Goal: Task Accomplishment & Management: Manage account settings

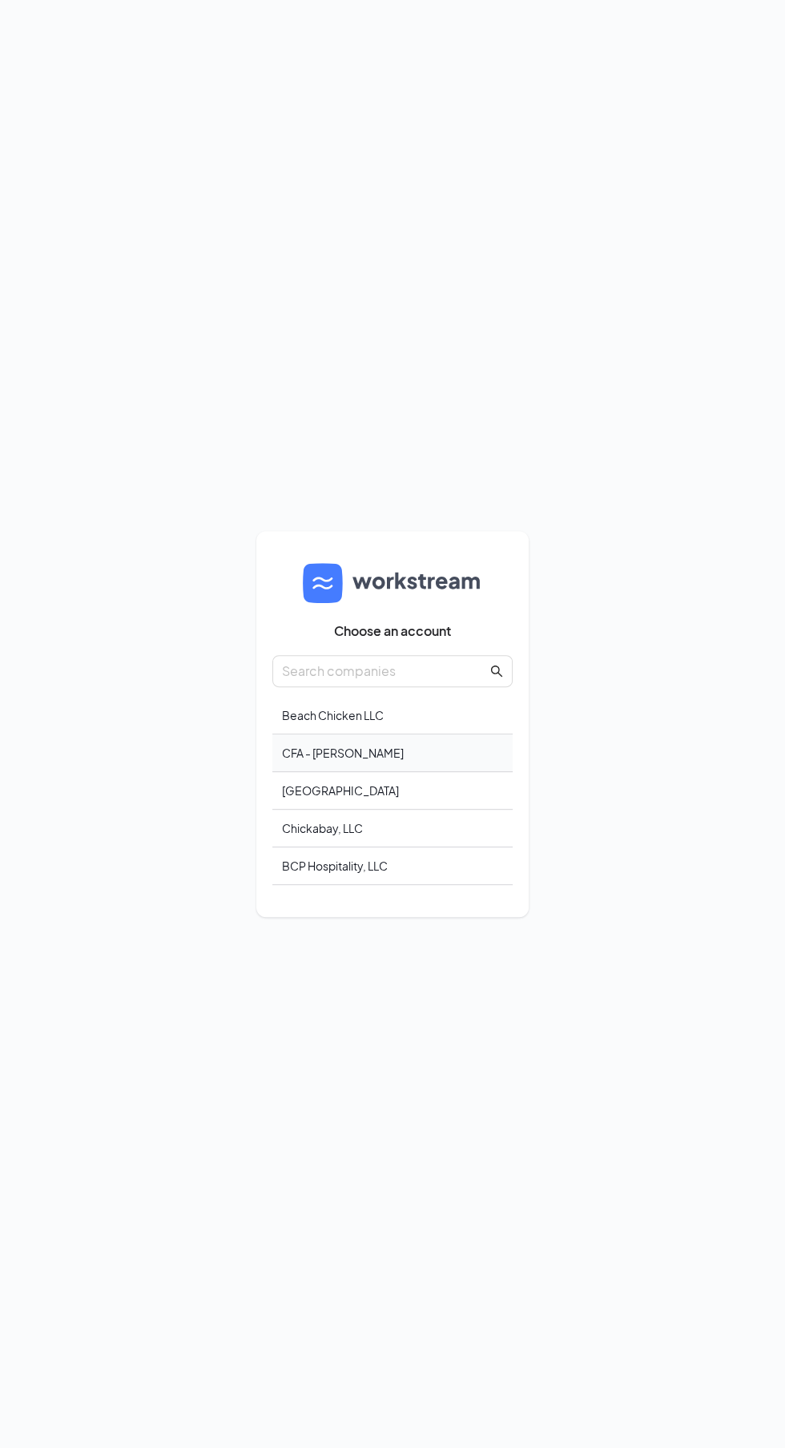
click at [372, 772] on div "CFA - [PERSON_NAME]" at bounding box center [392, 754] width 240 height 38
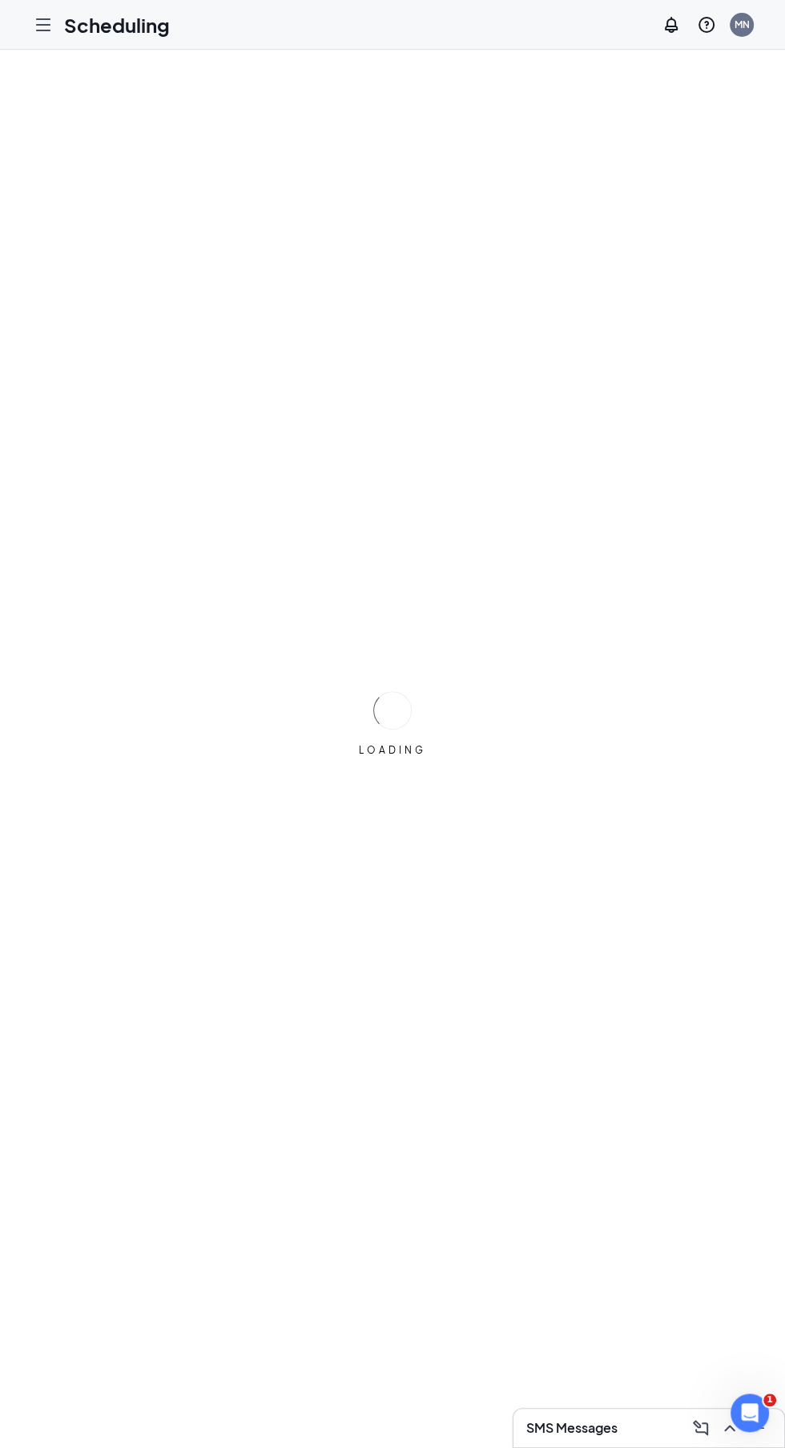
click at [50, 34] on div at bounding box center [43, 25] width 32 height 32
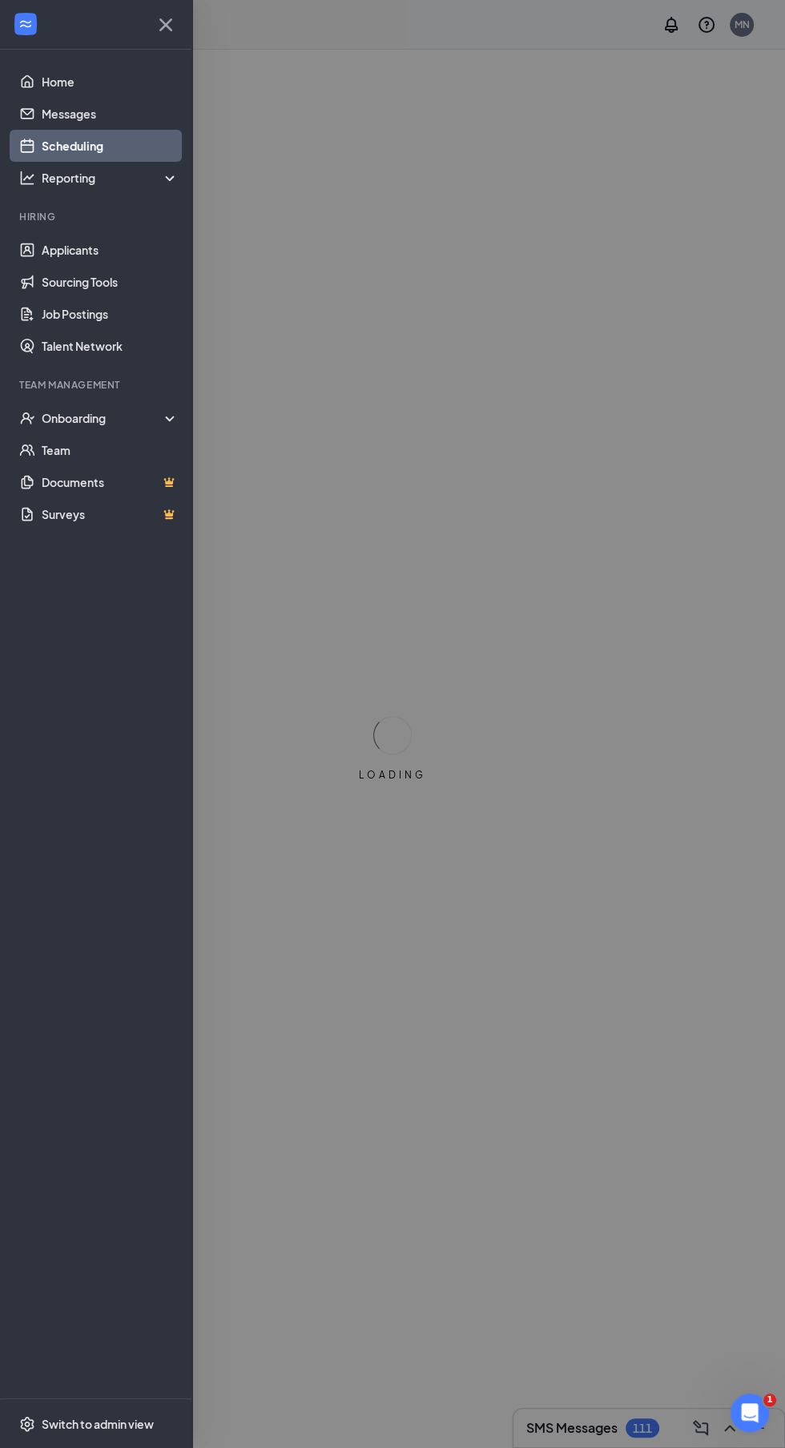
click at [44, 137] on link "Scheduling" at bounding box center [110, 146] width 137 height 32
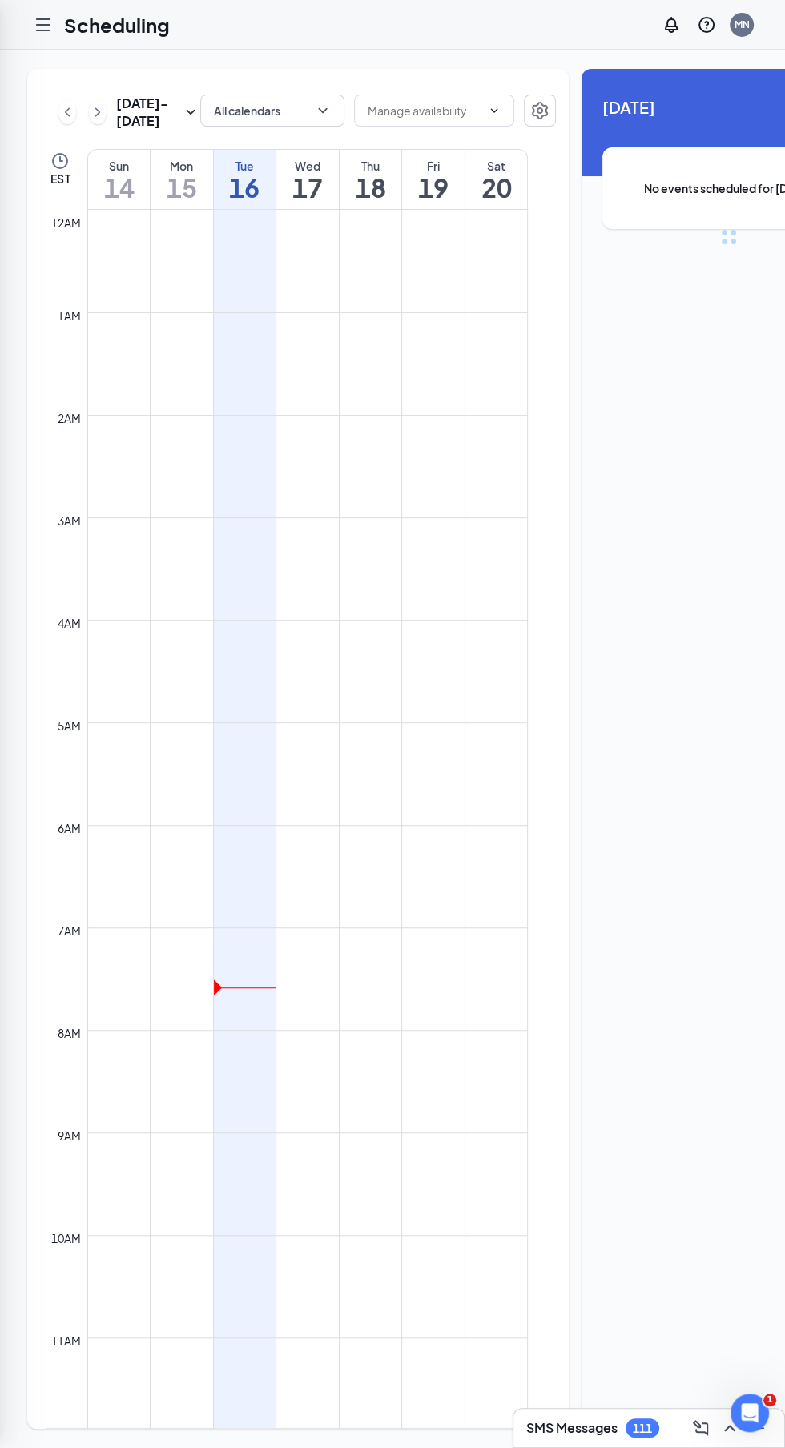
scroll to position [787, 0]
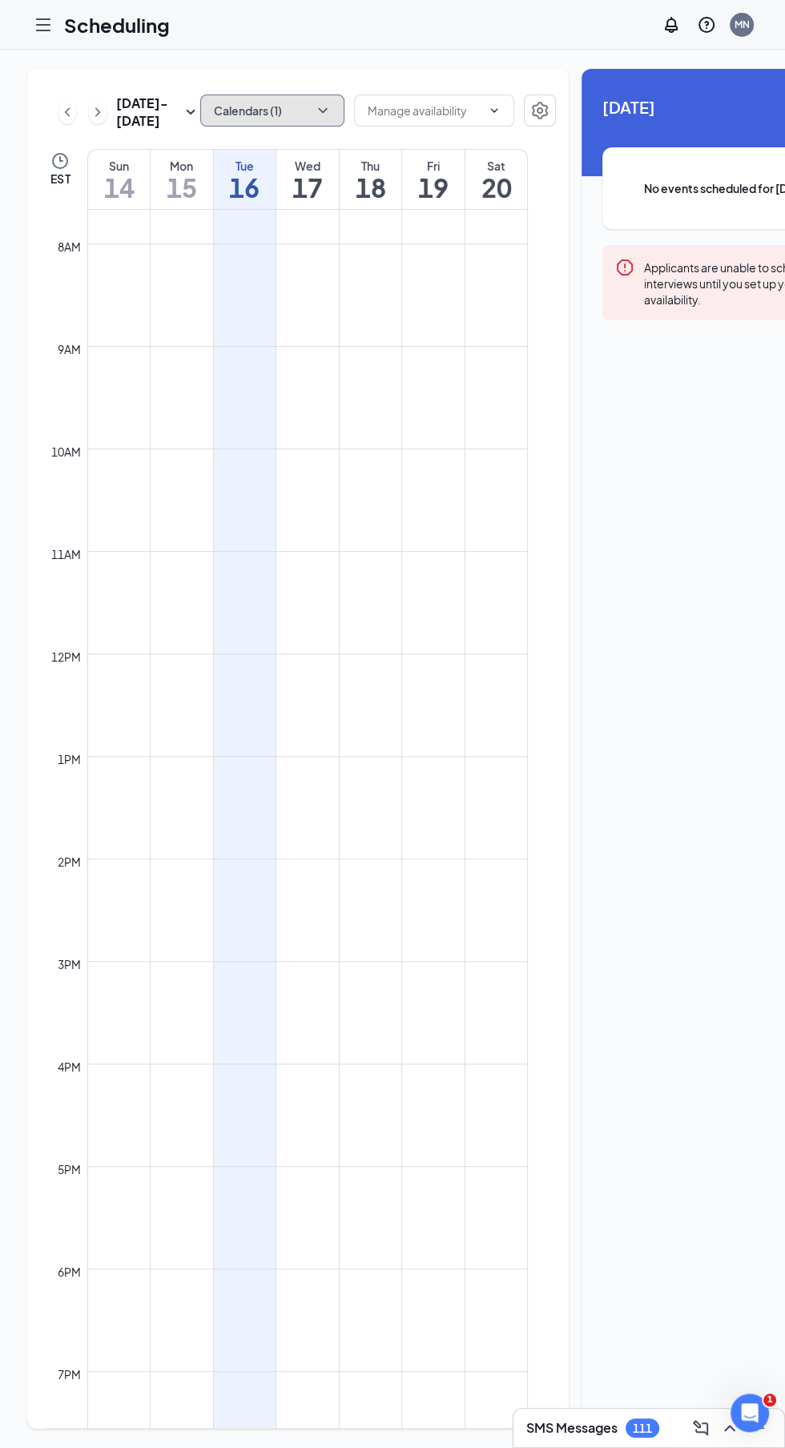
click at [211, 116] on button "Calendars (1)" at bounding box center [272, 111] width 144 height 32
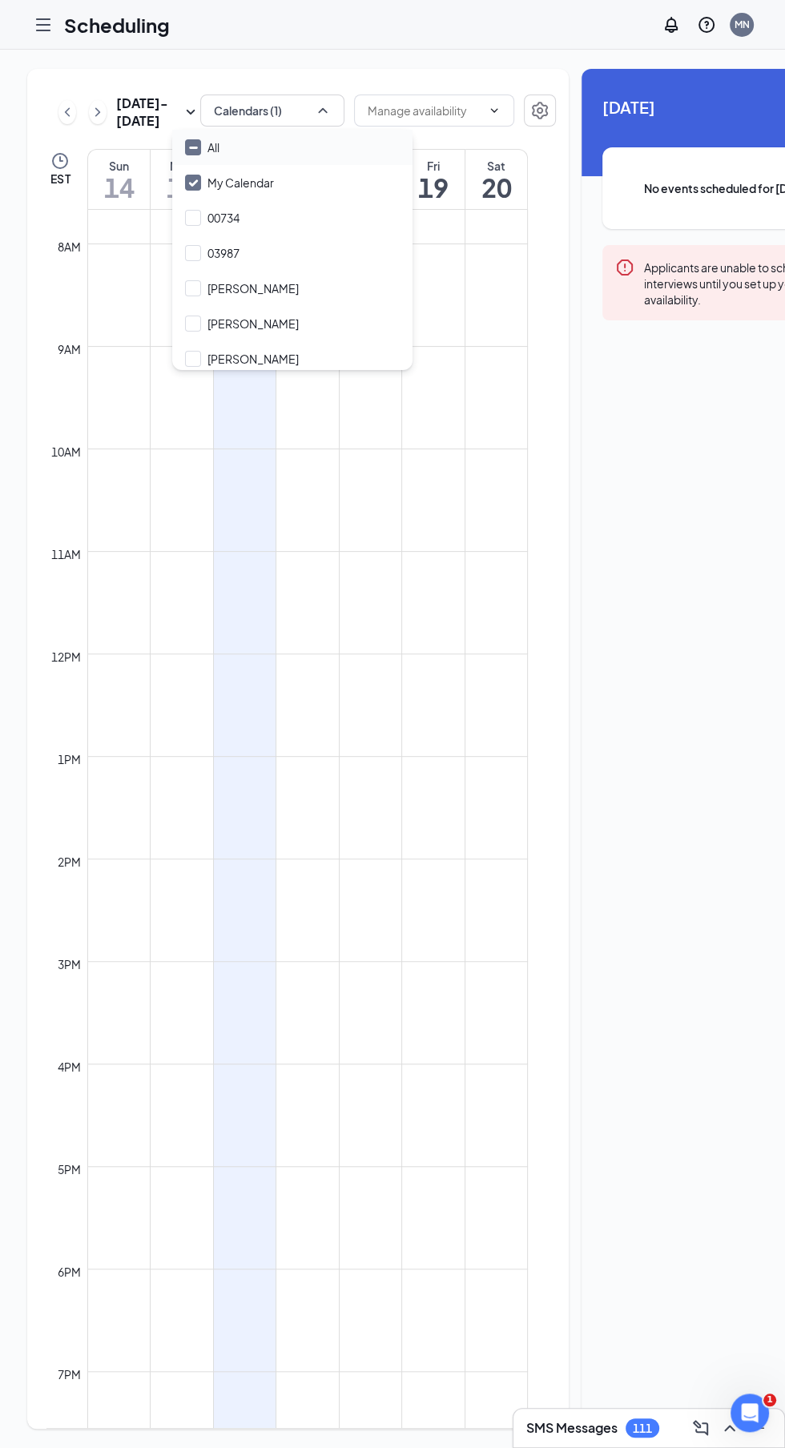
click at [199, 147] on input "All" at bounding box center [202, 147] width 34 height 16
checkbox input "true"
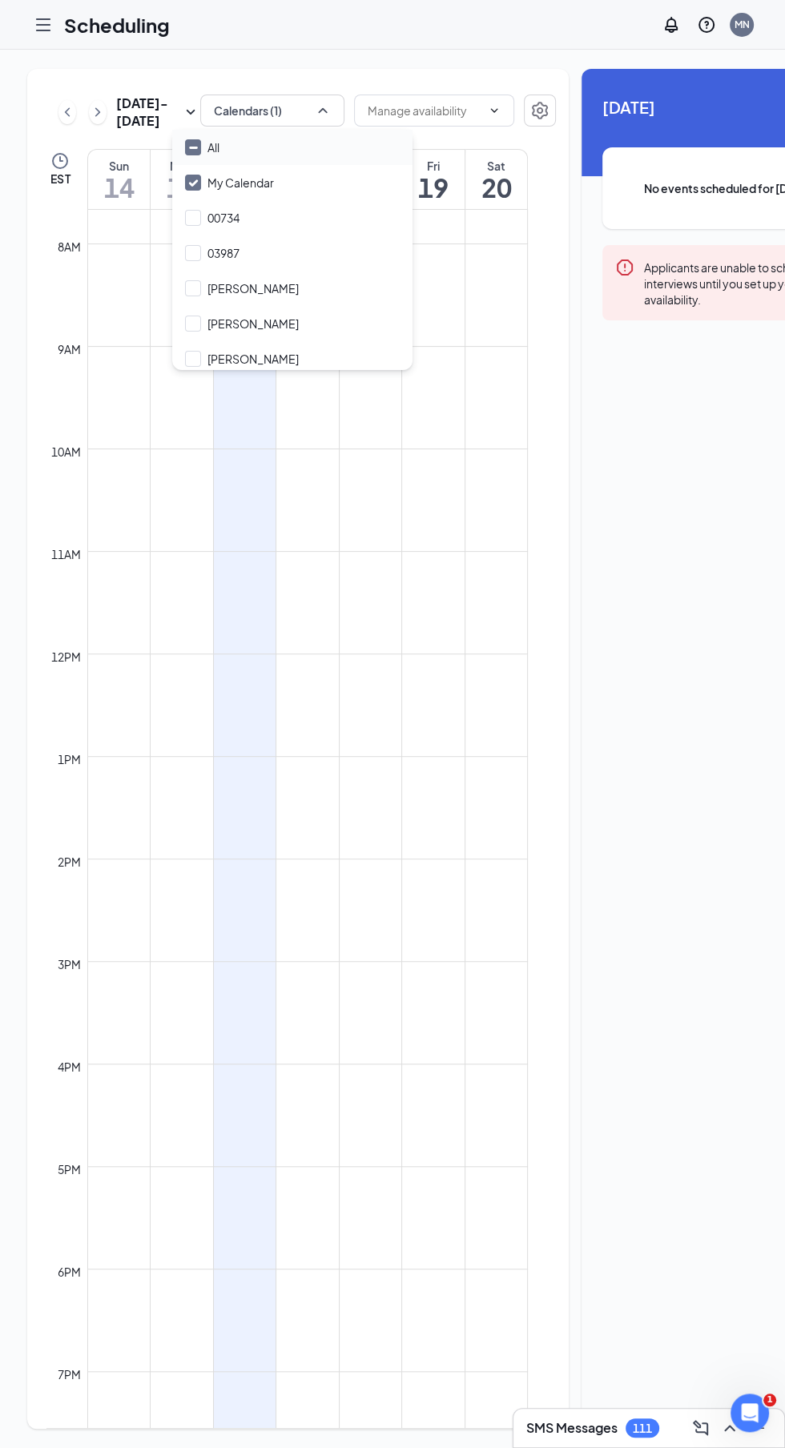
checkbox input "true"
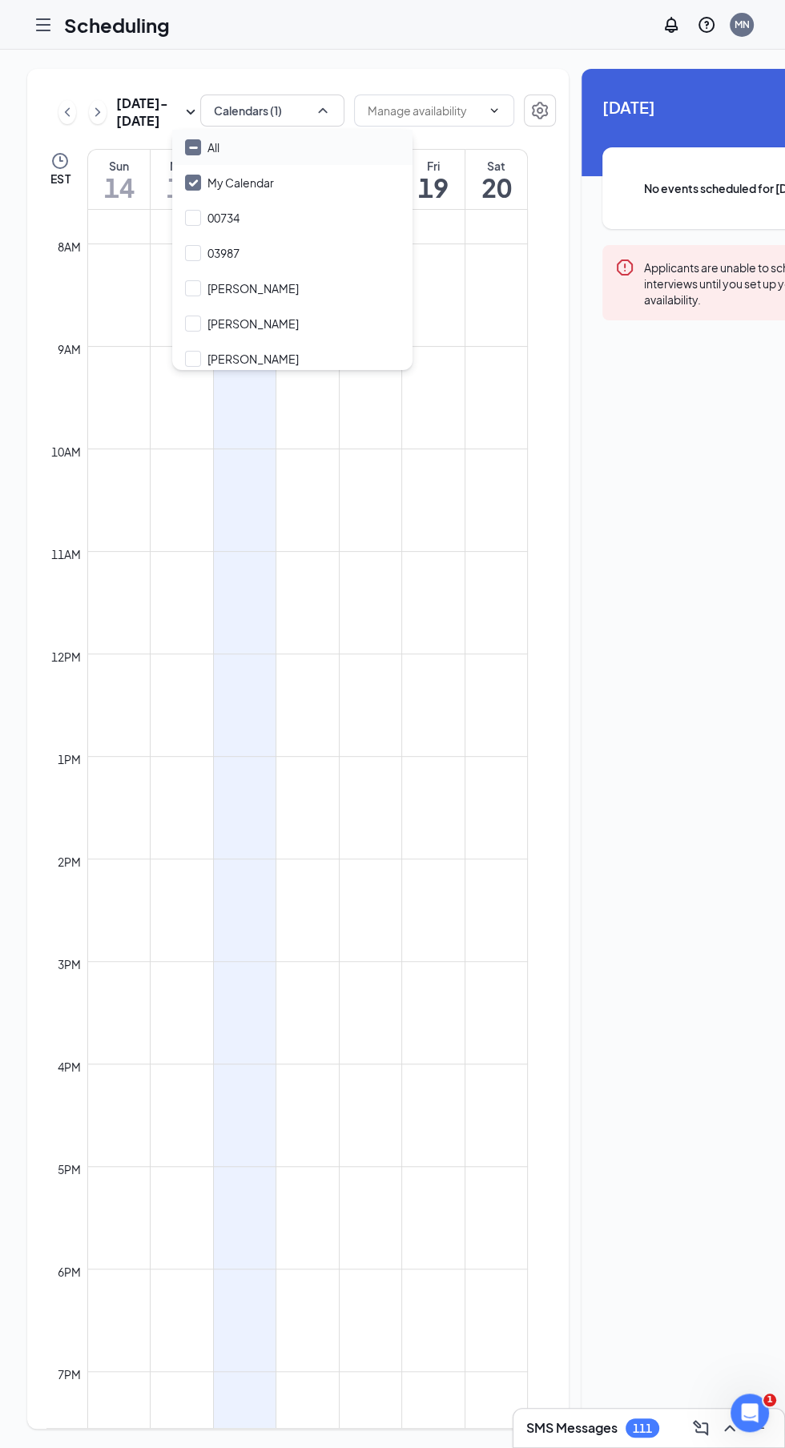
checkbox input "true"
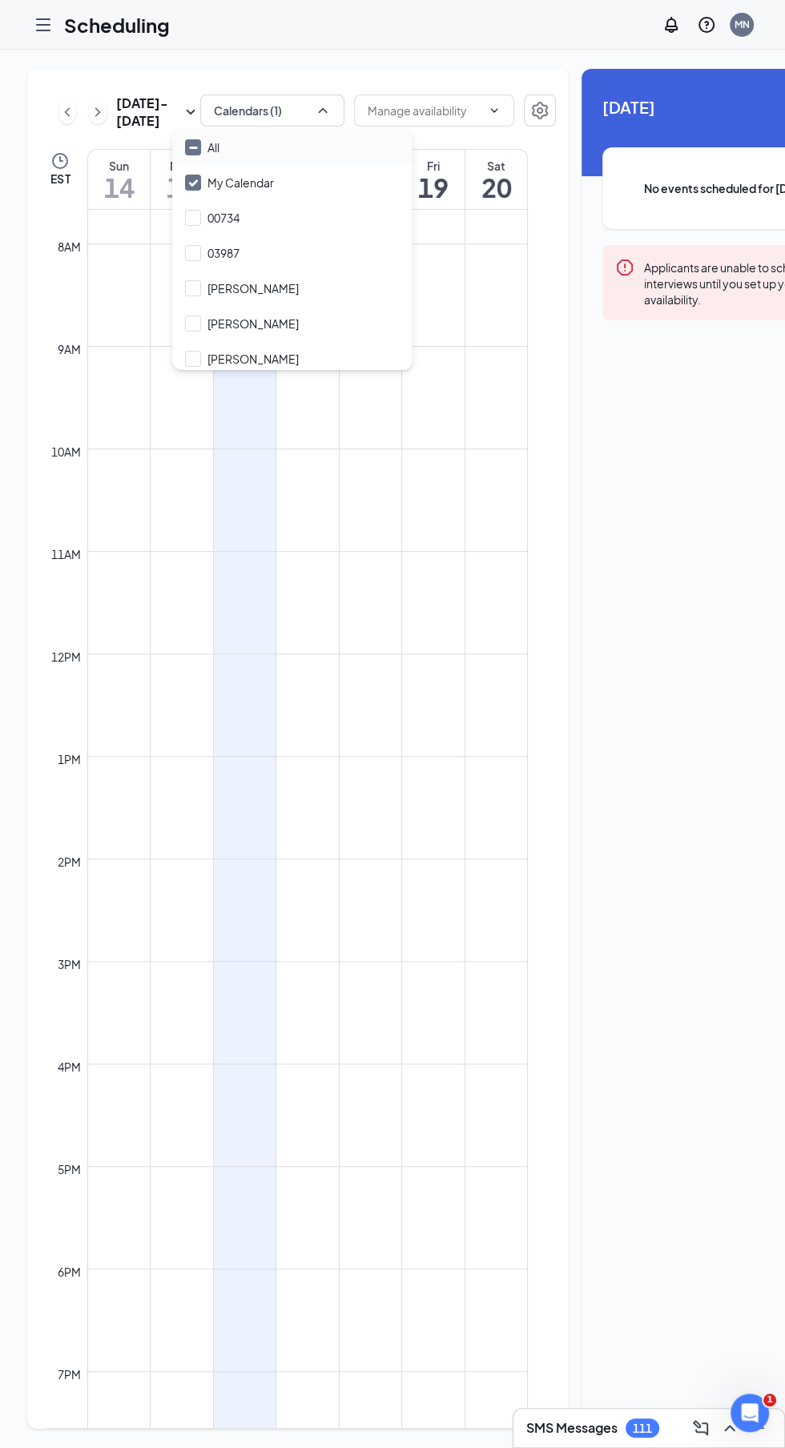
checkbox input "true"
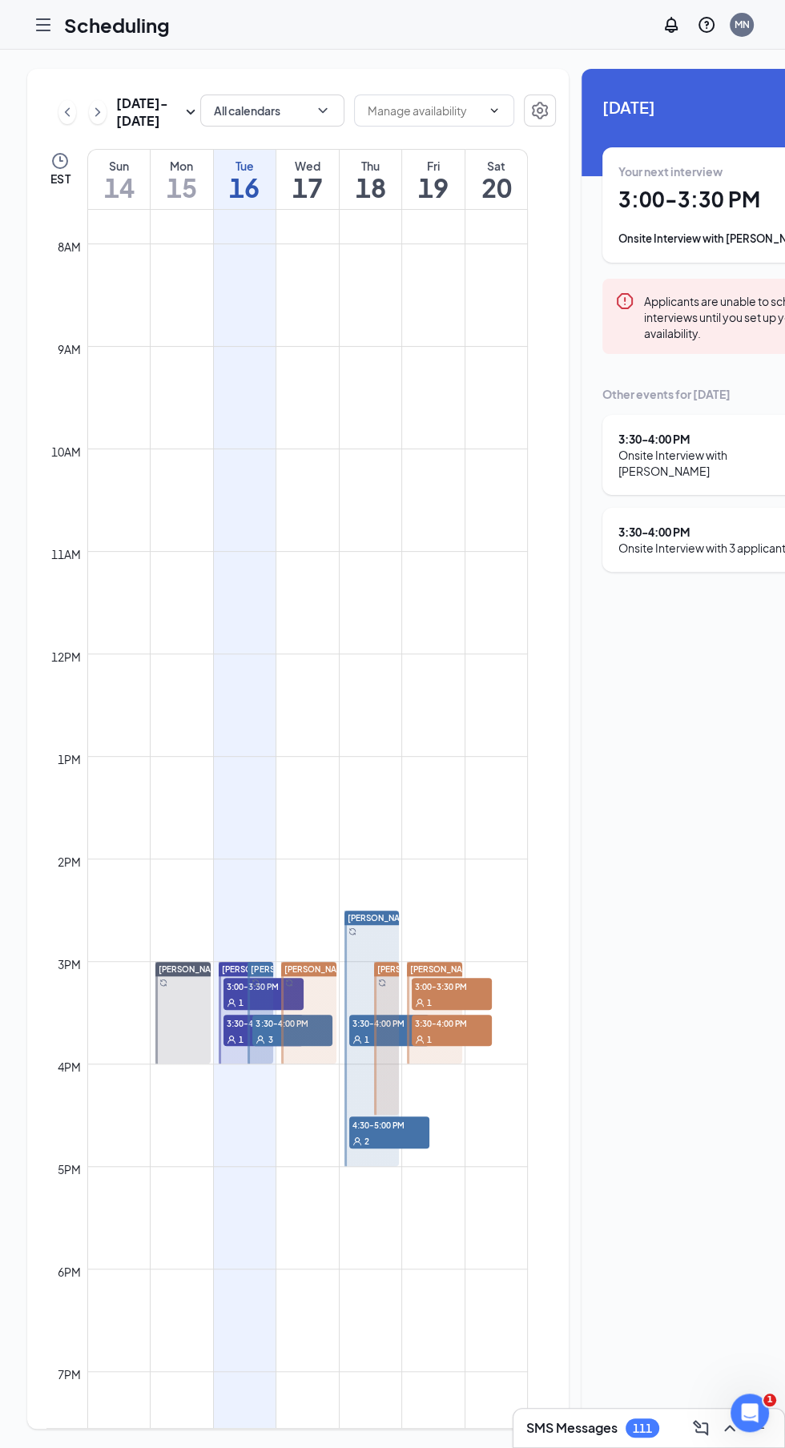
click at [498, 56] on div "Sep 14 - Sep 20 All calendars EST Sun 14 Mon 15 Tue 16 Wed 17 Thu 18 Fri 19 Sat…" at bounding box center [452, 749] width 904 height 1399
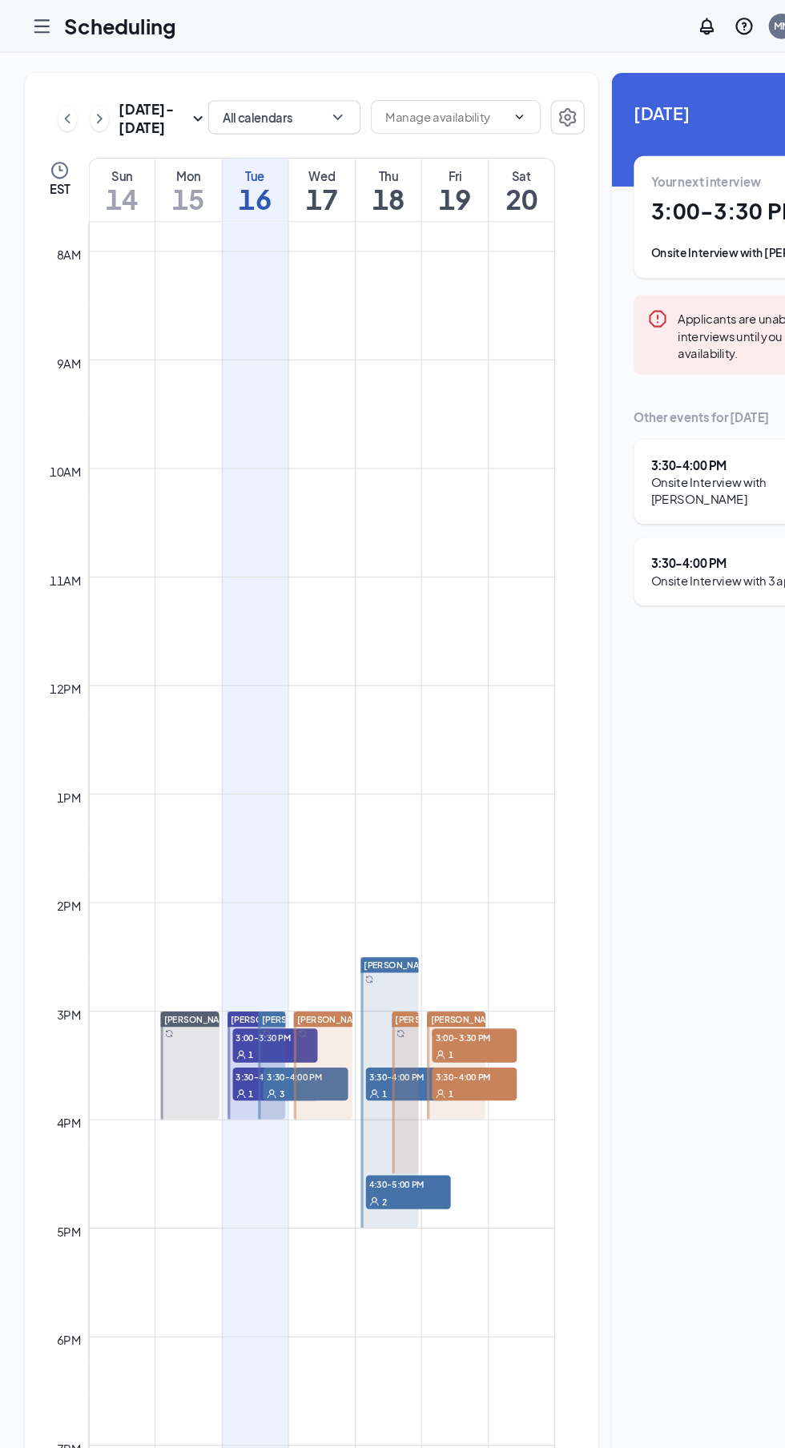
click at [36, 26] on icon "Hamburger" at bounding box center [43, 24] width 19 height 19
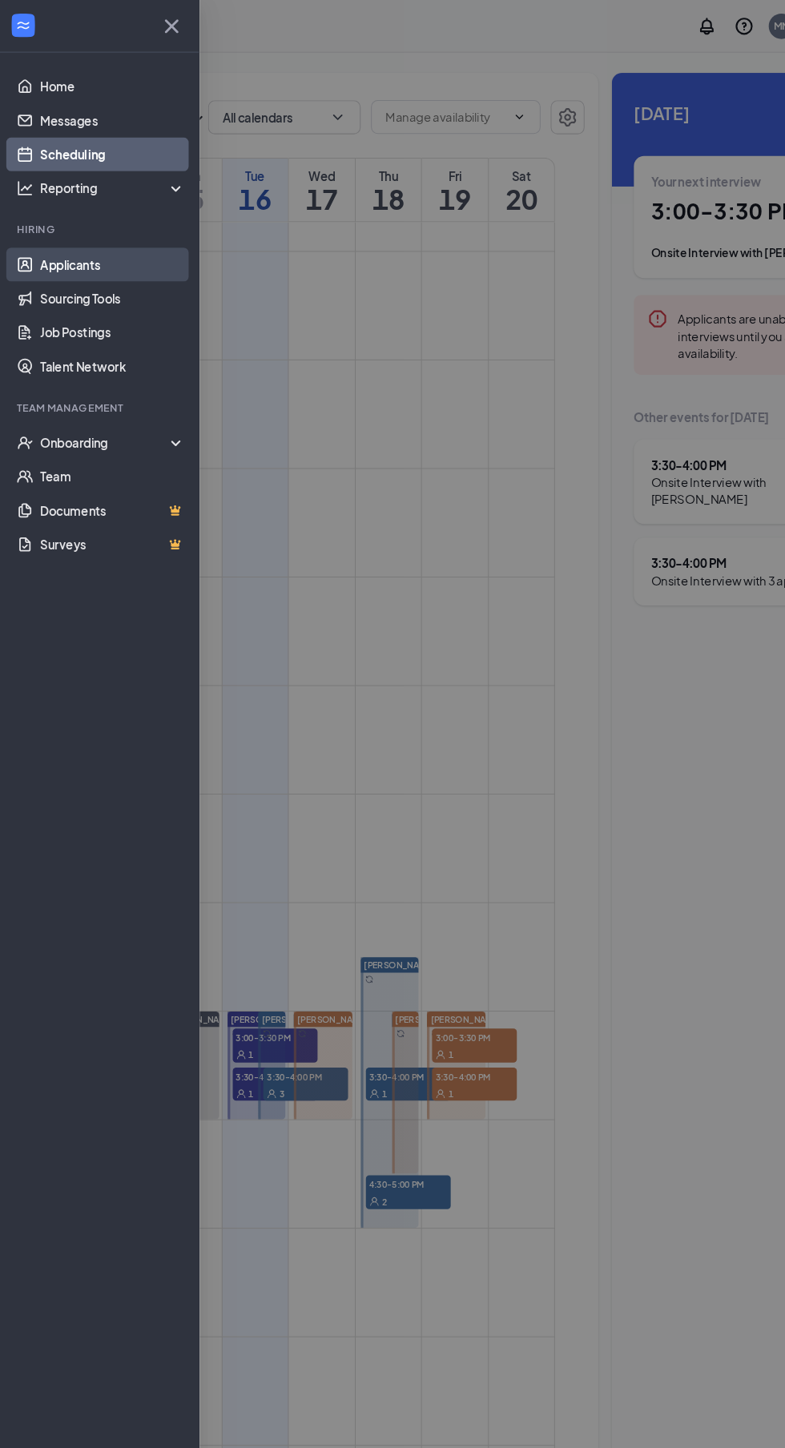
click at [52, 244] on link "Applicants" at bounding box center [110, 250] width 137 height 32
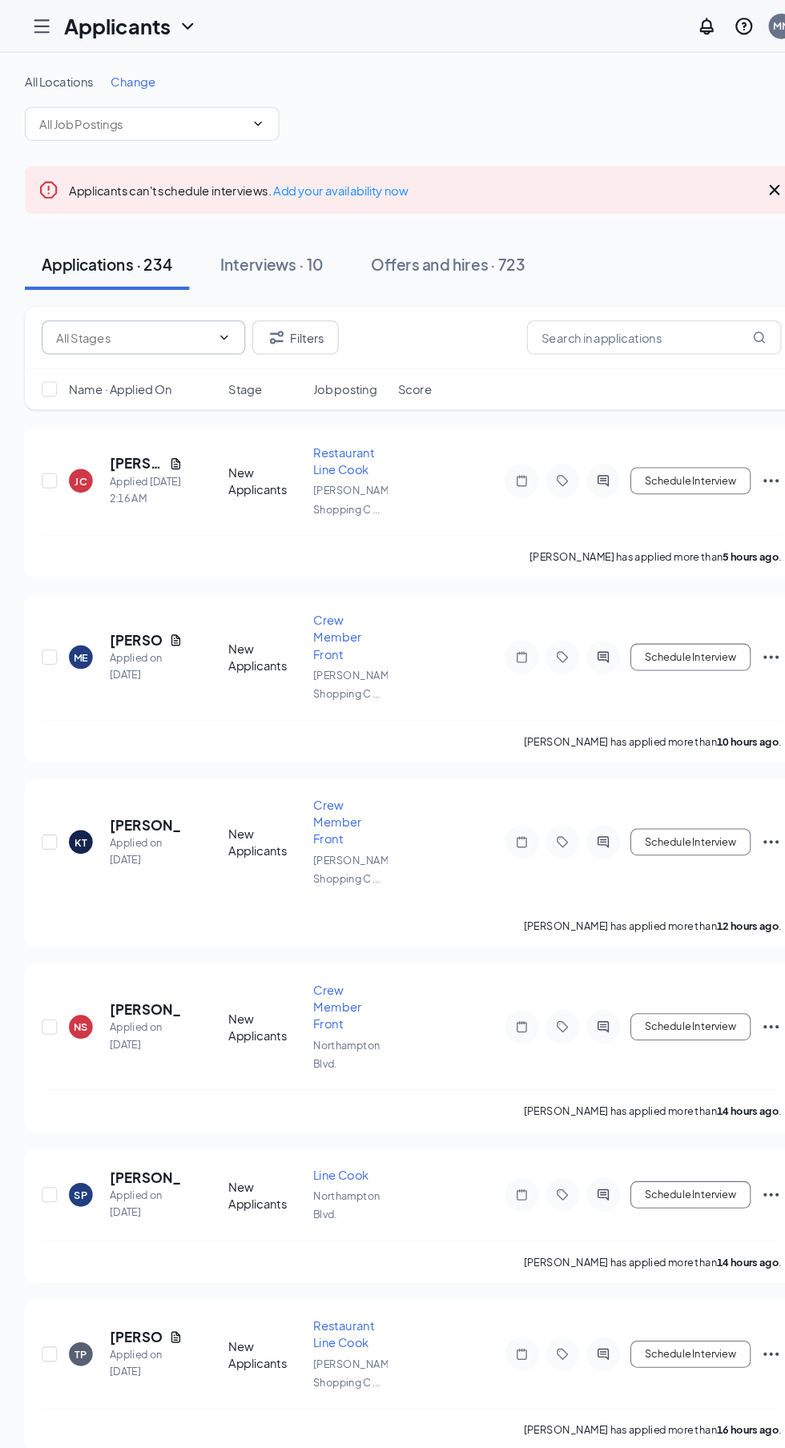
click at [96, 324] on input "text" at bounding box center [130, 319] width 146 height 18
click at [105, 348] on div "New Applicants (13)" at bounding box center [120, 349] width 102 height 18
type input "New Applicants (13)"
click at [117, 433] on h5 "Juliana Christian" at bounding box center [132, 438] width 50 height 18
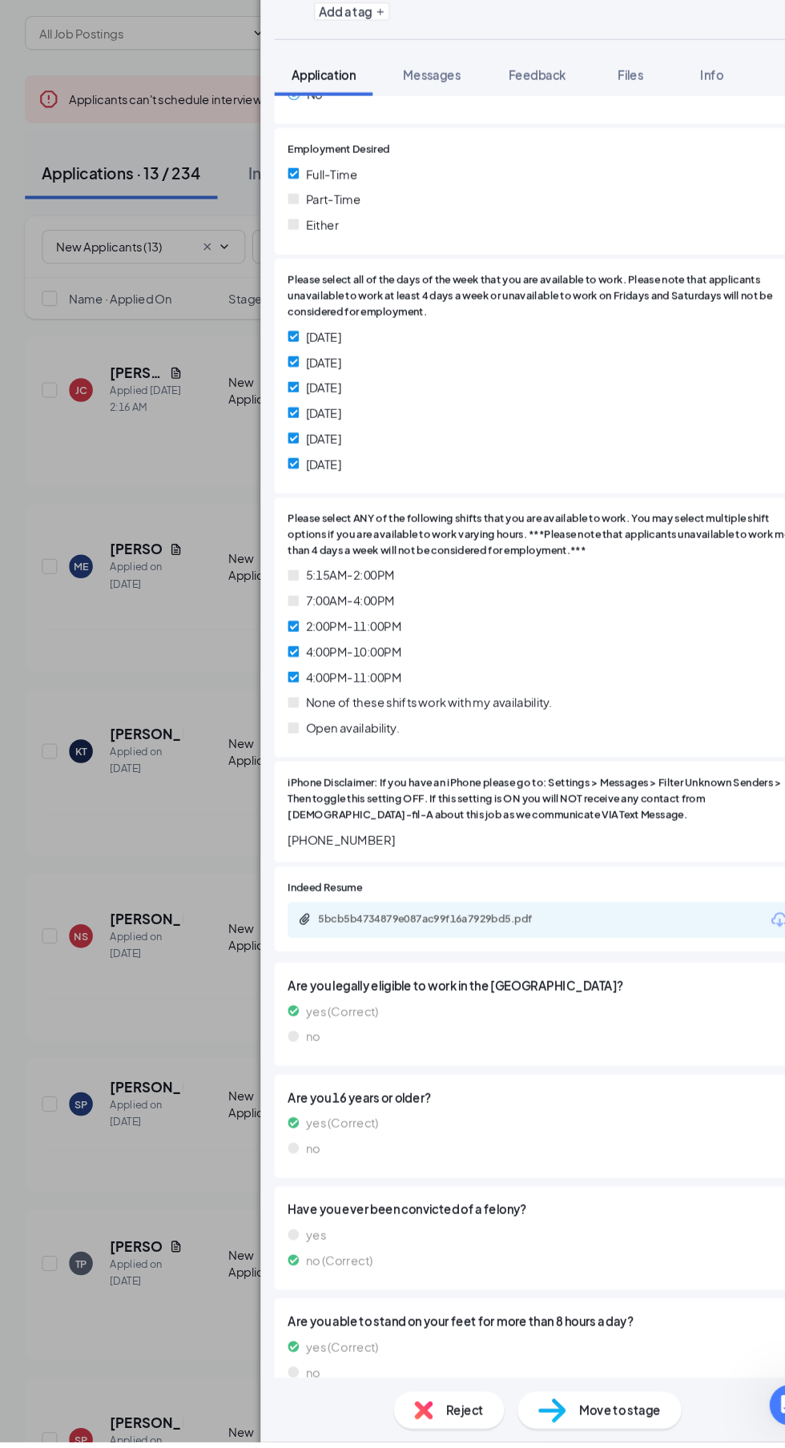
click at [567, 1427] on span "Move to stage" at bounding box center [589, 1418] width 77 height 18
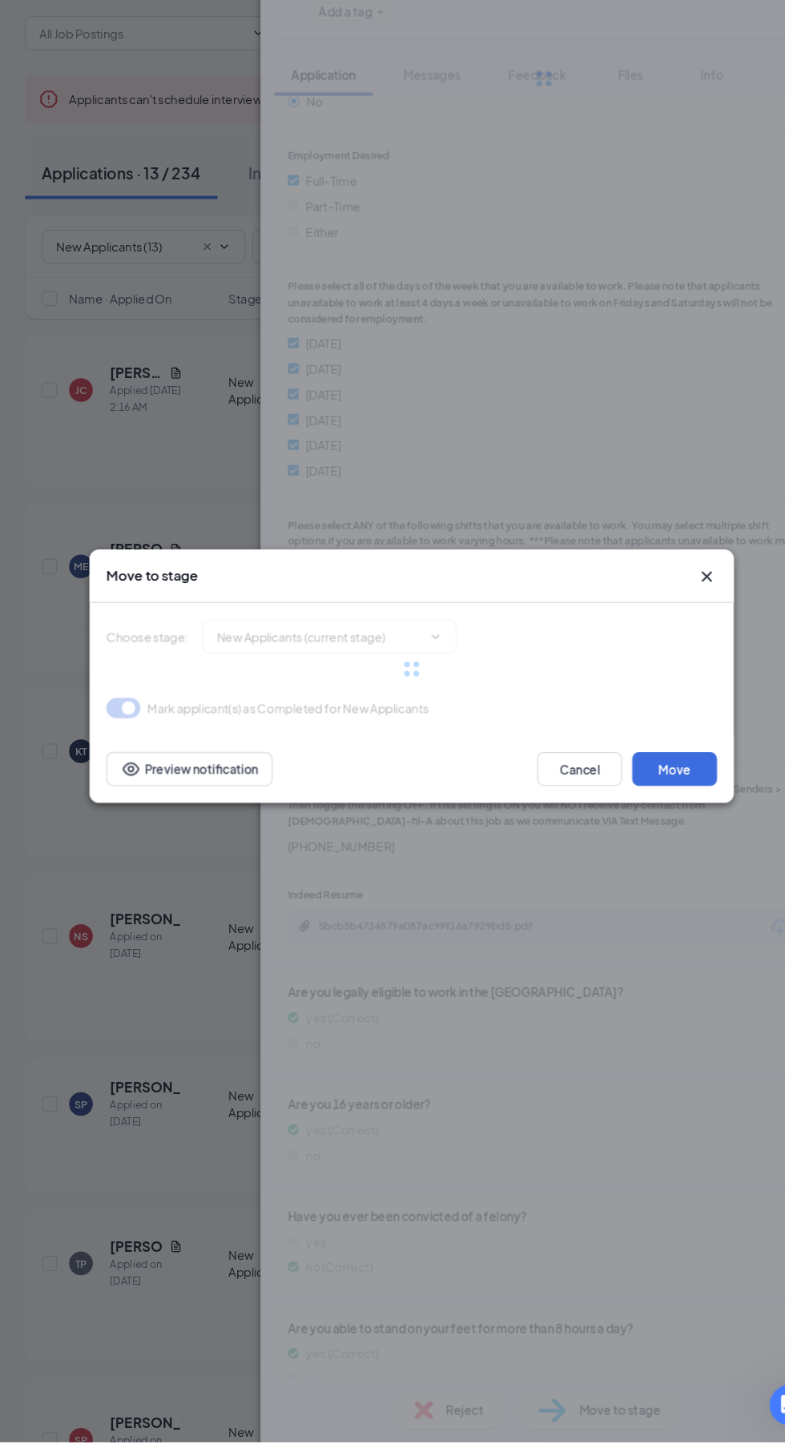
type input "Reviewed Applicants (next stage)"
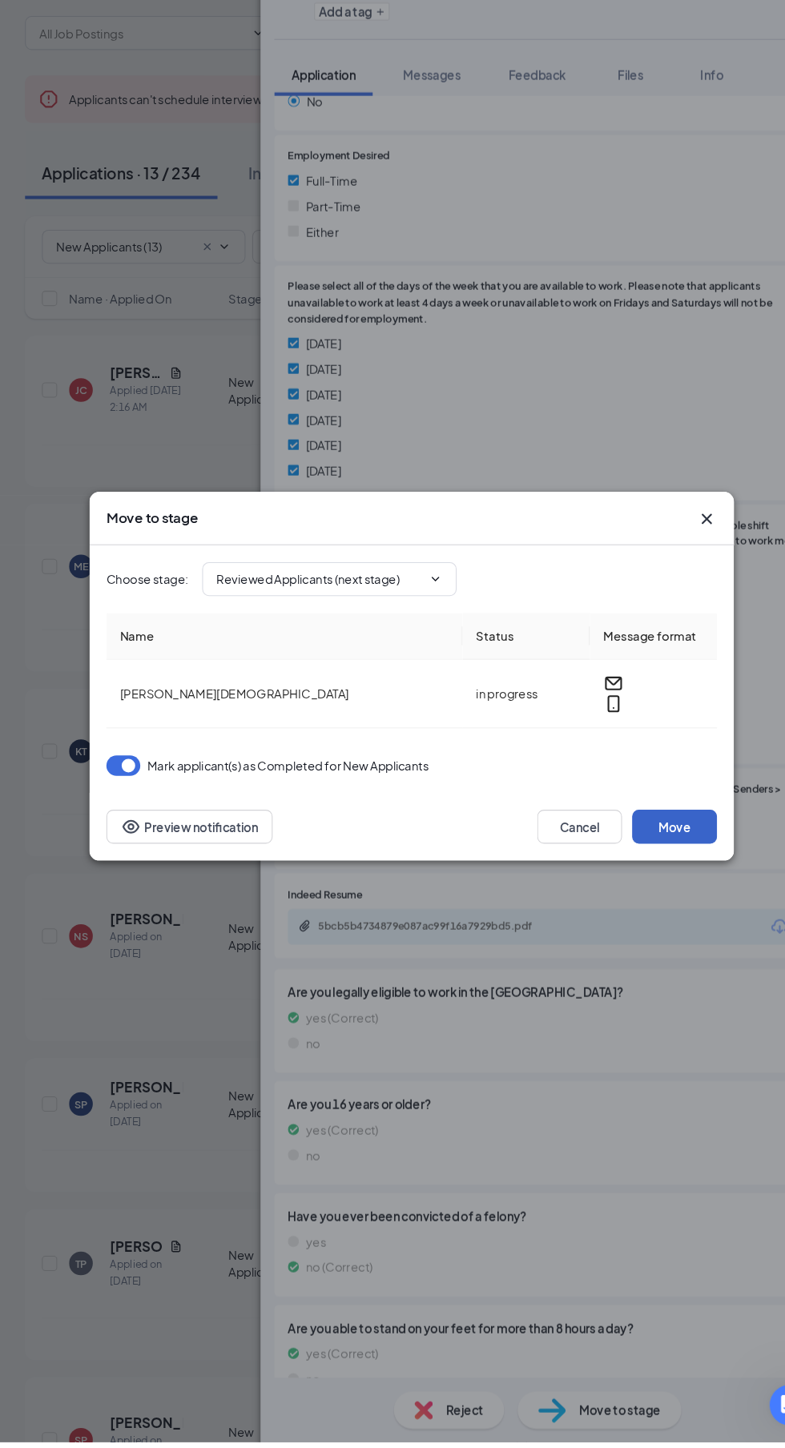
click at [669, 883] on button "Move" at bounding box center [641, 867] width 80 height 32
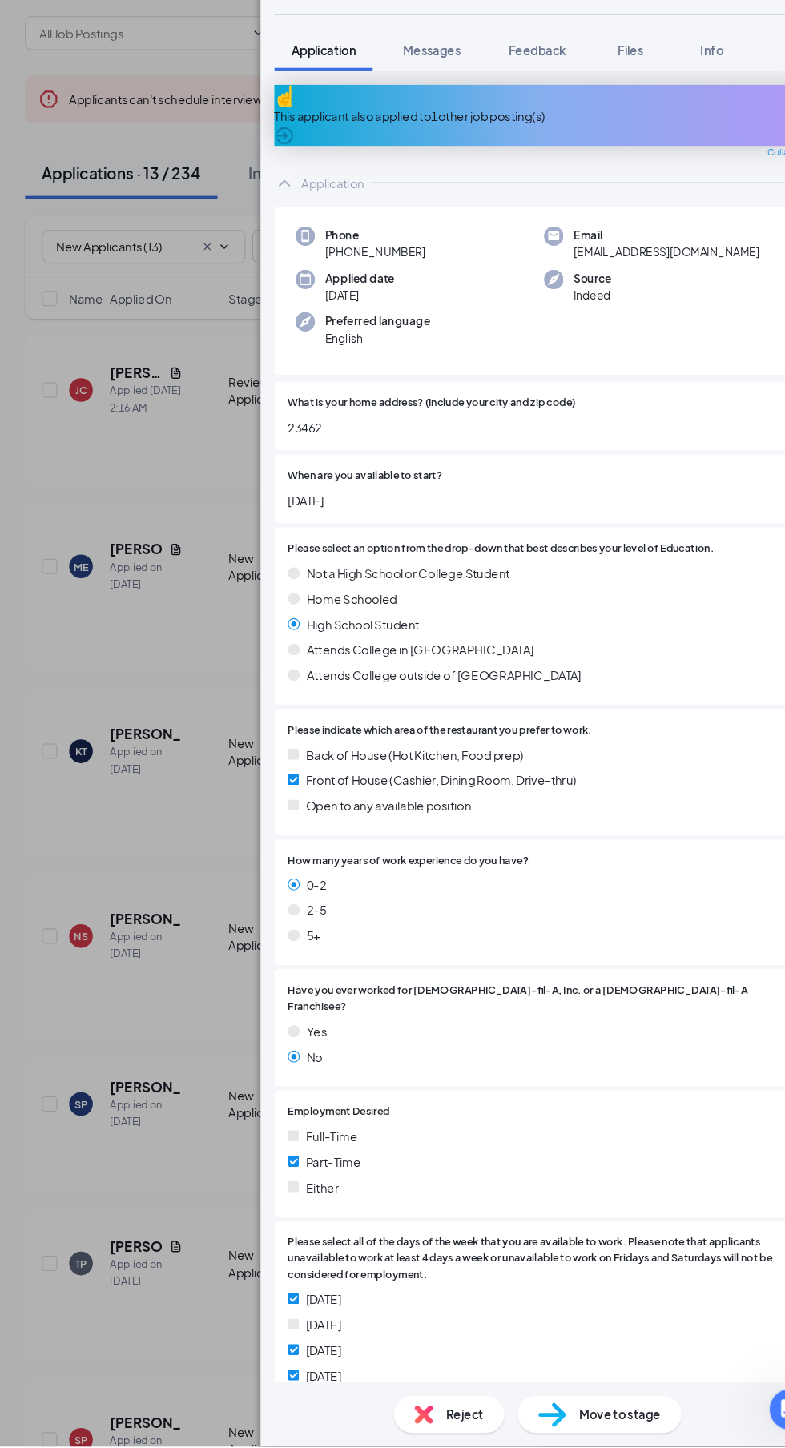
scroll to position [6, 0]
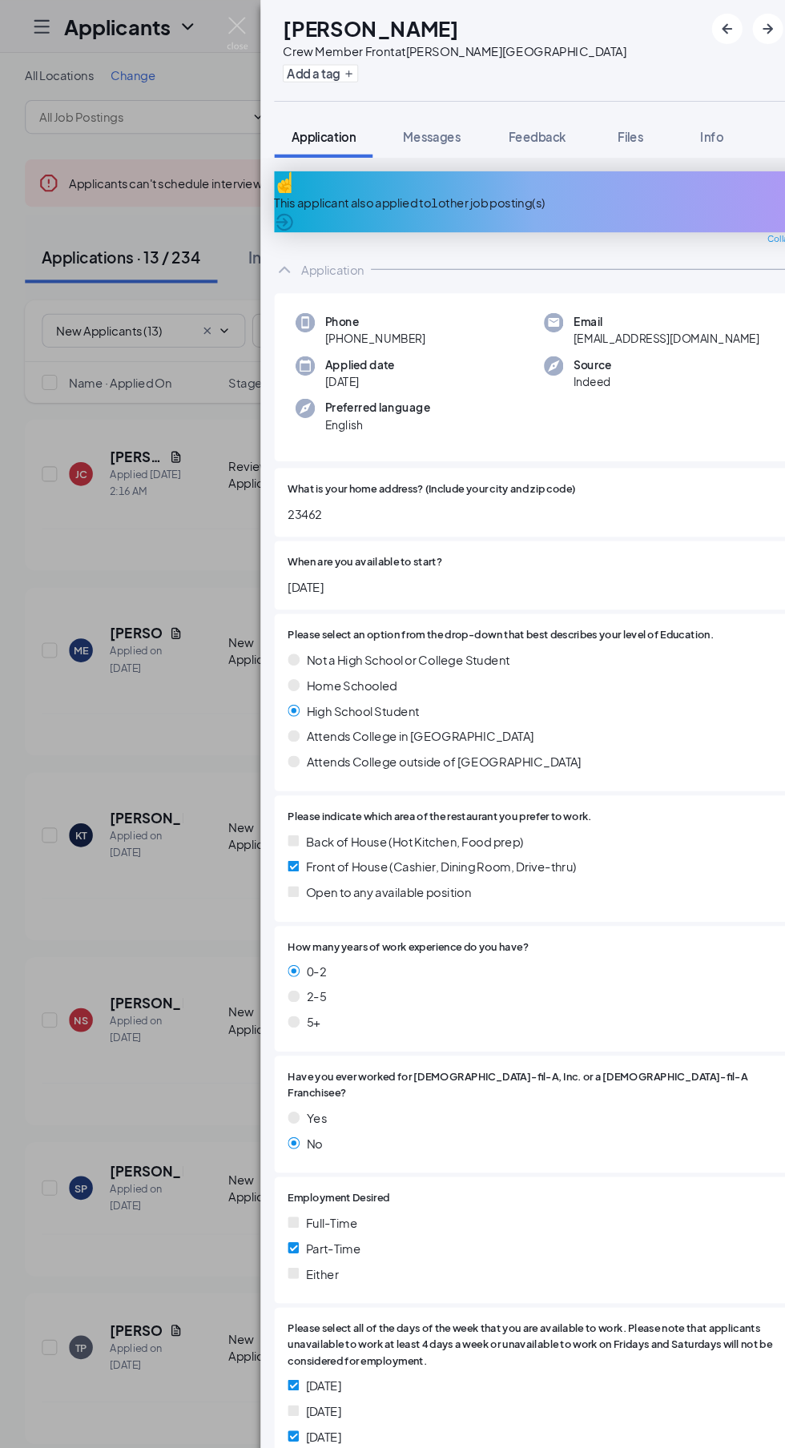
click at [354, 183] on div "This applicant also applied to 1 other job posting(s)" at bounding box center [517, 192] width 509 height 18
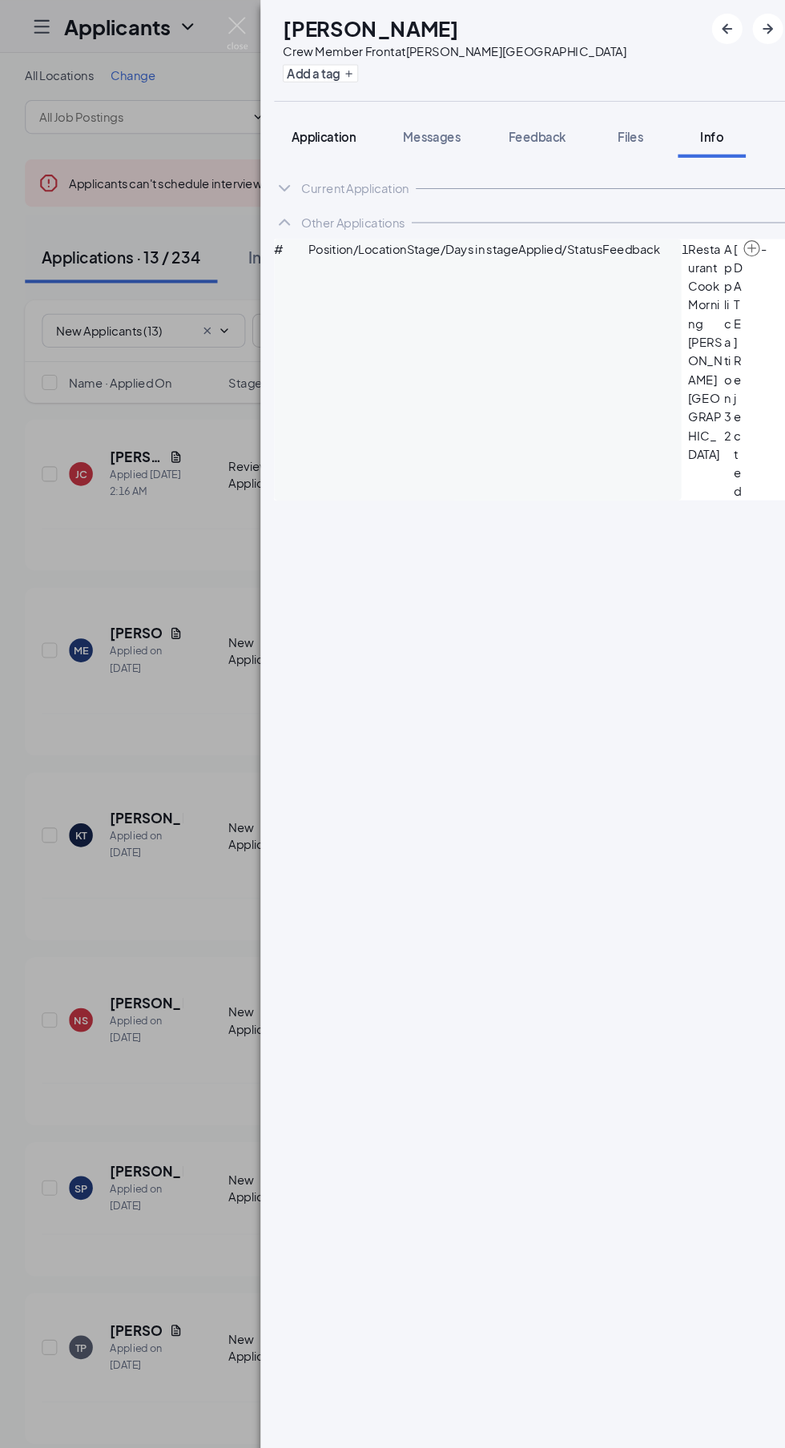
click at [301, 127] on span "Application" at bounding box center [309, 129] width 61 height 14
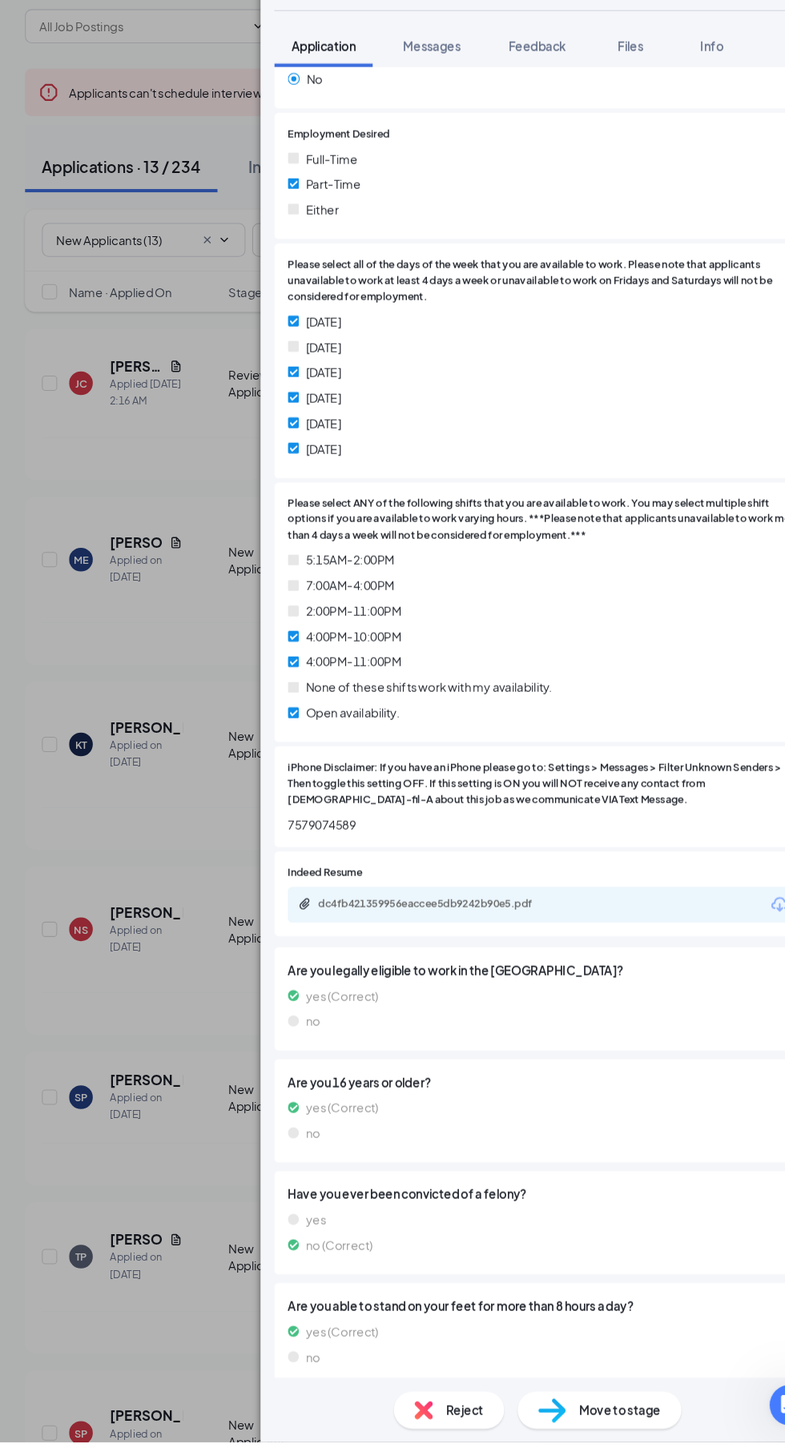
click at [578, 1427] on span "Move to stage" at bounding box center [589, 1418] width 77 height 18
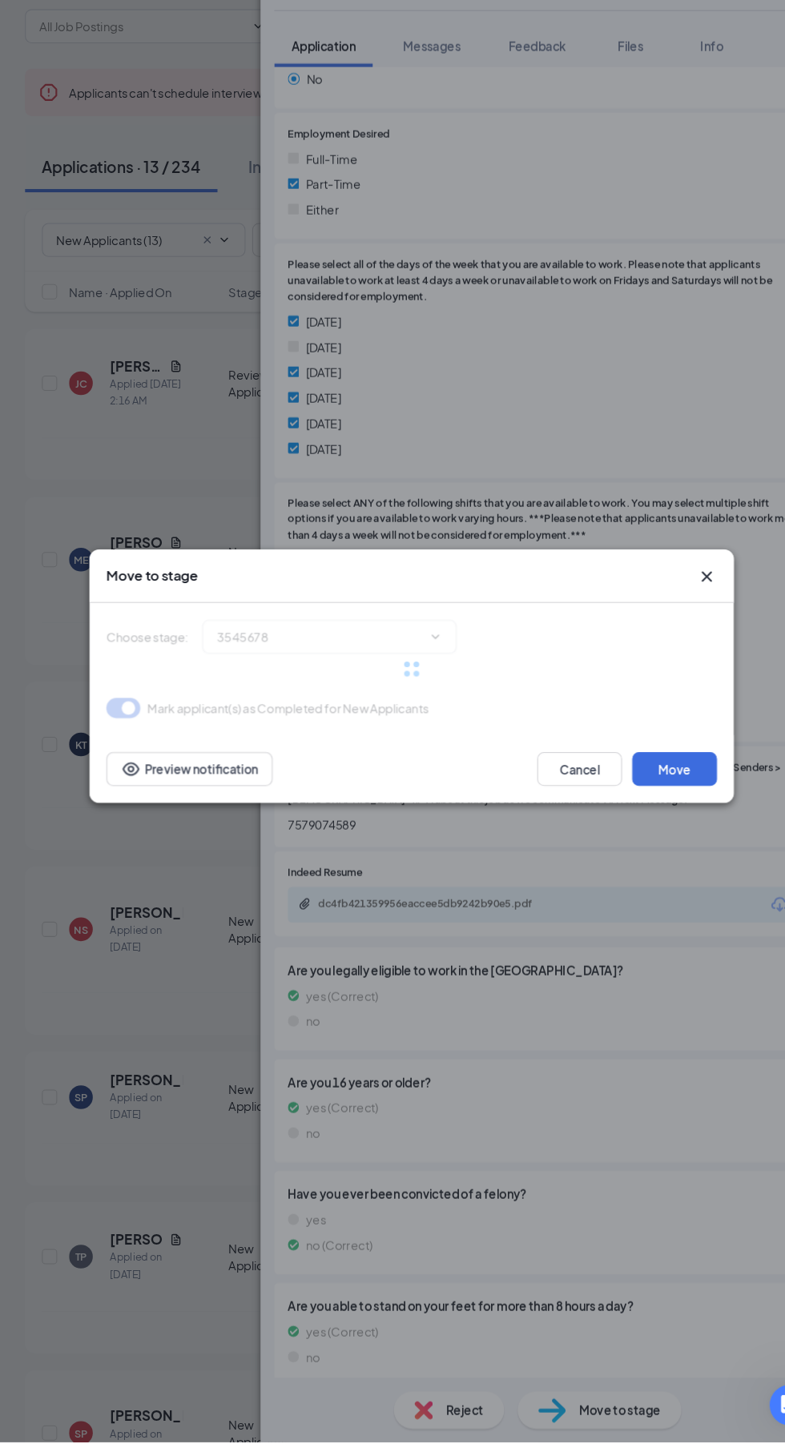
scroll to position [913, 0]
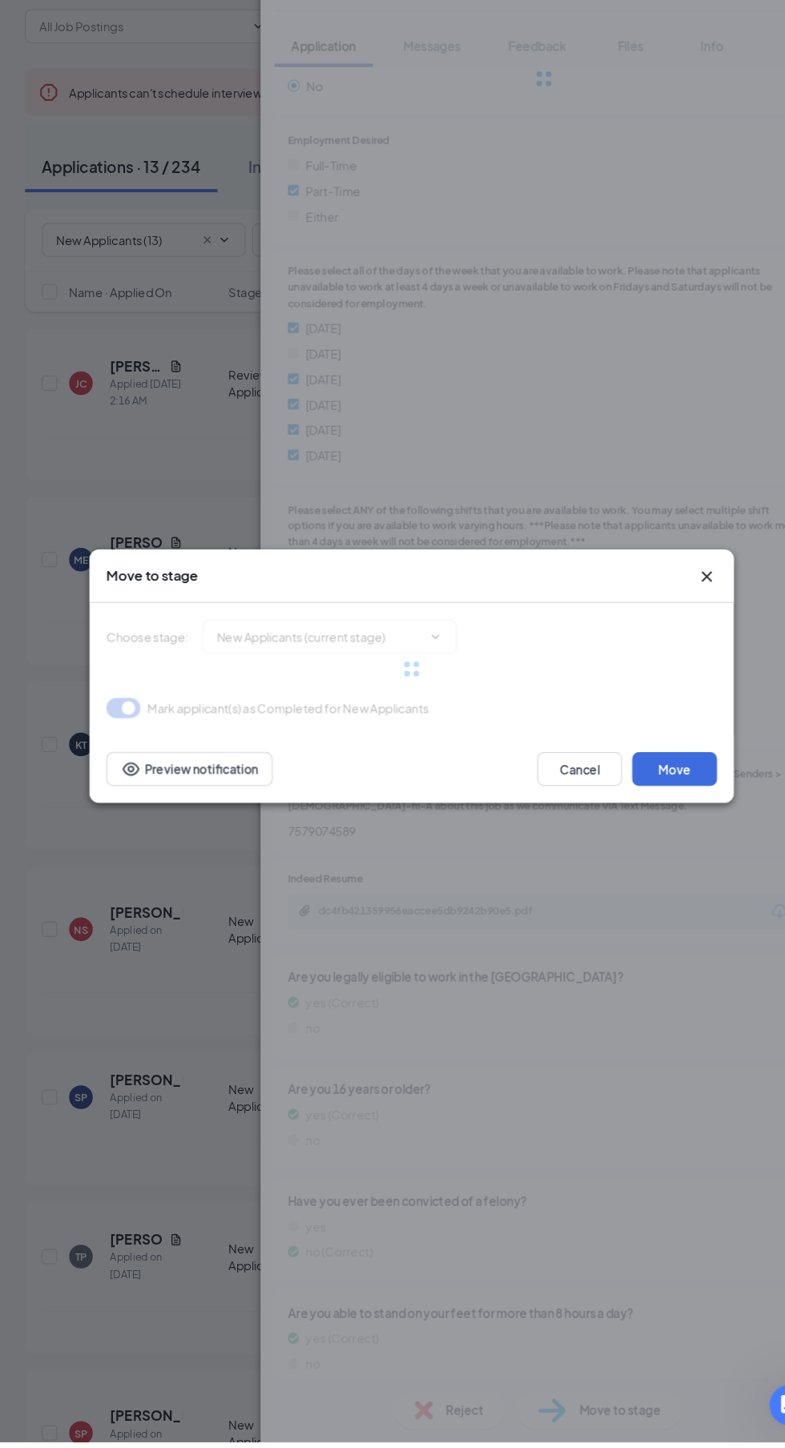
type input "Reviewed Applicants (next stage)"
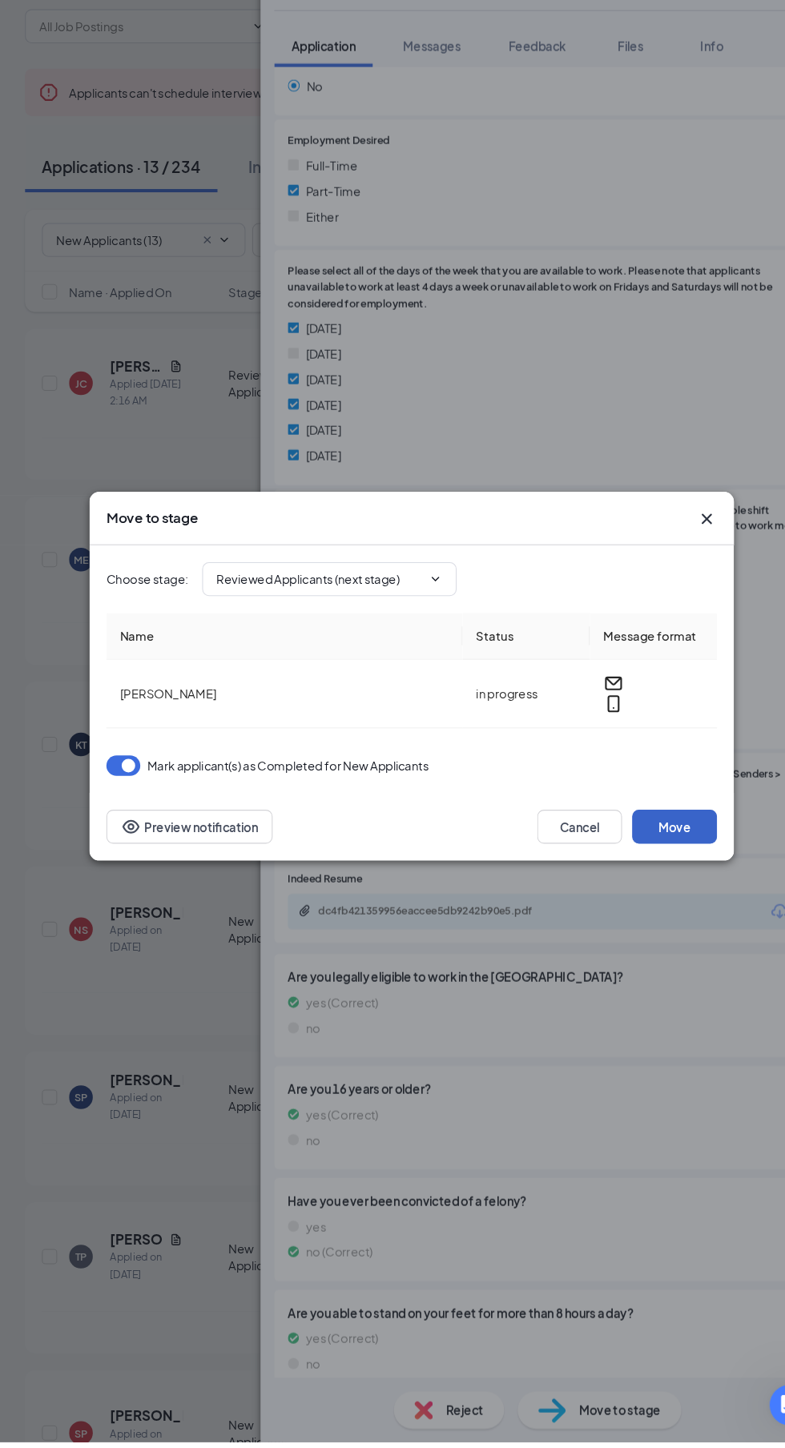
click at [666, 883] on button "Move" at bounding box center [641, 867] width 80 height 32
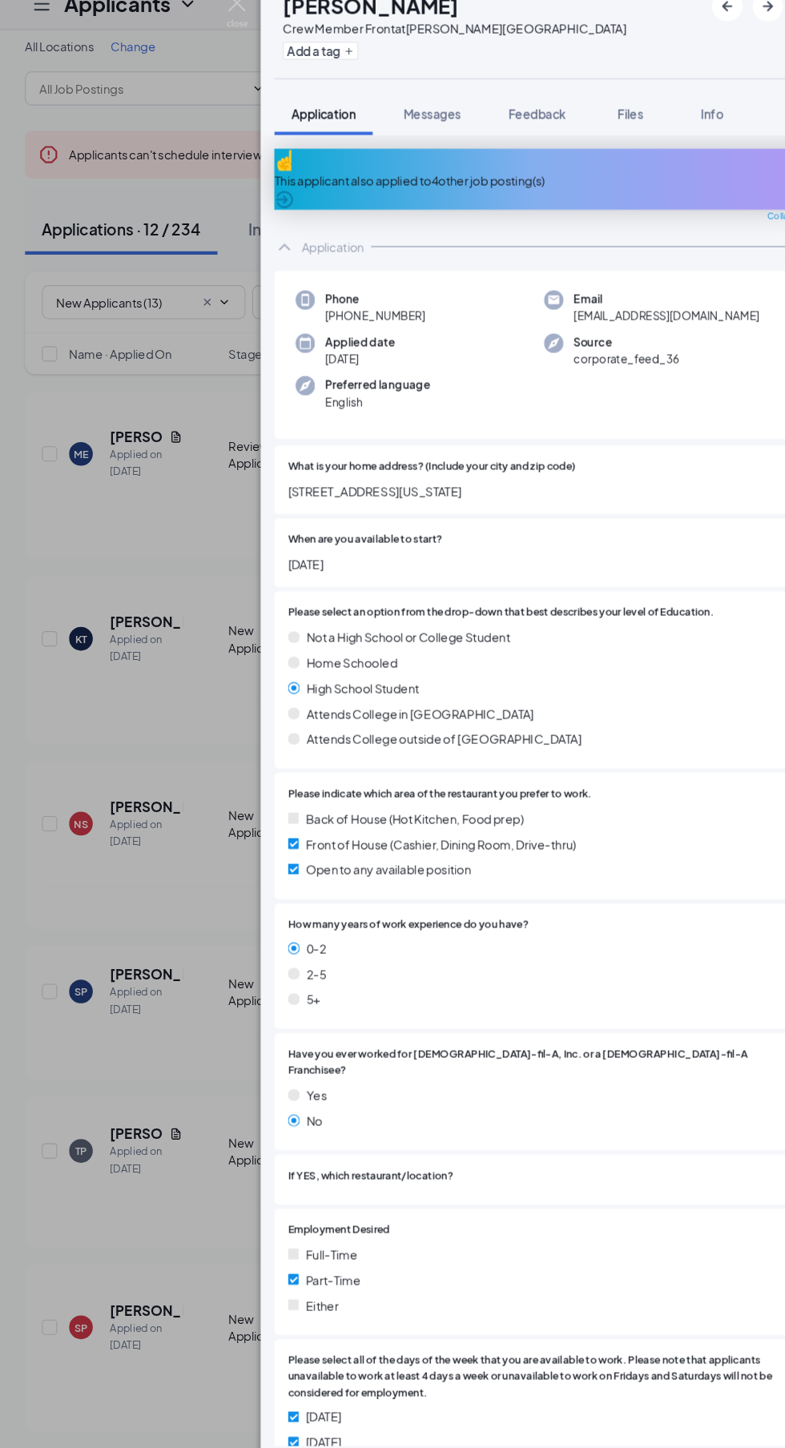
scroll to position [12, 0]
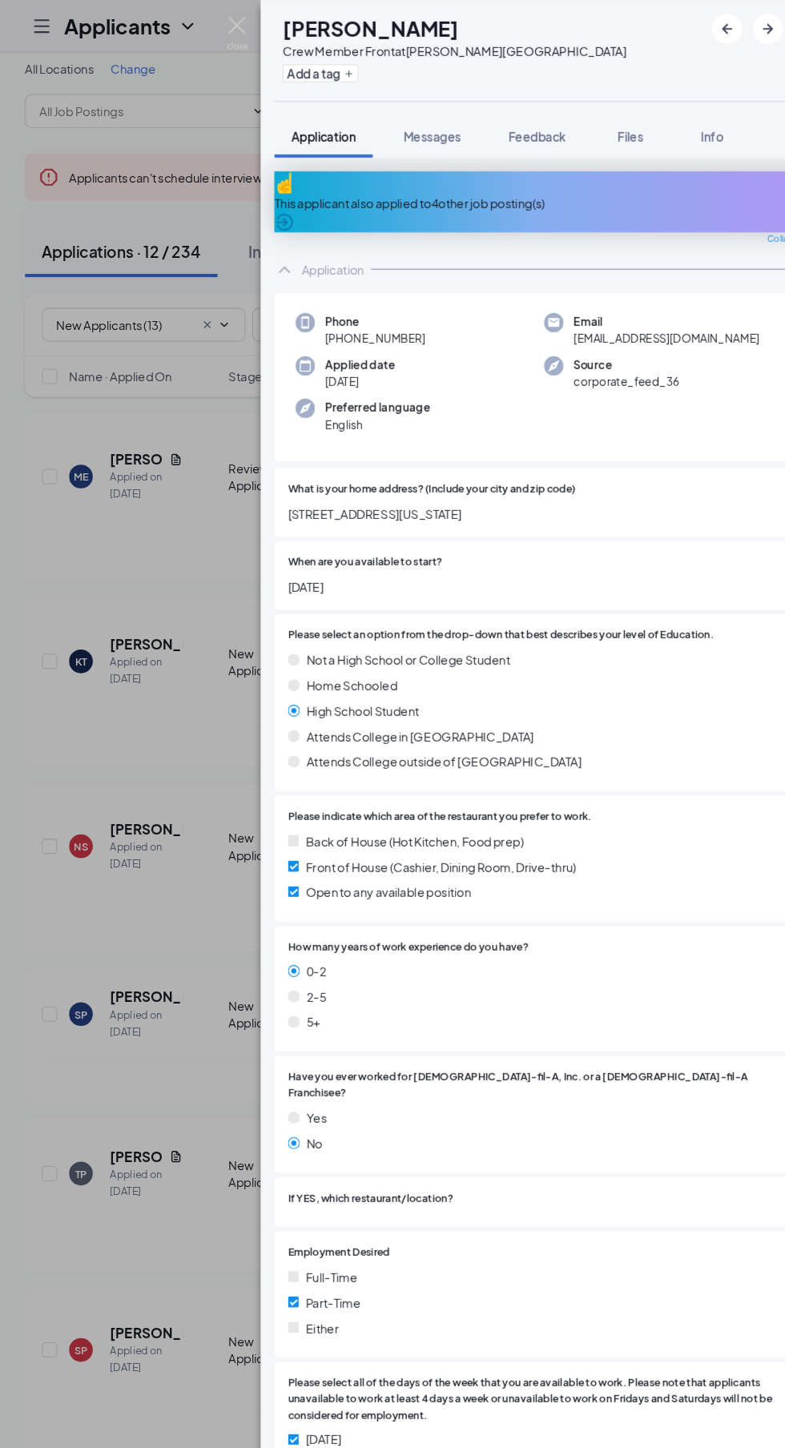
click at [319, 183] on div "This applicant also applied to 4 other job posting(s)" at bounding box center [517, 192] width 509 height 18
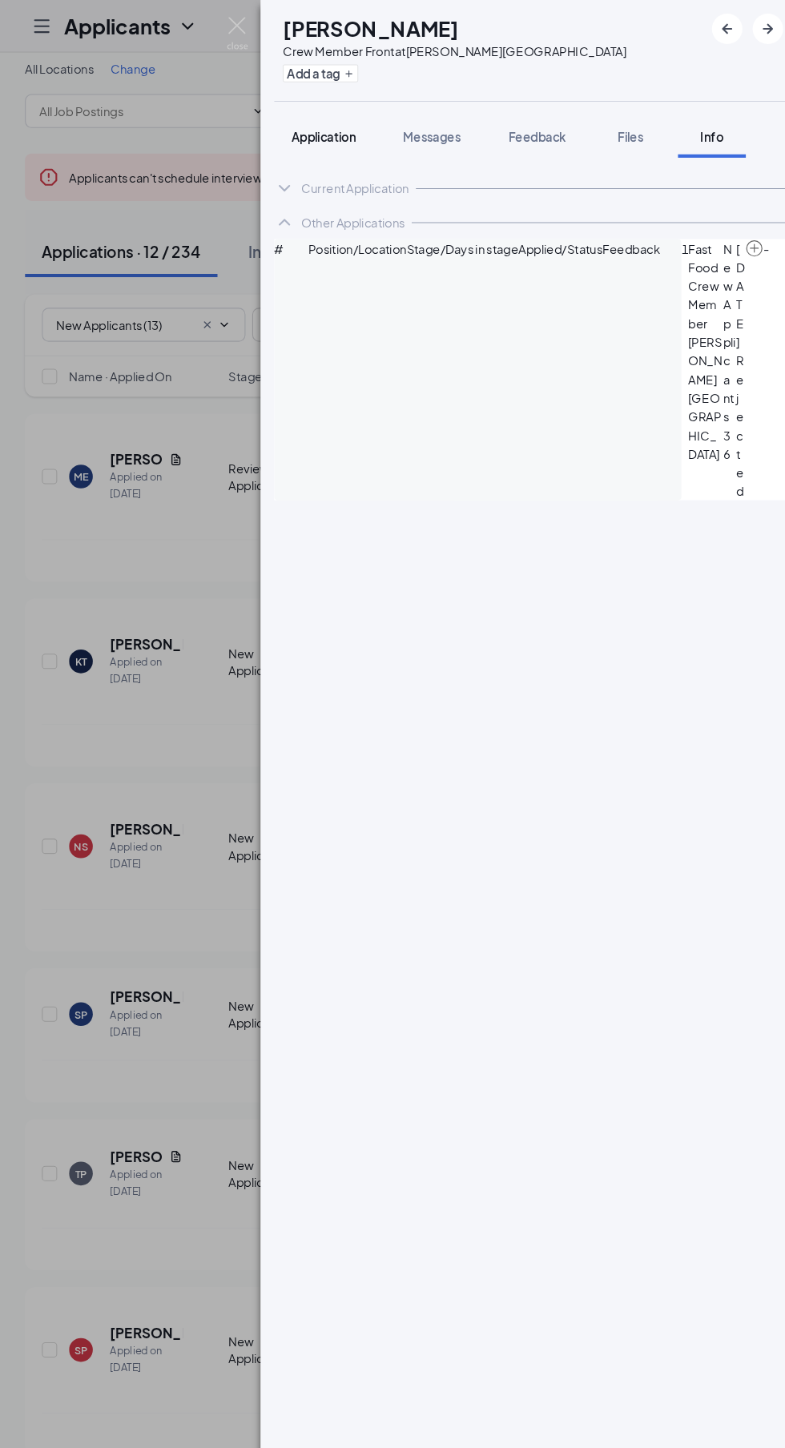
click at [300, 126] on span "Application" at bounding box center [309, 129] width 61 height 14
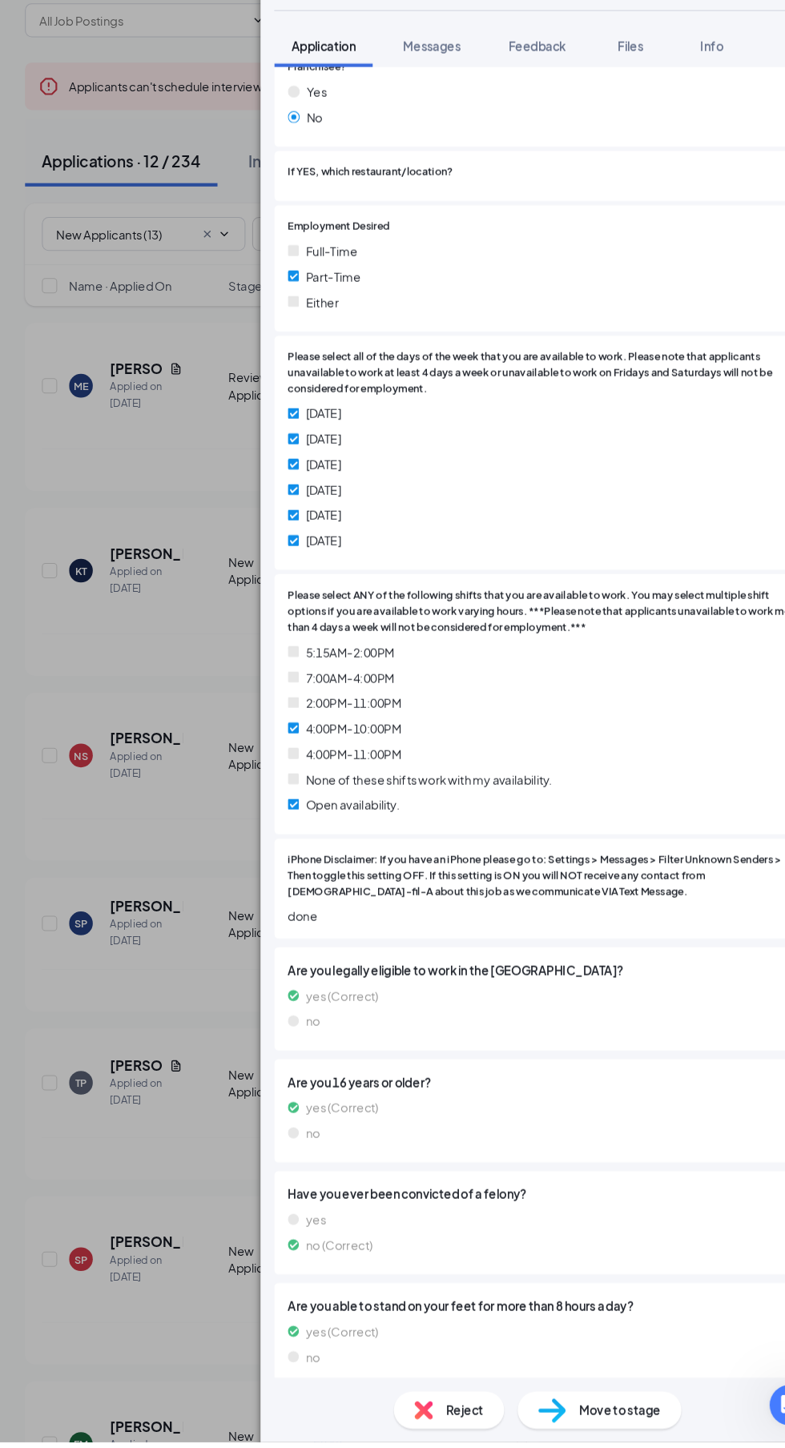
click at [416, 1435] on div "Reject" at bounding box center [428, 1417] width 104 height 35
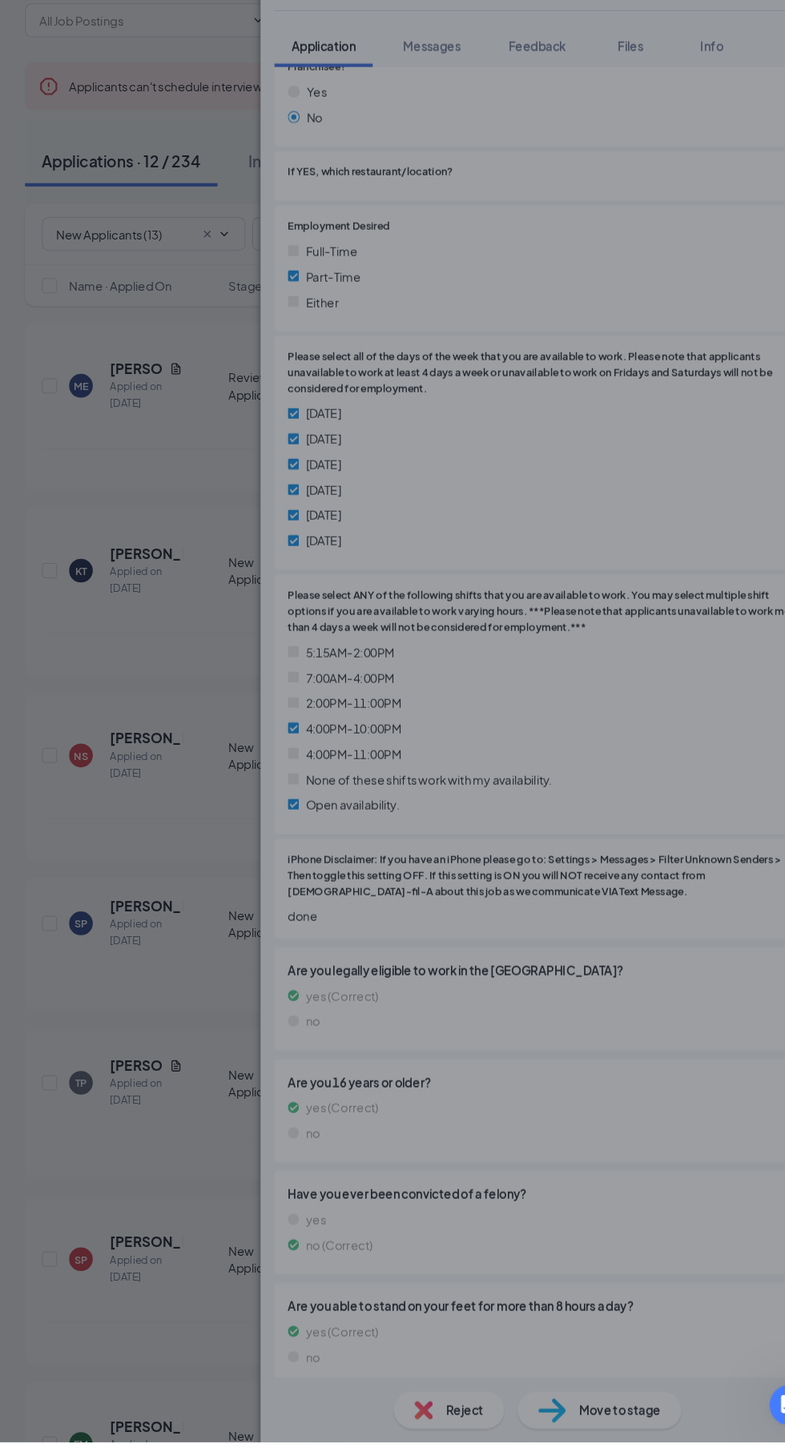
scroll to position [877, 0]
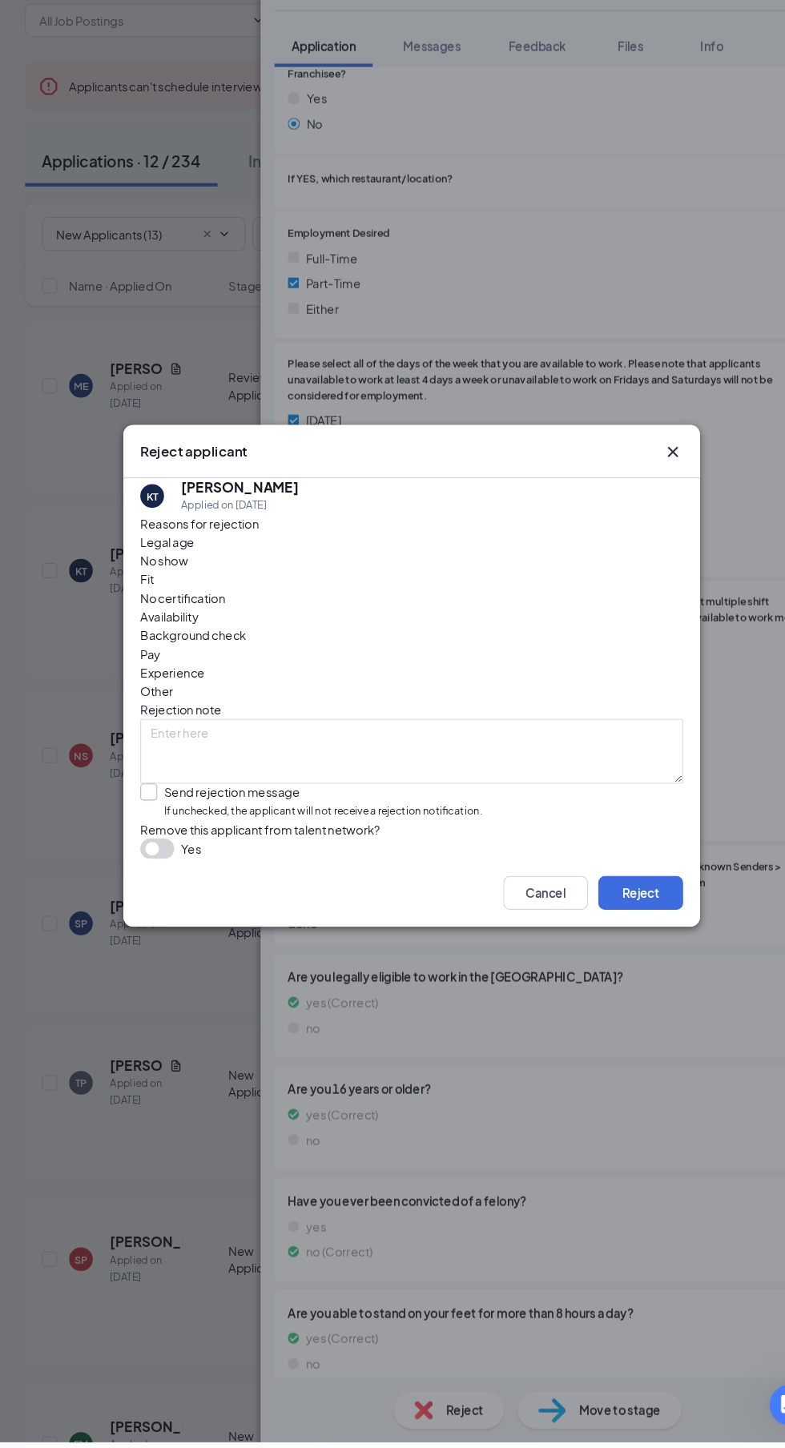
click at [143, 860] on input "Send rejection message If unchecked, the applicant will not receive a rejection…" at bounding box center [297, 843] width 323 height 34
checkbox input "true"
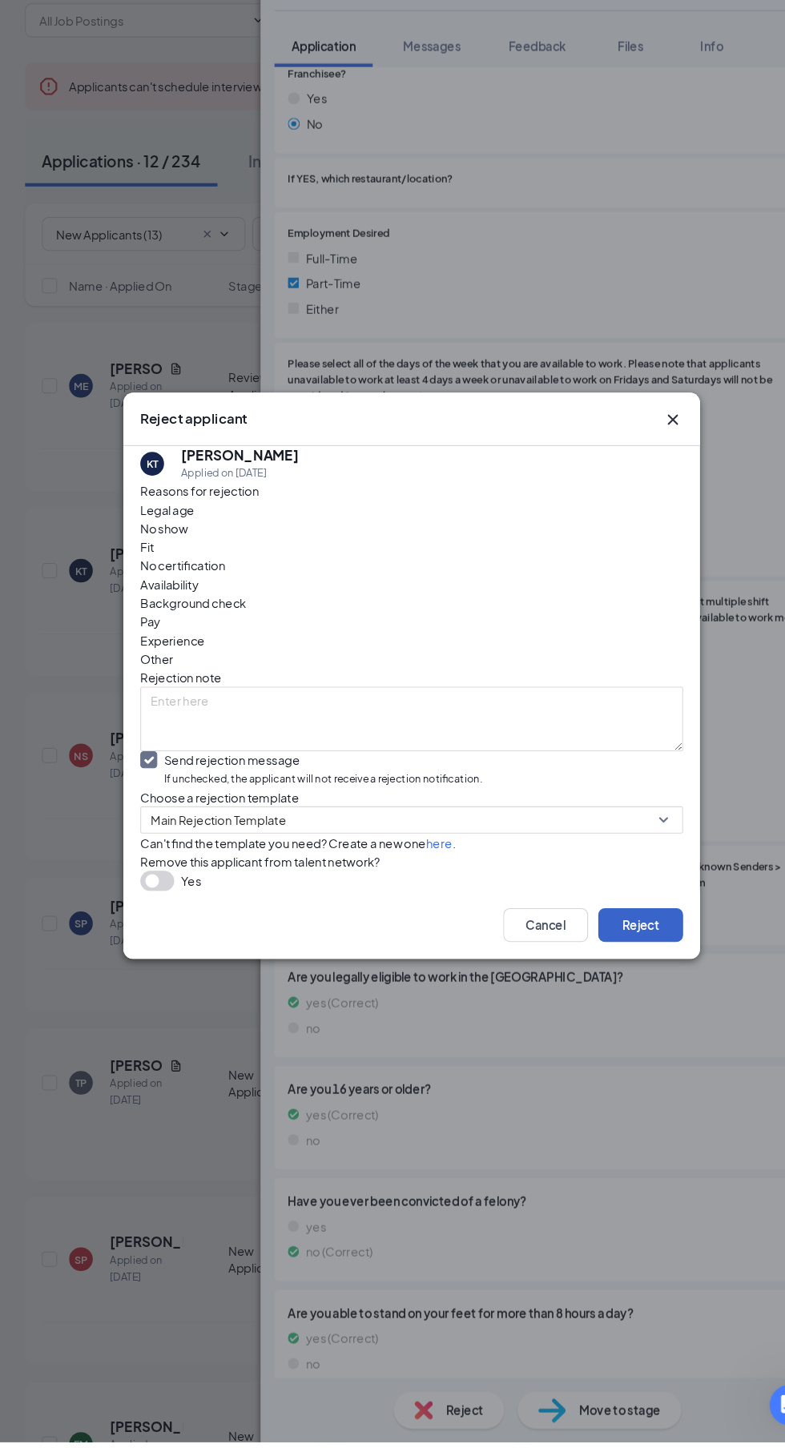
click at [619, 976] on button "Reject" at bounding box center [609, 960] width 80 height 32
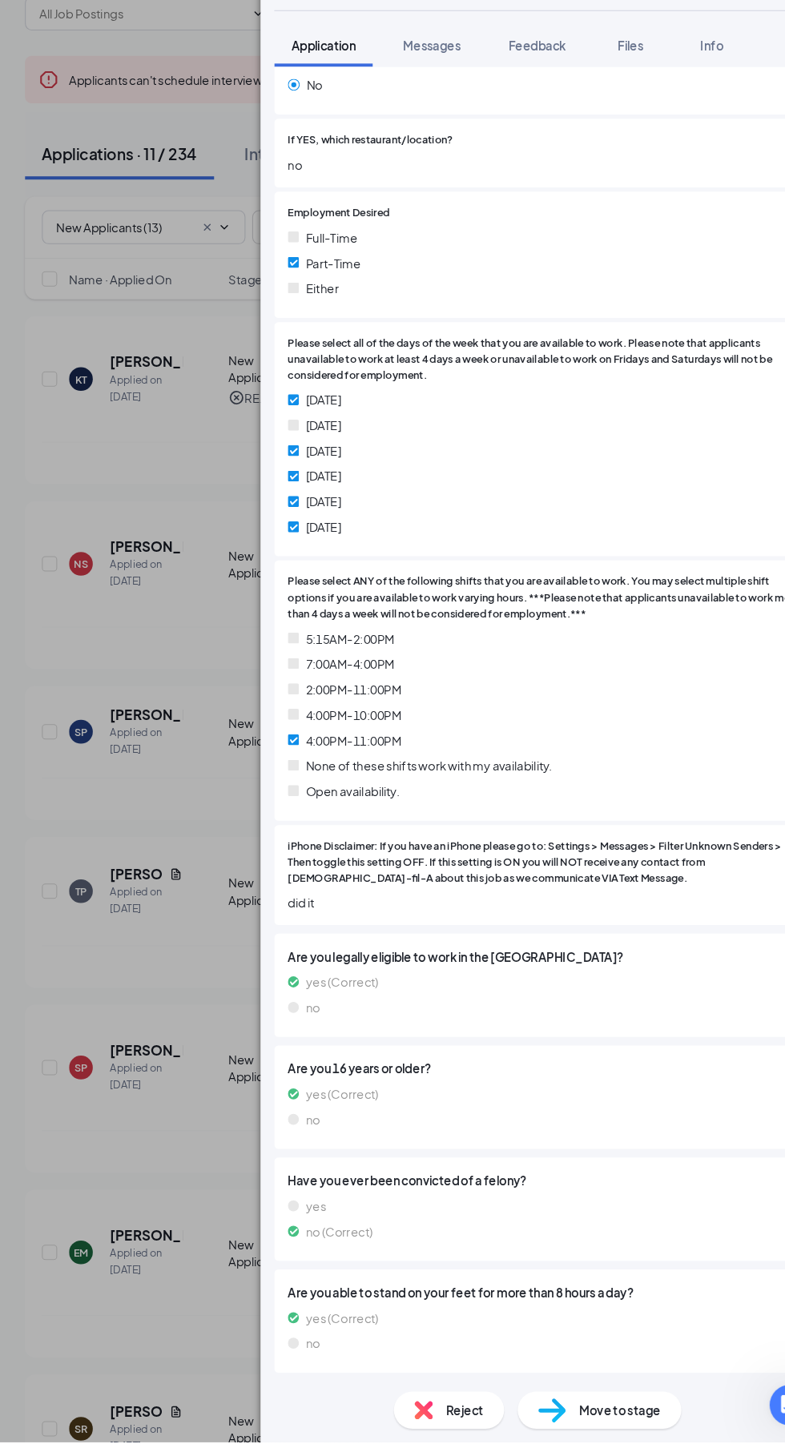
click at [590, 1427] on span "Move to stage" at bounding box center [589, 1418] width 77 height 18
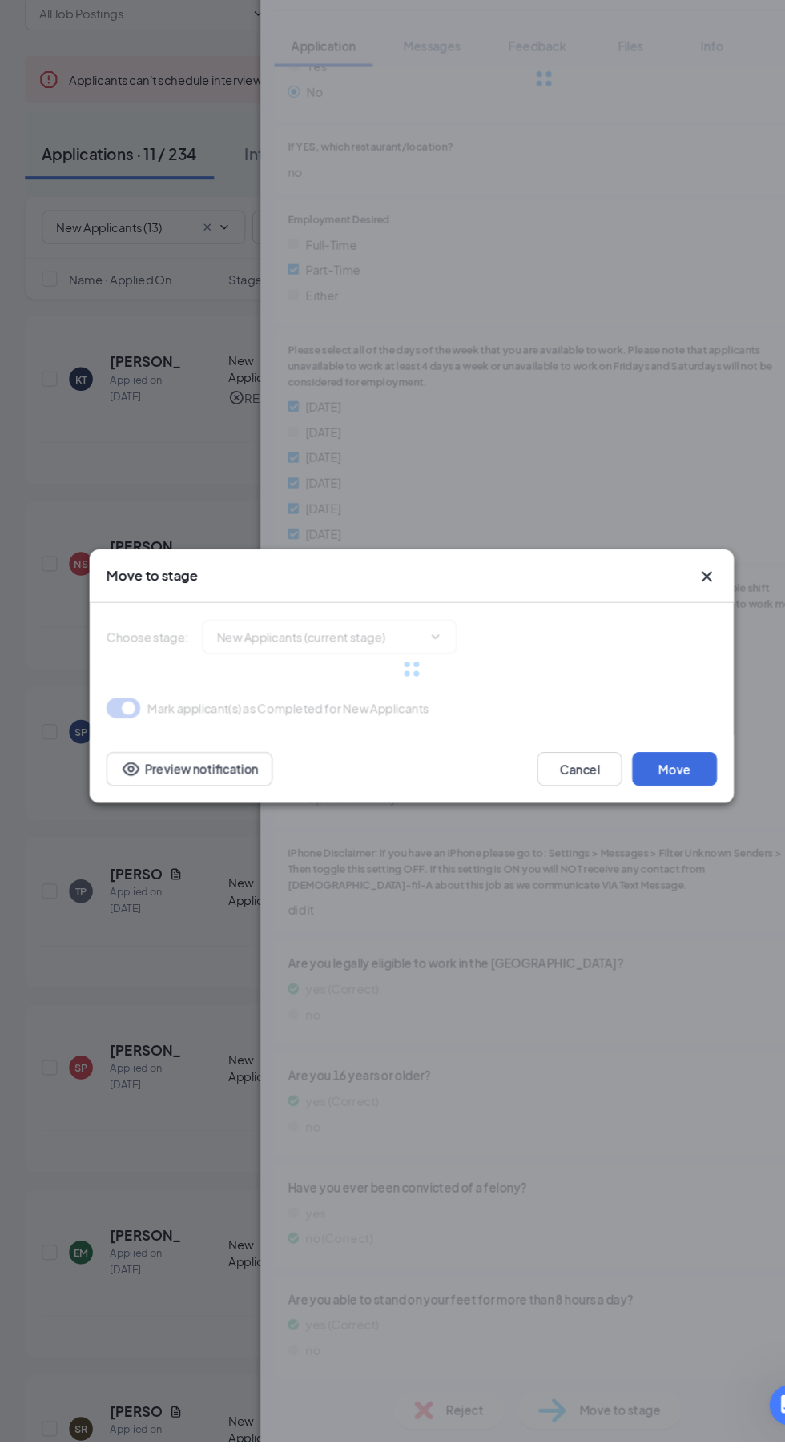
type input "Reviewed Applicants (next stage)"
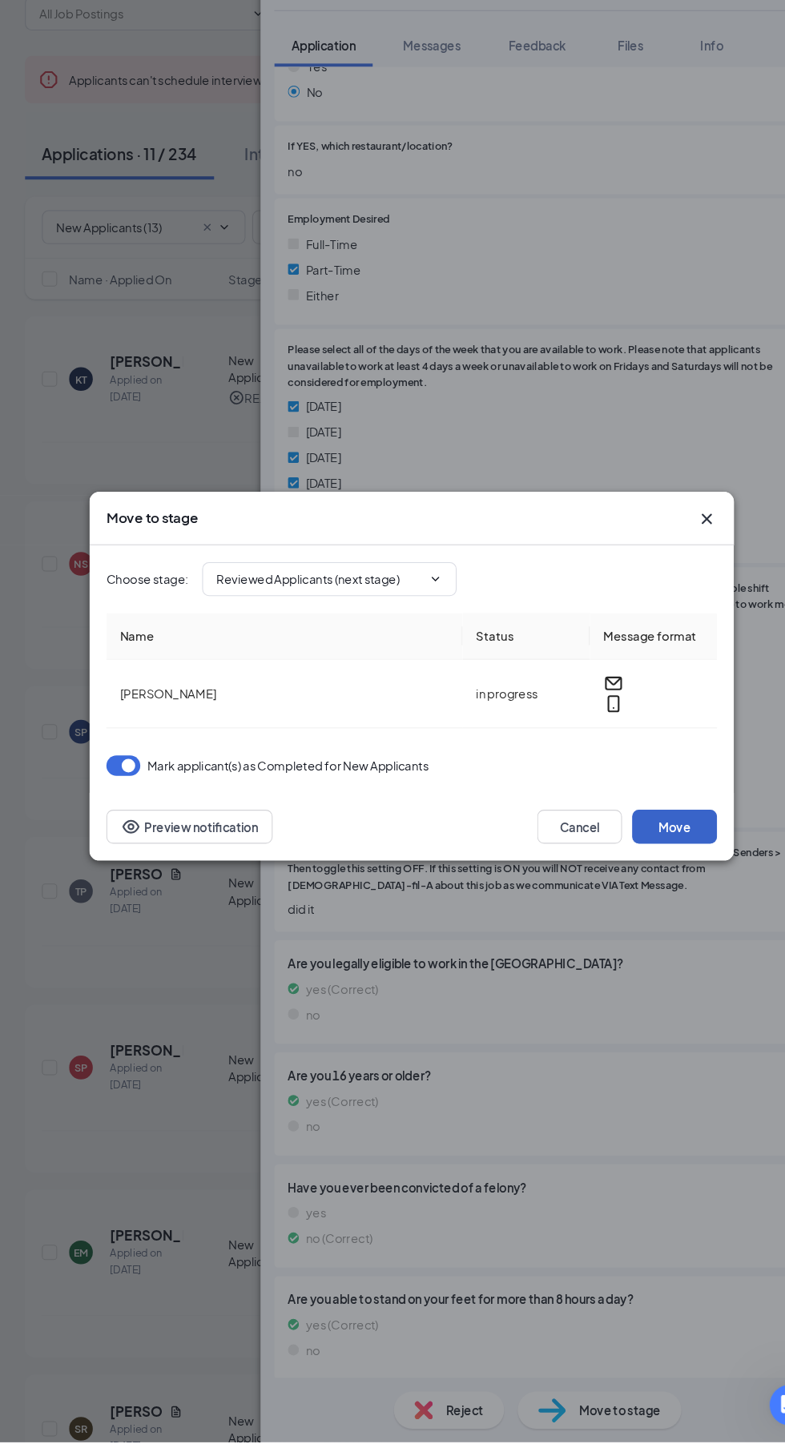
click at [658, 883] on button "Move" at bounding box center [641, 867] width 80 height 32
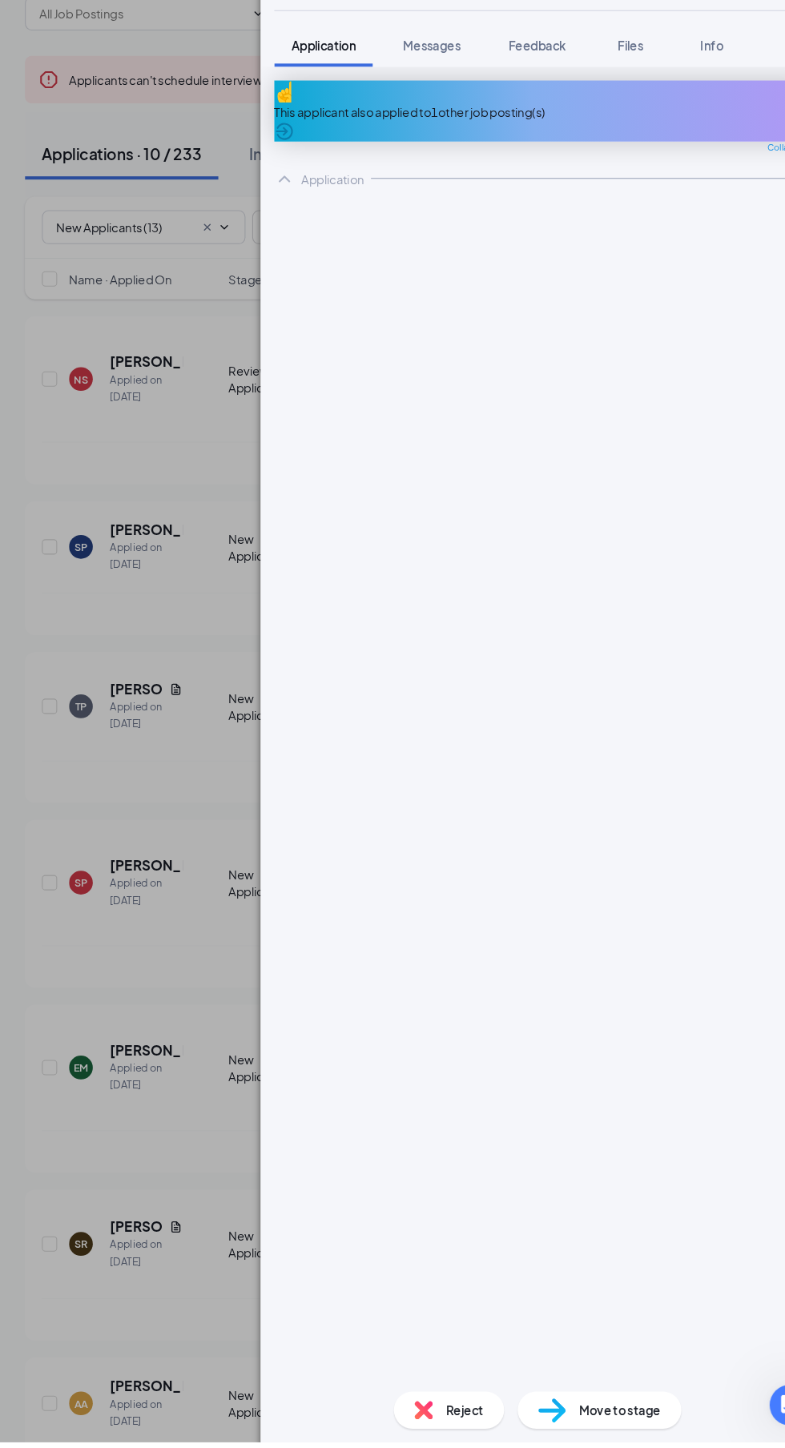
scroll to position [25, 0]
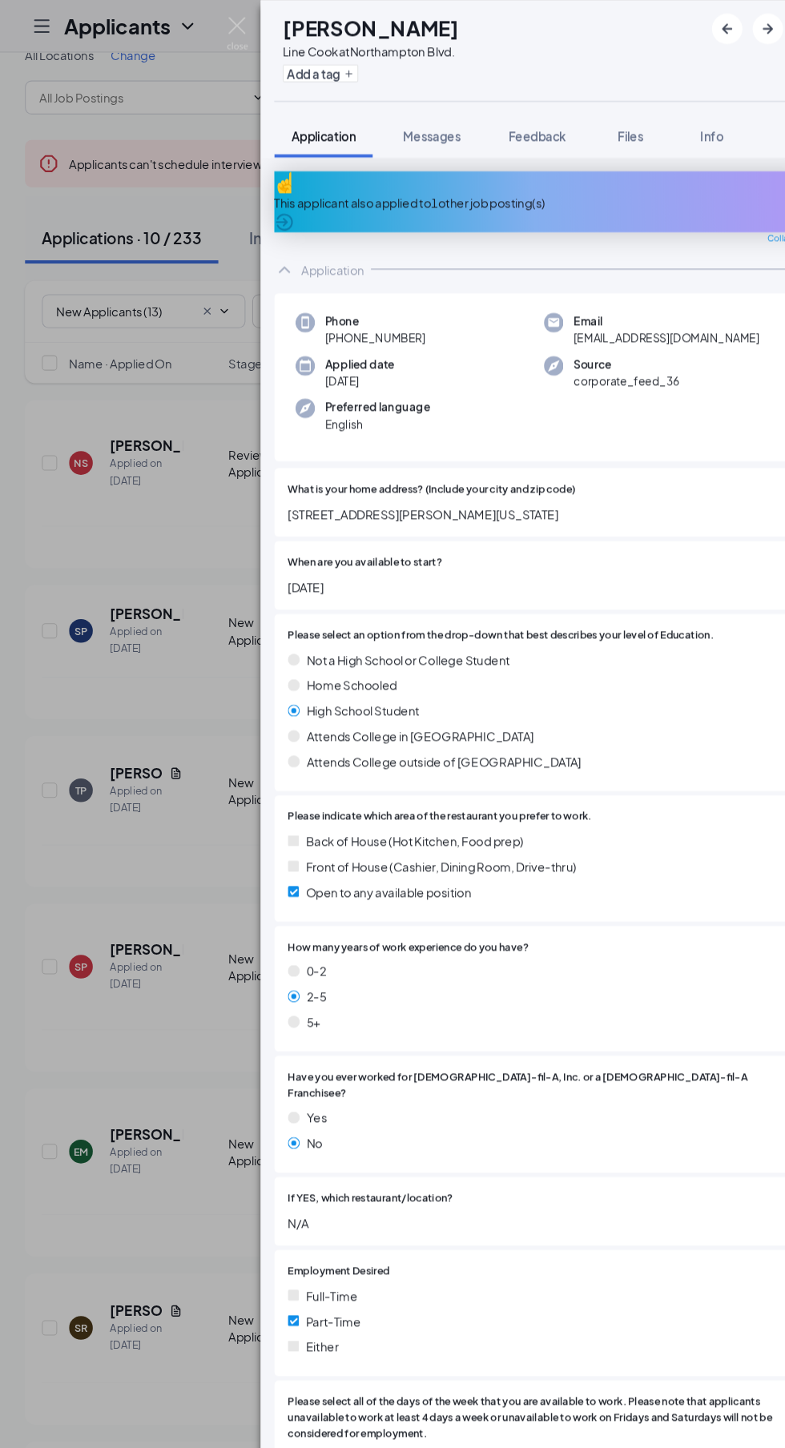
click at [316, 183] on div "This applicant also applied to 1 other job posting(s)" at bounding box center [517, 192] width 509 height 18
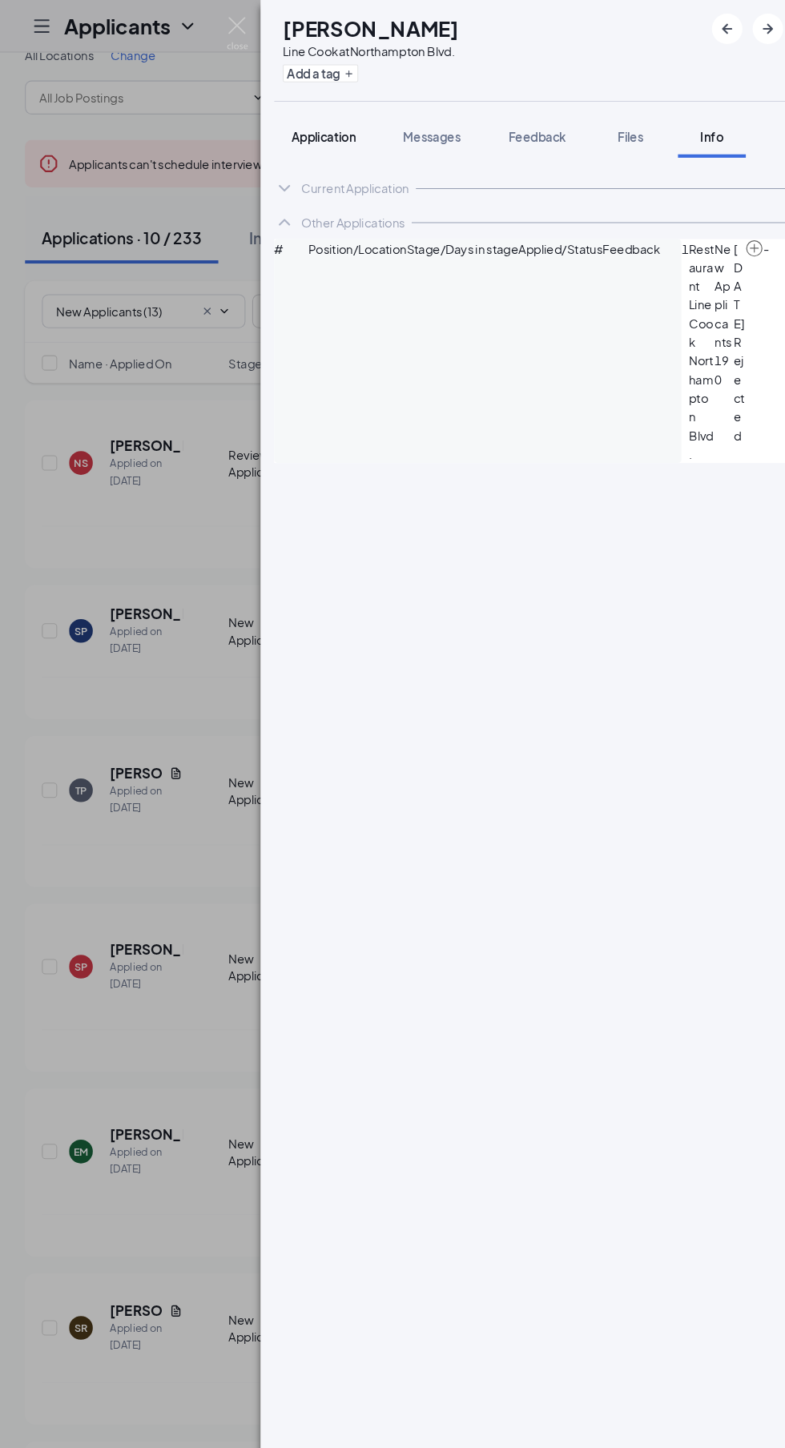
click at [301, 136] on div "Application" at bounding box center [309, 129] width 61 height 16
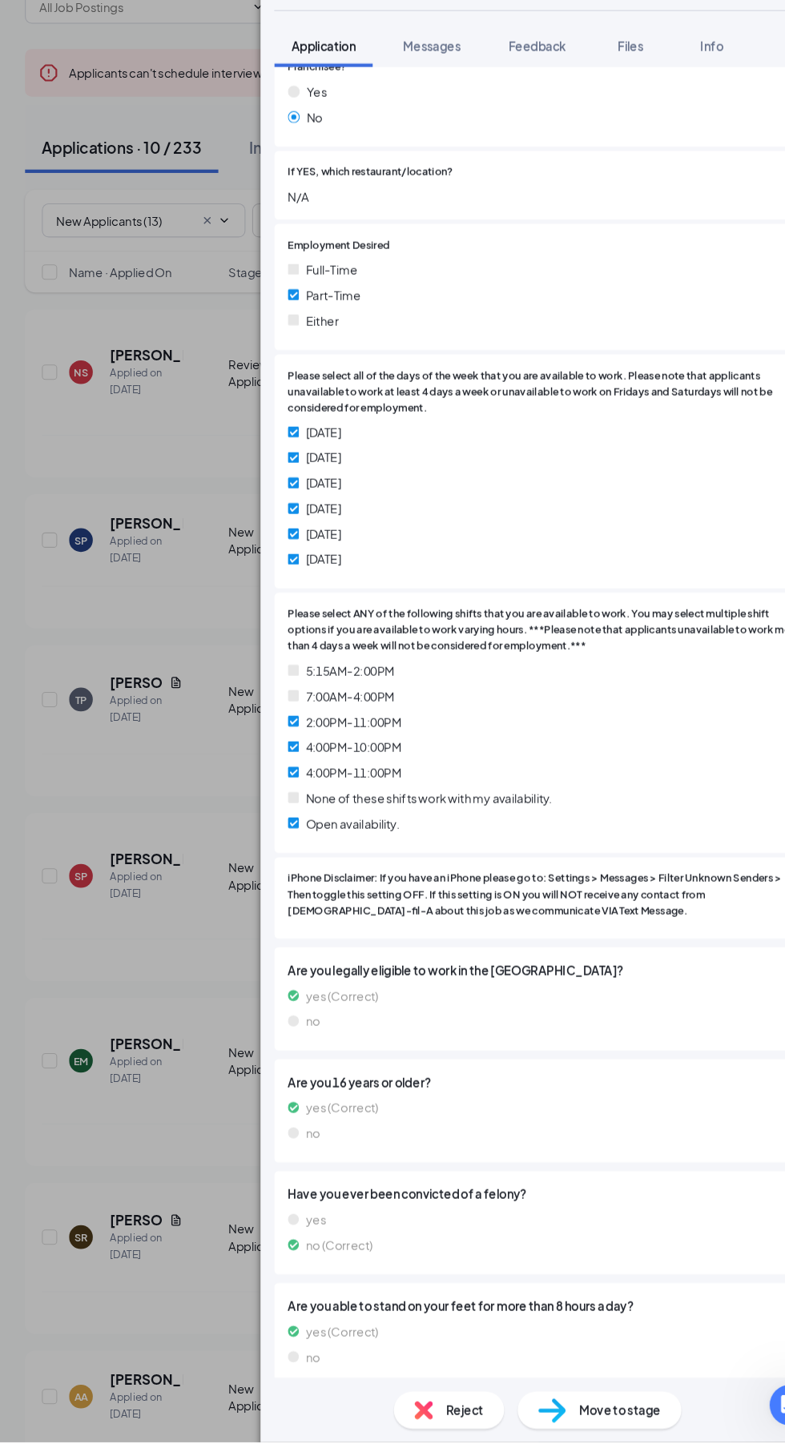
click at [579, 1427] on span "Move to stage" at bounding box center [589, 1418] width 77 height 18
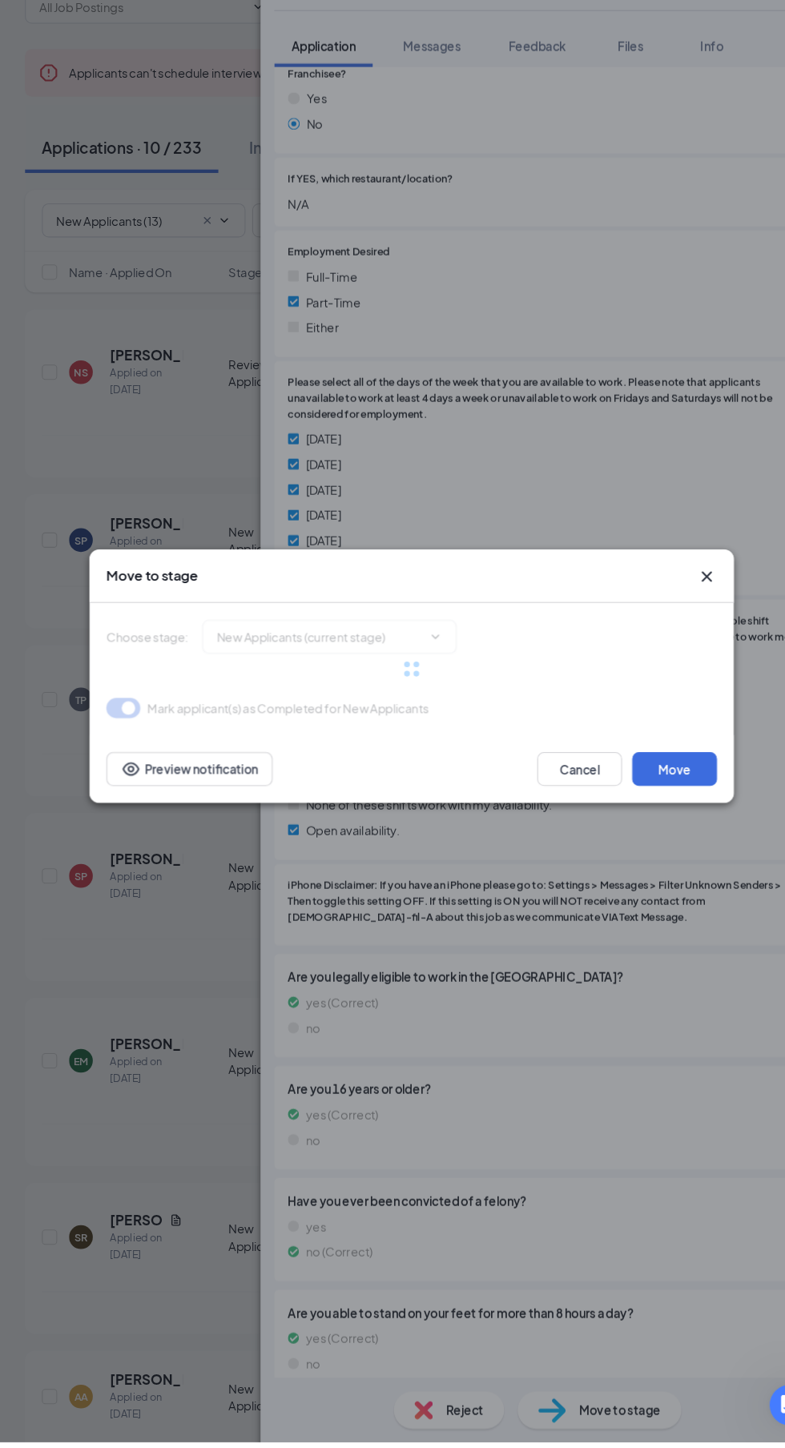
type input "Reviewed Applicants (next stage)"
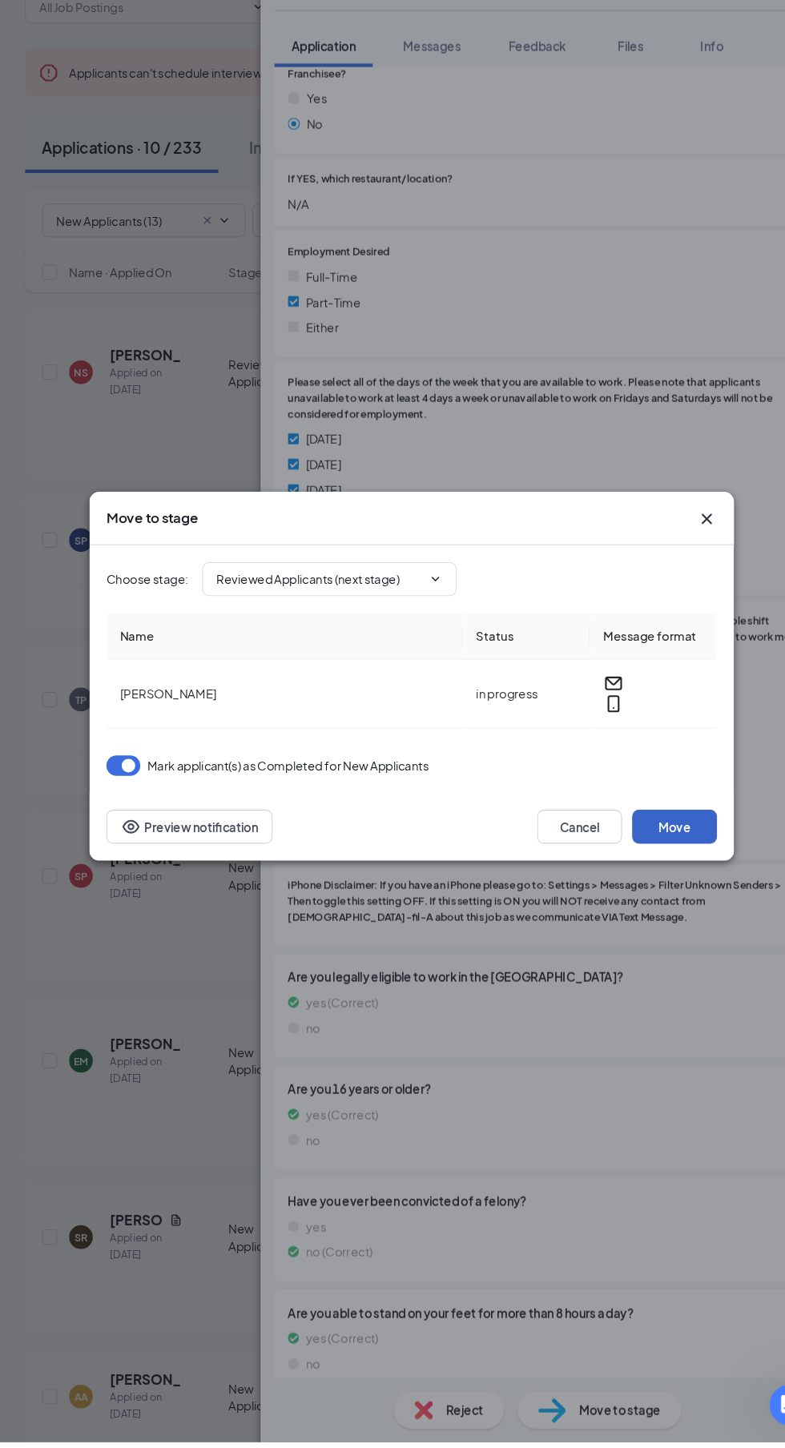
click at [653, 883] on button "Move" at bounding box center [641, 867] width 80 height 32
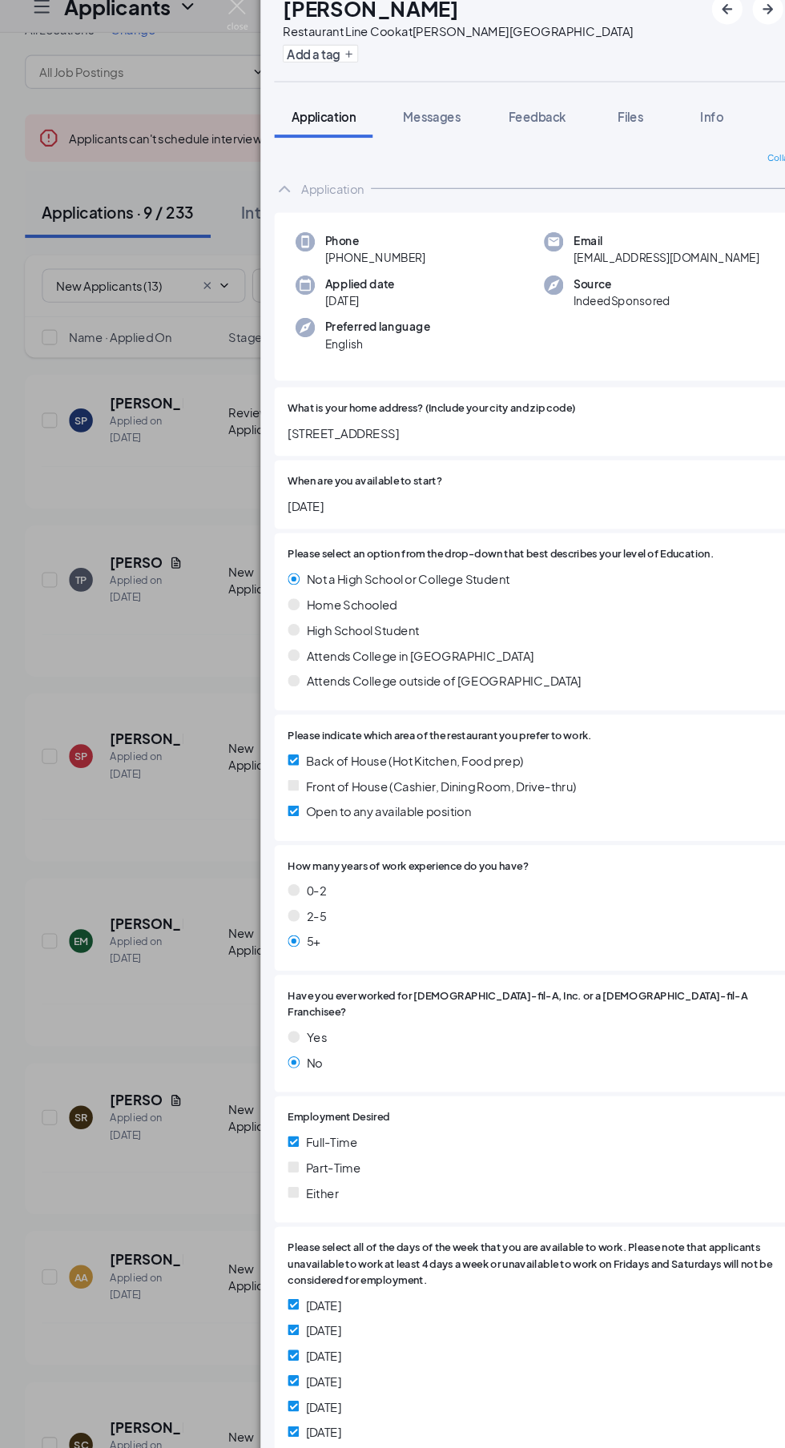
scroll to position [30, 0]
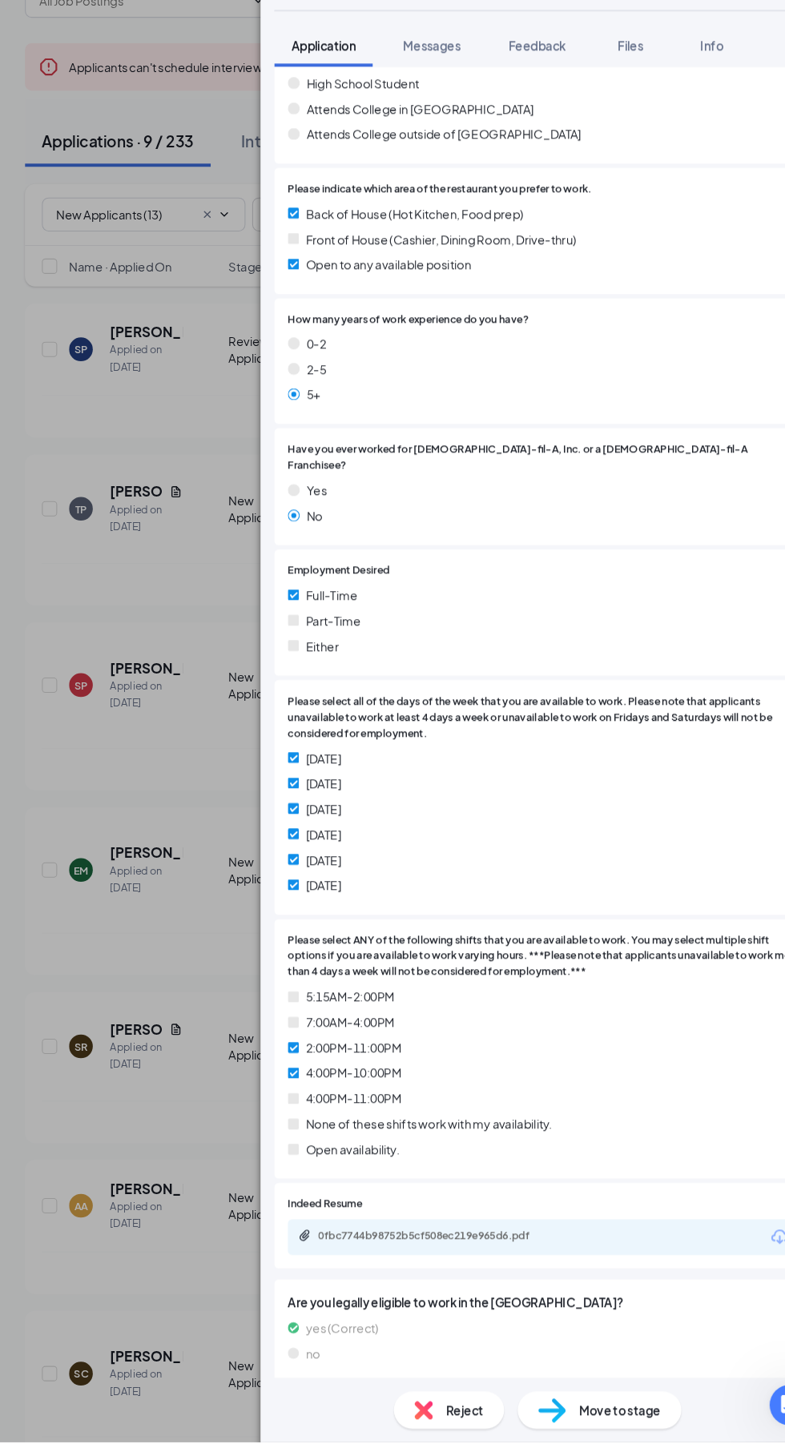
click at [582, 1427] on span "Move to stage" at bounding box center [589, 1418] width 77 height 18
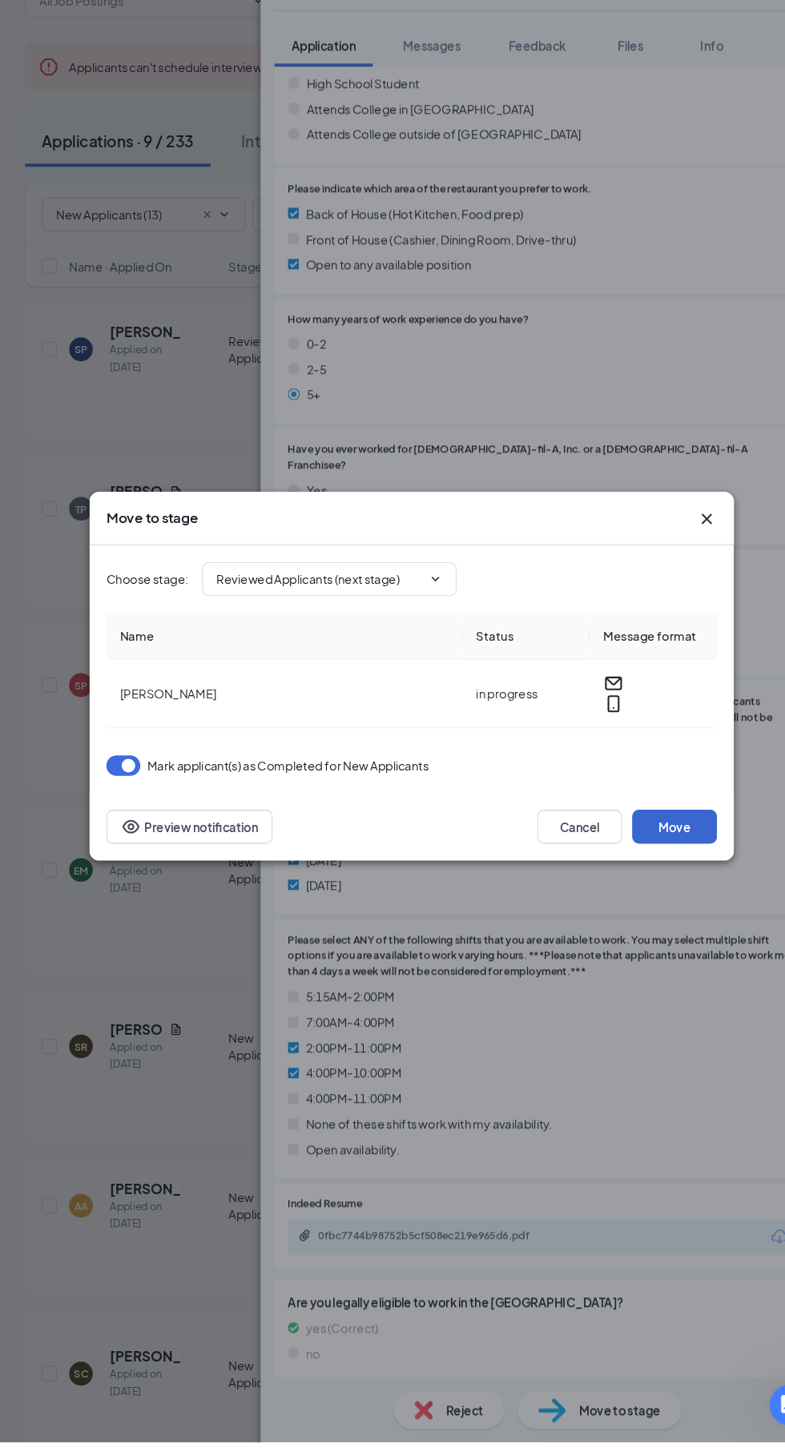
click at [667, 883] on button "Move" at bounding box center [641, 867] width 80 height 32
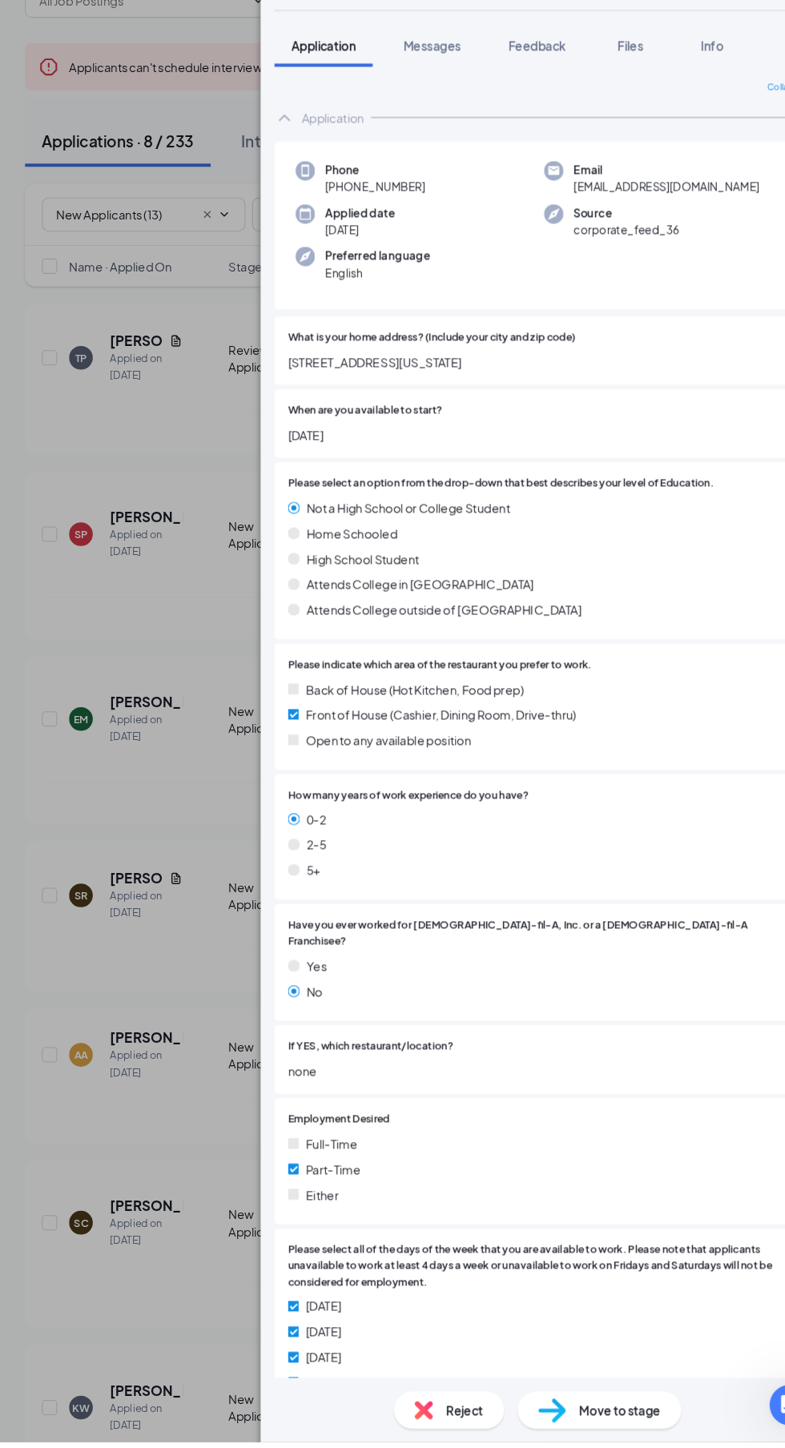
click at [432, 1427] on span "Reject" at bounding box center [442, 1418] width 35 height 18
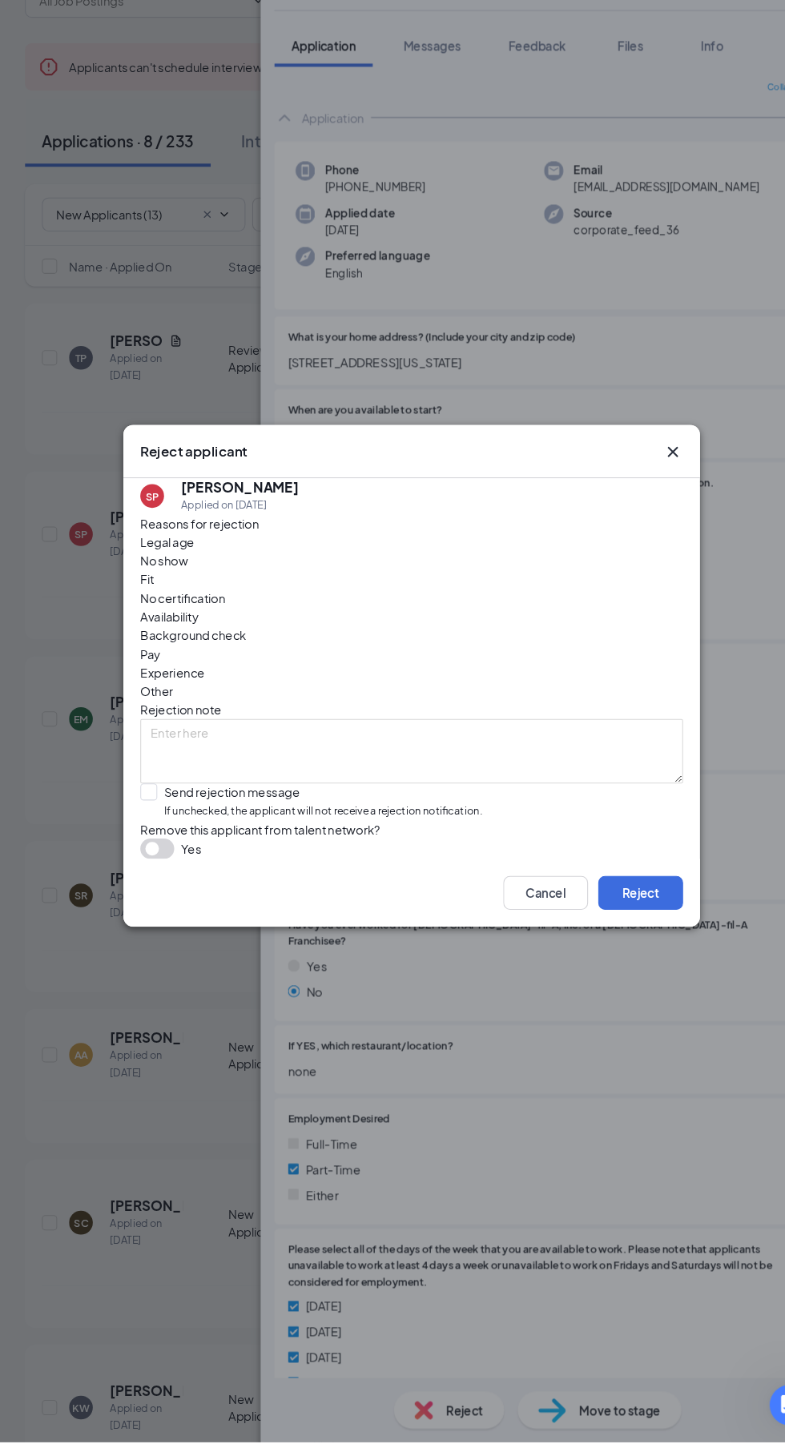
click at [191, 676] on span "Availability" at bounding box center [163, 668] width 55 height 18
click at [143, 856] on input "Send rejection message If unchecked, the applicant will not receive a rejection…" at bounding box center [297, 843] width 323 height 34
checkbox input "true"
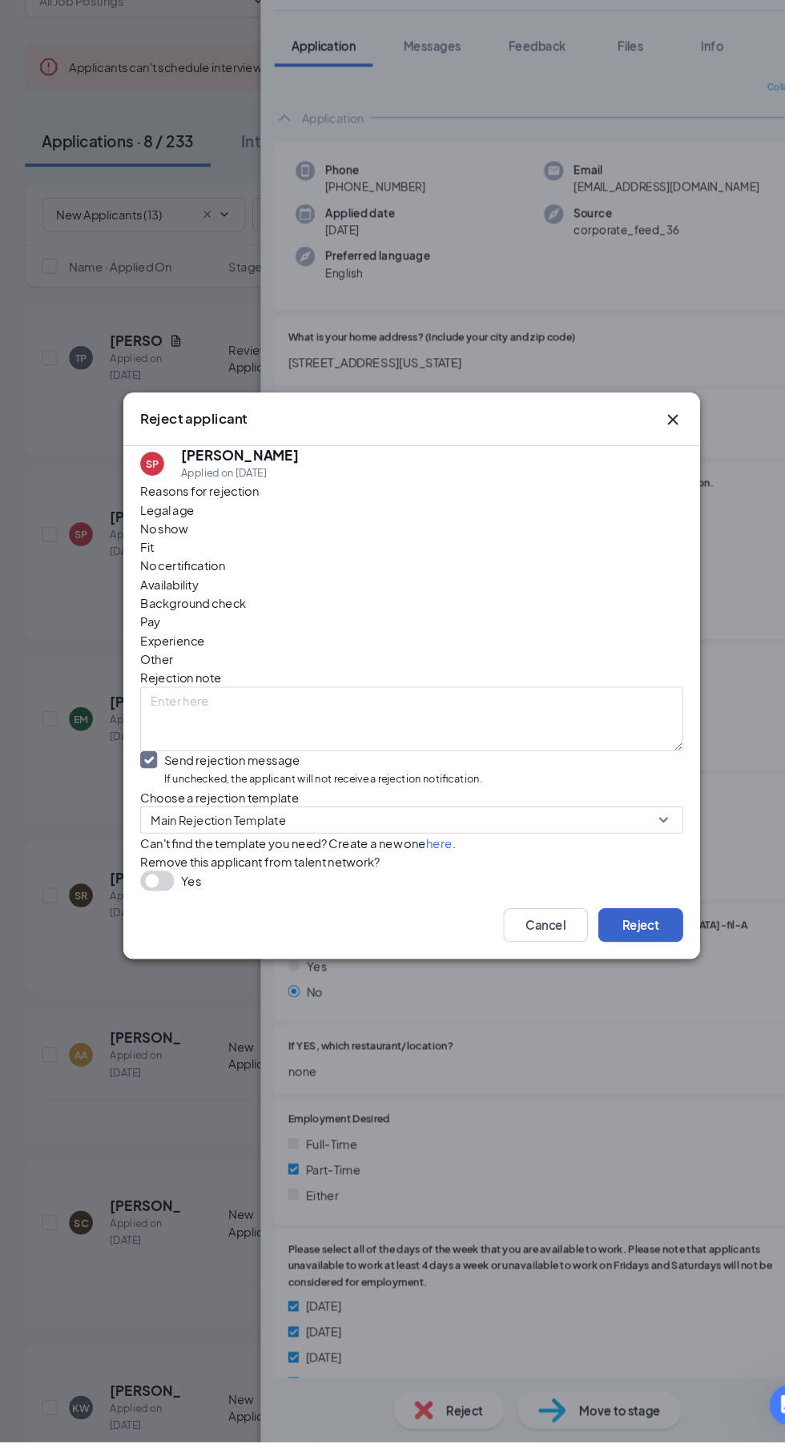
click at [622, 976] on button "Reject" at bounding box center [609, 960] width 80 height 32
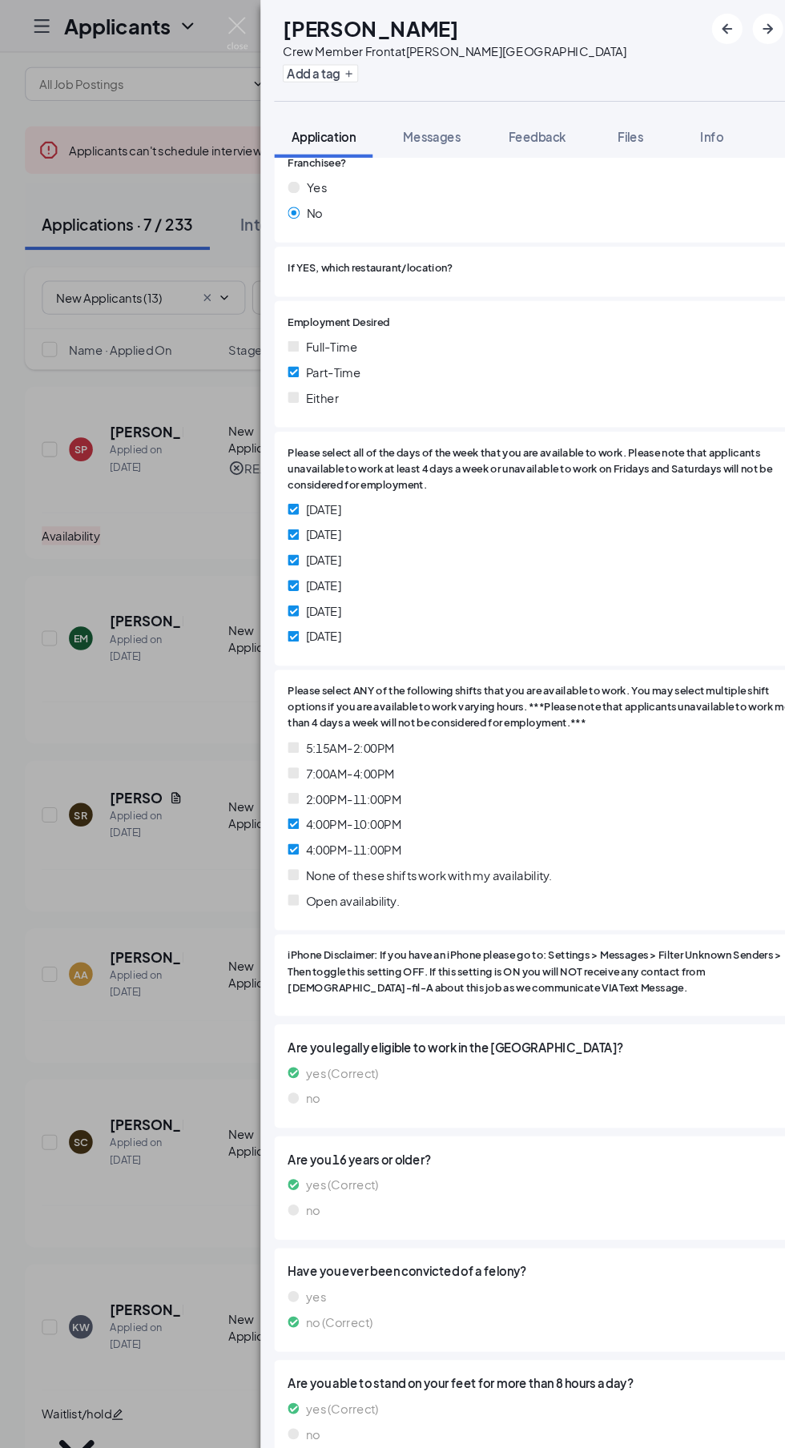
scroll to position [107, 0]
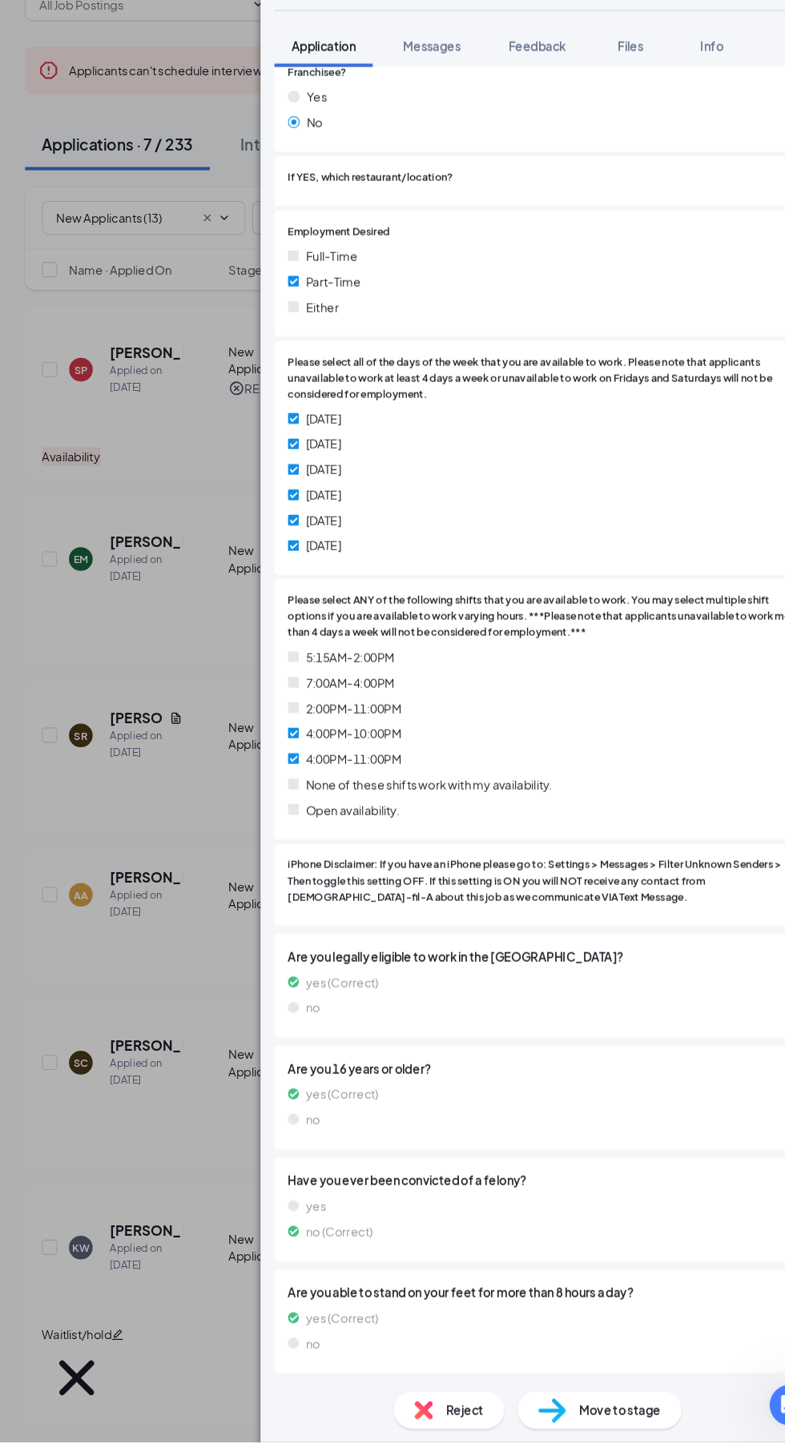
click at [574, 1427] on span "Move to stage" at bounding box center [589, 1418] width 77 height 18
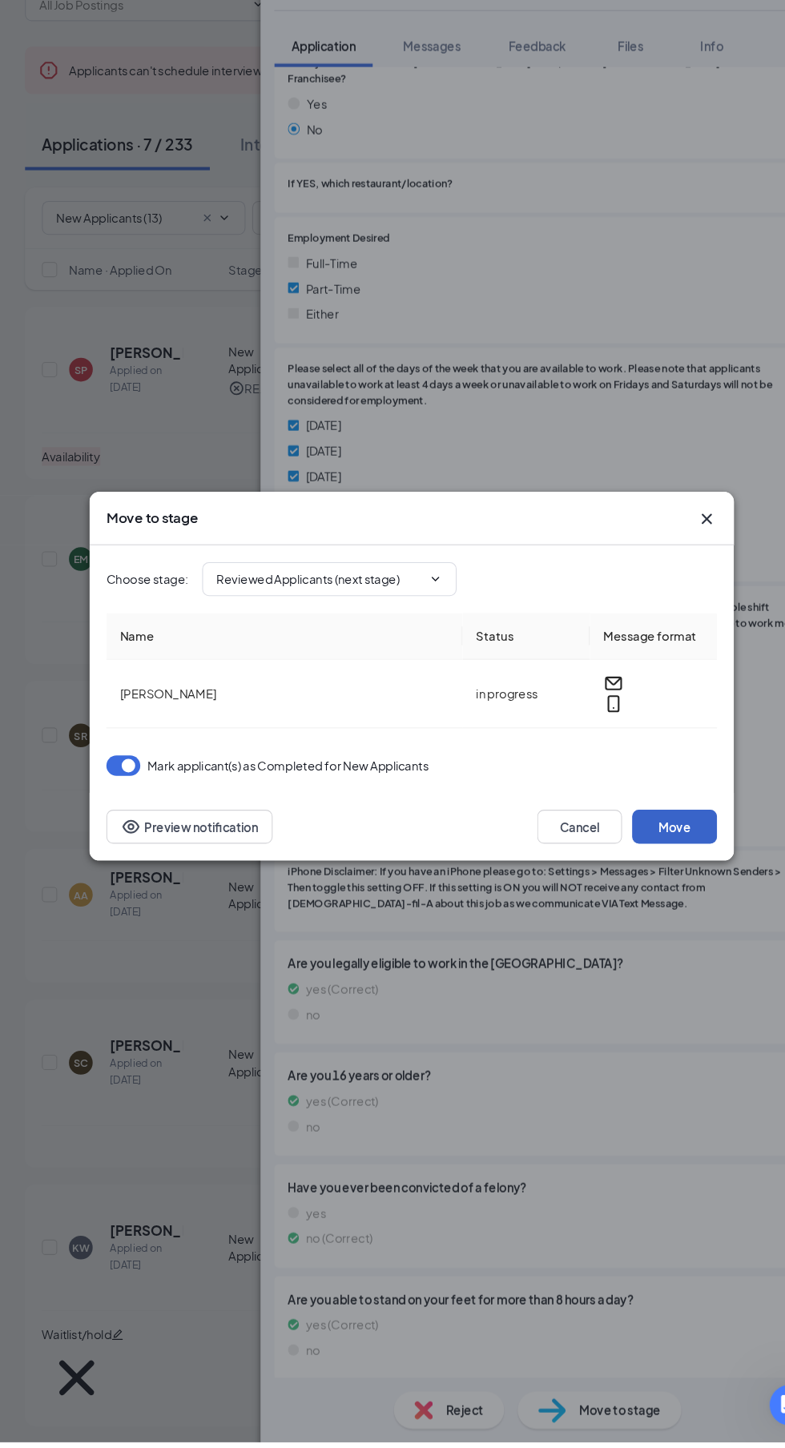
click at [663, 883] on button "Move" at bounding box center [641, 867] width 80 height 32
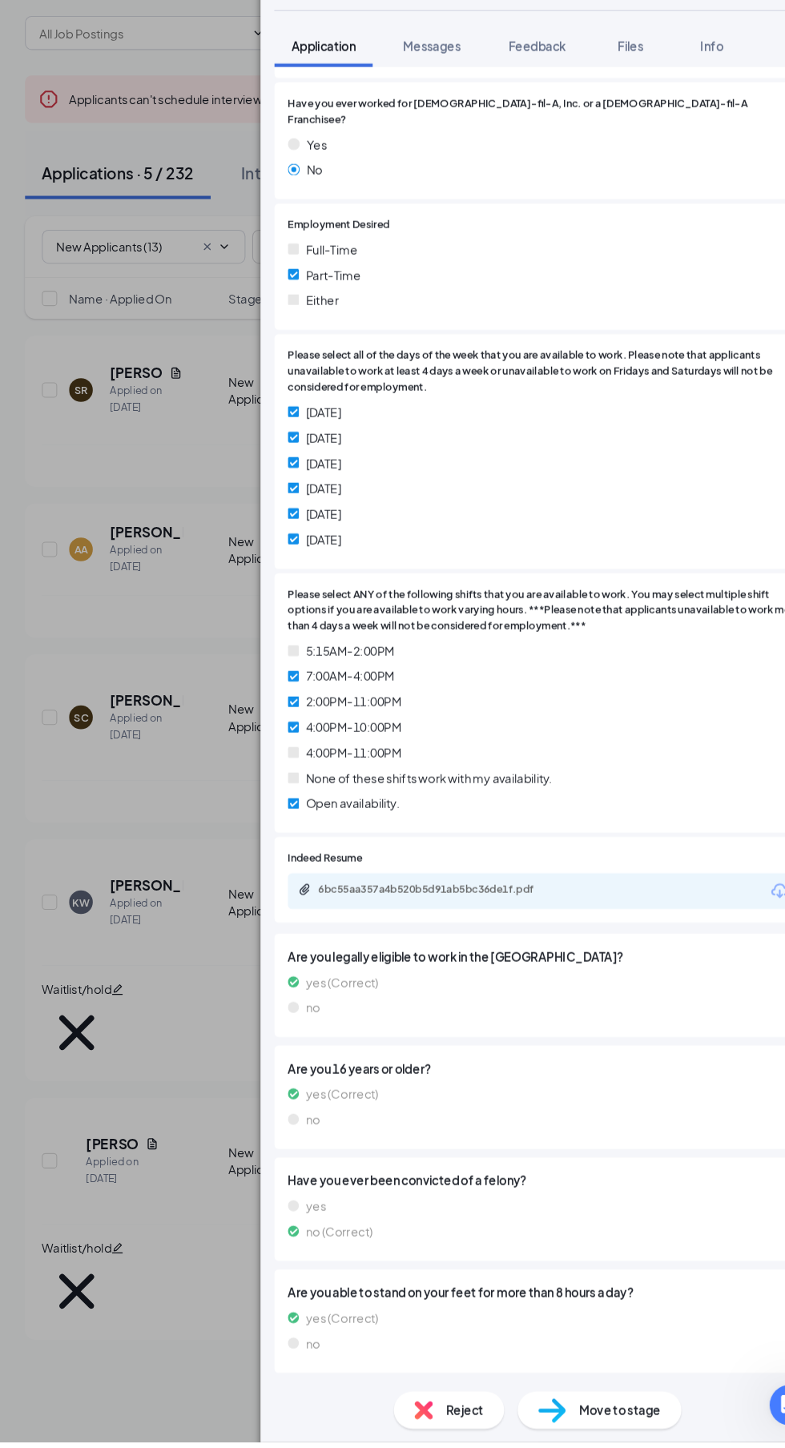
click at [579, 1427] on span "Move to stage" at bounding box center [589, 1418] width 77 height 18
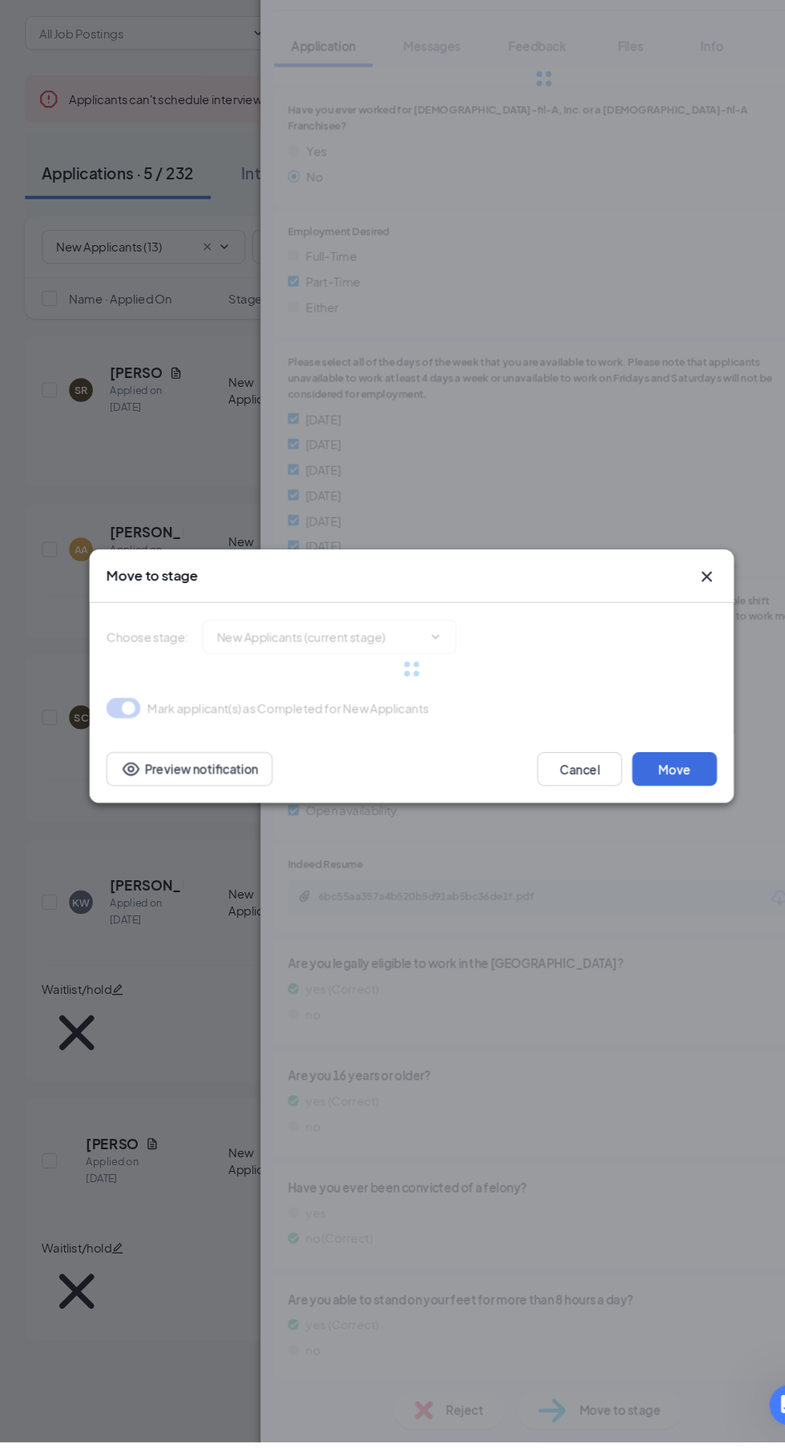
type input "Reviewed Applicants (next stage)"
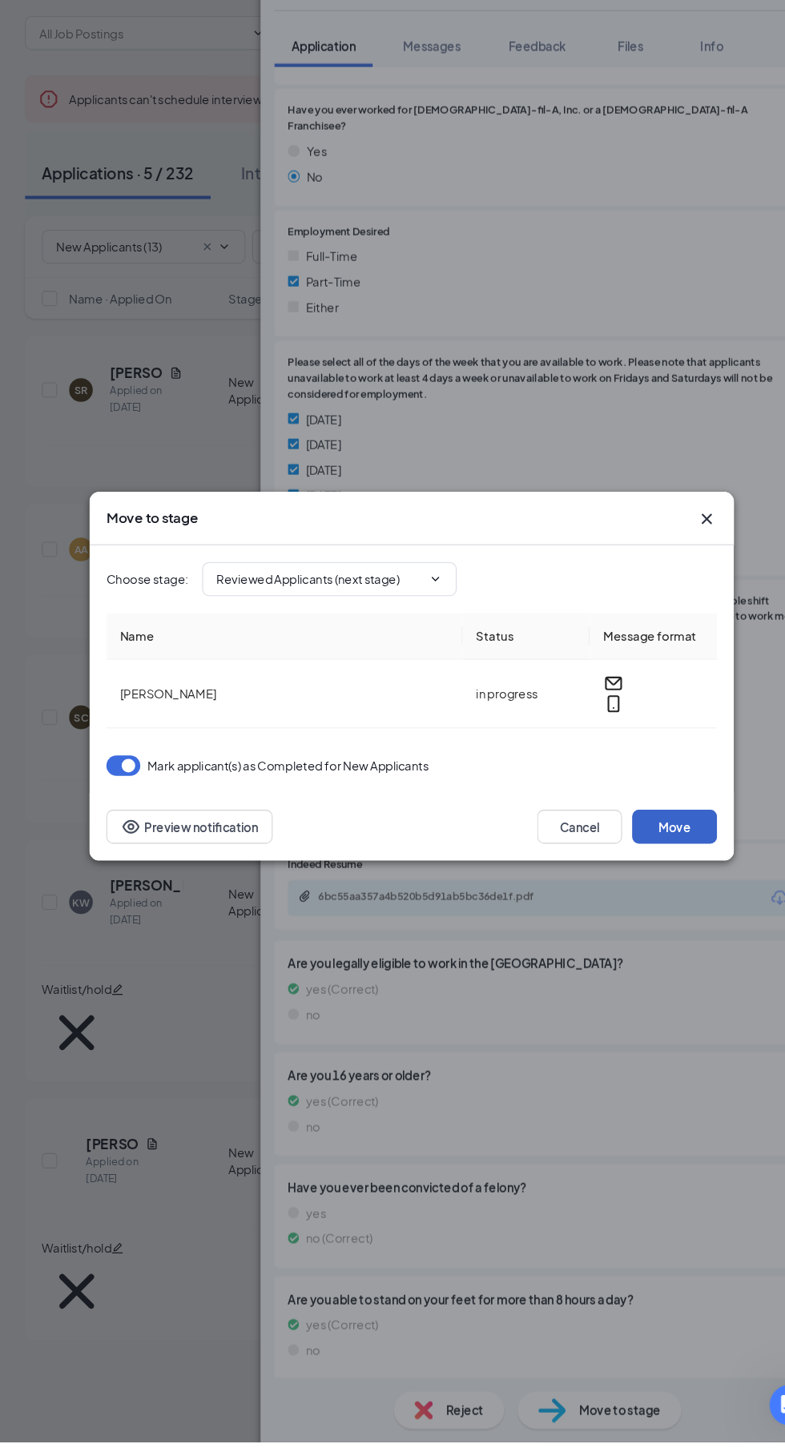
click at [664, 883] on button "Move" at bounding box center [641, 867] width 80 height 32
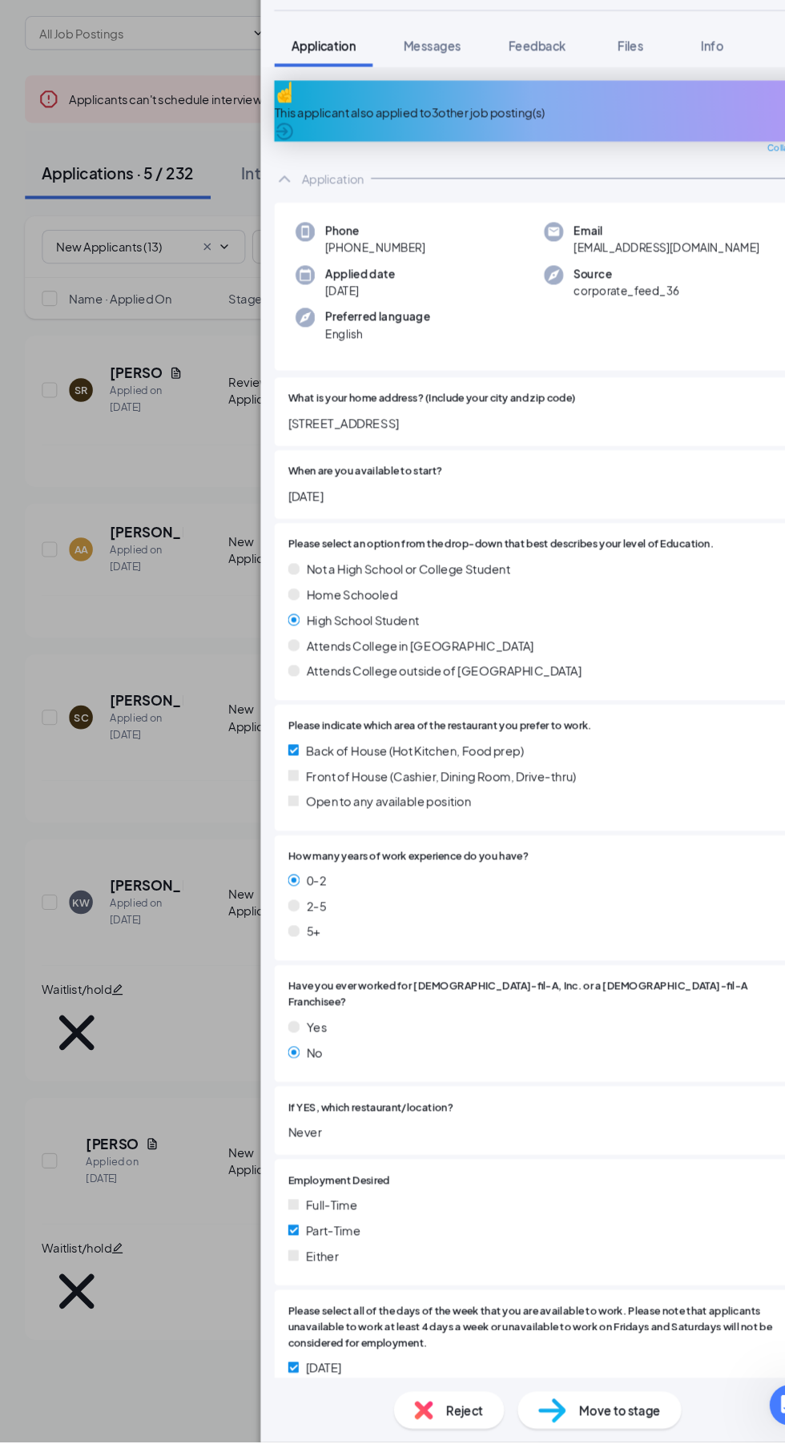
click at [375, 183] on div "This applicant also applied to 3 other job posting(s)" at bounding box center [517, 192] width 509 height 18
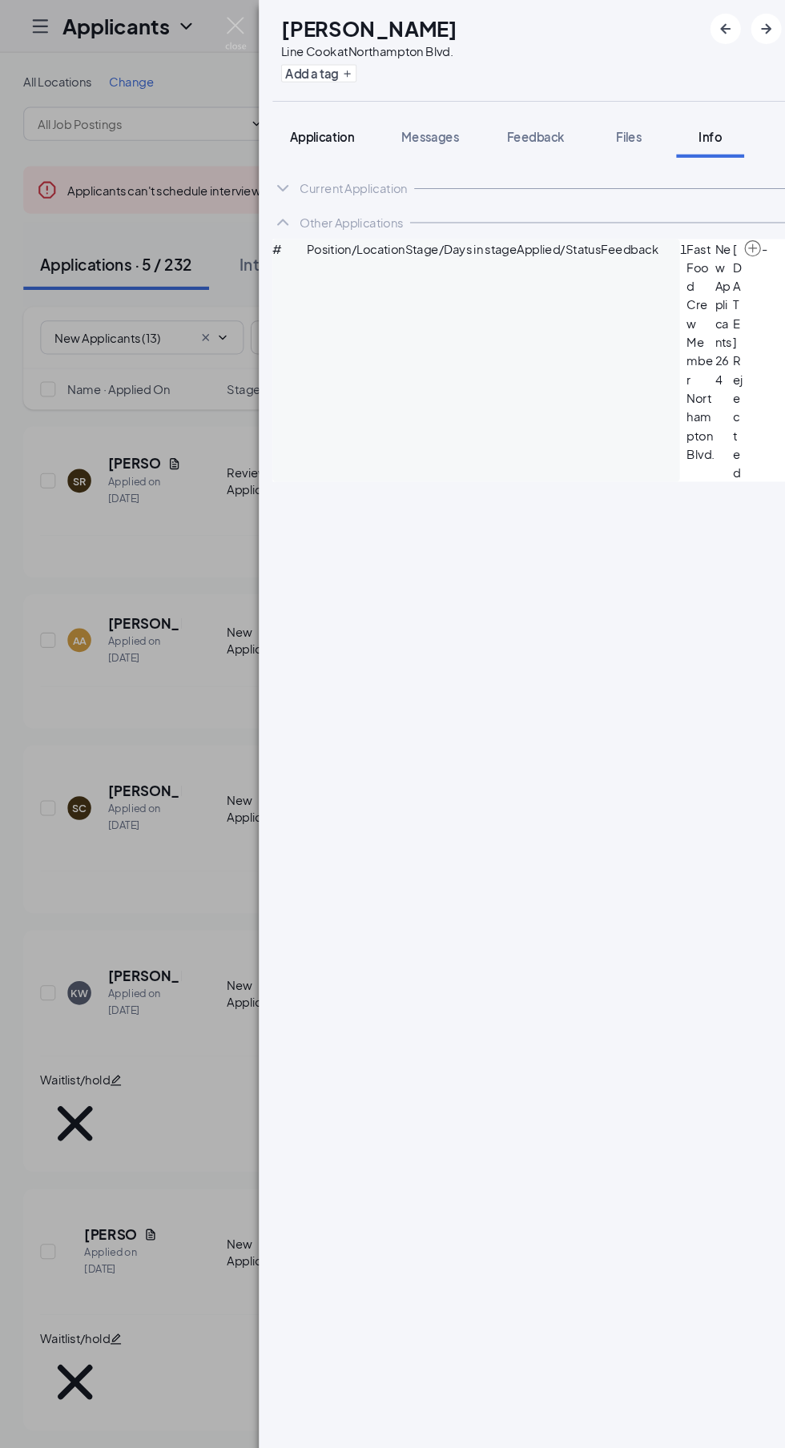
click at [289, 116] on button "Application" at bounding box center [309, 129] width 93 height 40
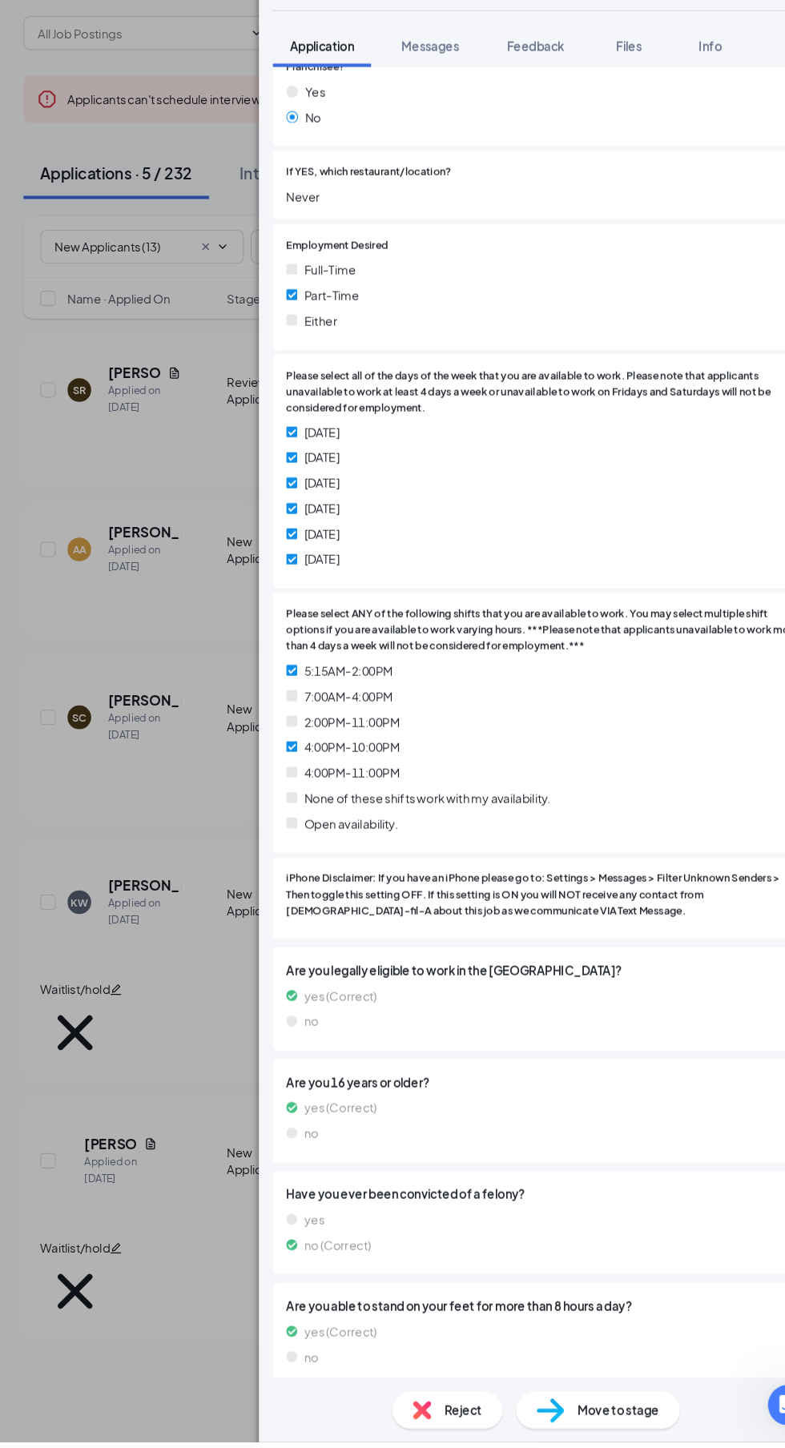
click at [586, 1427] on span "Move to stage" at bounding box center [589, 1418] width 77 height 18
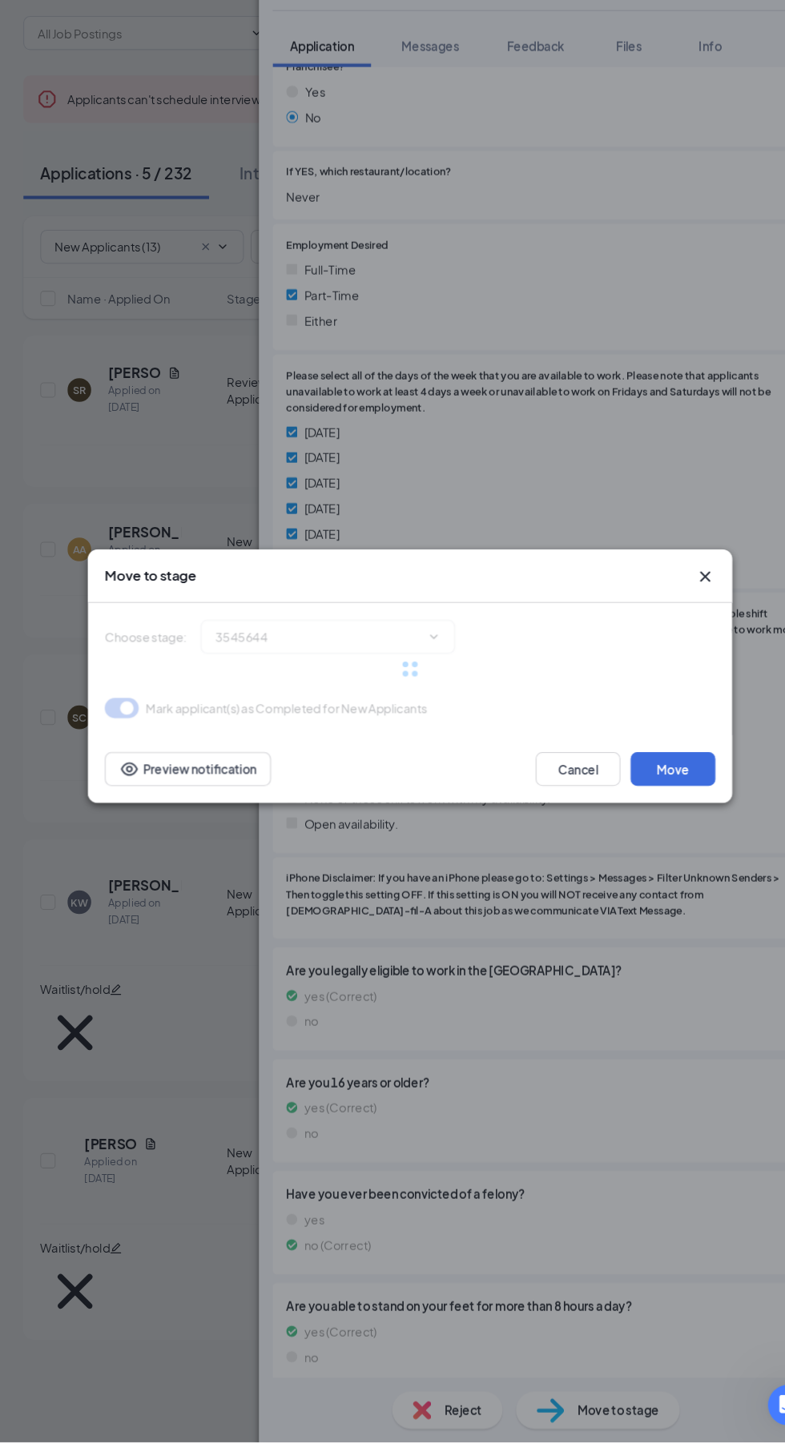
scroll to position [877, 0]
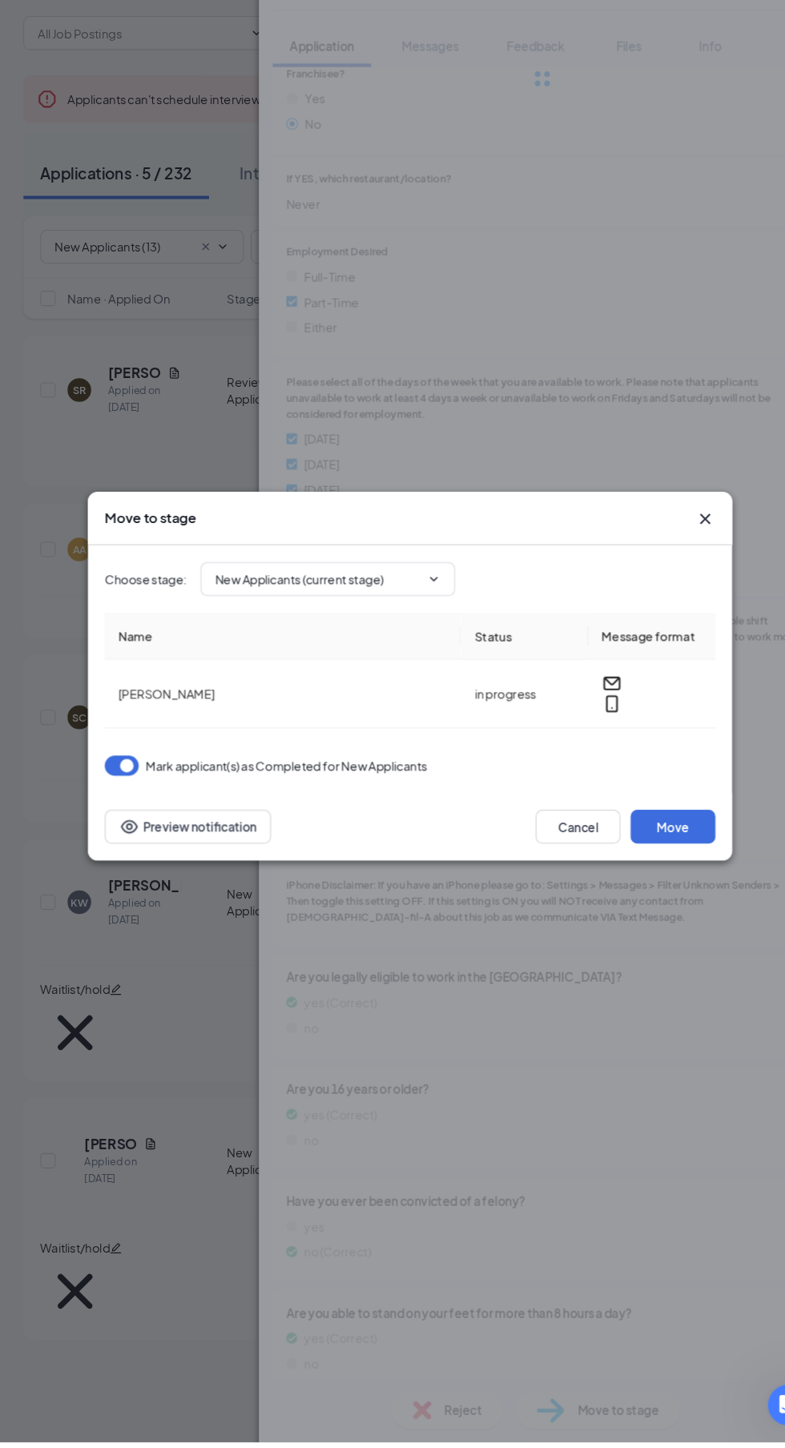
type input "Reviewed Applicants (next stage)"
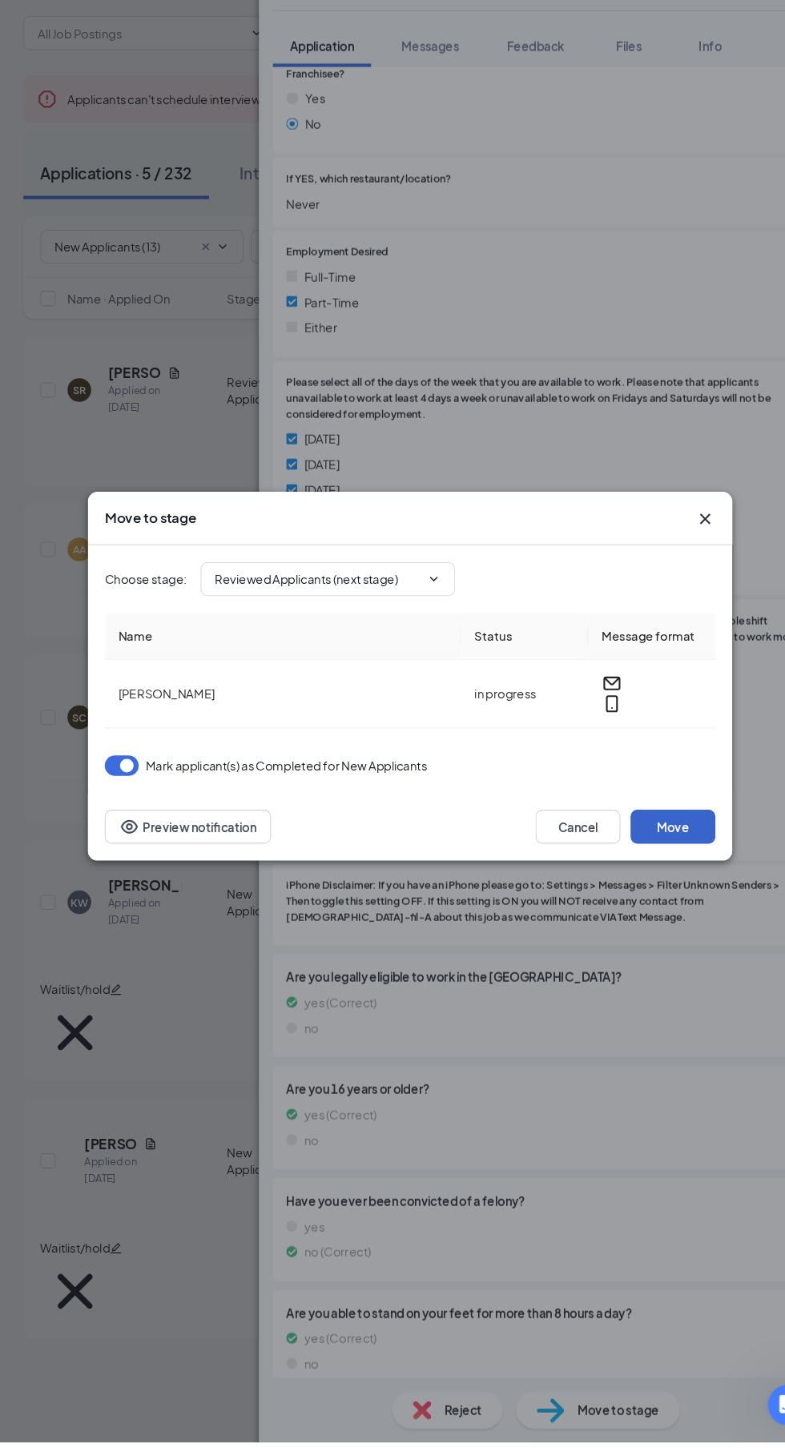
click at [667, 883] on button "Move" at bounding box center [641, 867] width 80 height 32
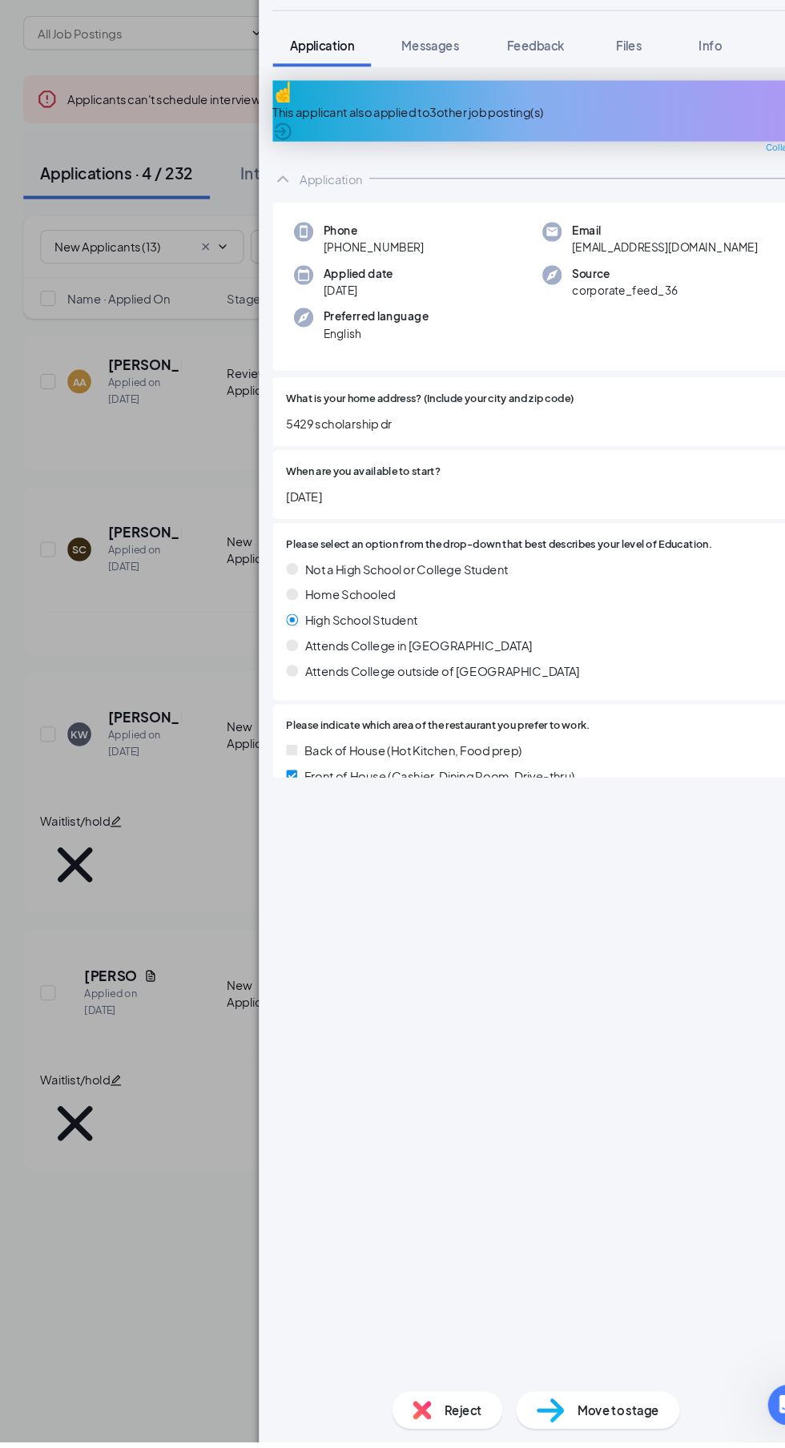
scroll to position [6, 0]
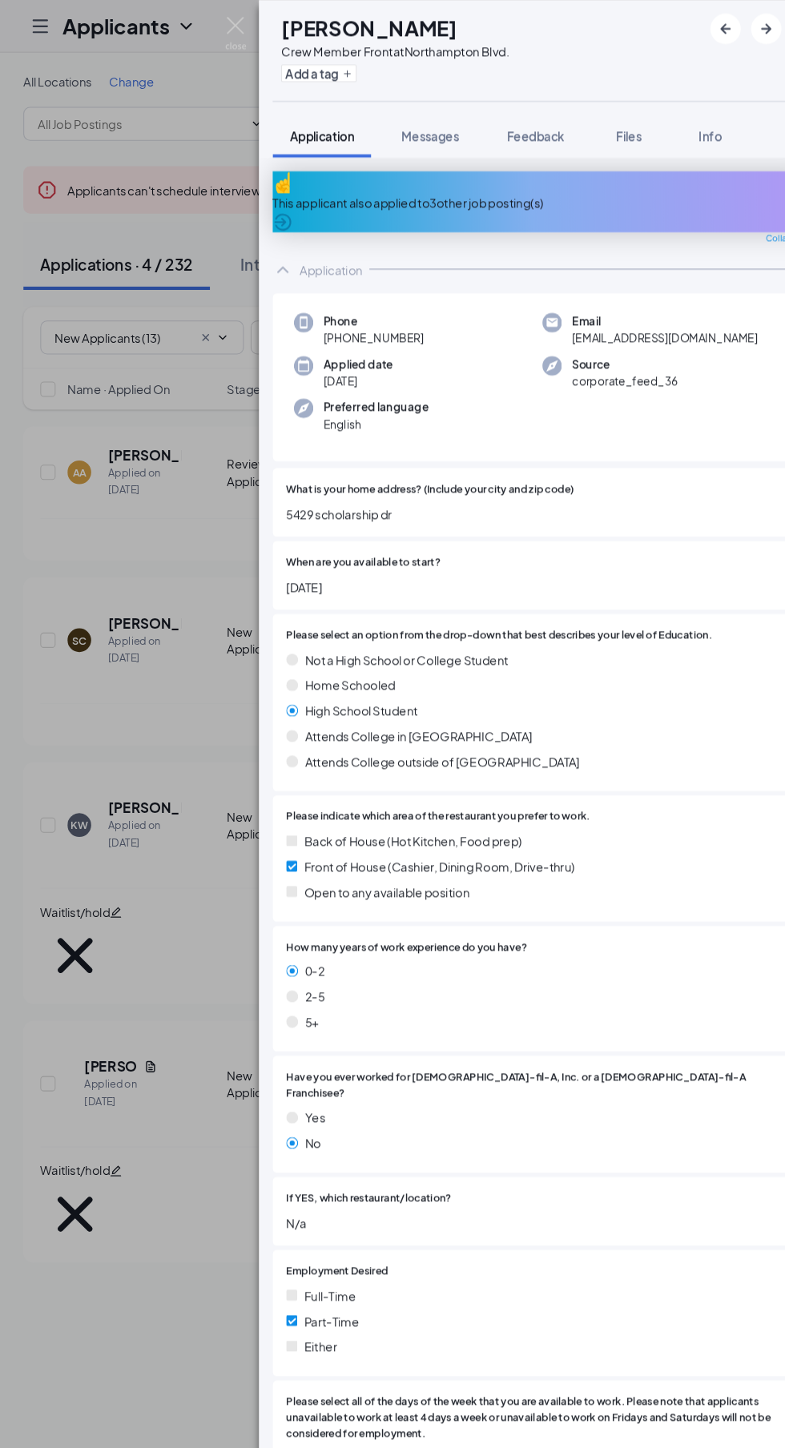
click at [310, 183] on div "This applicant also applied to 3 other job posting(s)" at bounding box center [517, 192] width 509 height 18
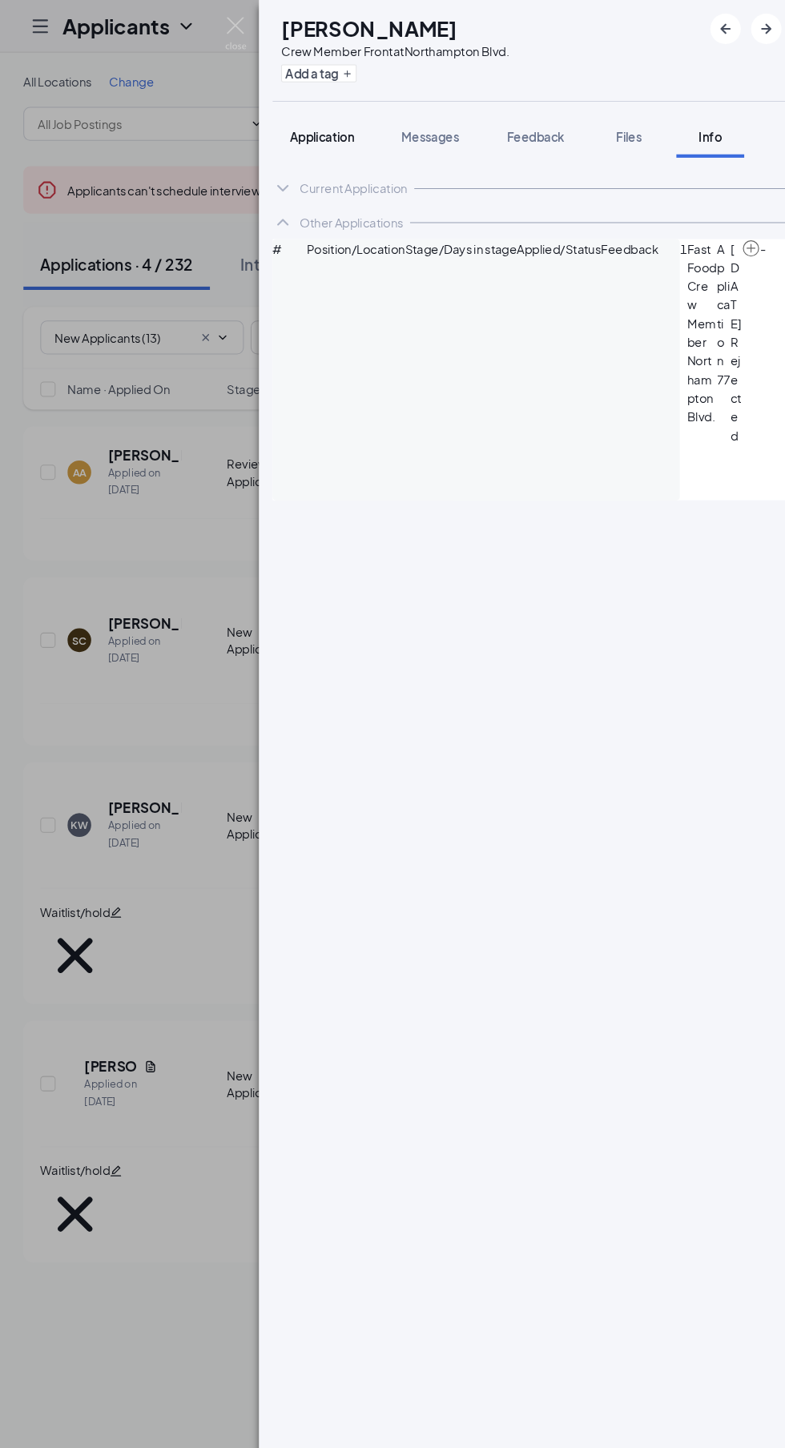
click at [279, 132] on span "Application" at bounding box center [309, 129] width 61 height 14
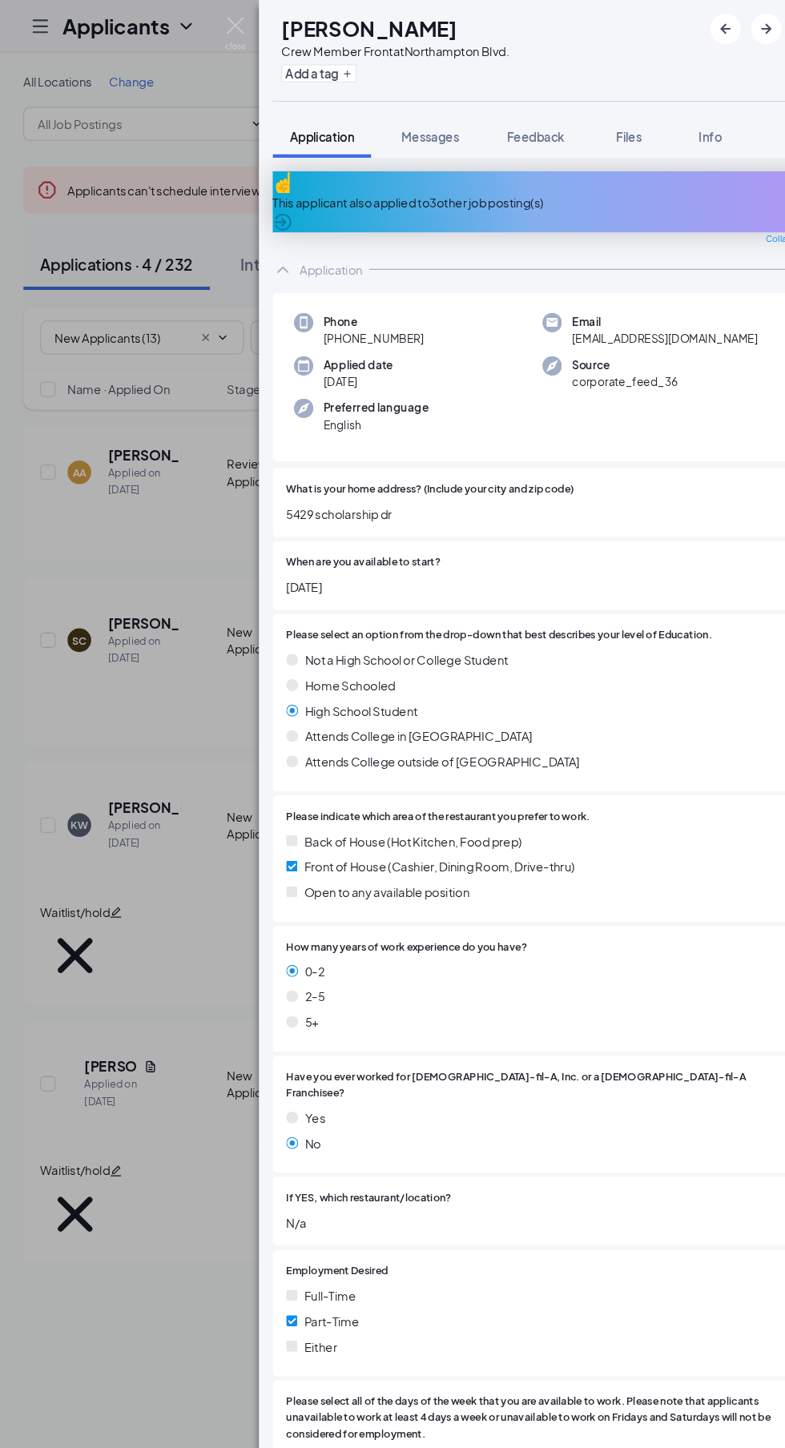
click at [305, 186] on div "This applicant also applied to 3 other job posting(s)" at bounding box center [517, 192] width 509 height 18
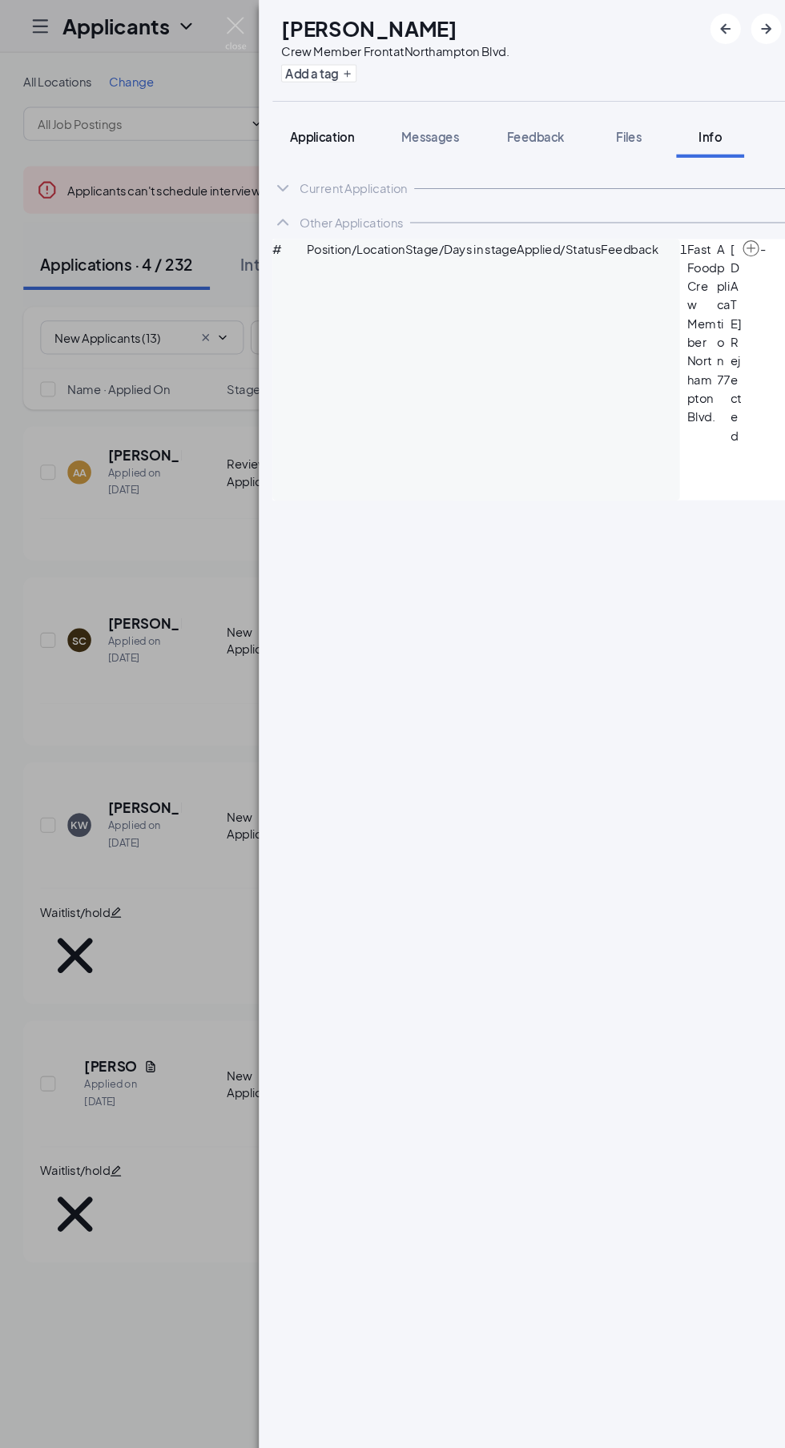
click at [281, 134] on span "Application" at bounding box center [309, 129] width 61 height 14
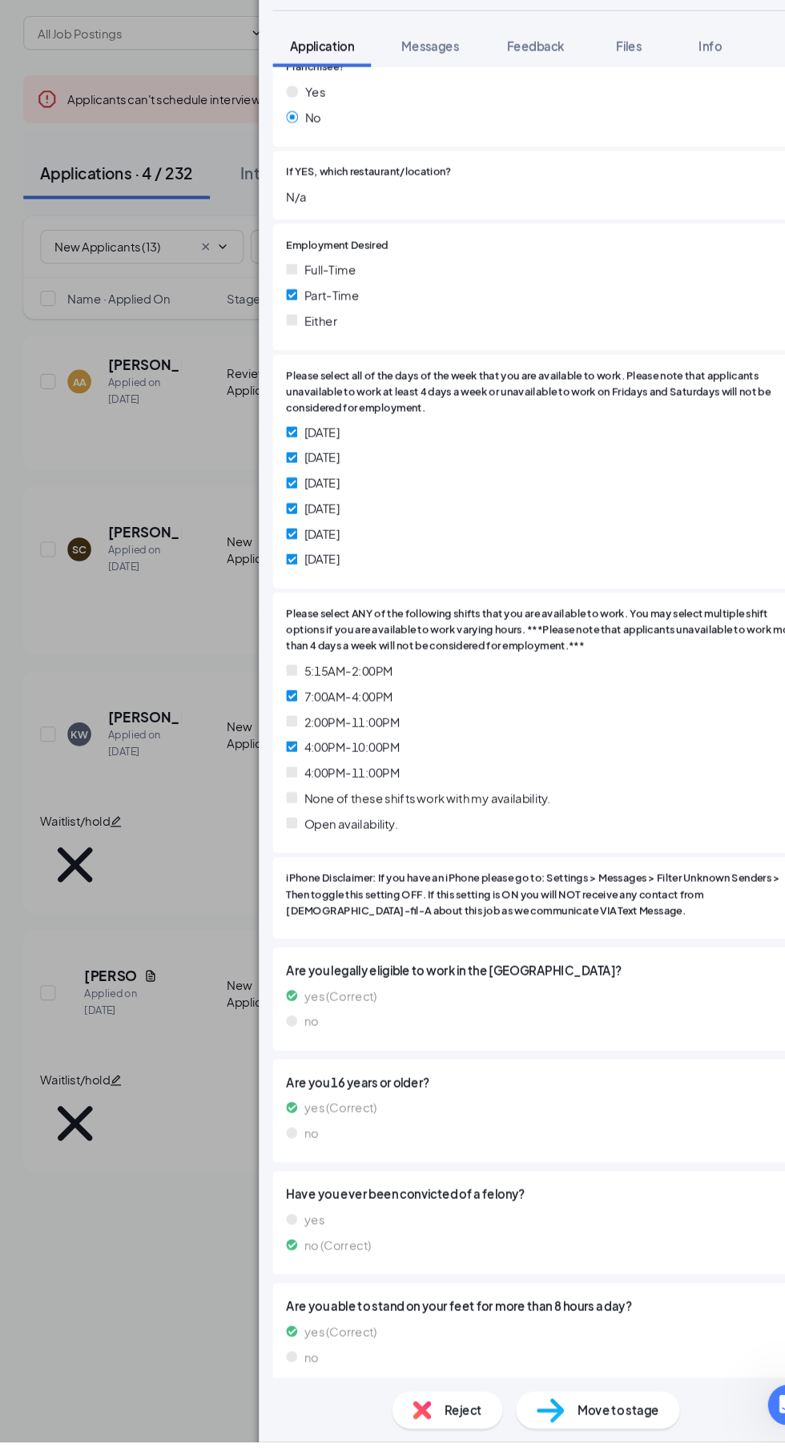
click at [583, 1427] on span "Move to stage" at bounding box center [589, 1418] width 77 height 18
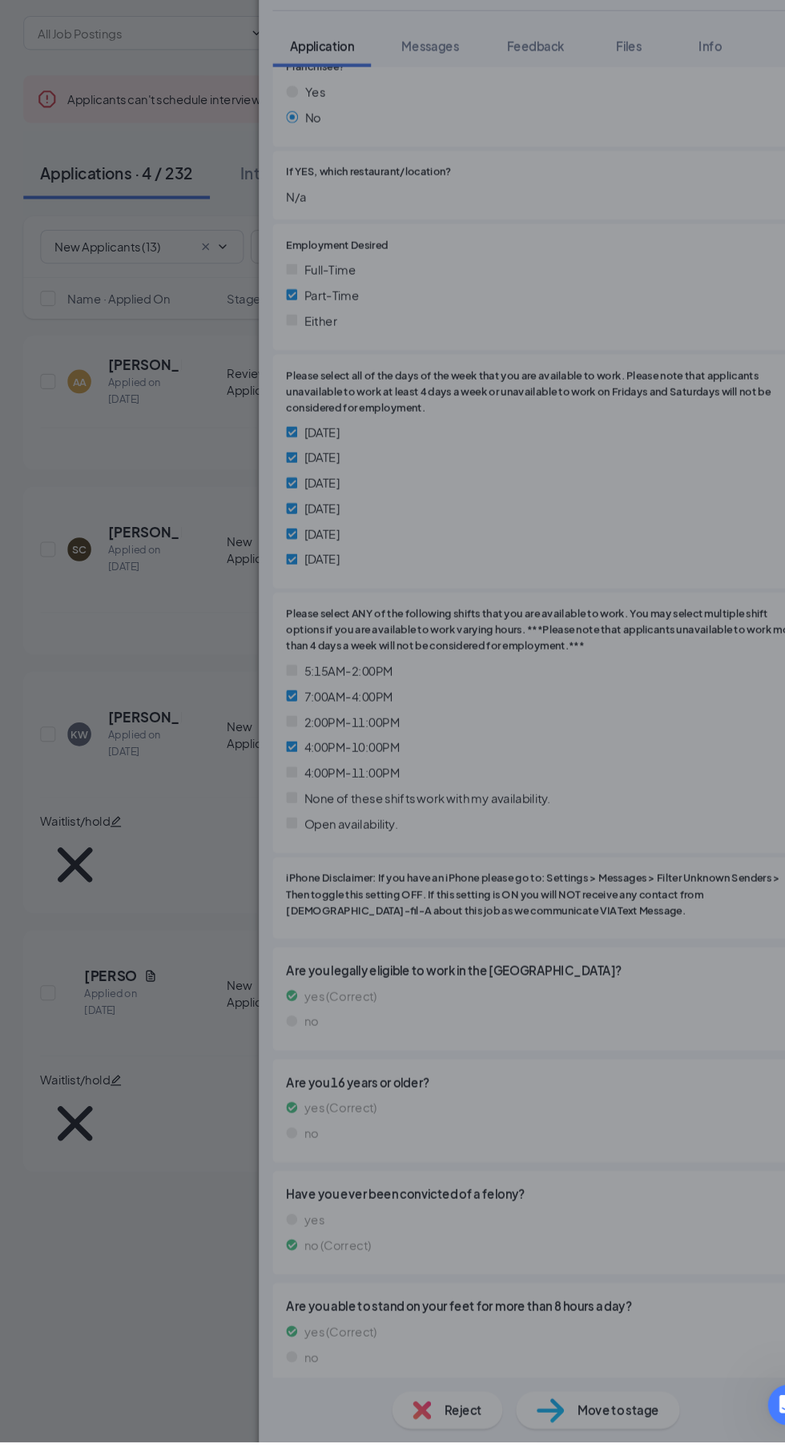
scroll to position [877, 0]
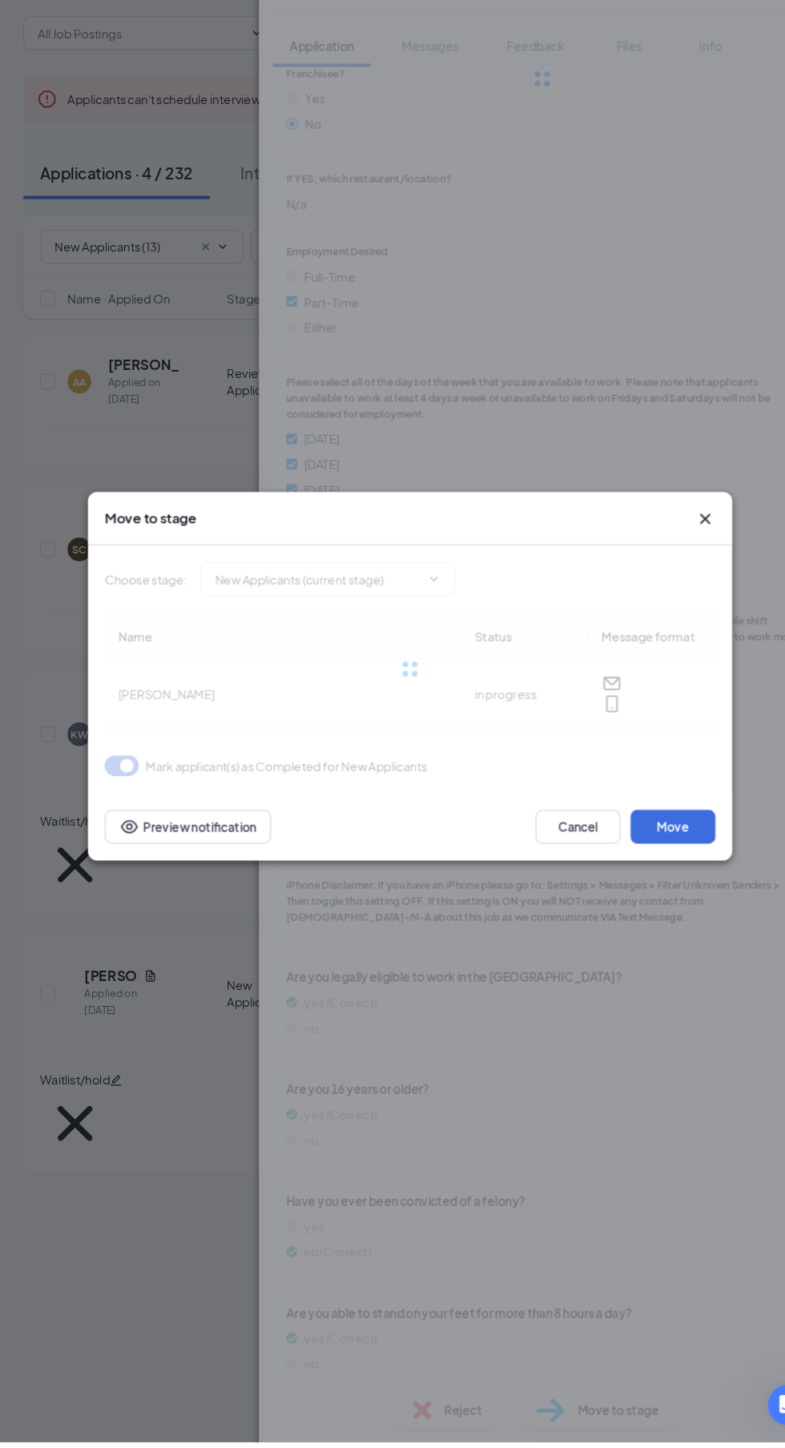
type input "Reviewed Applicants (next stage)"
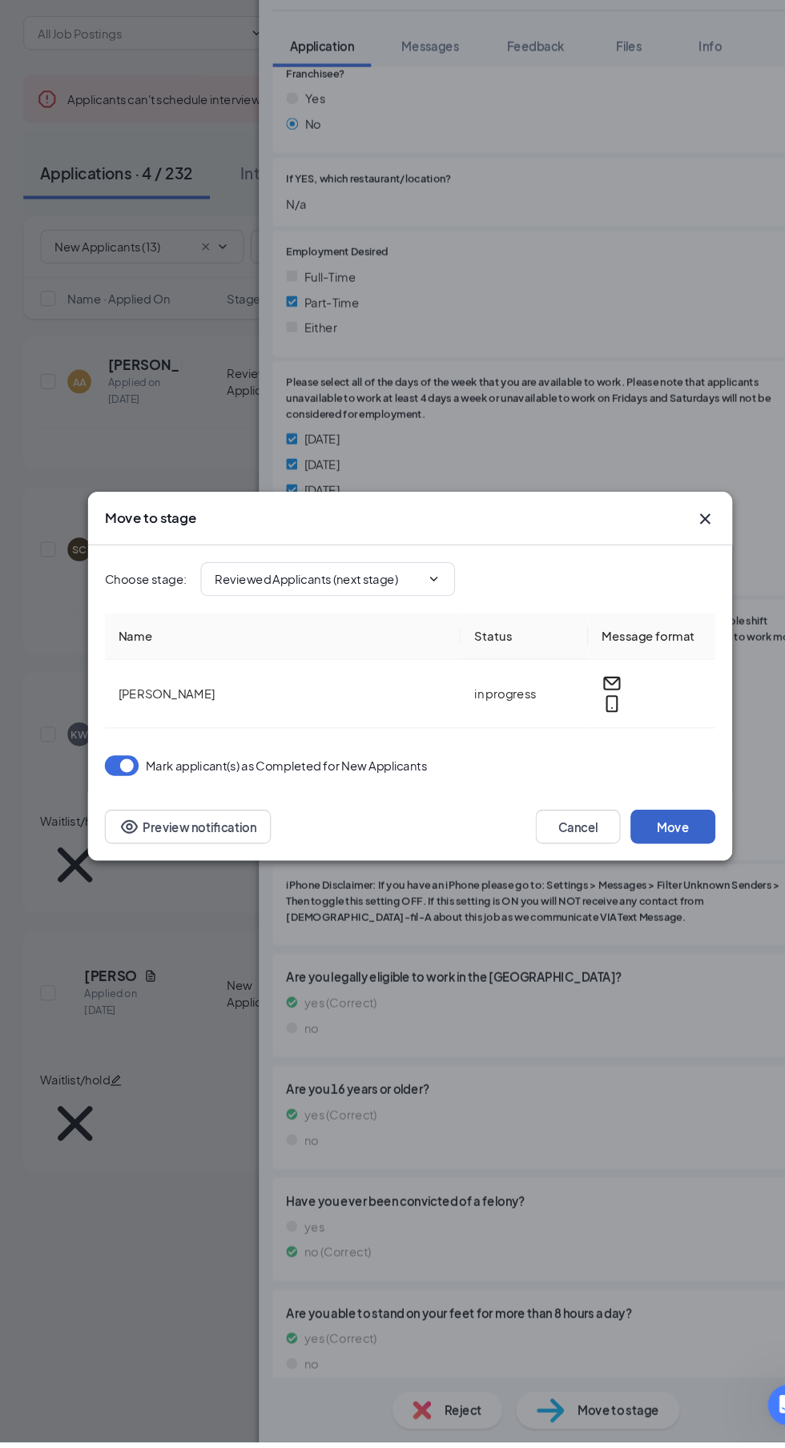
click at [656, 883] on button "Move" at bounding box center [641, 867] width 80 height 32
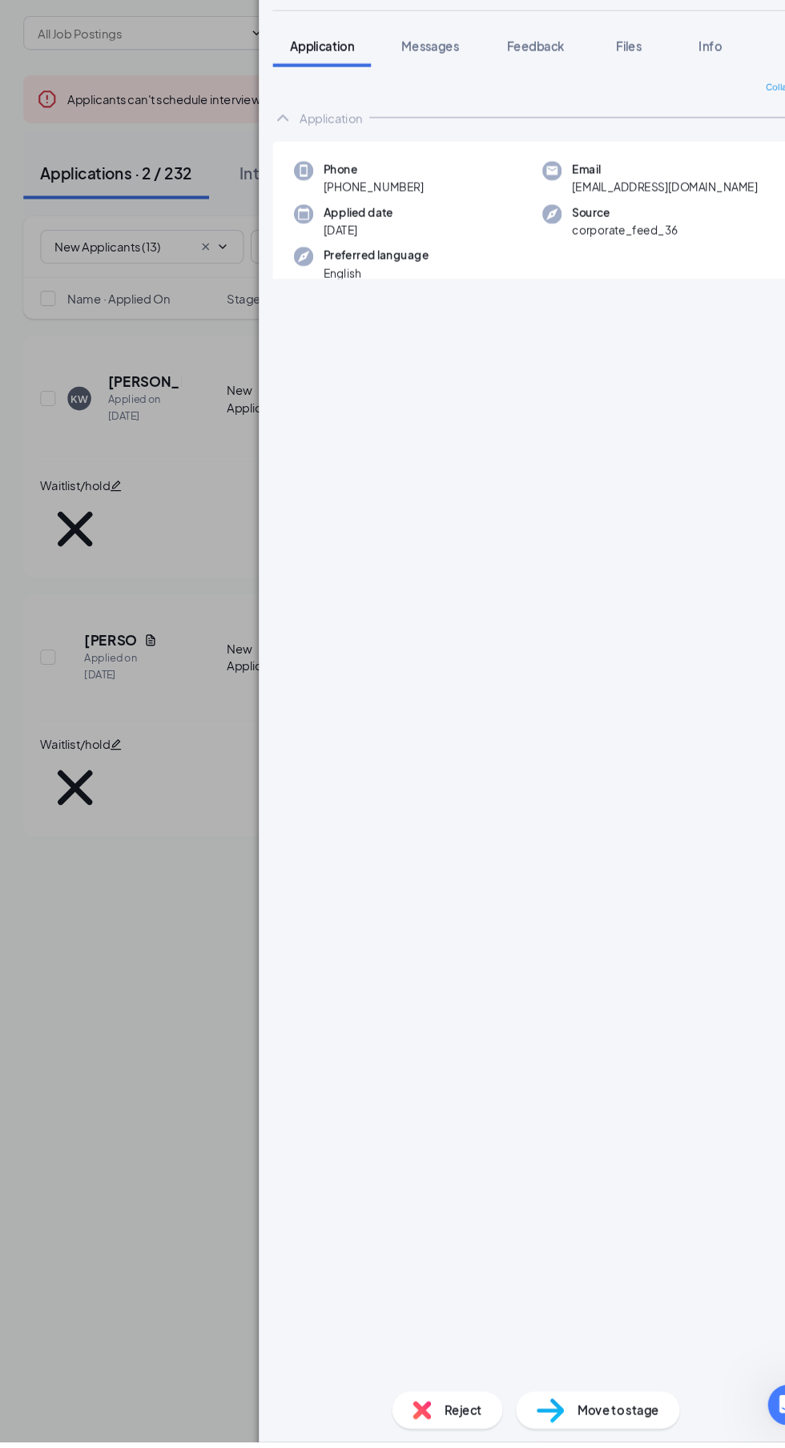
scroll to position [6, 0]
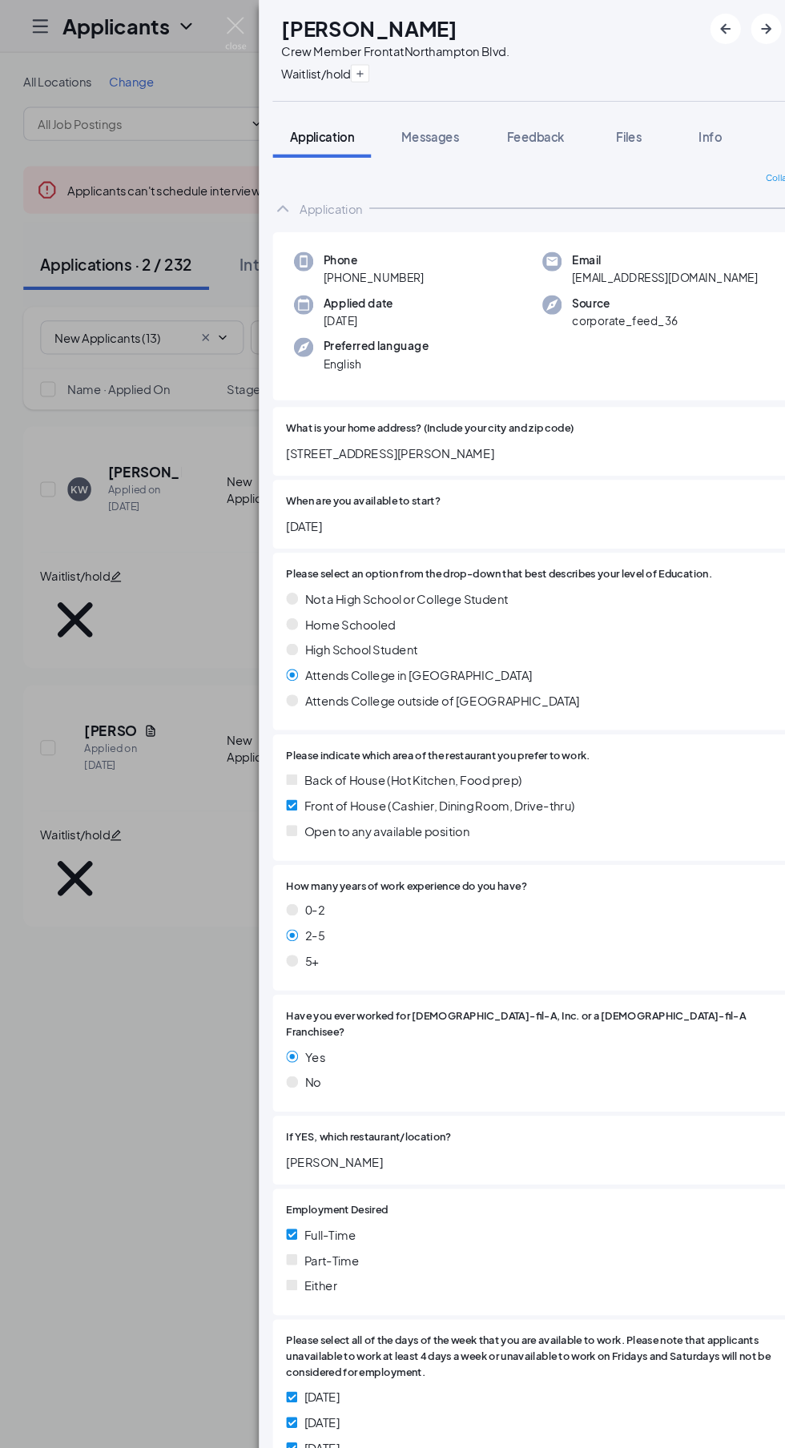
click at [220, 34] on img at bounding box center [228, 31] width 20 height 31
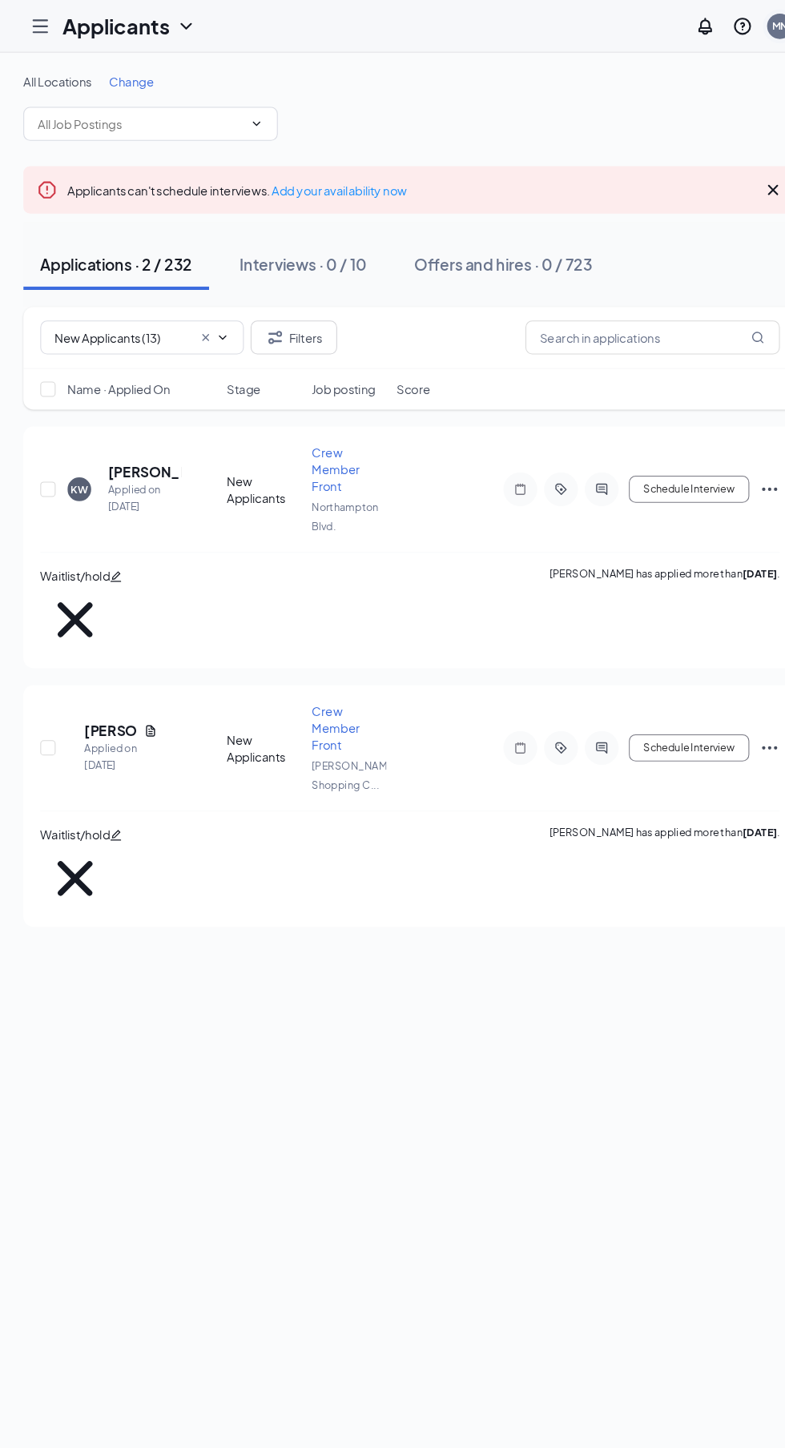
click at [740, 24] on div "MN" at bounding box center [742, 25] width 15 height 14
click at [583, 167] on link "Switch account" at bounding box center [614, 160] width 80 height 14
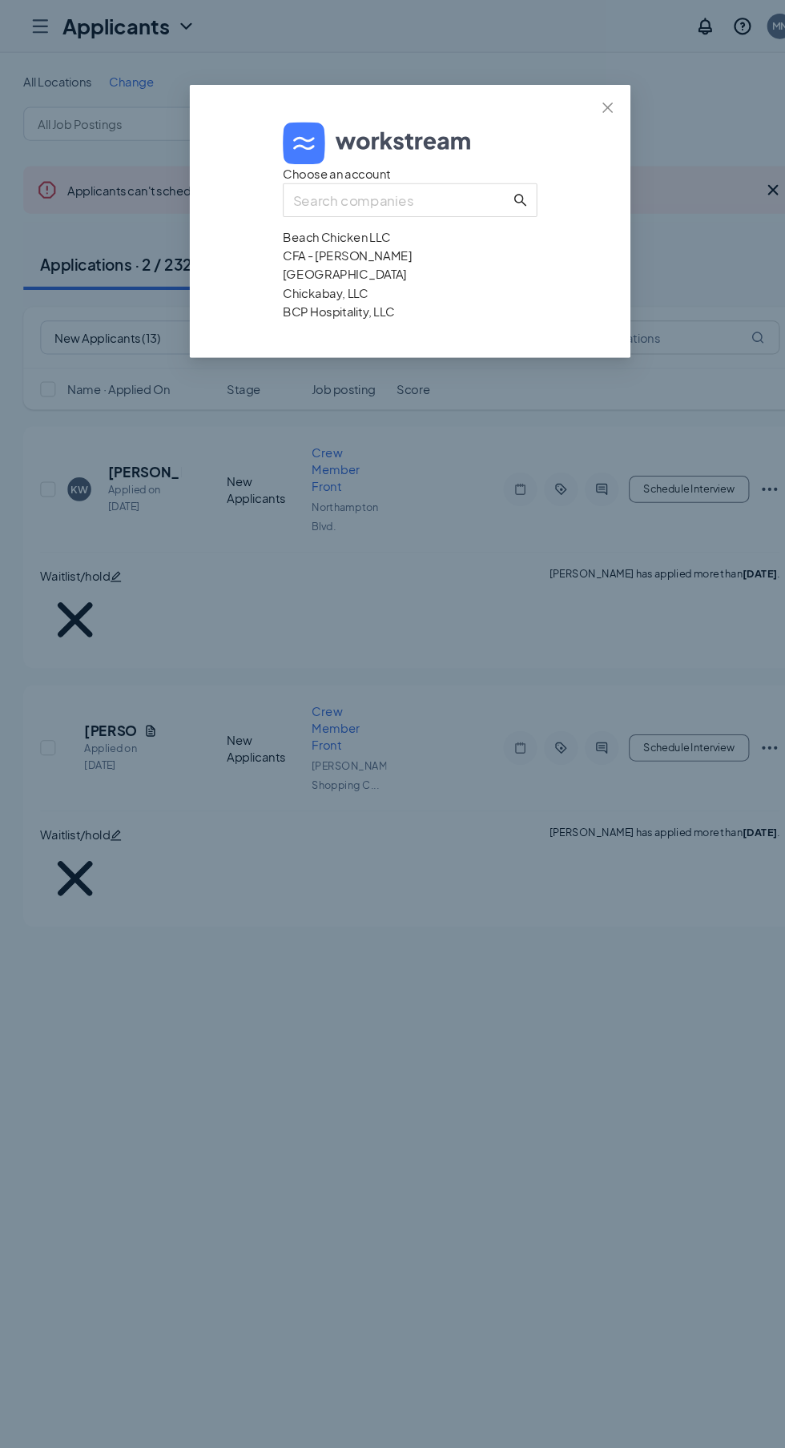
click at [308, 232] on div "Beach Chicken LLC" at bounding box center [392, 224] width 240 height 18
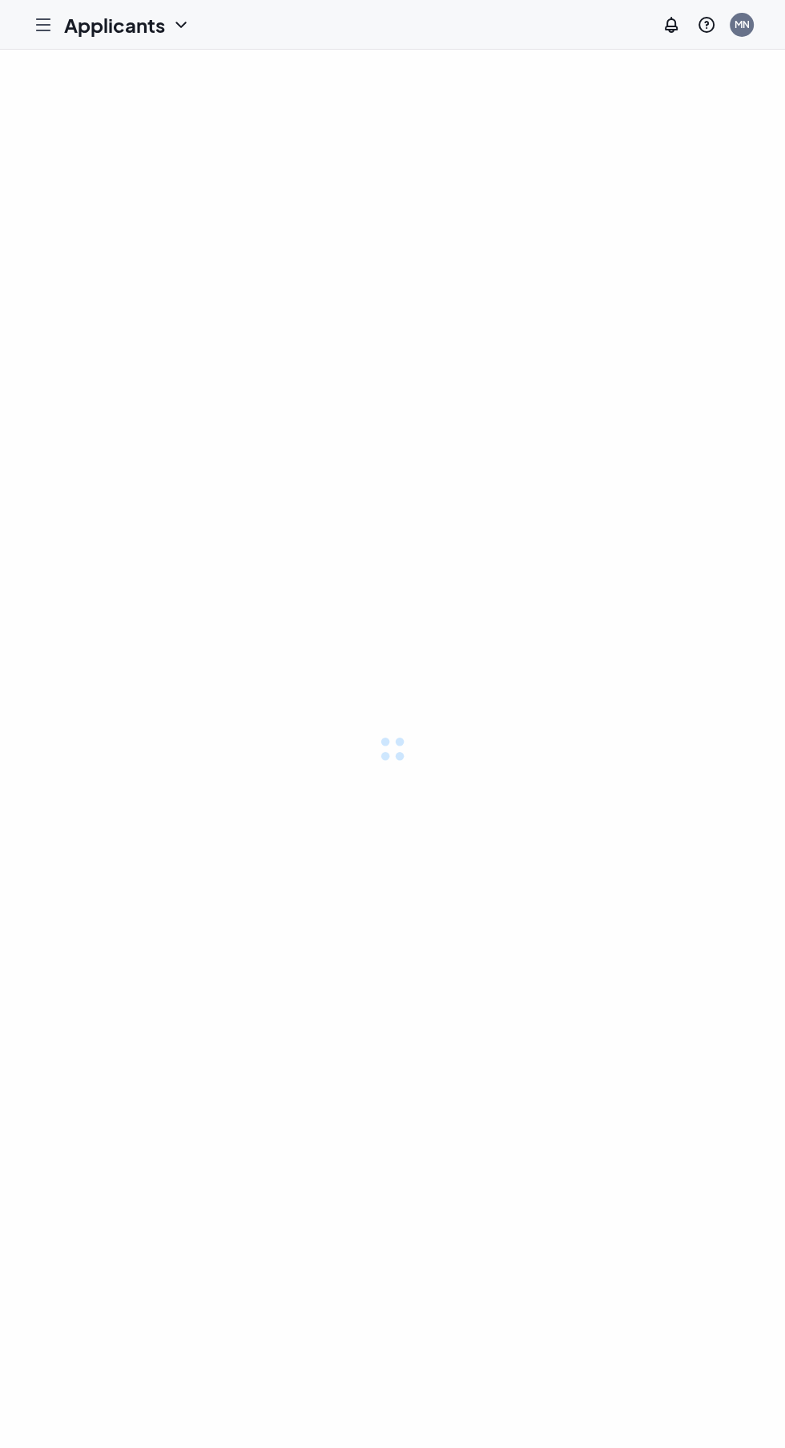
scroll to position [6, 0]
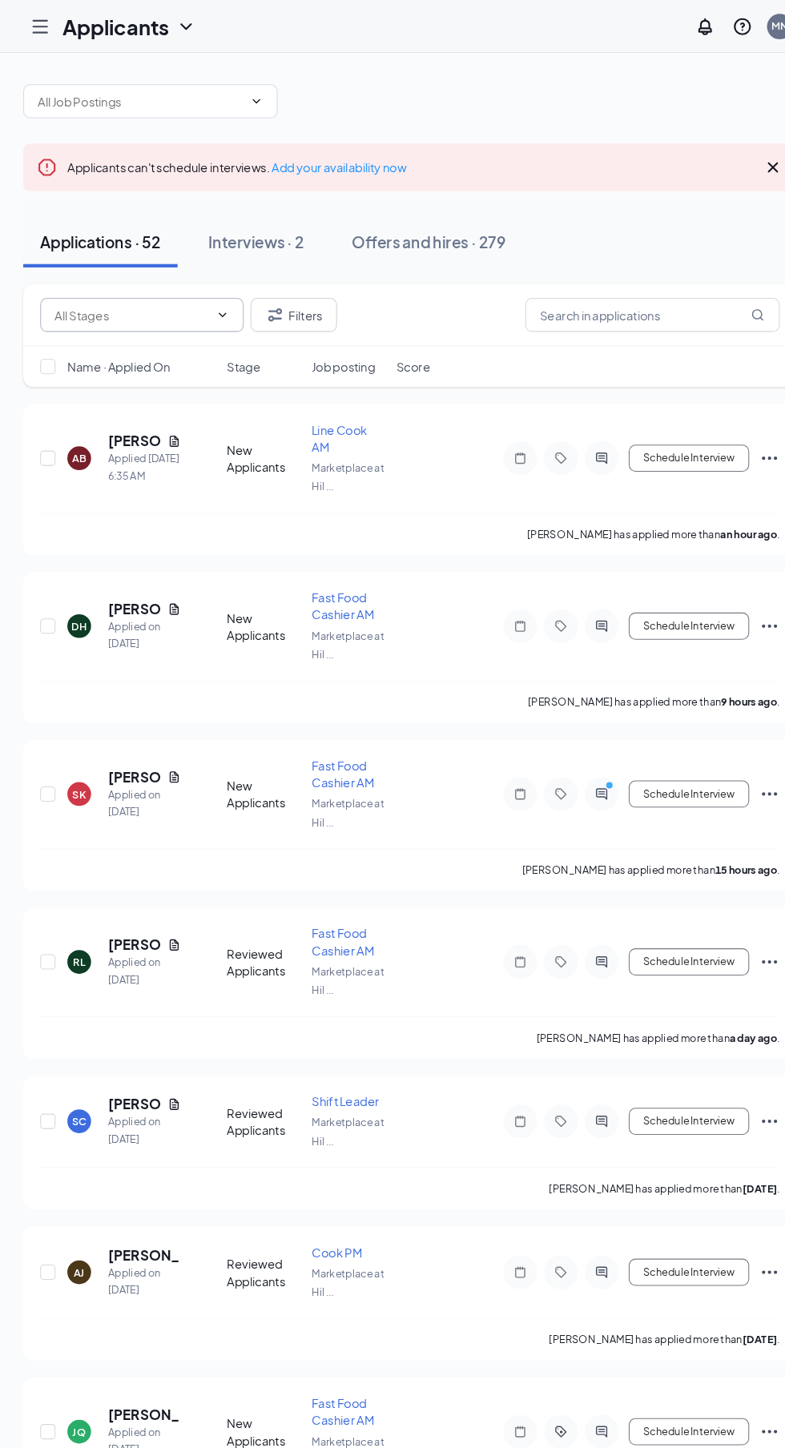
click at [75, 296] on input "text" at bounding box center [130, 297] width 146 height 18
click at [67, 331] on div "New Applicants (4)" at bounding box center [152, 327] width 192 height 37
type input "New Applicants (4)"
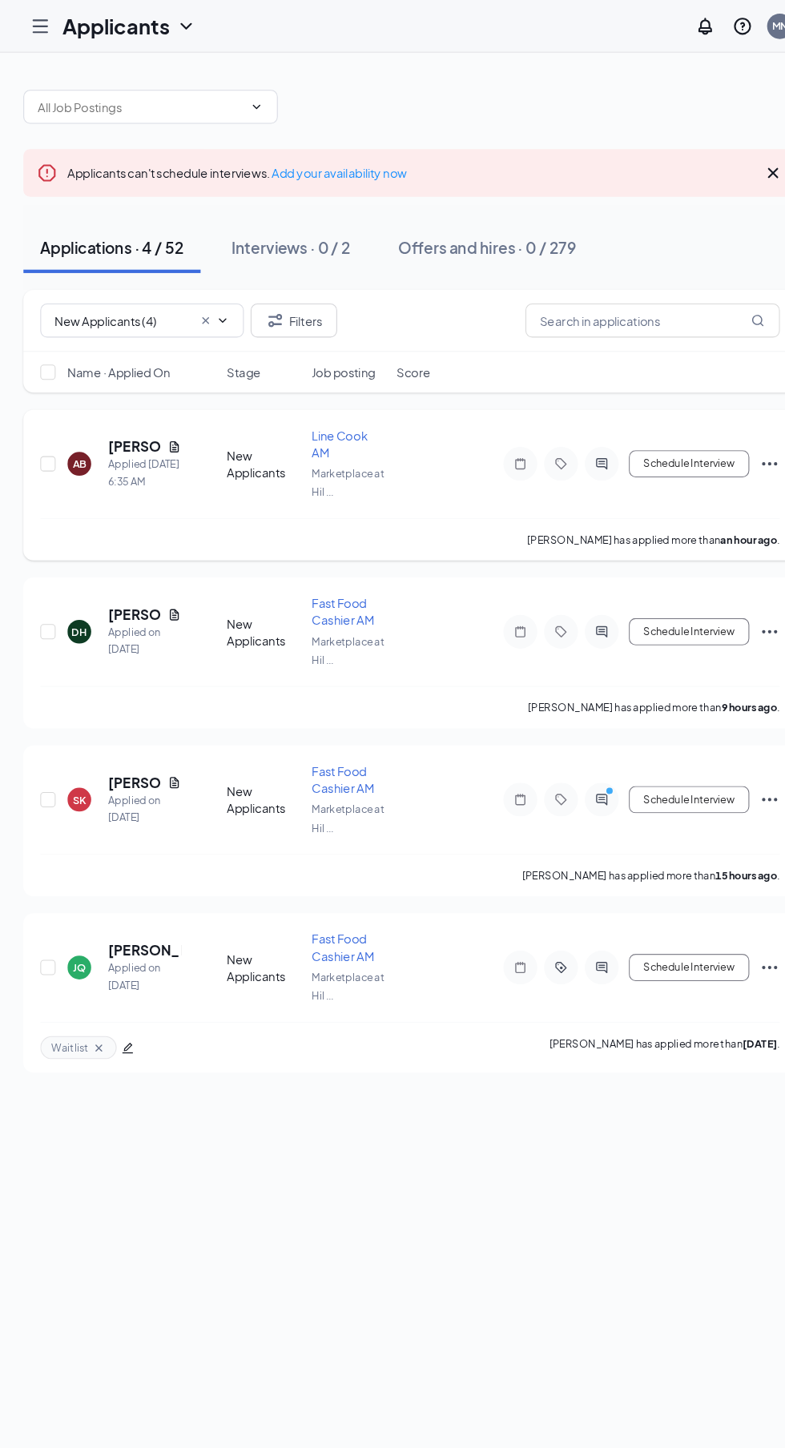
click at [86, 432] on div "AB" at bounding box center [80, 439] width 13 height 14
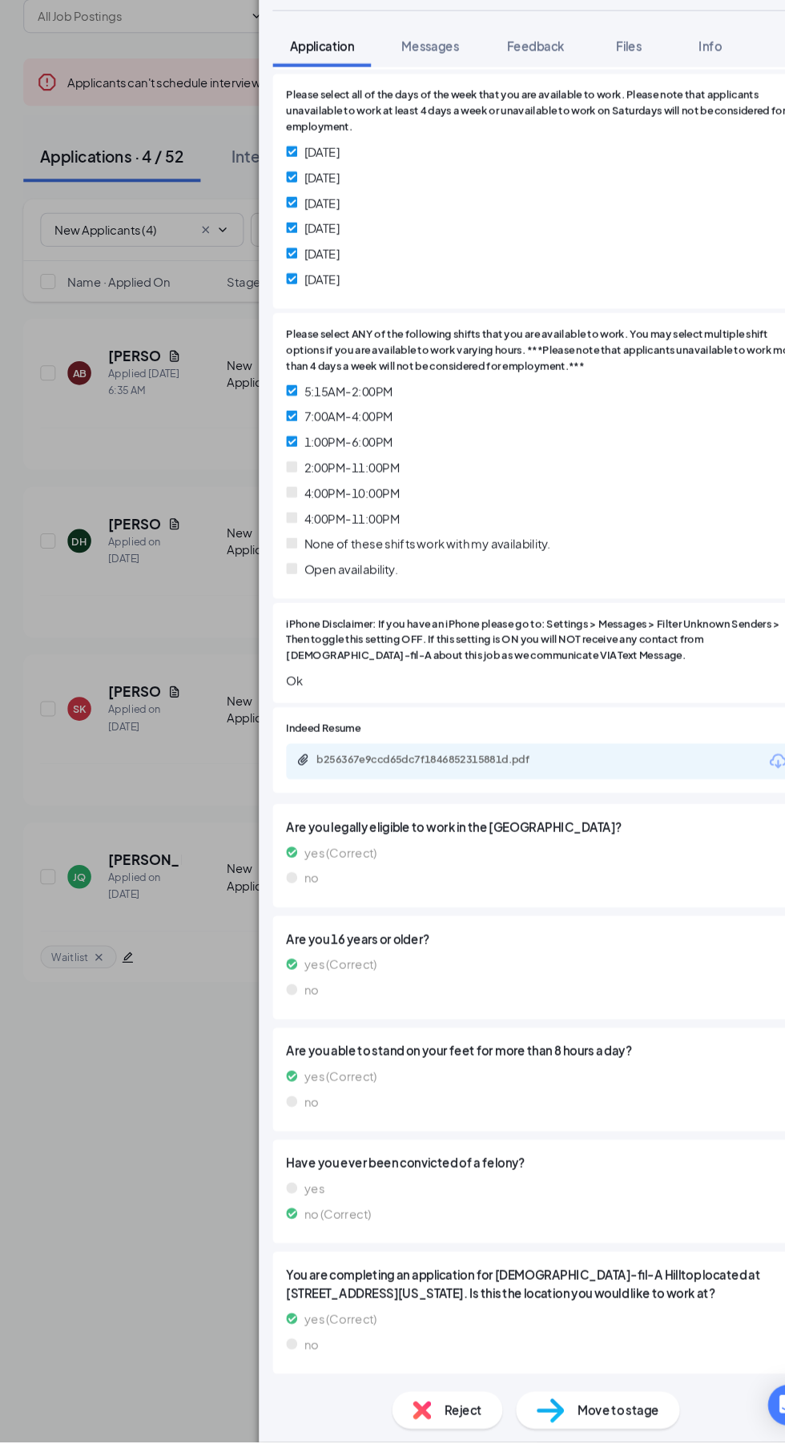
click at [589, 1427] on span "Move to stage" at bounding box center [589, 1418] width 77 height 18
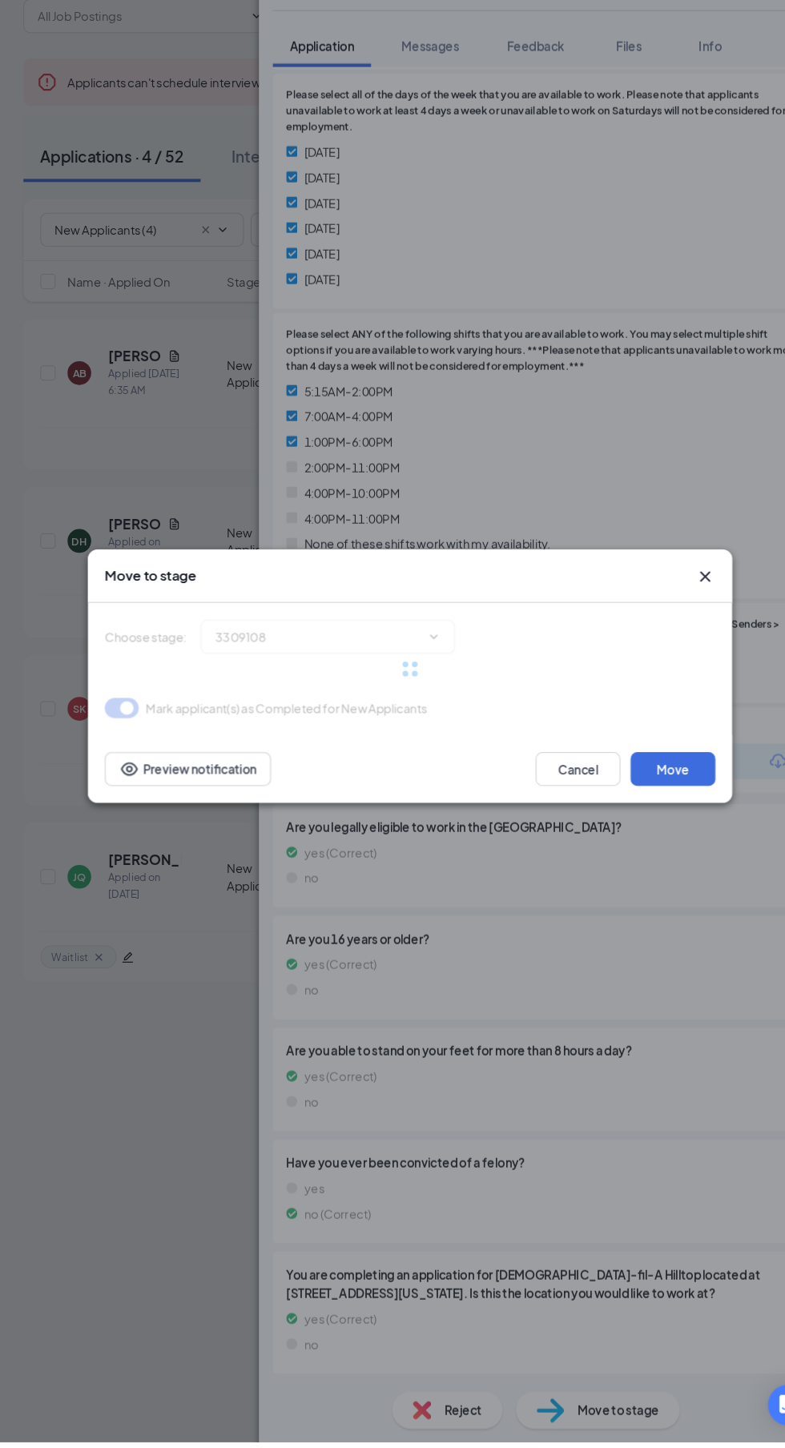
scroll to position [677, 0]
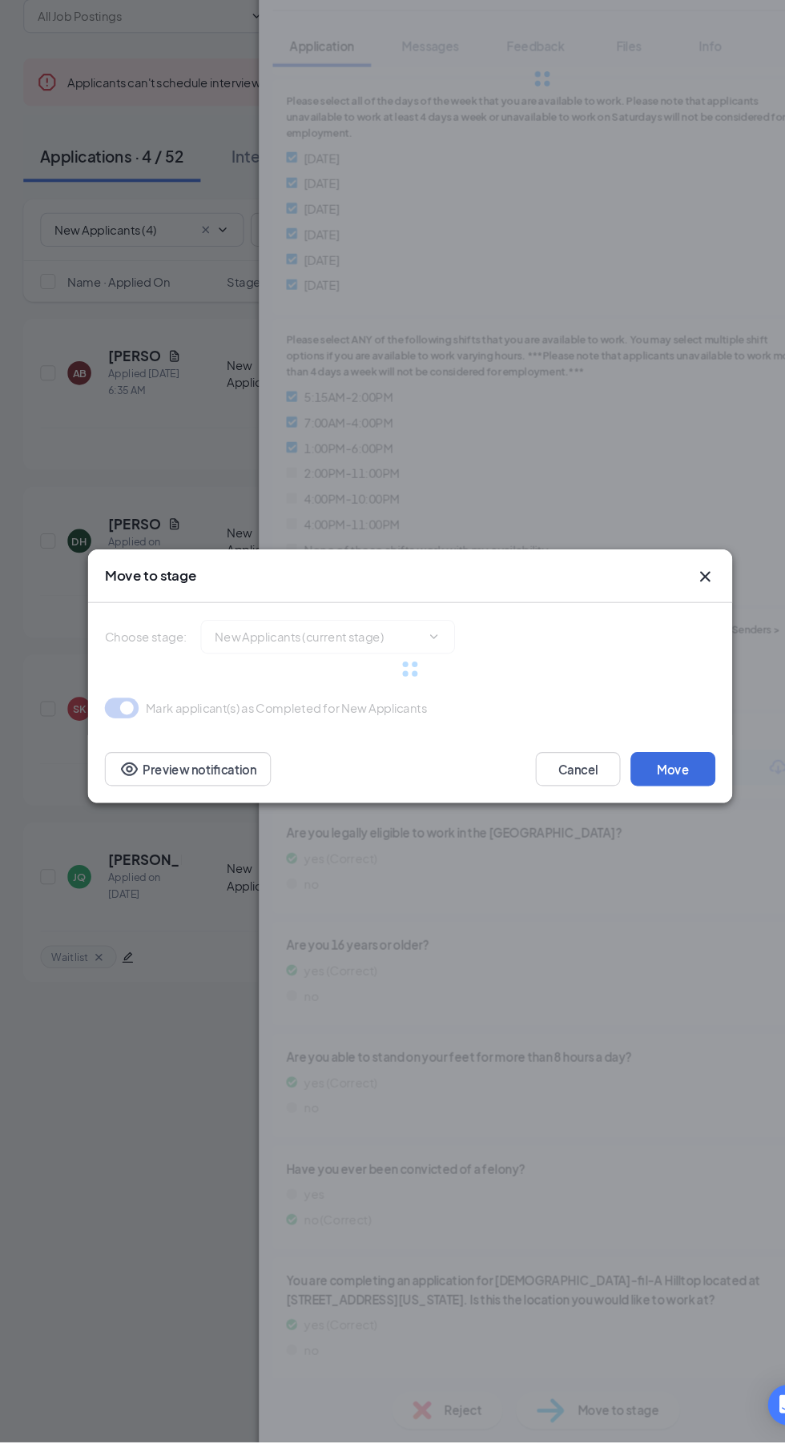
type input "Reviewed Applicants (next stage)"
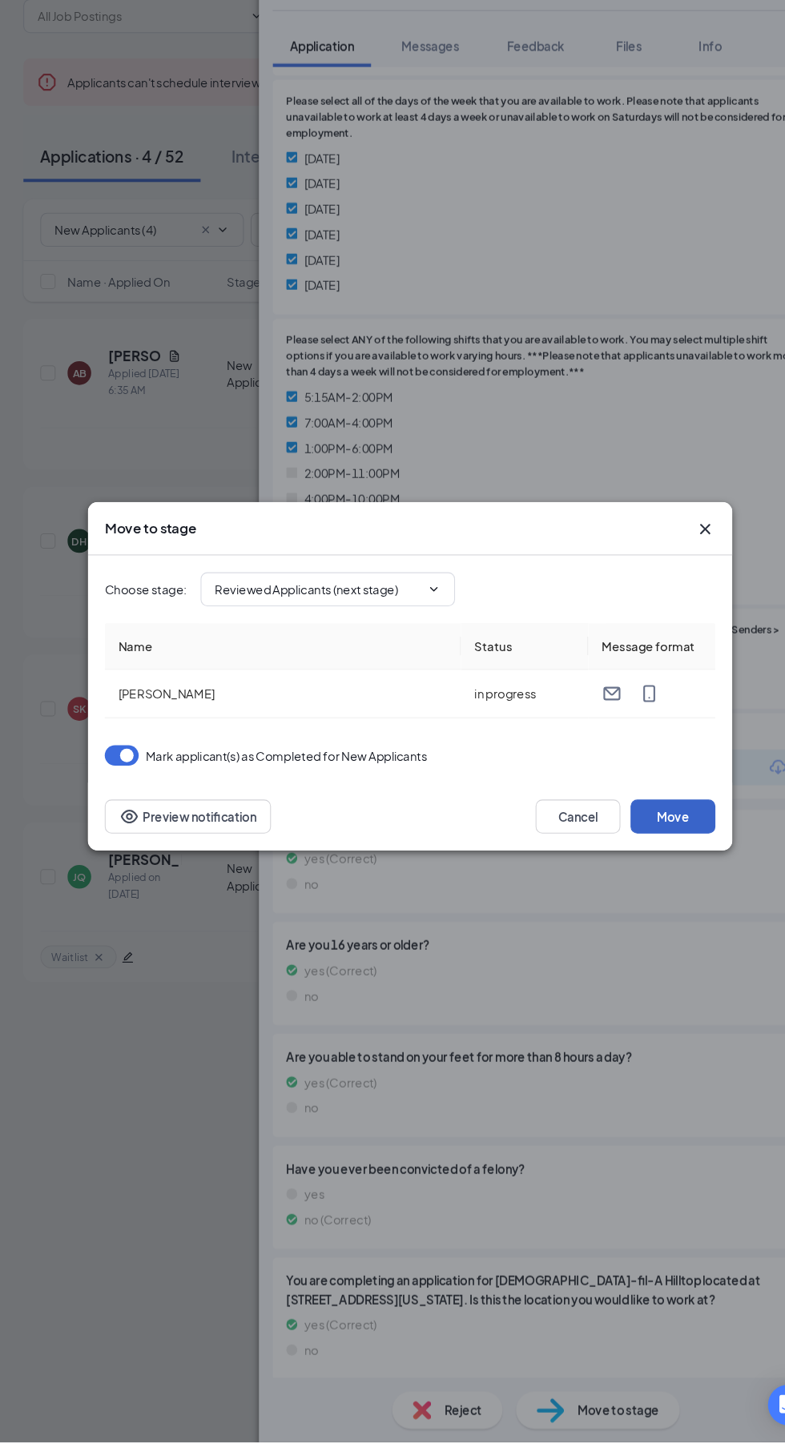
click at [663, 873] on button "Move" at bounding box center [641, 857] width 80 height 32
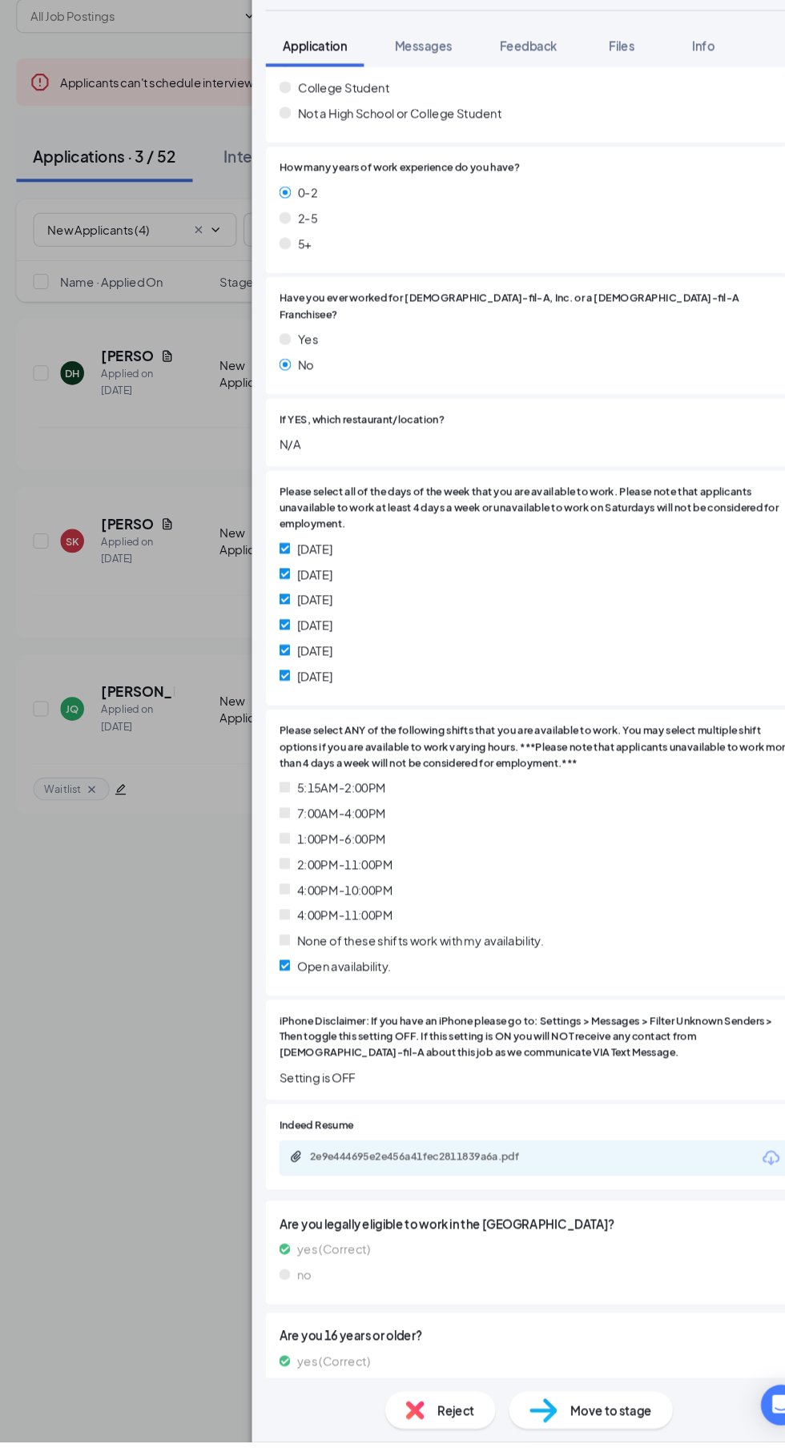
scroll to position [682, 0]
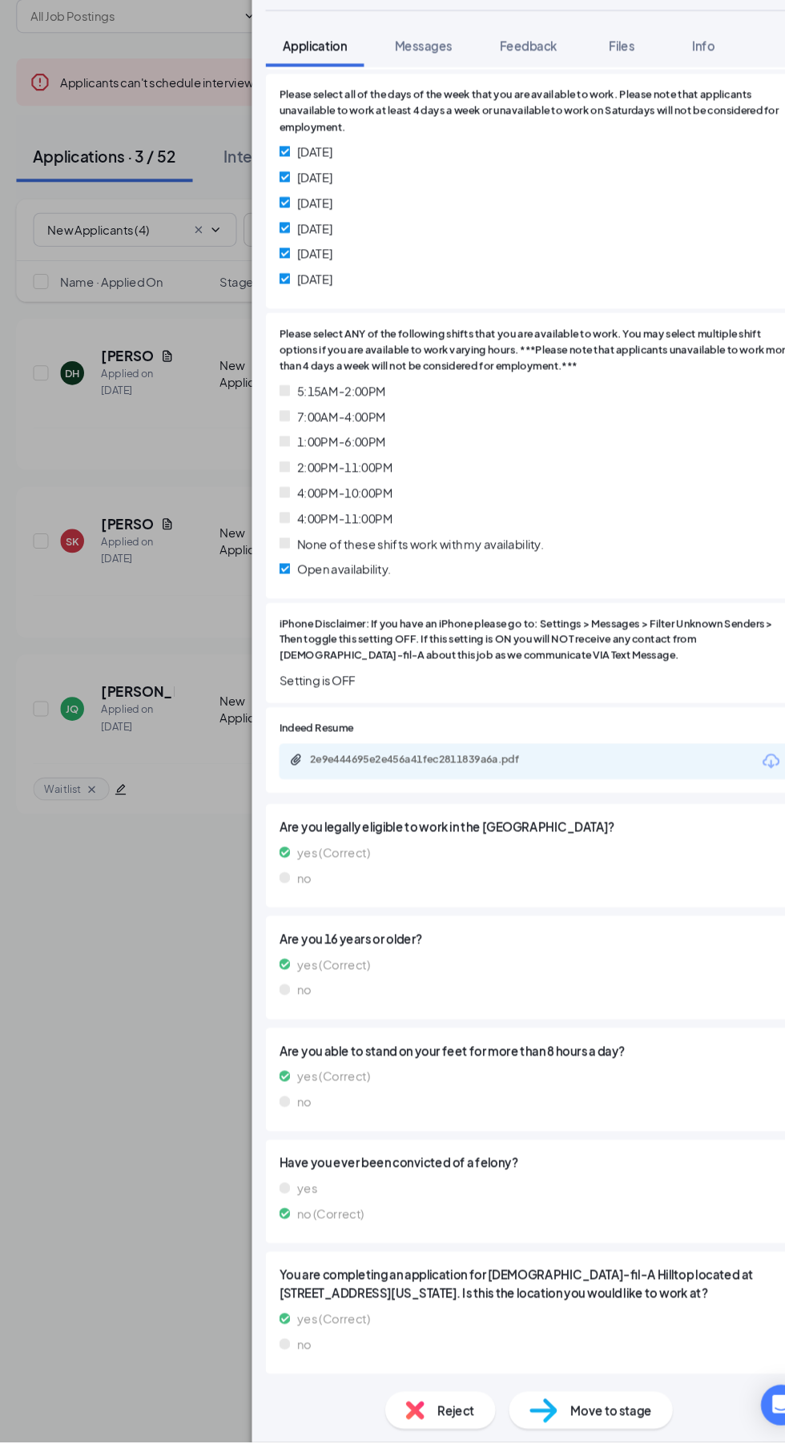
click at [598, 1427] on span "Move to stage" at bounding box center [589, 1418] width 77 height 18
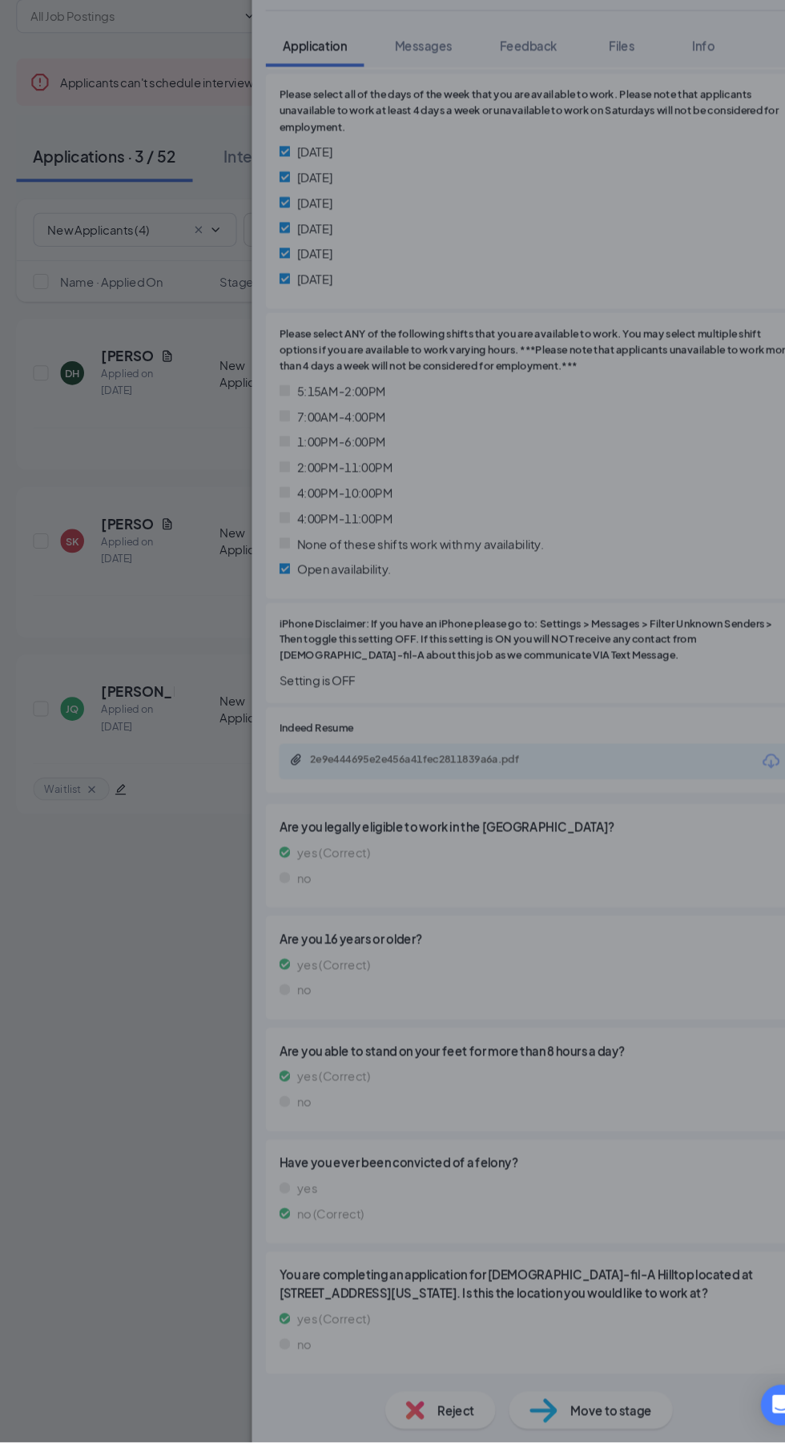
scroll to position [677, 0]
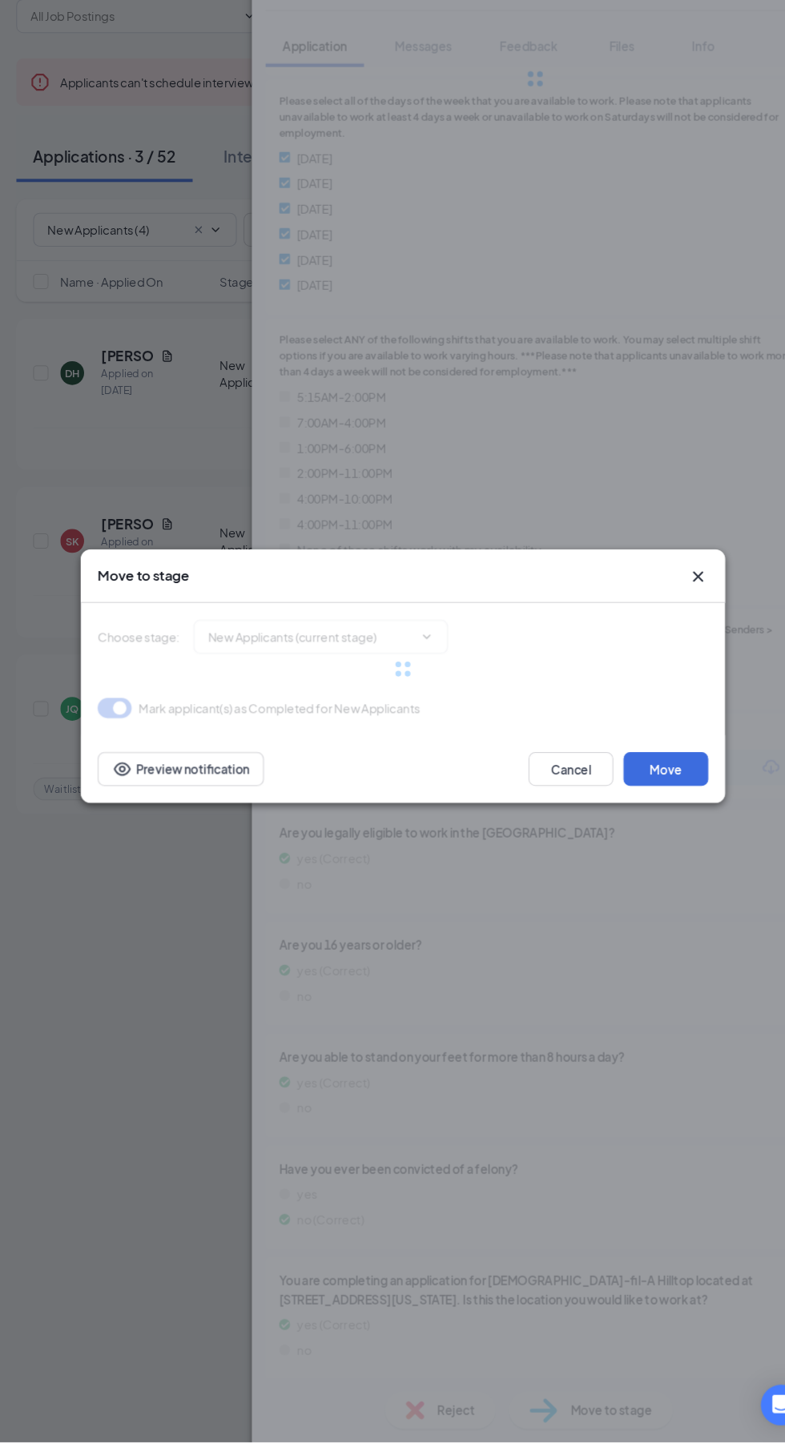
type input "Reviewed Applicants (next stage)"
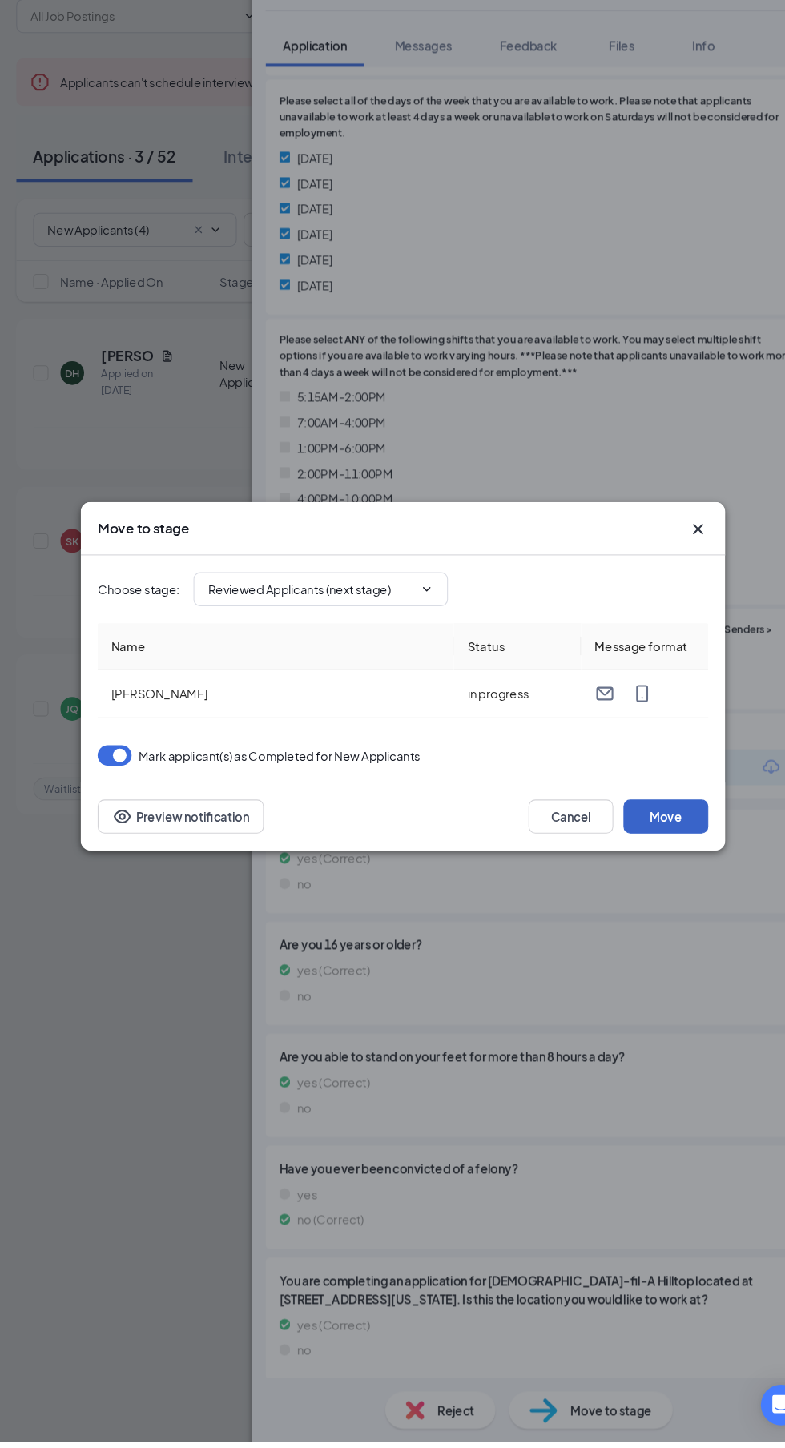
click at [670, 873] on button "Move" at bounding box center [641, 857] width 80 height 32
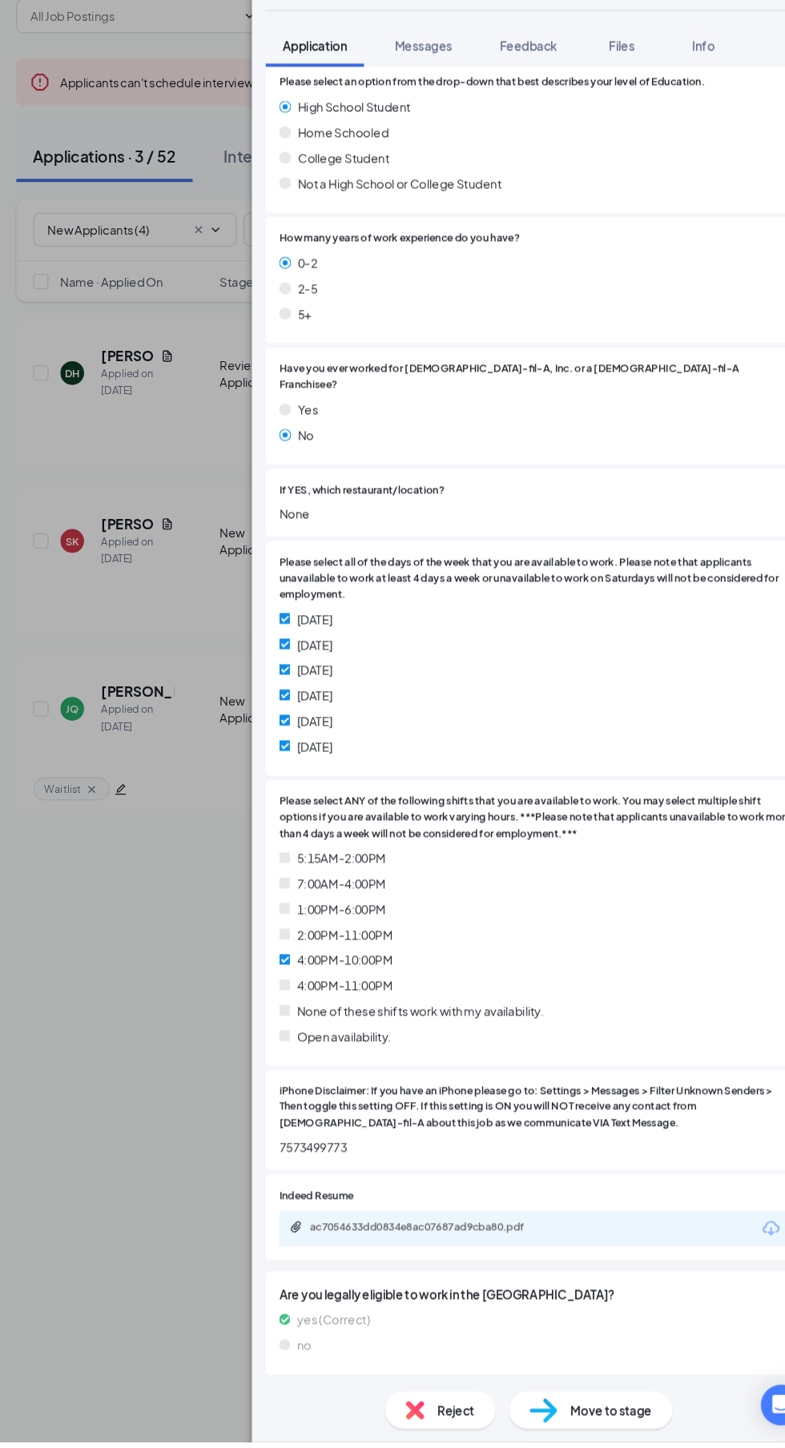
scroll to position [252, 0]
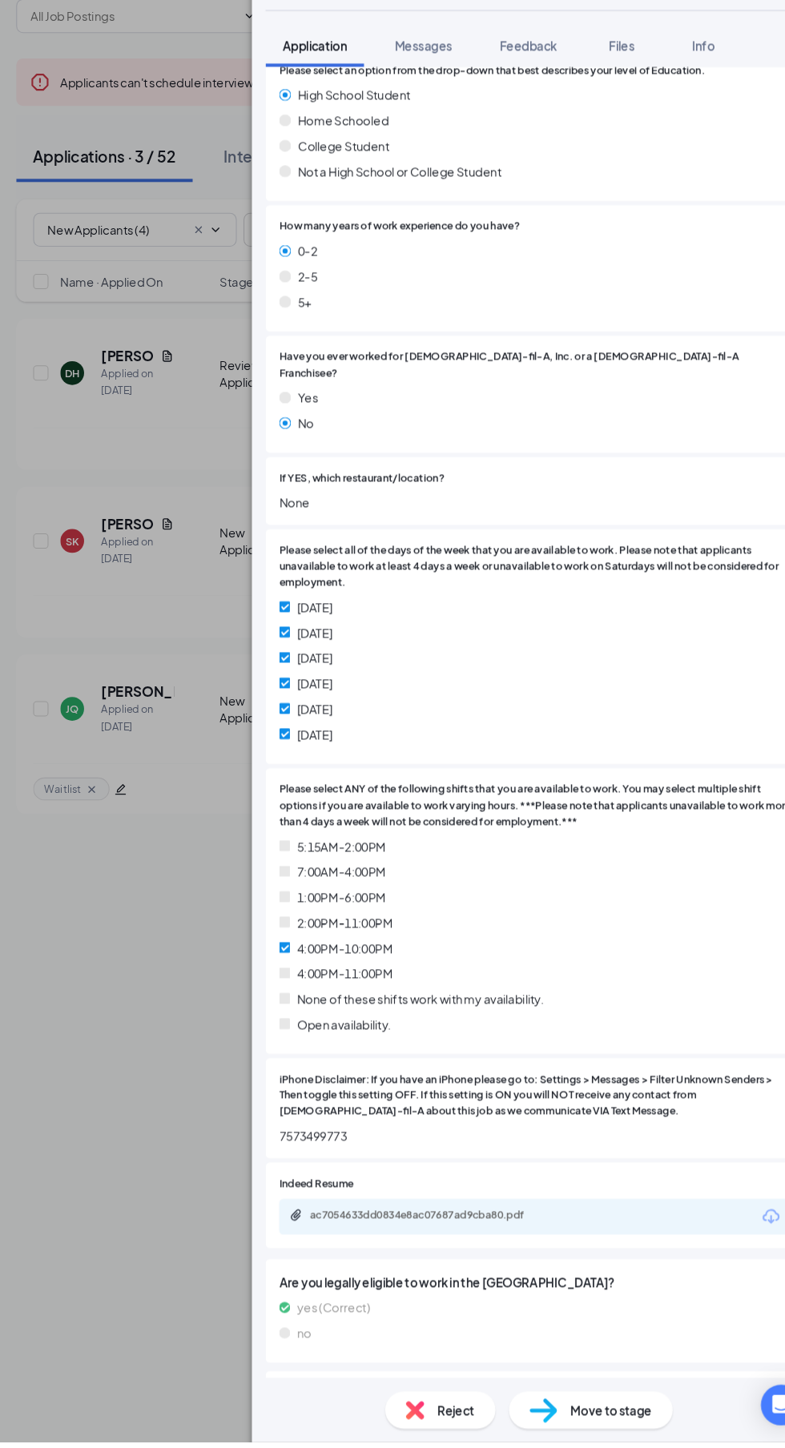
click at [501, 1227] on div "ac7054633dd0834e8ac07687ad9cba80.pdf" at bounding box center [416, 1233] width 224 height 13
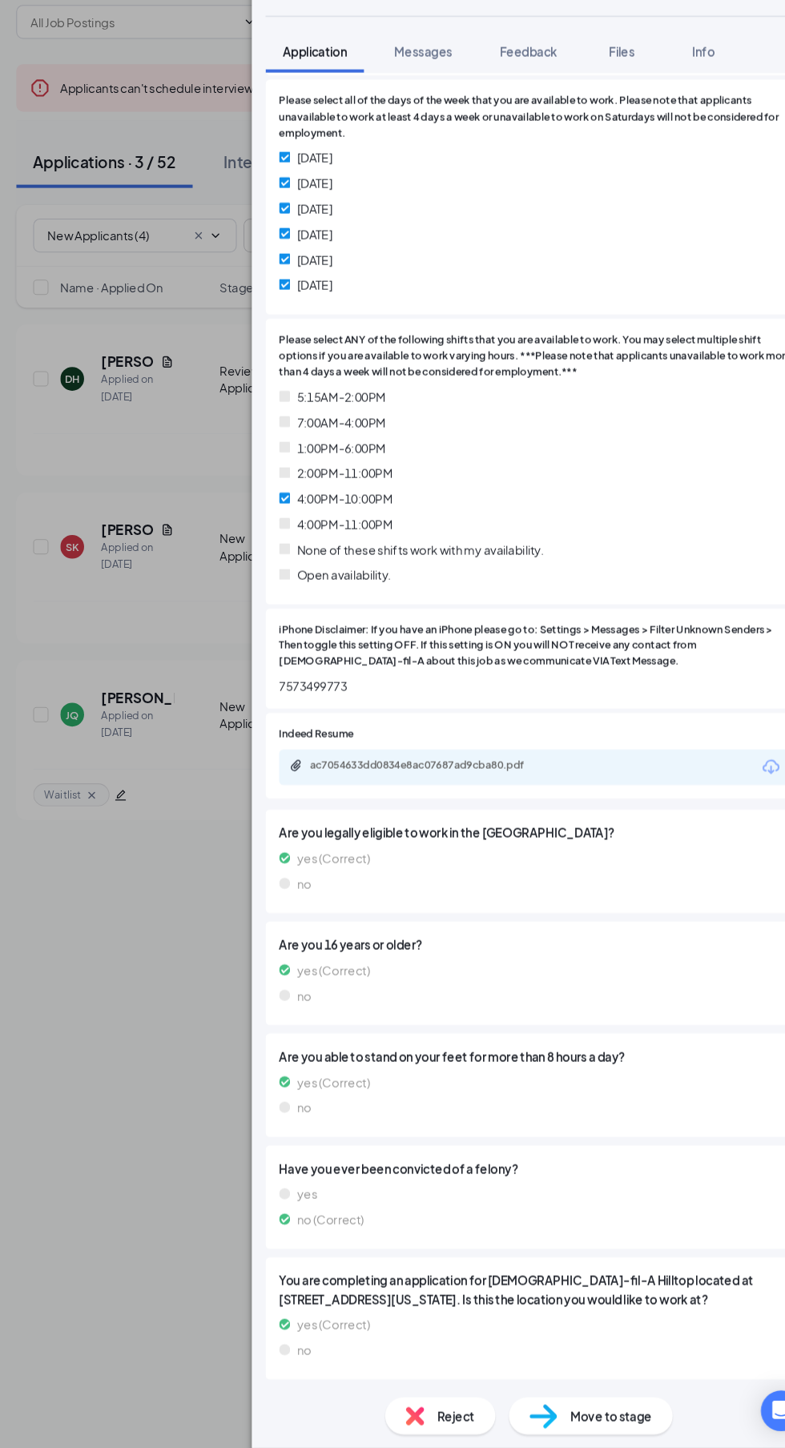
scroll to position [677, 0]
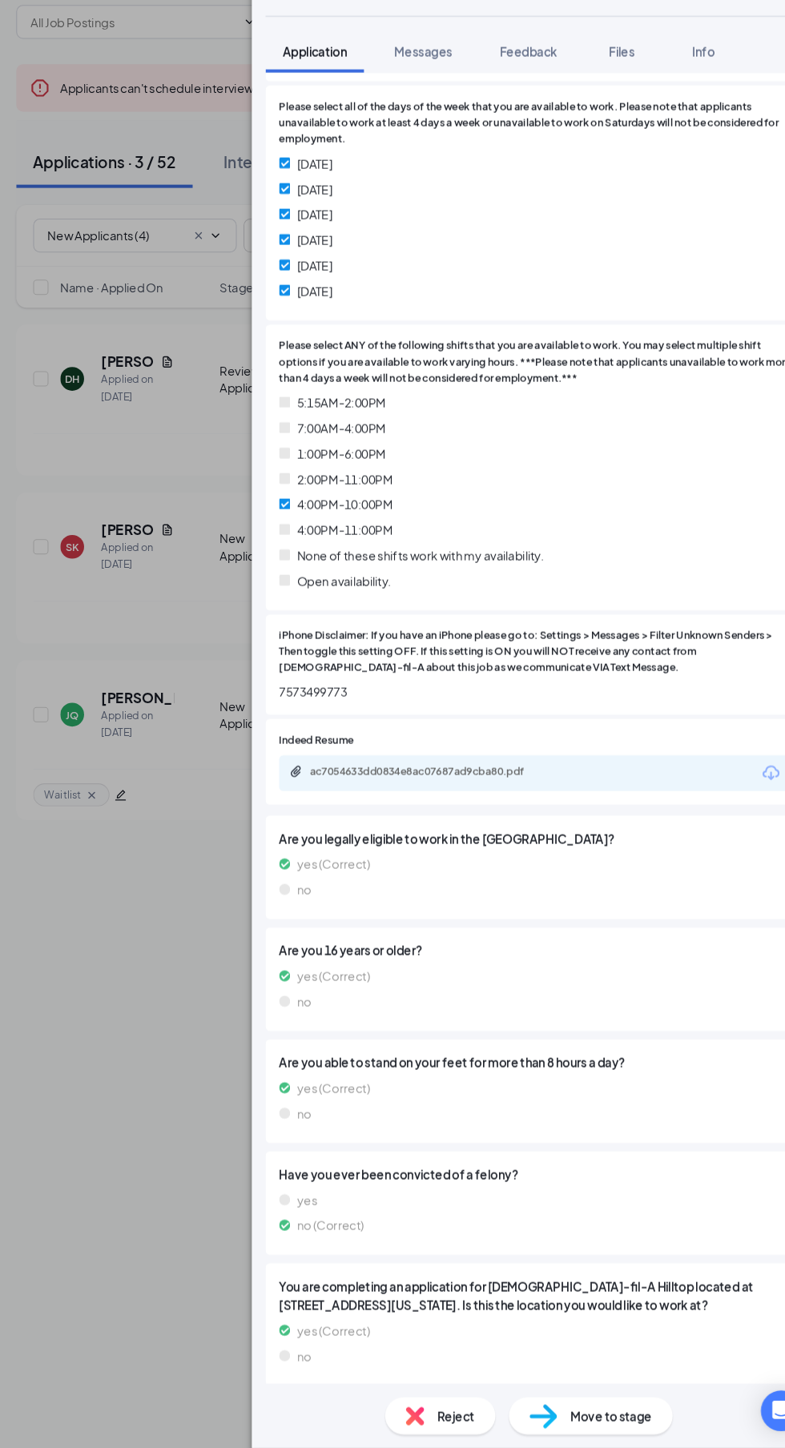
click at [602, 1414] on span "Move to stage" at bounding box center [589, 1418] width 77 height 18
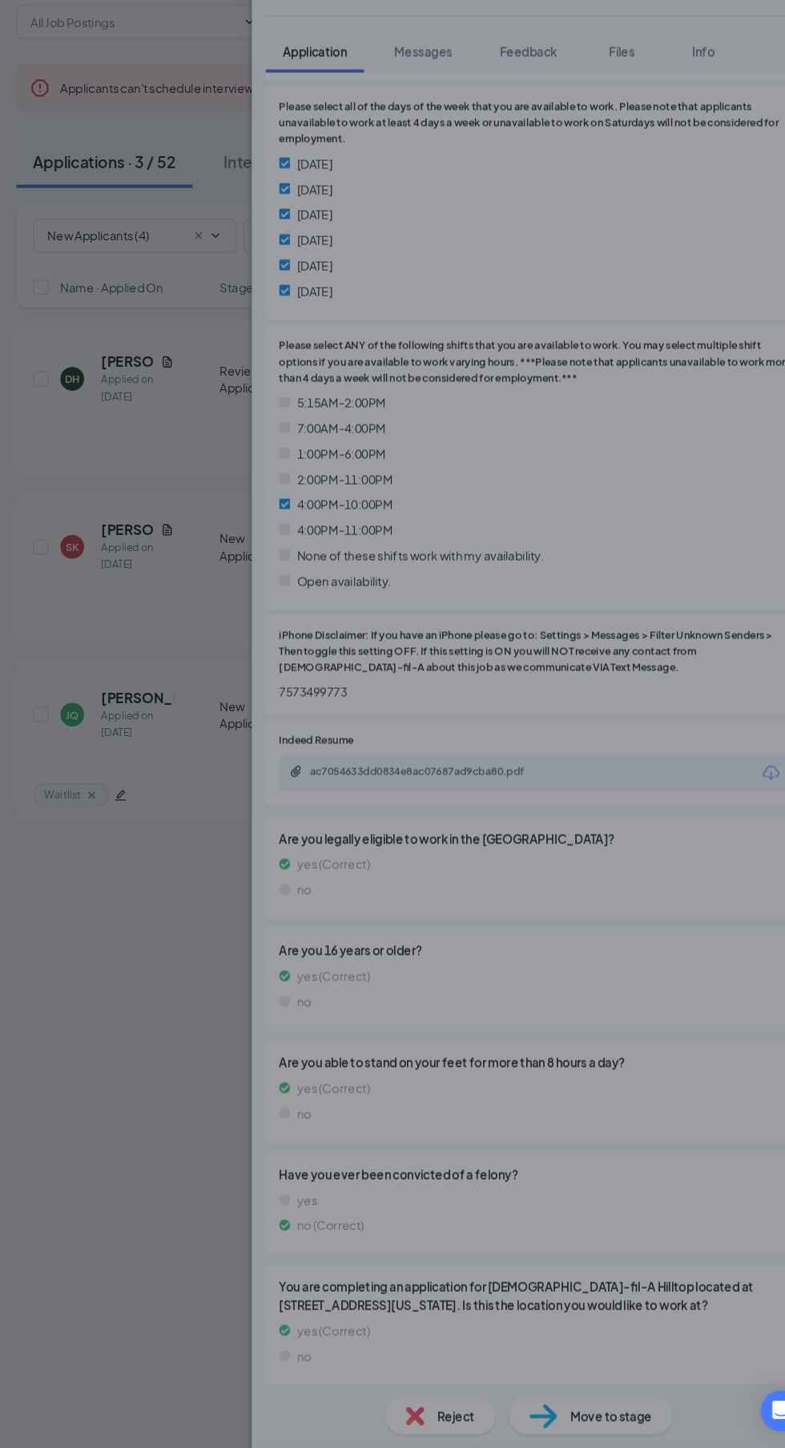
type input "Reviewed Applicants (next stage)"
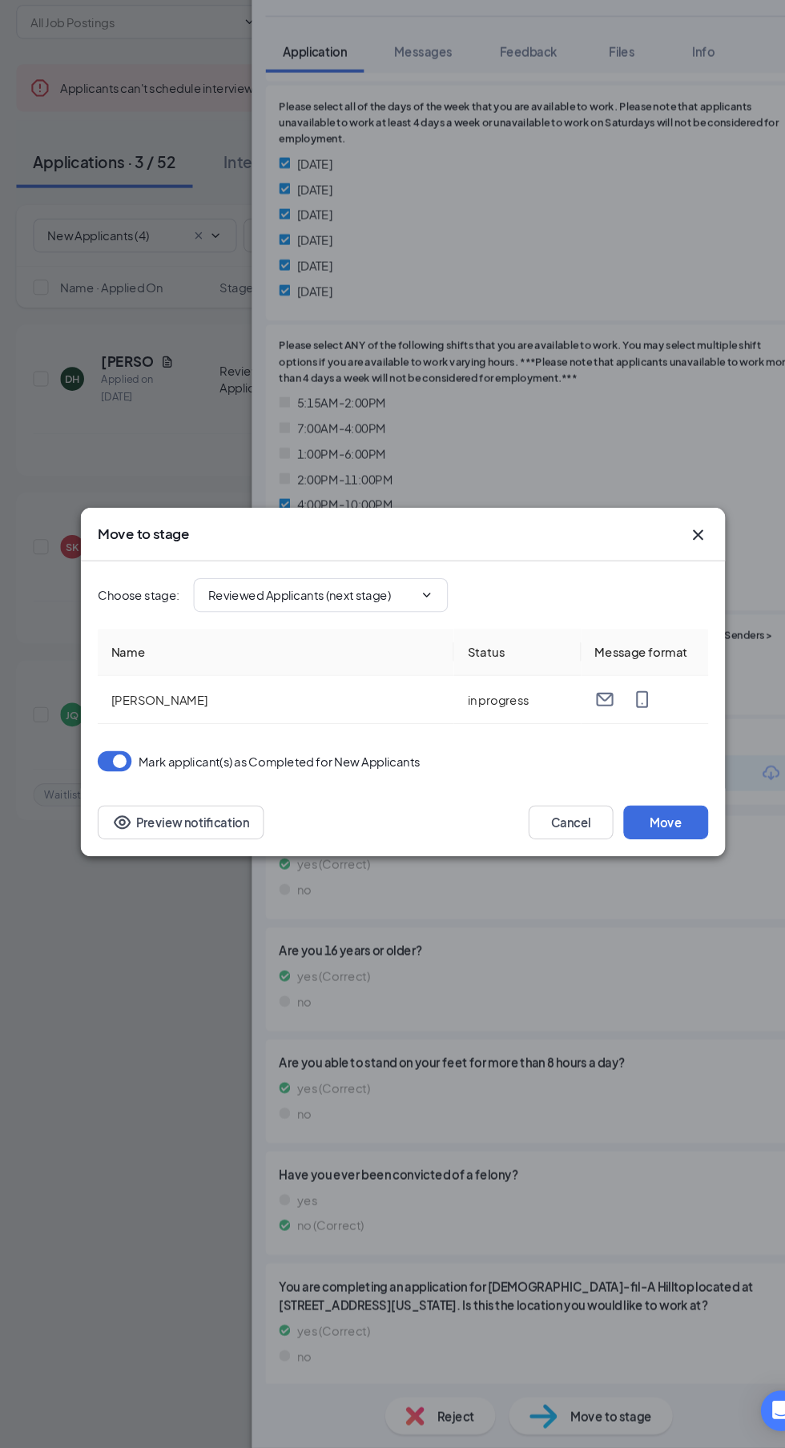
click at [676, 841] on div "Cancel Move" at bounding box center [596, 857] width 170 height 32
click at [662, 859] on button "Move" at bounding box center [641, 857] width 80 height 32
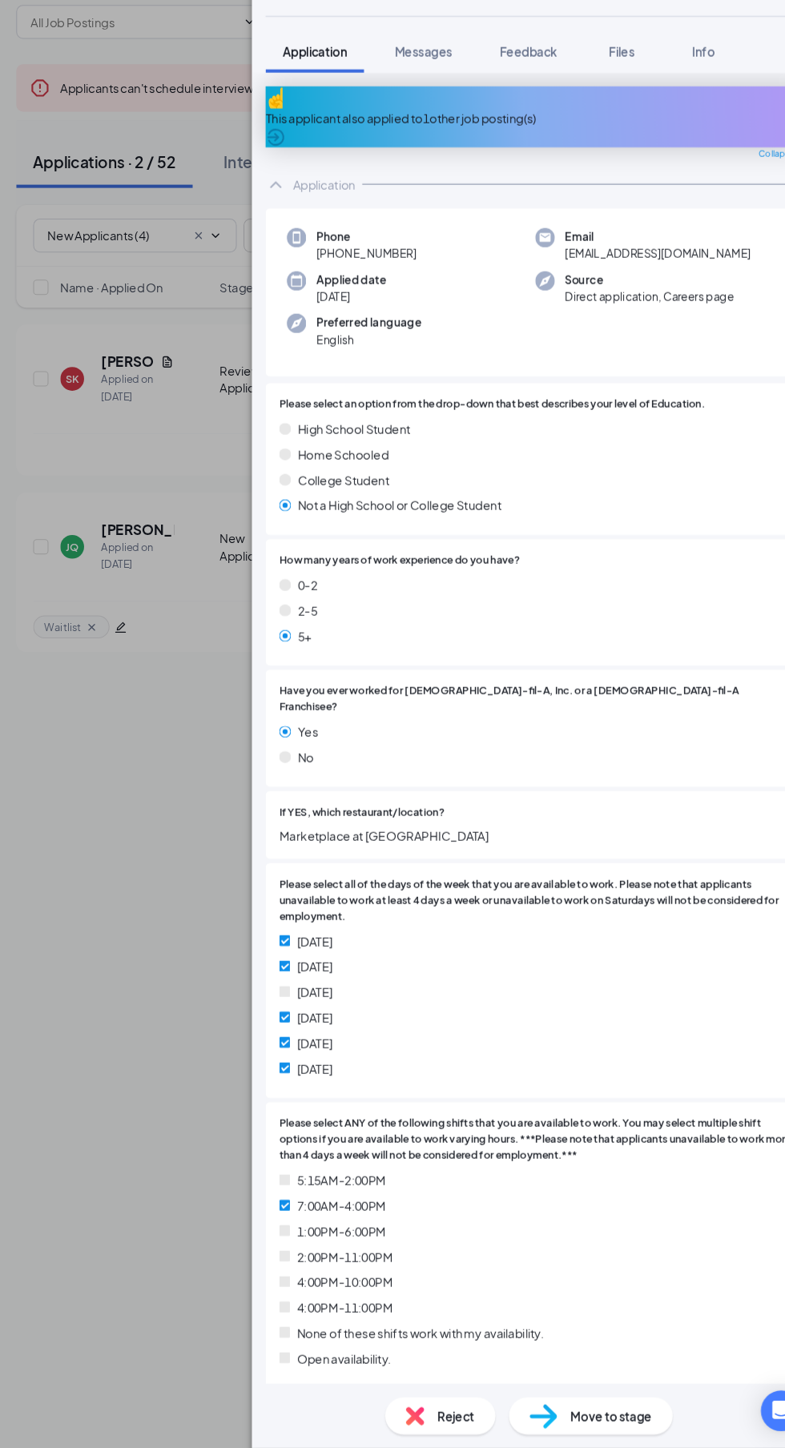
scroll to position [1, 0]
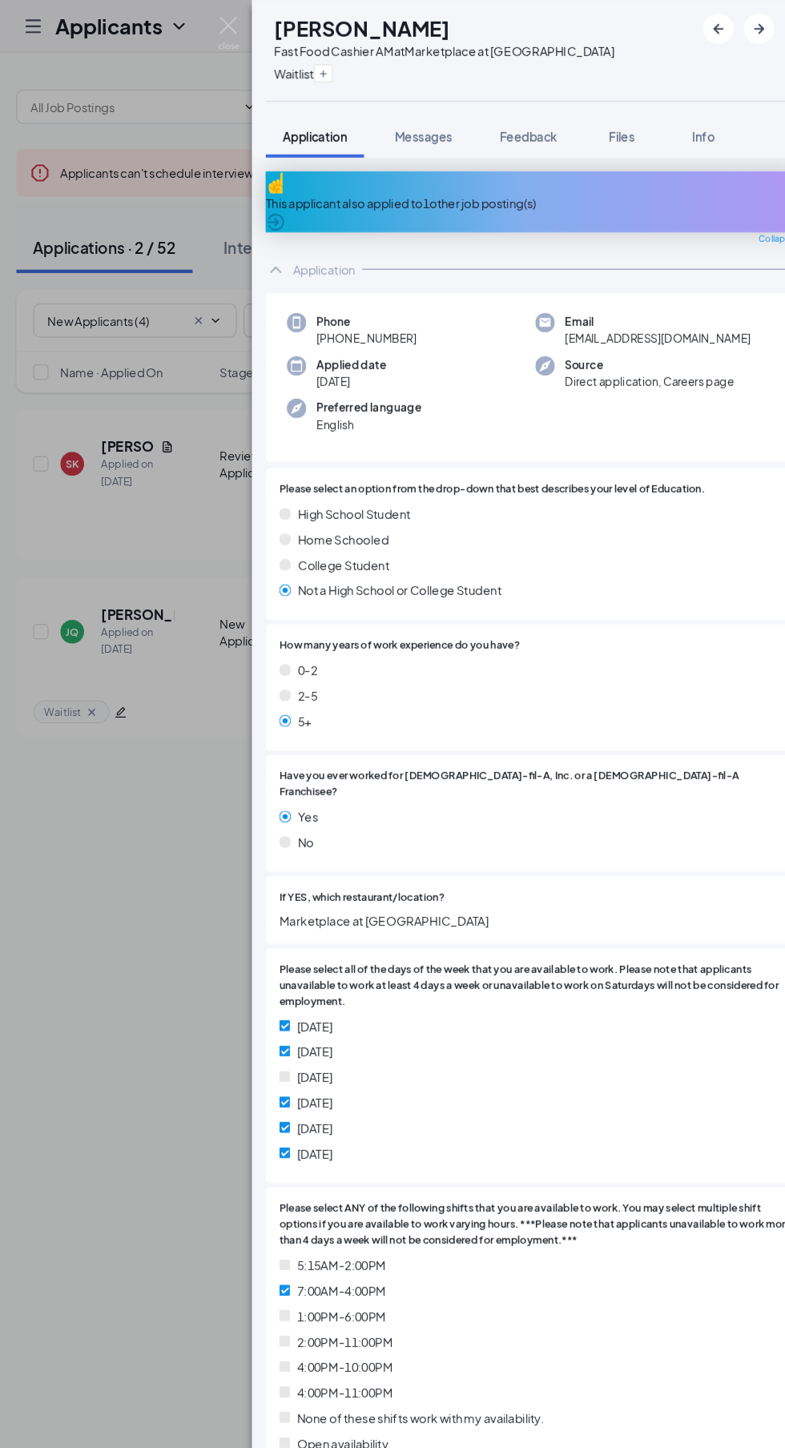
click at [217, 13] on div "JQ Jeremiah Queen Fast Food Cashier AM at Marketplace at Hilltop Waitlist Appli…" at bounding box center [392, 724] width 785 height 1448
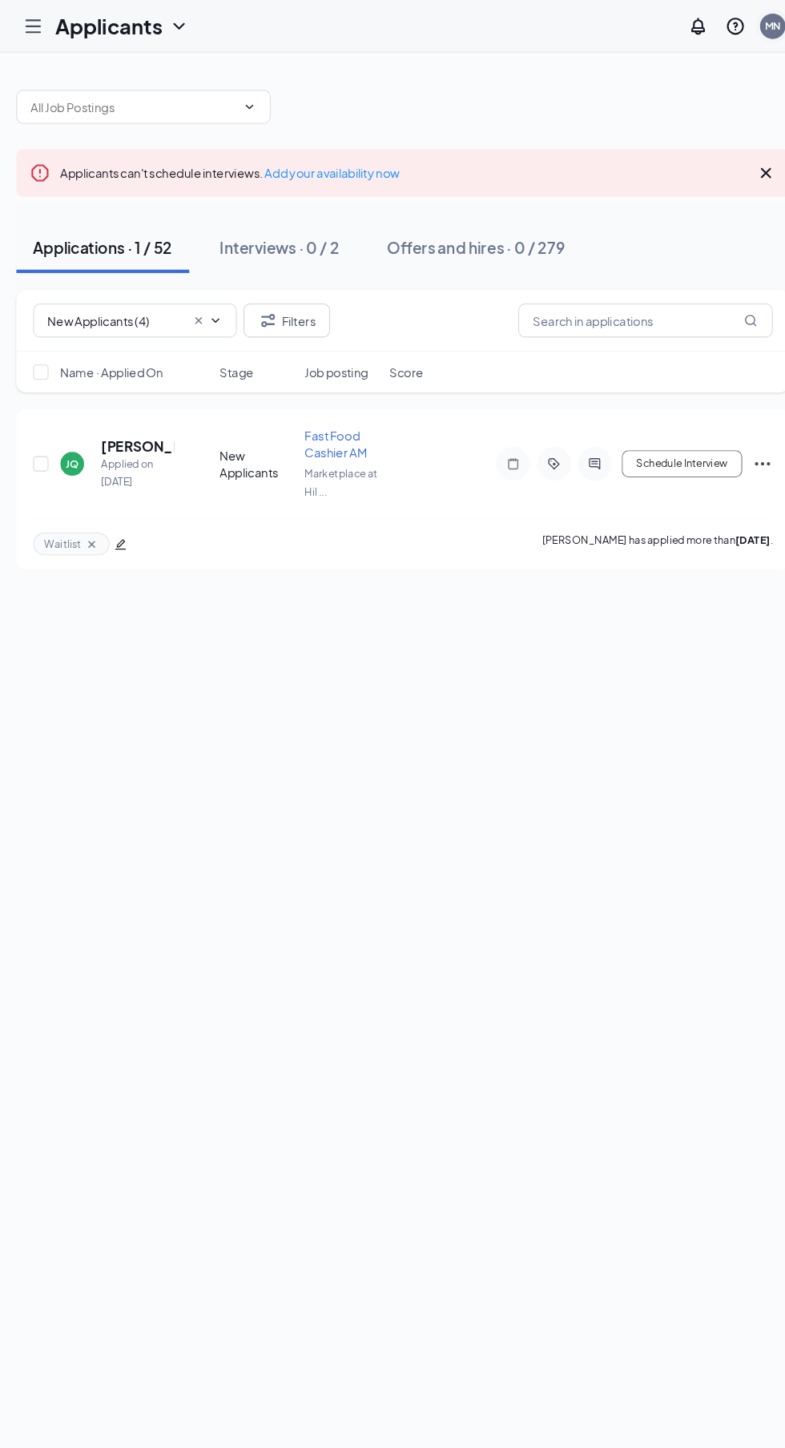
click at [735, 27] on div "MN" at bounding box center [742, 25] width 15 height 14
click at [592, 163] on link "Switch account" at bounding box center [614, 155] width 80 height 14
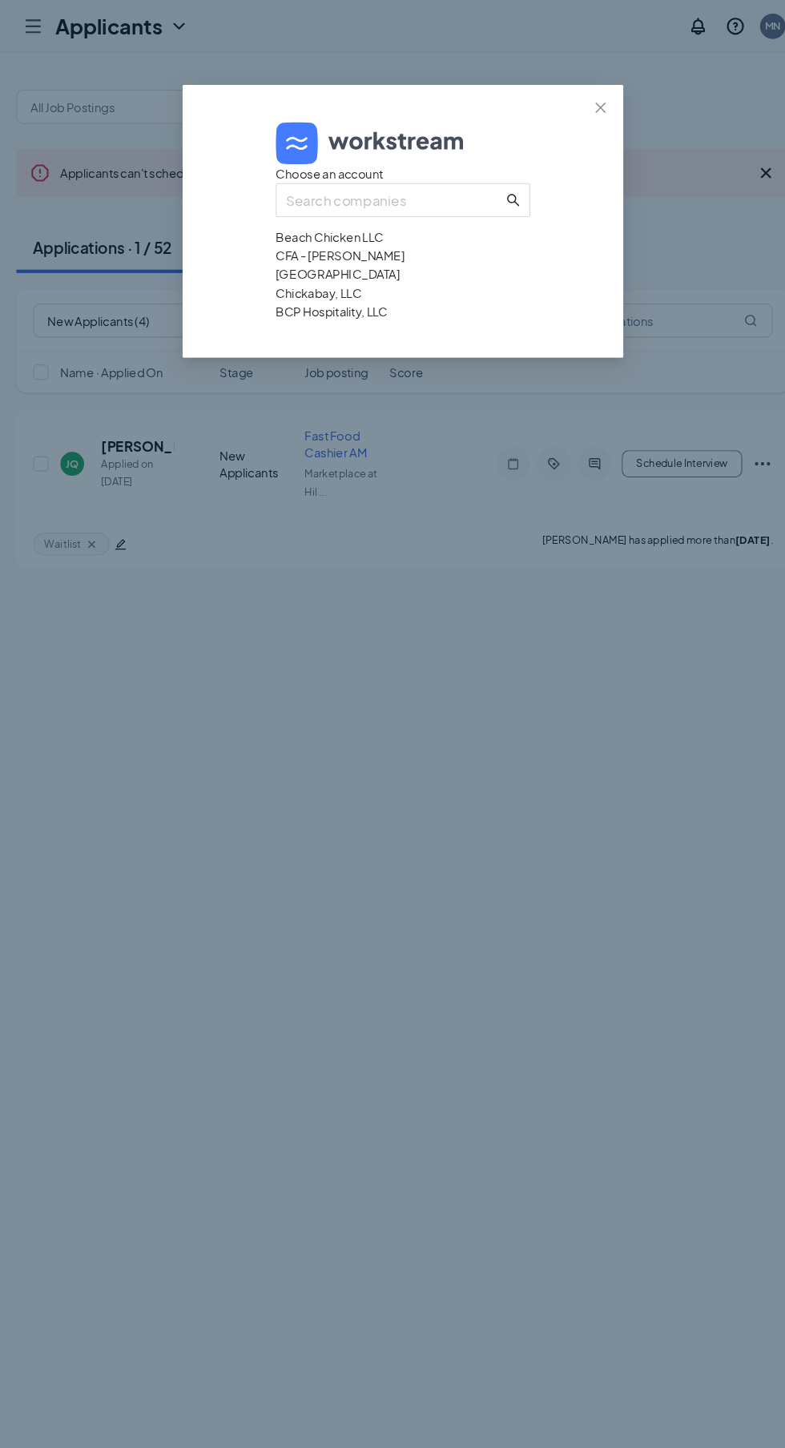
click at [317, 268] on div "JNC Broad Creek Crossing" at bounding box center [392, 259] width 240 height 18
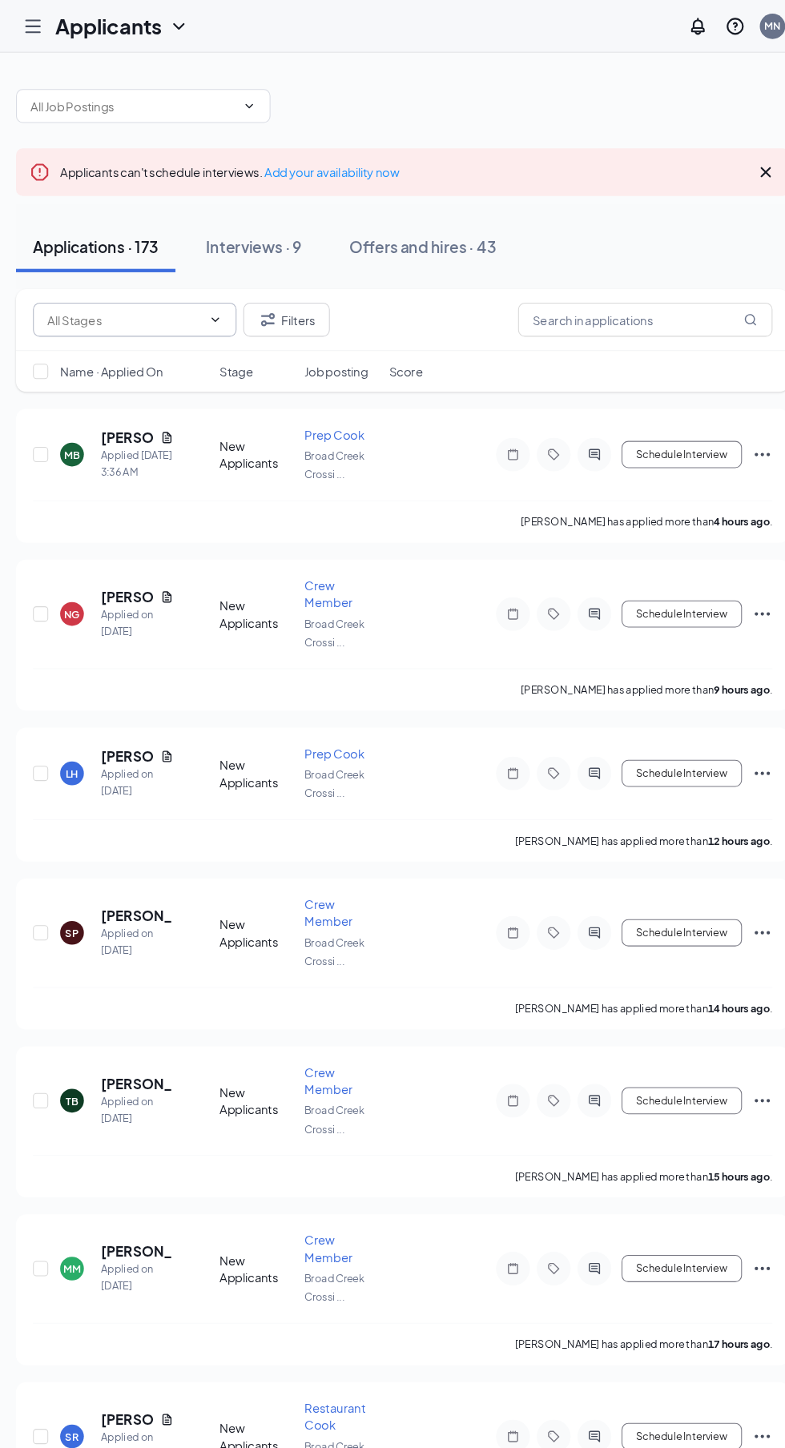
click at [121, 304] on input "text" at bounding box center [130, 302] width 146 height 18
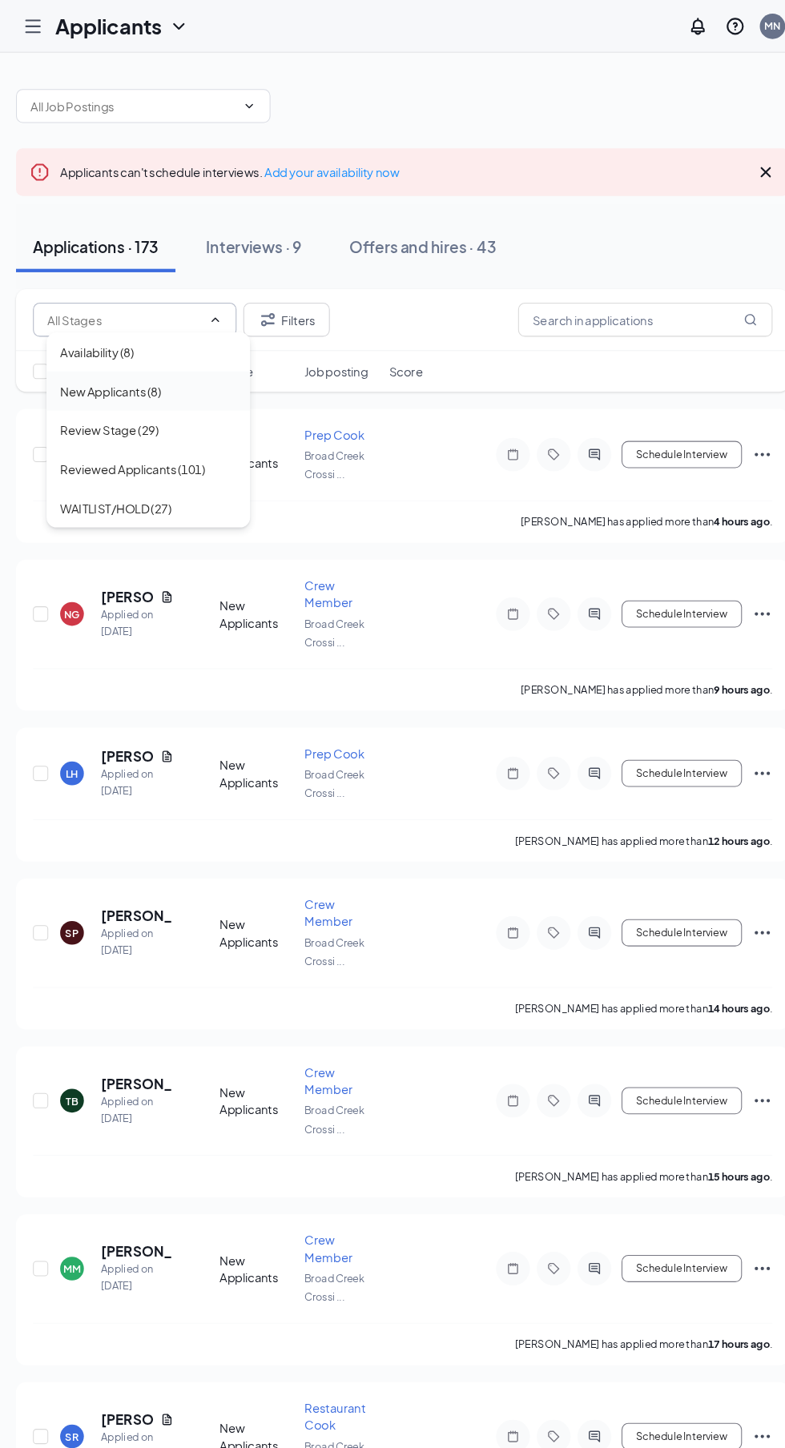
click at [104, 368] on div "New Applicants (8)" at bounding box center [116, 369] width 95 height 18
type input "New Applicants (8)"
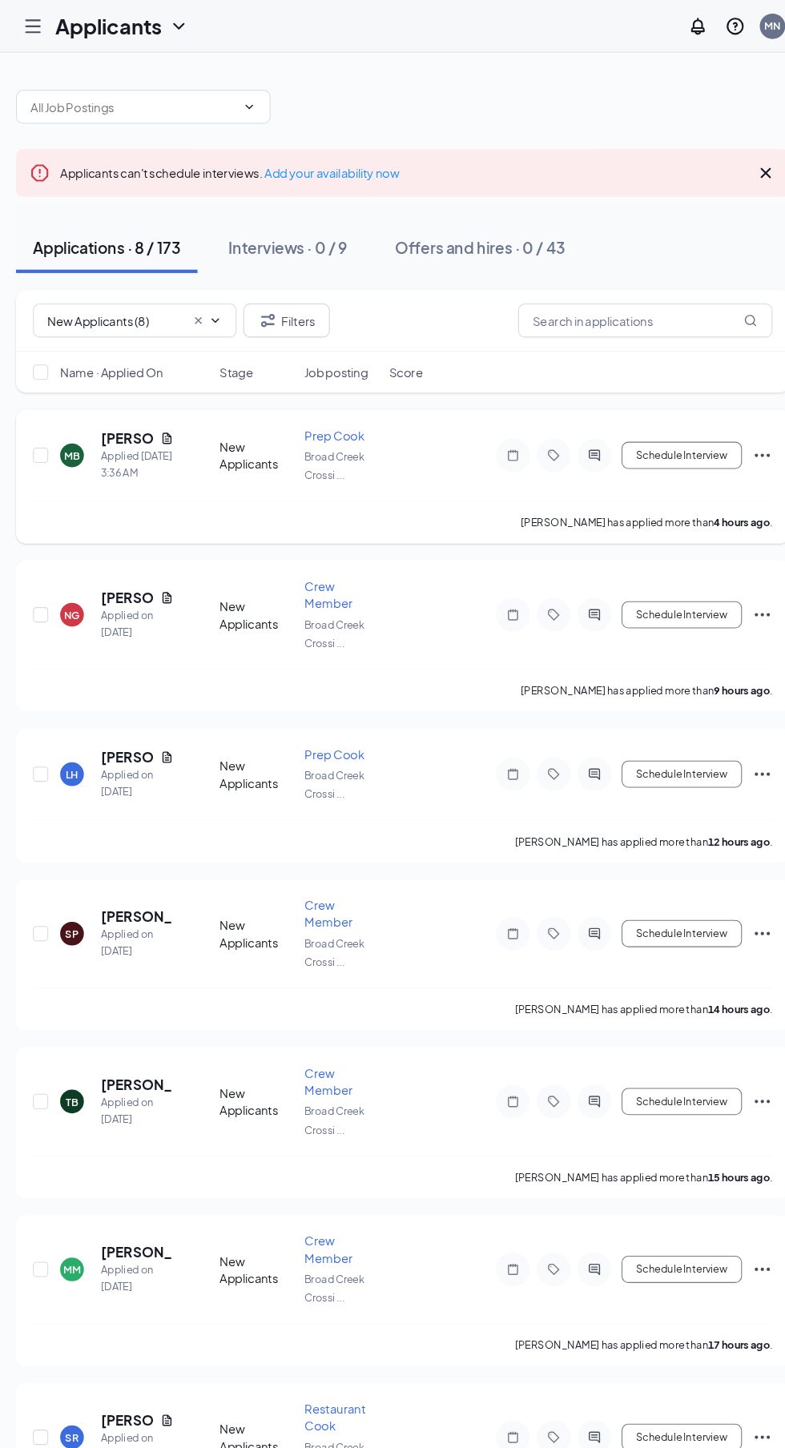
click at [116, 405] on h5 "Marcus Barrett" at bounding box center [132, 414] width 50 height 18
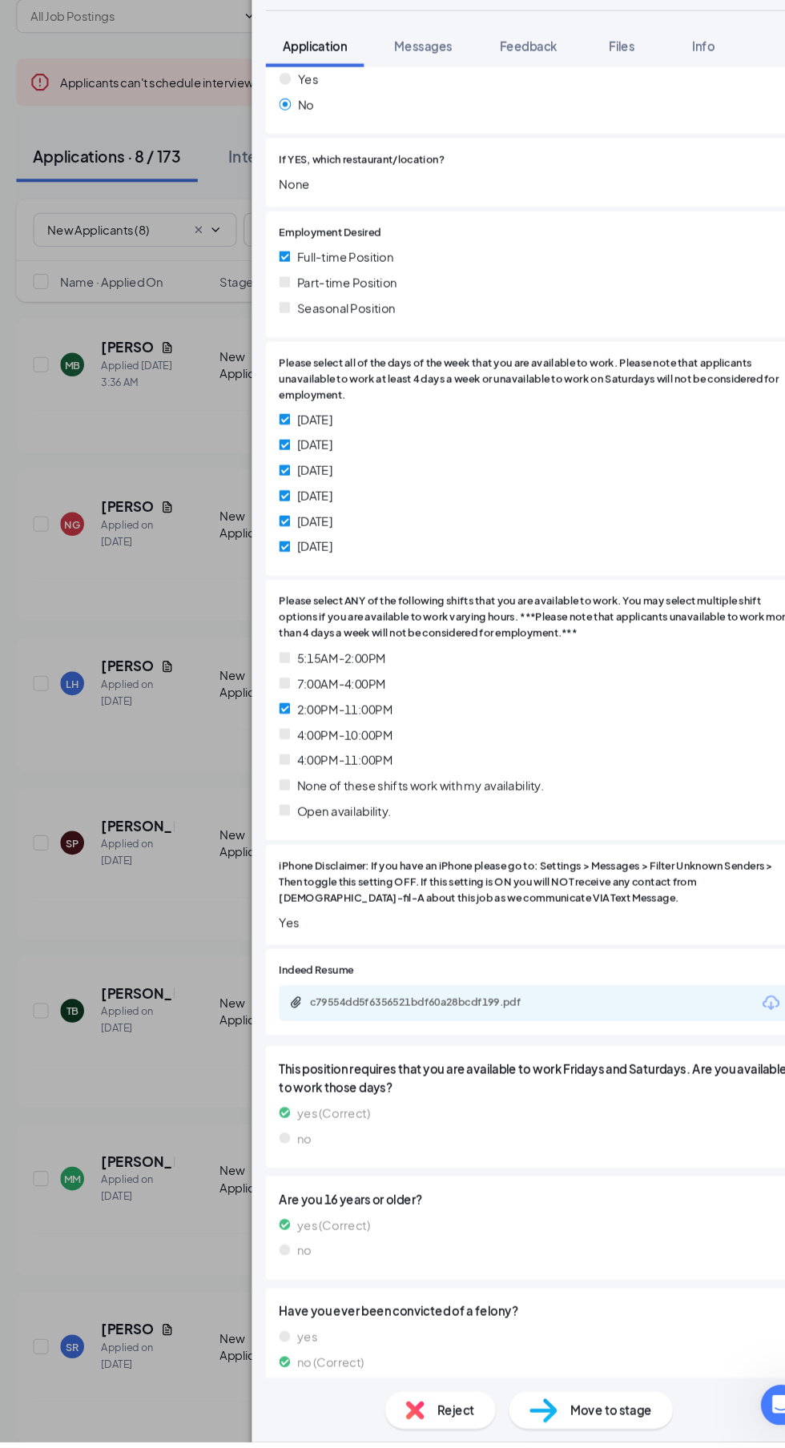
click at [614, 1427] on span "Move to stage" at bounding box center [589, 1418] width 77 height 18
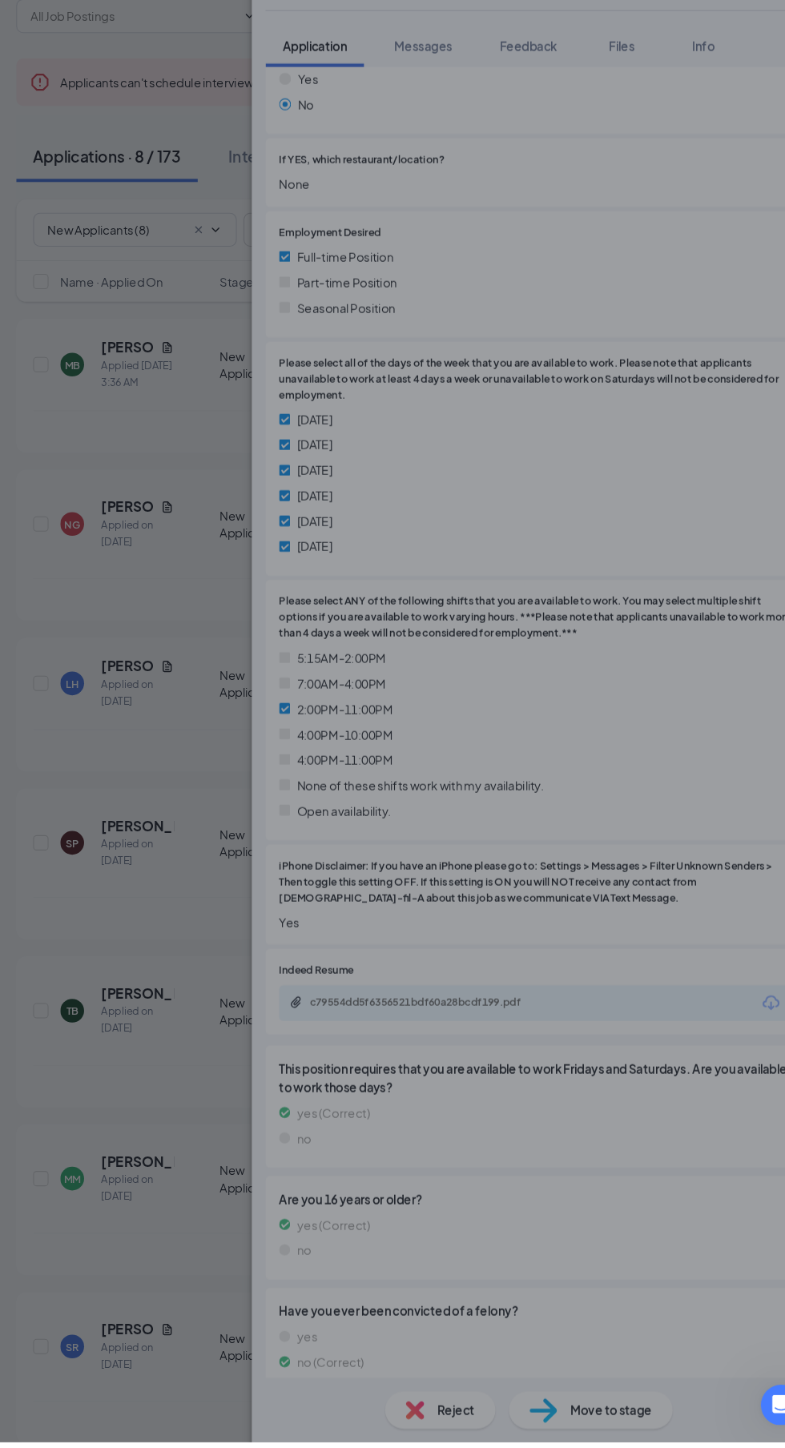
scroll to position [831, 0]
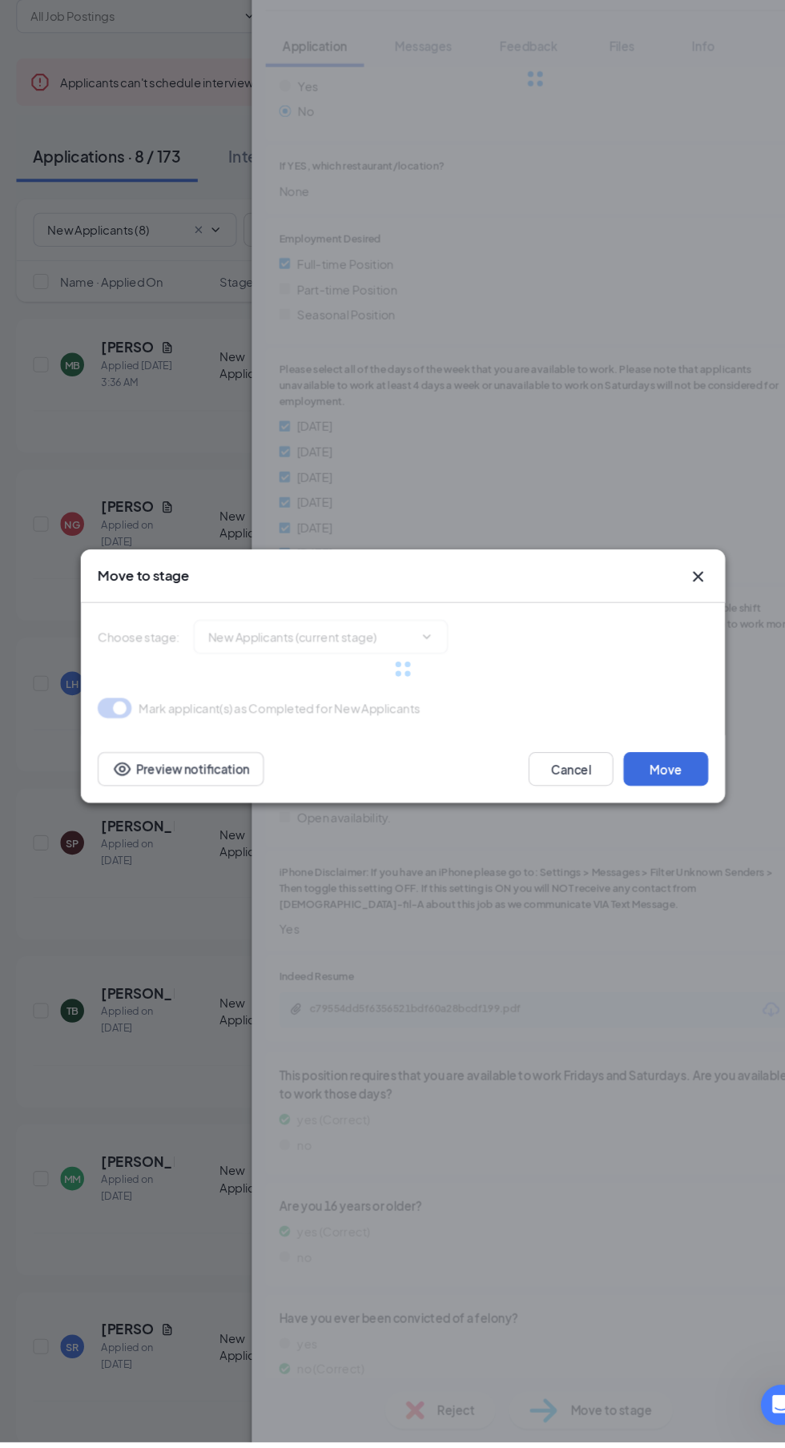
type input "Reviewed Applicants (next stage)"
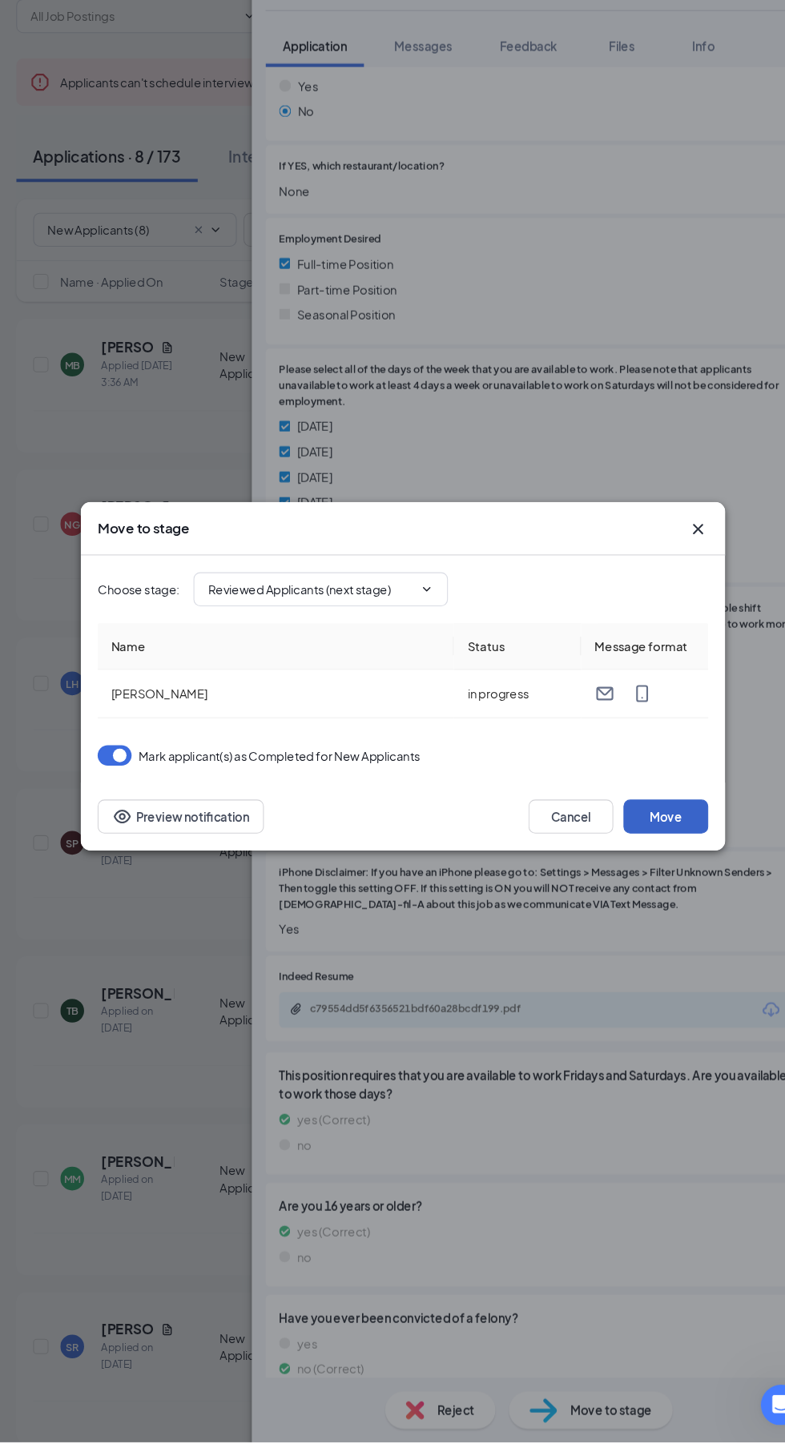
click at [673, 873] on button "Move" at bounding box center [641, 857] width 80 height 32
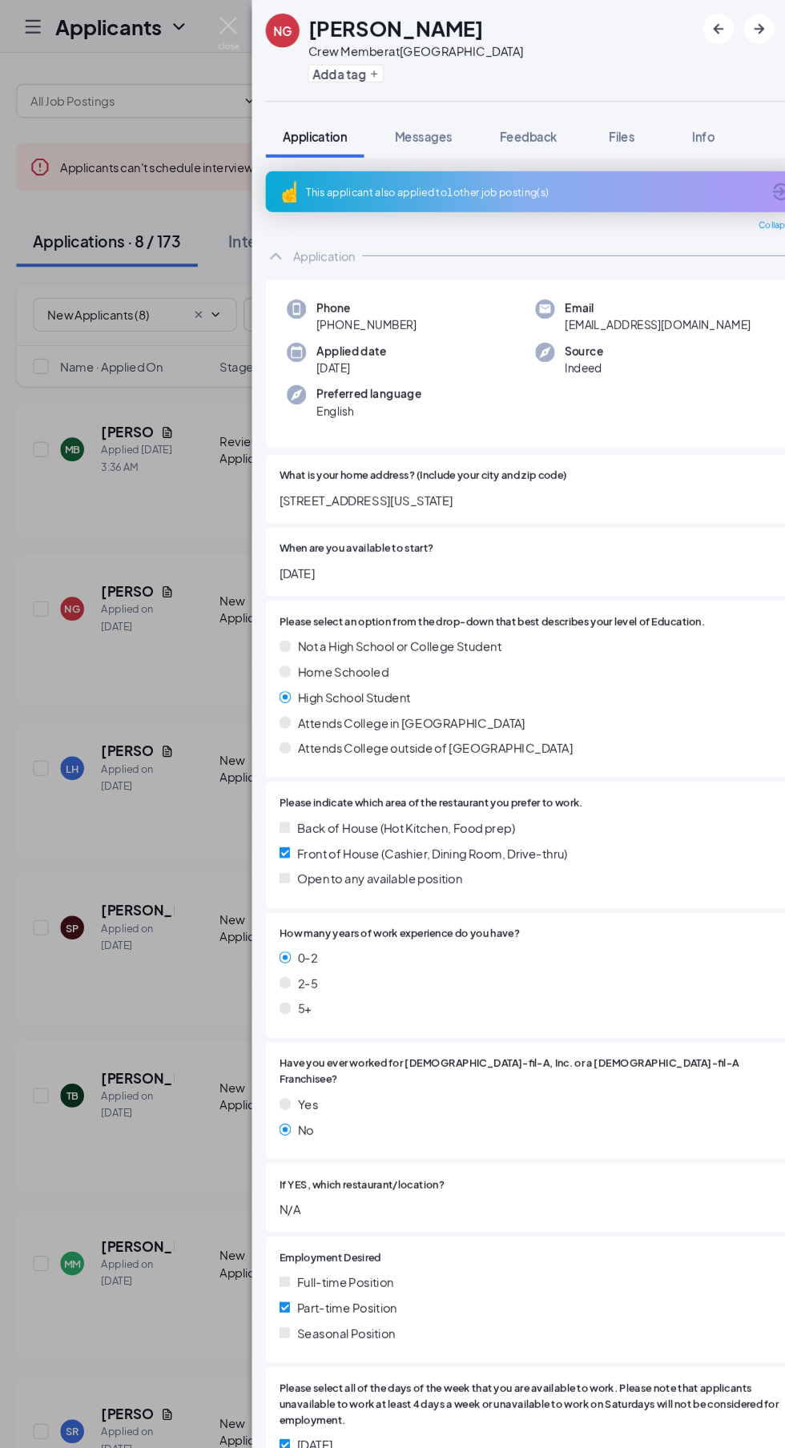
click at [336, 184] on div "This applicant also applied to 1 other job posting(s)" at bounding box center [515, 182] width 429 height 14
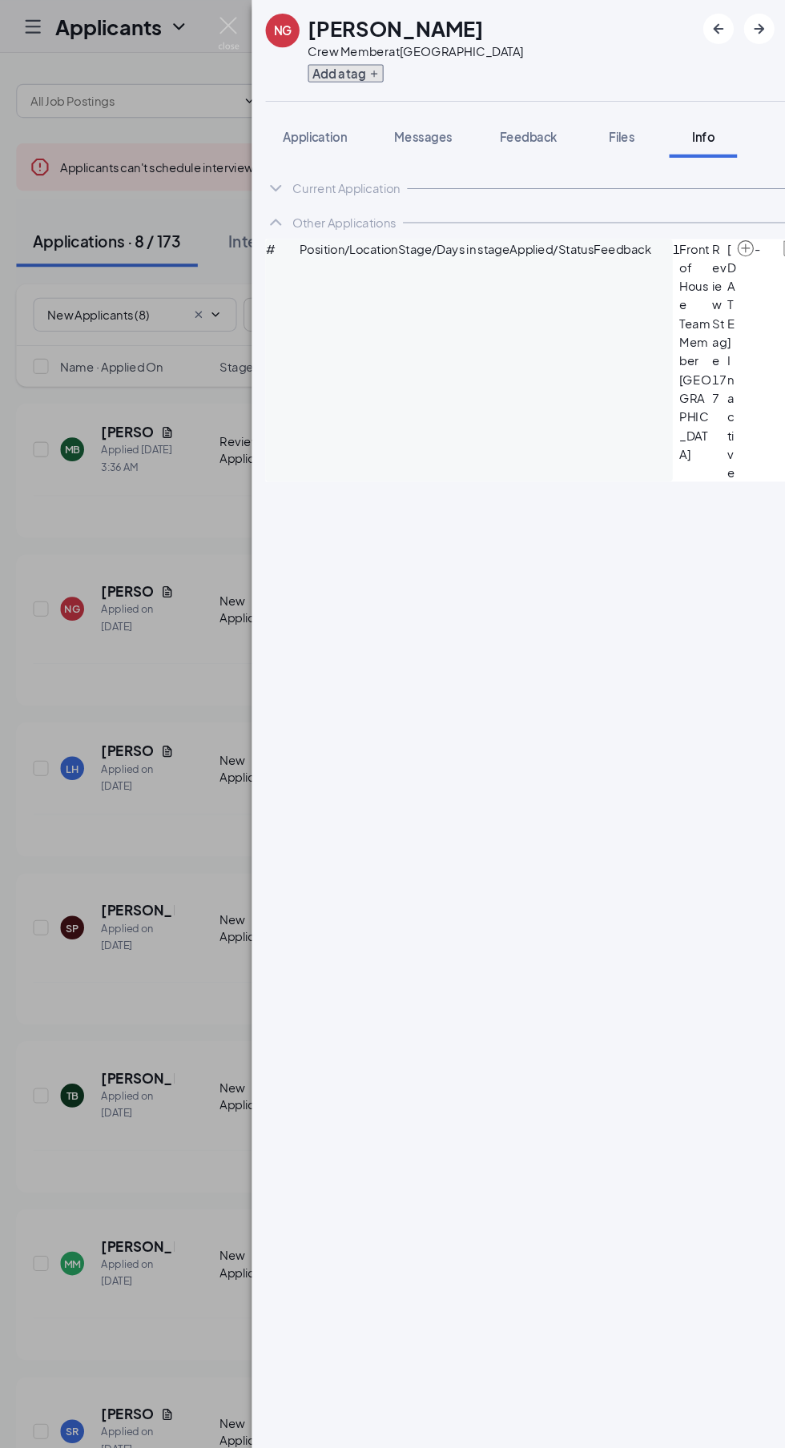
click at [314, 62] on button "Add a tag" at bounding box center [338, 69] width 71 height 17
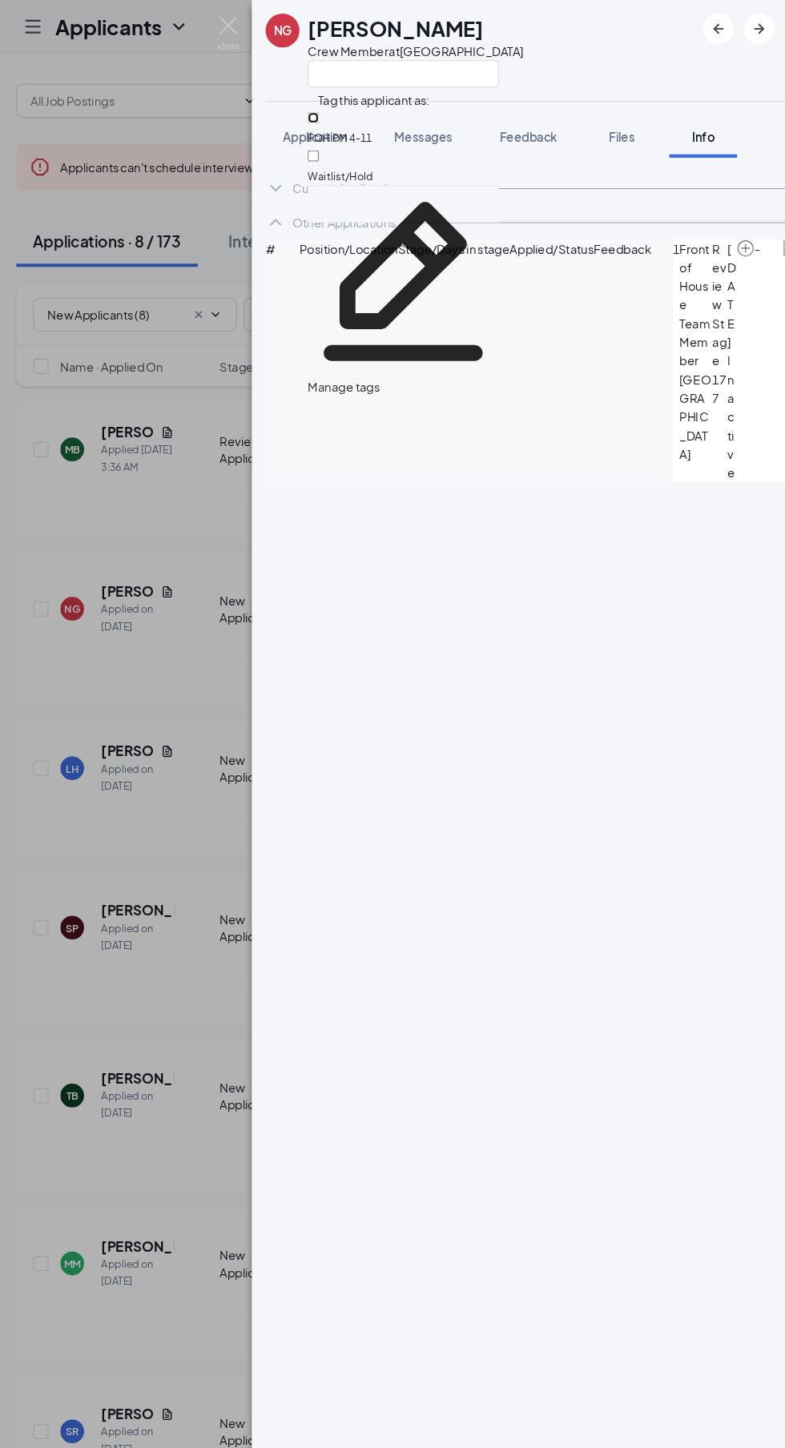
click at [313, 112] on input "FOH PM 4-11" at bounding box center [308, 111] width 10 height 10
checkbox input "true"
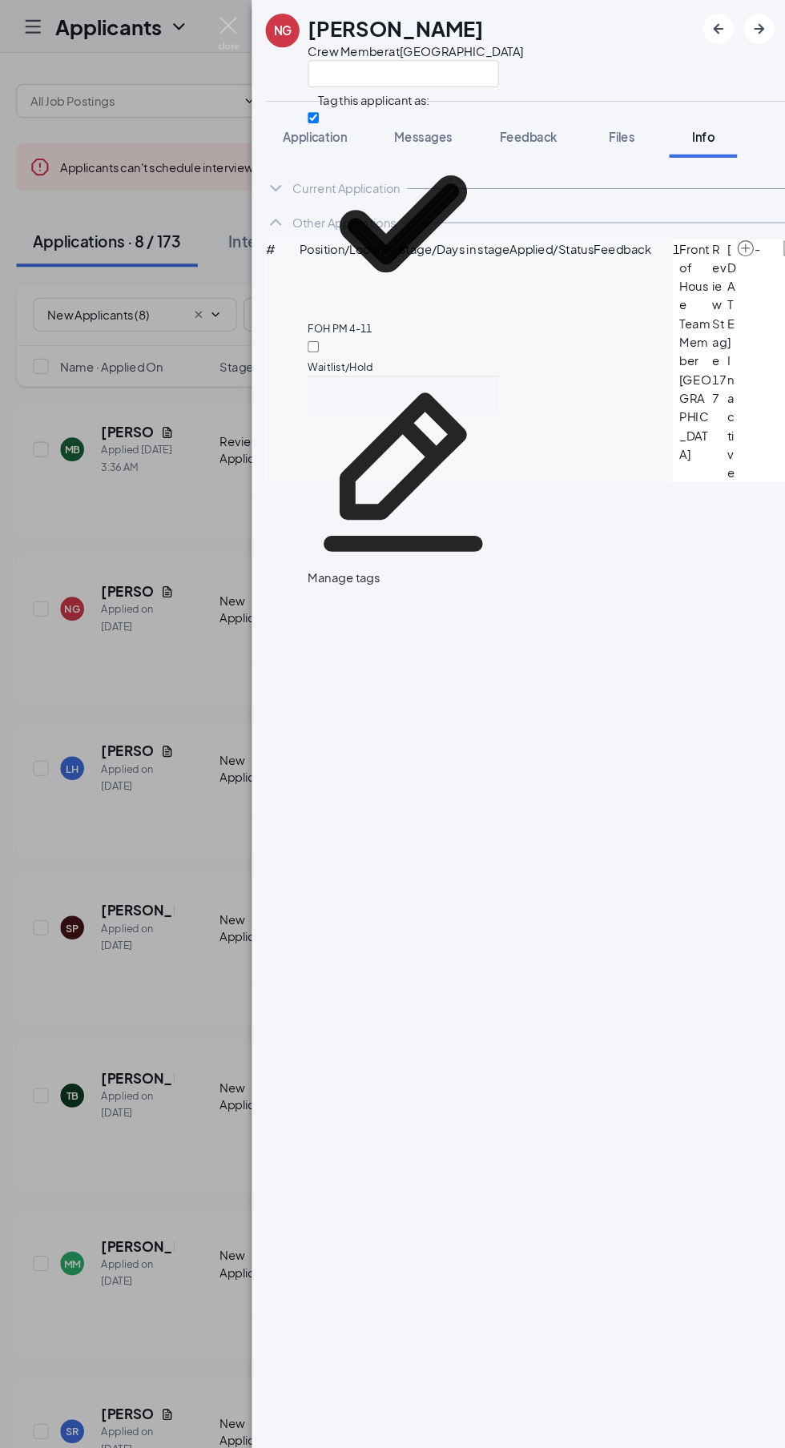
click at [563, 43] on div "NG Nyasia Griffin Crew Member at Broad Creek Crossing" at bounding box center [517, 47] width 535 height 95
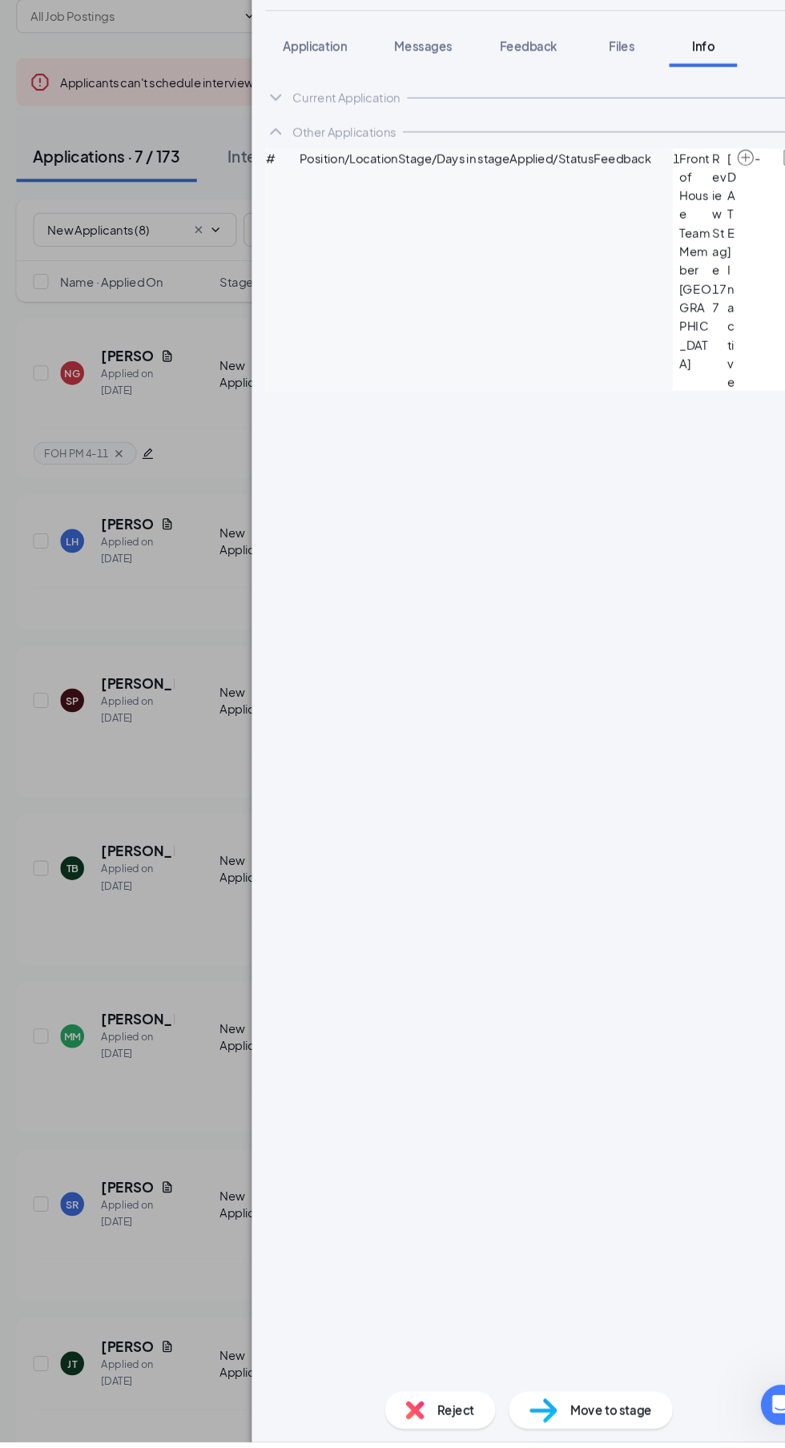
click at [601, 1427] on span "Move to stage" at bounding box center [589, 1418] width 77 height 18
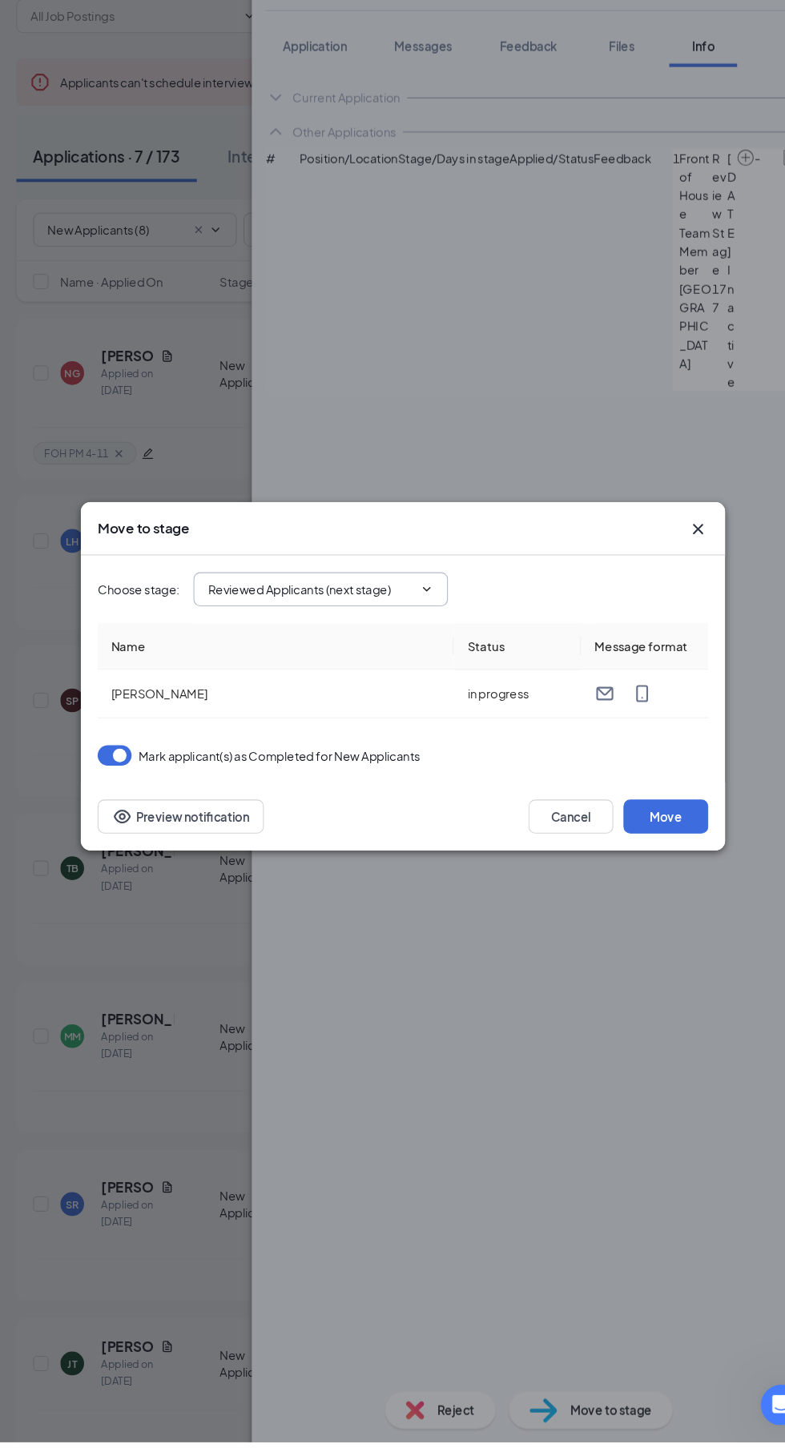
click at [240, 651] on input "Reviewed Applicants (next stage)" at bounding box center [305, 643] width 194 height 18
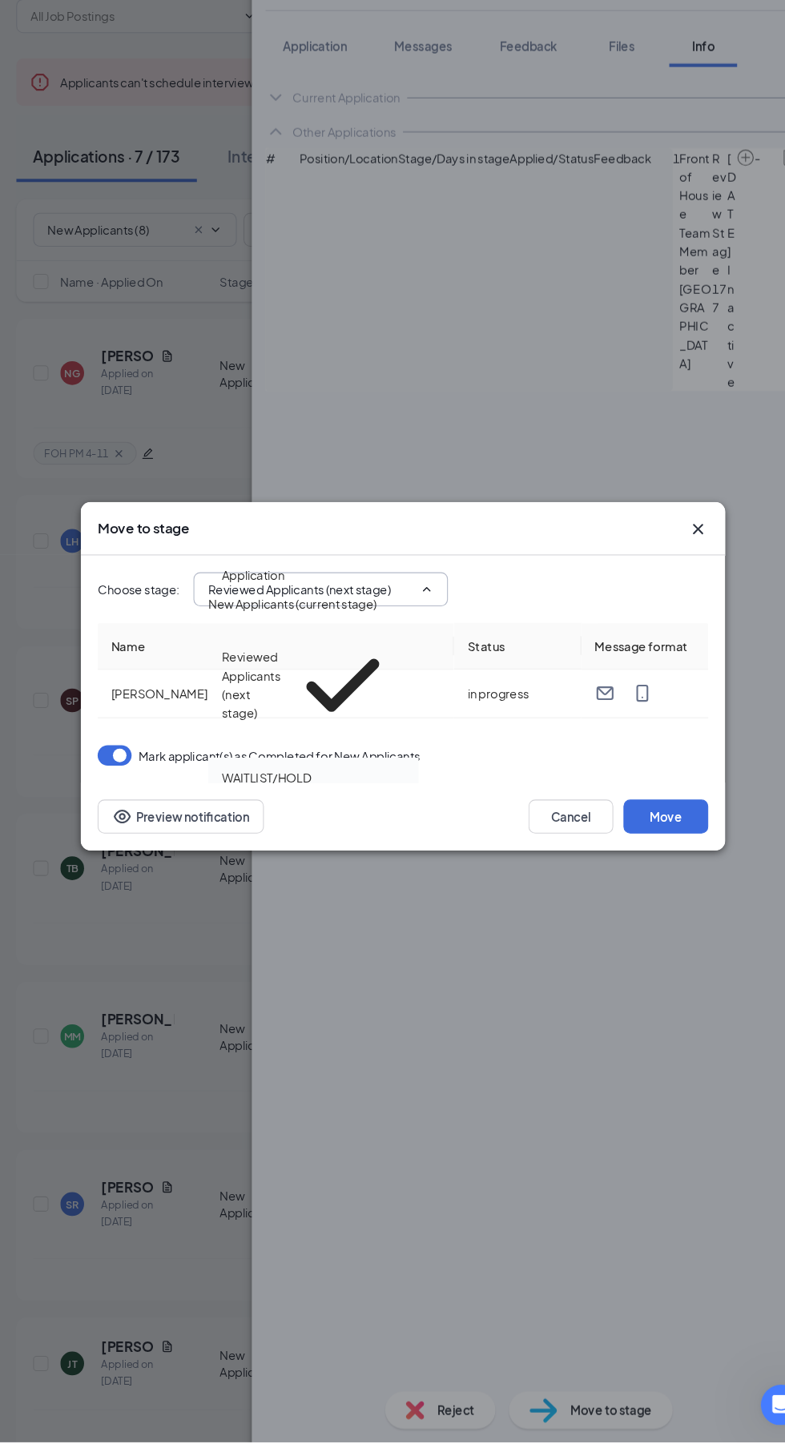
click at [225, 811] on div "WAITLIST/HOLD" at bounding box center [263, 820] width 84 height 18
type input "WAITLIST/HOLD"
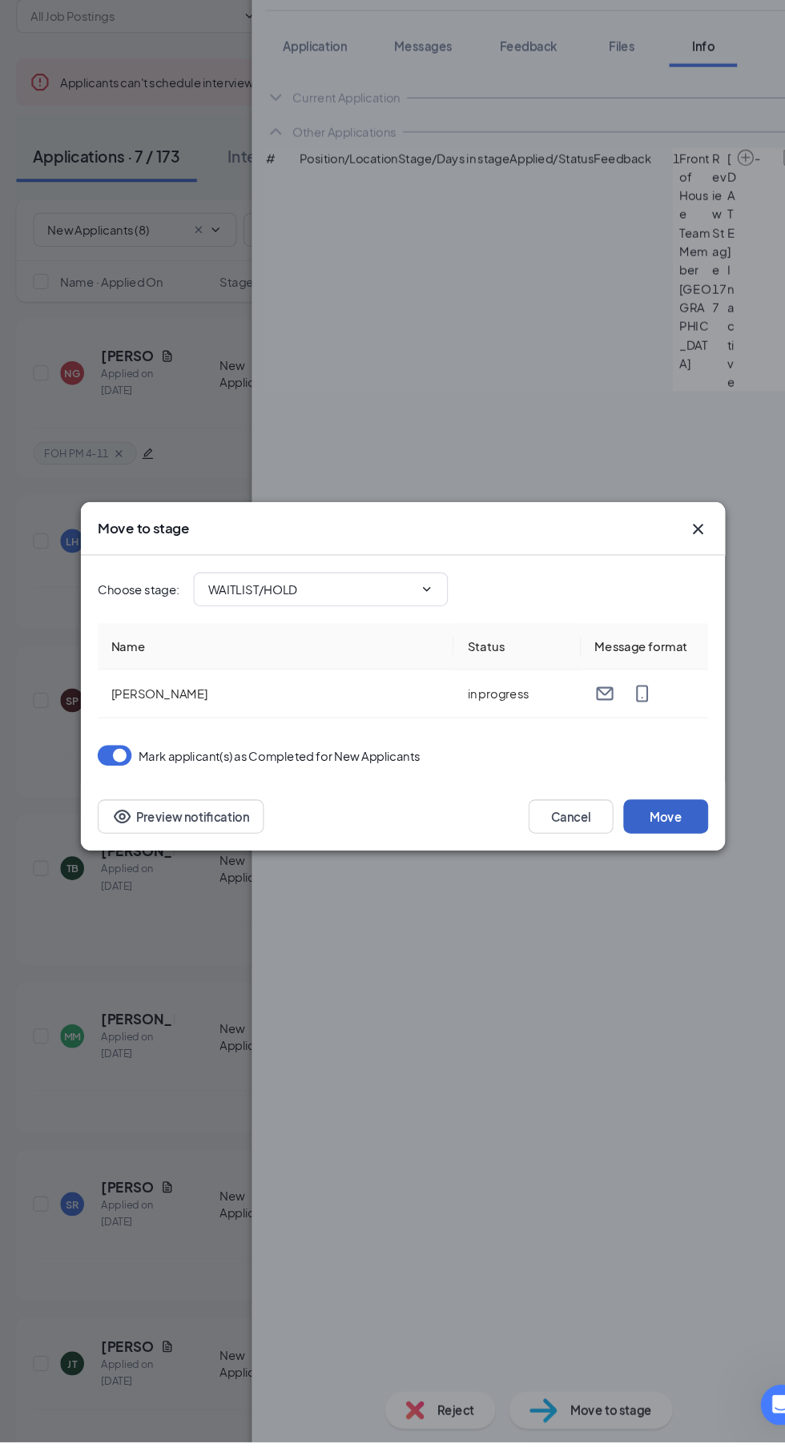
click at [658, 873] on button "Move" at bounding box center [641, 857] width 80 height 32
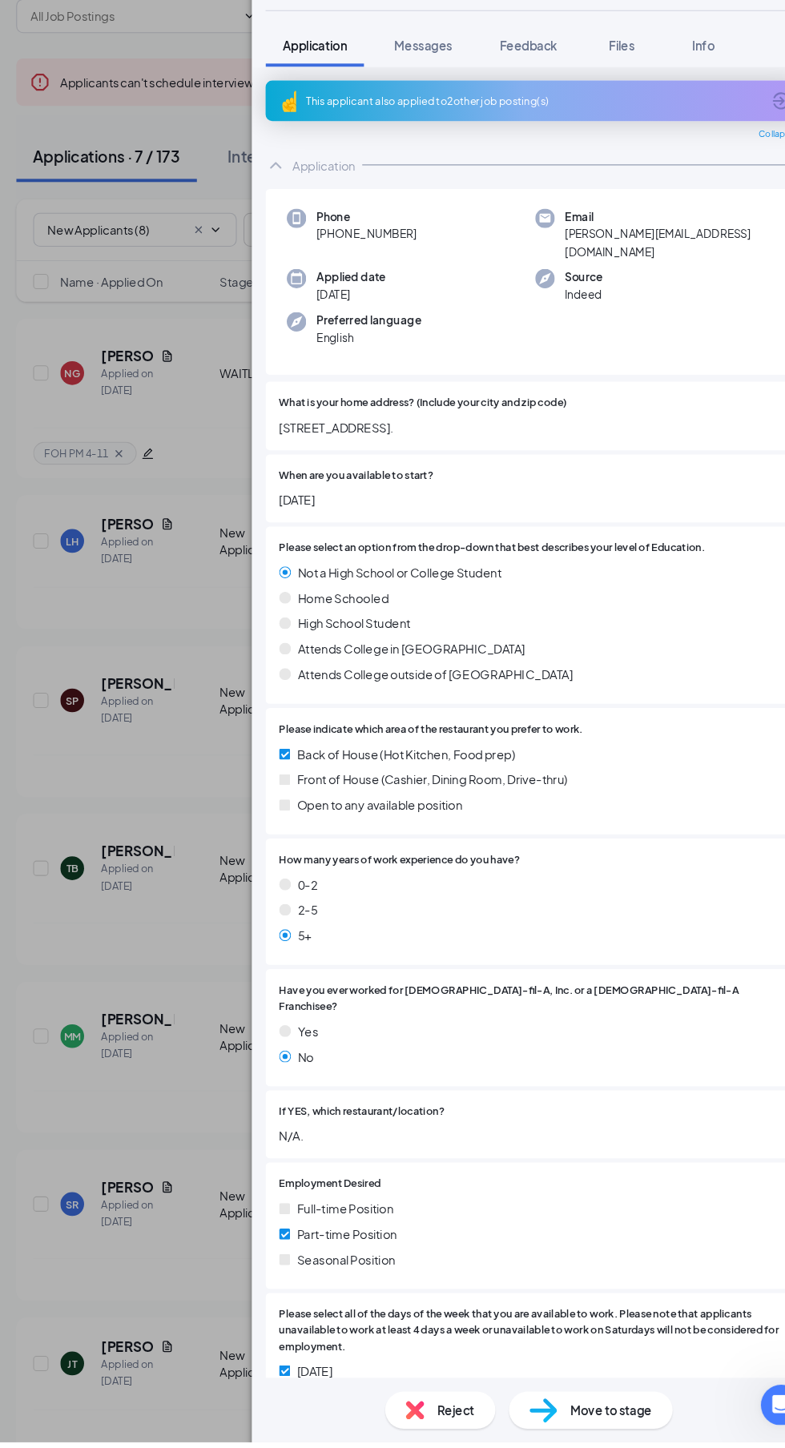
scroll to position [6, 0]
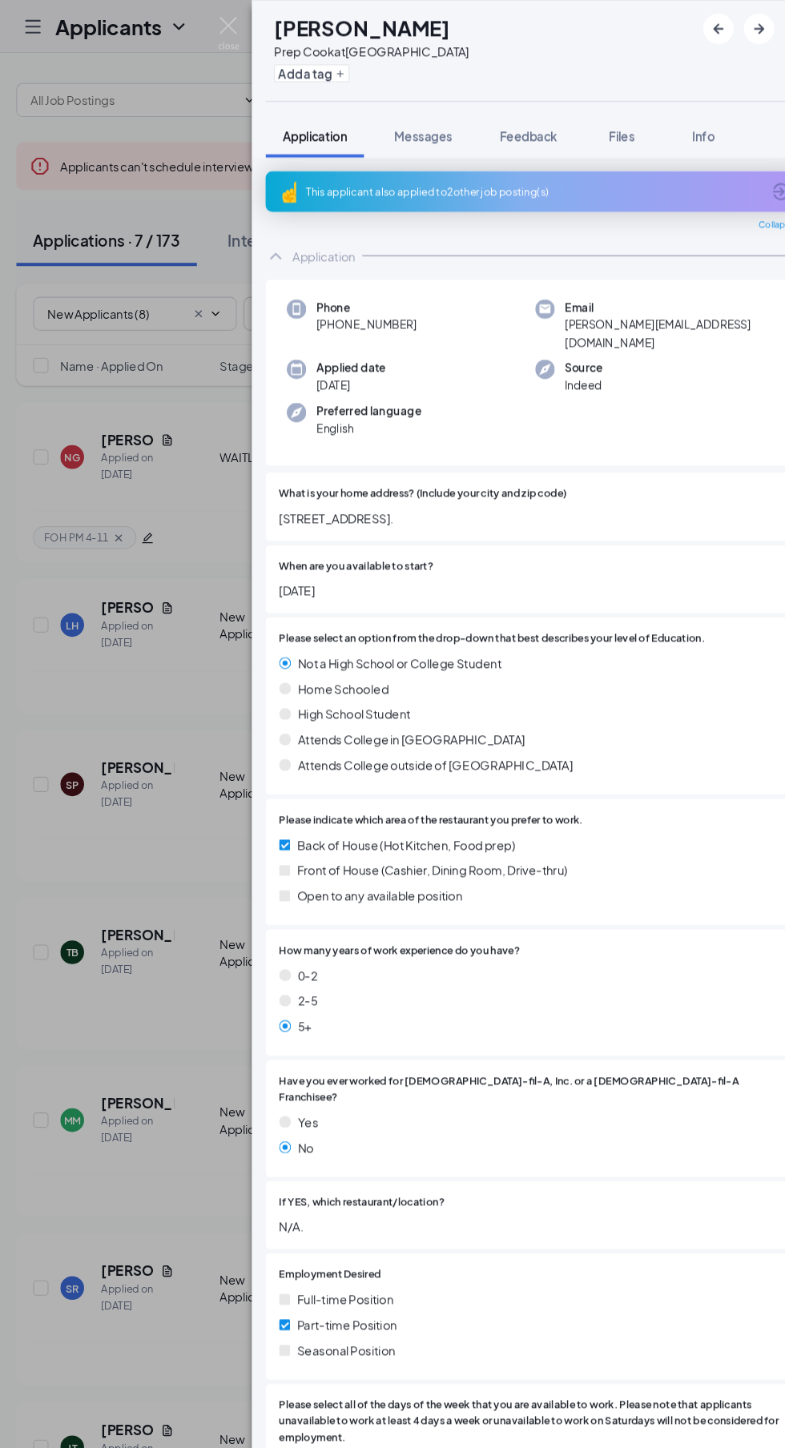
click at [366, 187] on div "This applicant also applied to 2 other job posting(s)" at bounding box center [515, 182] width 429 height 14
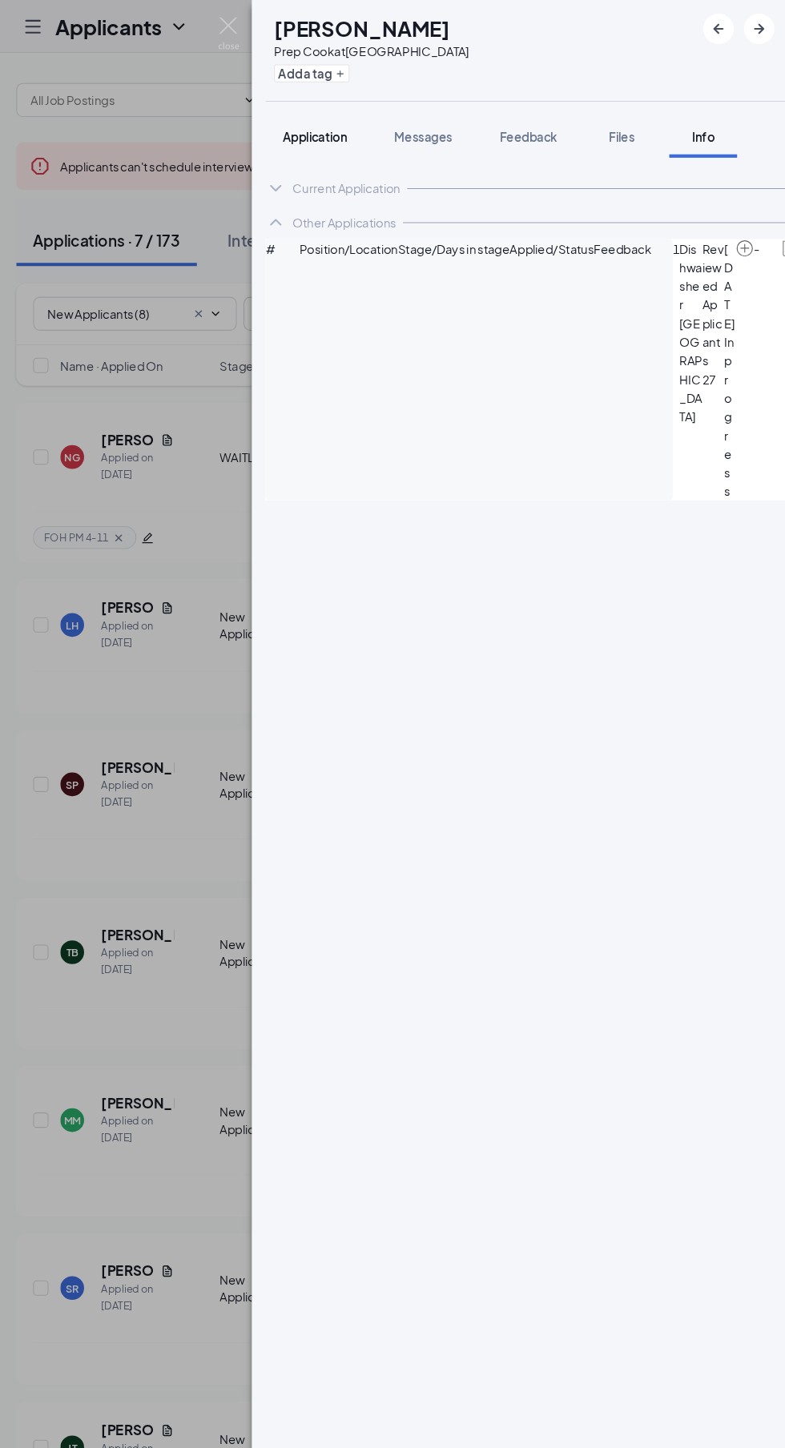
click at [291, 136] on div "Application" at bounding box center [309, 129] width 61 height 16
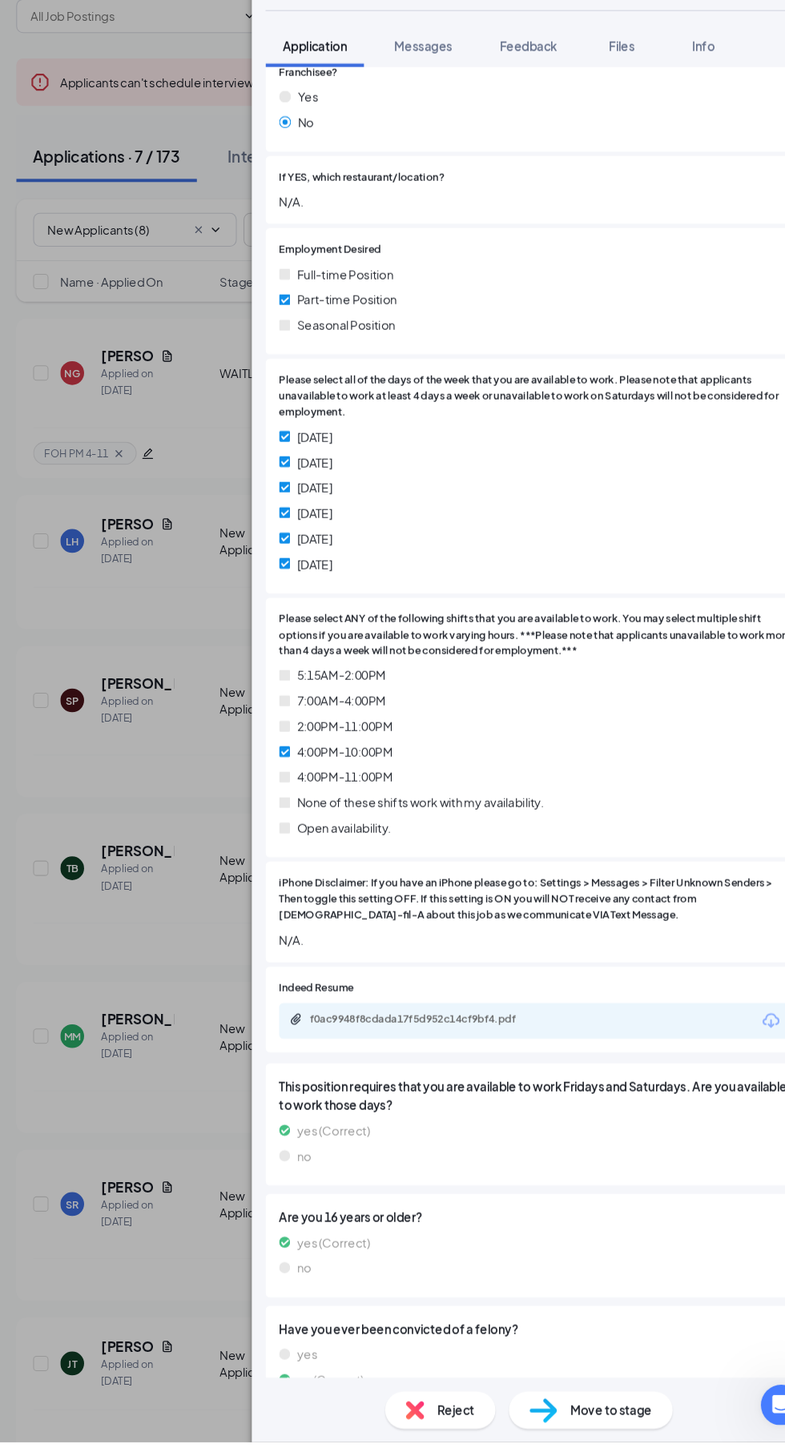
click at [598, 1427] on span "Move to stage" at bounding box center [589, 1418] width 77 height 18
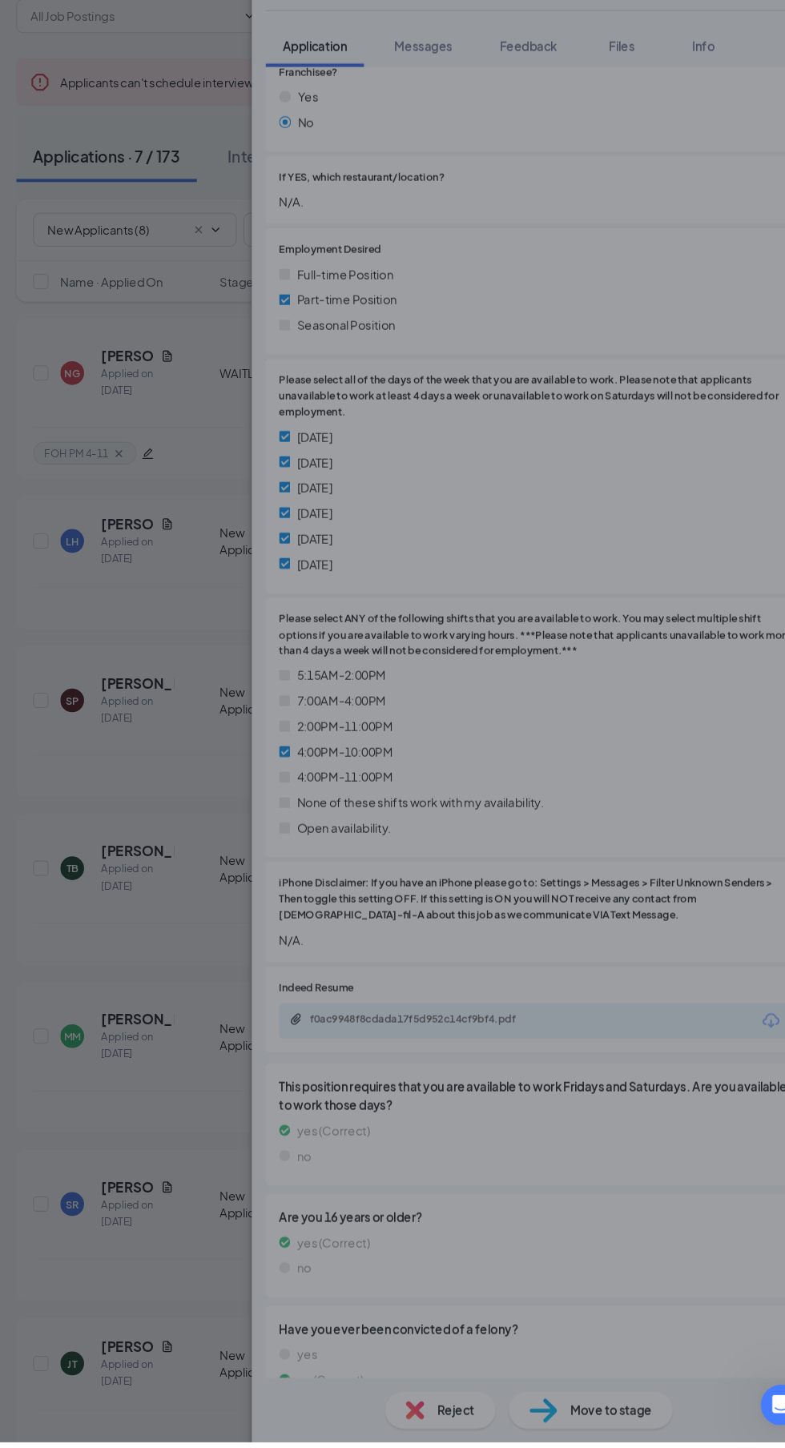
scroll to position [876, 0]
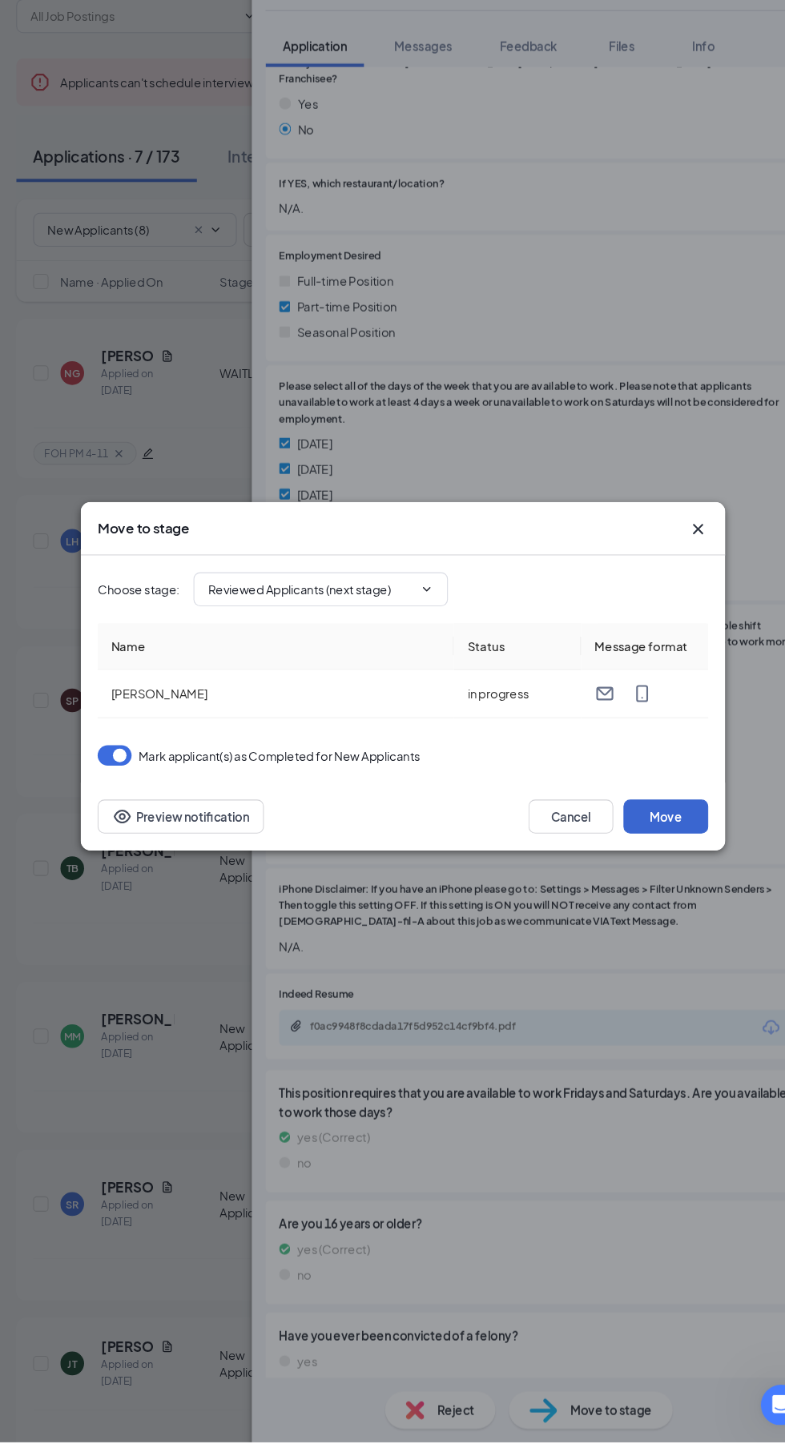
click at [663, 873] on button "Move" at bounding box center [641, 857] width 80 height 32
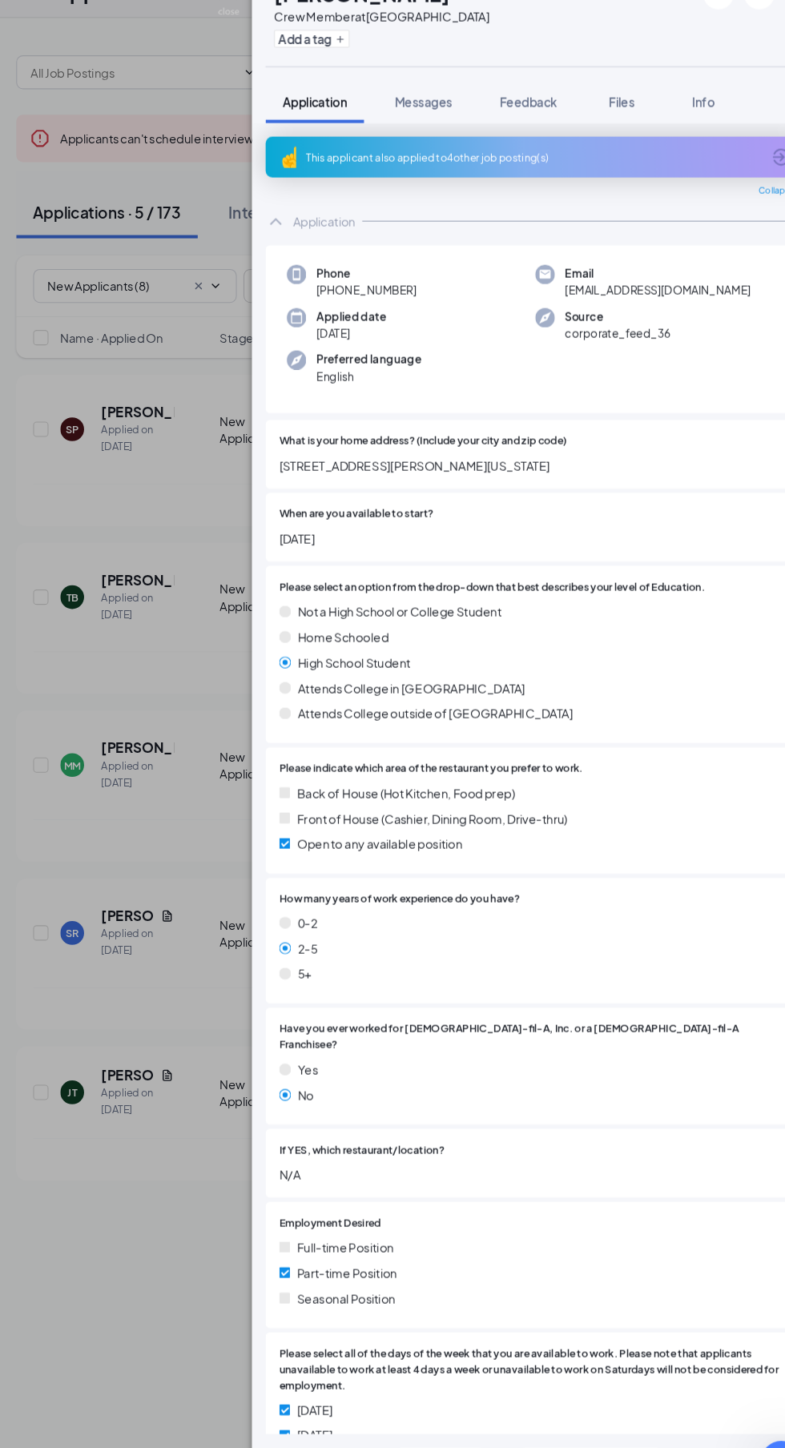
scroll to position [6, 0]
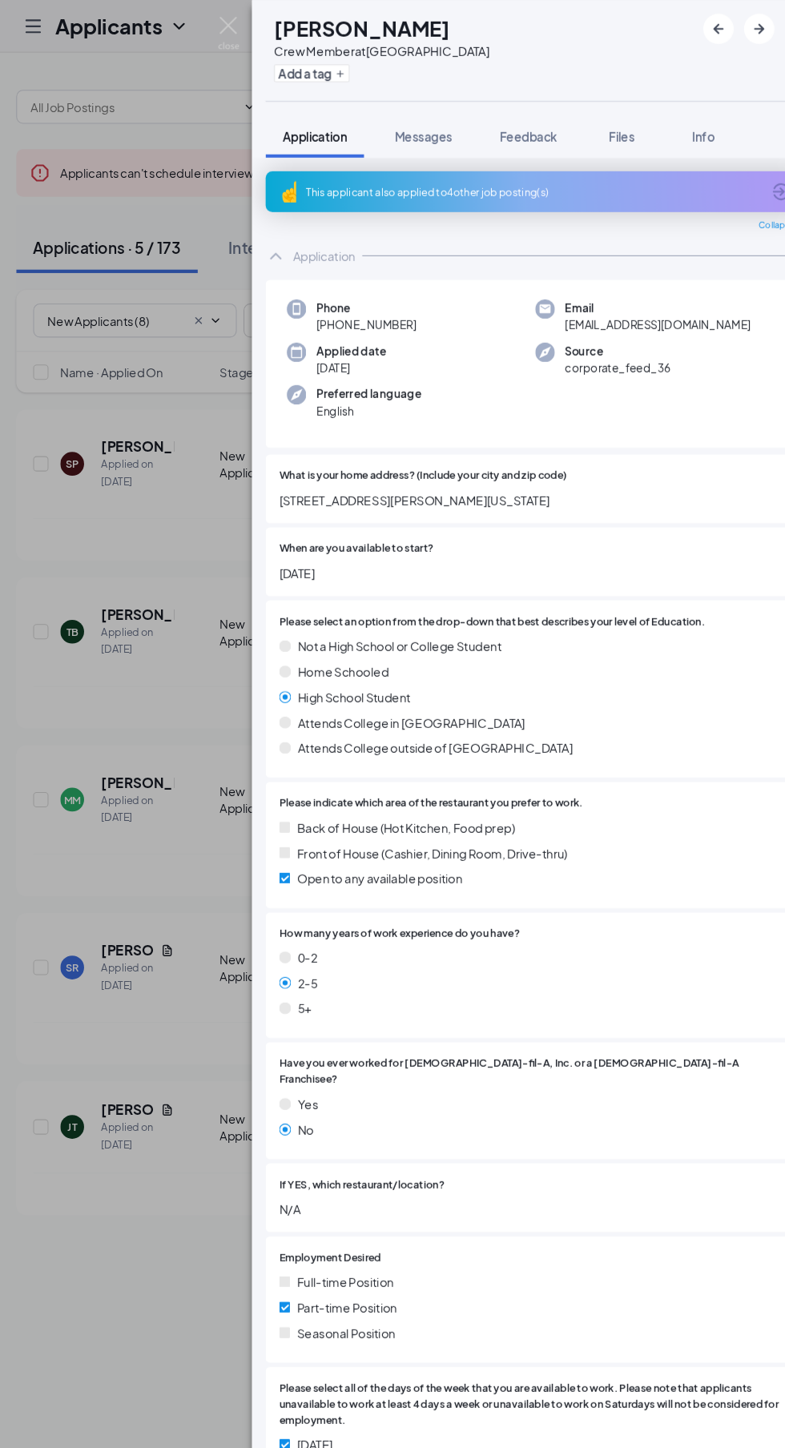
click at [291, 195] on div "This applicant also applied to 4 other job posting(s)" at bounding box center [517, 181] width 509 height 38
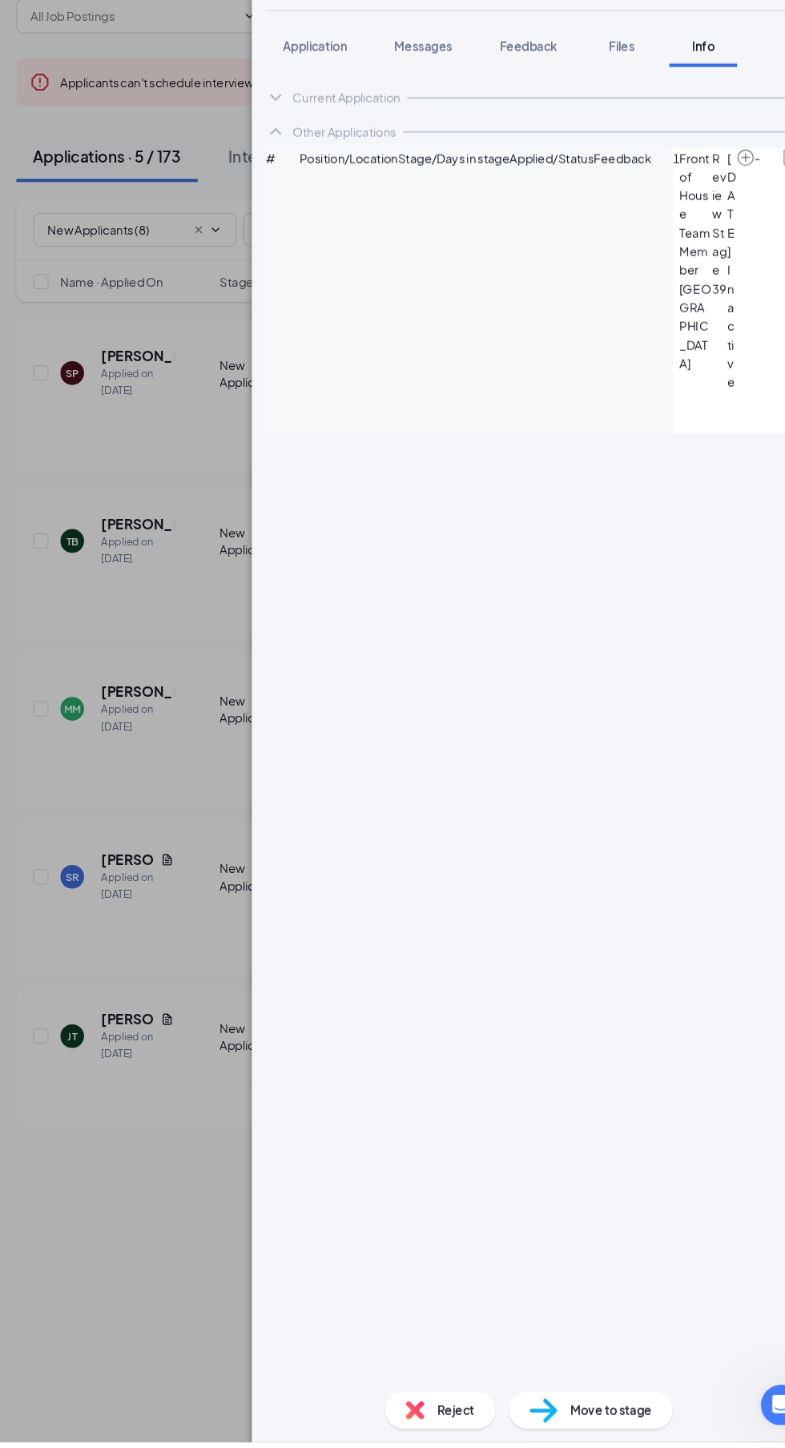
click at [437, 1427] on span "Reject" at bounding box center [442, 1418] width 35 height 18
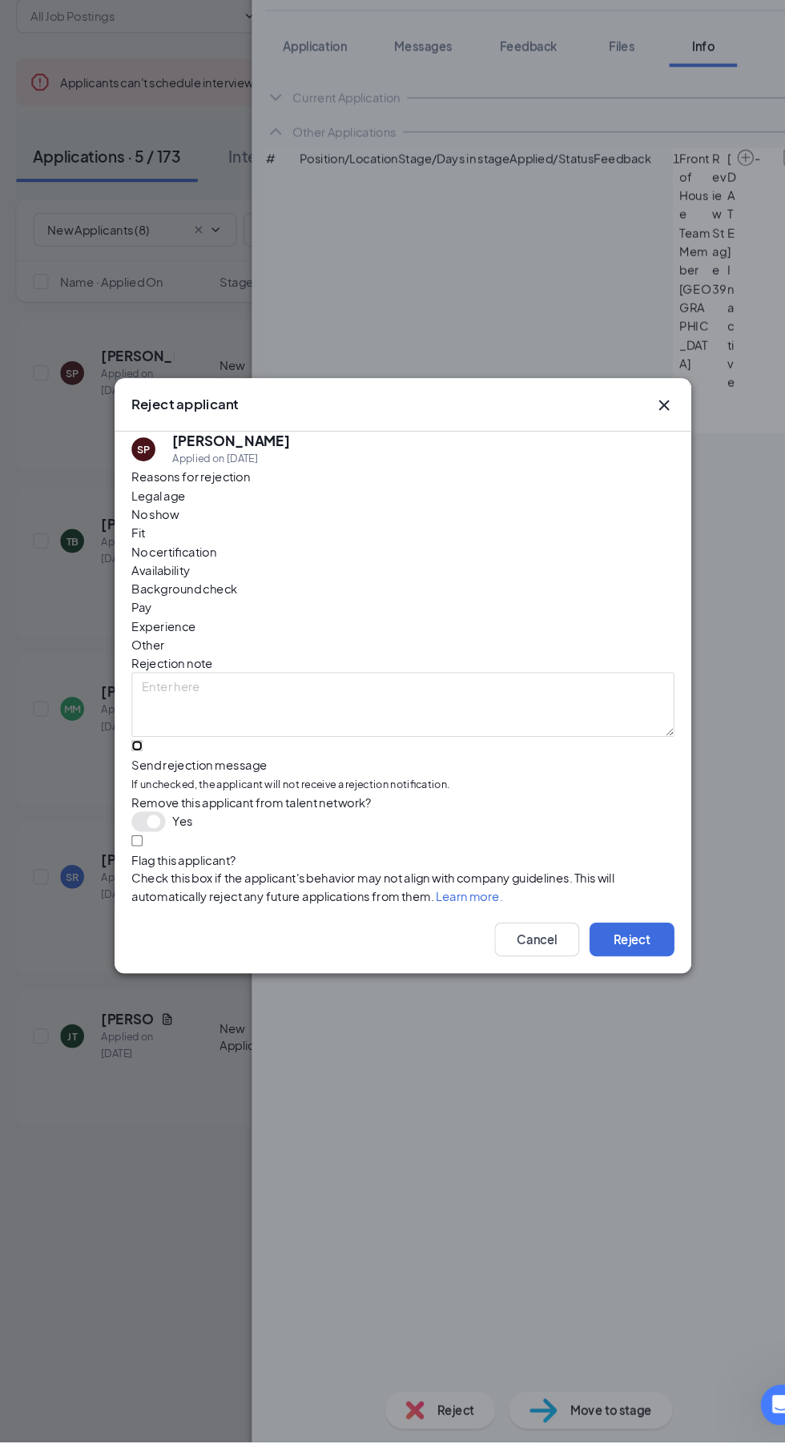
click at [147, 795] on input "Send rejection message If unchecked, the applicant will not receive a rejection…" at bounding box center [141, 790] width 10 height 10
checkbox input "true"
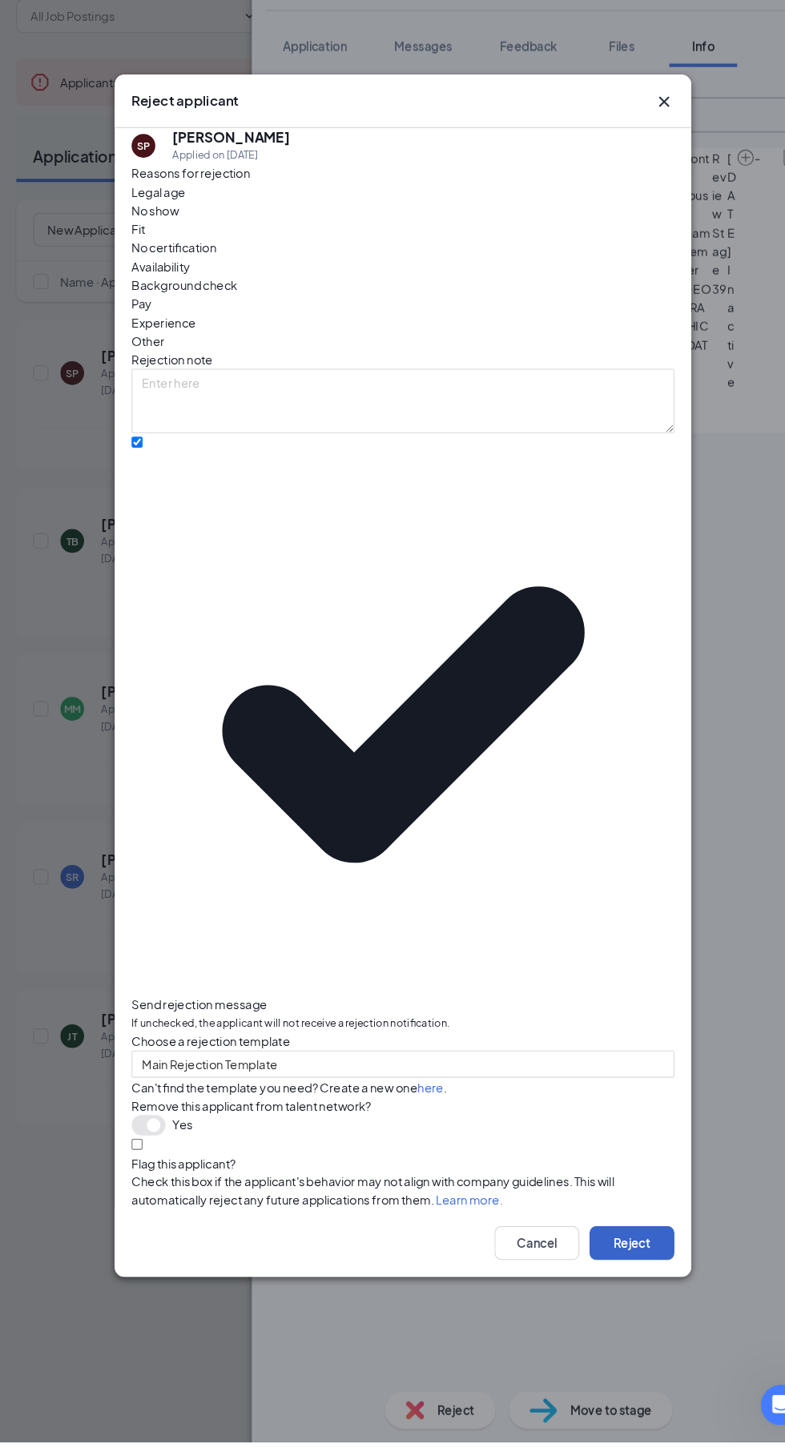
click at [625, 1244] on button "Reject" at bounding box center [609, 1260] width 80 height 32
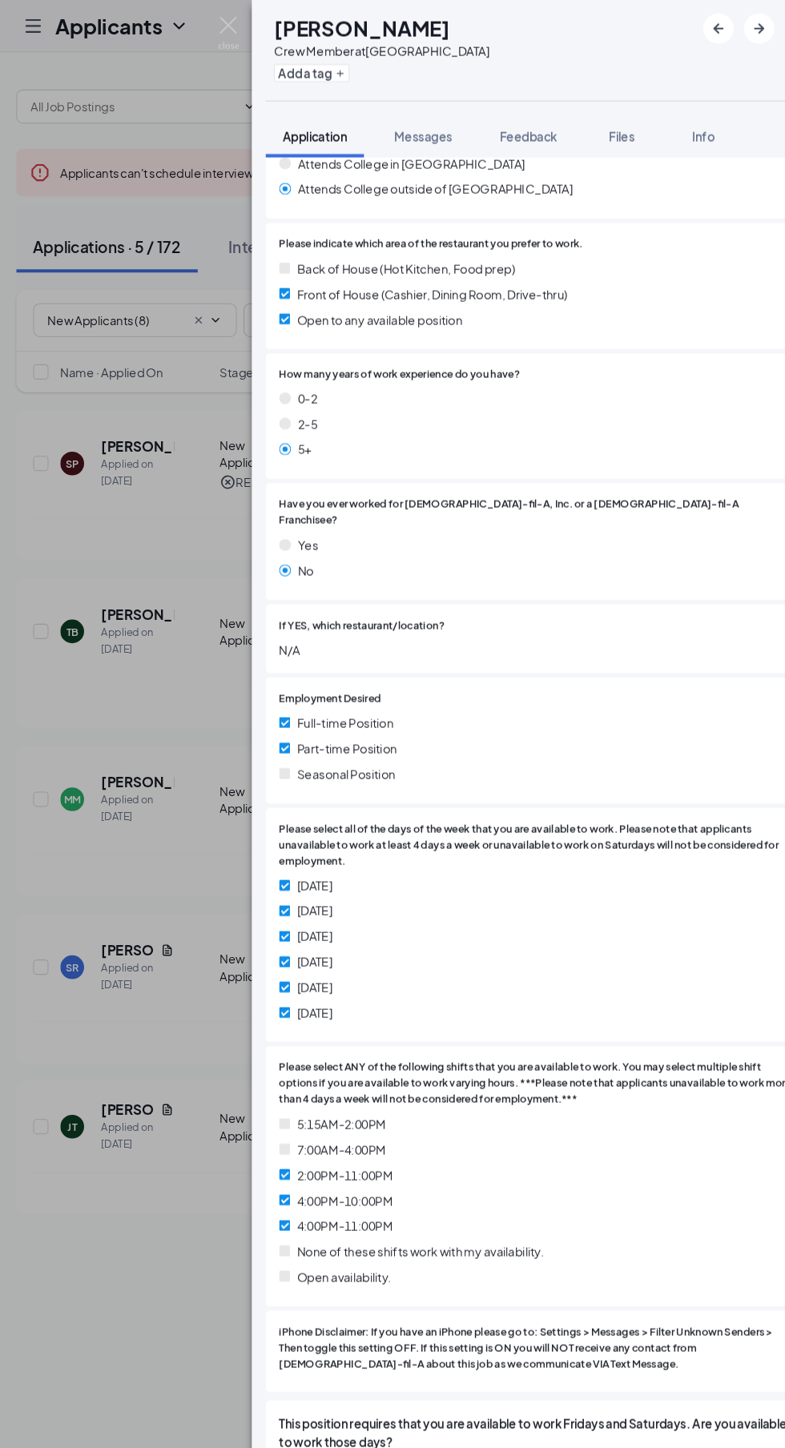
scroll to position [477, 0]
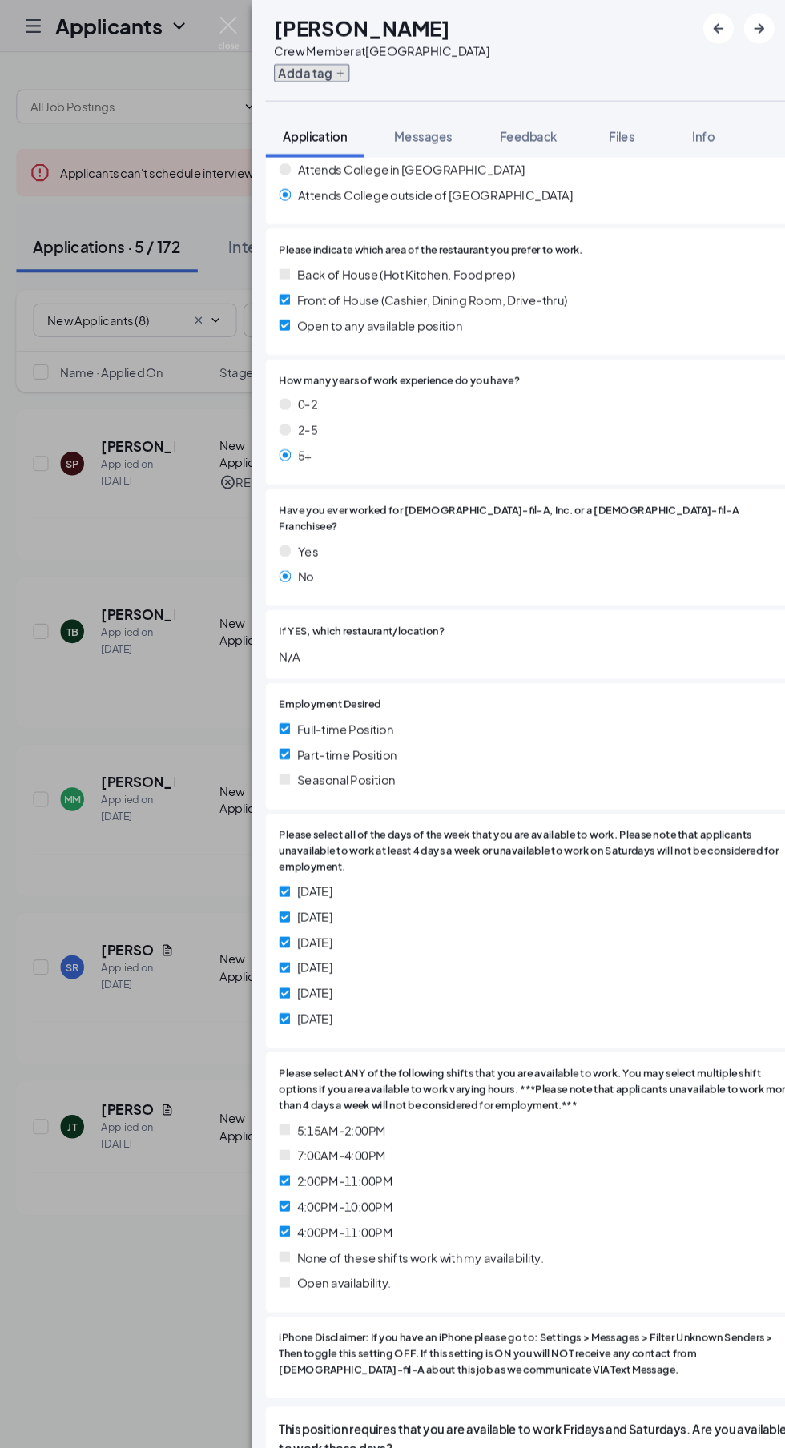
click at [315, 67] on button "Add a tag" at bounding box center [306, 69] width 71 height 17
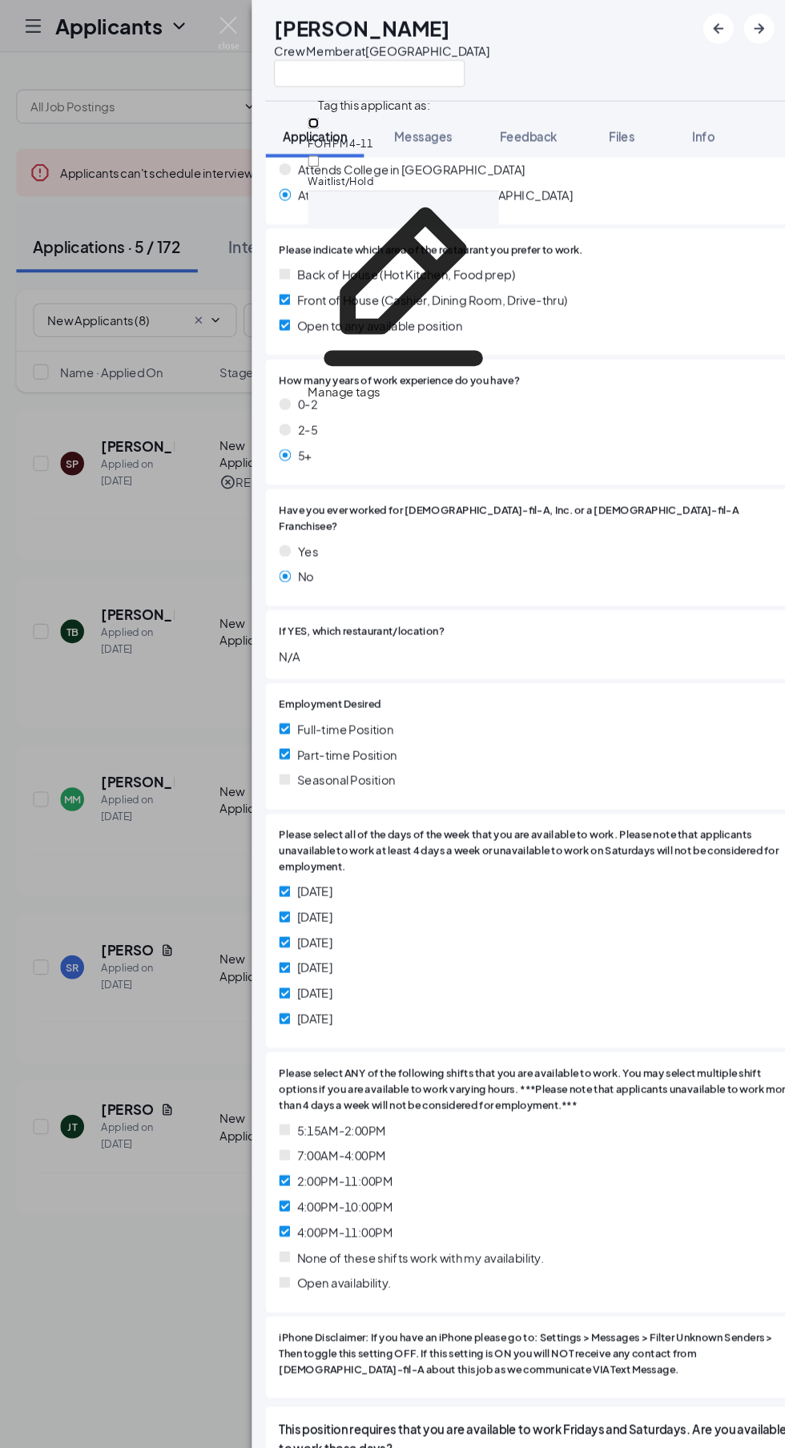
click at [313, 111] on input "FOH PM 4-11" at bounding box center [308, 116] width 10 height 10
checkbox input "true"
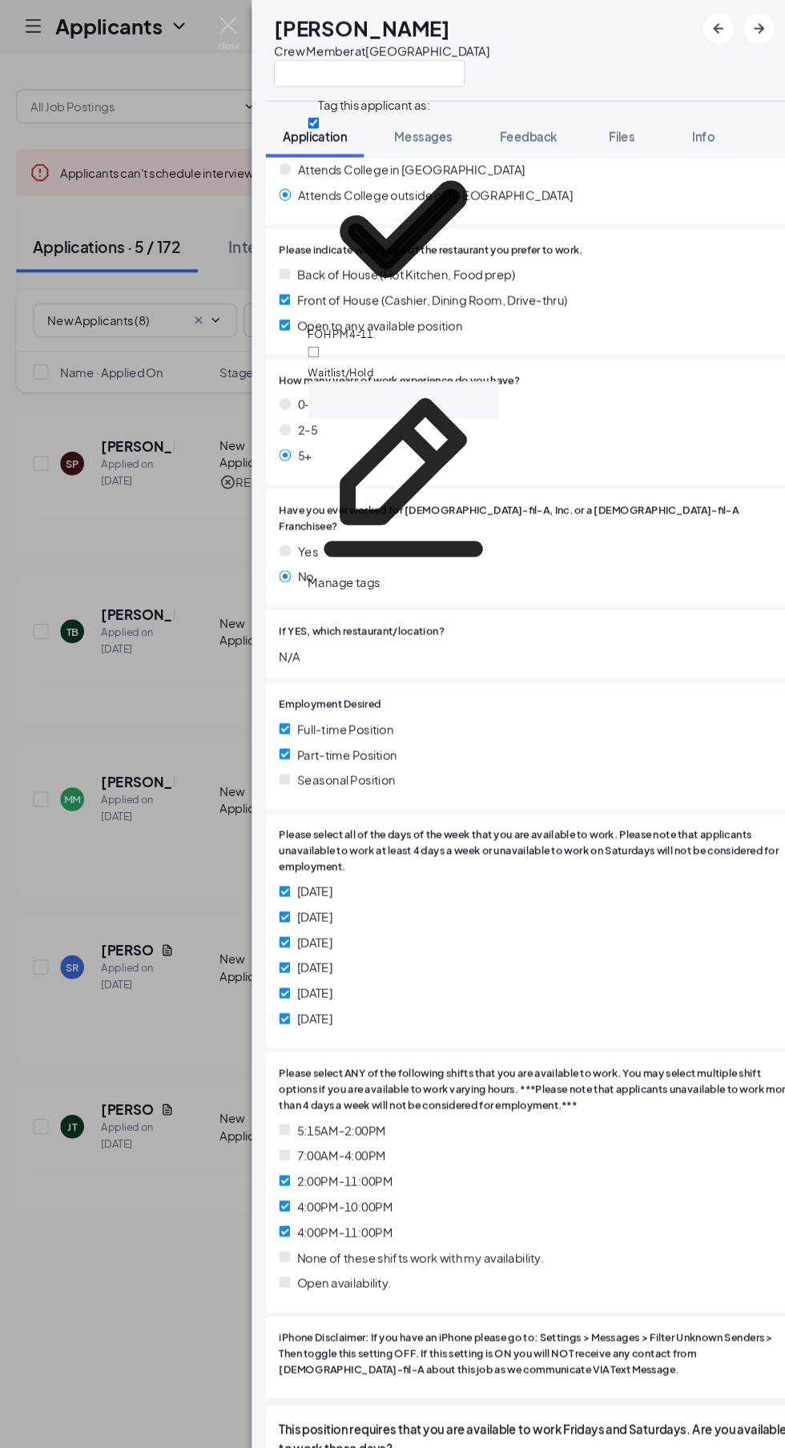
click at [578, 49] on div "TB Tashoy Blake Crew Member at Broad Creek Crossing" at bounding box center [517, 47] width 535 height 95
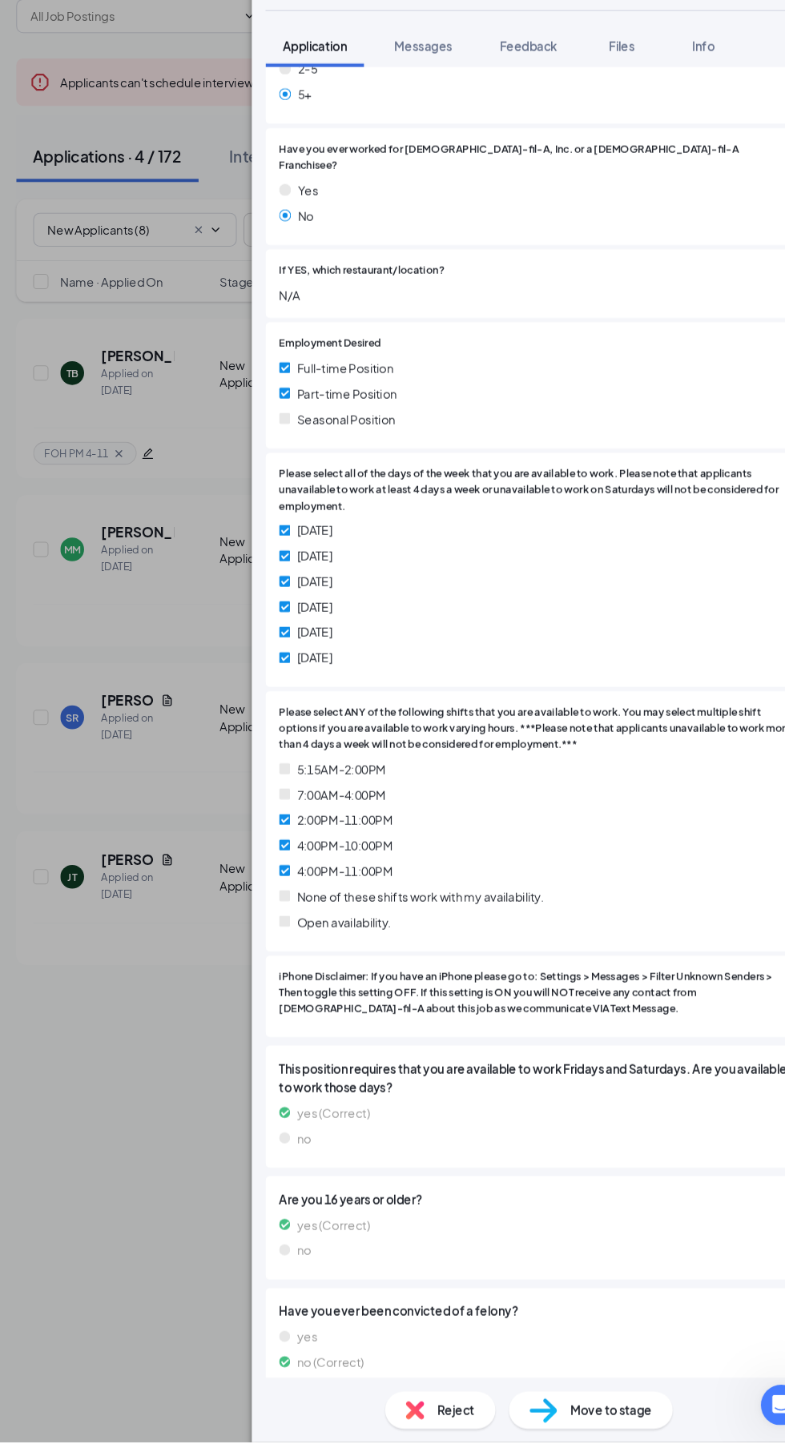
scroll to position [0, 0]
click at [592, 1427] on span "Move to stage" at bounding box center [589, 1418] width 77 height 18
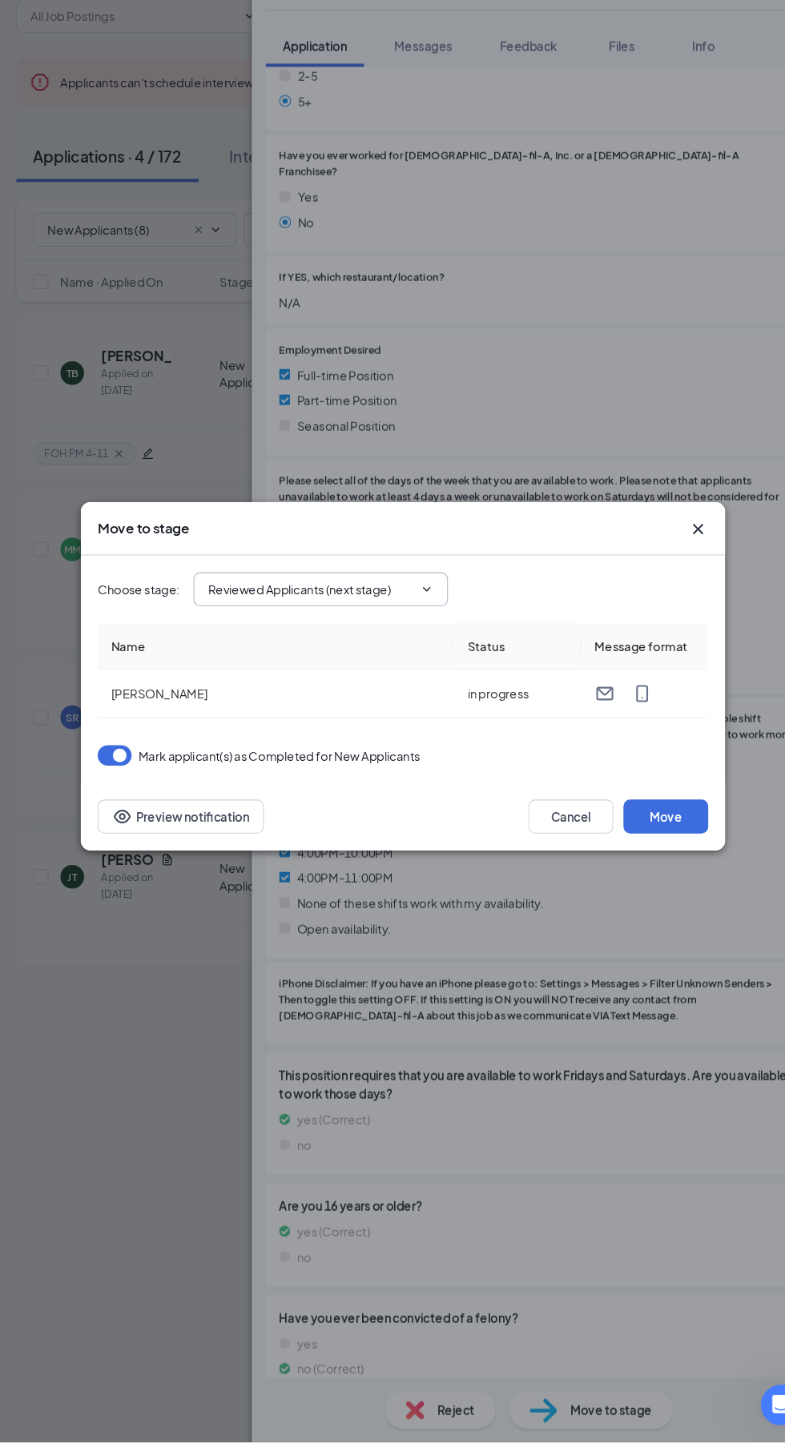
click at [232, 651] on input "Reviewed Applicants (next stage)" at bounding box center [305, 643] width 194 height 18
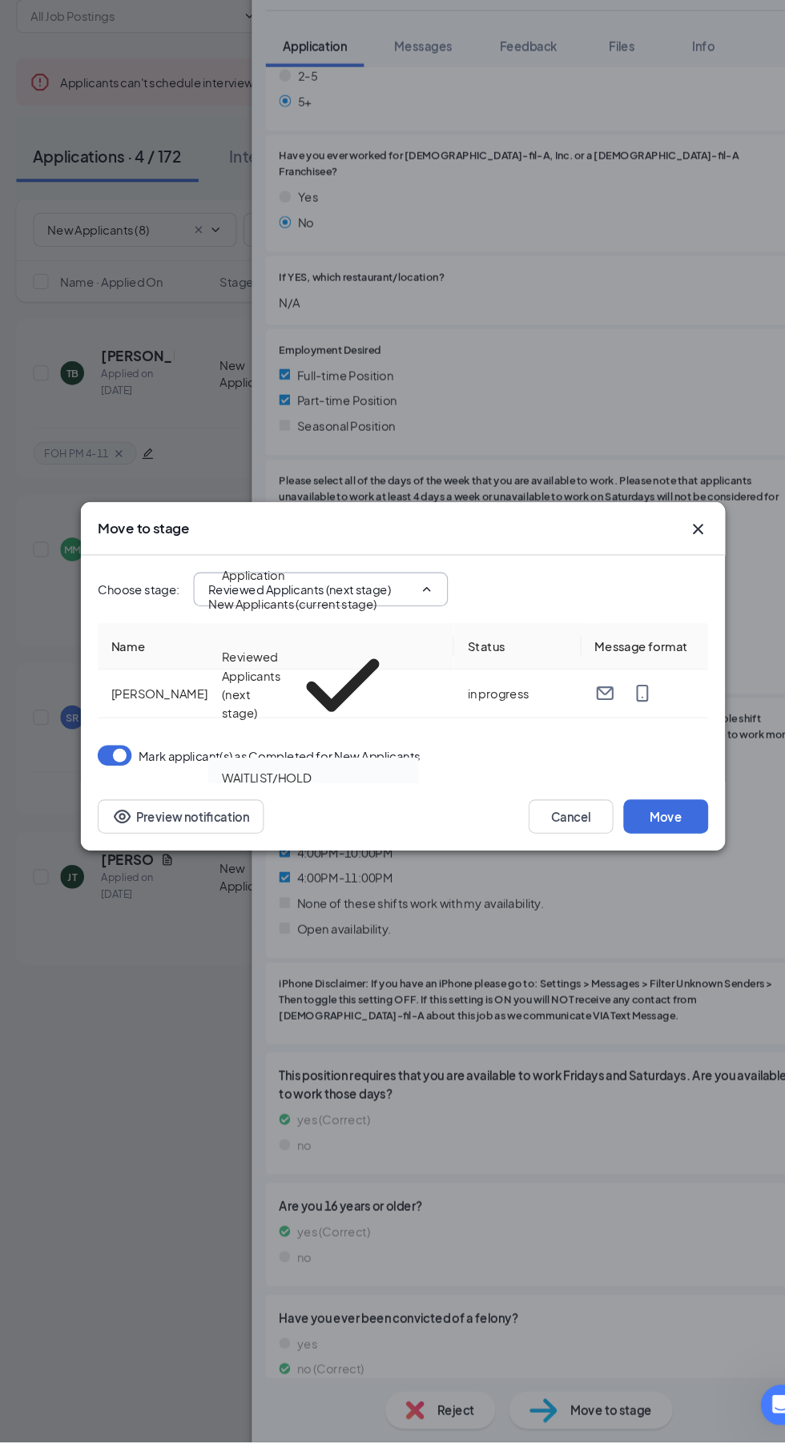
click at [235, 811] on div "WAITLIST/HOLD" at bounding box center [263, 820] width 84 height 18
type input "WAITLIST/HOLD"
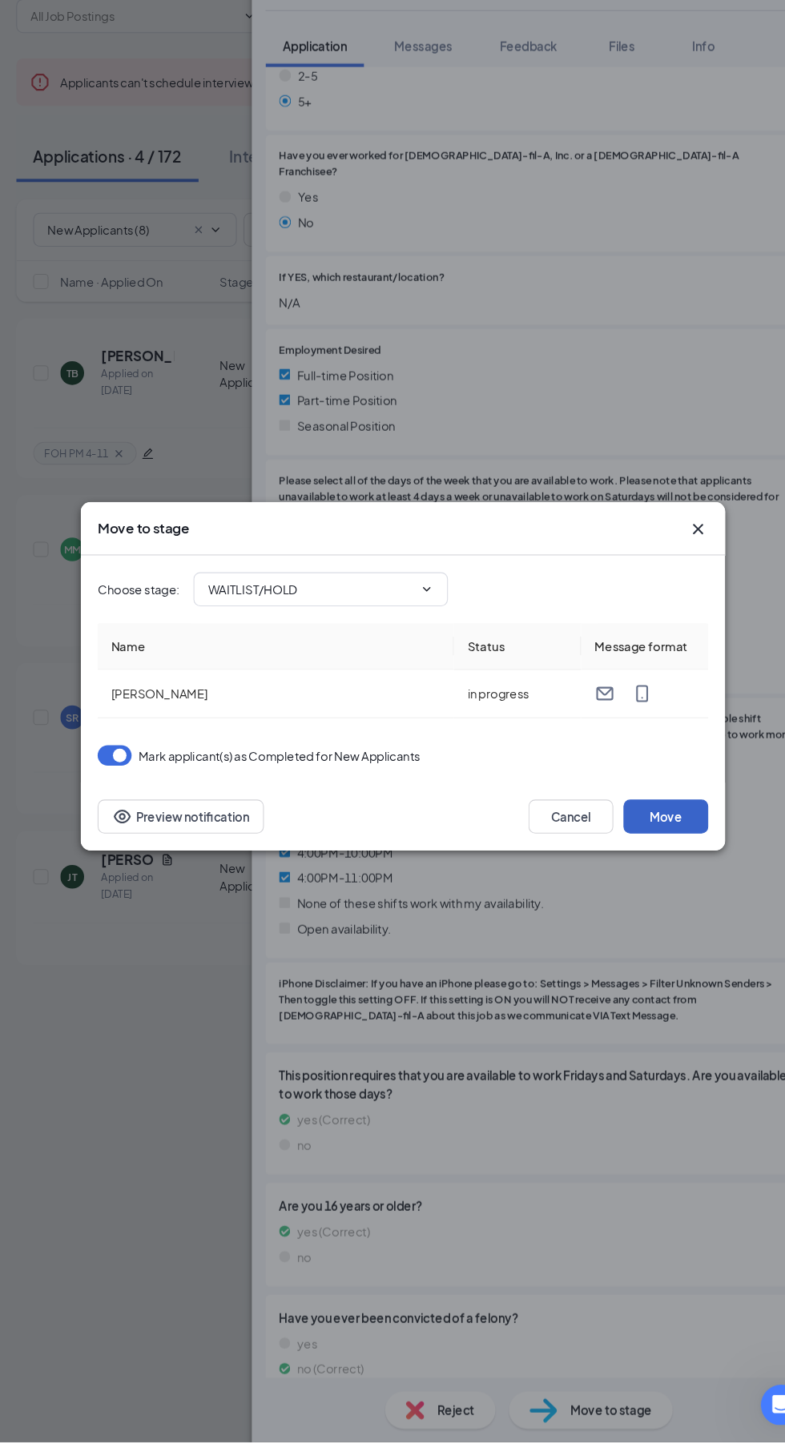
click at [668, 873] on button "Move" at bounding box center [641, 857] width 80 height 32
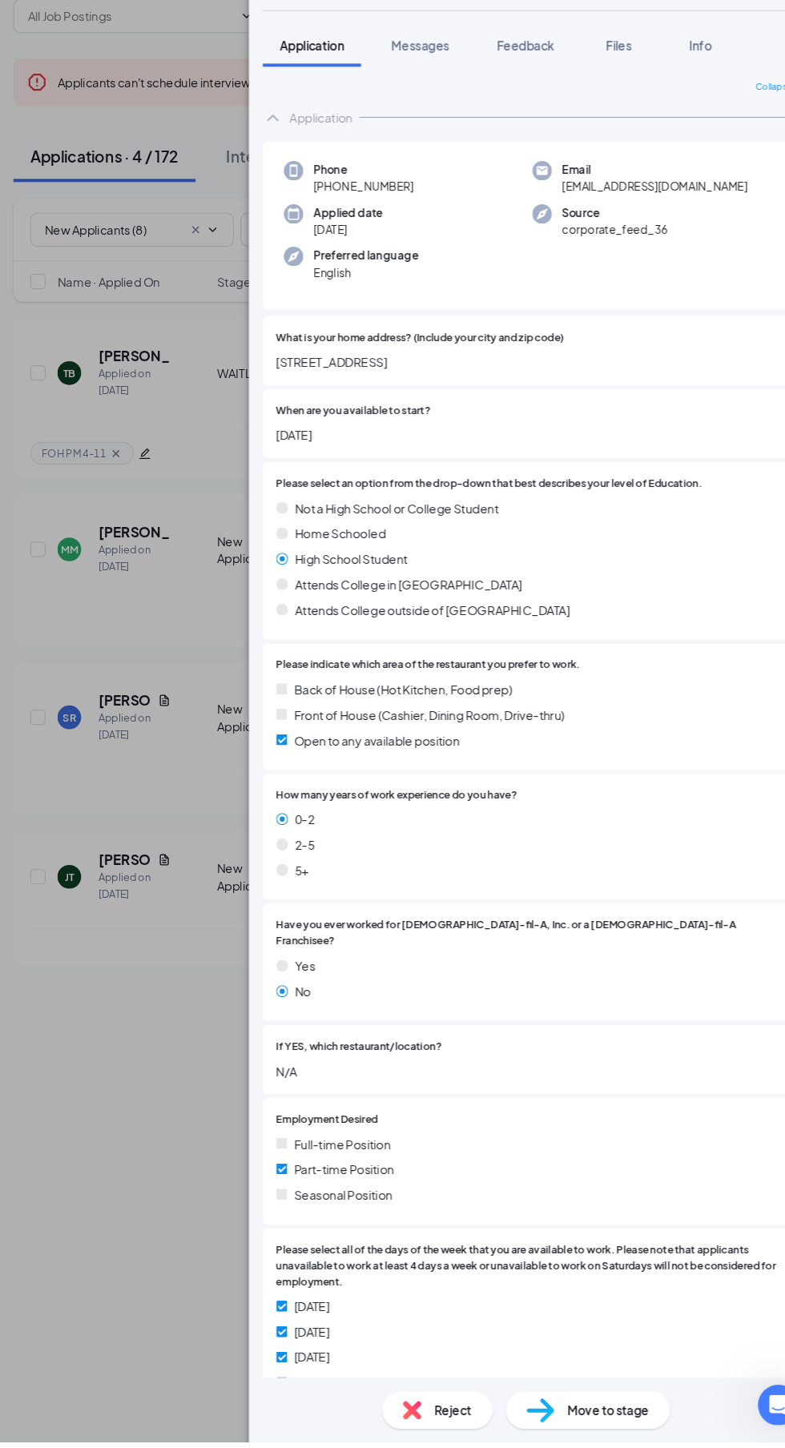
scroll to position [6, 0]
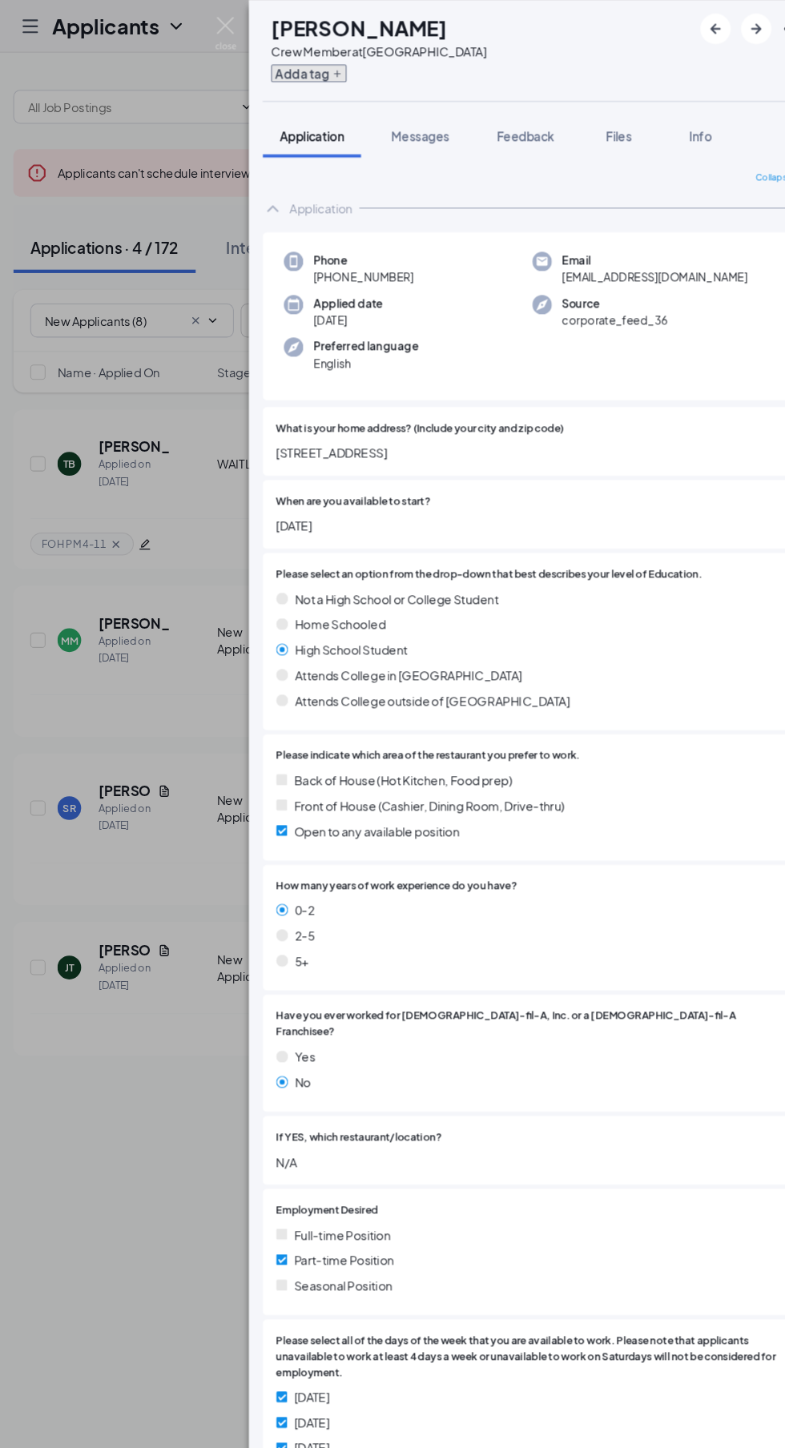
click at [320, 68] on button "Add a tag" at bounding box center [306, 69] width 71 height 17
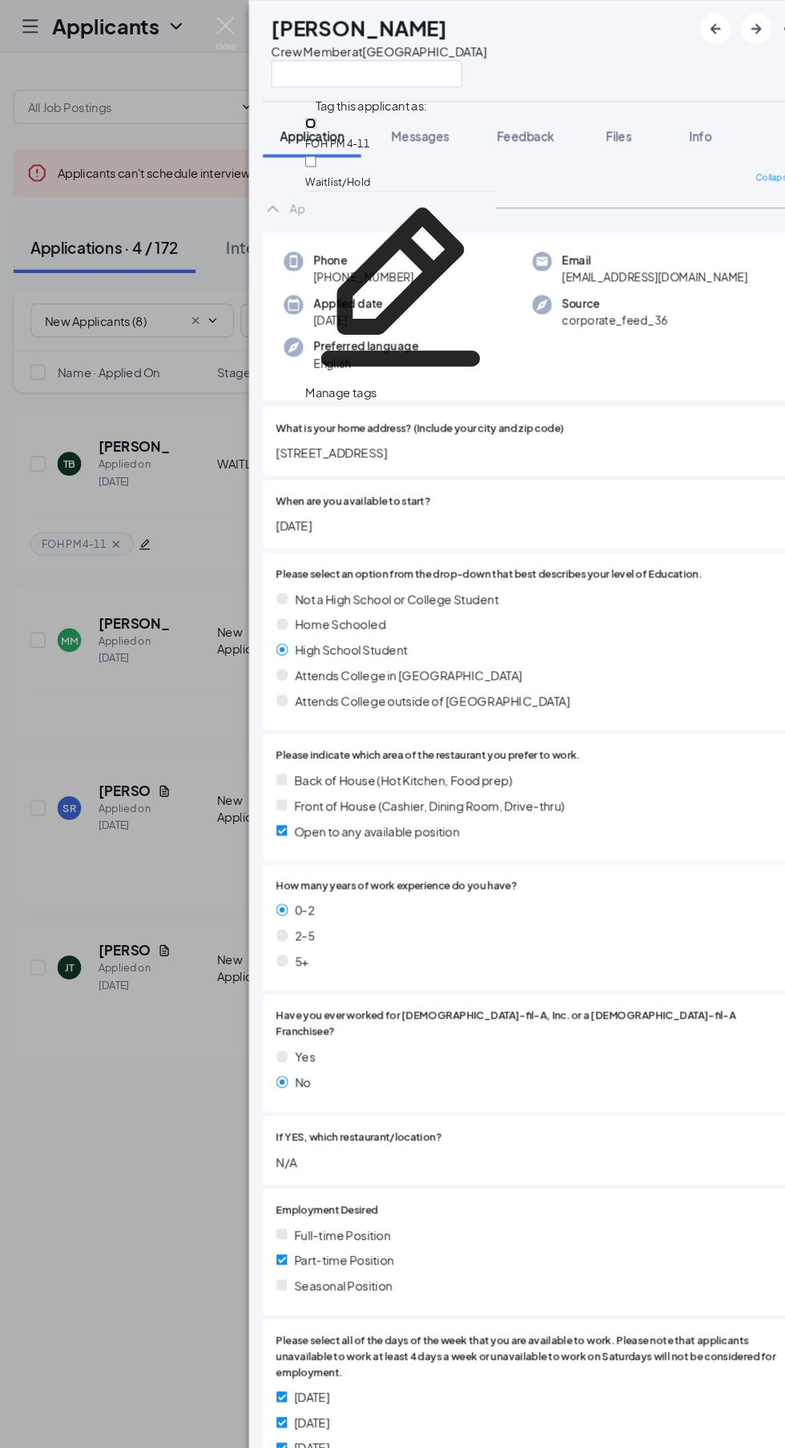
click at [313, 112] on input "FOH PM 4-11" at bounding box center [308, 116] width 10 height 10
checkbox input "true"
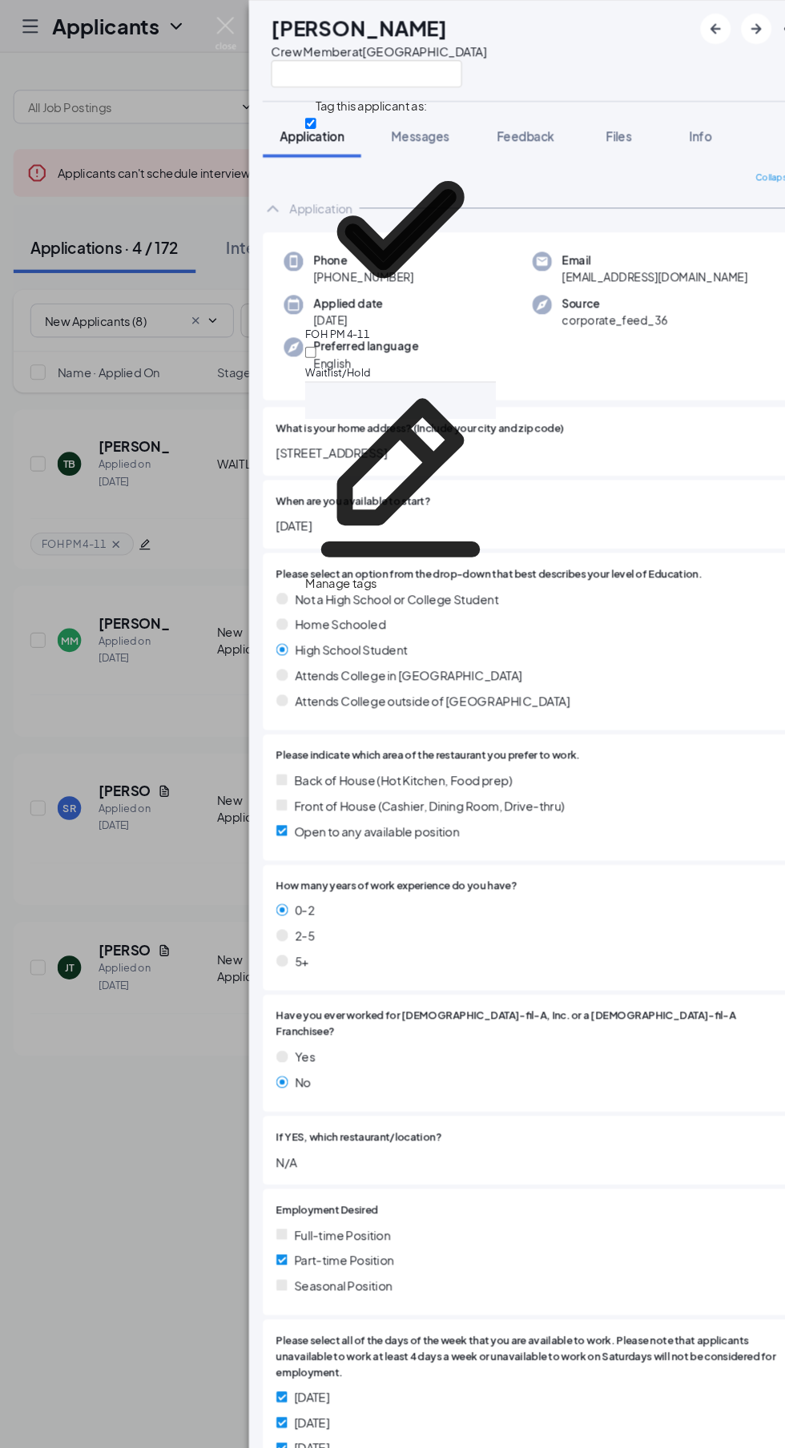
click at [574, 46] on div "MM Mikayla Mckoy Crew Member at Broad Creek Crossing" at bounding box center [517, 47] width 535 height 95
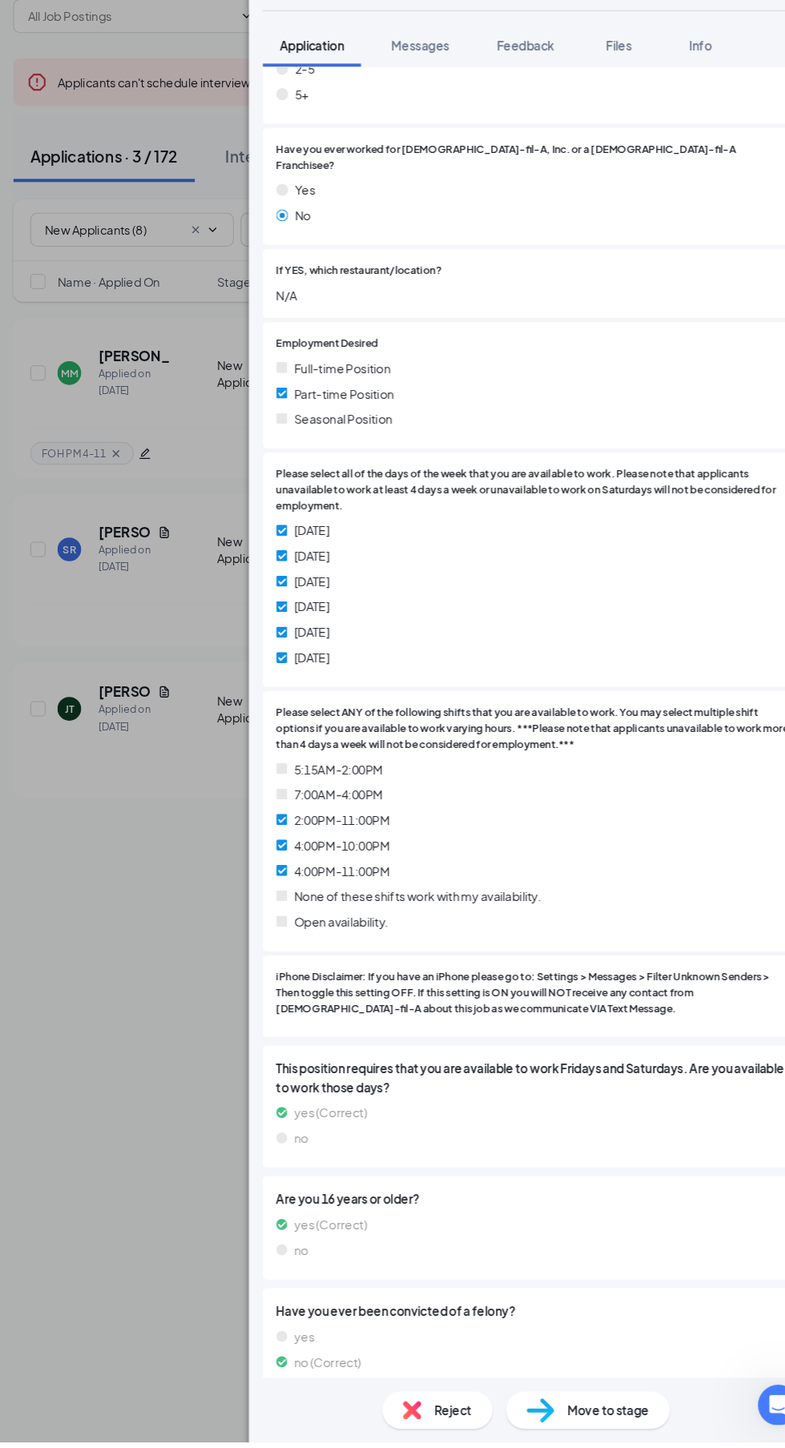
scroll to position [0, 0]
click at [593, 1427] on span "Move to stage" at bounding box center [589, 1418] width 77 height 18
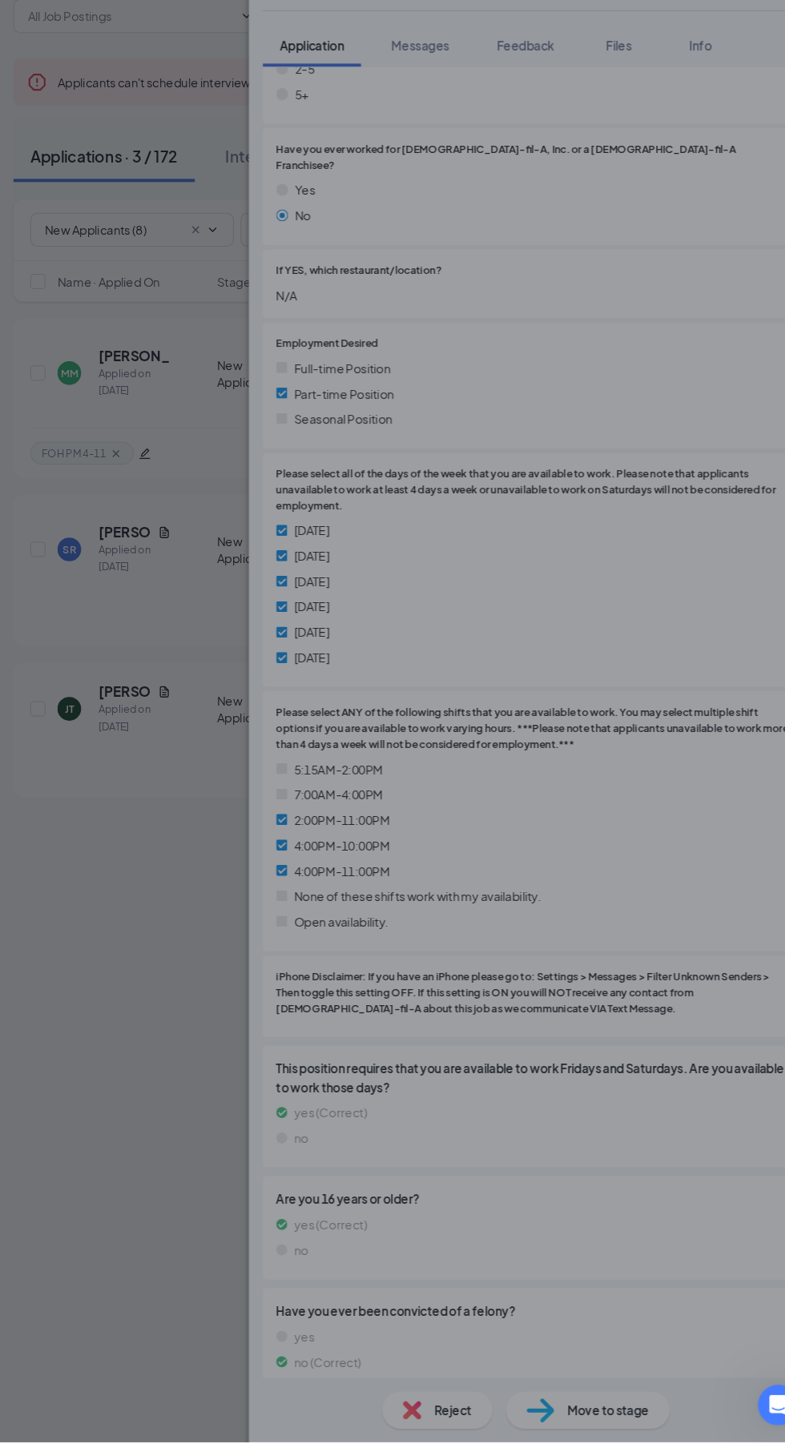
scroll to position [727, 0]
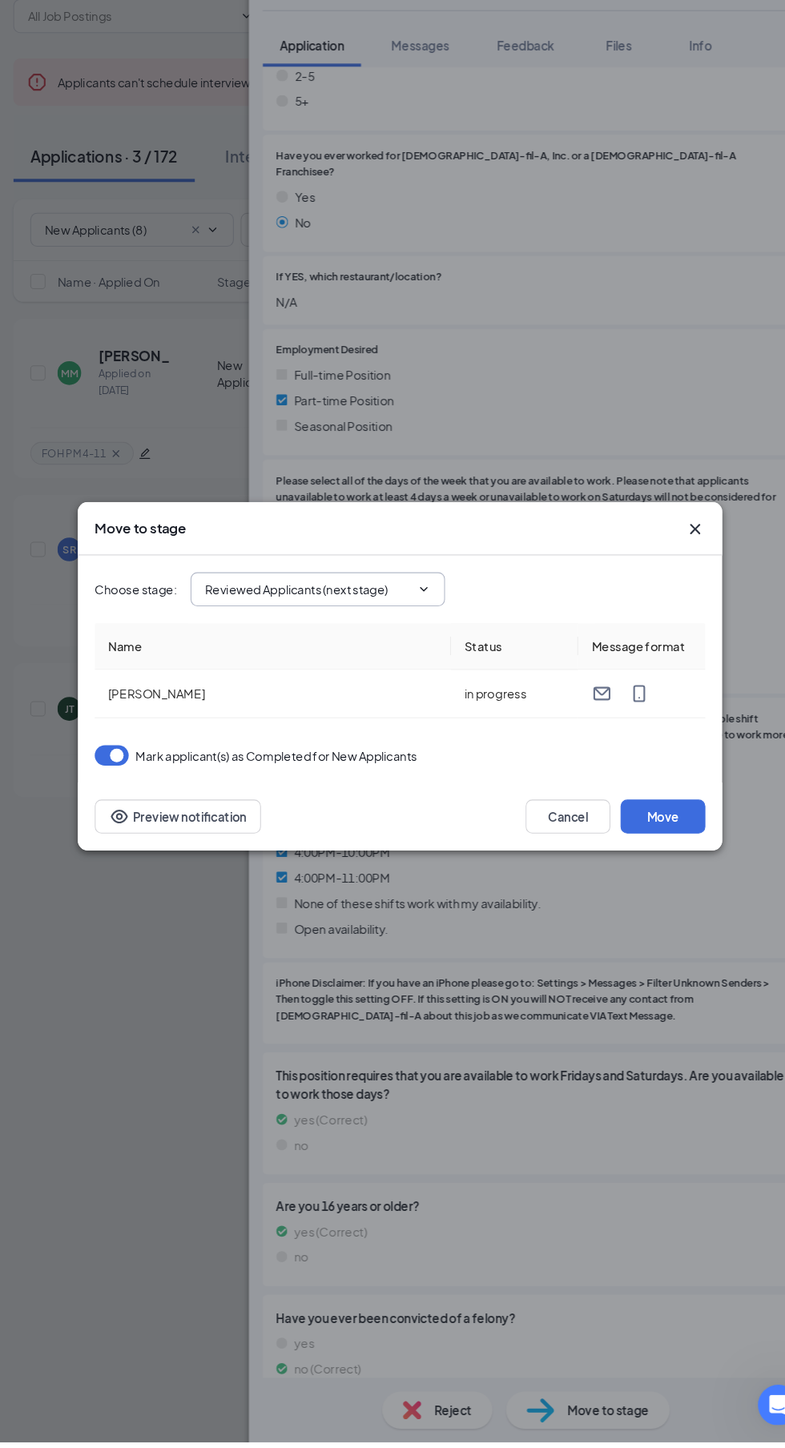
click at [231, 651] on input "Reviewed Applicants (next stage)" at bounding box center [305, 643] width 194 height 18
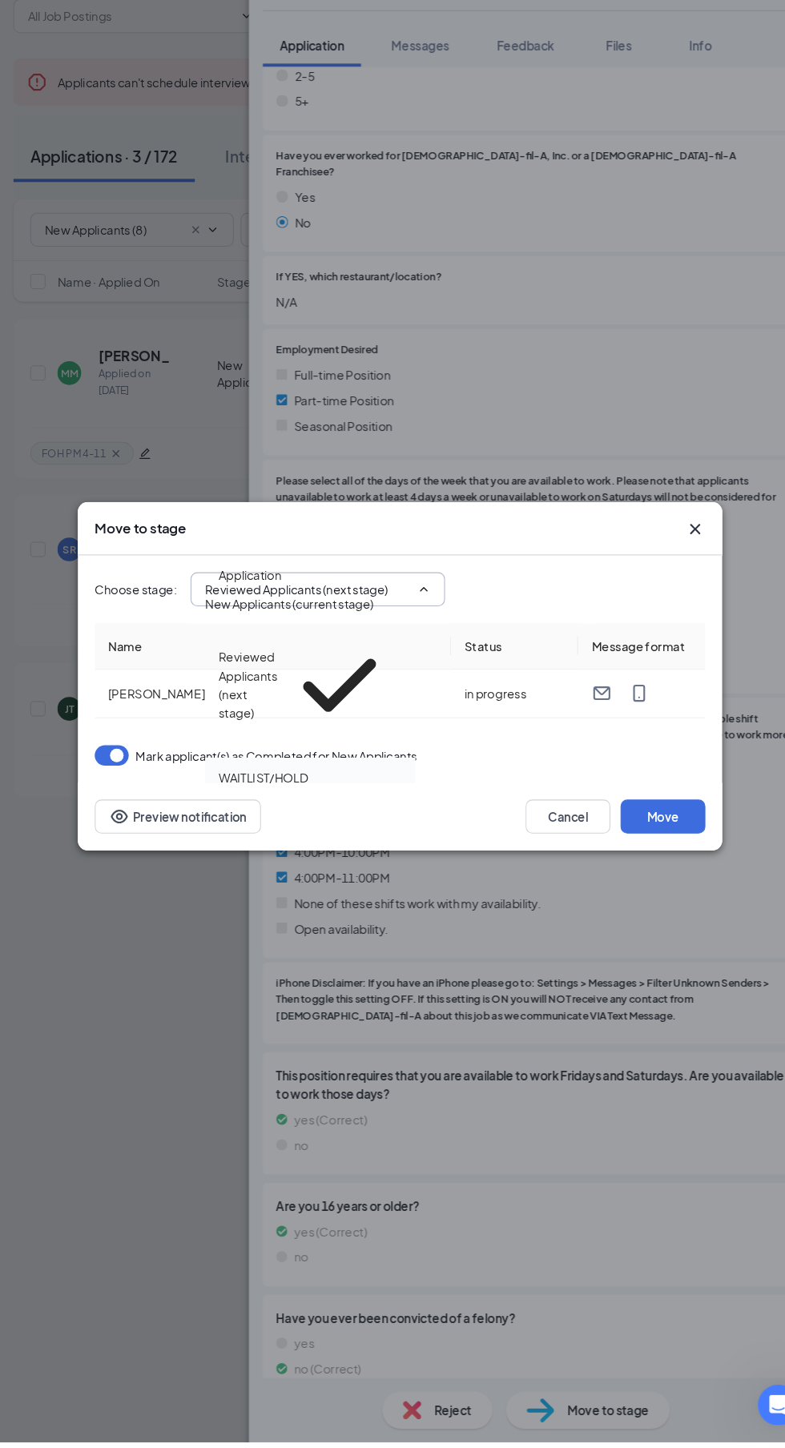
click at [240, 811] on div "WAITLIST/HOLD" at bounding box center [263, 820] width 84 height 18
type input "WAITLIST/HOLD"
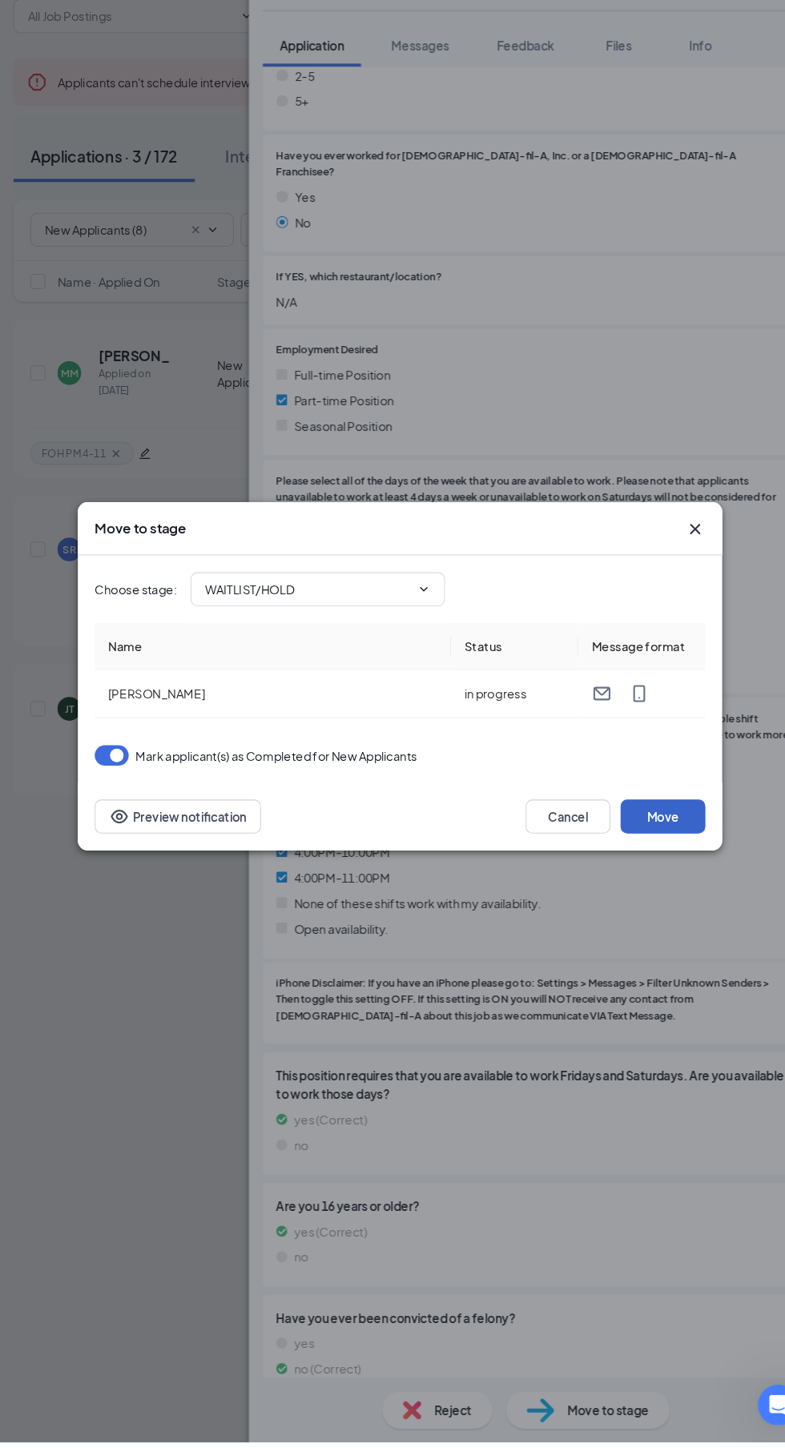
click at [656, 873] on button "Move" at bounding box center [641, 857] width 80 height 32
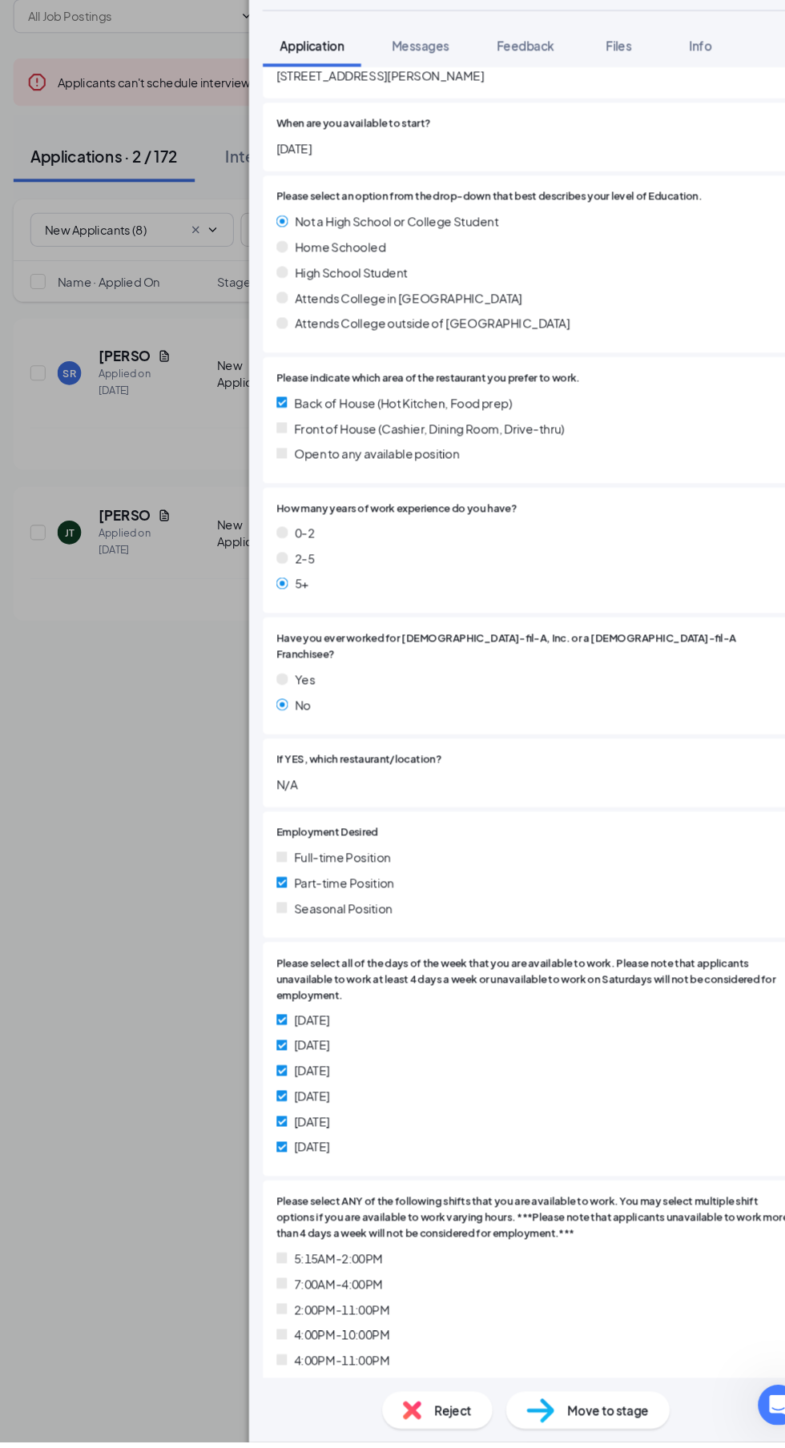
scroll to position [304, 0]
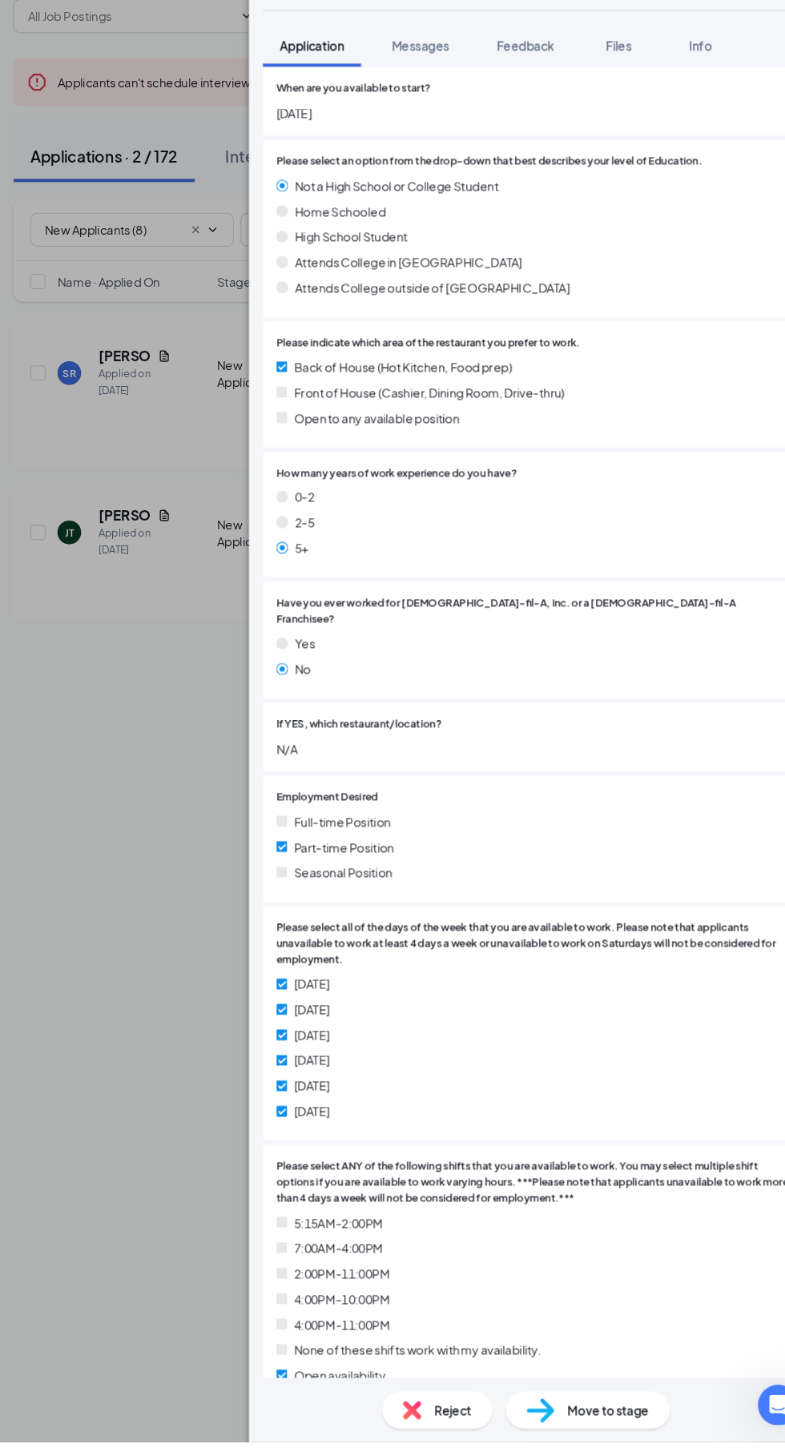
click at [586, 1435] on div "Move to stage" at bounding box center [570, 1417] width 155 height 35
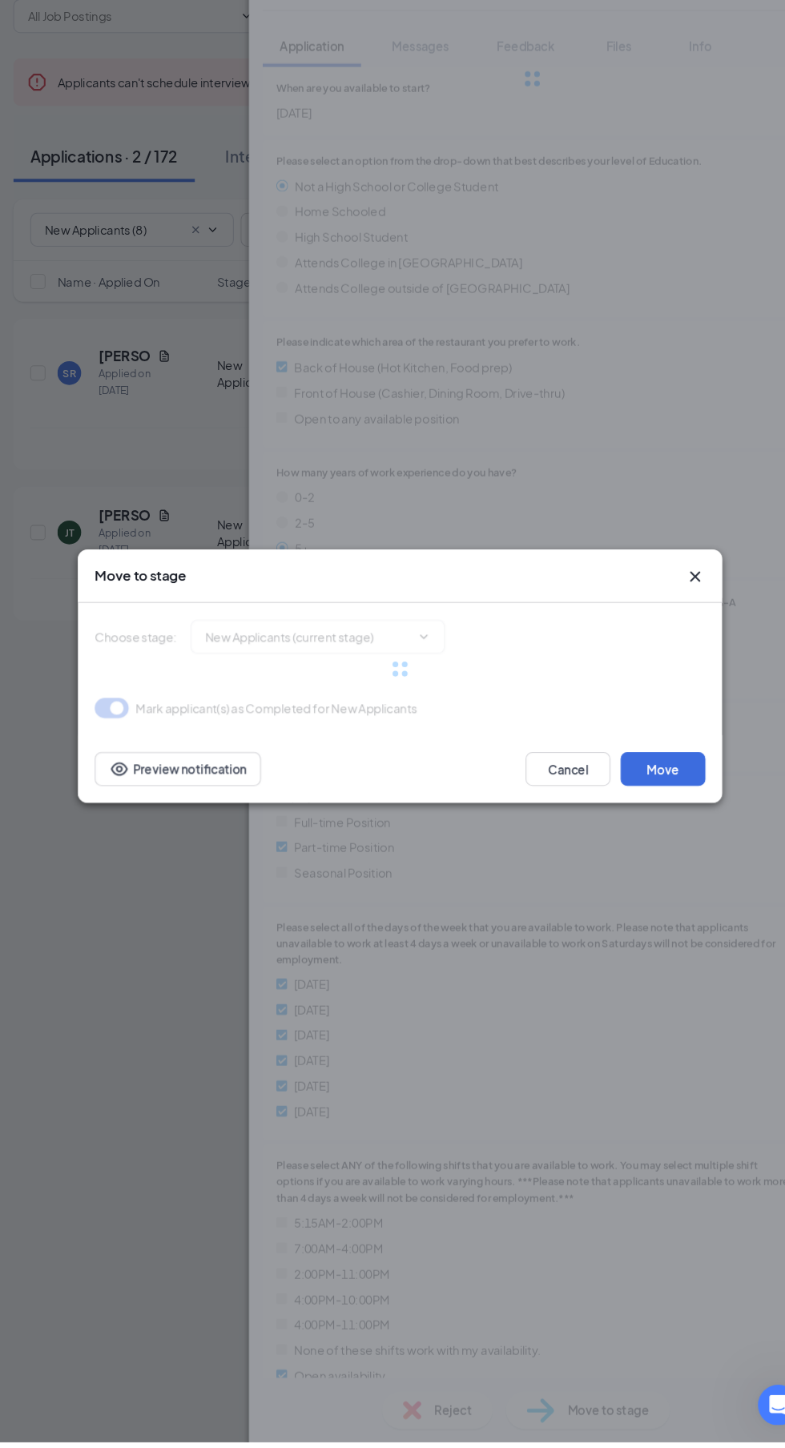
type input "Reviewed Applicants (next stage)"
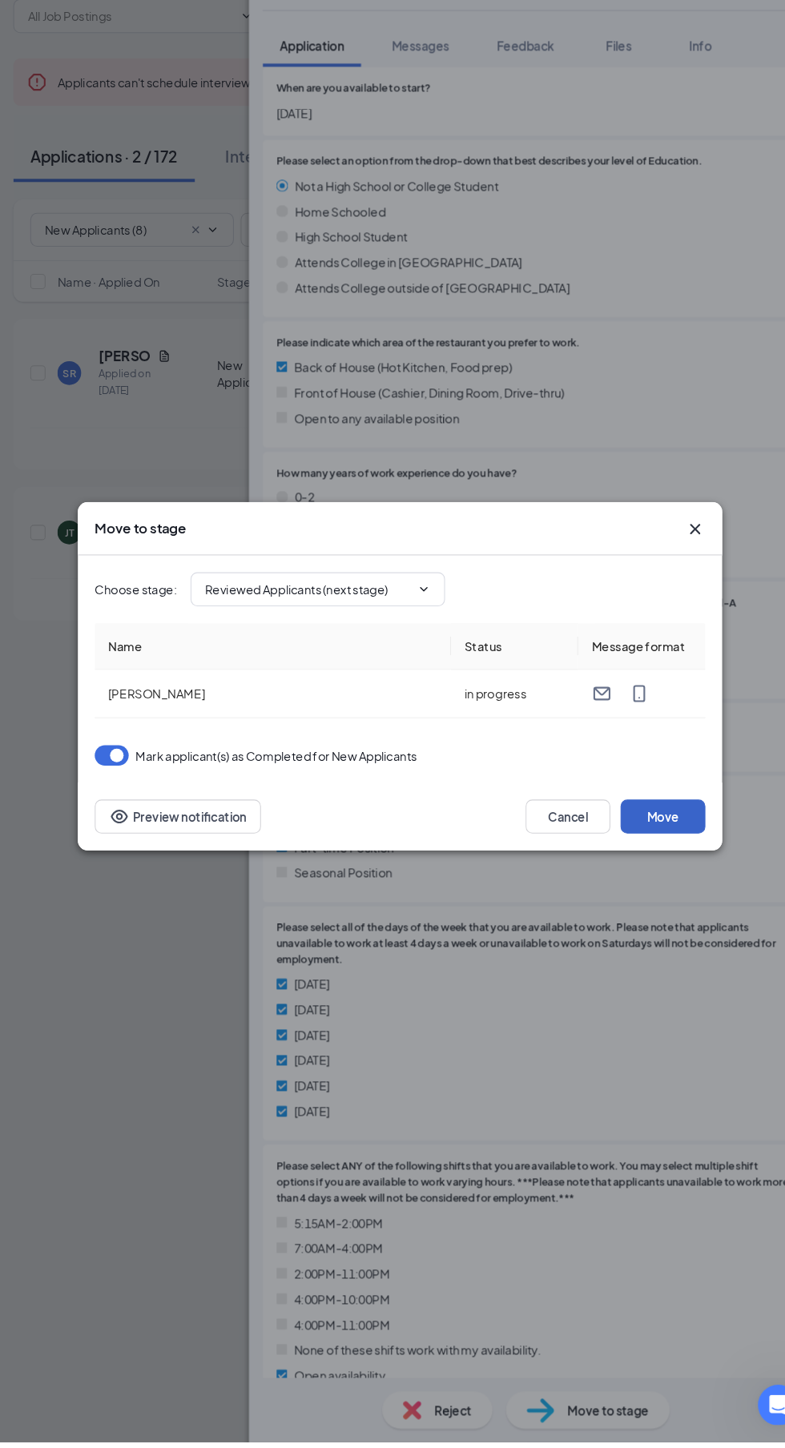
click at [658, 873] on button "Move" at bounding box center [641, 857] width 80 height 32
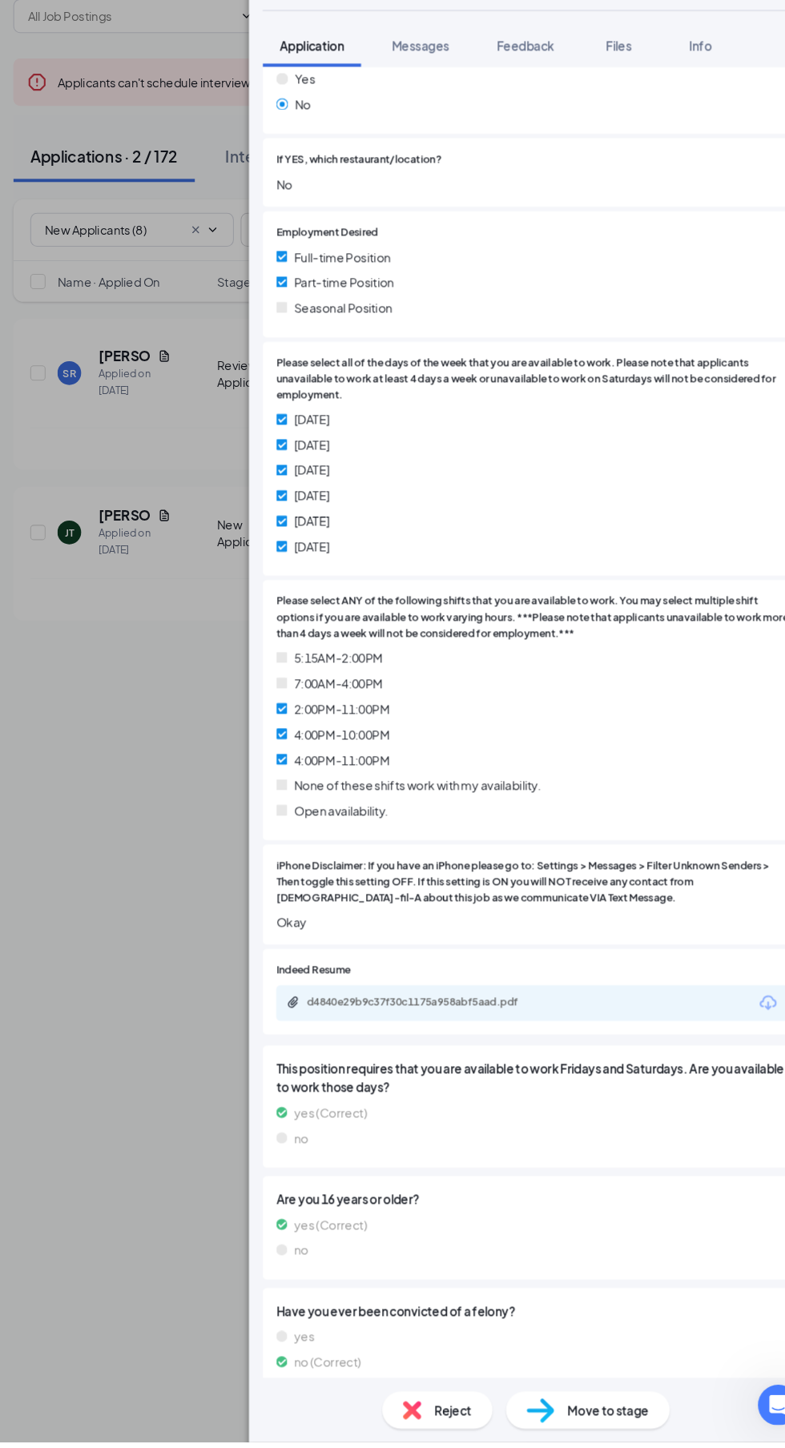
click at [588, 1427] on span "Move to stage" at bounding box center [589, 1418] width 77 height 18
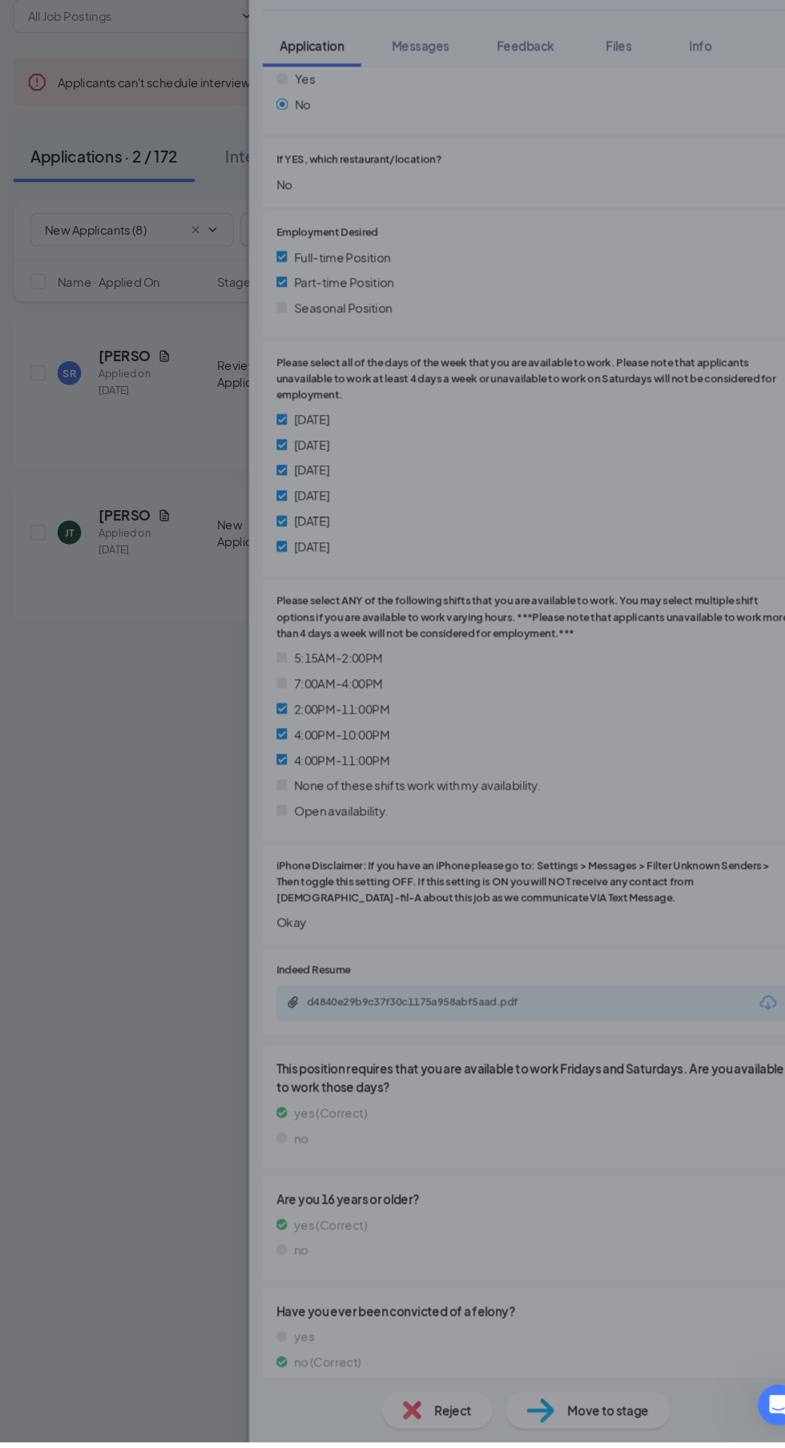
scroll to position [831, 0]
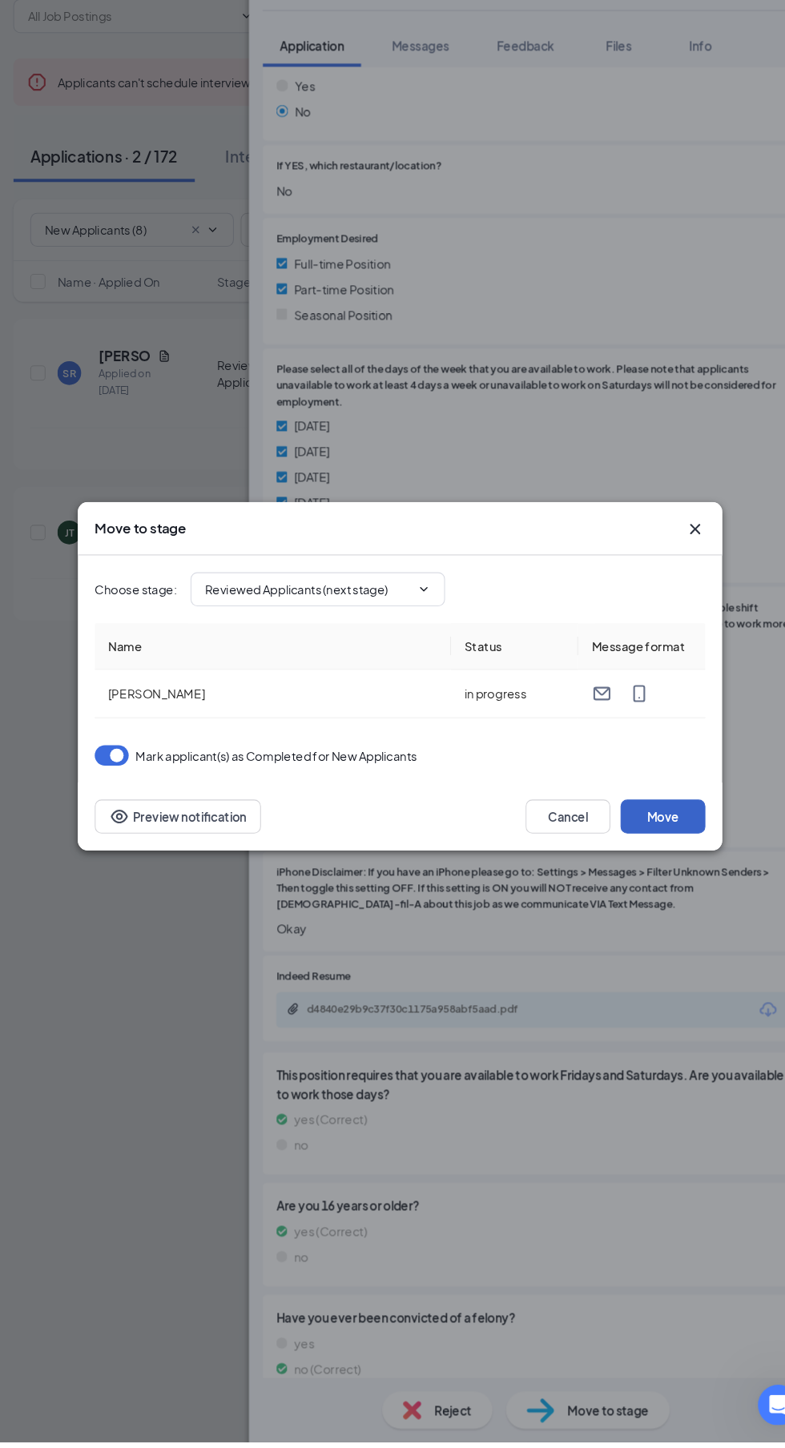
click at [674, 873] on button "Move" at bounding box center [641, 857] width 80 height 32
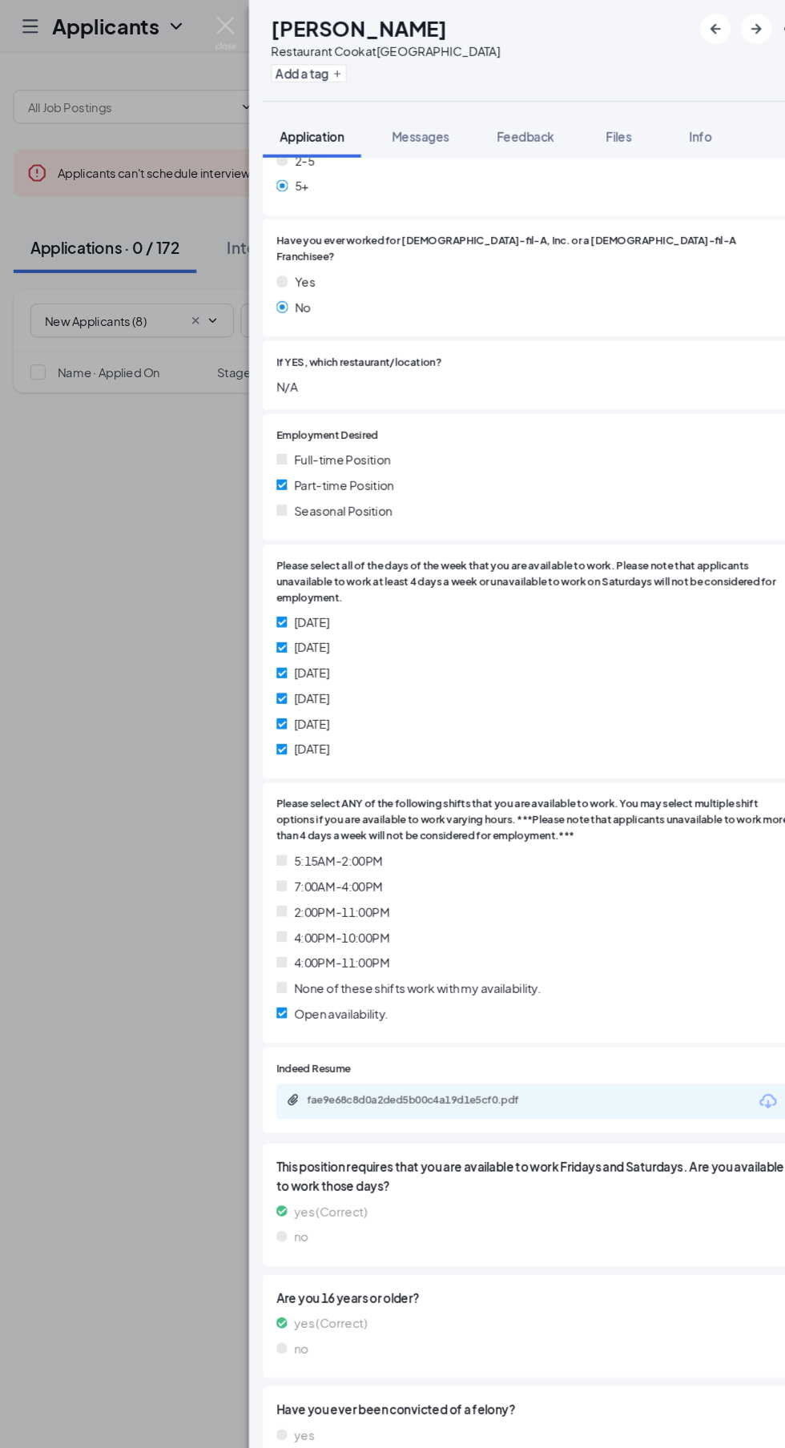
click at [221, 31] on img at bounding box center [228, 31] width 20 height 31
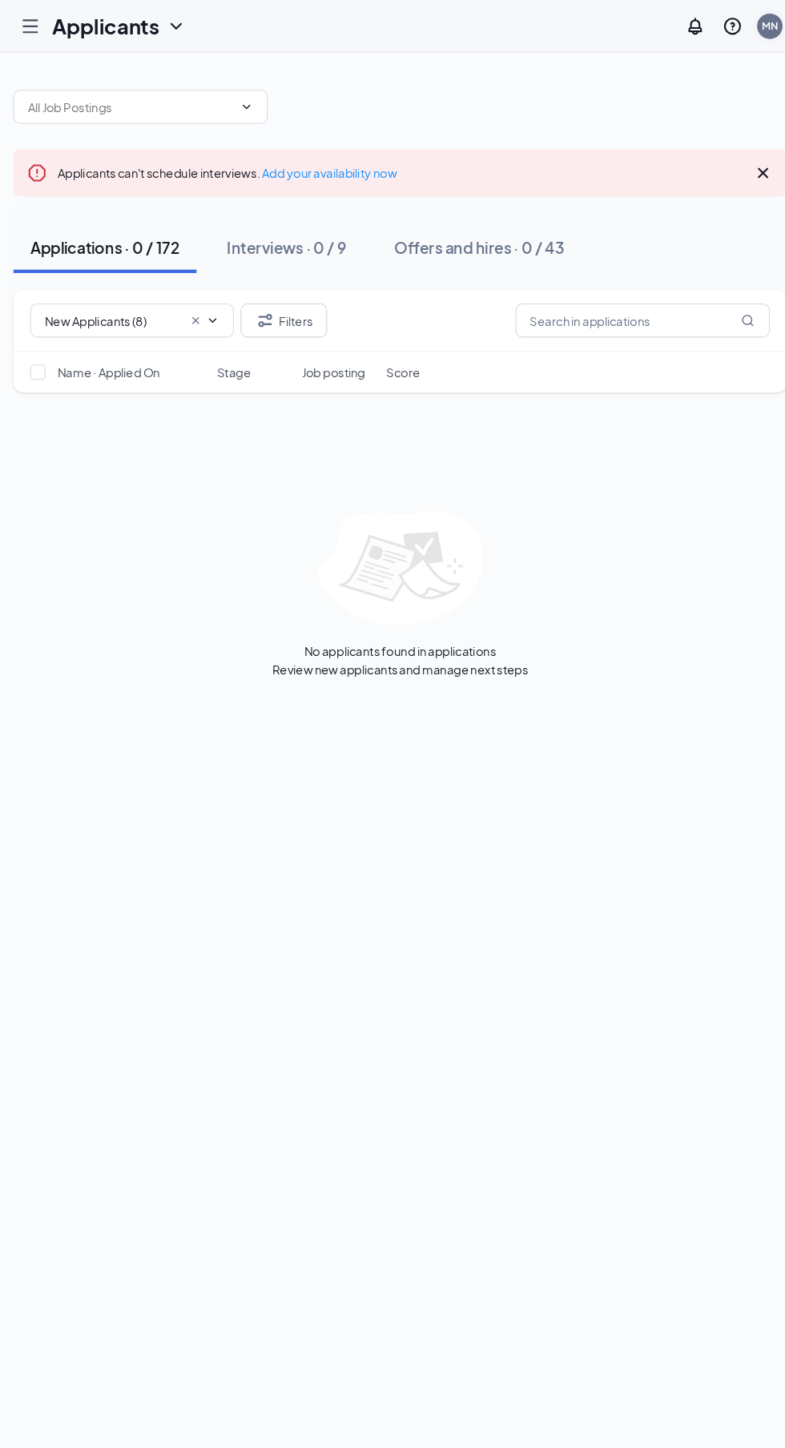
click at [747, 26] on div "MN" at bounding box center [742, 25] width 15 height 14
click at [600, 167] on link "Switch account" at bounding box center [614, 160] width 80 height 14
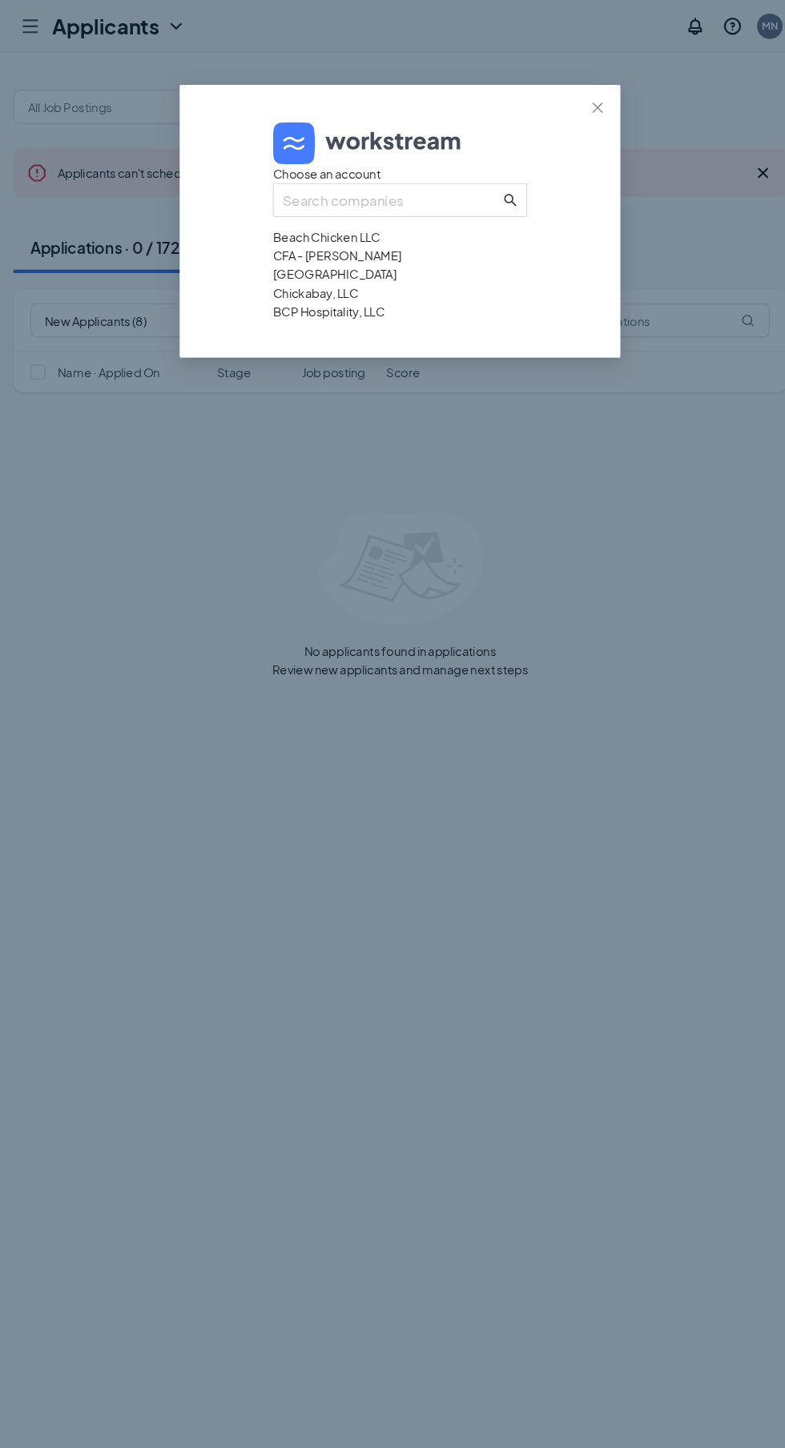
click at [293, 285] on div "Chickabay, LLC" at bounding box center [392, 277] width 240 height 18
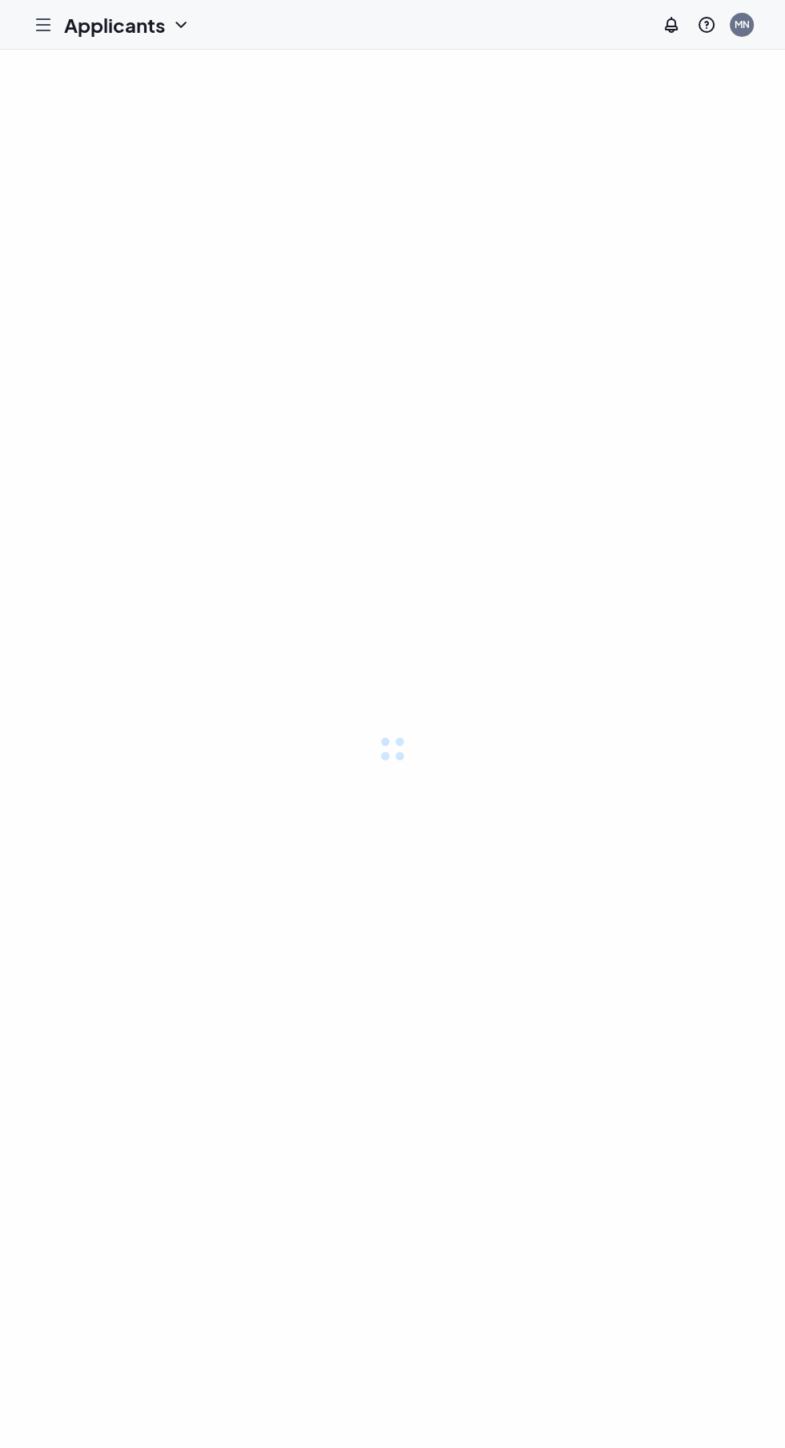
scroll to position [6, 0]
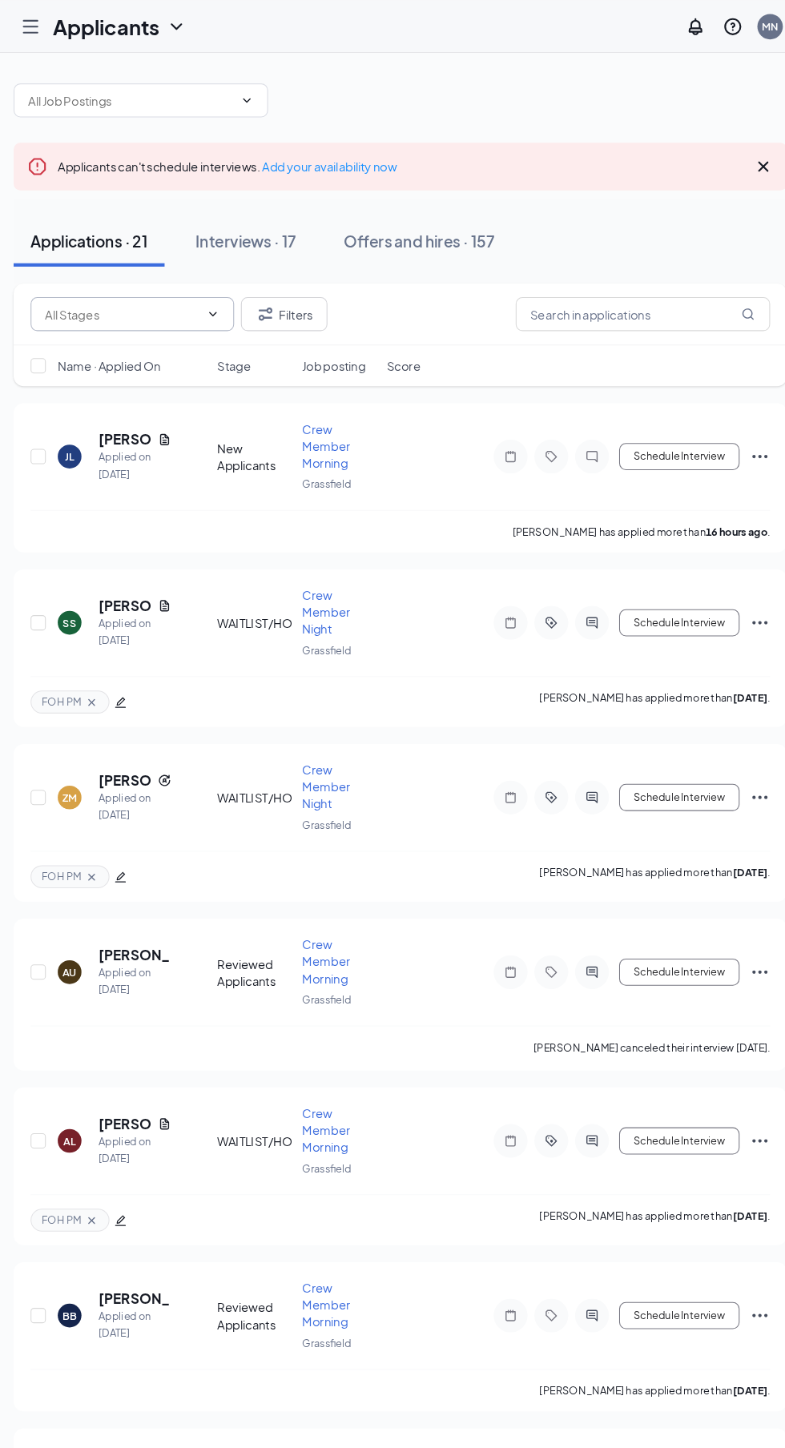
click at [87, 292] on input "text" at bounding box center [130, 297] width 146 height 18
click at [92, 331] on div "New Applicants (1)" at bounding box center [116, 327] width 95 height 18
type input "New Applicants (1)"
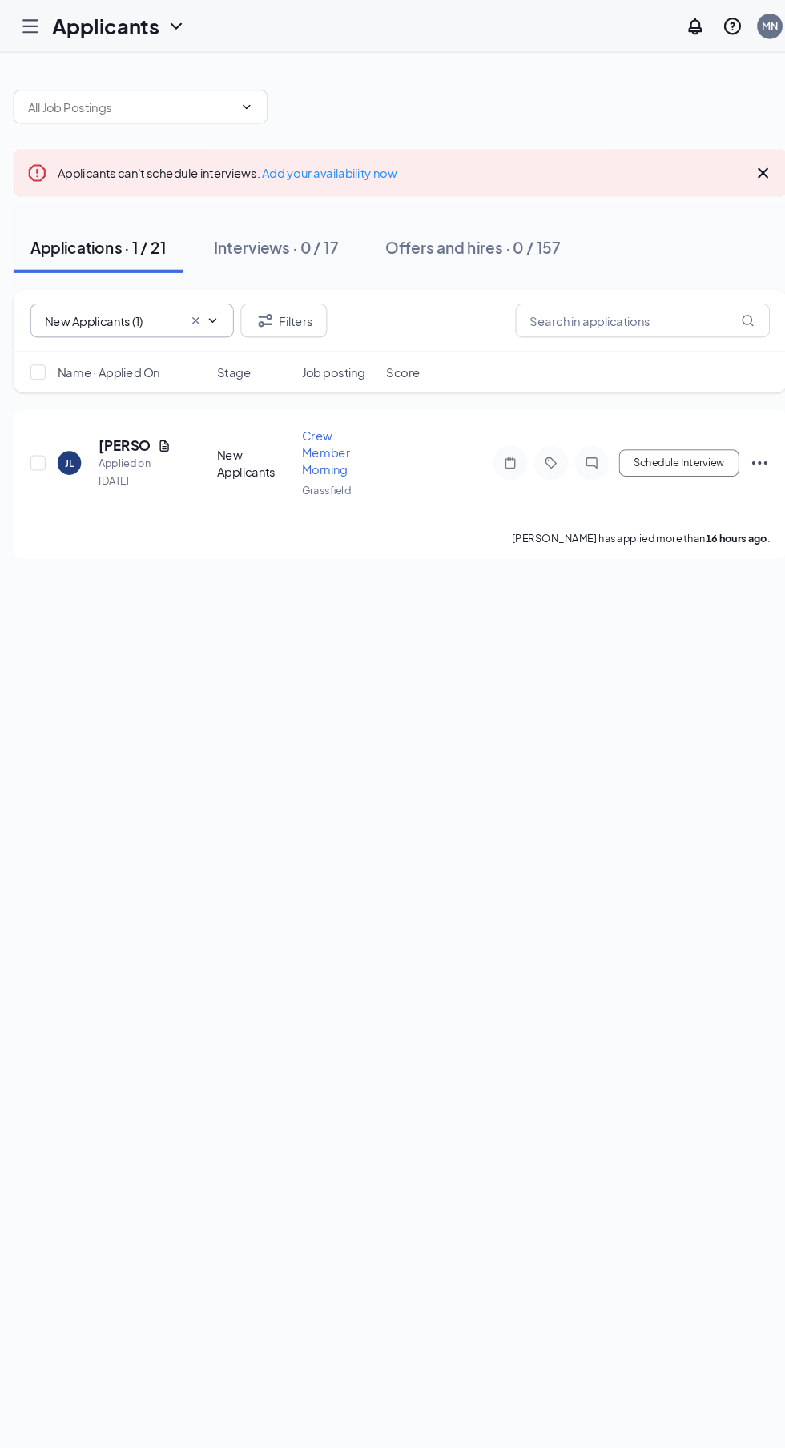
scroll to position [0, 0]
click at [113, 430] on div "Applied on [DATE]" at bounding box center [141, 446] width 69 height 32
click at [79, 431] on div "JL" at bounding box center [80, 438] width 9 height 14
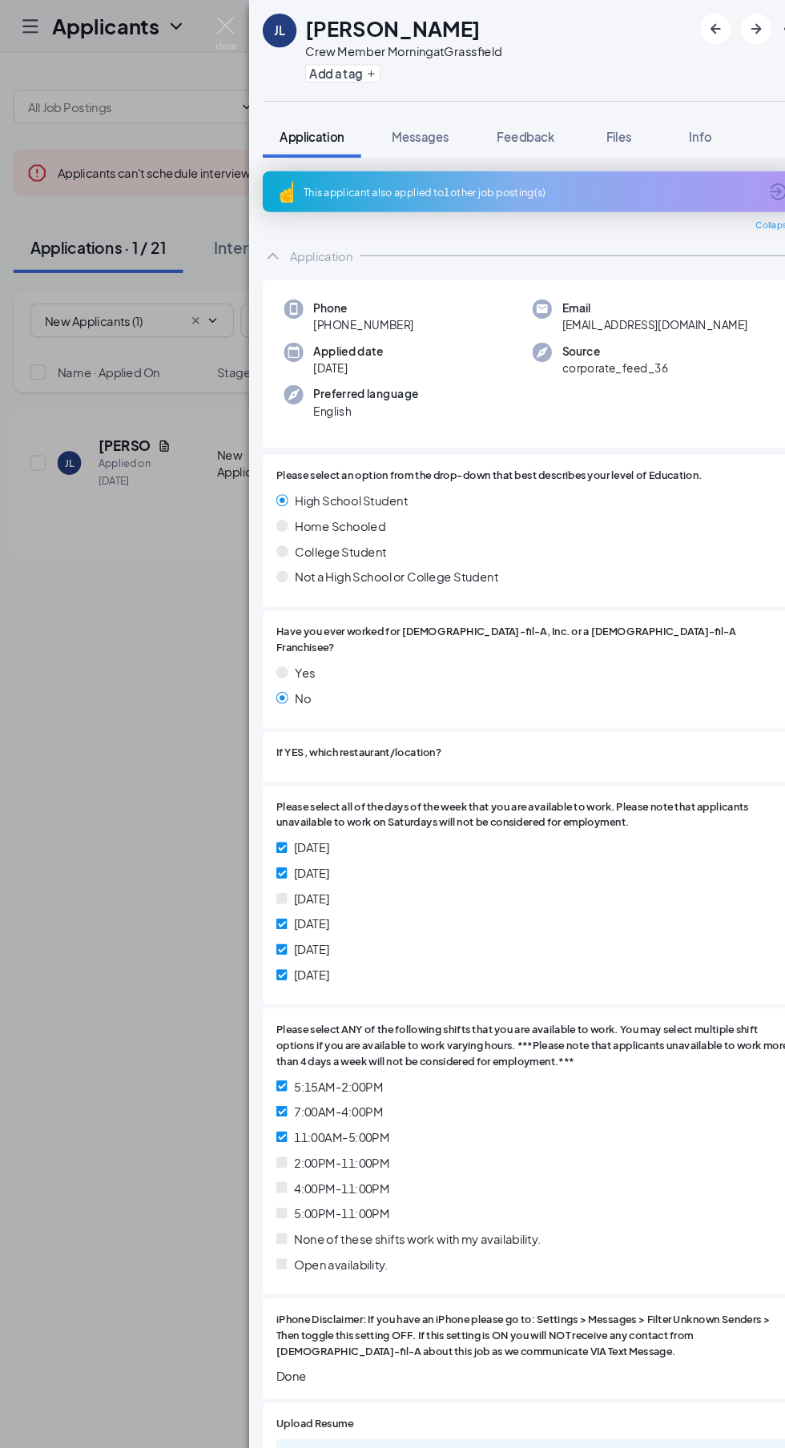
click at [364, 170] on div "This applicant also applied to 1 other job posting(s)" at bounding box center [517, 181] width 509 height 38
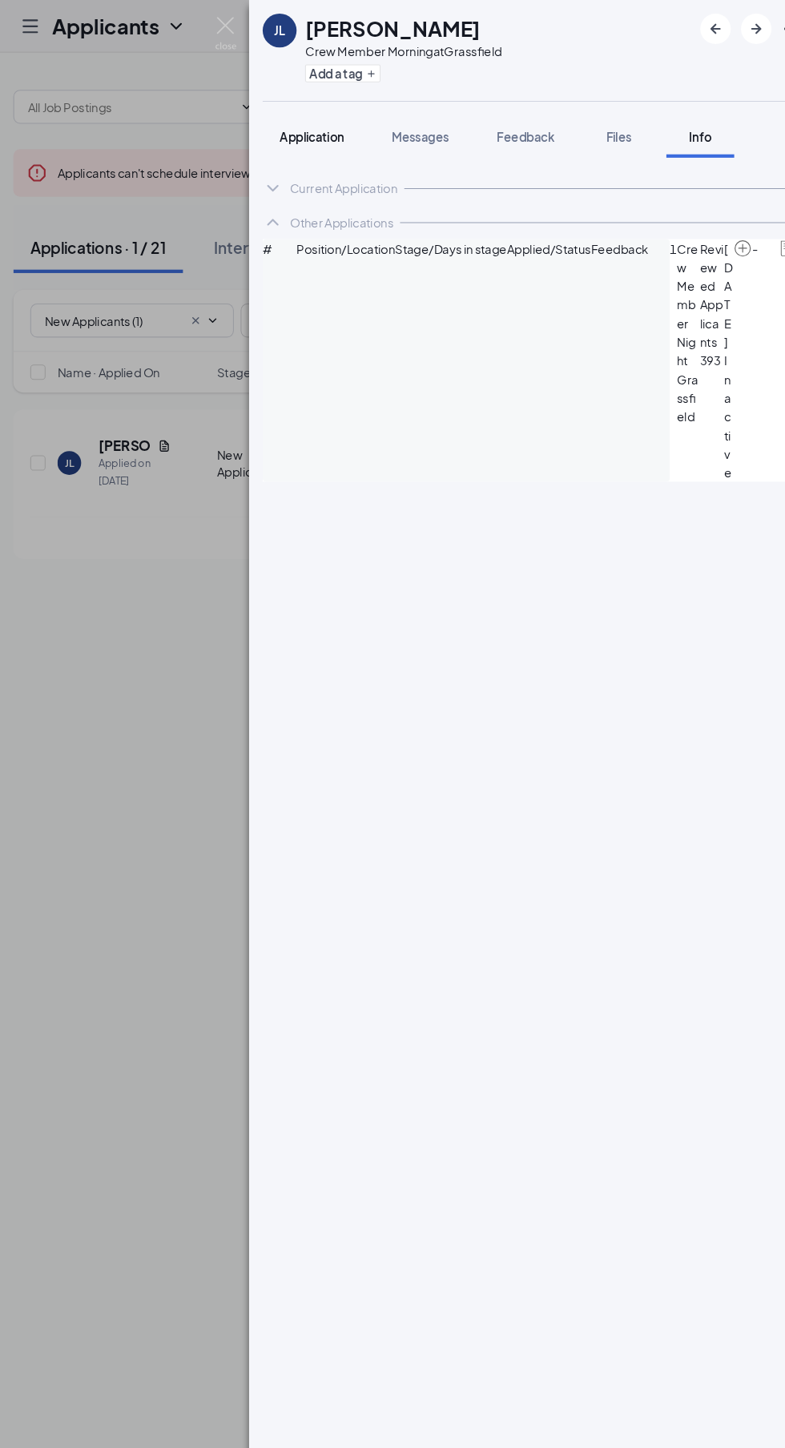
click at [296, 128] on span "Application" at bounding box center [309, 129] width 61 height 14
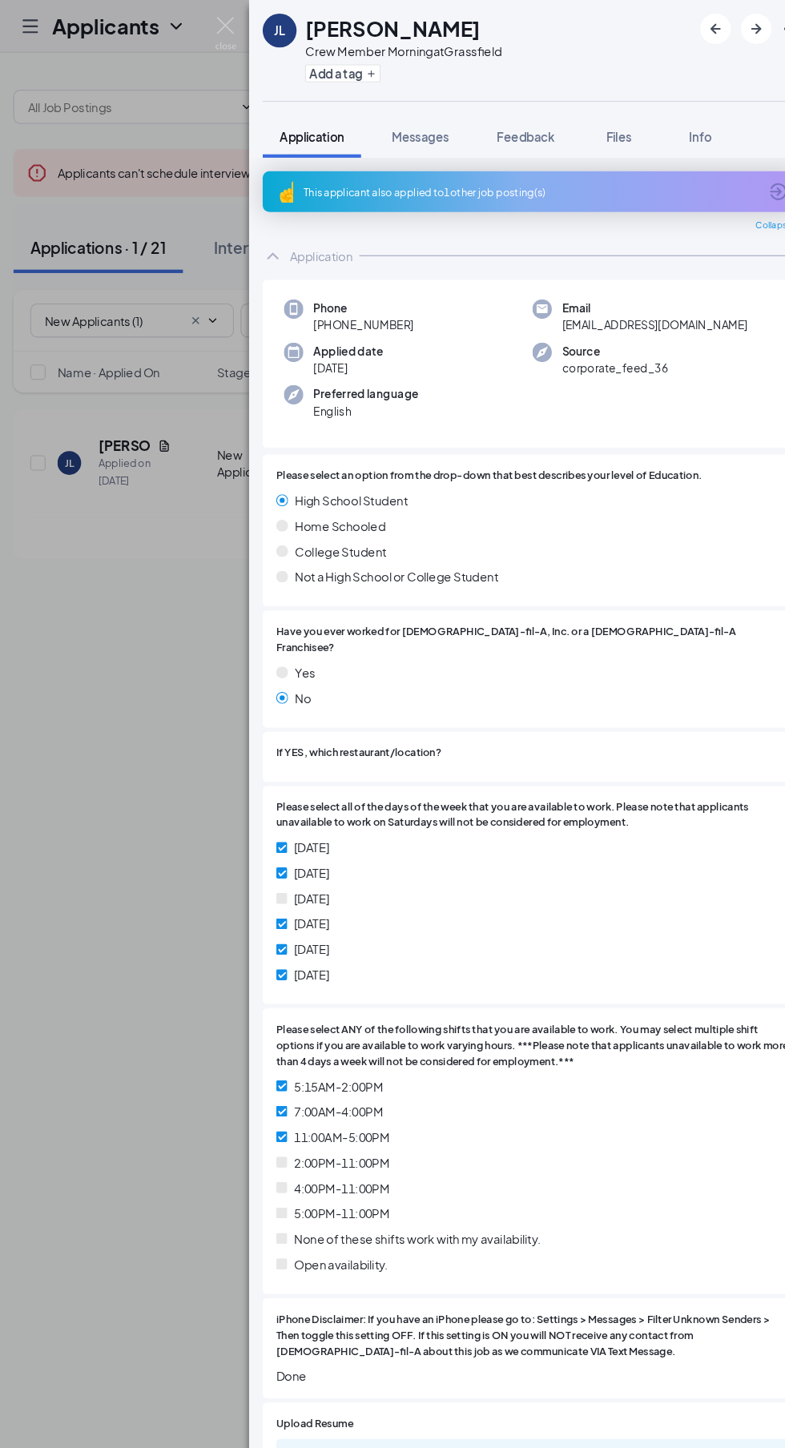
click at [348, 180] on div "This applicant also applied to 1 other job posting(s)" at bounding box center [515, 182] width 429 height 14
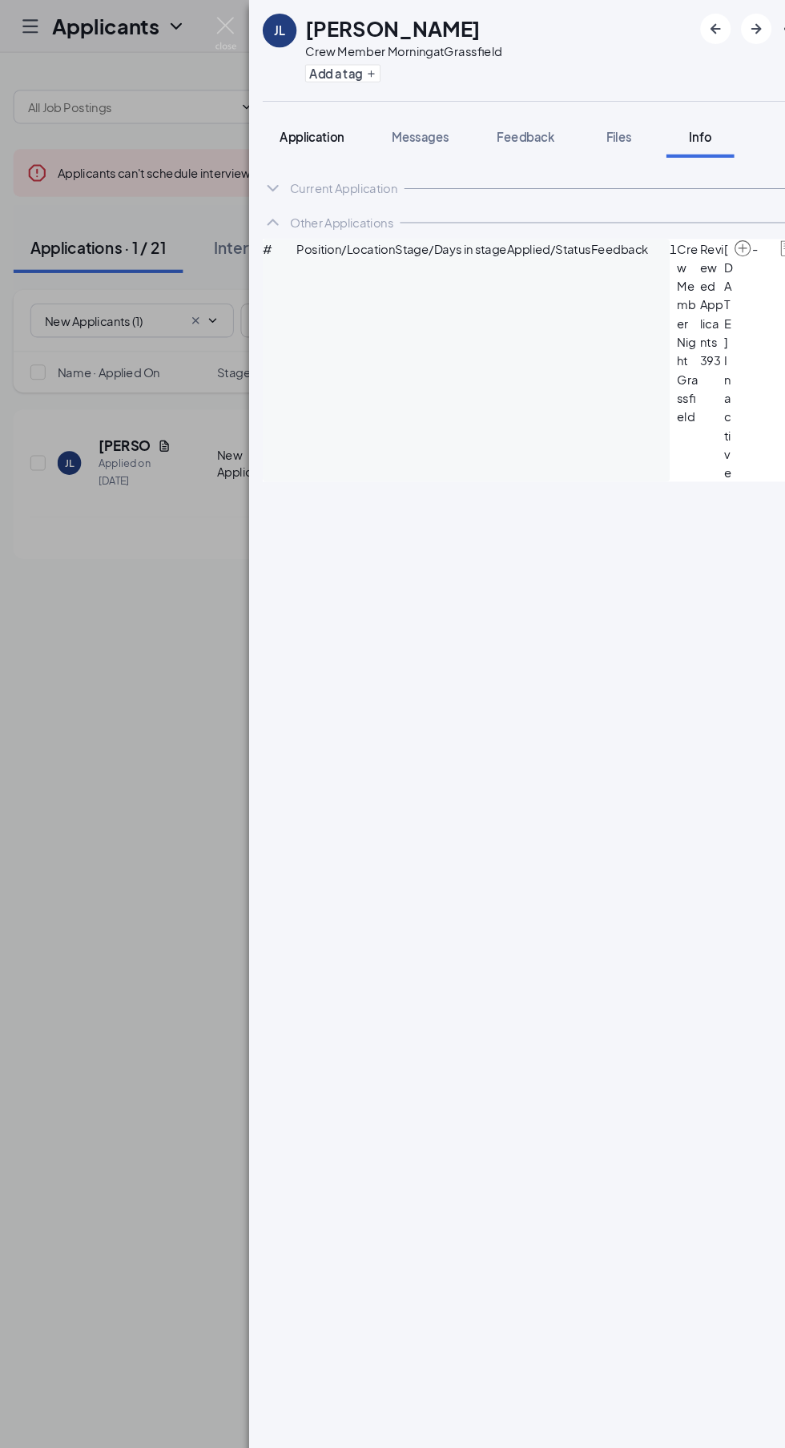
click at [293, 111] on button "Application" at bounding box center [309, 129] width 93 height 40
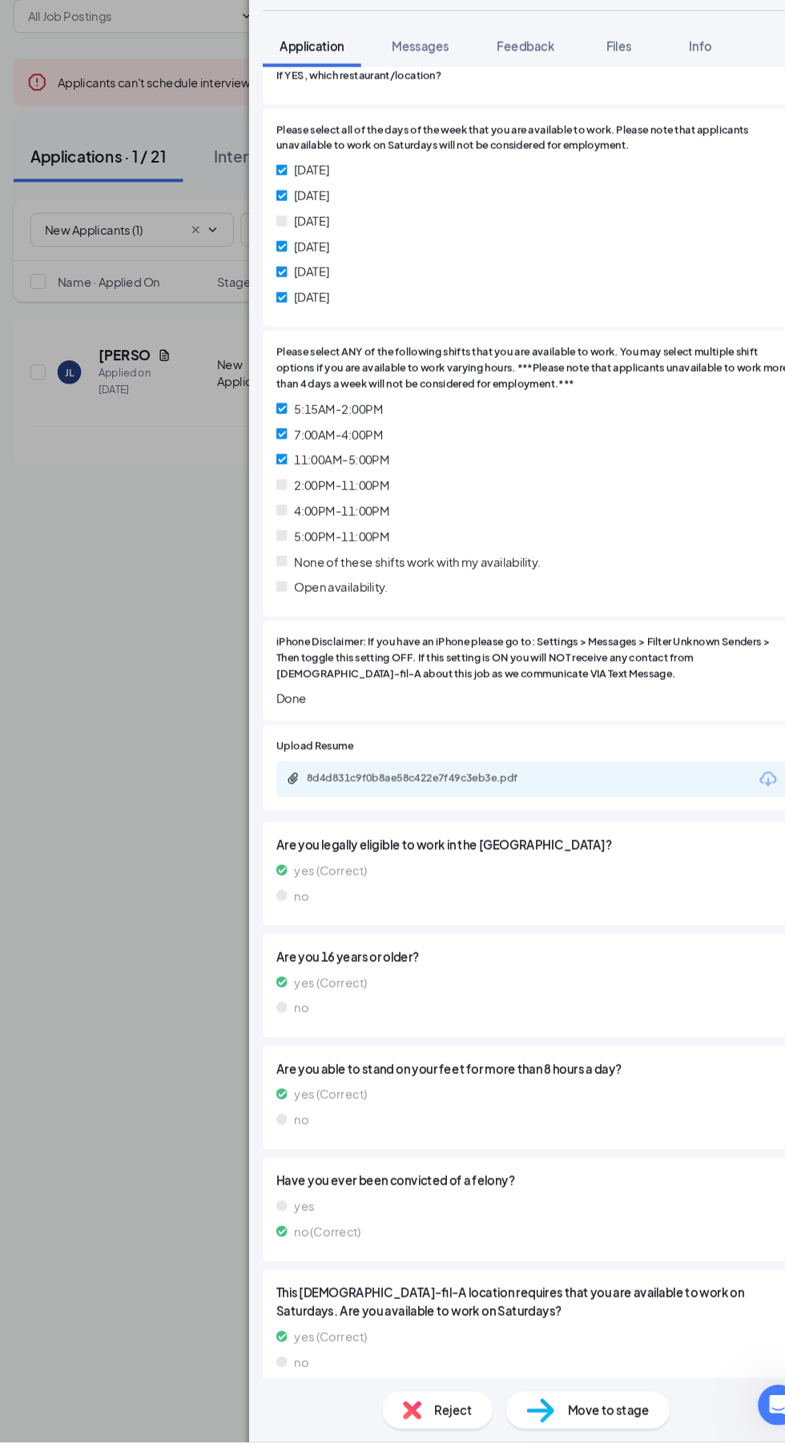
click at [589, 1427] on span "Move to stage" at bounding box center [589, 1418] width 77 height 18
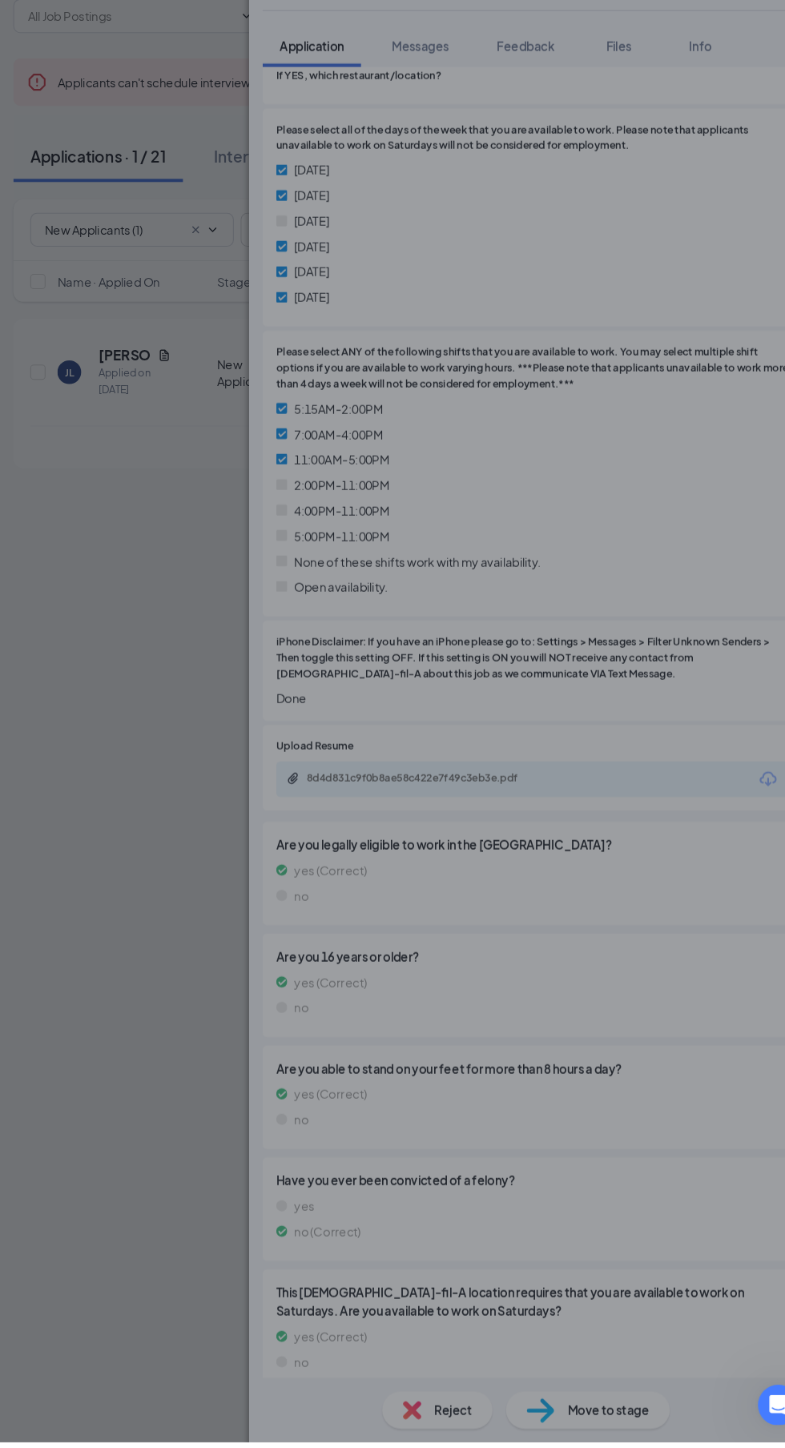
scroll to position [548, 0]
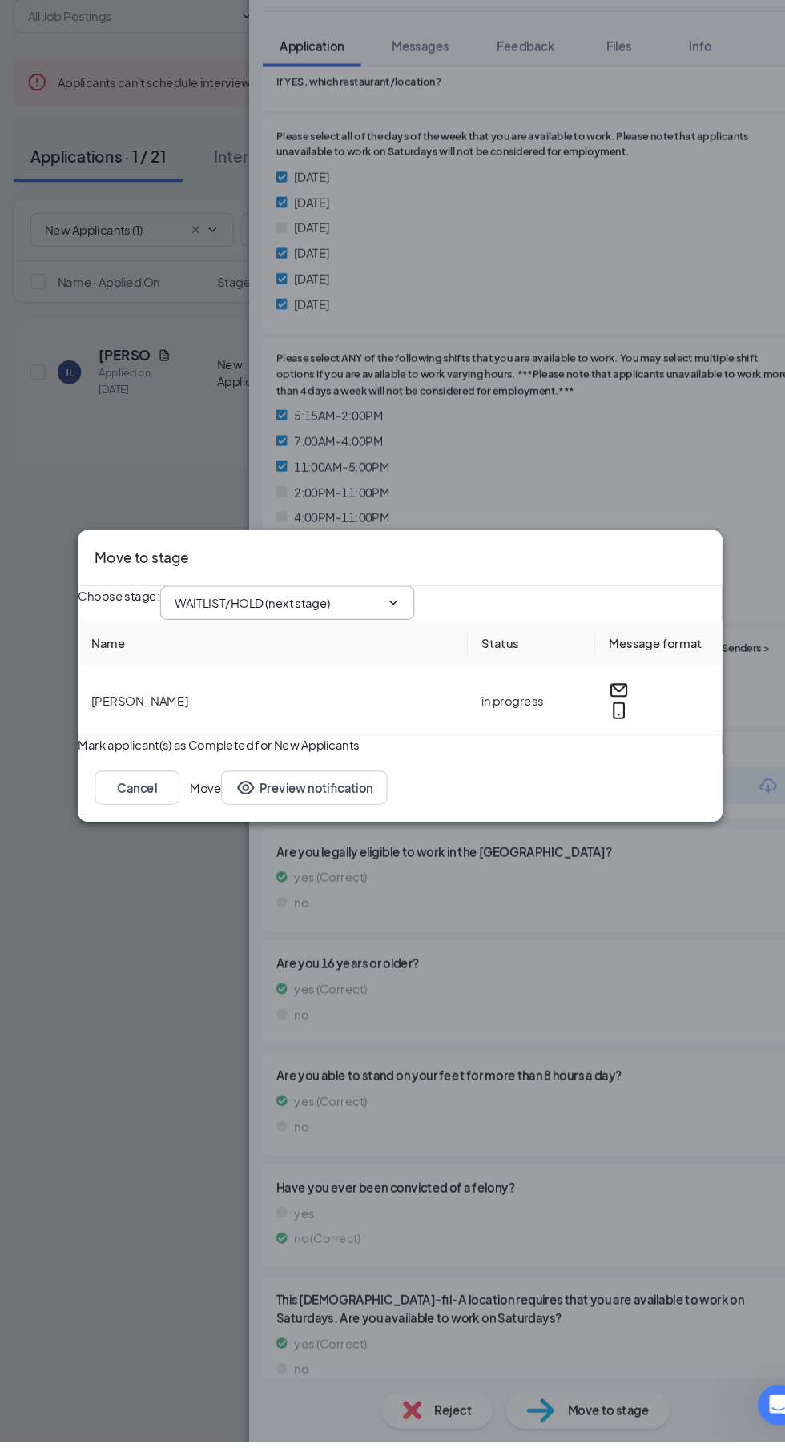
click at [240, 664] on input "WAITLIST/HOLD (next stage)" at bounding box center [276, 655] width 194 height 18
click at [238, 844] on div "Onsite Interview" at bounding box center [248, 853] width 86 height 18
type input "Onsite Interview"
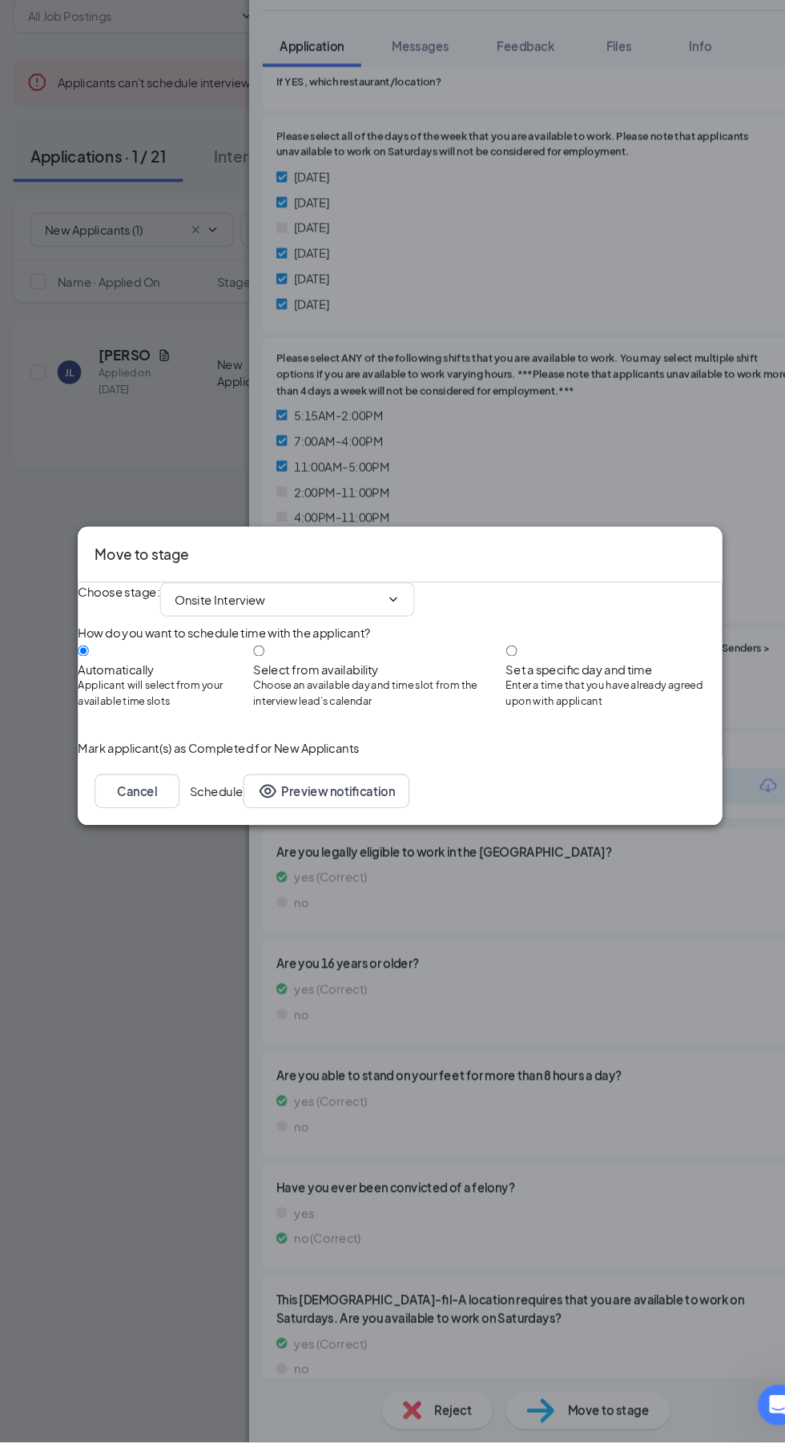
click at [244, 849] on button "Schedule" at bounding box center [219, 833] width 50 height 32
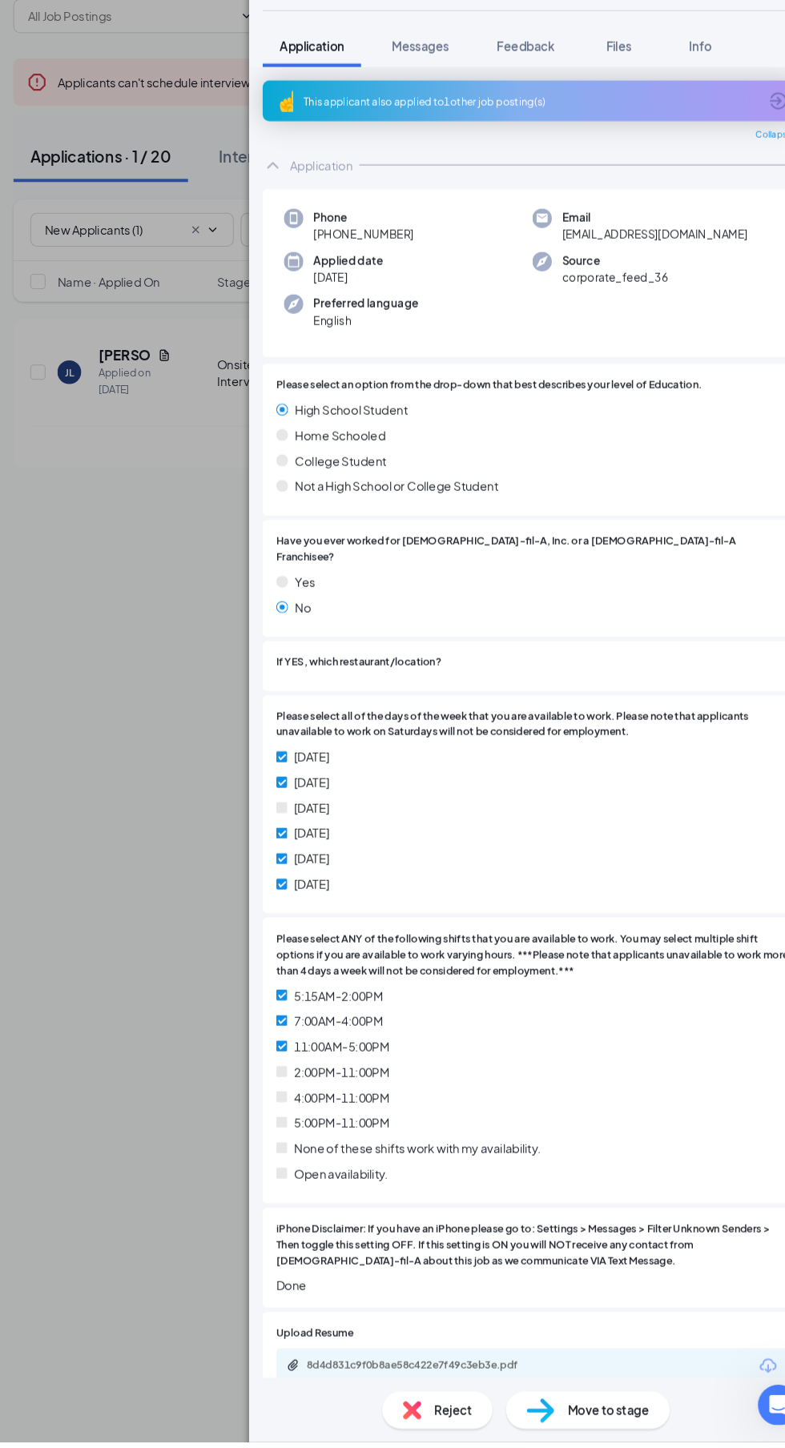
scroll to position [6, 0]
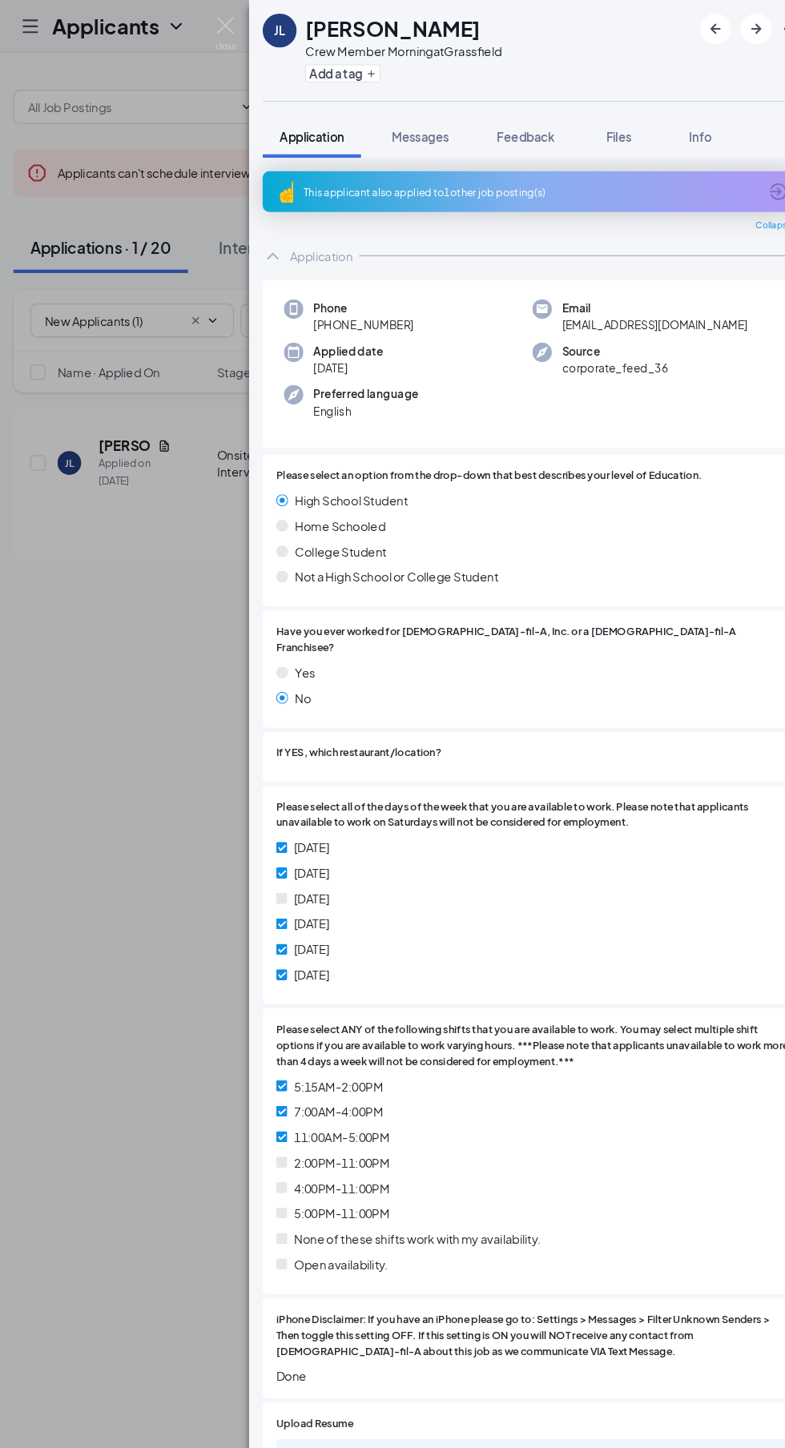
click at [225, 27] on img at bounding box center [228, 31] width 20 height 31
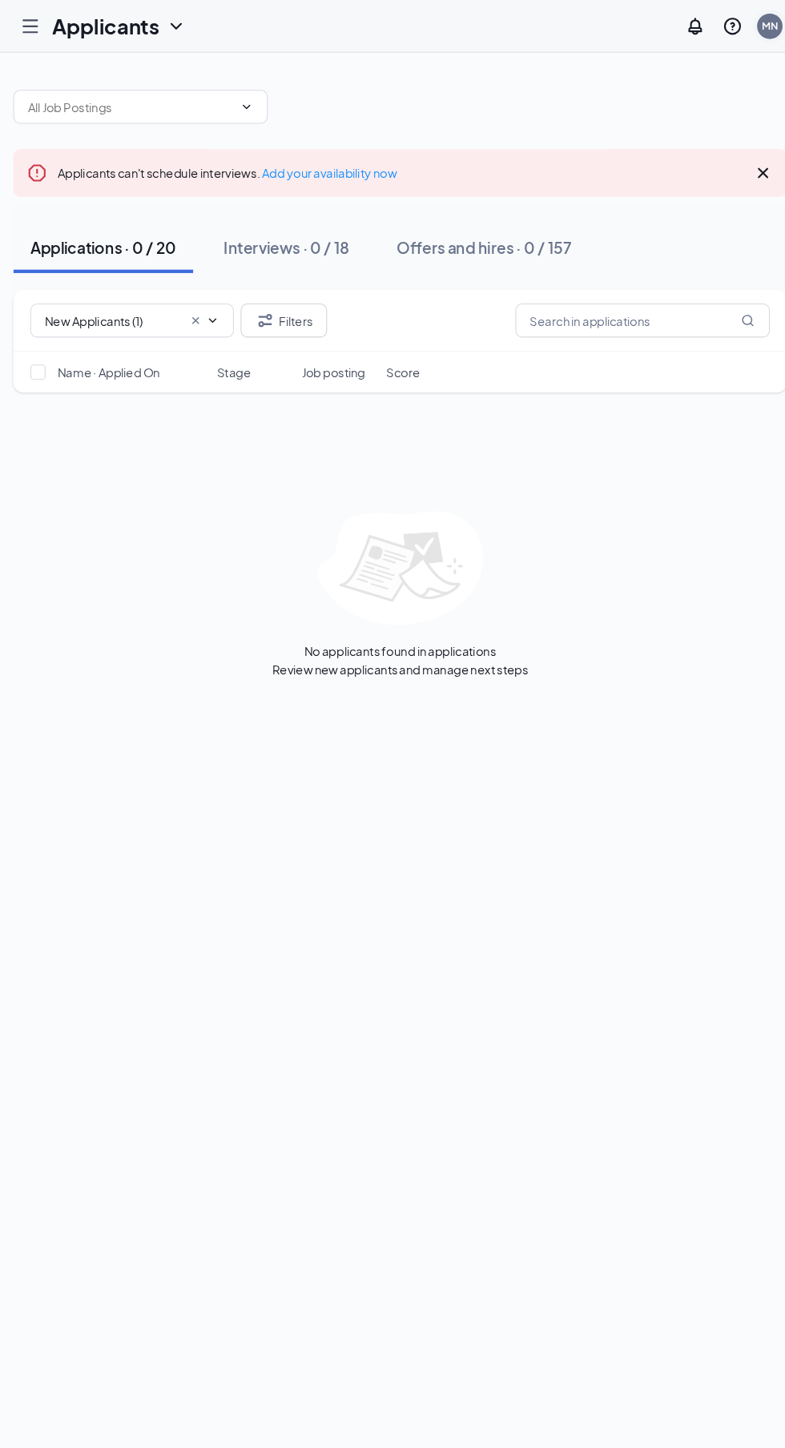
click at [745, 26] on div "MN" at bounding box center [742, 25] width 15 height 14
click at [592, 167] on link "Switch account" at bounding box center [614, 160] width 80 height 14
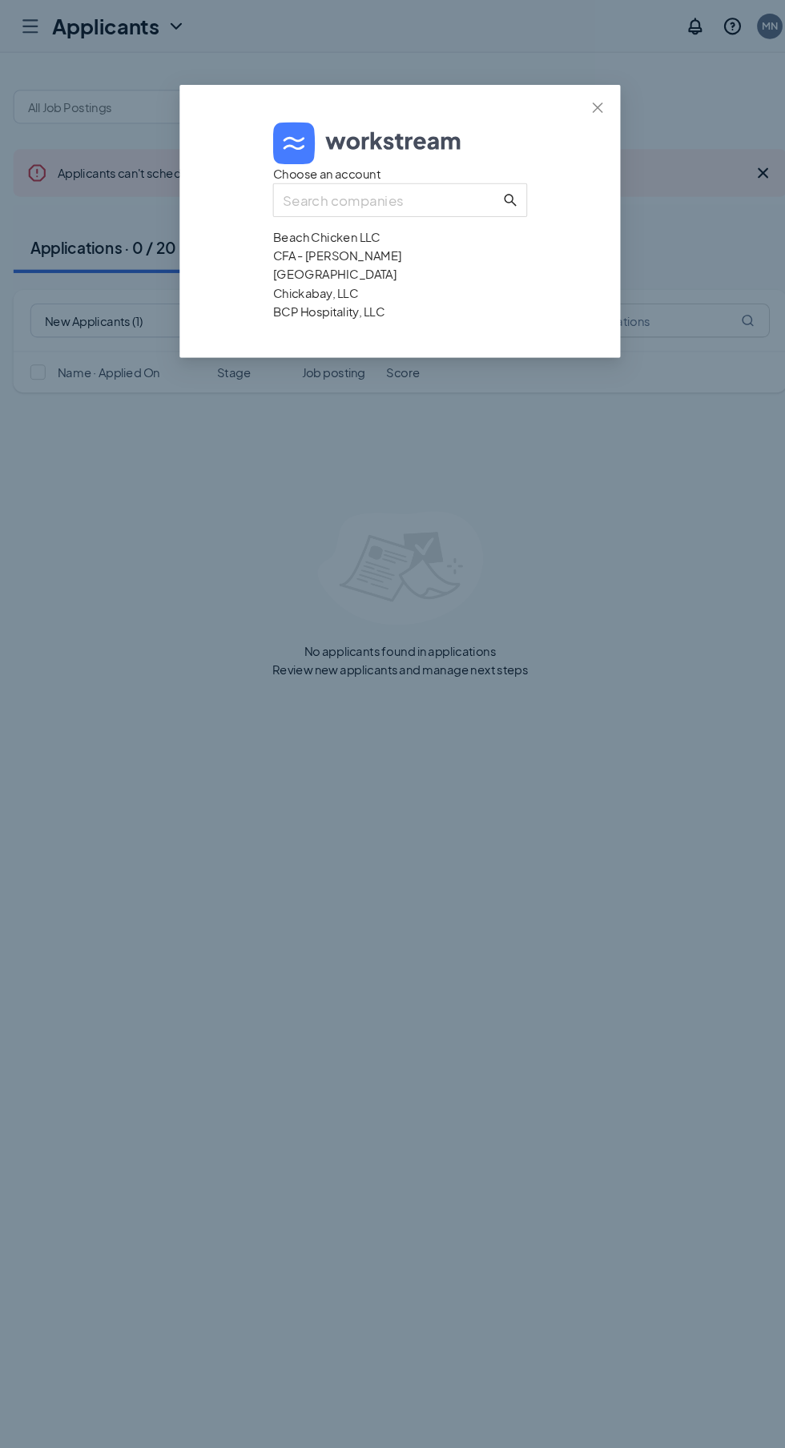
click at [304, 303] on div "BCP Hospitality, LLC" at bounding box center [392, 294] width 240 height 18
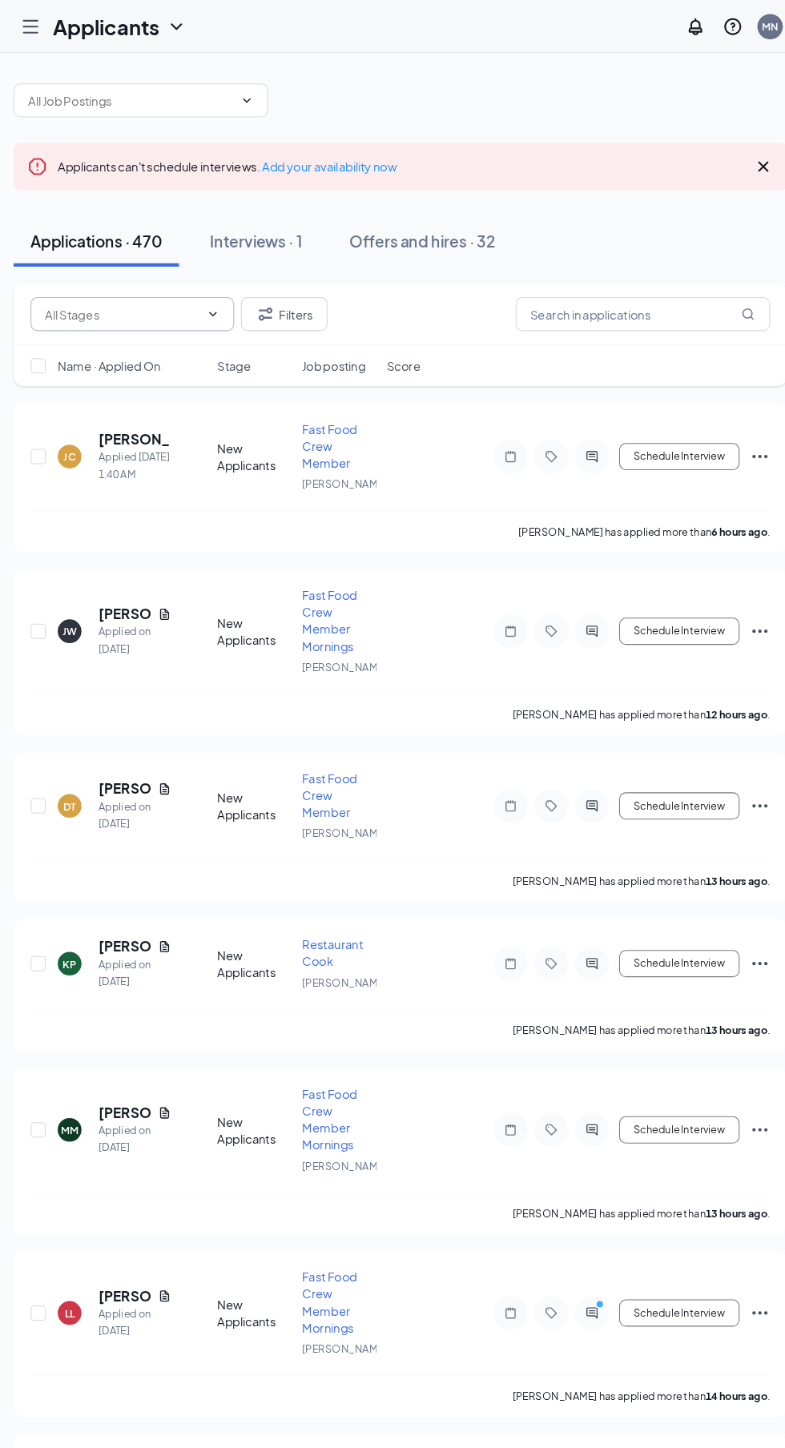
click at [78, 300] on input "text" at bounding box center [130, 297] width 146 height 18
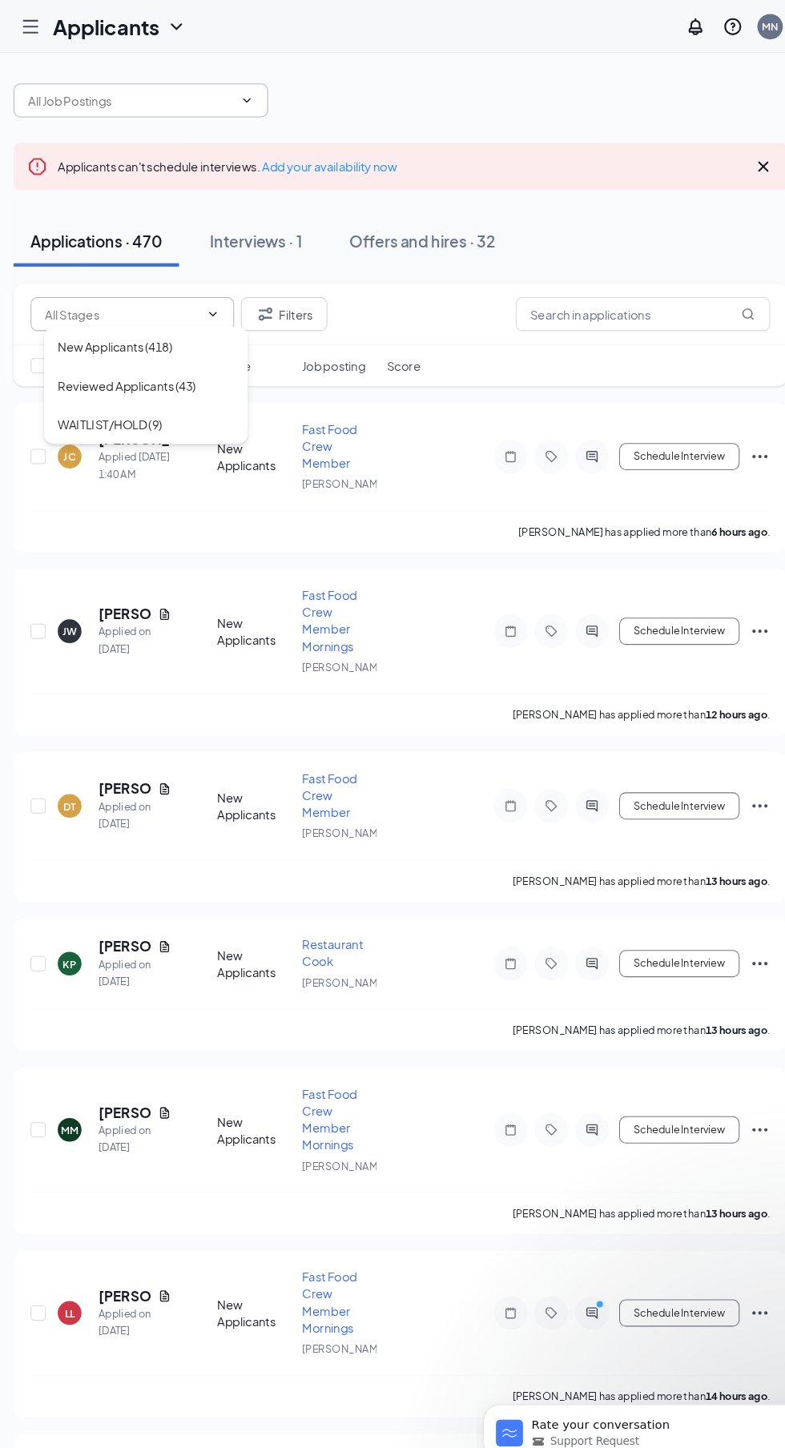
click at [95, 93] on input "text" at bounding box center [138, 95] width 194 height 18
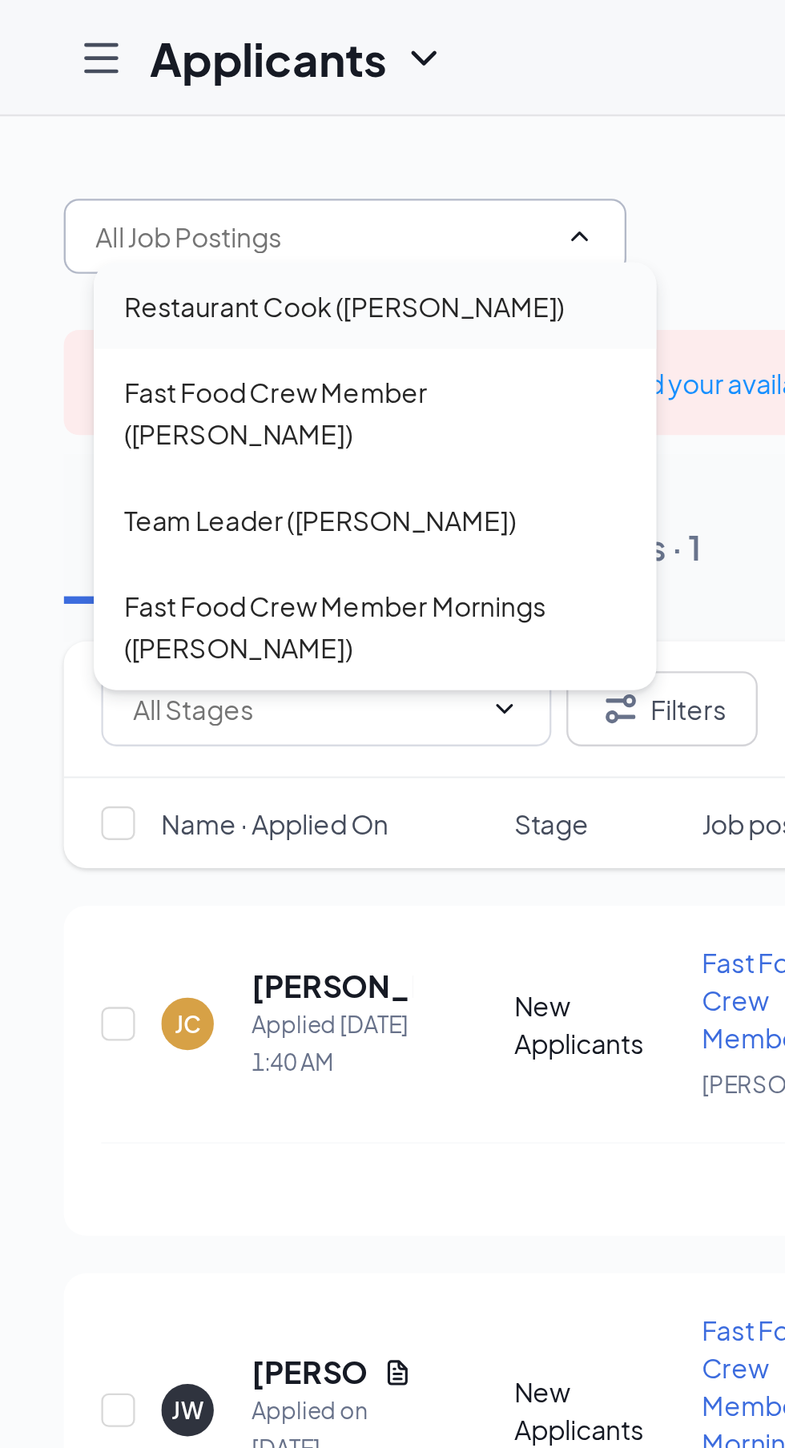
click at [80, 130] on div "Restaurant Cook ([PERSON_NAME])" at bounding box center [147, 131] width 188 height 18
type input "Restaurant Cook ([PERSON_NAME])"
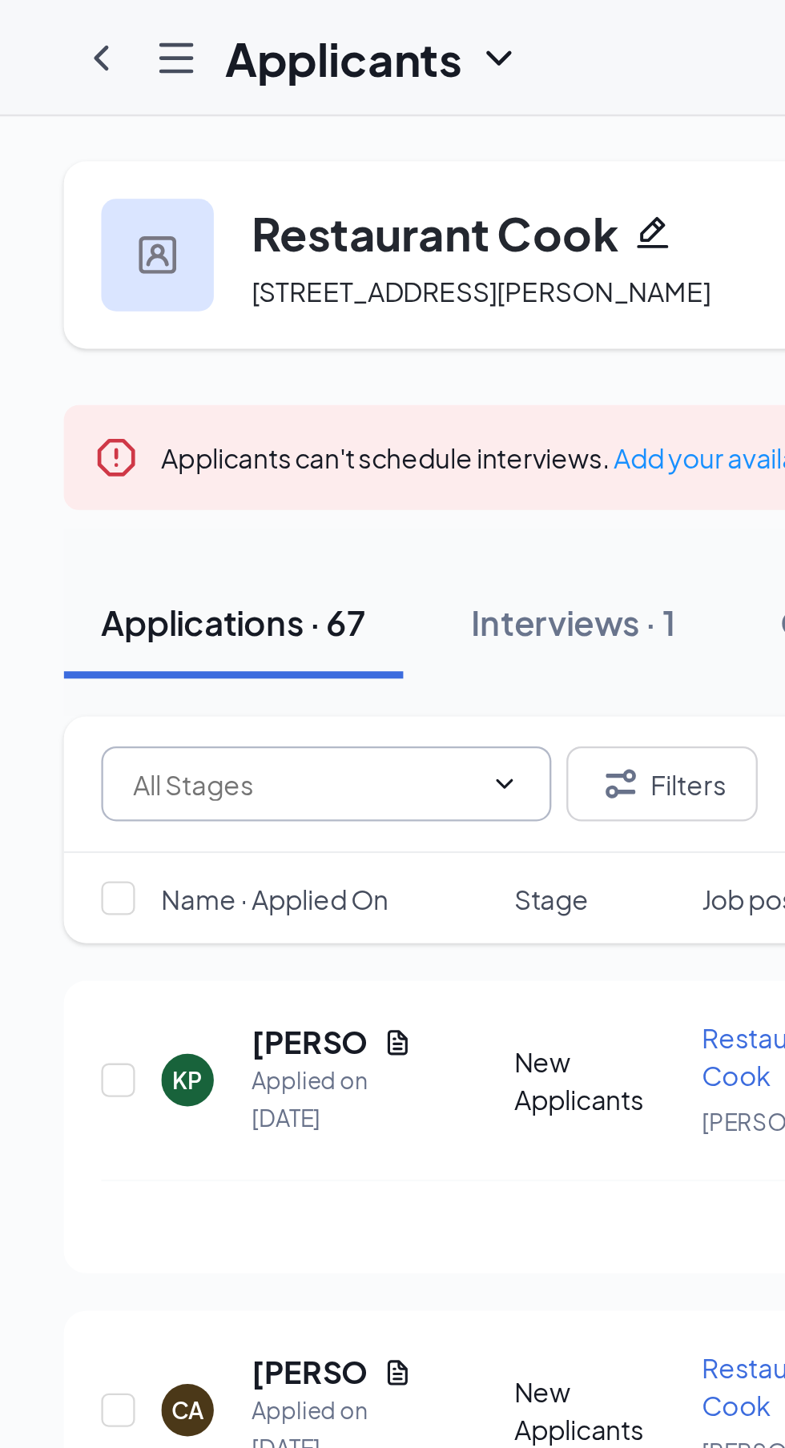
click at [89, 344] on input "text" at bounding box center [130, 335] width 146 height 18
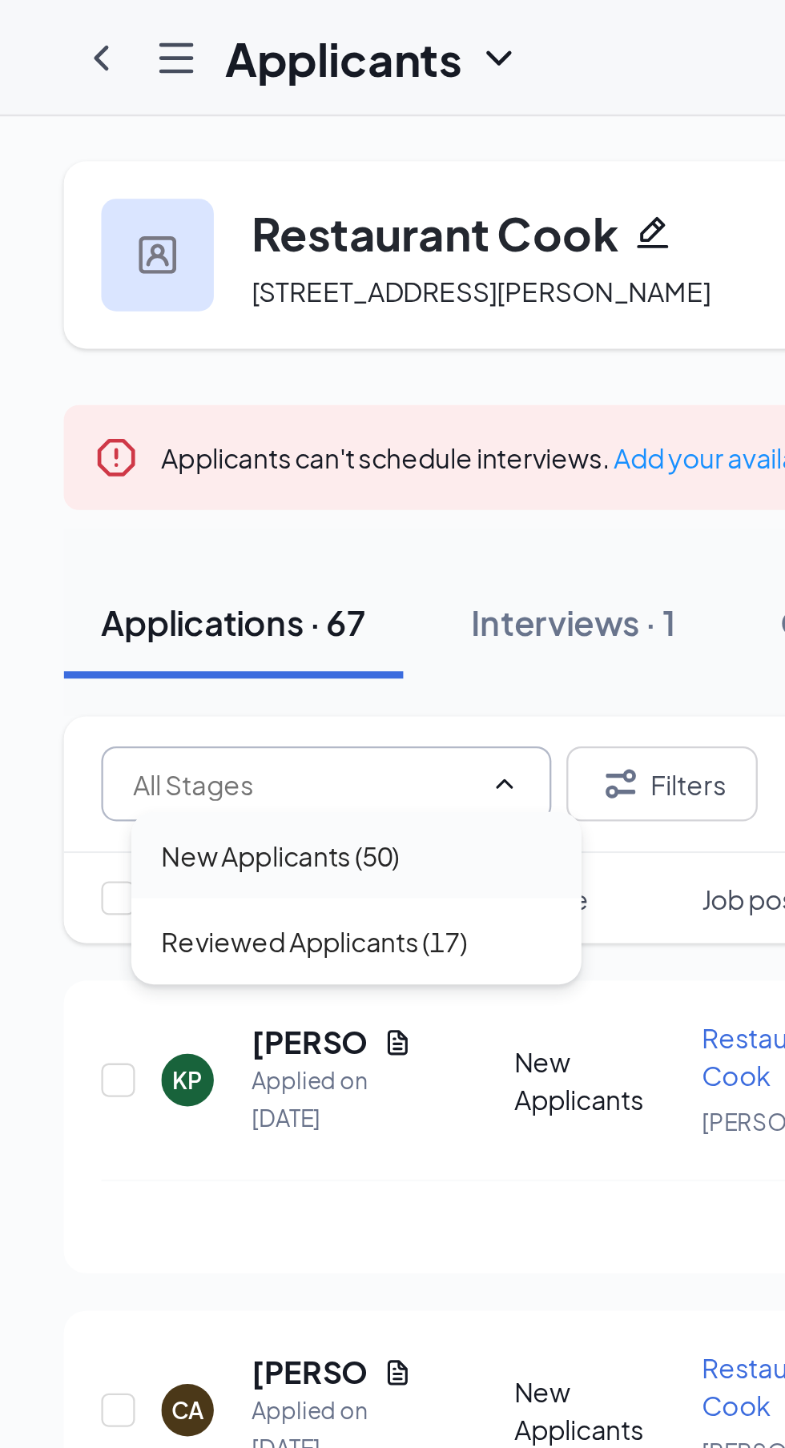
click at [90, 374] on div "New Applicants (50)" at bounding box center [120, 365] width 102 height 18
type input "New Applicants (50)"
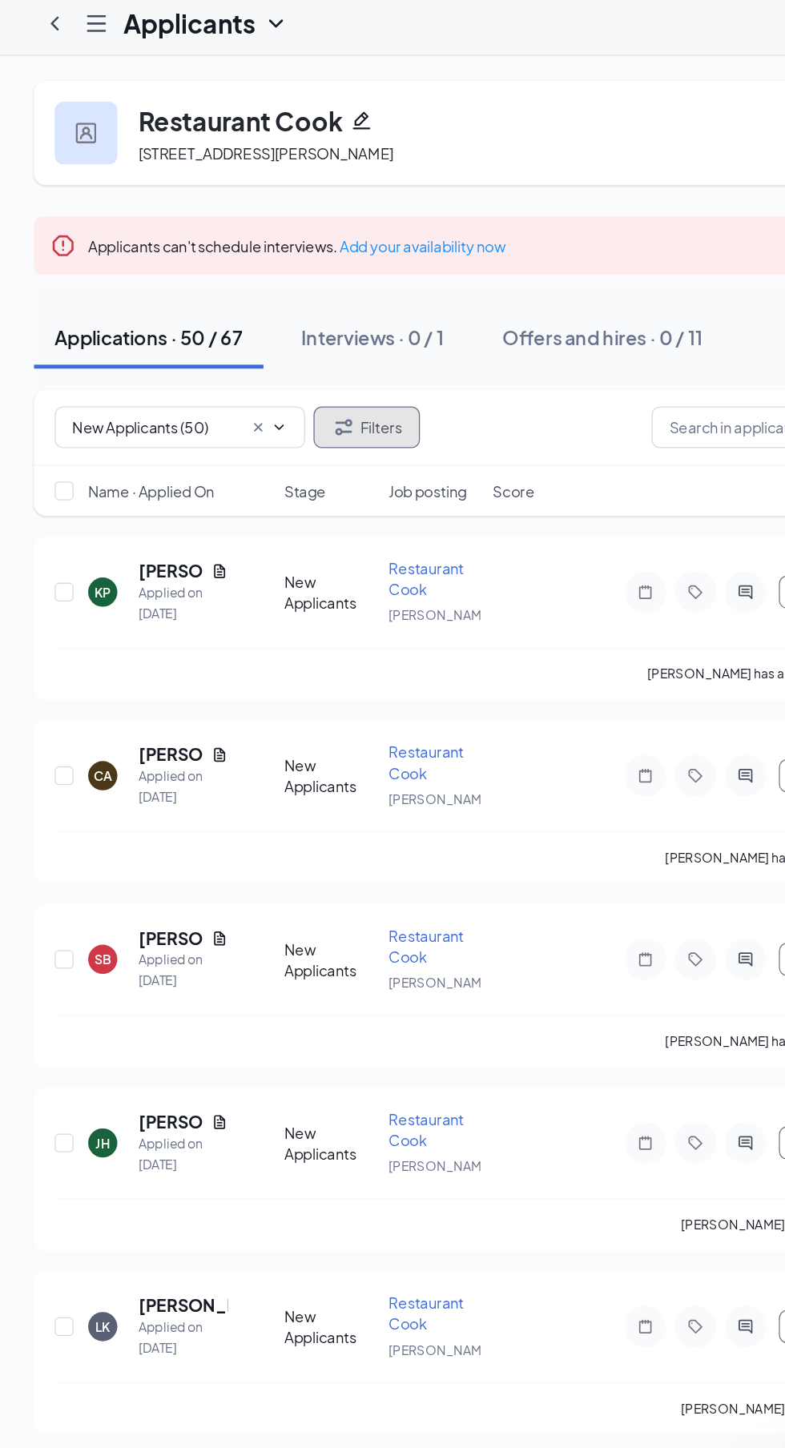
click at [283, 351] on button "Filters" at bounding box center [283, 335] width 82 height 32
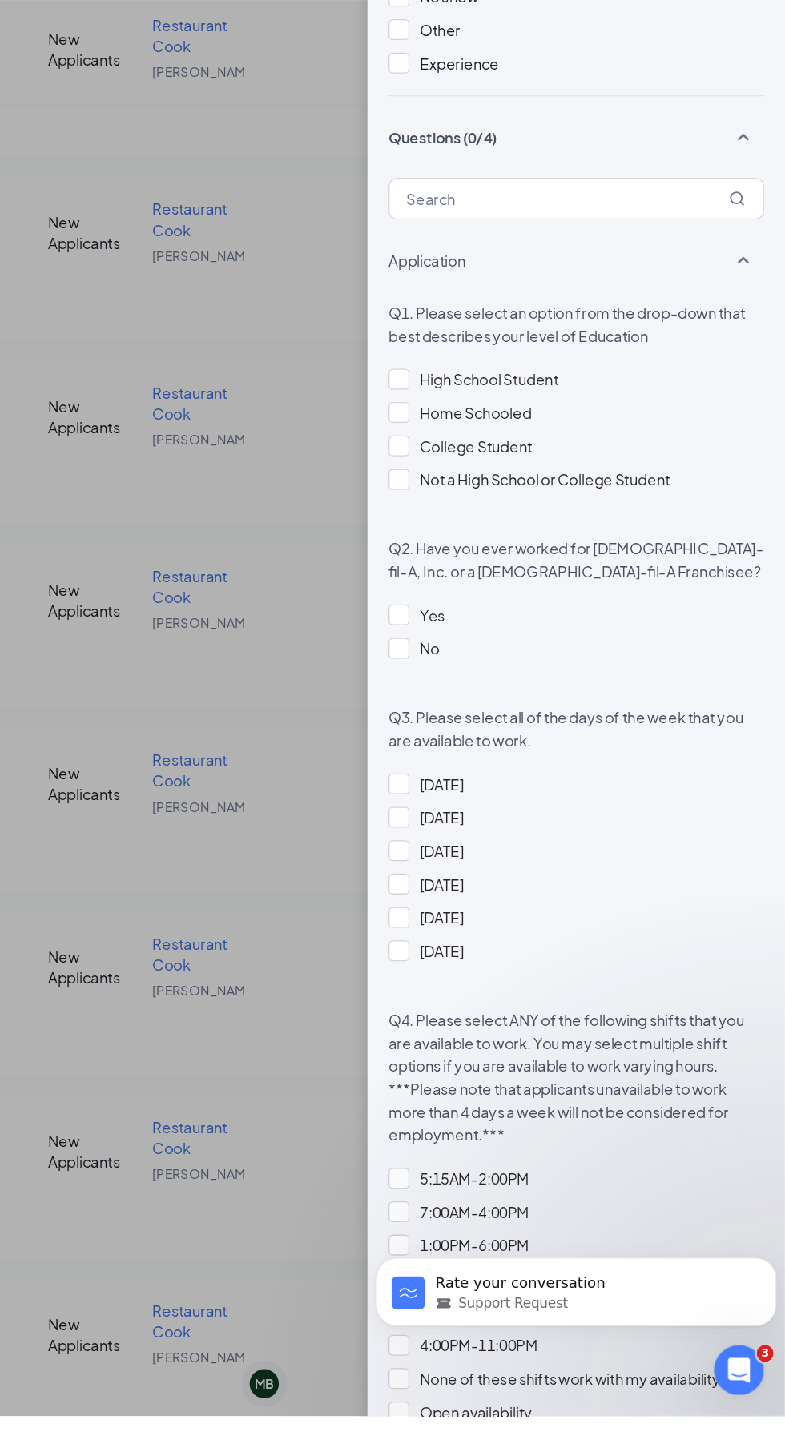
scroll to position [70, 0]
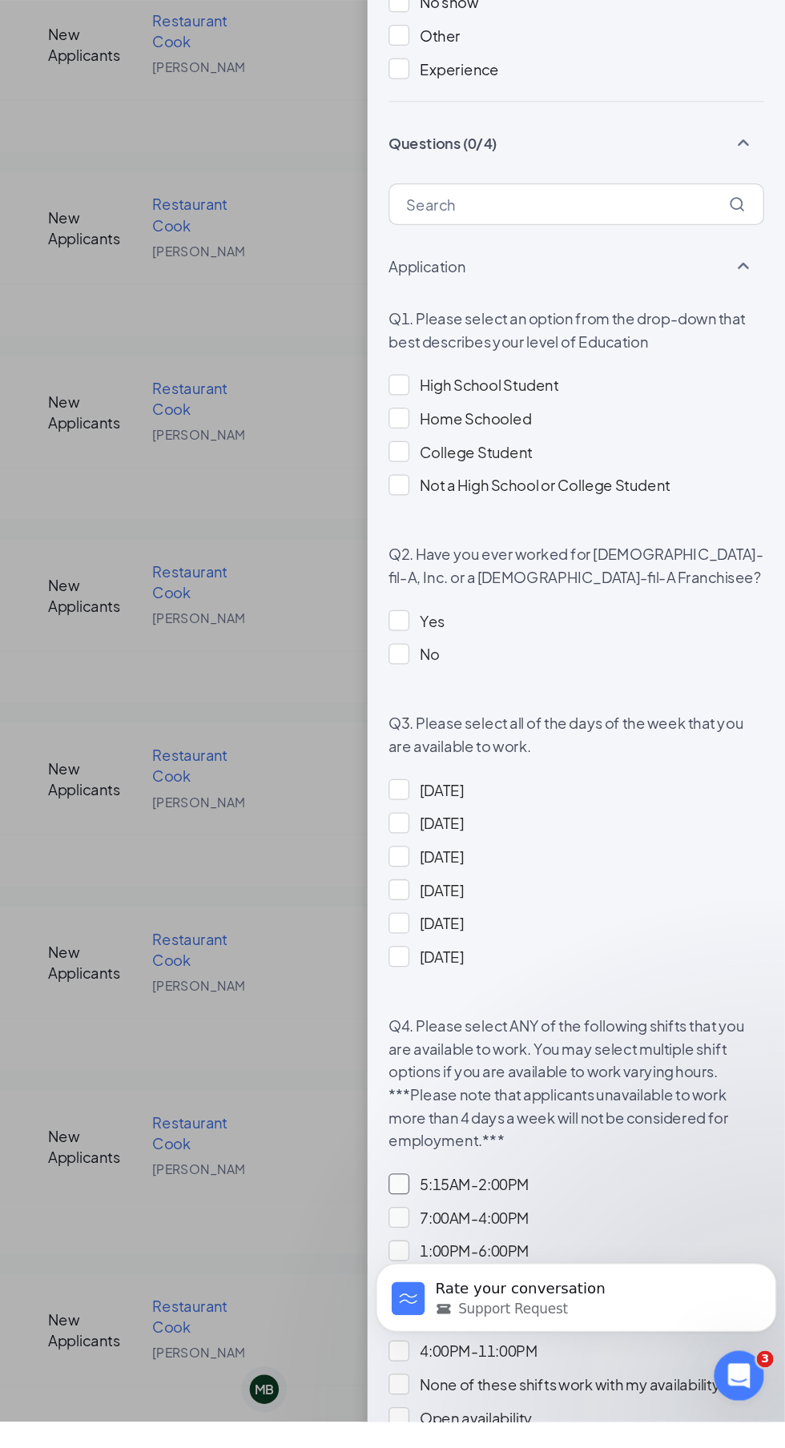
click at [483, 1266] on div at bounding box center [489, 1266] width 16 height 16
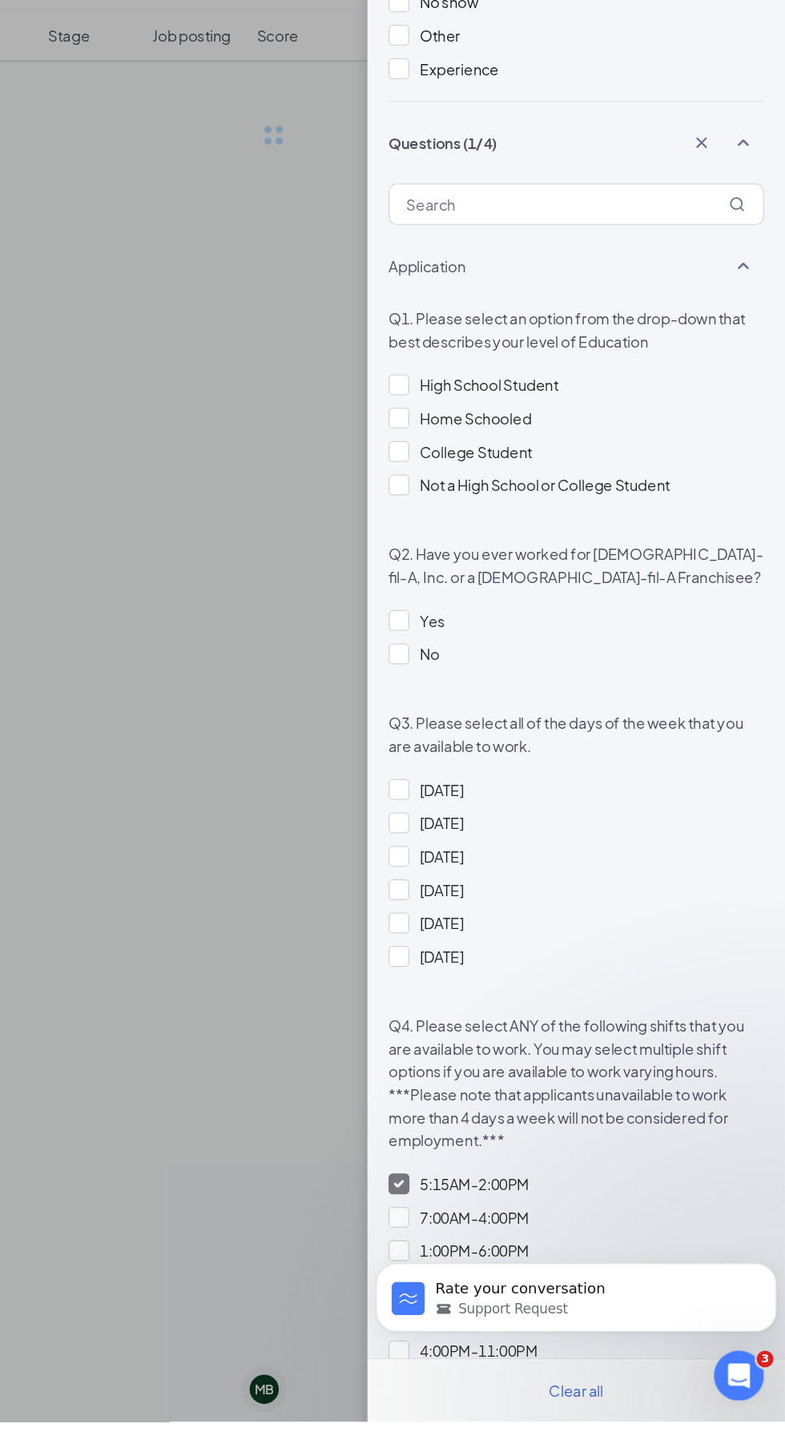
scroll to position [0, 0]
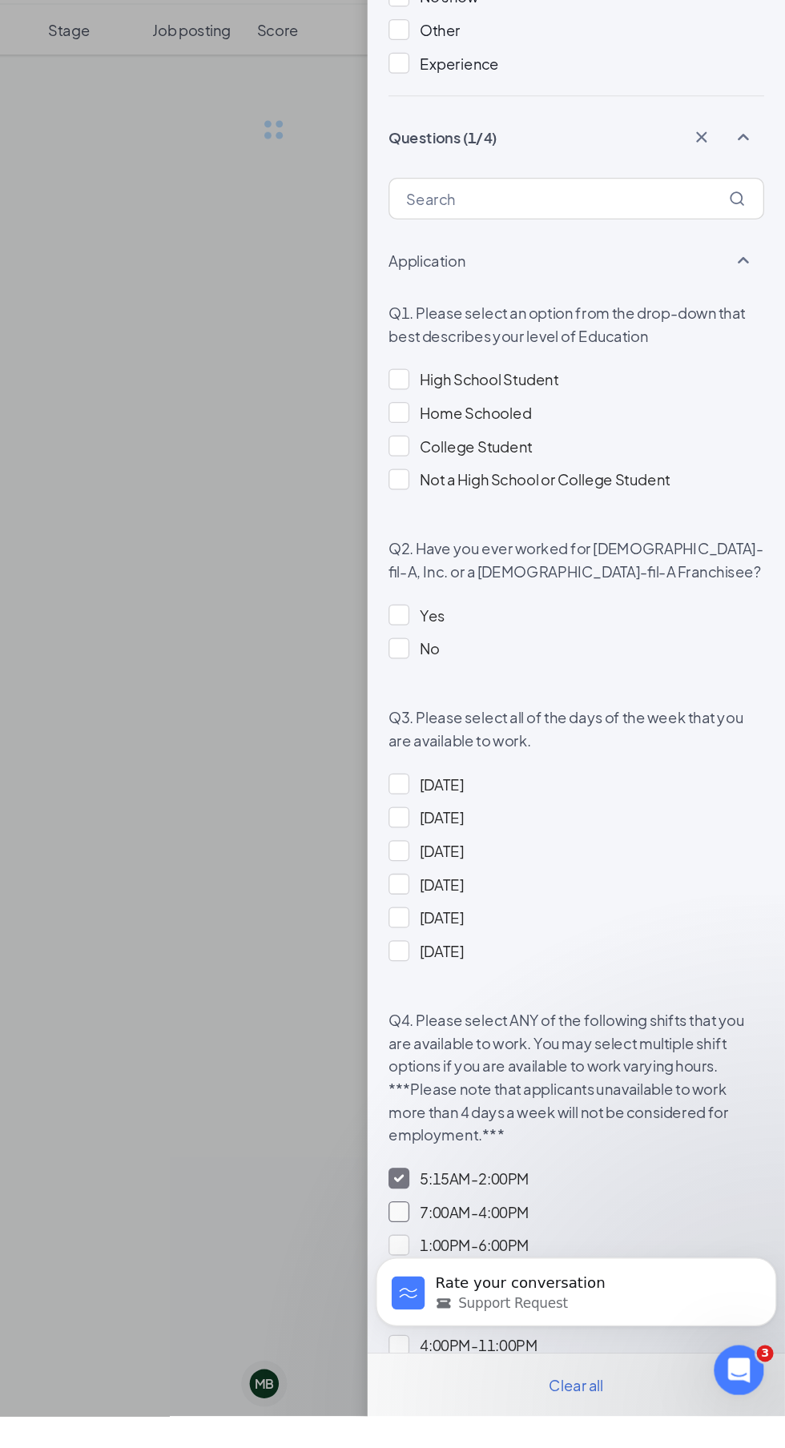
click at [489, 1293] on div at bounding box center [489, 1291] width 16 height 16
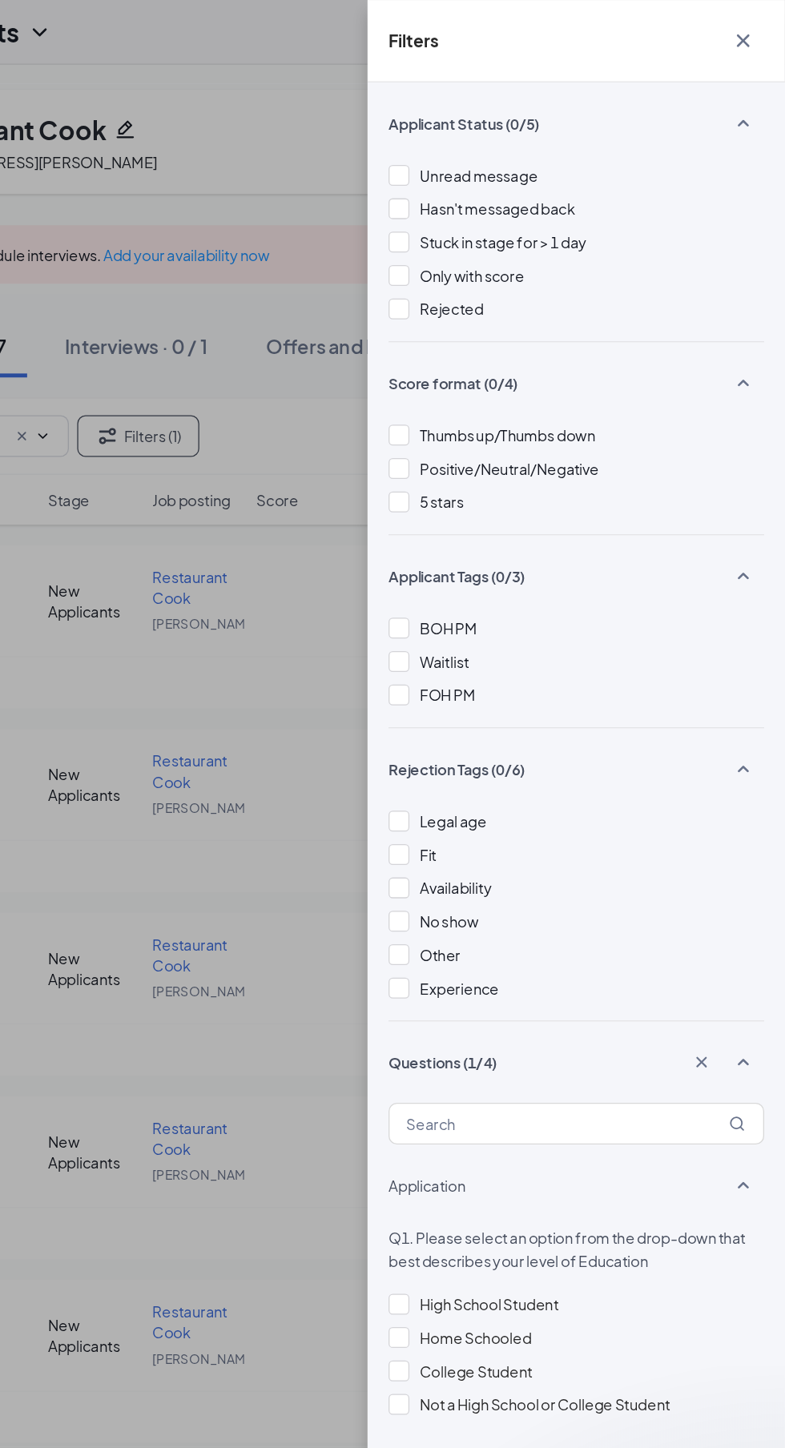
click at [753, 30] on icon "Cross" at bounding box center [753, 31] width 10 height 10
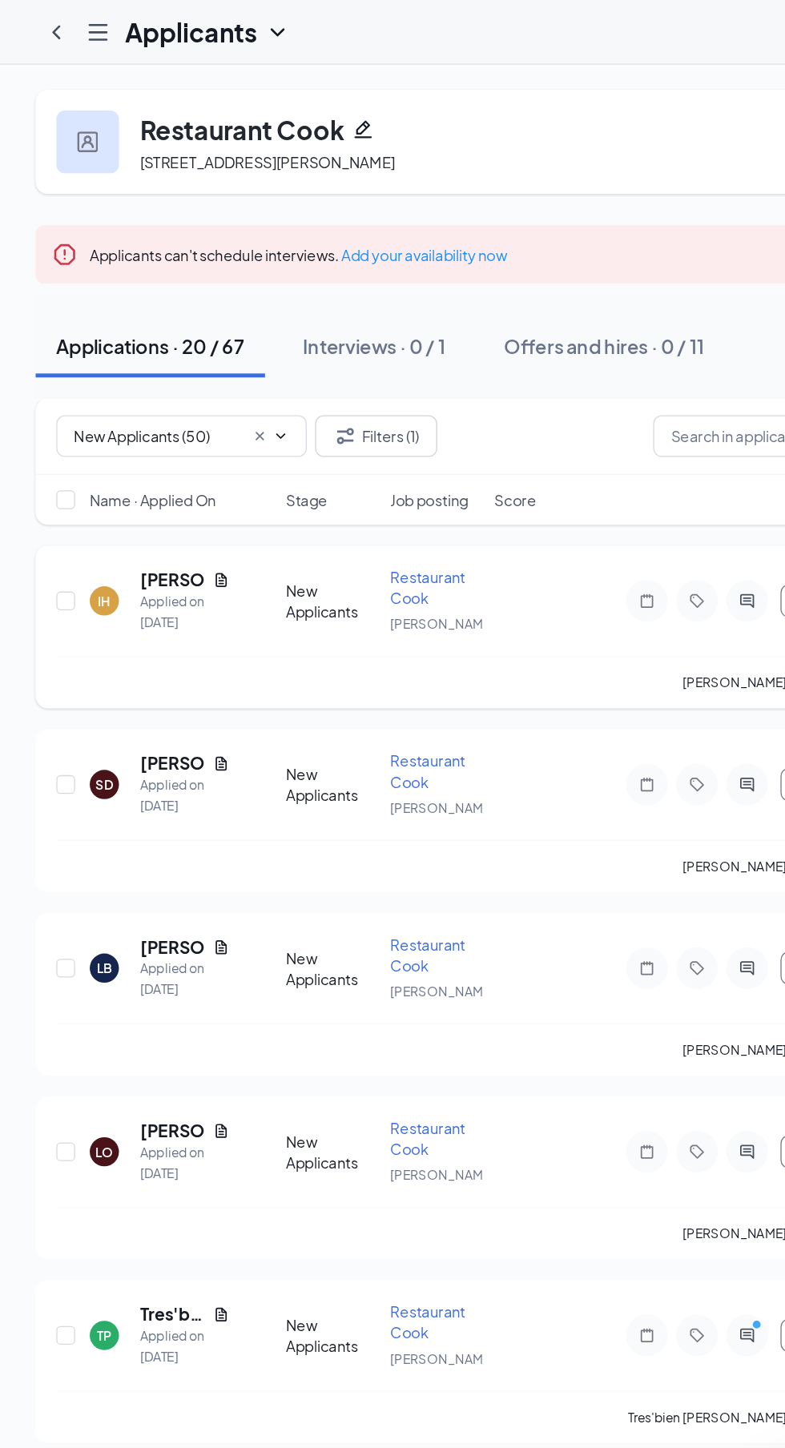
click at [107, 454] on h5 "[PERSON_NAME]" at bounding box center [132, 446] width 50 height 18
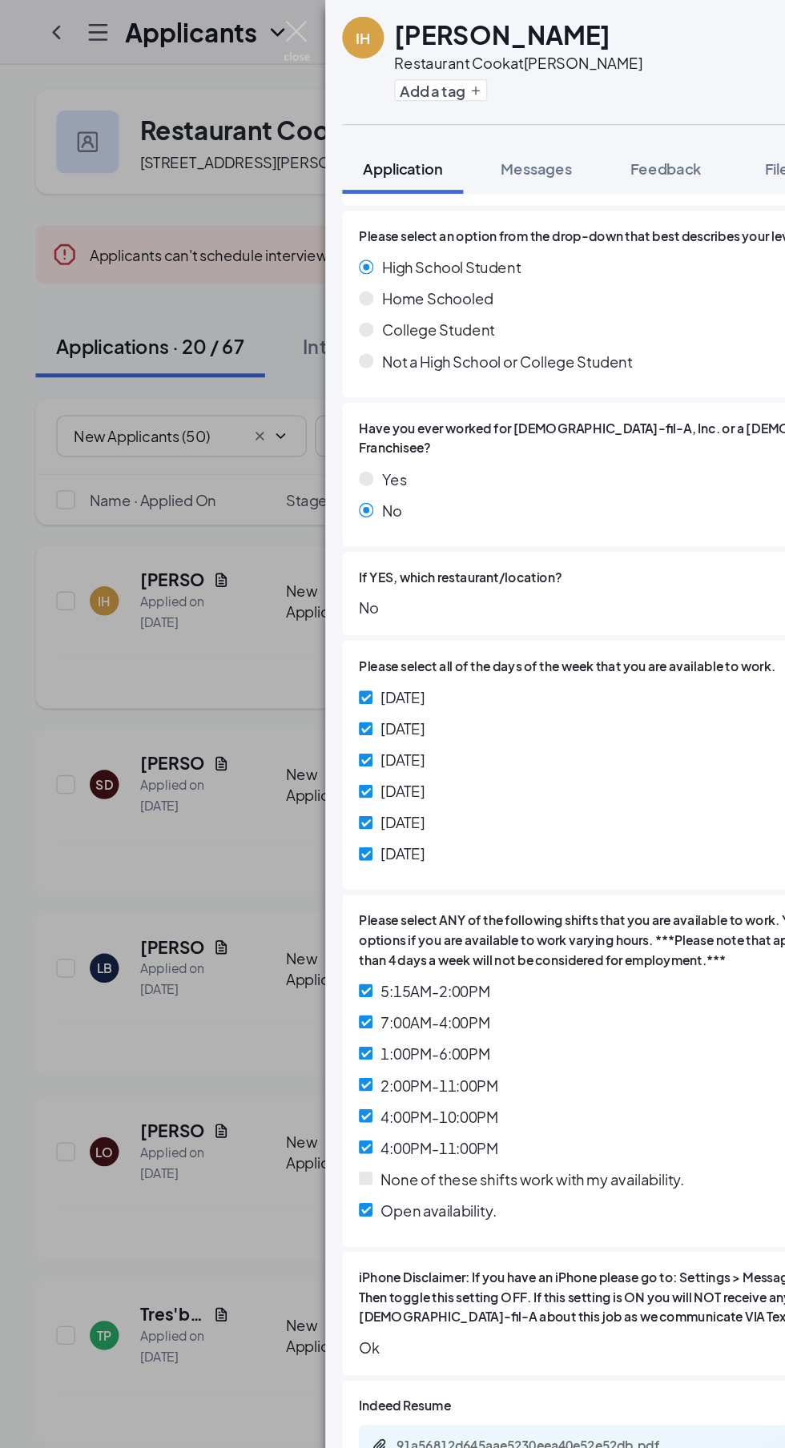
scroll to position [303, 0]
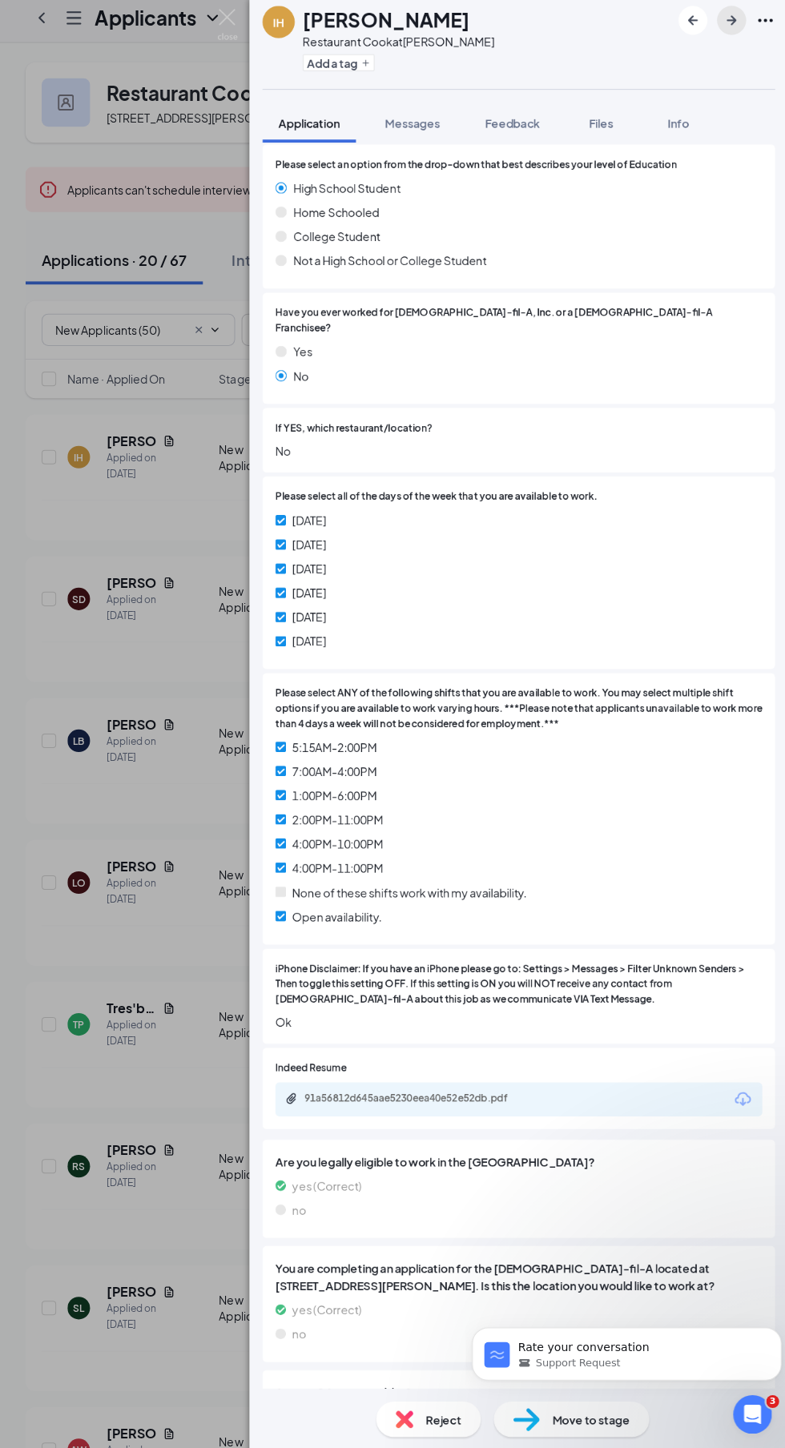
click at [741, 24] on button "button" at bounding box center [729, 27] width 29 height 29
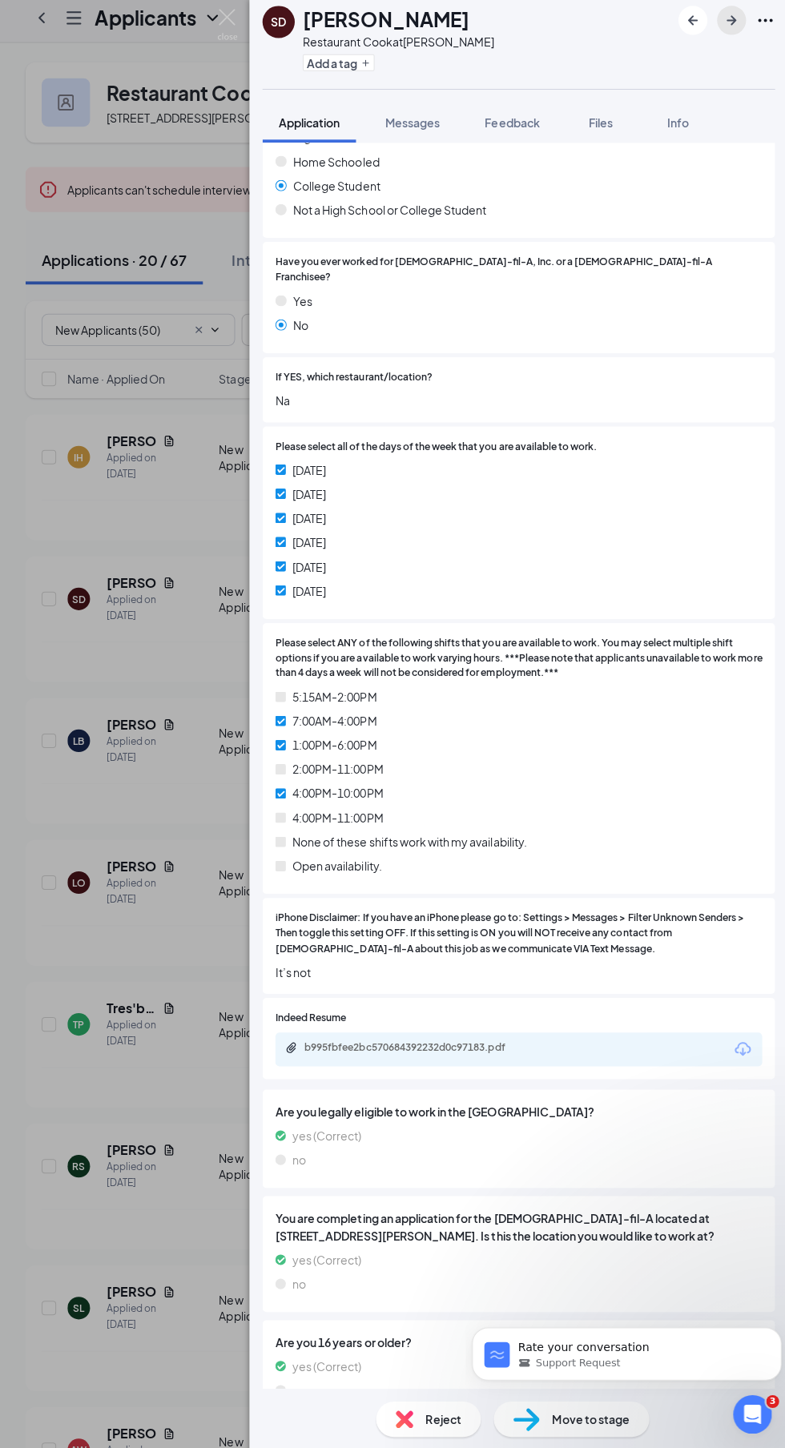
scroll to position [107, 0]
click at [585, 1435] on div "Move to stage" at bounding box center [570, 1417] width 155 height 35
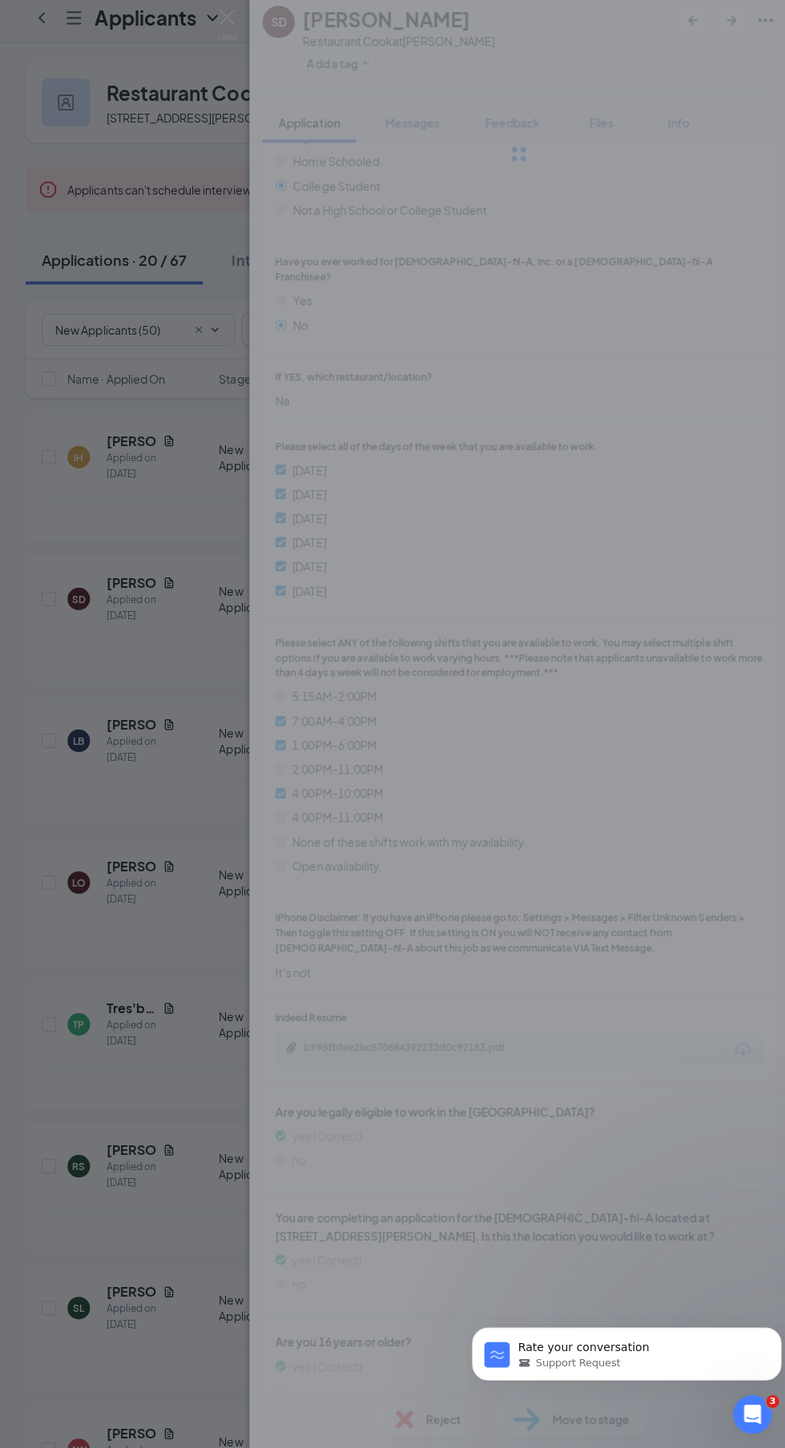
scroll to position [363, 0]
type input "Reviewed Applicants (next stage)"
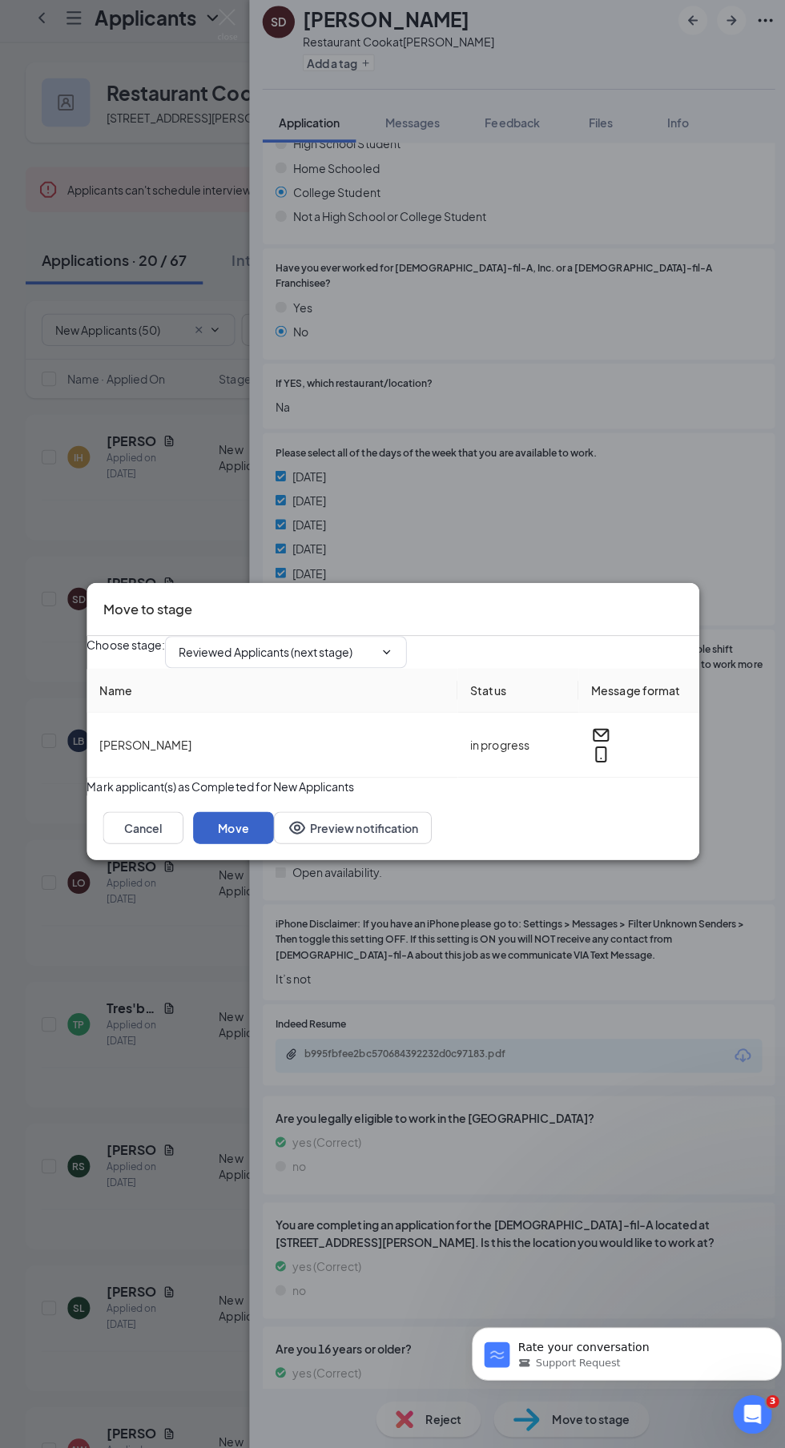
click at [274, 846] on button "Move" at bounding box center [234, 830] width 80 height 32
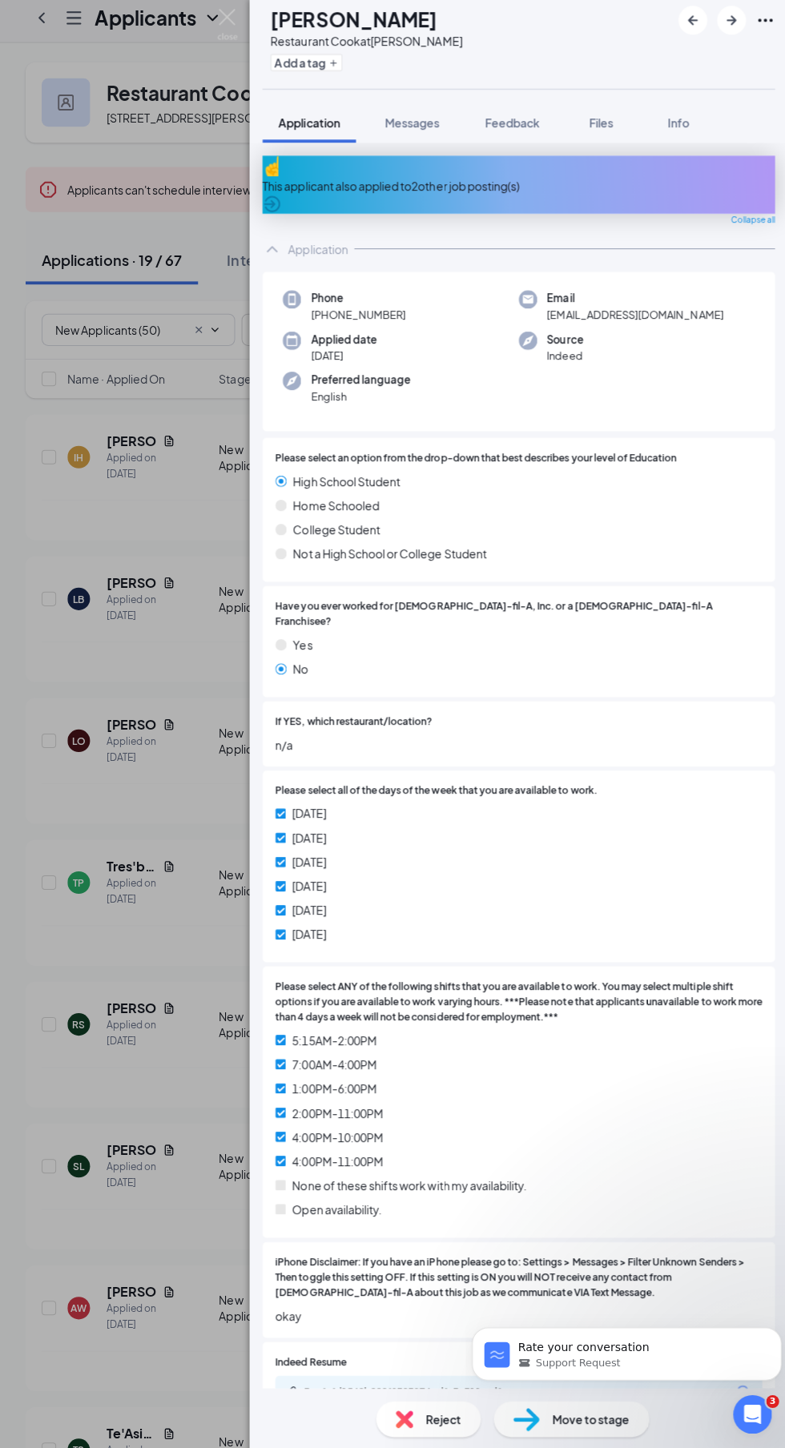
click at [336, 183] on div "This applicant also applied to 2 other job posting(s)" at bounding box center [517, 192] width 509 height 18
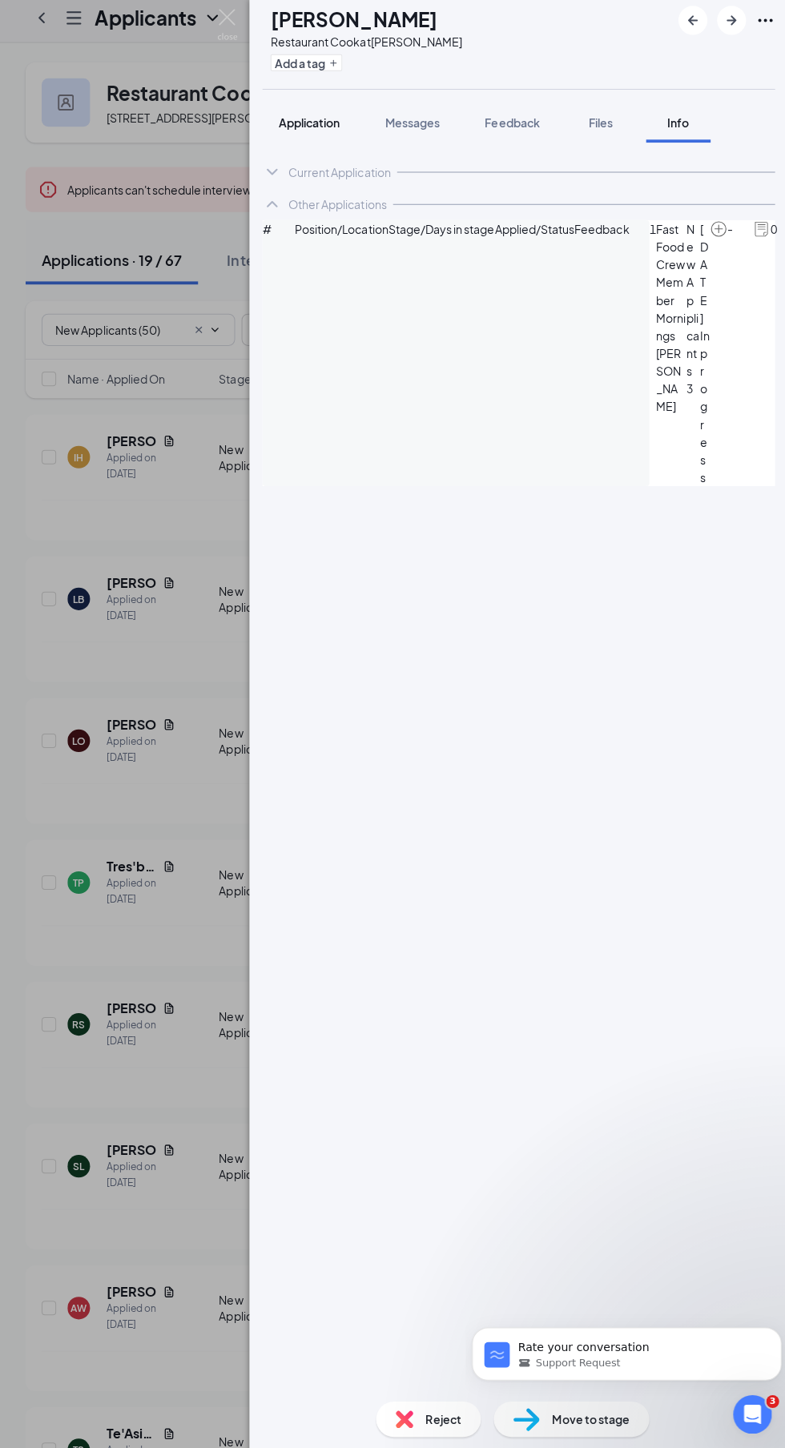
click at [298, 125] on span "Application" at bounding box center [309, 129] width 61 height 14
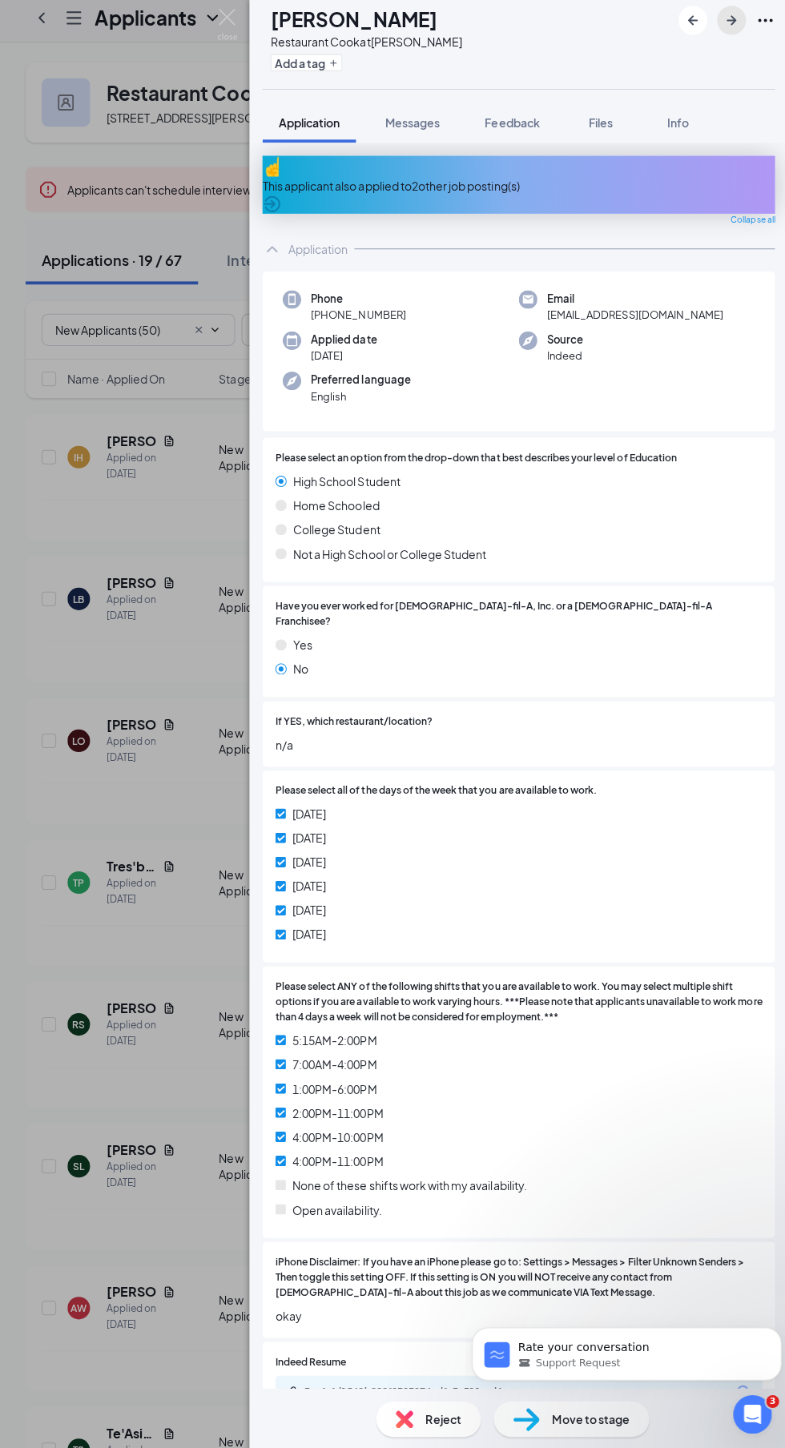
click at [741, 24] on button "button" at bounding box center [729, 27] width 29 height 29
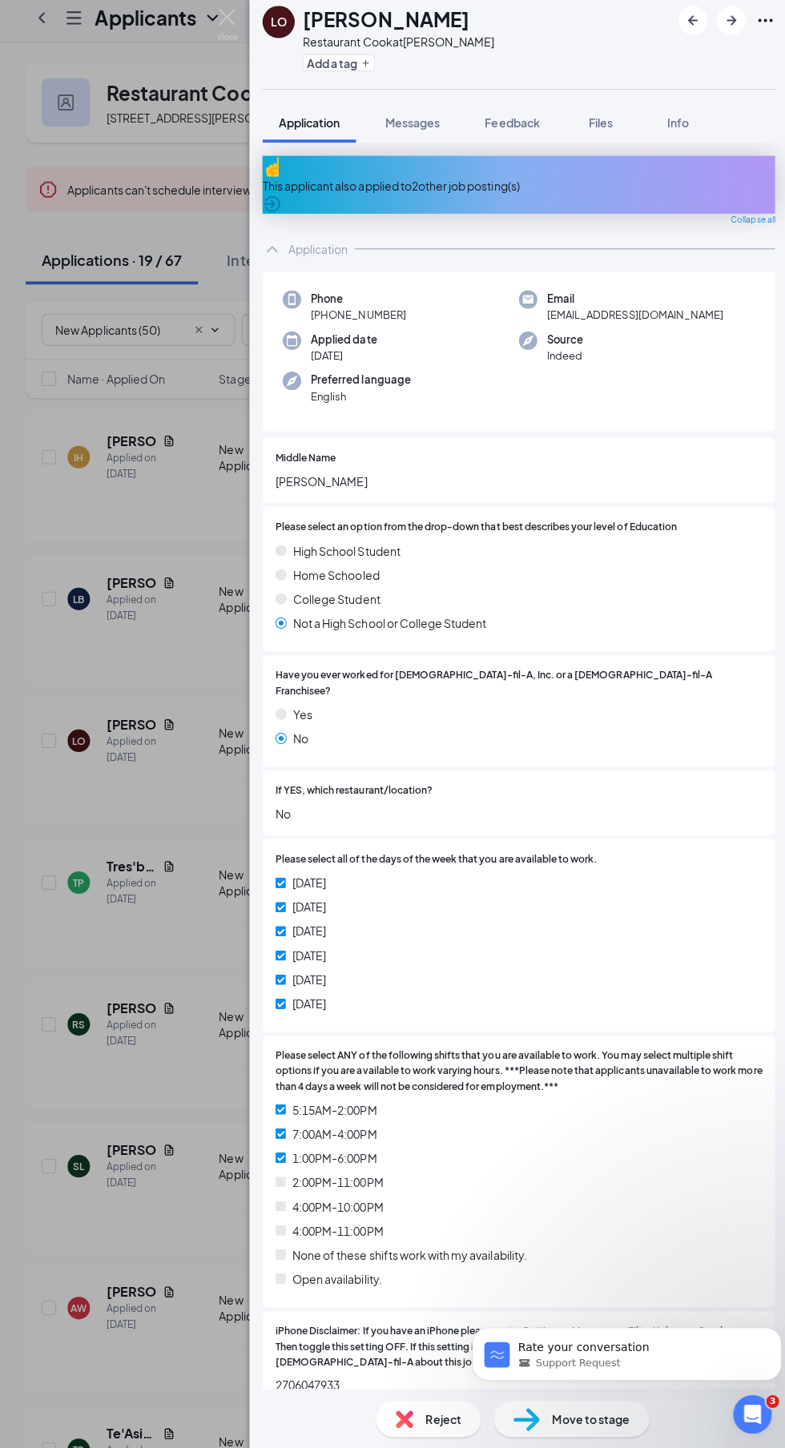
click at [332, 163] on div "This applicant also applied to 2 other job posting(s)" at bounding box center [517, 191] width 509 height 58
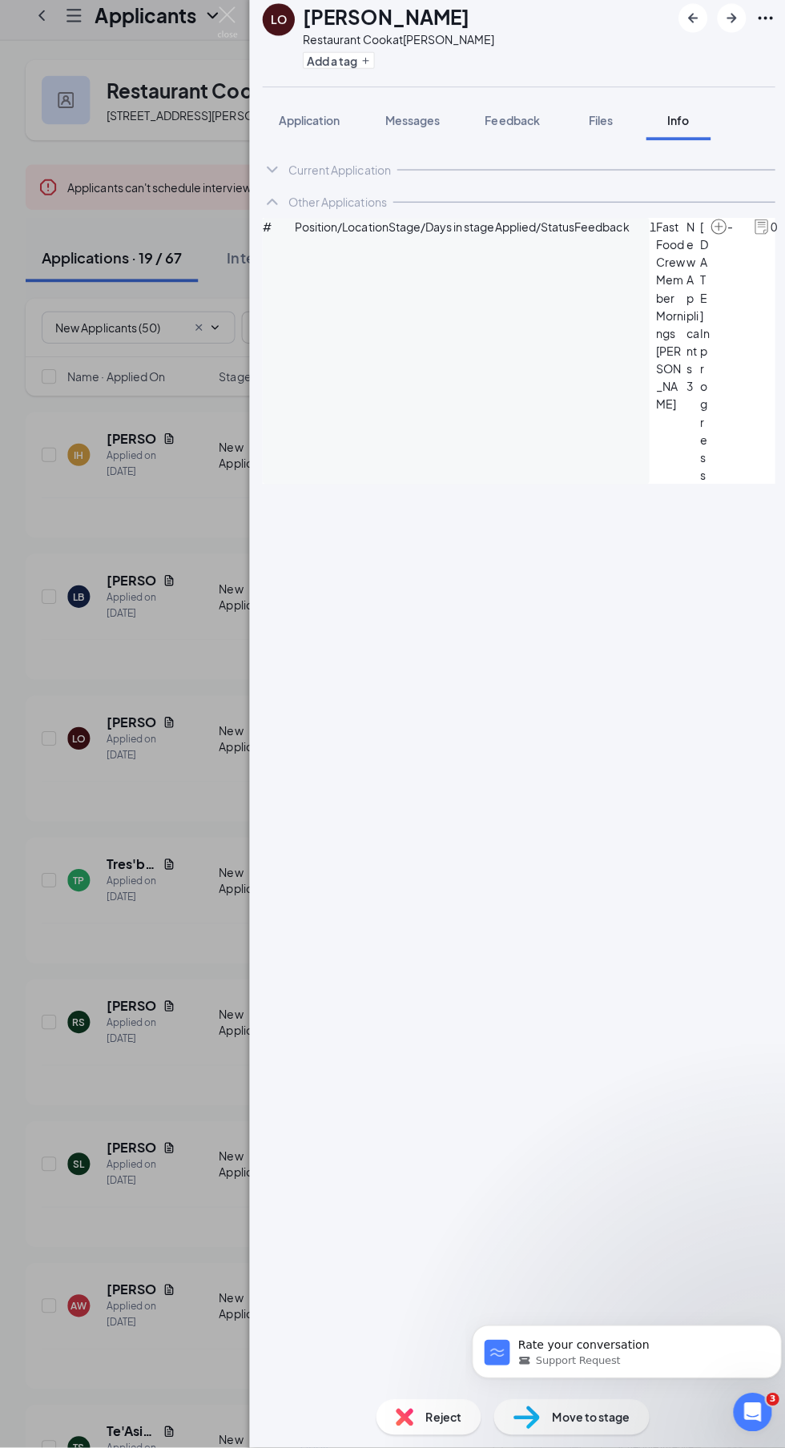
click at [582, 1427] on span "Move to stage" at bounding box center [589, 1418] width 77 height 18
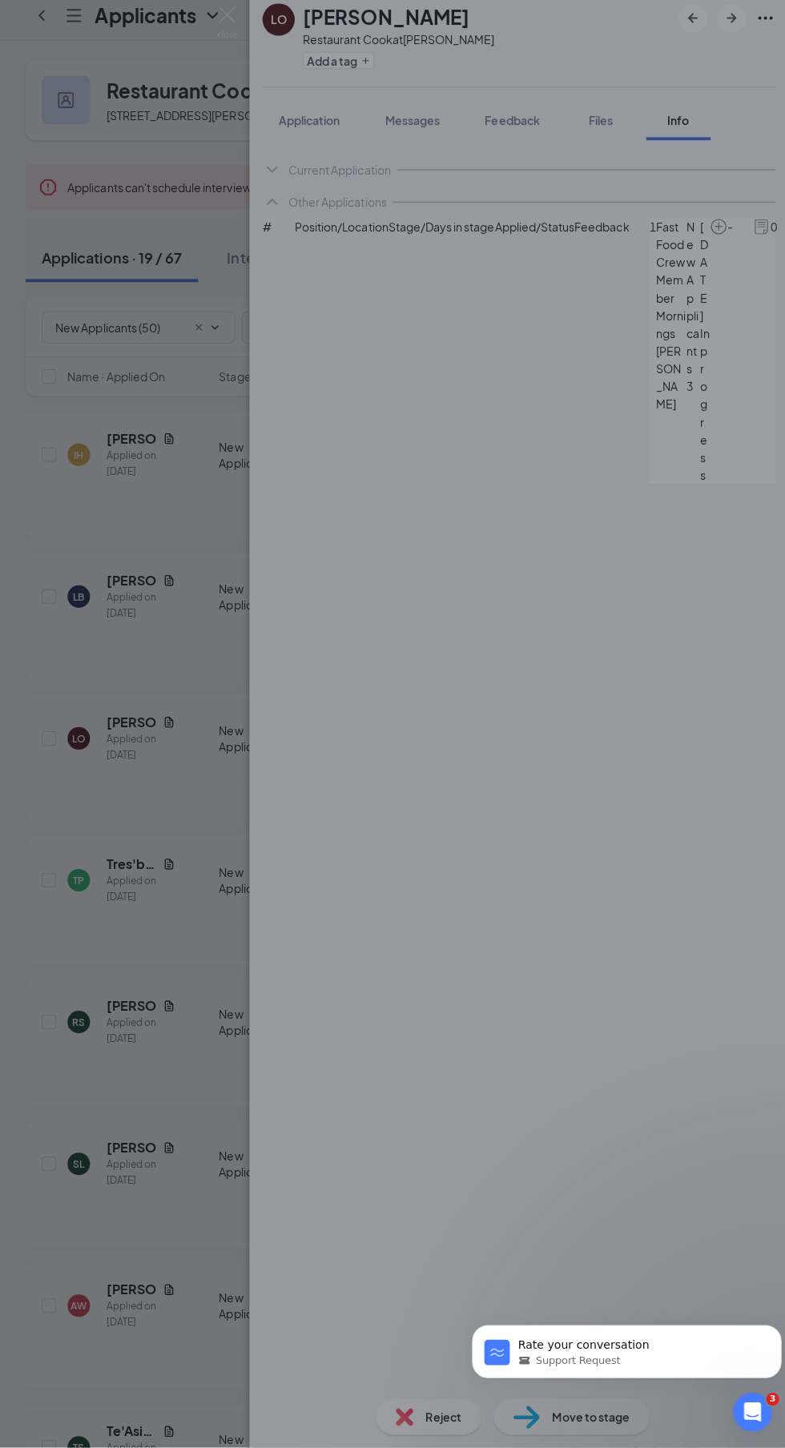
type input "Reviewed Applicants (next stage)"
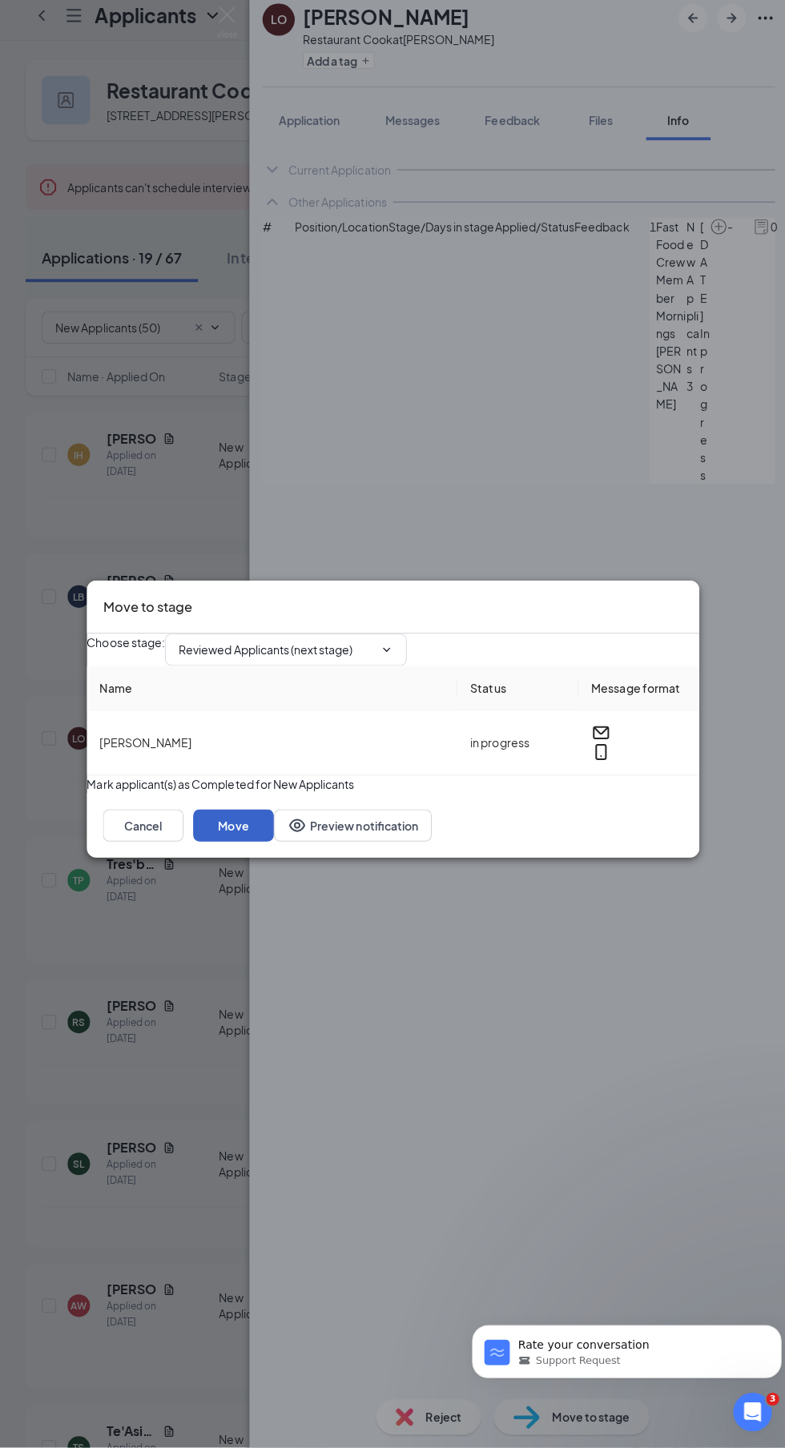
click at [274, 846] on button "Move" at bounding box center [234, 830] width 80 height 32
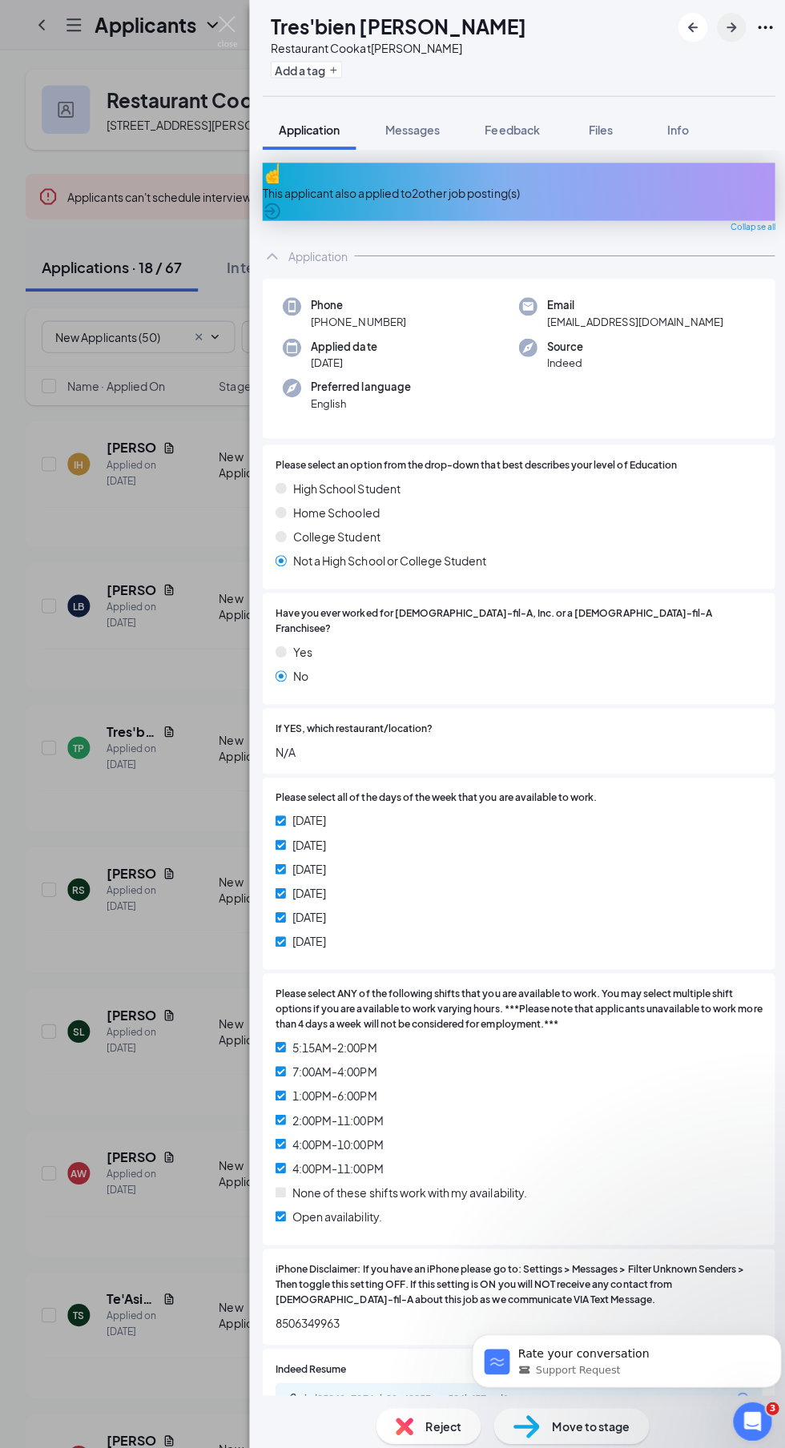
click at [731, 26] on icon "ArrowRight" at bounding box center [729, 27] width 10 height 10
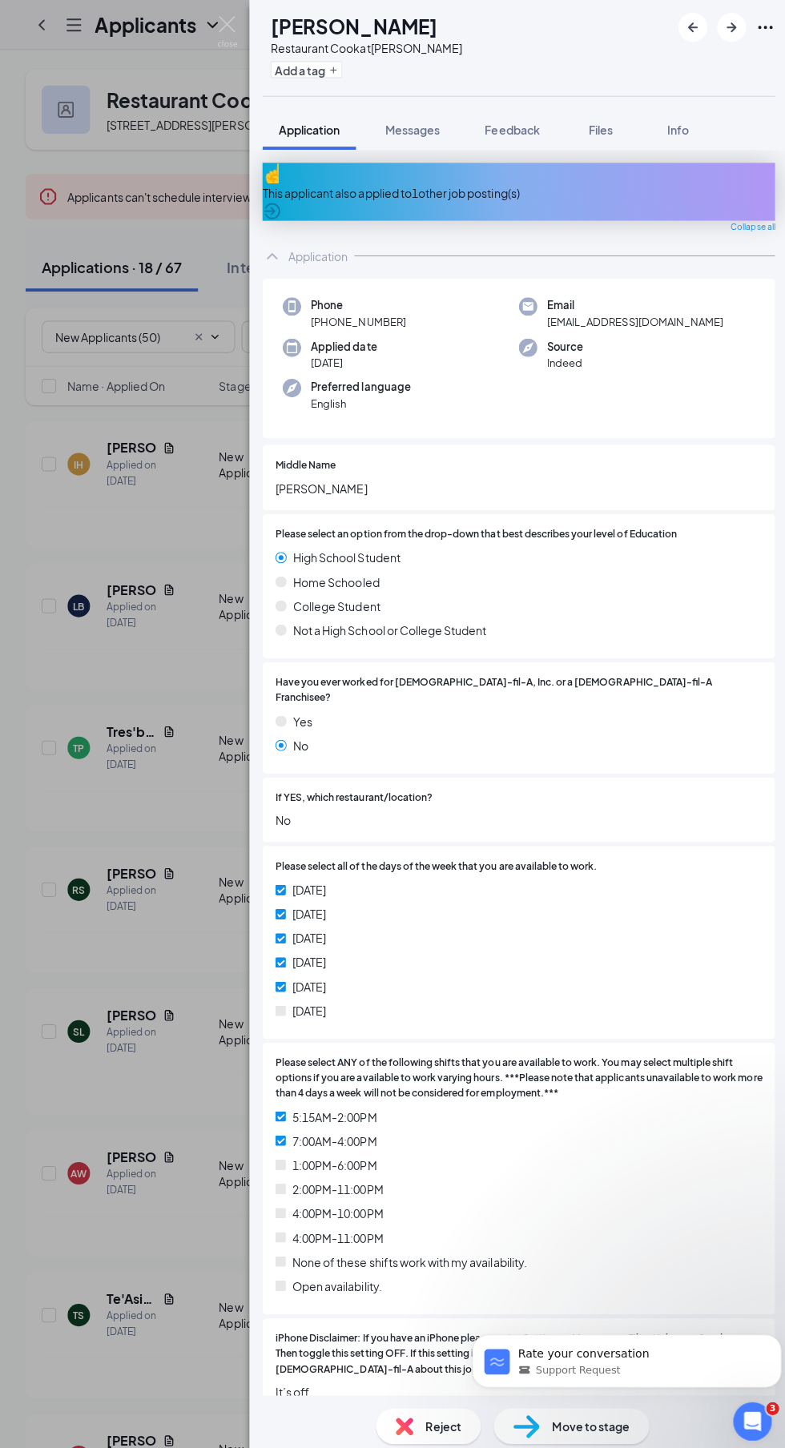
click at [333, 186] on div "This applicant also applied to 1 other job posting(s)" at bounding box center [517, 192] width 509 height 18
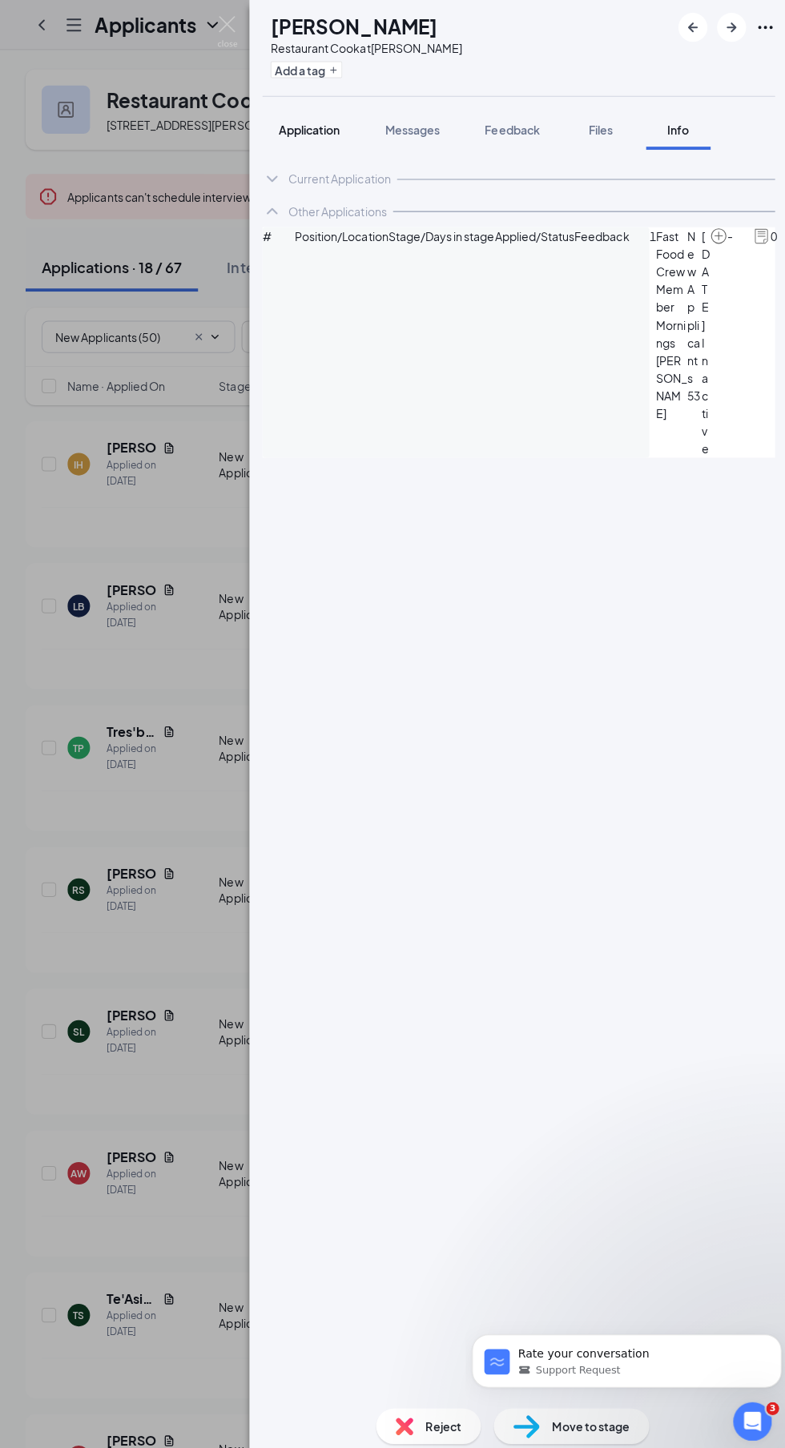
click at [289, 127] on span "Application" at bounding box center [309, 129] width 61 height 14
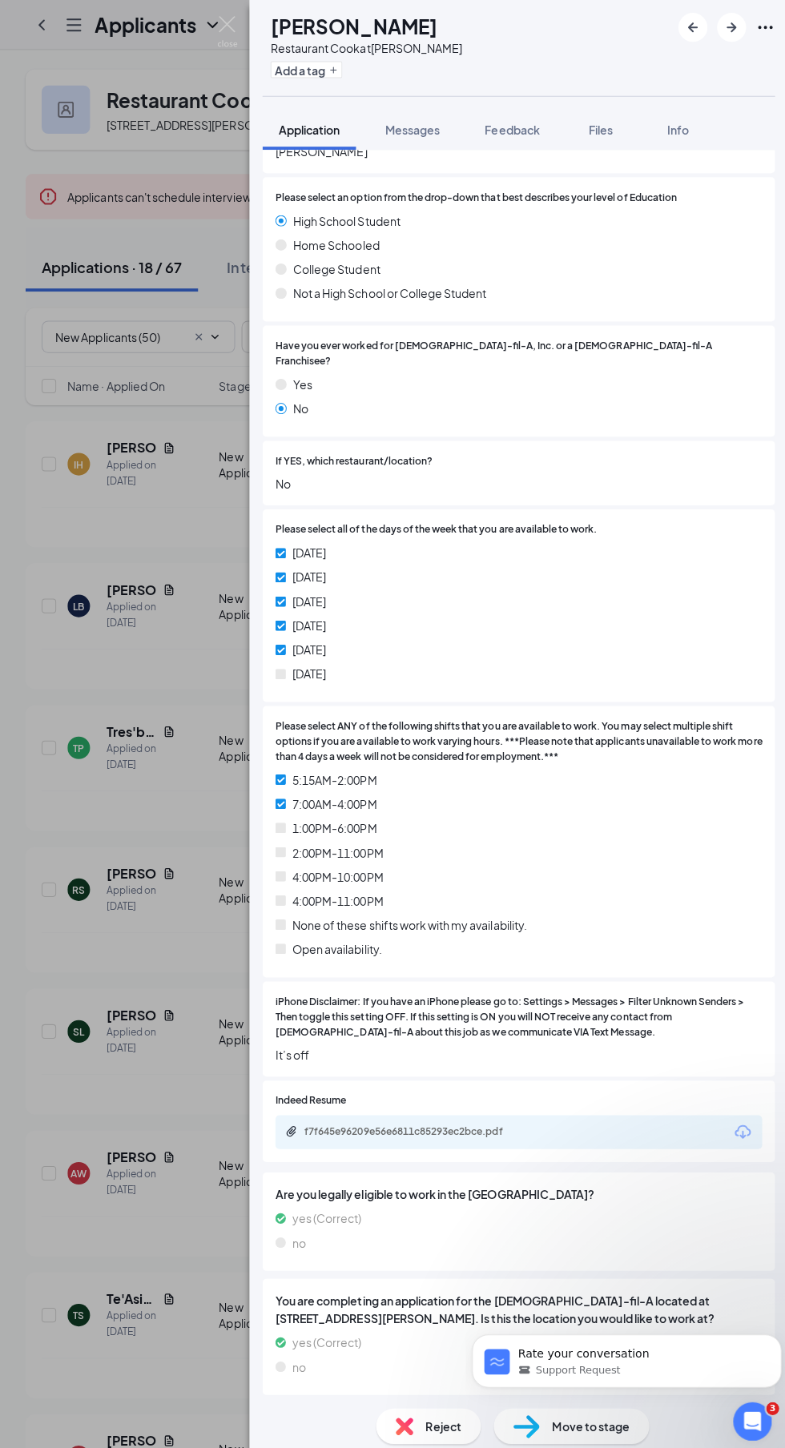
scroll to position [414, 0]
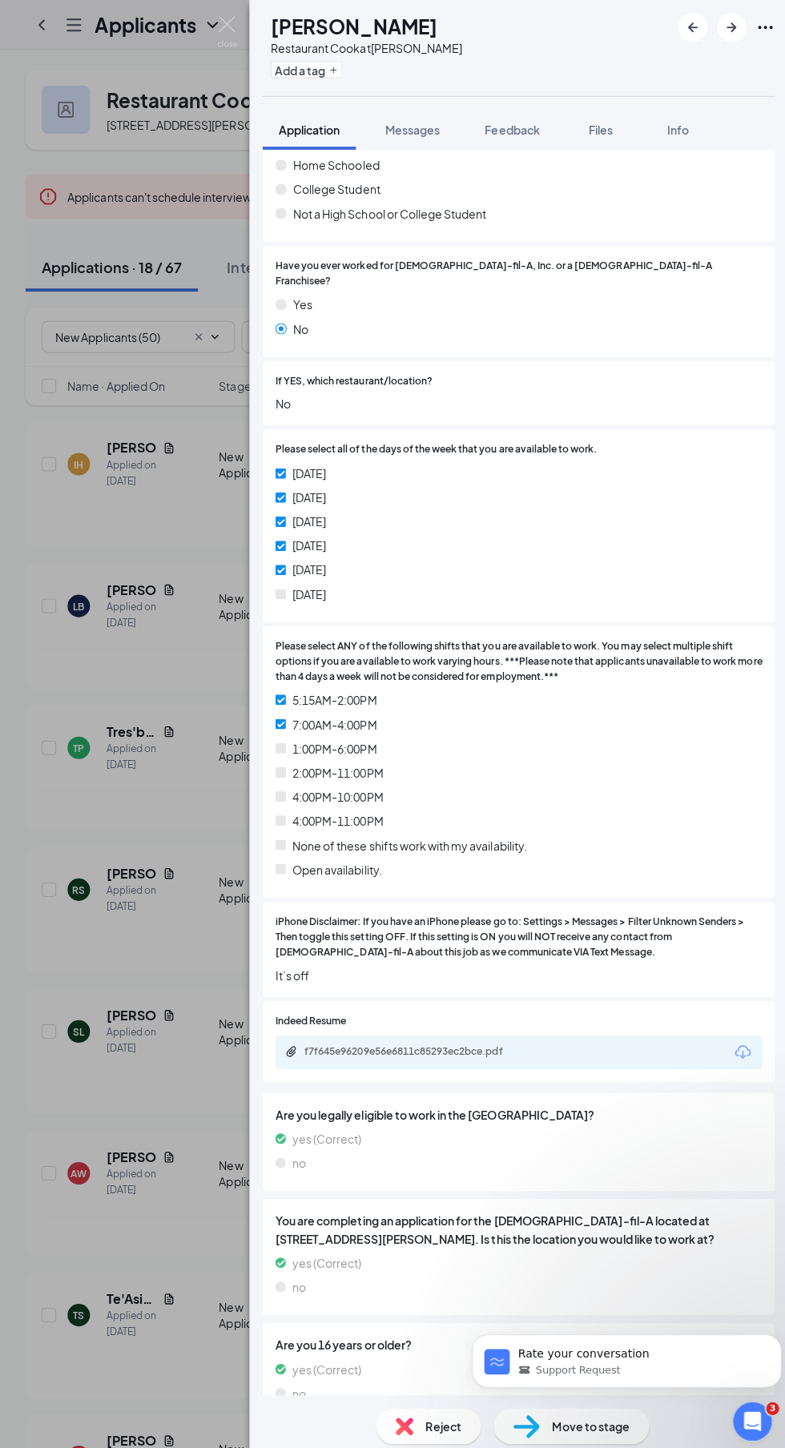
click at [449, 1039] on div "f7f645e96209e56e6811c85293ec2bce.pdf" at bounding box center [416, 1045] width 224 height 13
click at [570, 1417] on span "Move to stage" at bounding box center [589, 1418] width 77 height 18
type input "Reviewed Applicants (next stage)"
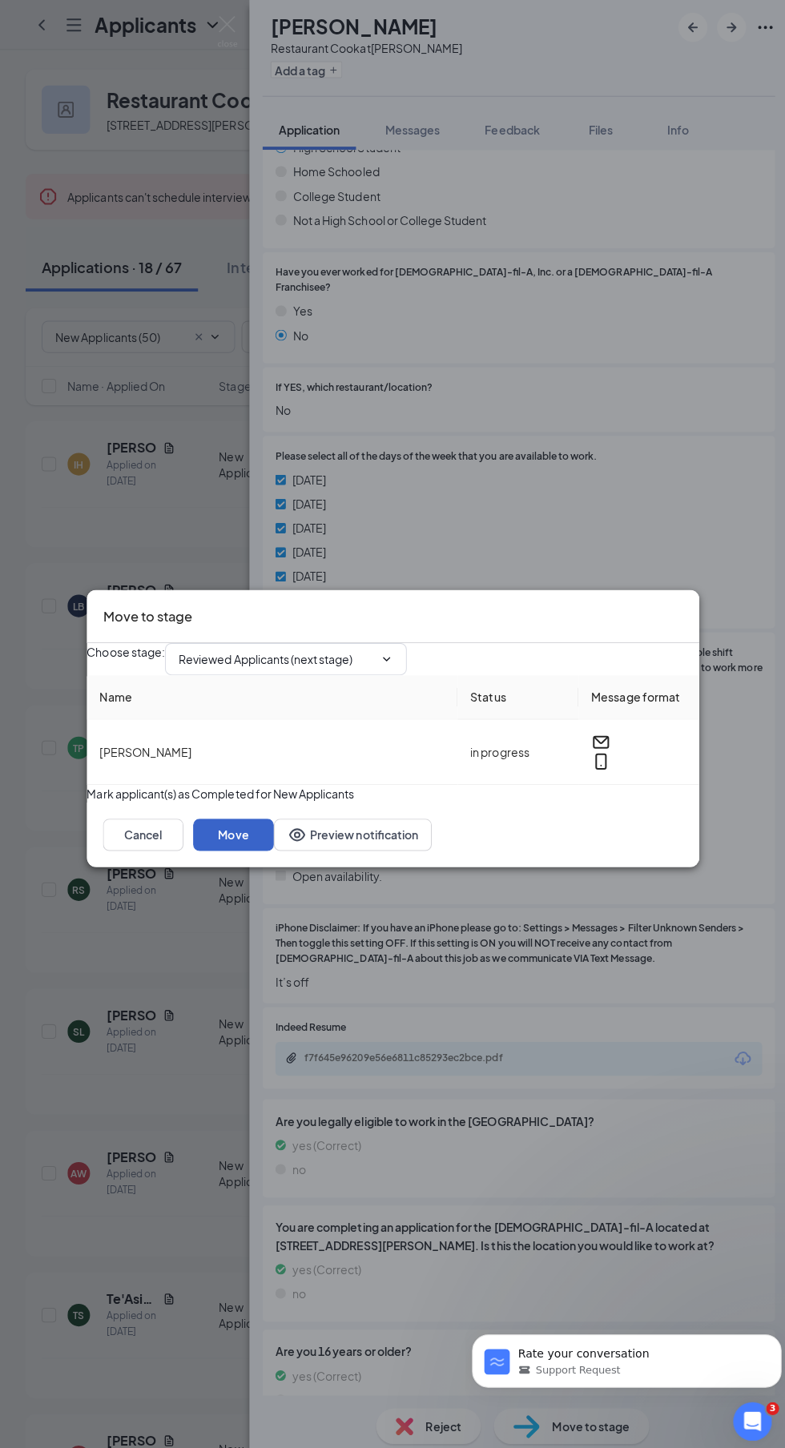
click at [274, 846] on button "Move" at bounding box center [234, 830] width 80 height 32
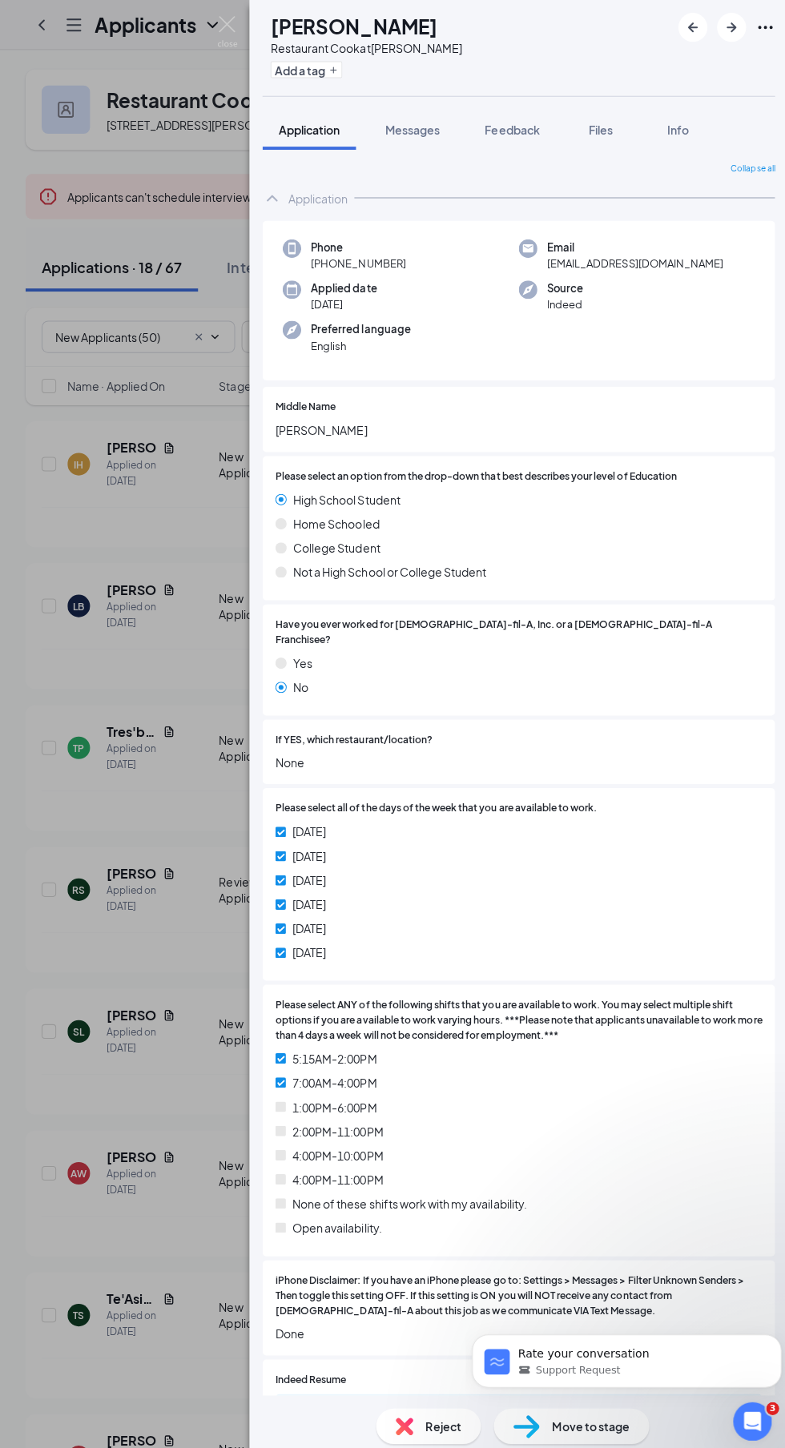
scroll to position [1, 0]
click at [741, 24] on button "button" at bounding box center [729, 27] width 29 height 29
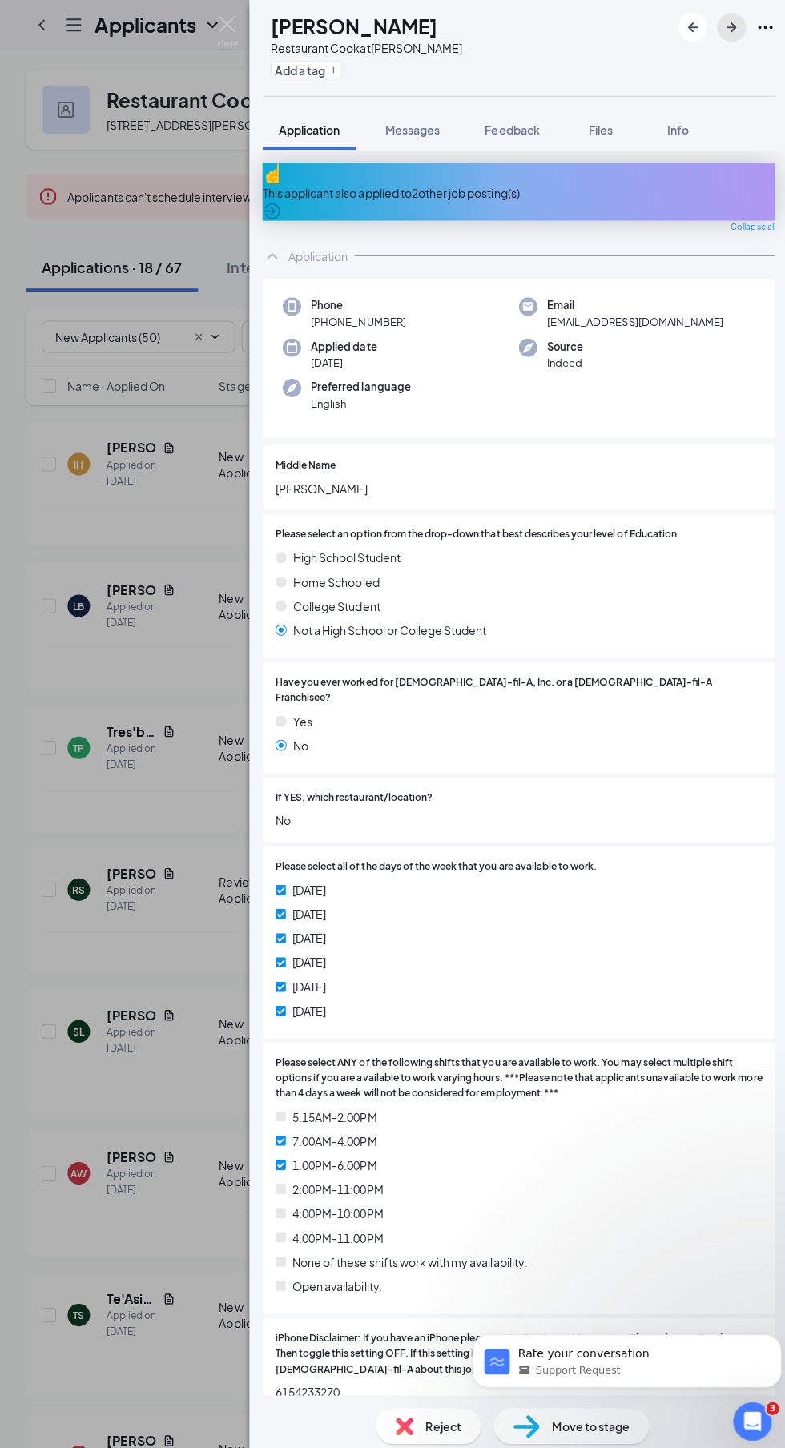
click at [734, 22] on icon "ArrowRight" at bounding box center [728, 27] width 19 height 19
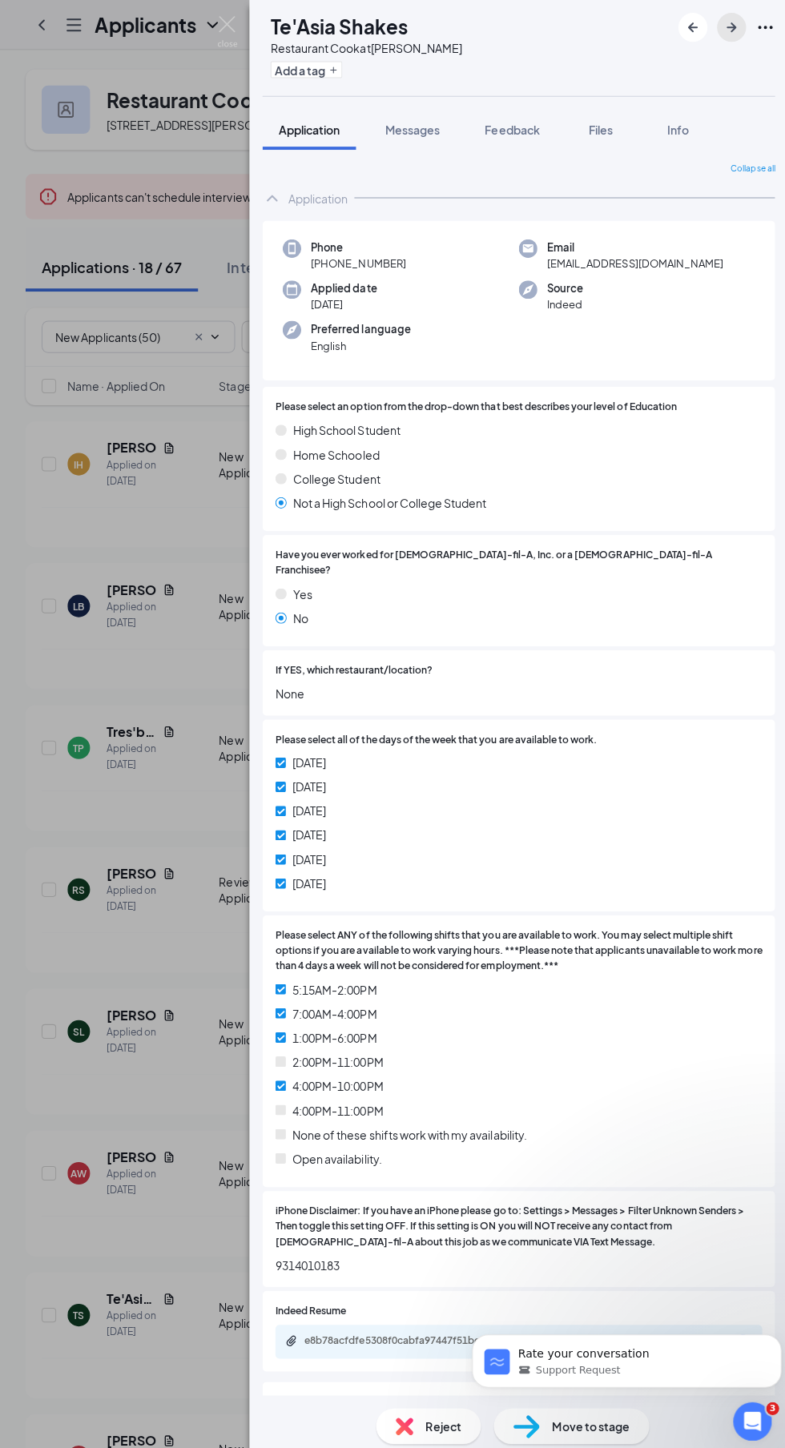
click at [734, 23] on icon "ArrowRight" at bounding box center [728, 27] width 19 height 19
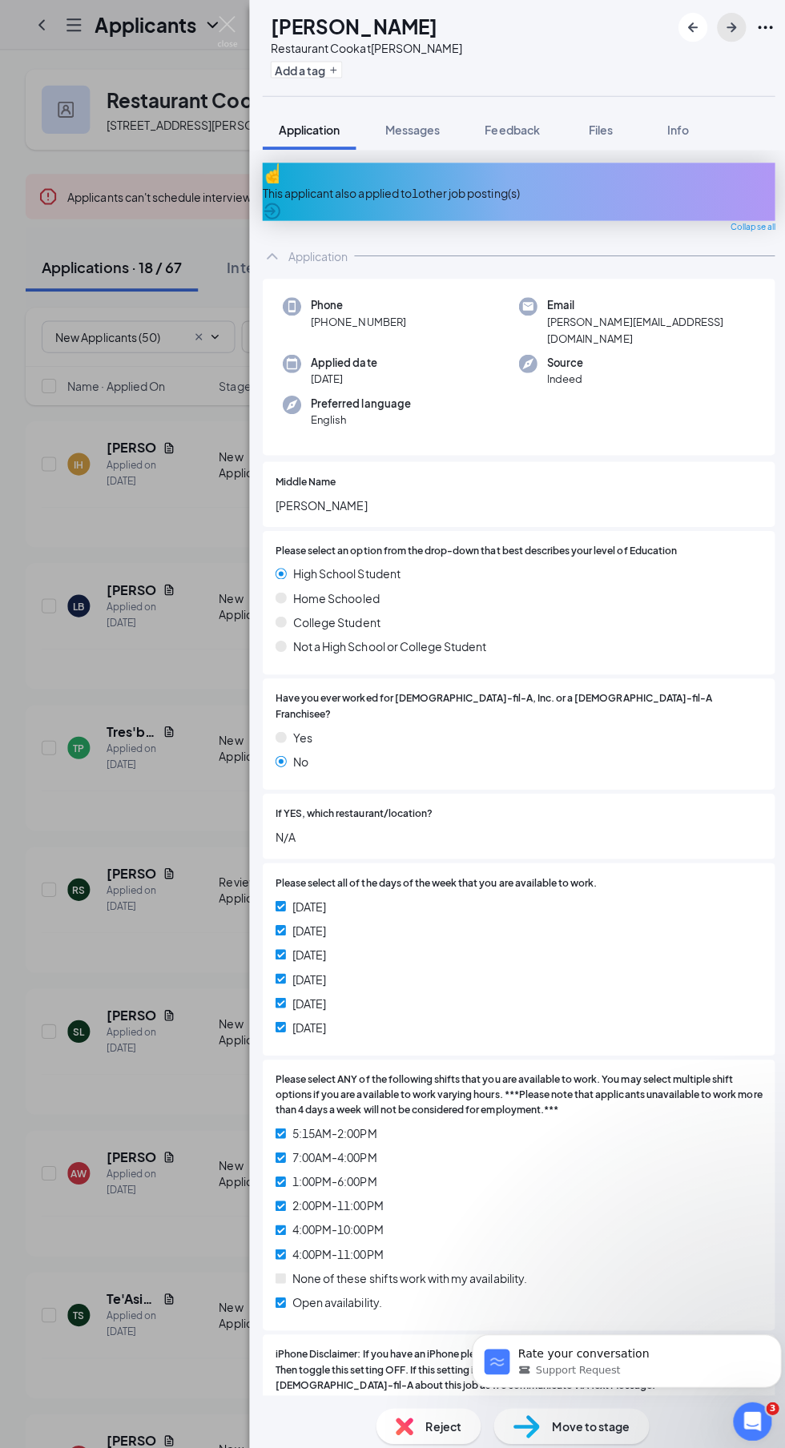
click at [733, 26] on icon "ArrowRight" at bounding box center [729, 27] width 10 height 10
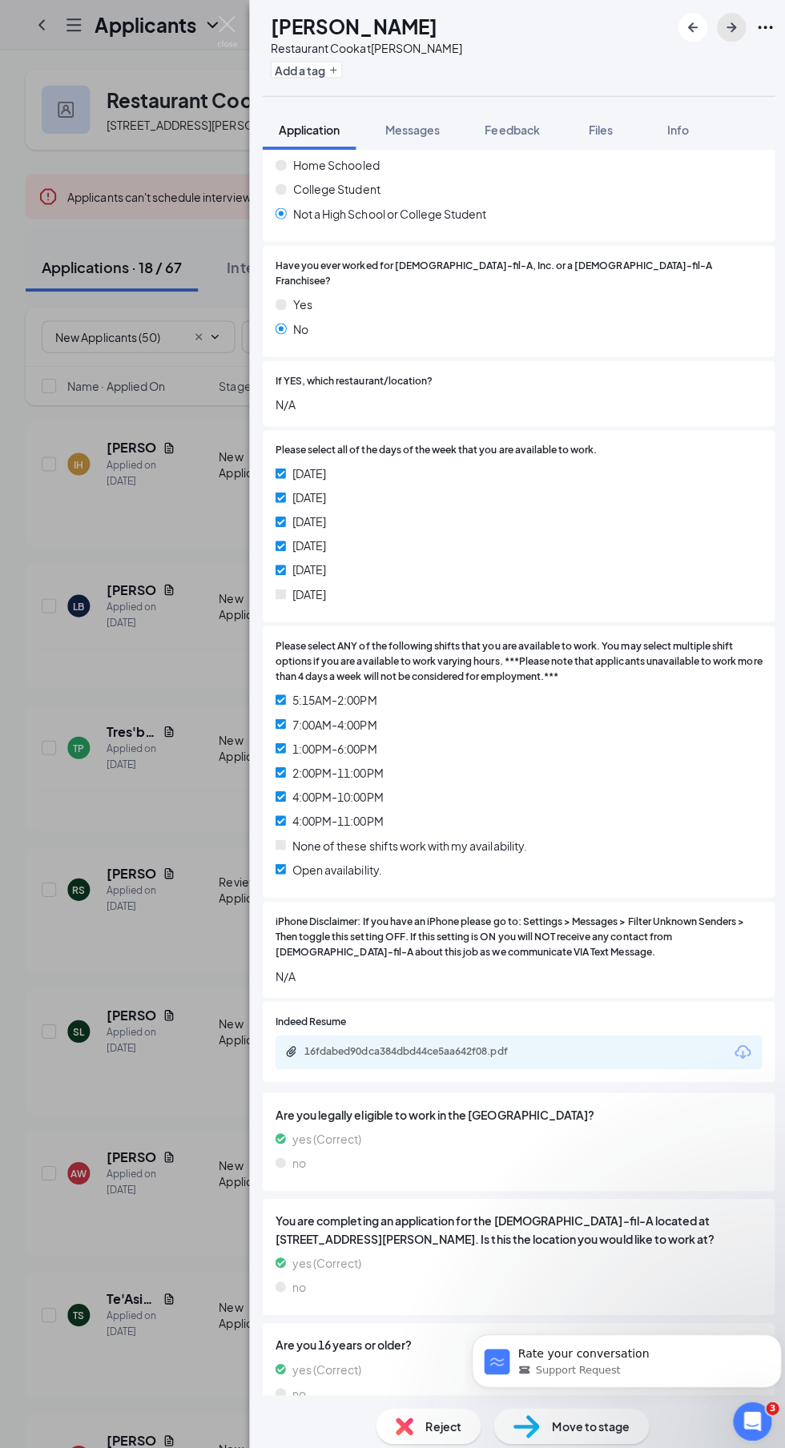
scroll to position [107, 0]
click at [588, 1428] on div "Move to stage" at bounding box center [570, 1417] width 155 height 35
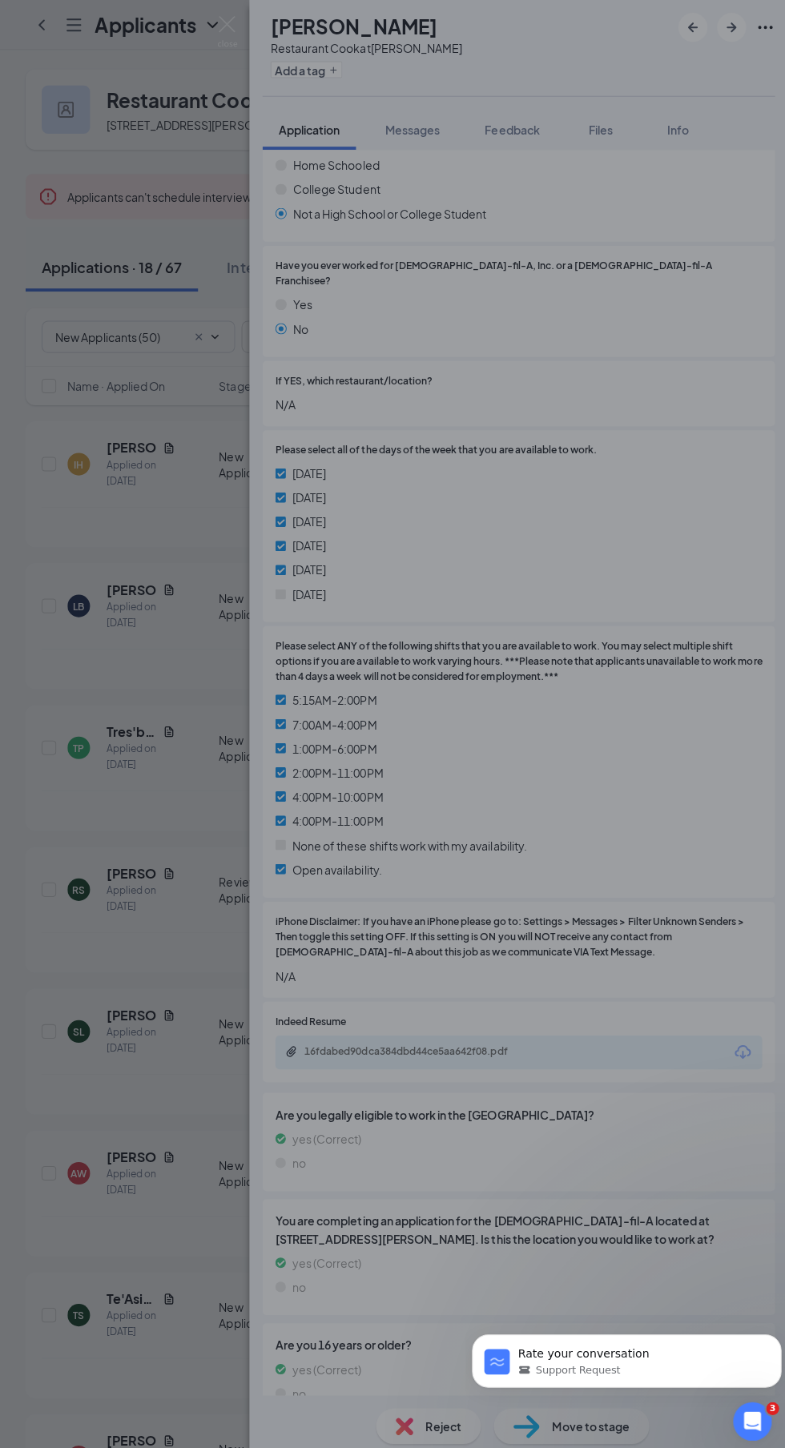
scroll to position [339, 0]
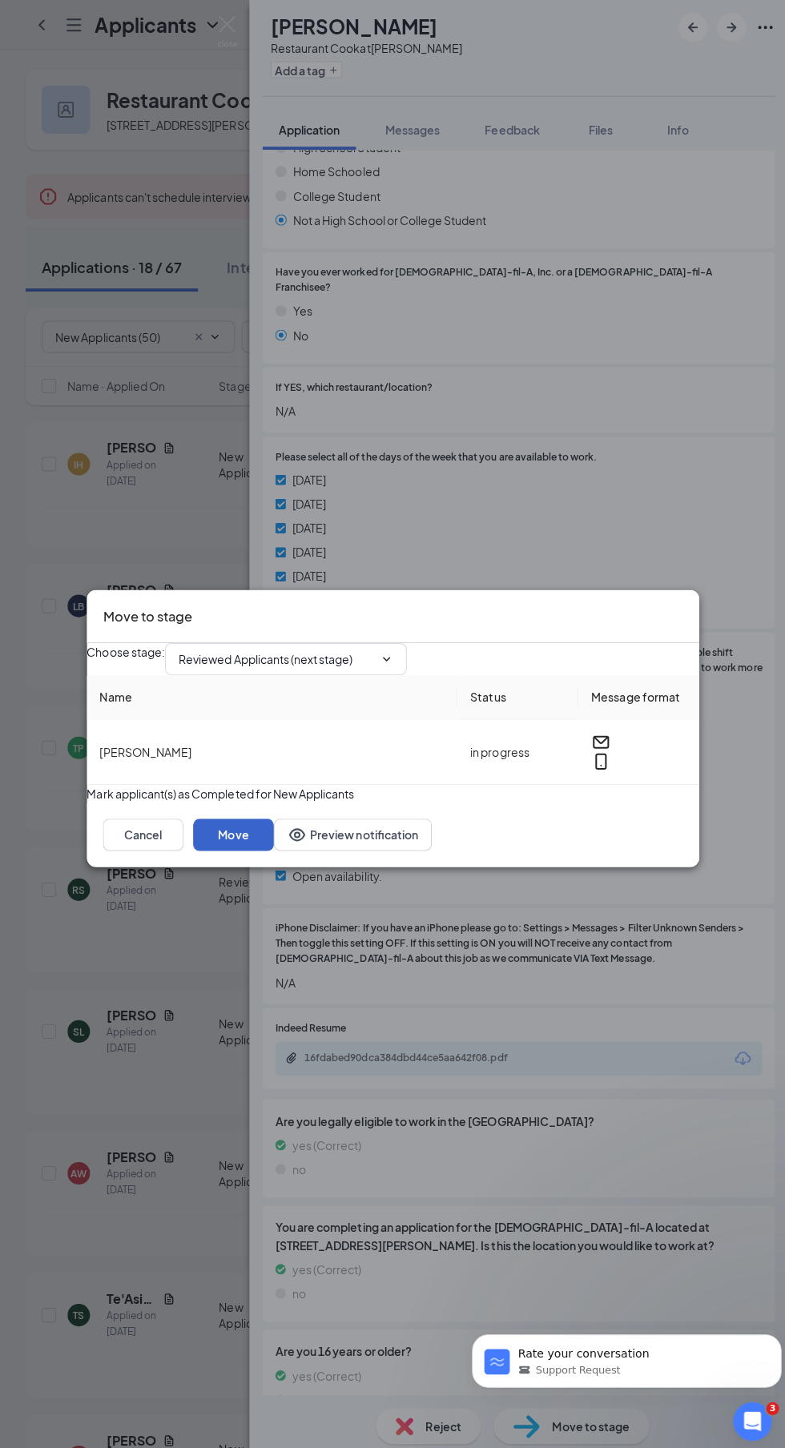
click at [274, 846] on button "Move" at bounding box center [234, 830] width 80 height 32
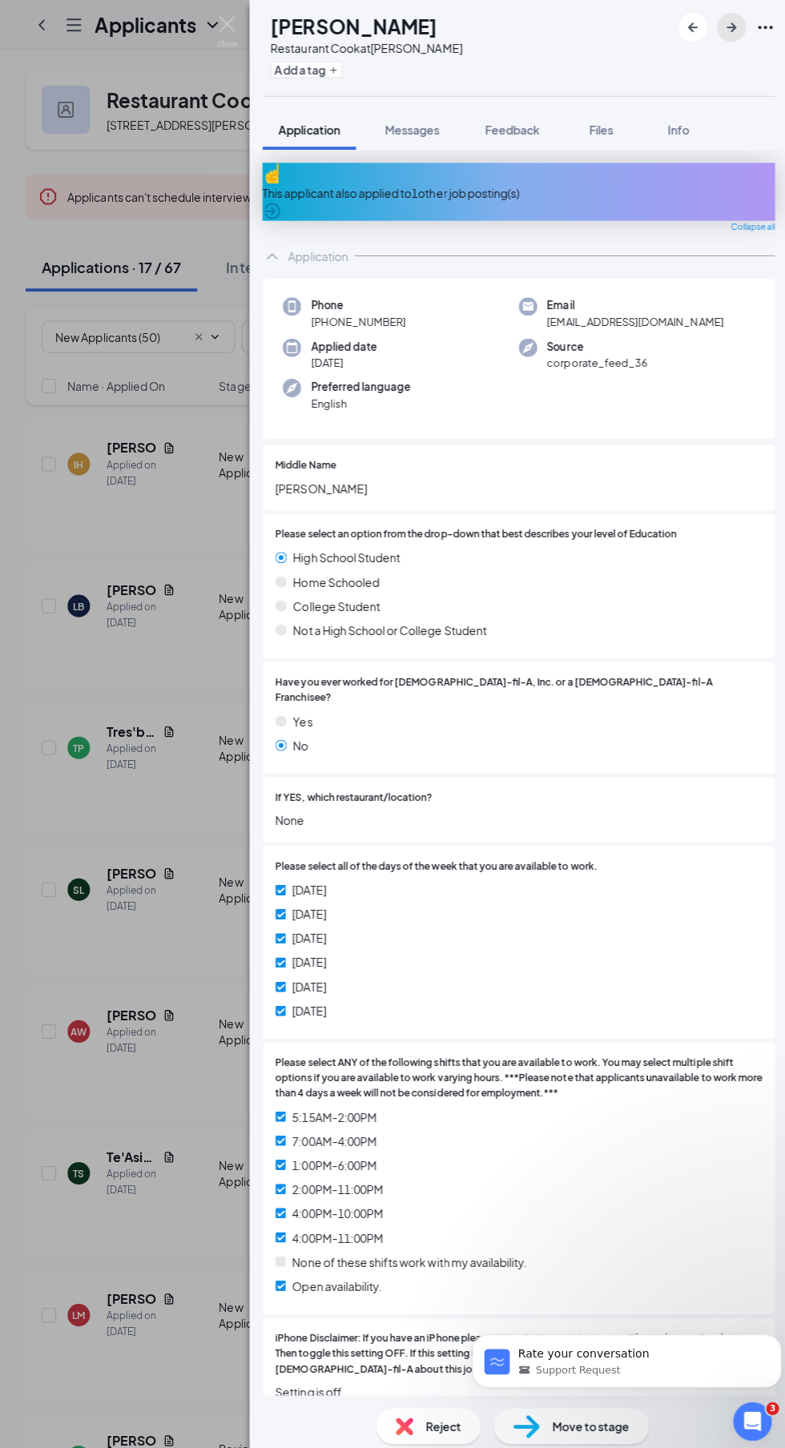
click at [727, 28] on icon "ArrowRight" at bounding box center [728, 27] width 19 height 19
click at [548, 183] on div "This applicant also applied to 1 other job posting(s)" at bounding box center [517, 192] width 509 height 18
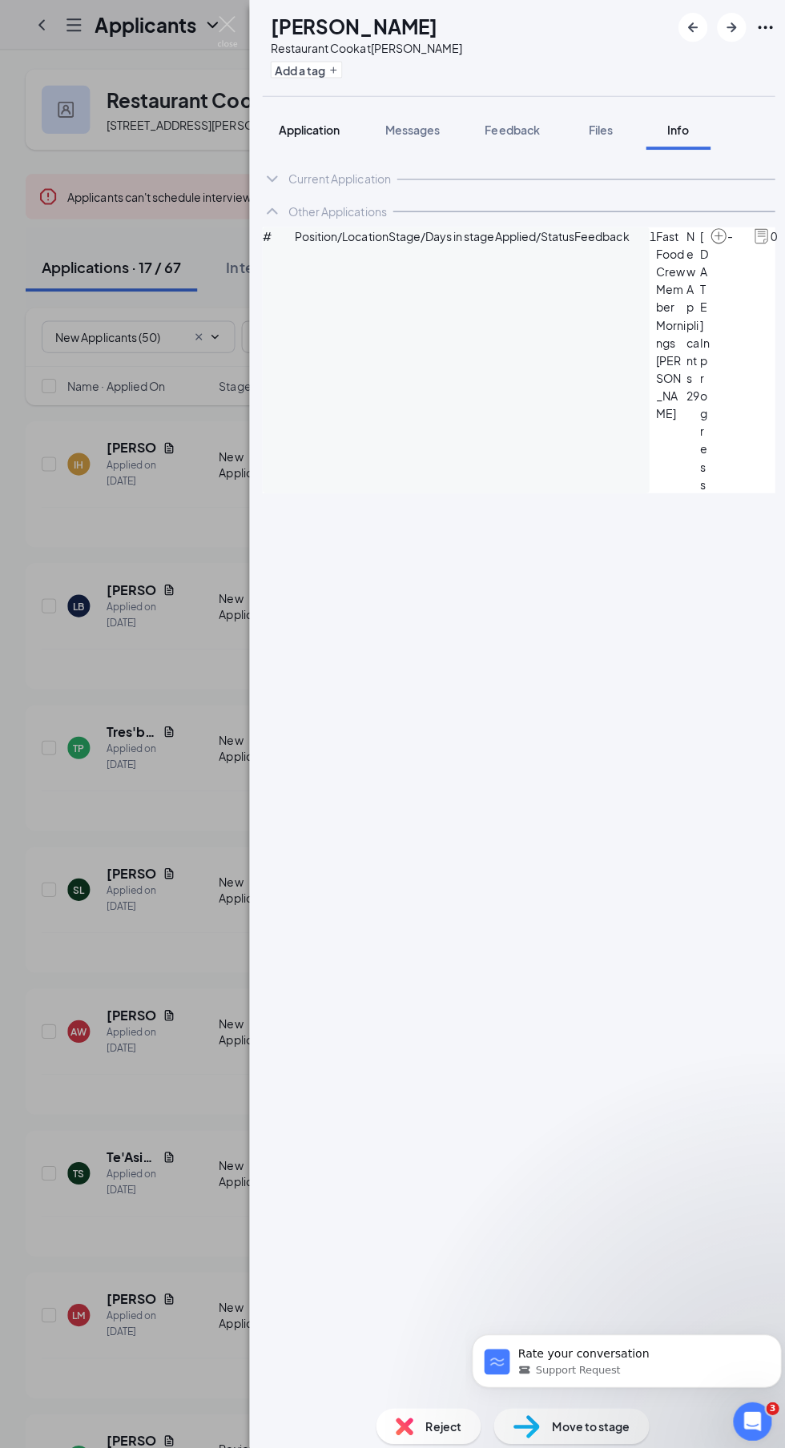
click at [326, 131] on span "Application" at bounding box center [309, 129] width 61 height 14
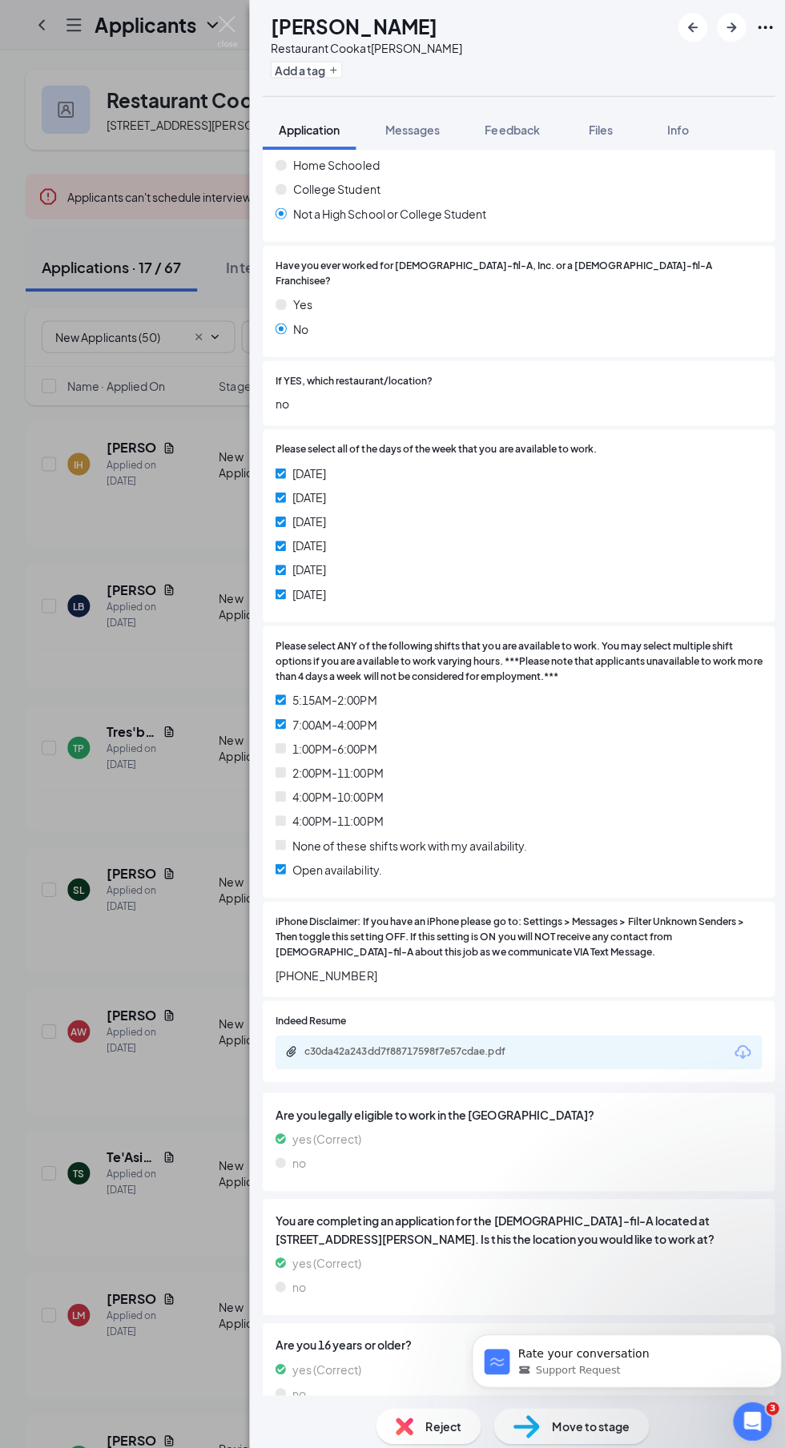
scroll to position [107, 0]
click at [579, 1423] on span "Move to stage" at bounding box center [589, 1418] width 77 height 18
type input "Reviewed Applicants (next stage)"
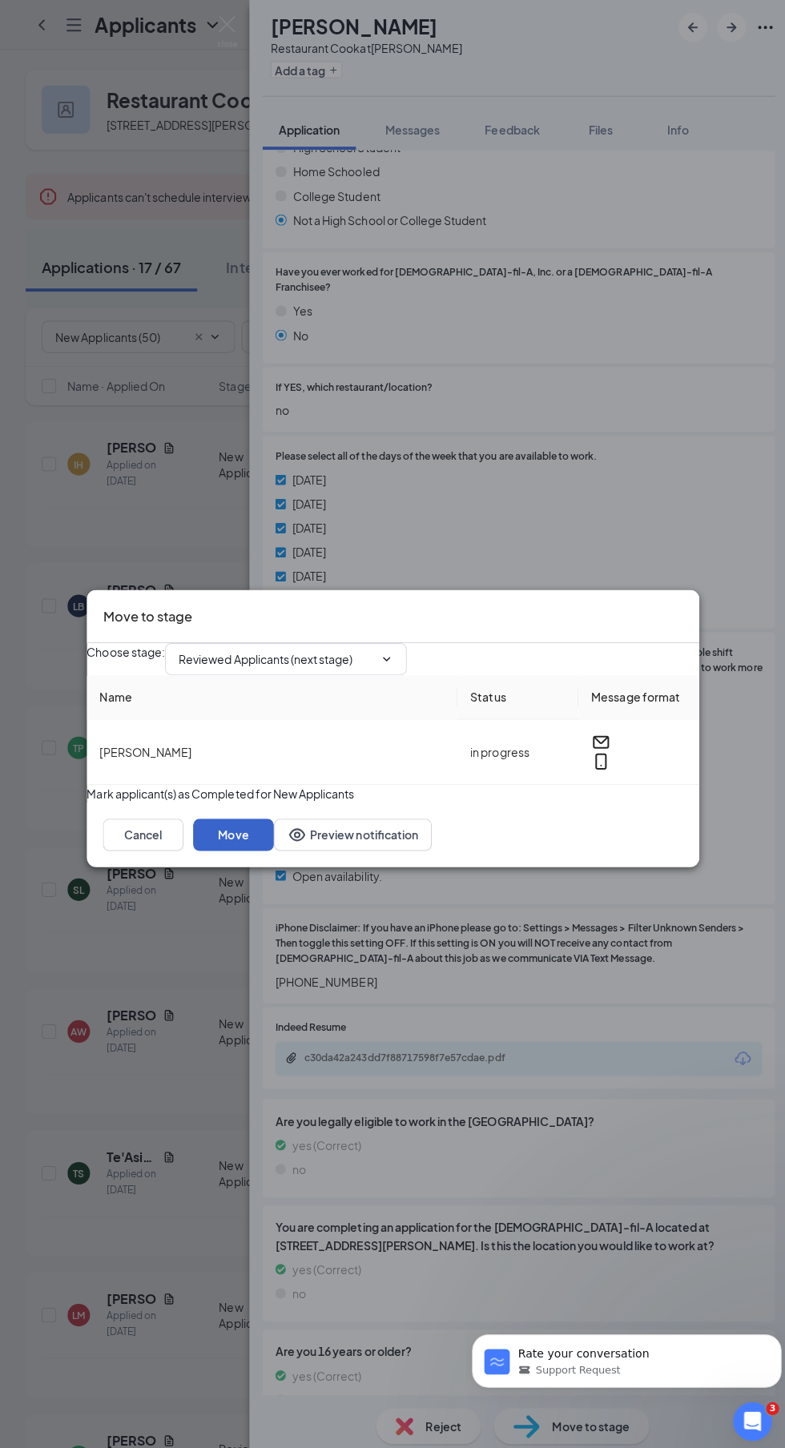
click at [274, 844] on button "Move" at bounding box center [234, 830] width 80 height 32
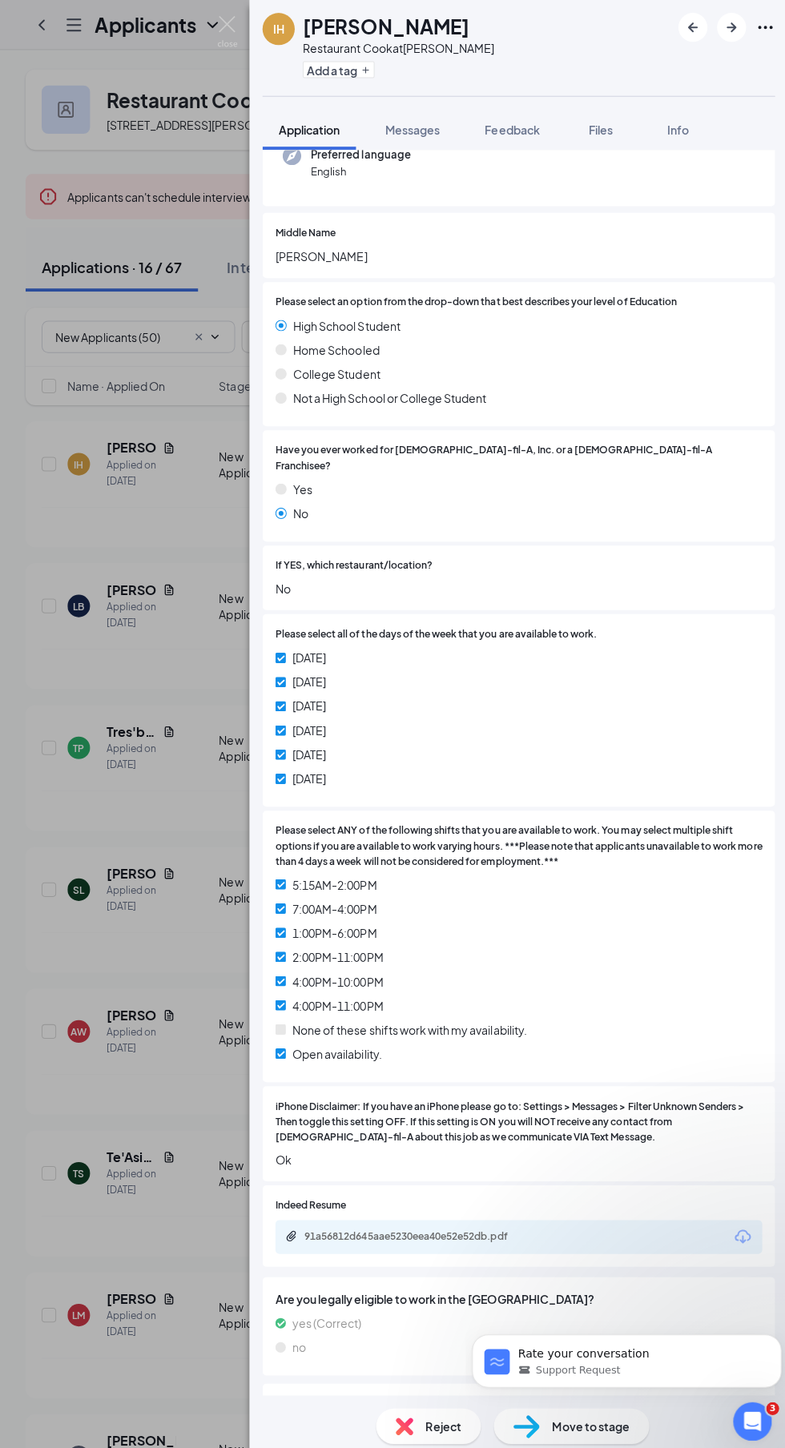
scroll to position [174, 0]
click at [724, 26] on icon "ArrowRight" at bounding box center [728, 27] width 19 height 19
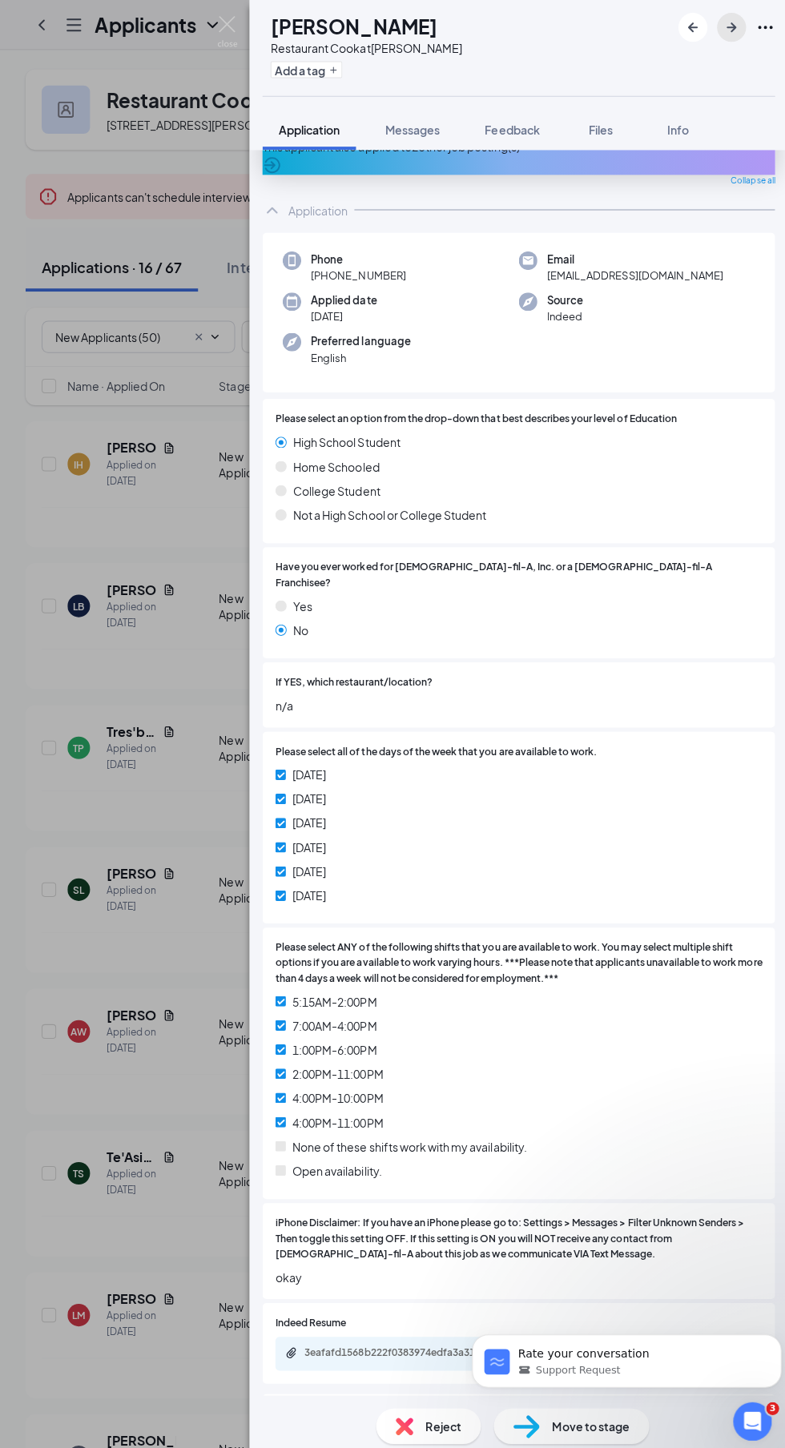
scroll to position [47, 0]
click at [720, 24] on icon "ArrowRight" at bounding box center [728, 27] width 19 height 19
click at [725, 26] on icon "ArrowRight" at bounding box center [728, 27] width 19 height 19
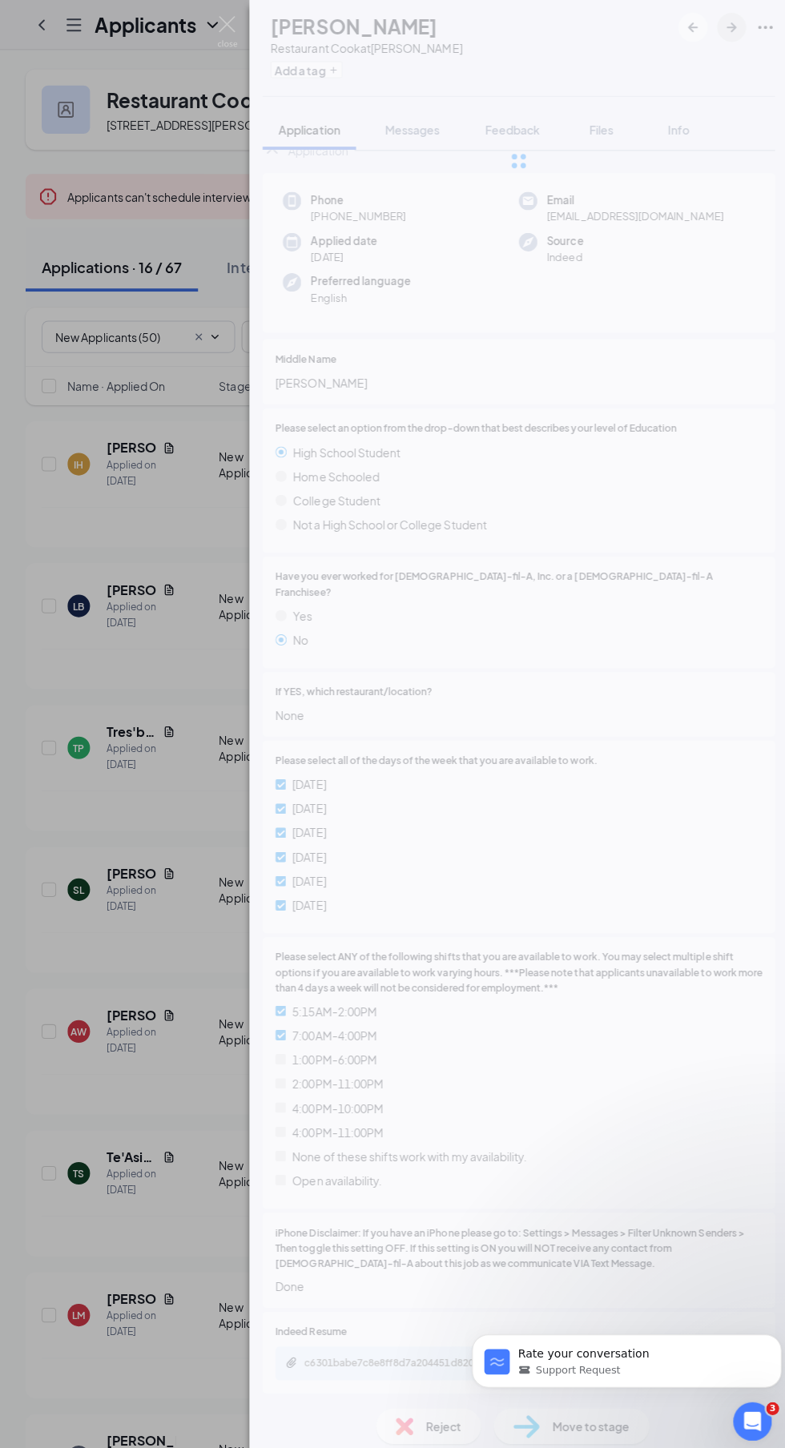
scroll to position [2, 0]
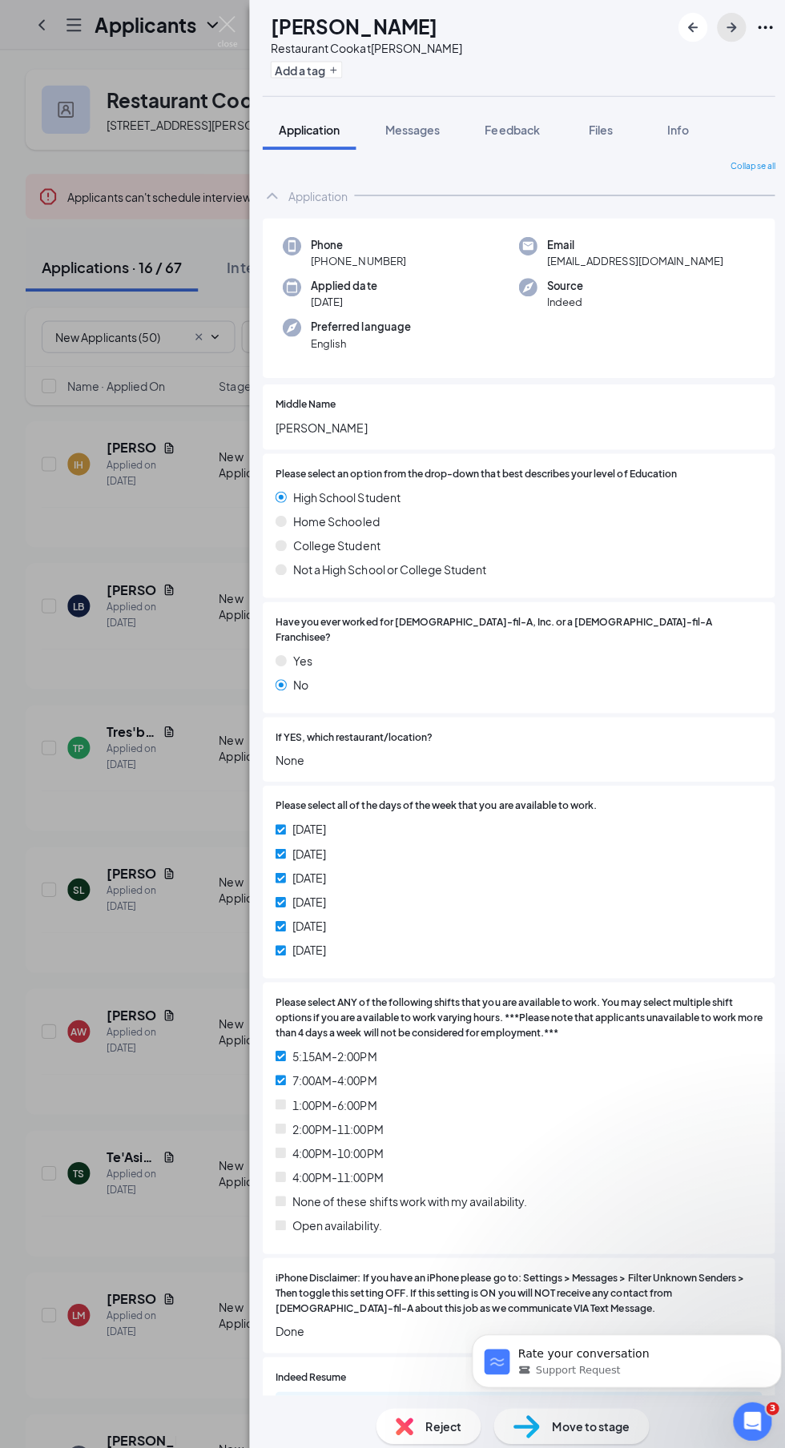
click at [731, 31] on icon "ArrowRight" at bounding box center [728, 27] width 19 height 19
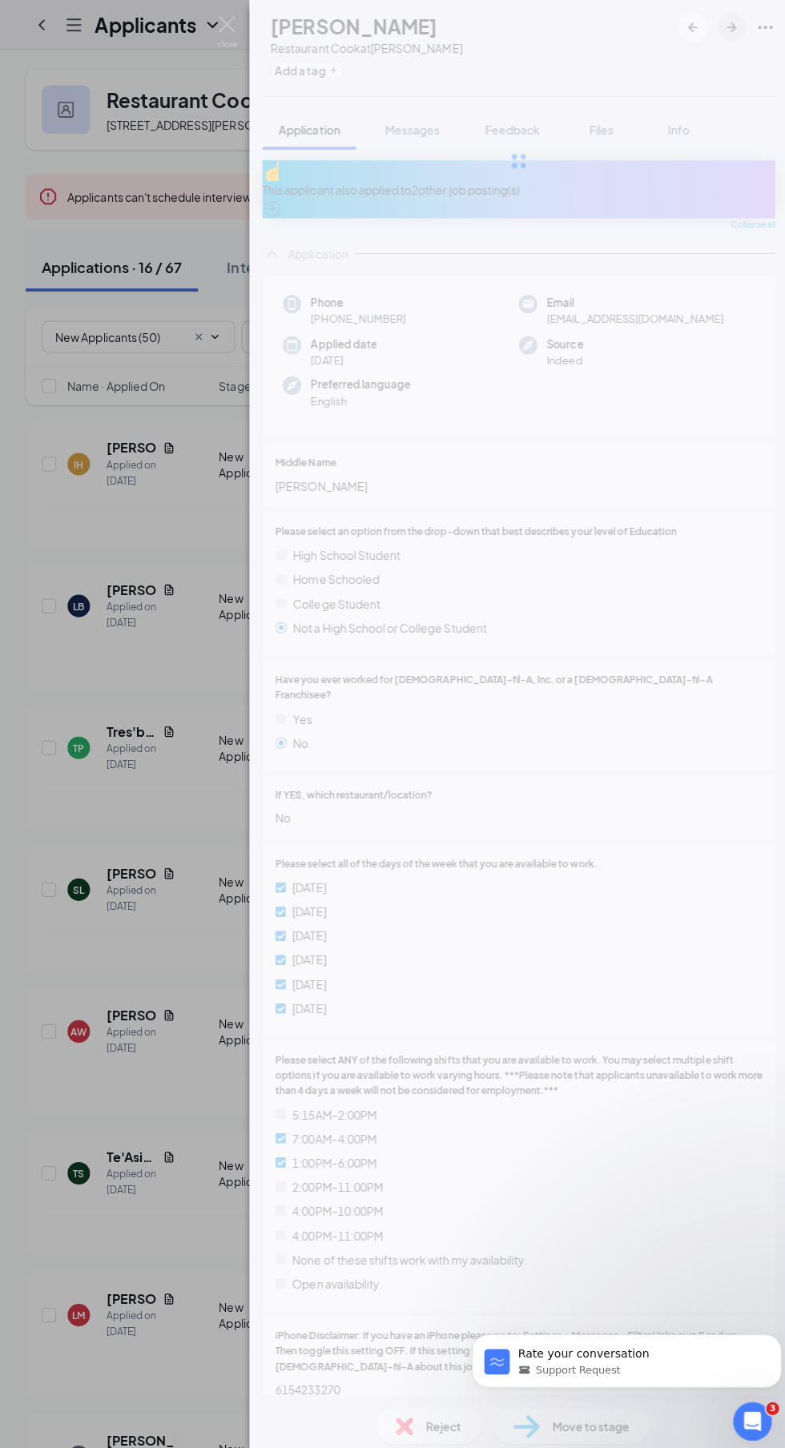
scroll to position [47, 0]
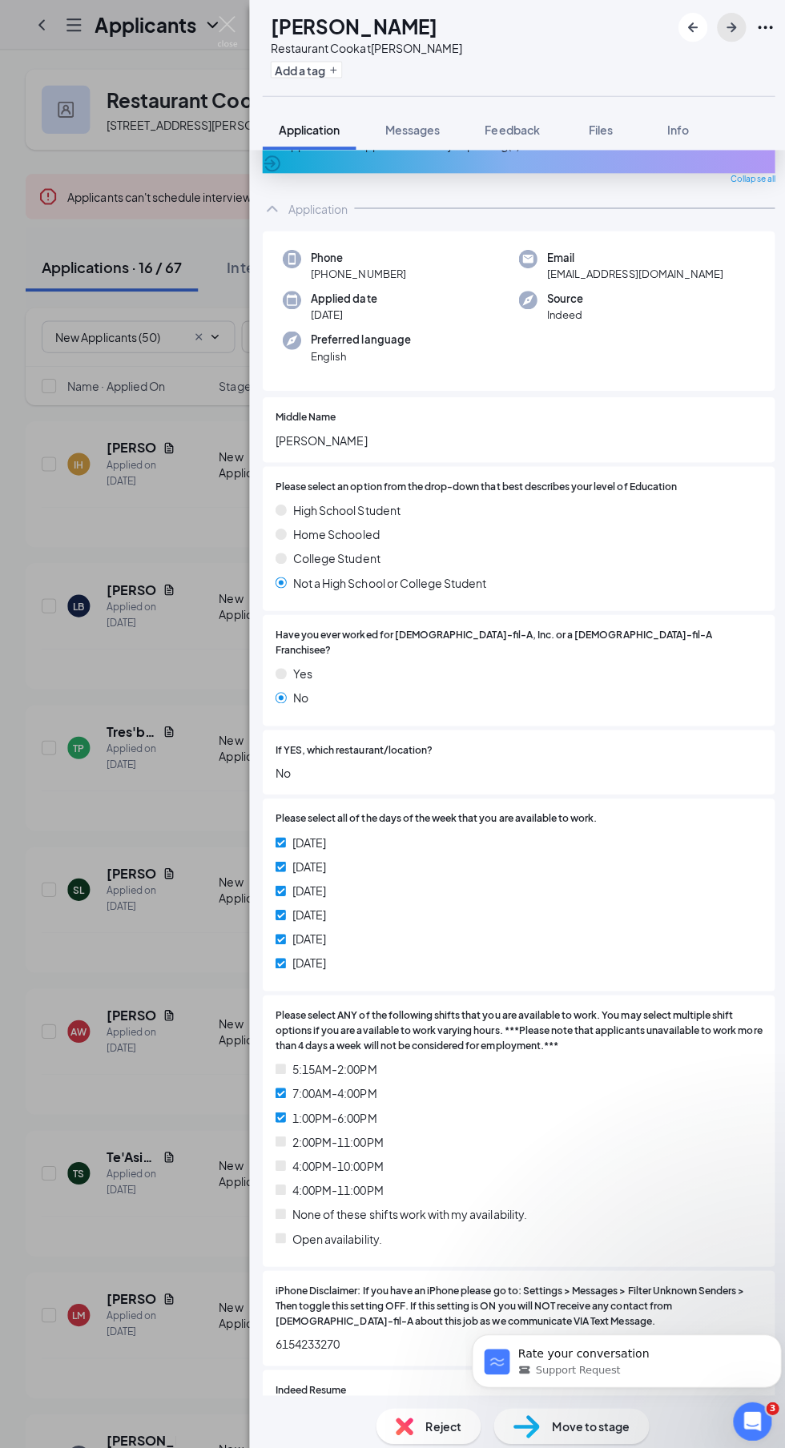
click at [734, 31] on icon "ArrowRight" at bounding box center [728, 27] width 19 height 19
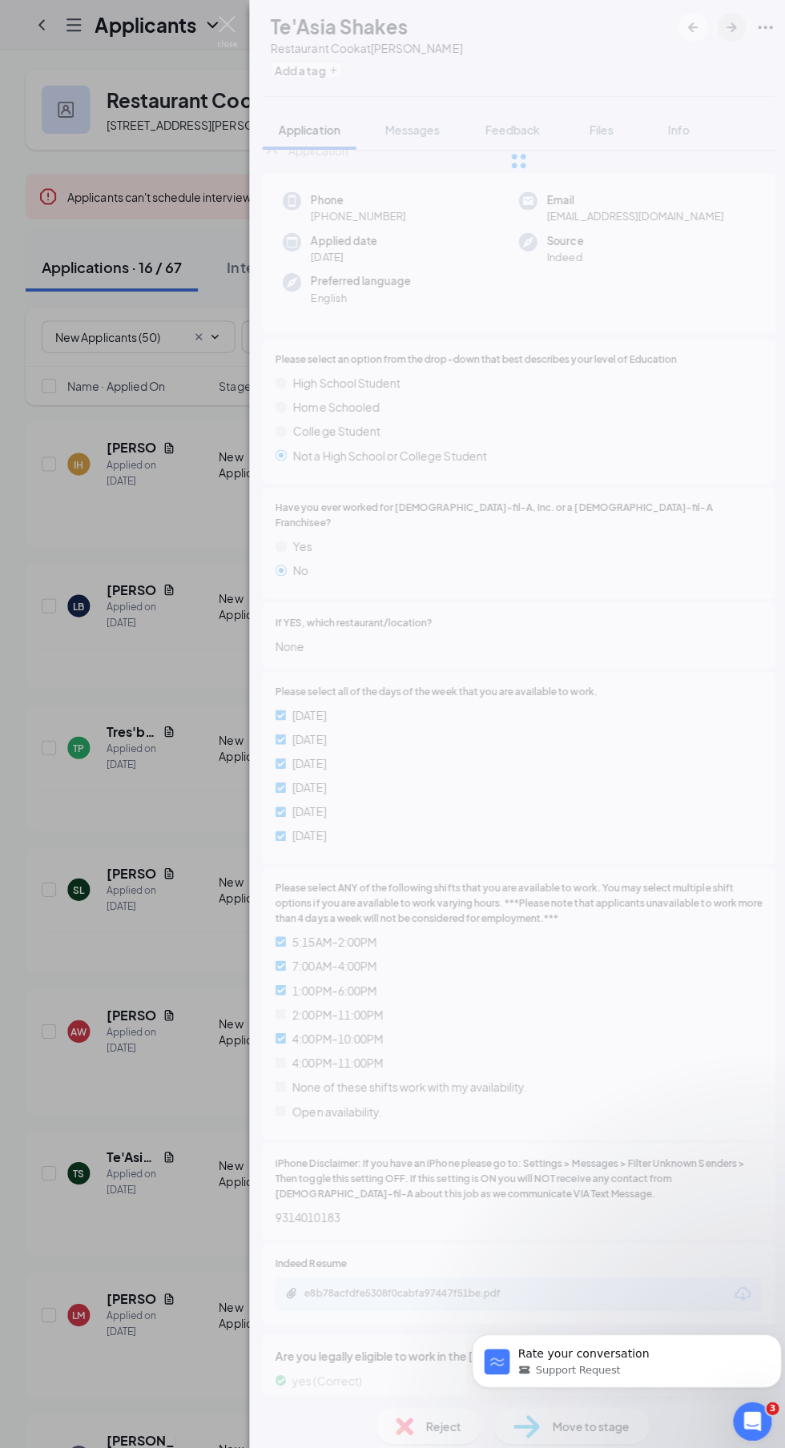
scroll to position [2, 0]
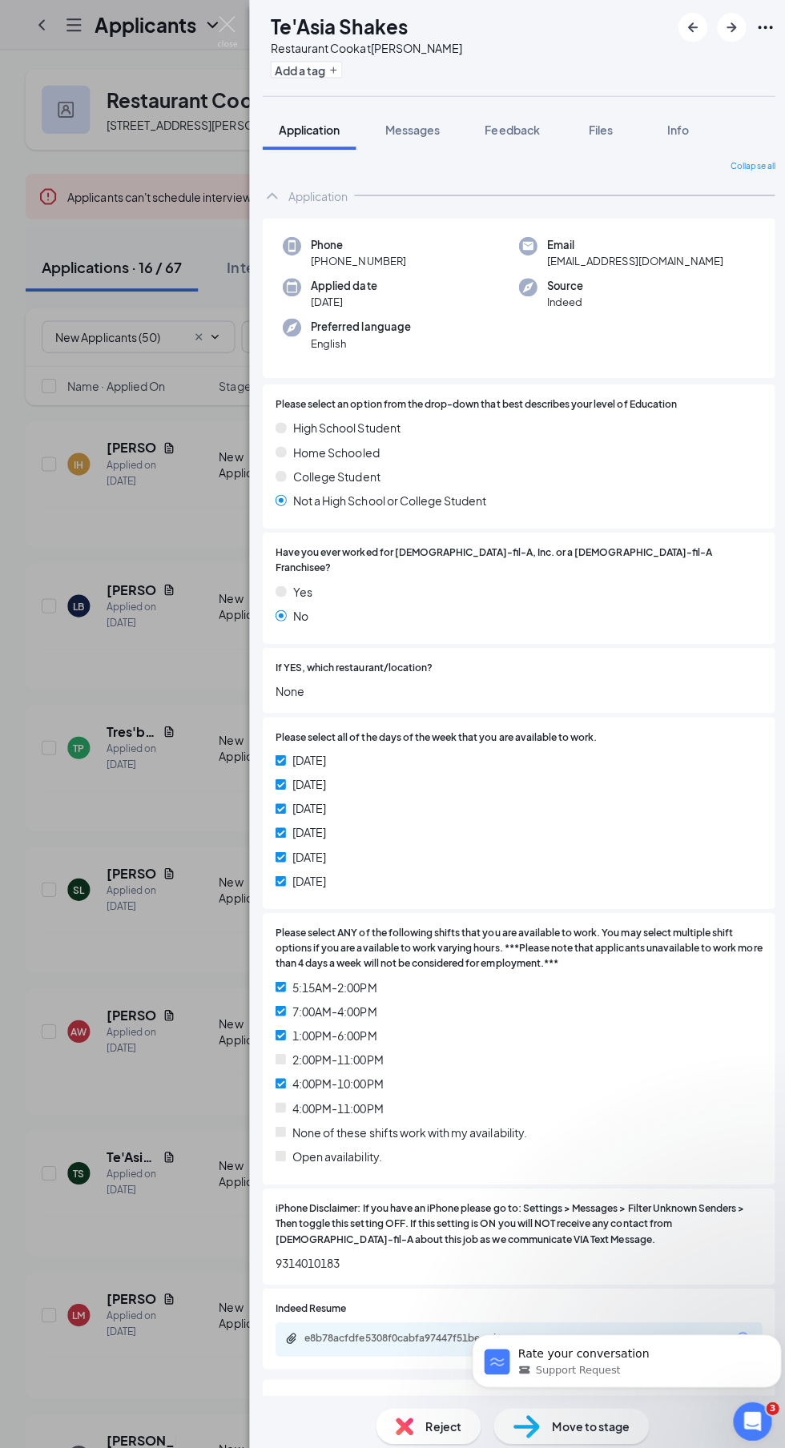
click at [231, 30] on img at bounding box center [228, 31] width 20 height 31
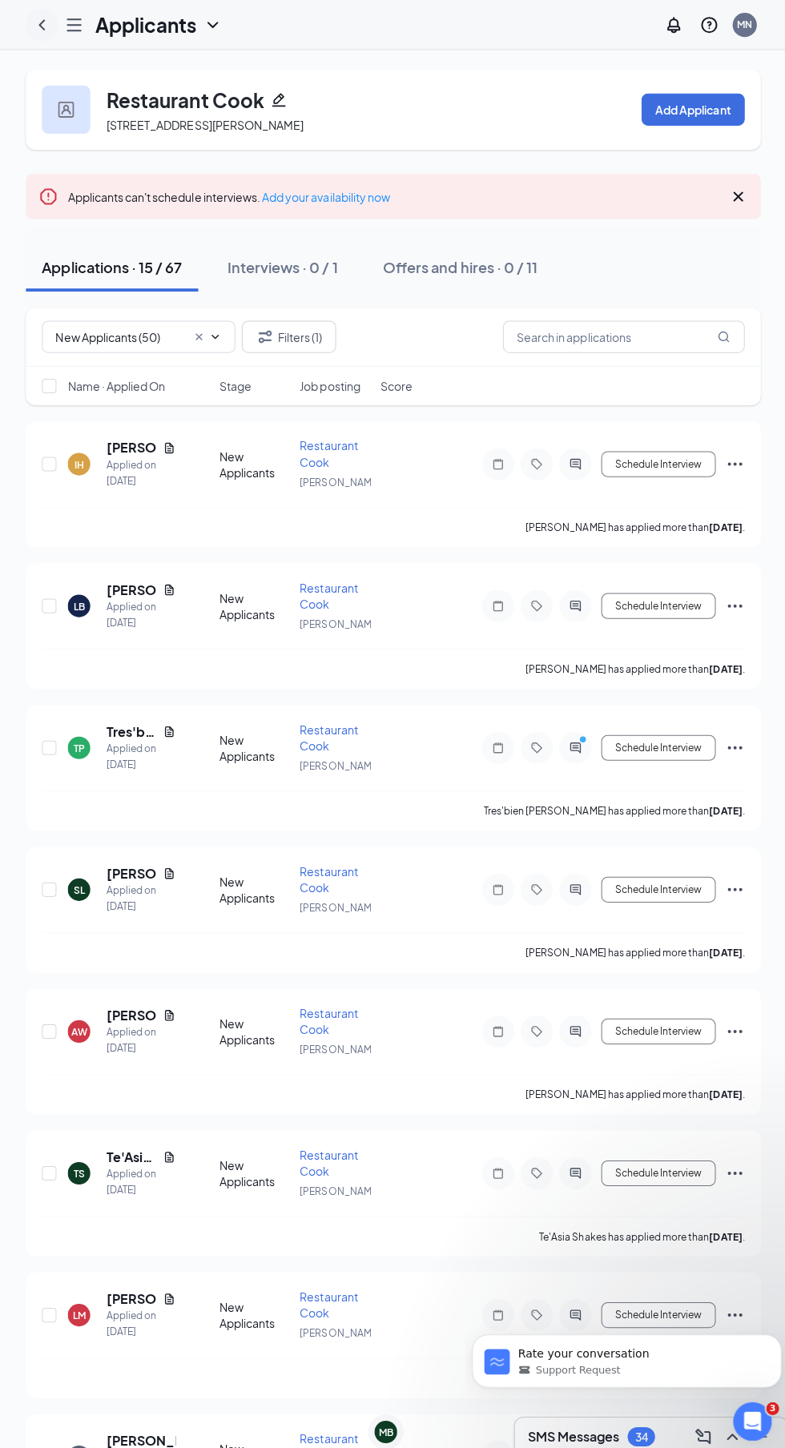
click at [42, 24] on icon "ChevronLeft" at bounding box center [43, 24] width 19 height 19
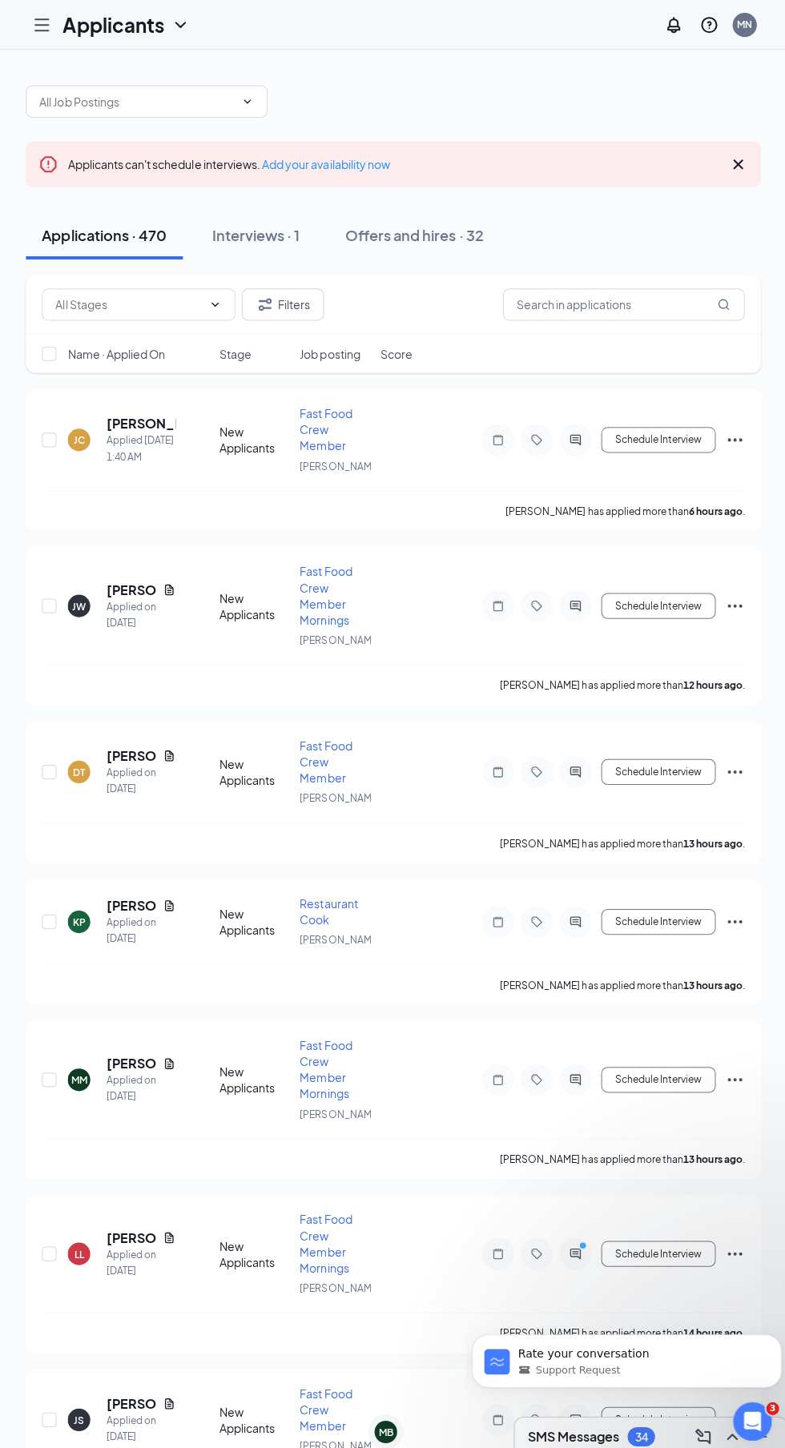
click at [43, 17] on icon "Hamburger" at bounding box center [43, 24] width 19 height 19
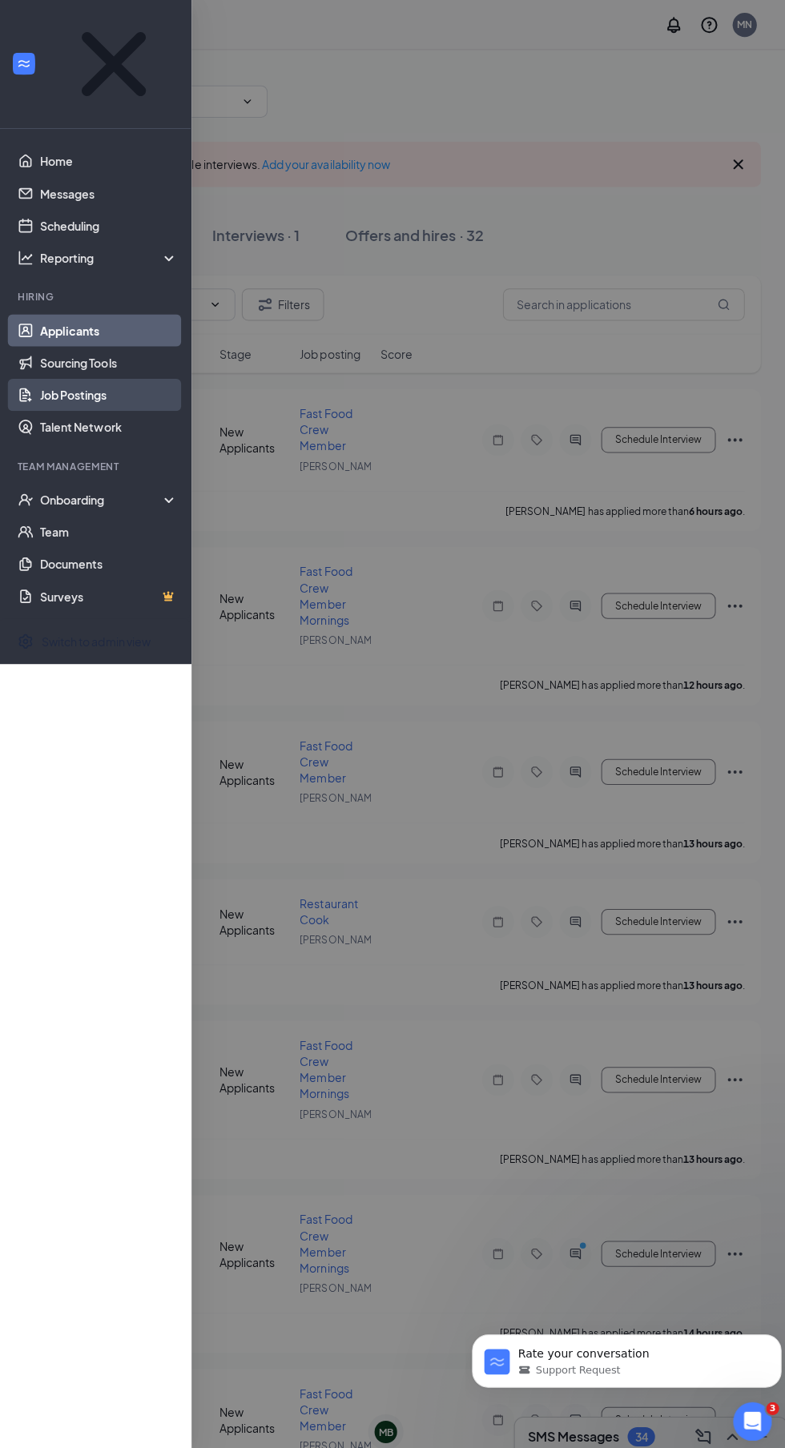
click at [51, 376] on link "Job Postings" at bounding box center [110, 392] width 137 height 32
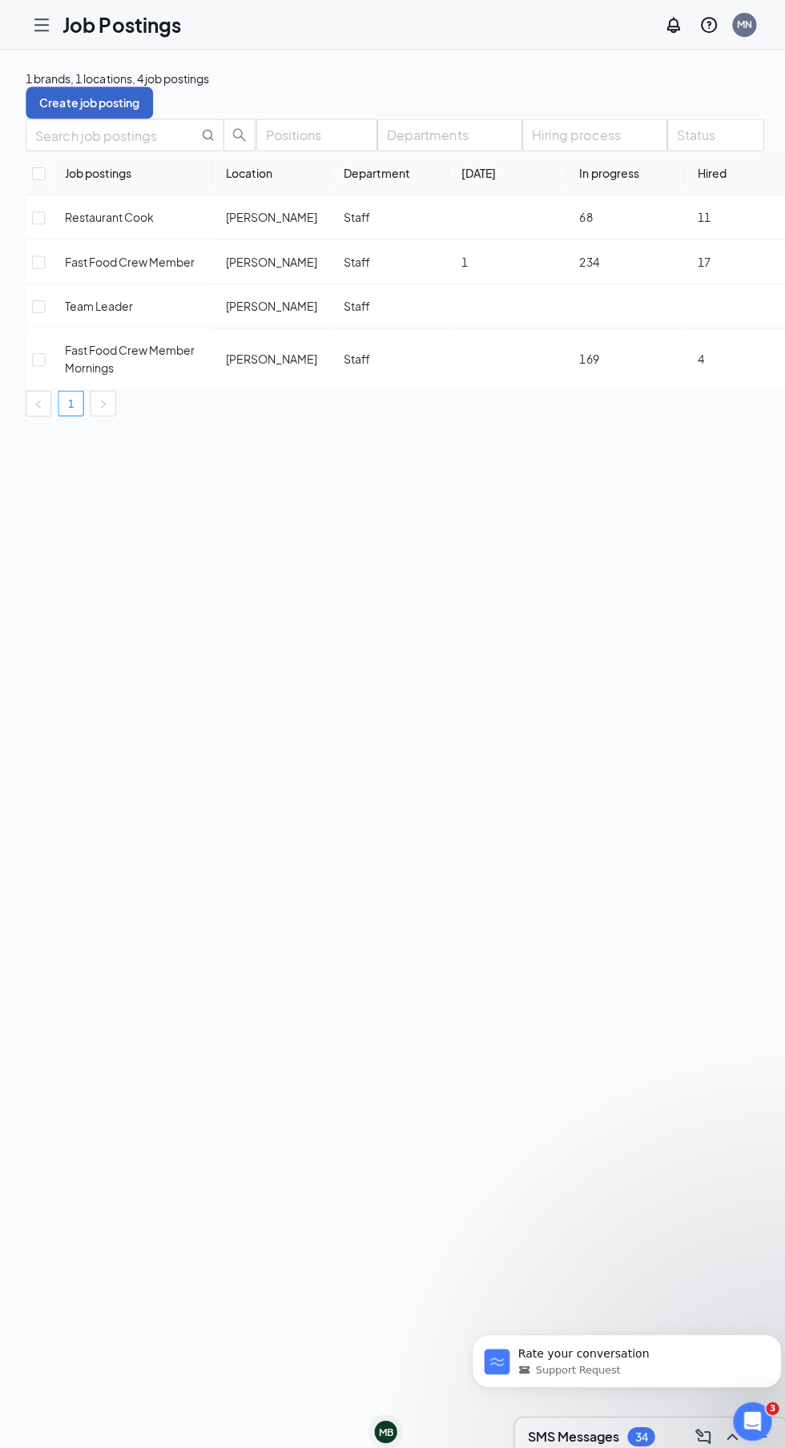
click at [154, 87] on button "Create job posting" at bounding box center [90, 103] width 127 height 32
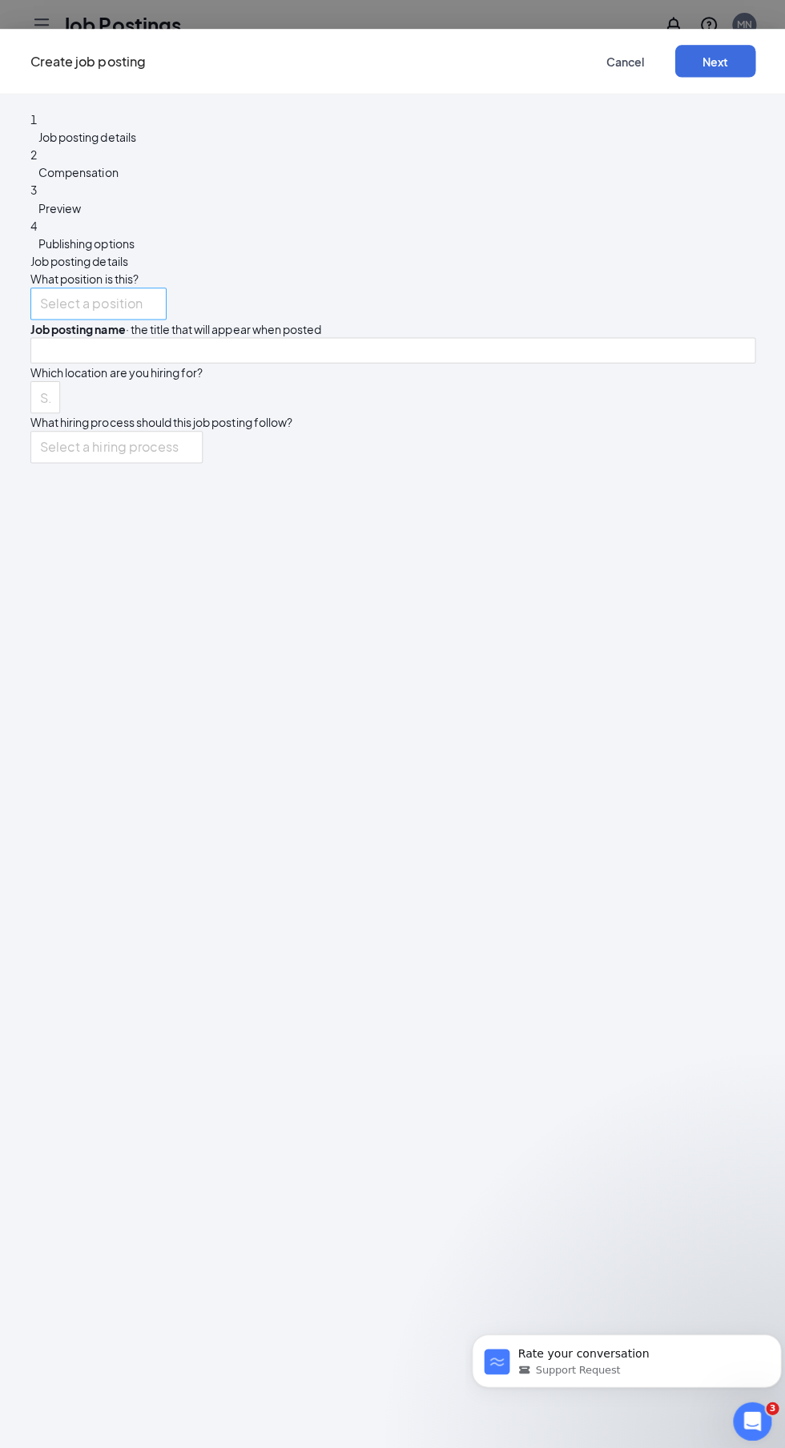
click at [147, 287] on input "search" at bounding box center [94, 302] width 105 height 30
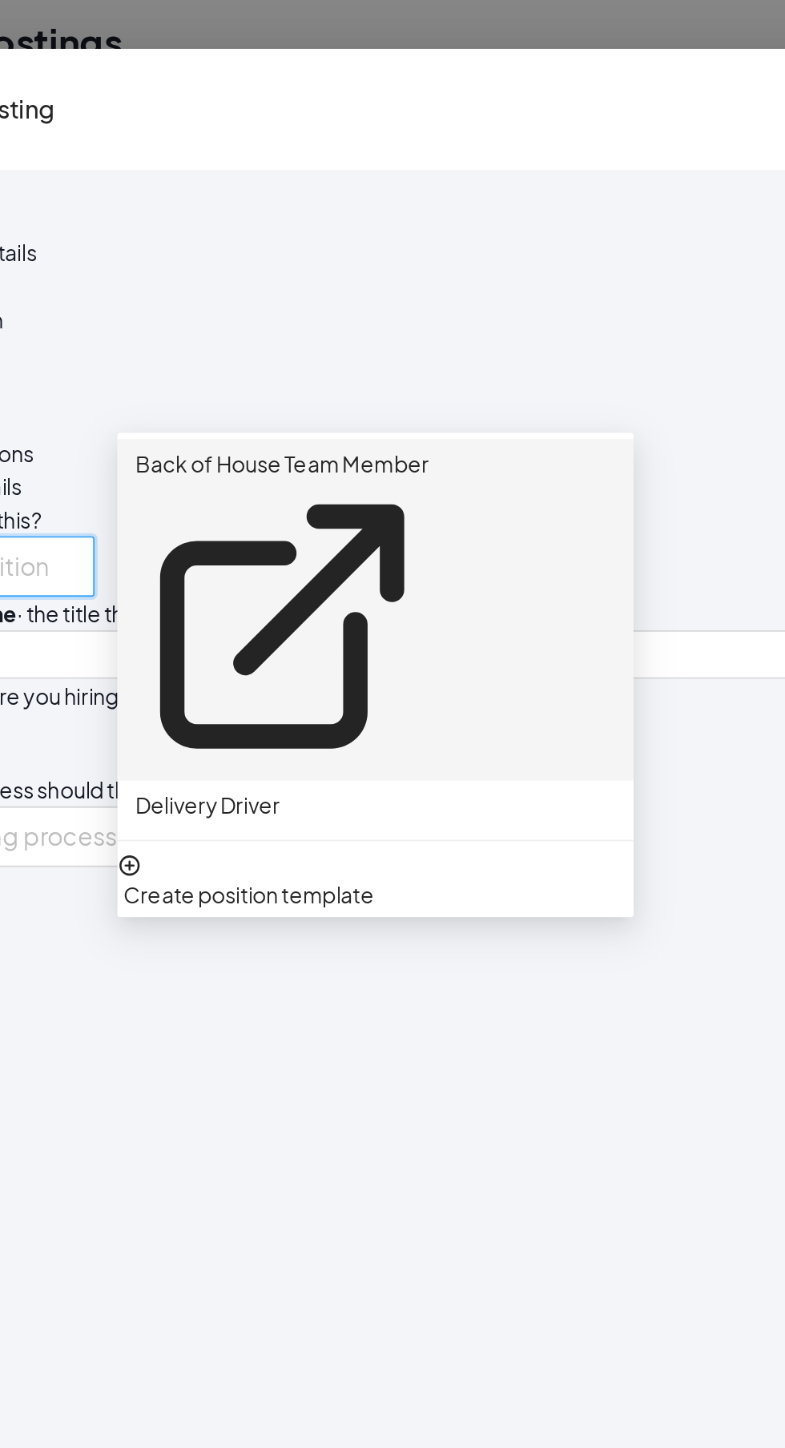
click at [263, 254] on p "Back of House Team Member" at bounding box center [266, 248] width 155 height 18
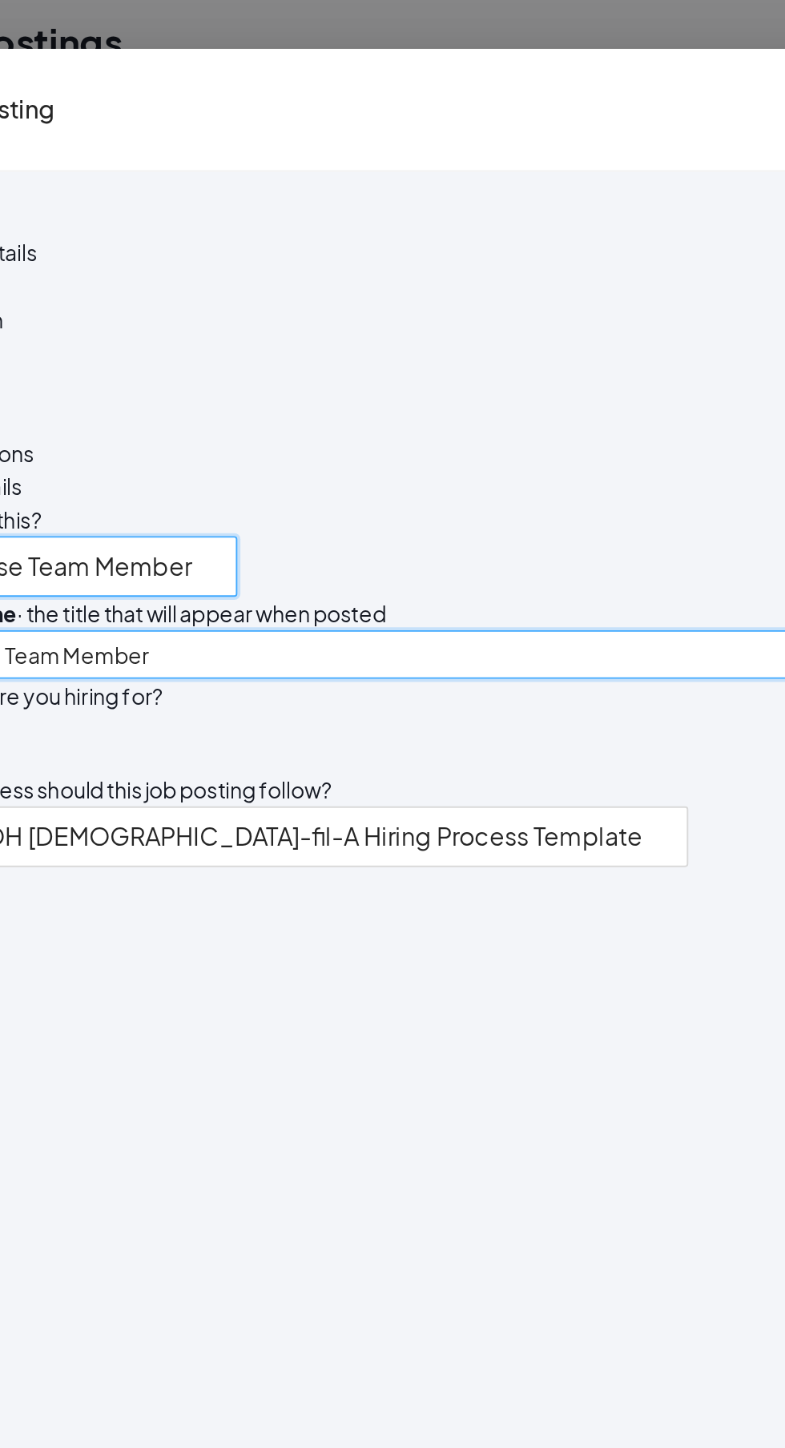
click at [420, 336] on input "Back of House Team Member" at bounding box center [392, 349] width 721 height 26
type input "B"
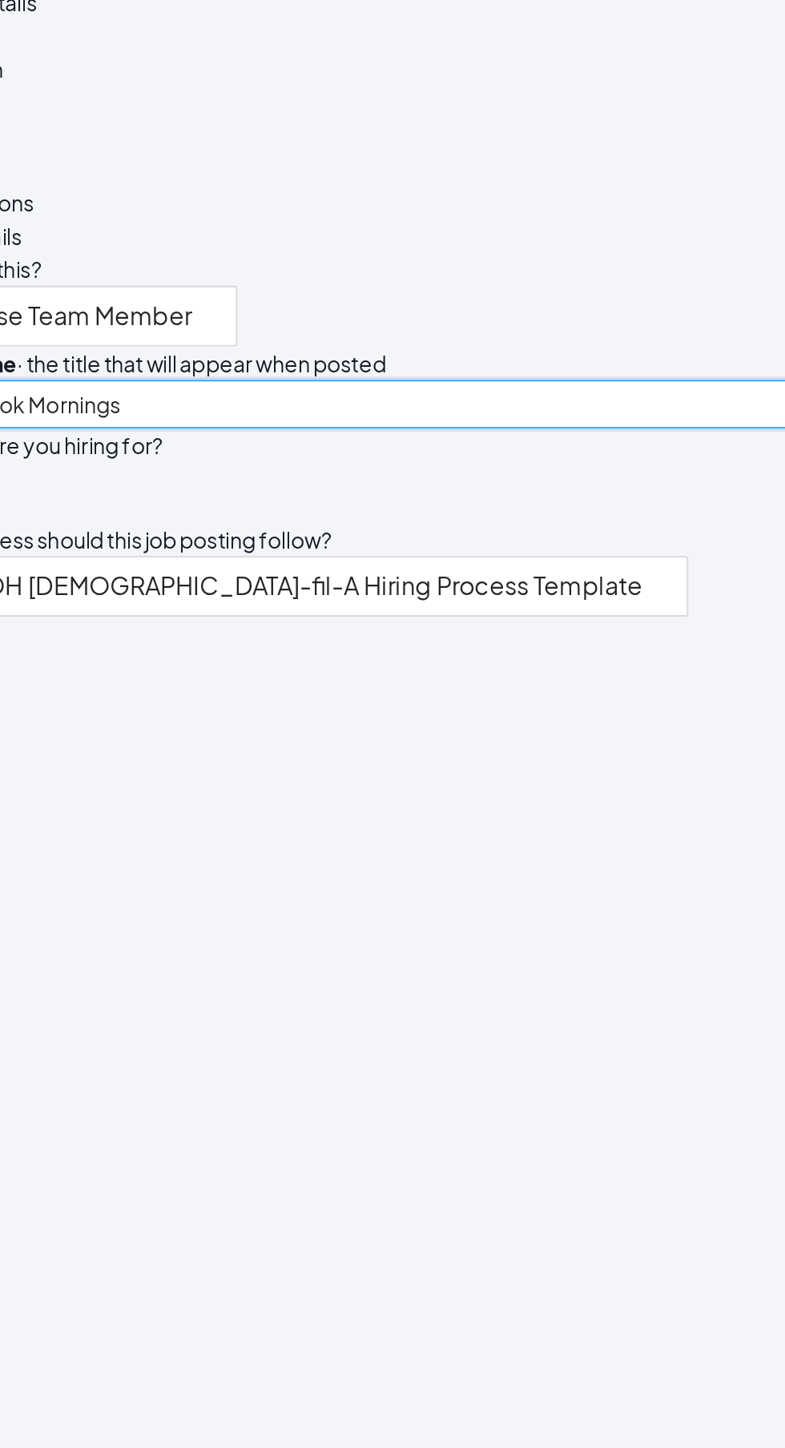
click at [42, 382] on div at bounding box center [39, 395] width 6 height 26
type input "Restaurant Cook Mornings"
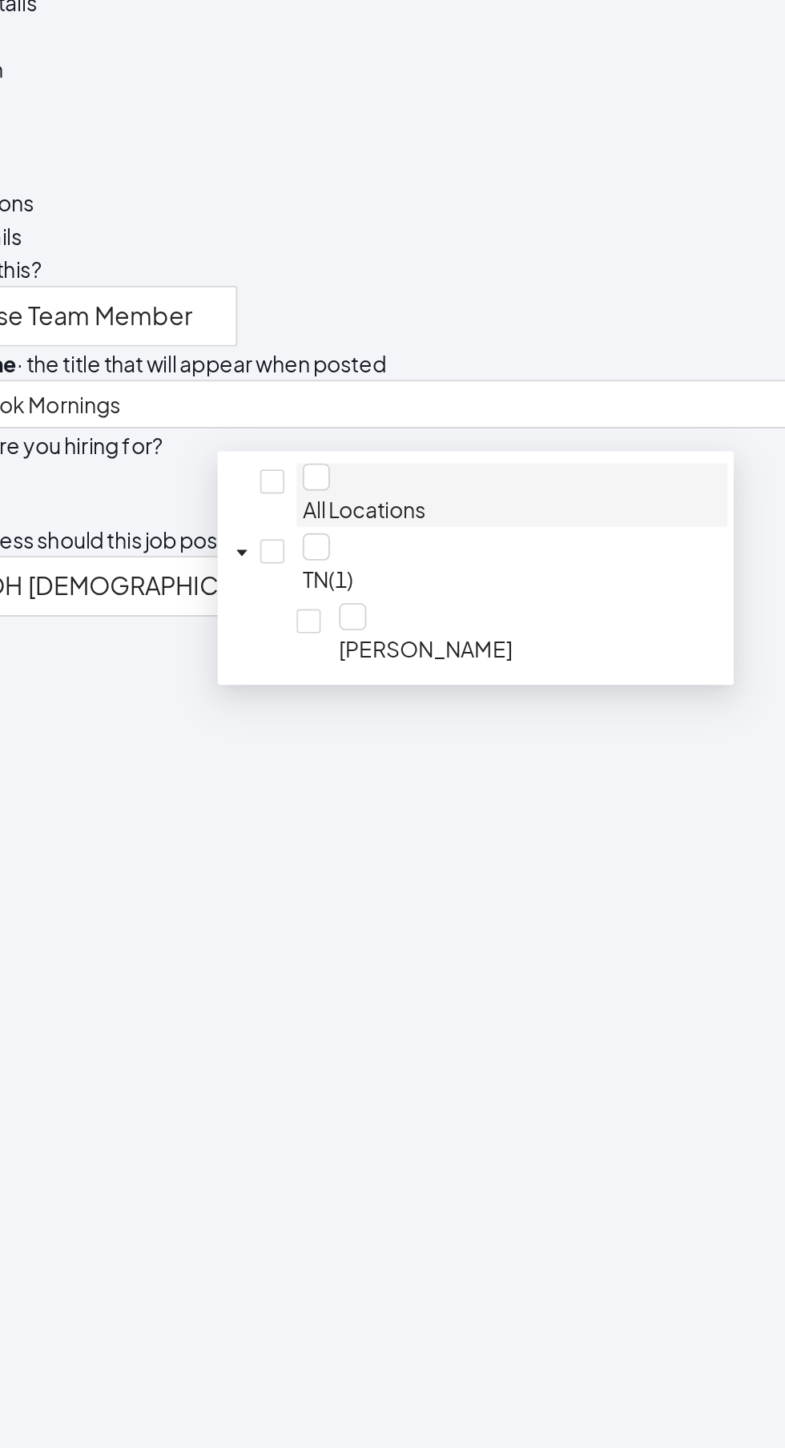
click at [277, 393] on span "All Locations" at bounding box center [387, 395] width 221 height 31
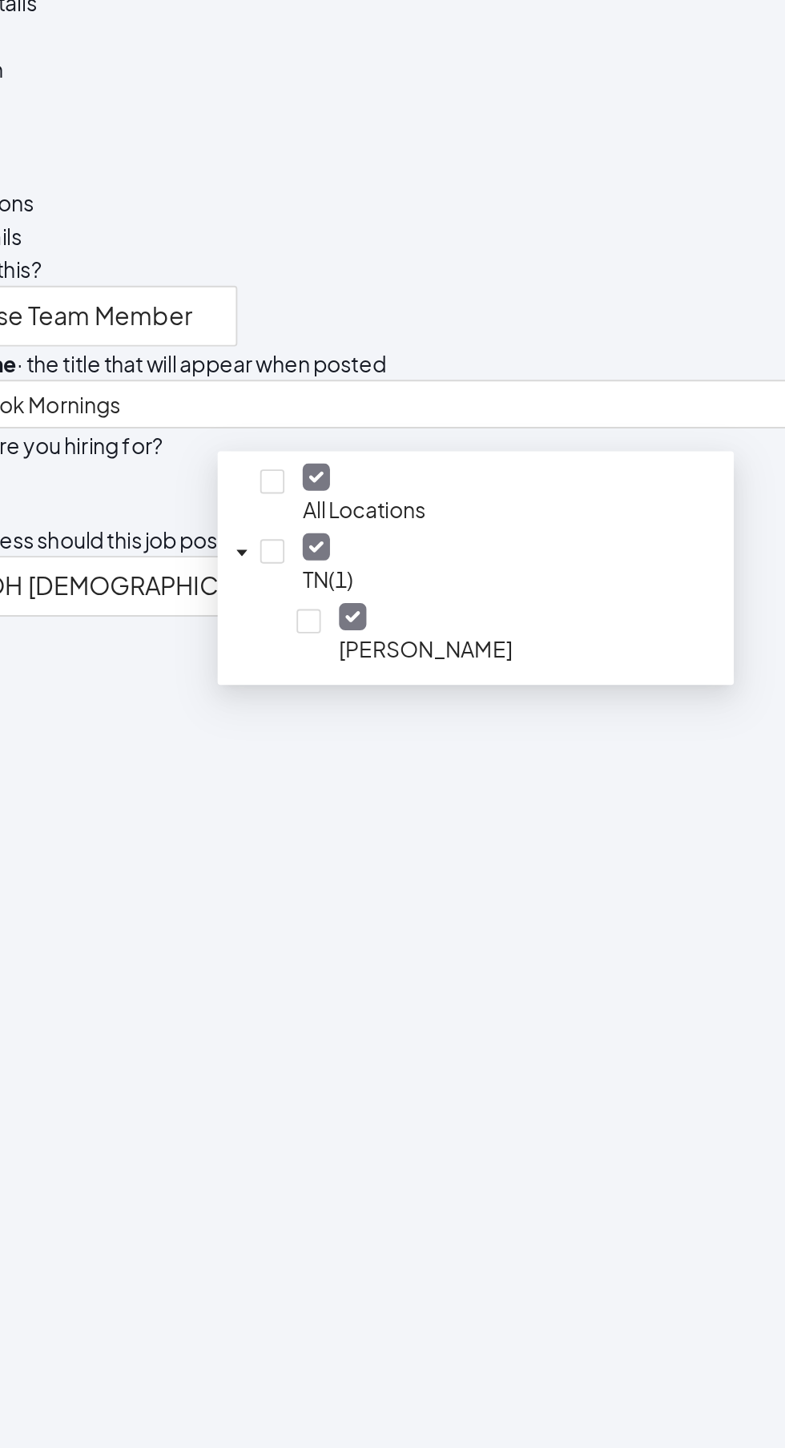
click at [163, 251] on div "1 Job posting details 2 Compensation 3 Preview 4 Publishing options" at bounding box center [392, 180] width 721 height 141
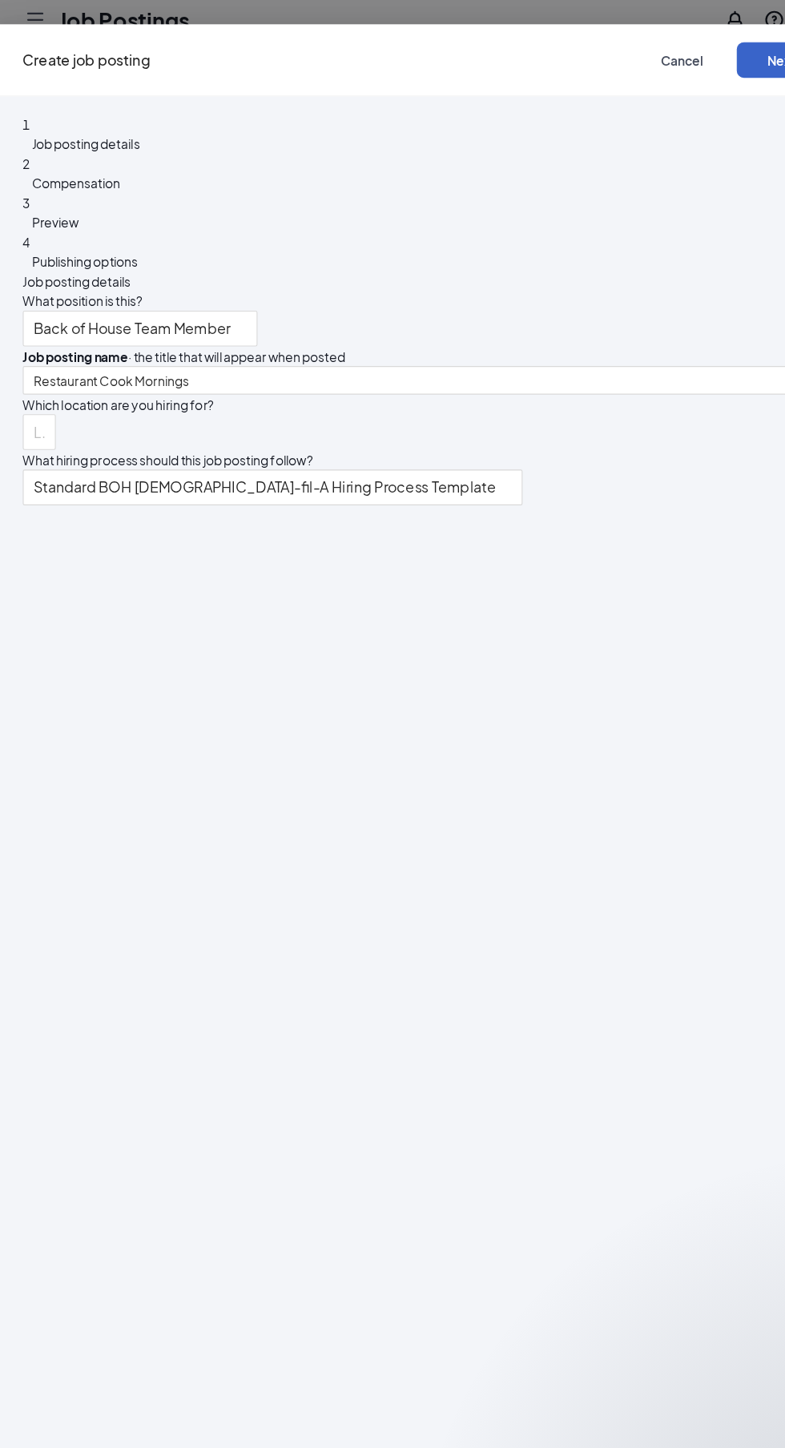
click at [673, 63] on button "Next" at bounding box center [713, 61] width 80 height 32
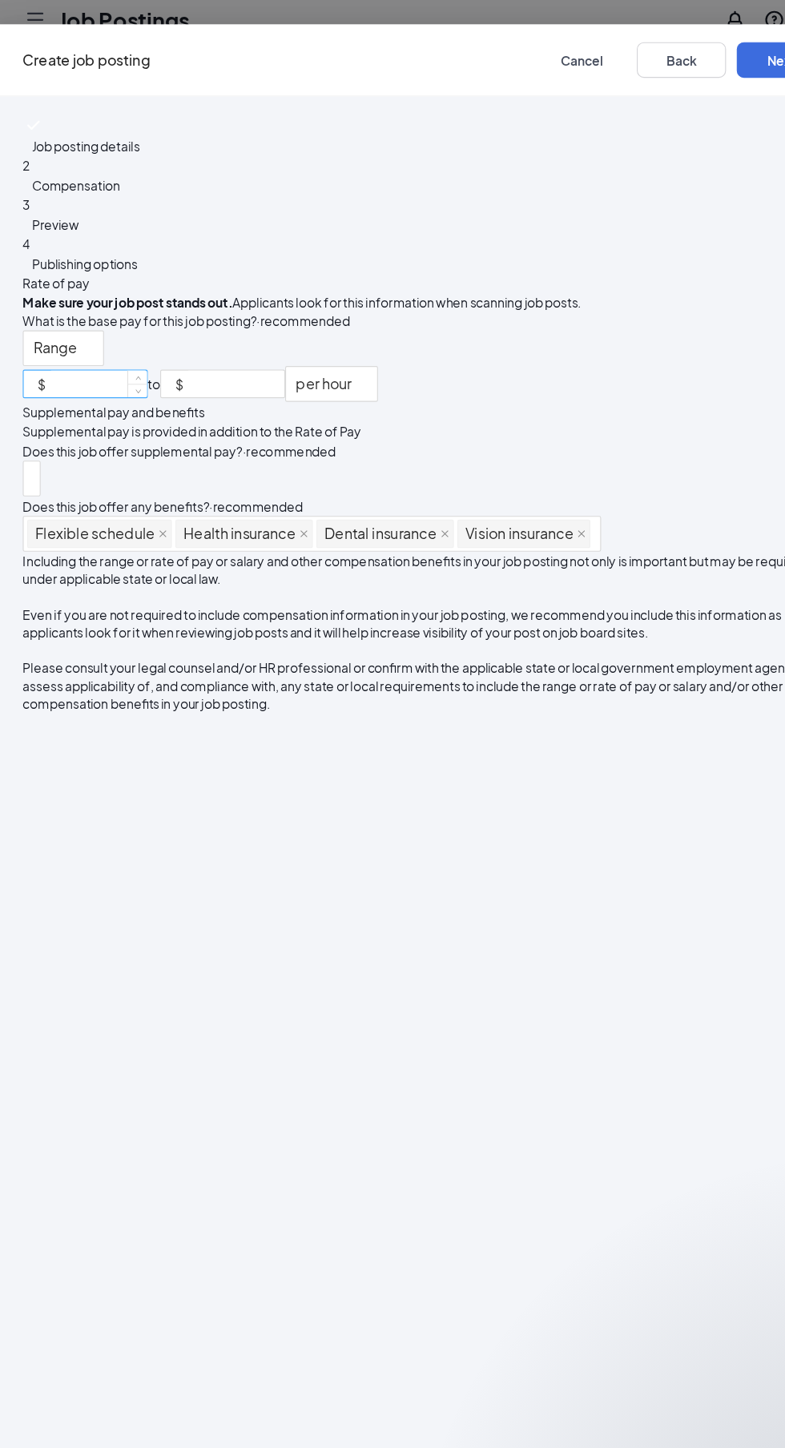
click at [143, 340] on input at bounding box center [99, 352] width 87 height 24
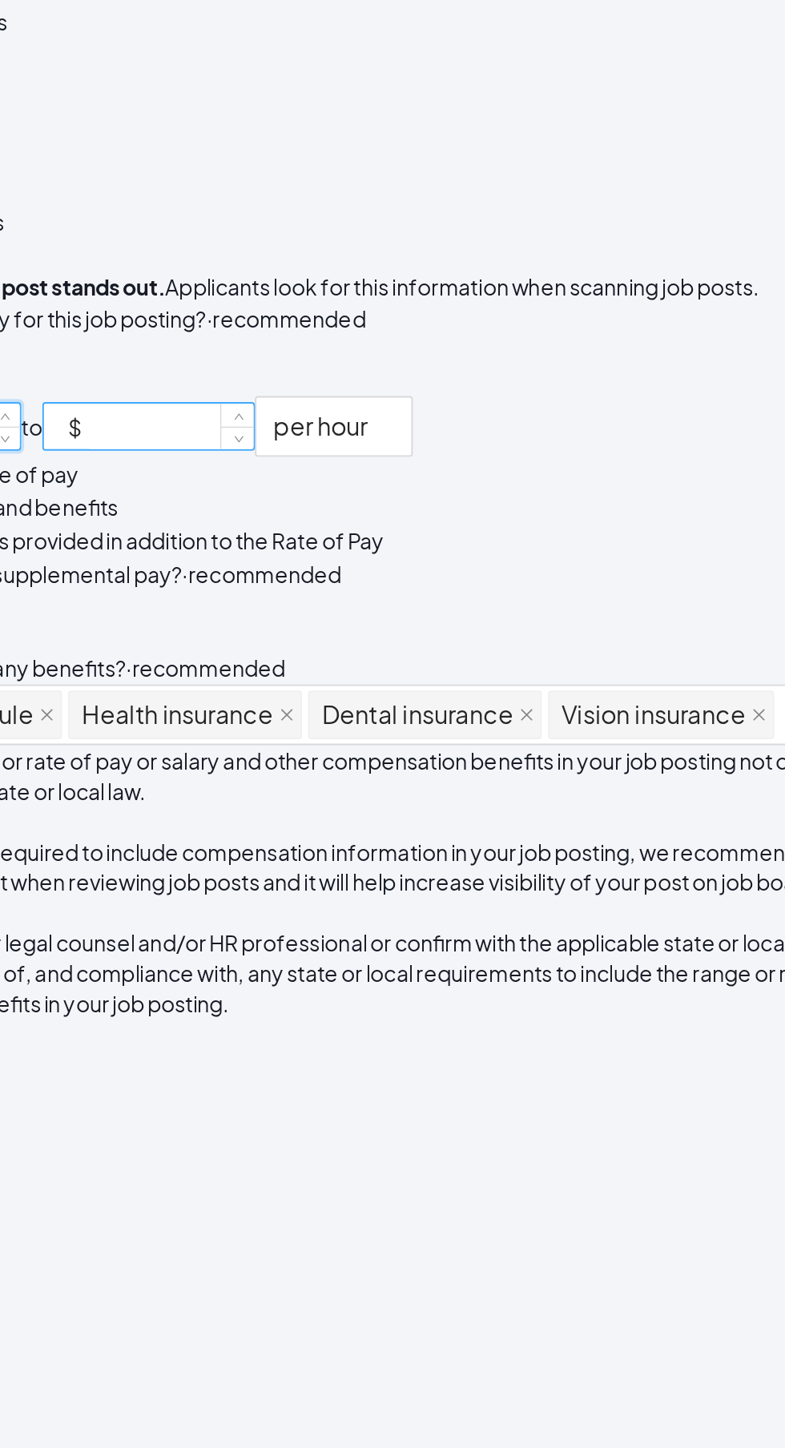
click at [267, 340] on input at bounding box center [222, 352] width 87 height 24
type input "12.5"
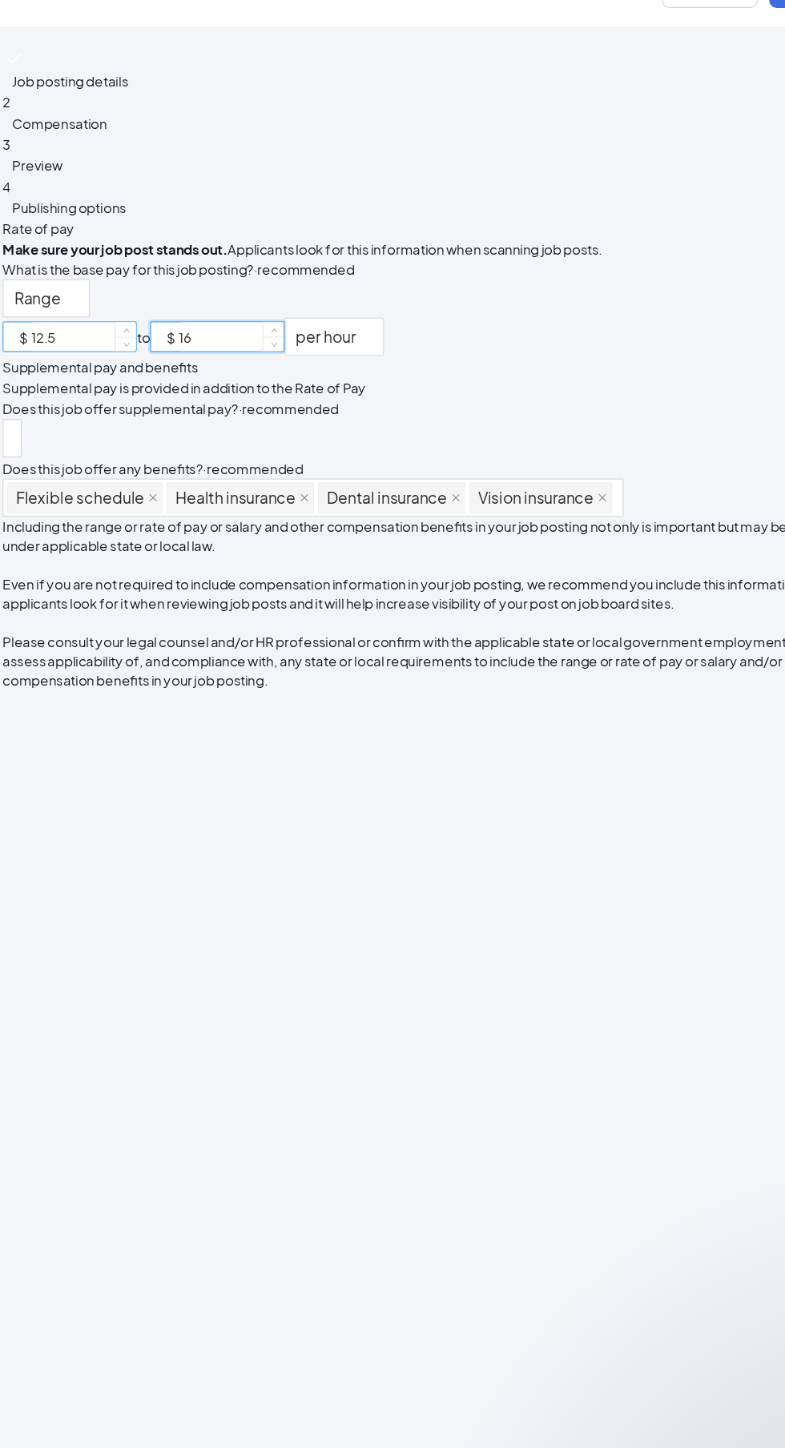
type input "16"
click at [143, 340] on input "12.5" at bounding box center [99, 352] width 87 height 24
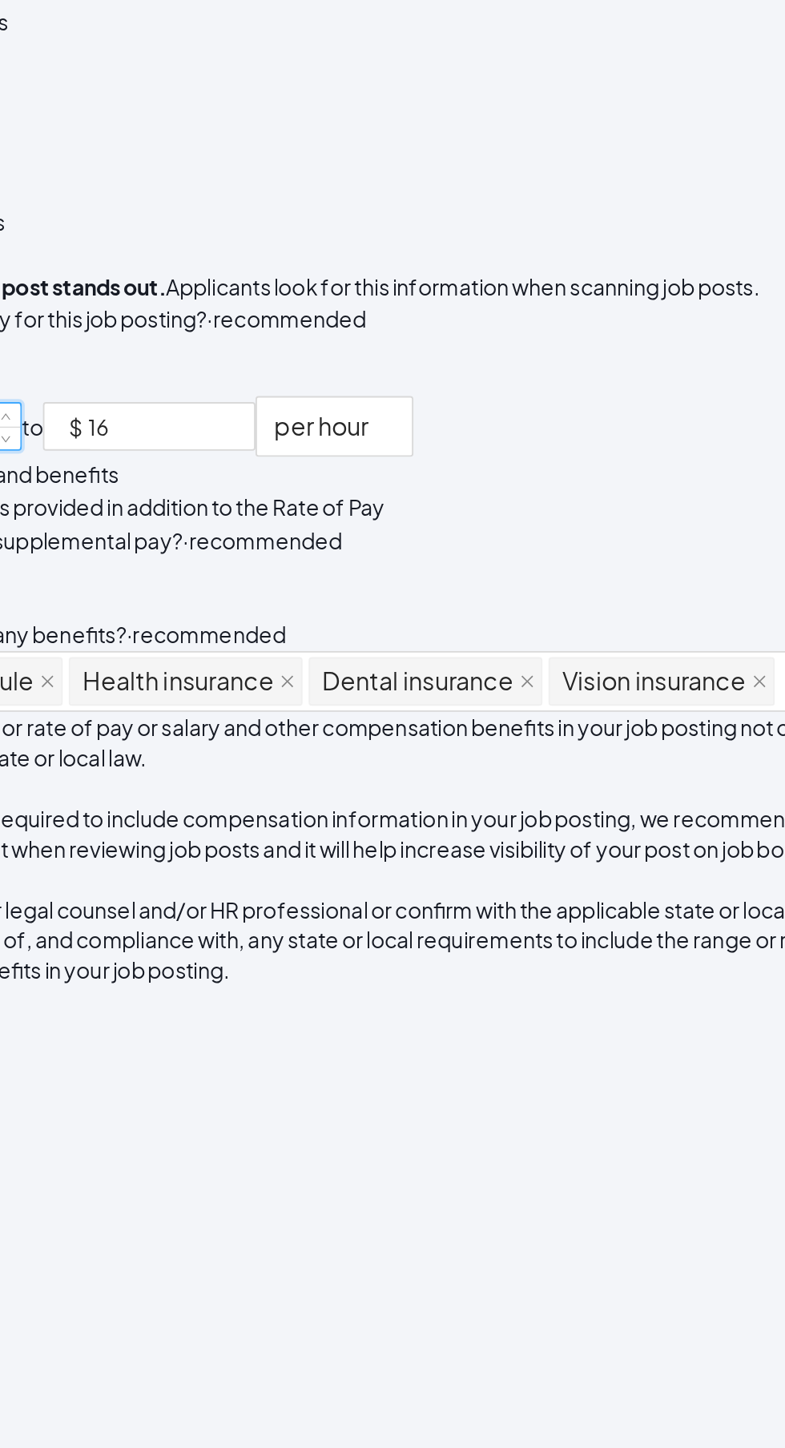
type input "11.00"
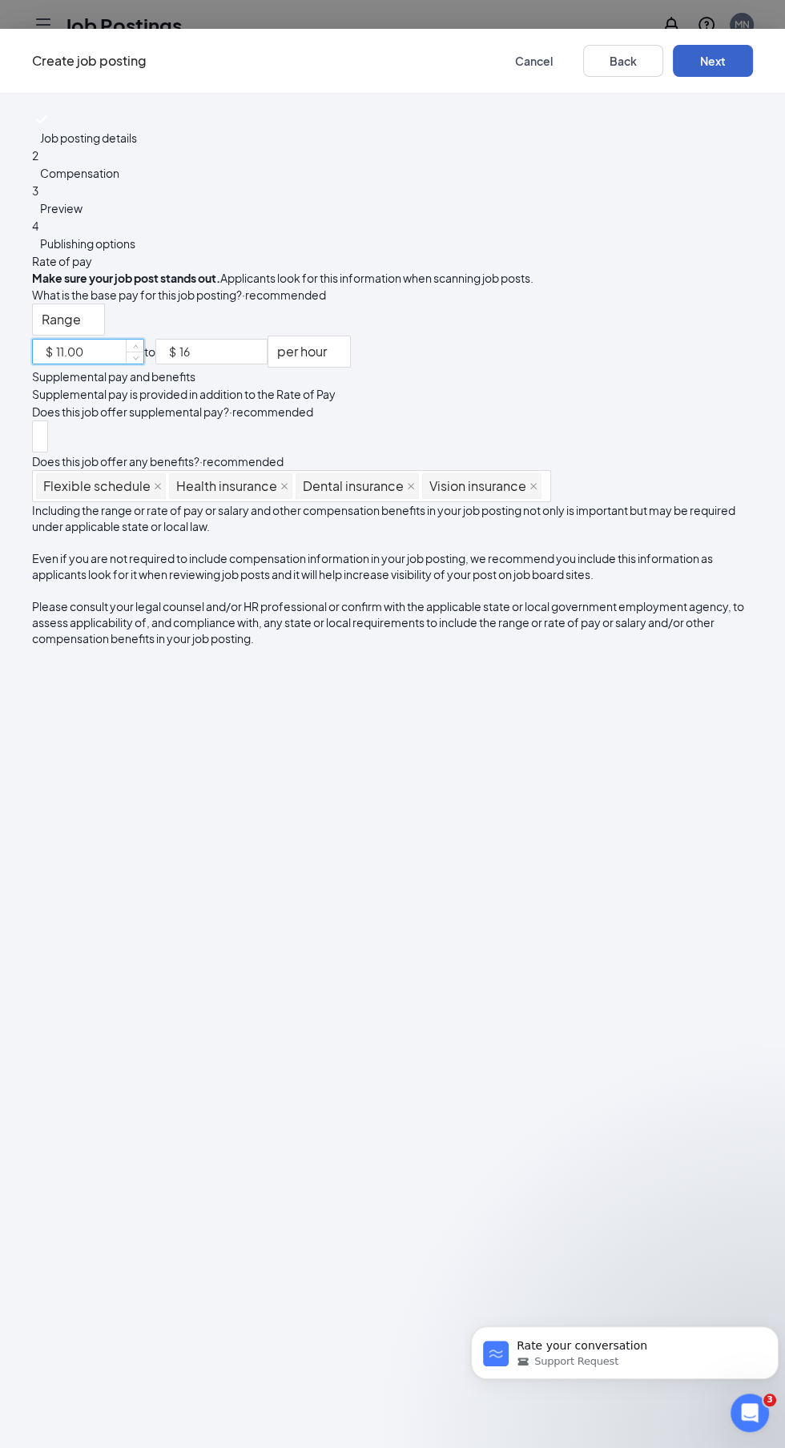
click at [673, 60] on button "Next" at bounding box center [713, 61] width 80 height 32
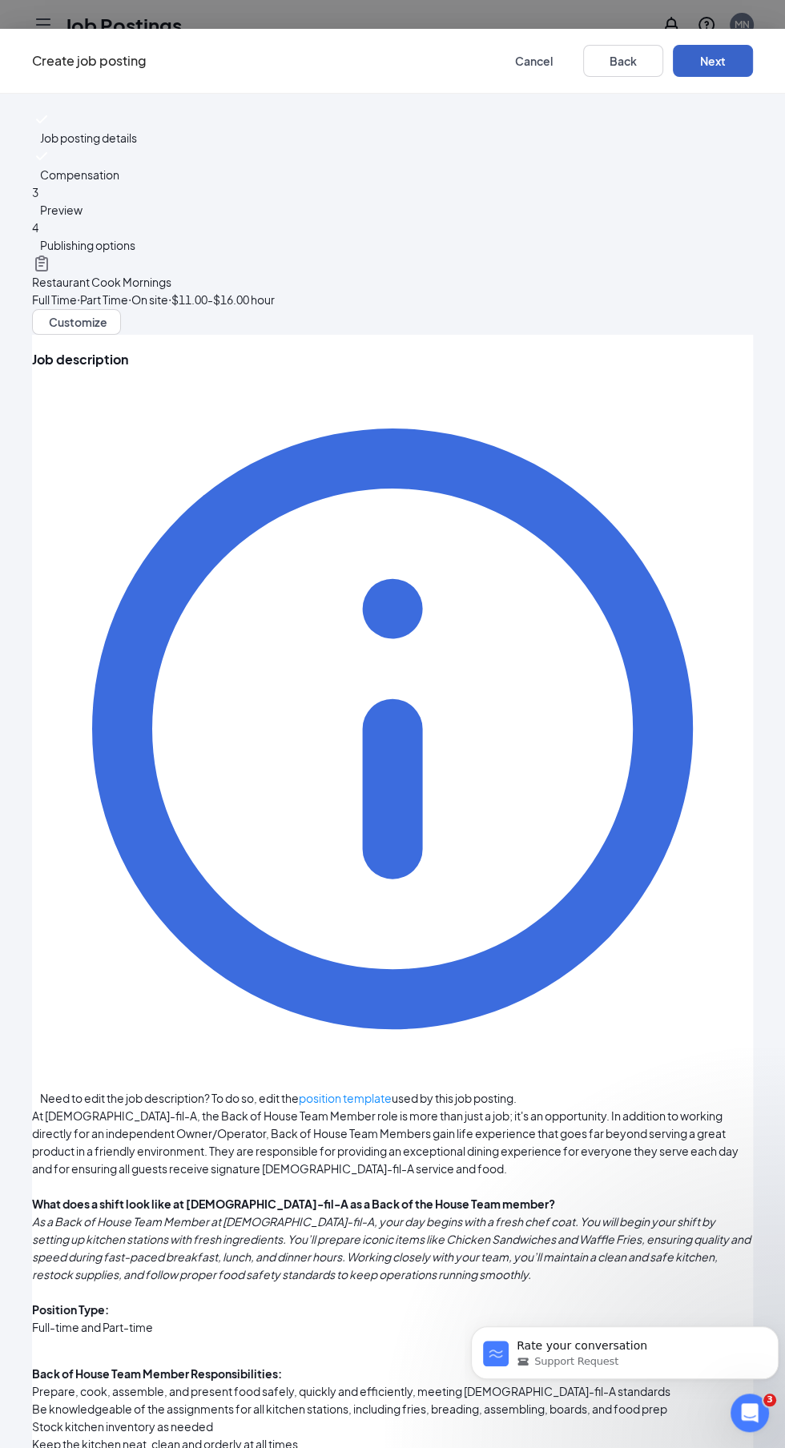
scroll to position [0, 56]
click at [676, 54] on button "Next" at bounding box center [713, 61] width 80 height 32
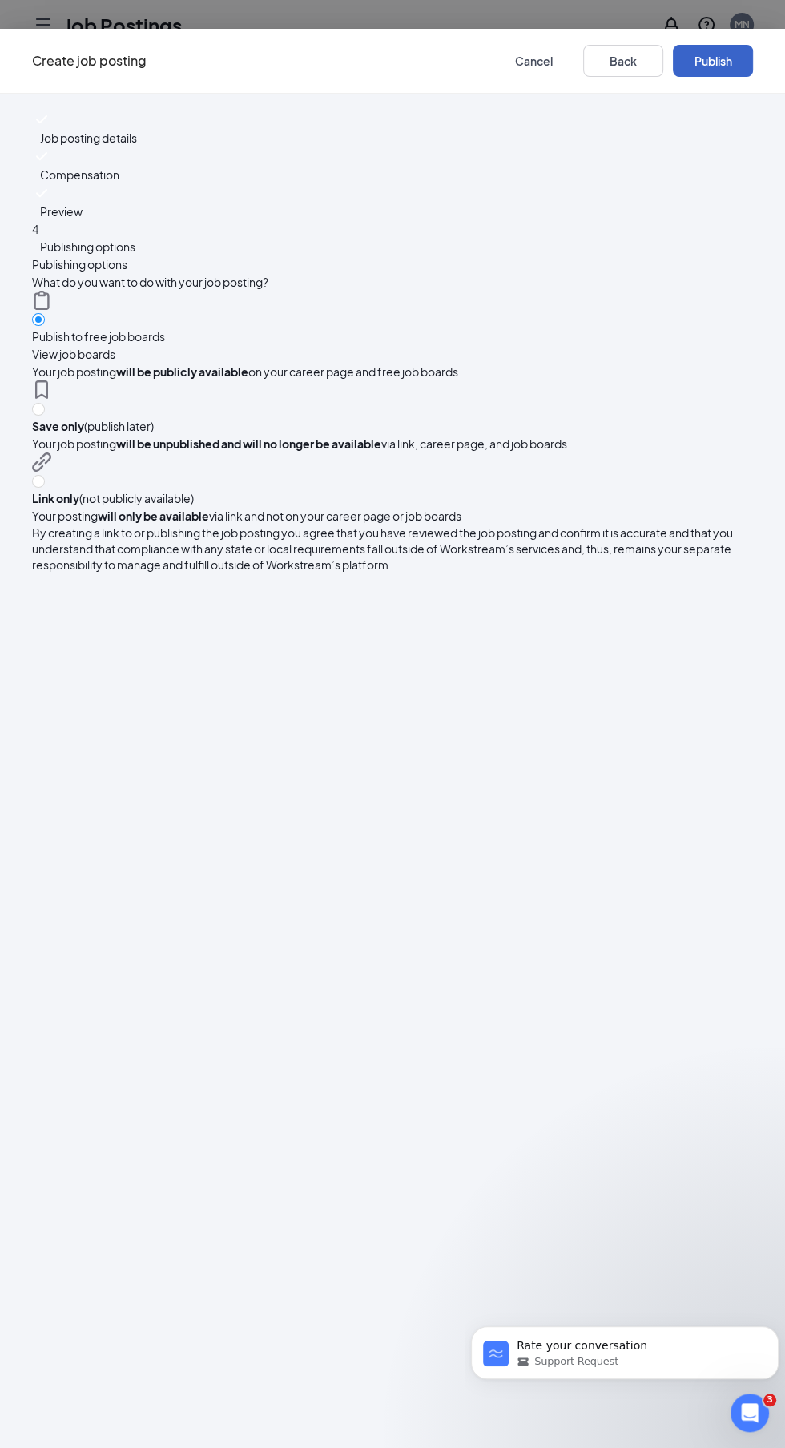
click at [673, 58] on button "Publish" at bounding box center [713, 61] width 80 height 32
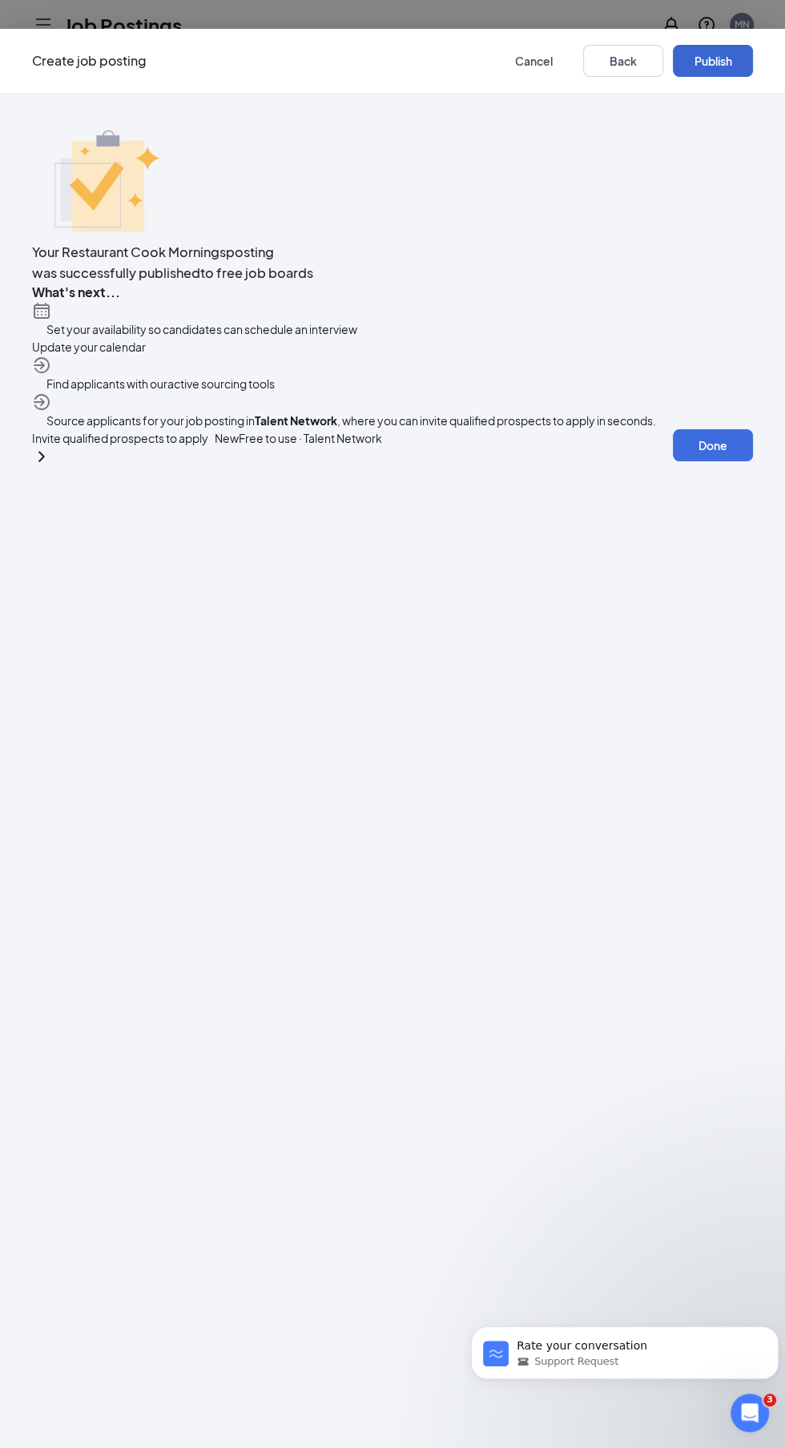
scroll to position [0, 0]
click at [673, 461] on button "Done" at bounding box center [713, 445] width 80 height 32
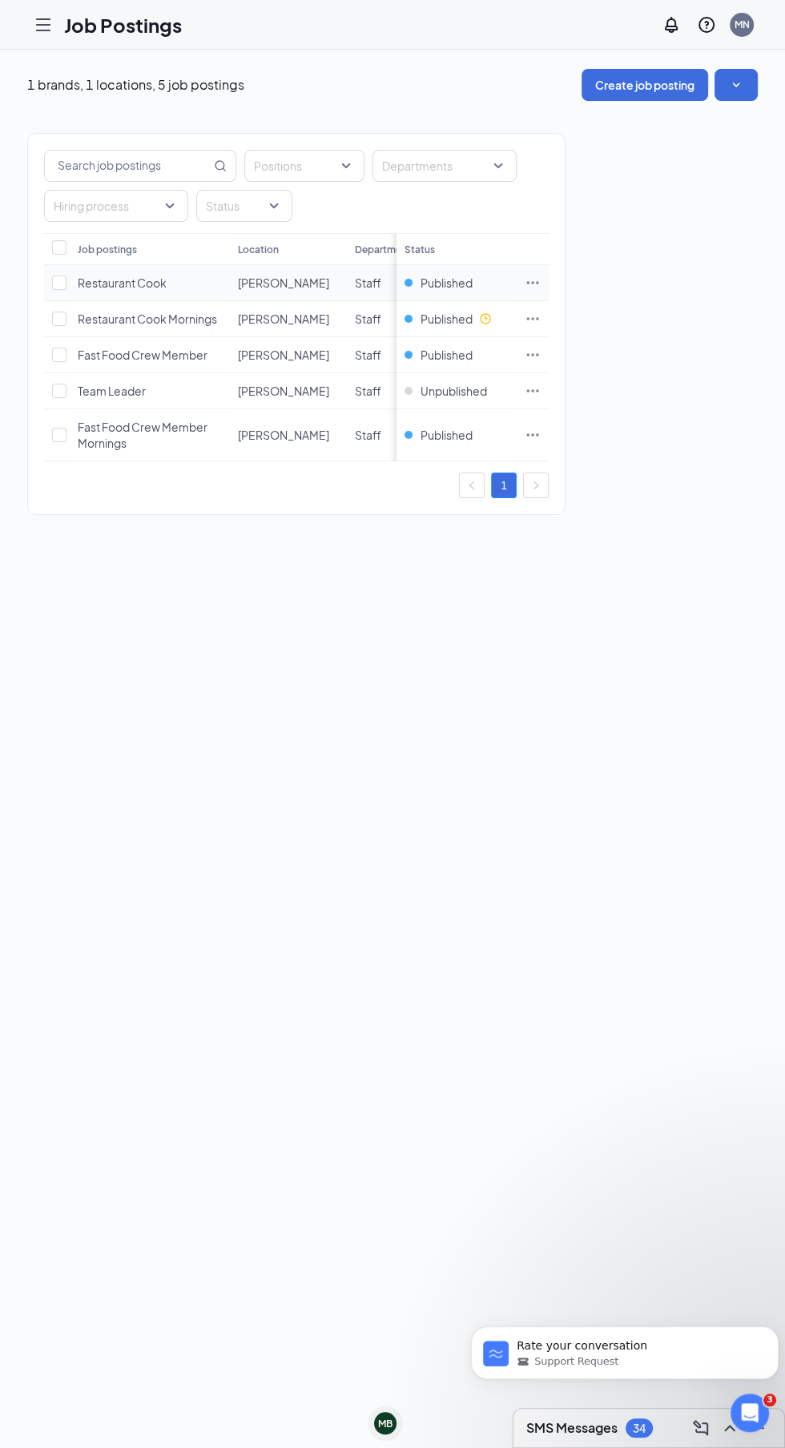
click at [531, 275] on icon "Ellipses" at bounding box center [533, 283] width 16 height 16
click at [547, 308] on span "Edit job posting" at bounding box center [577, 314] width 81 height 14
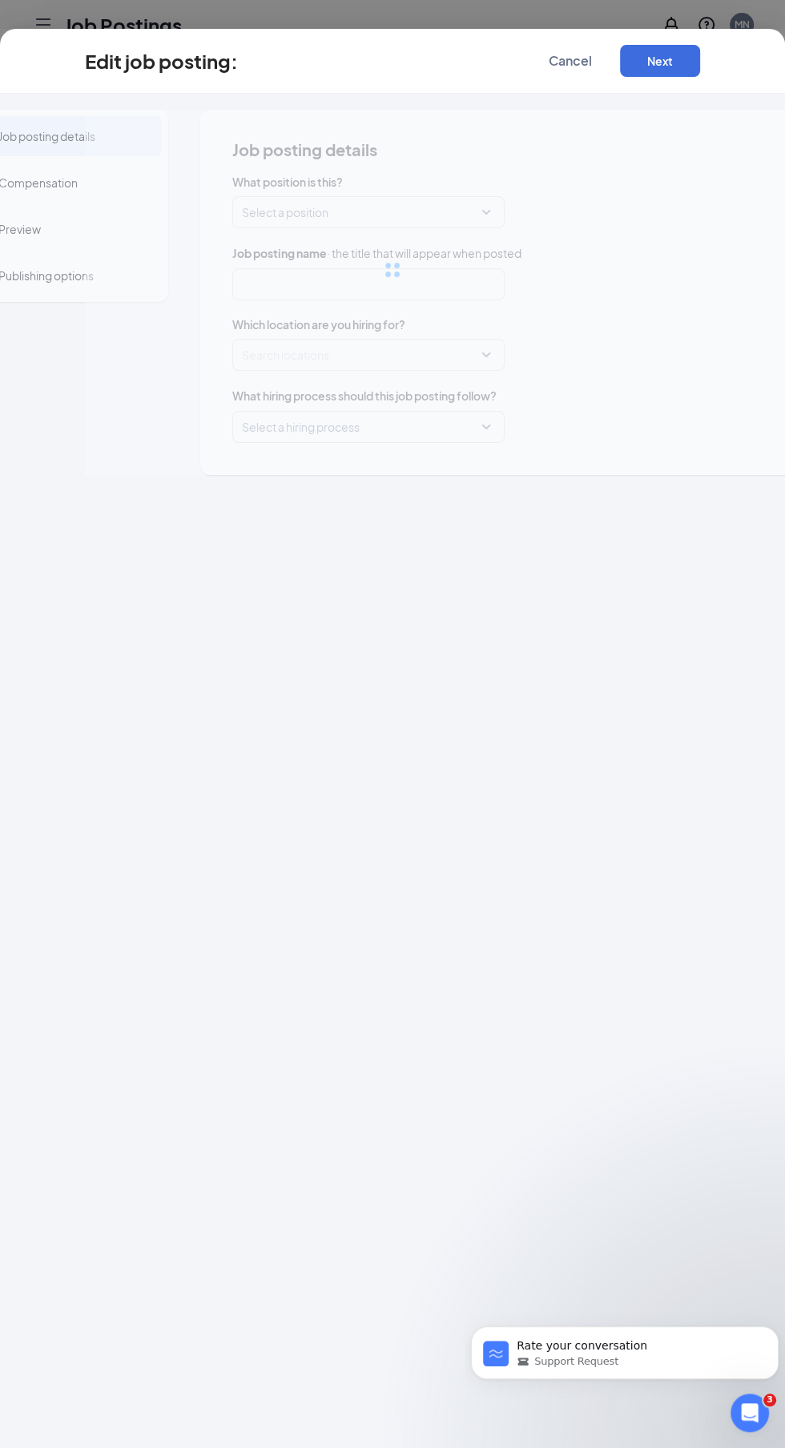
type input "Restaurant Cook"
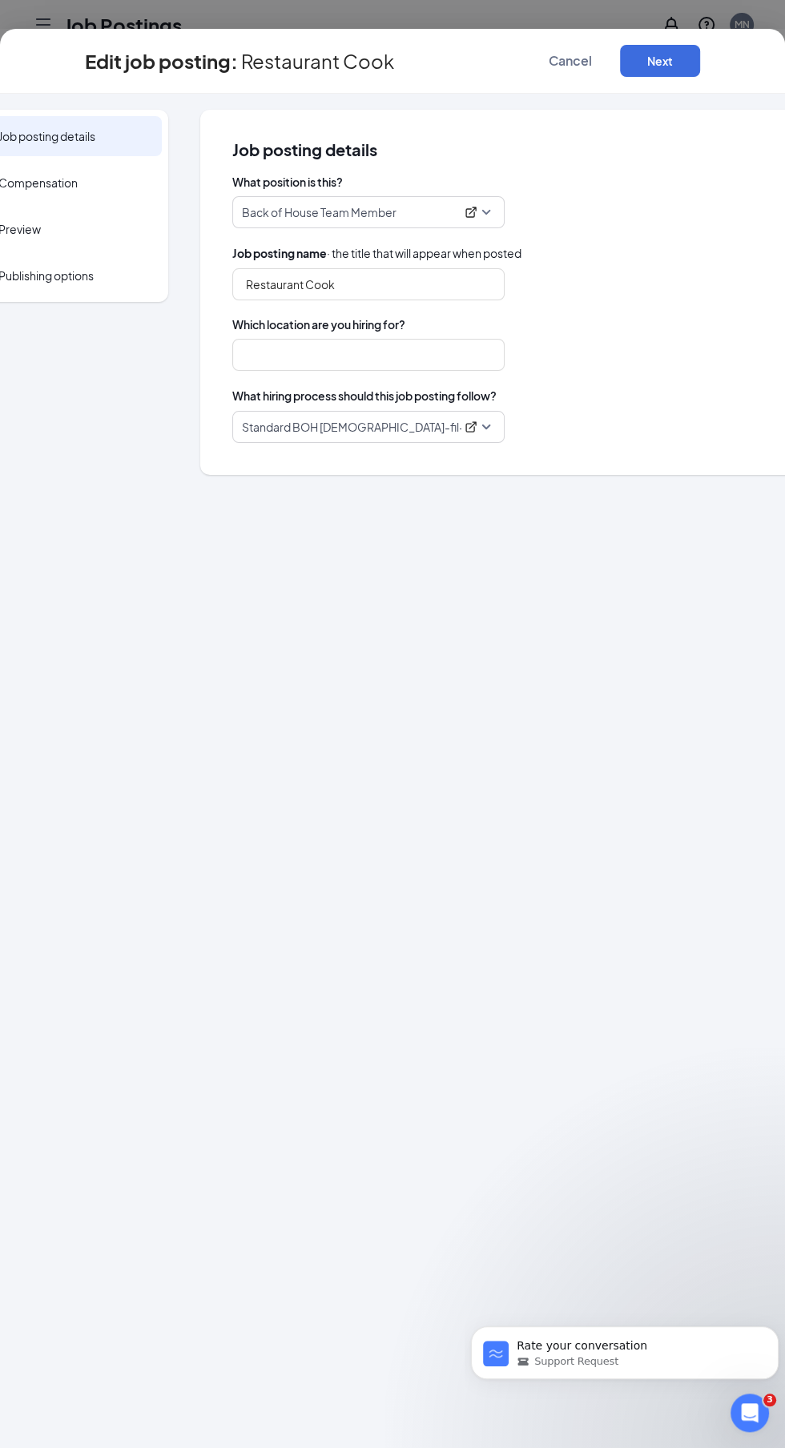
type input "[PERSON_NAME]"
click at [40, 178] on span "Compensation" at bounding box center [71, 183] width 147 height 16
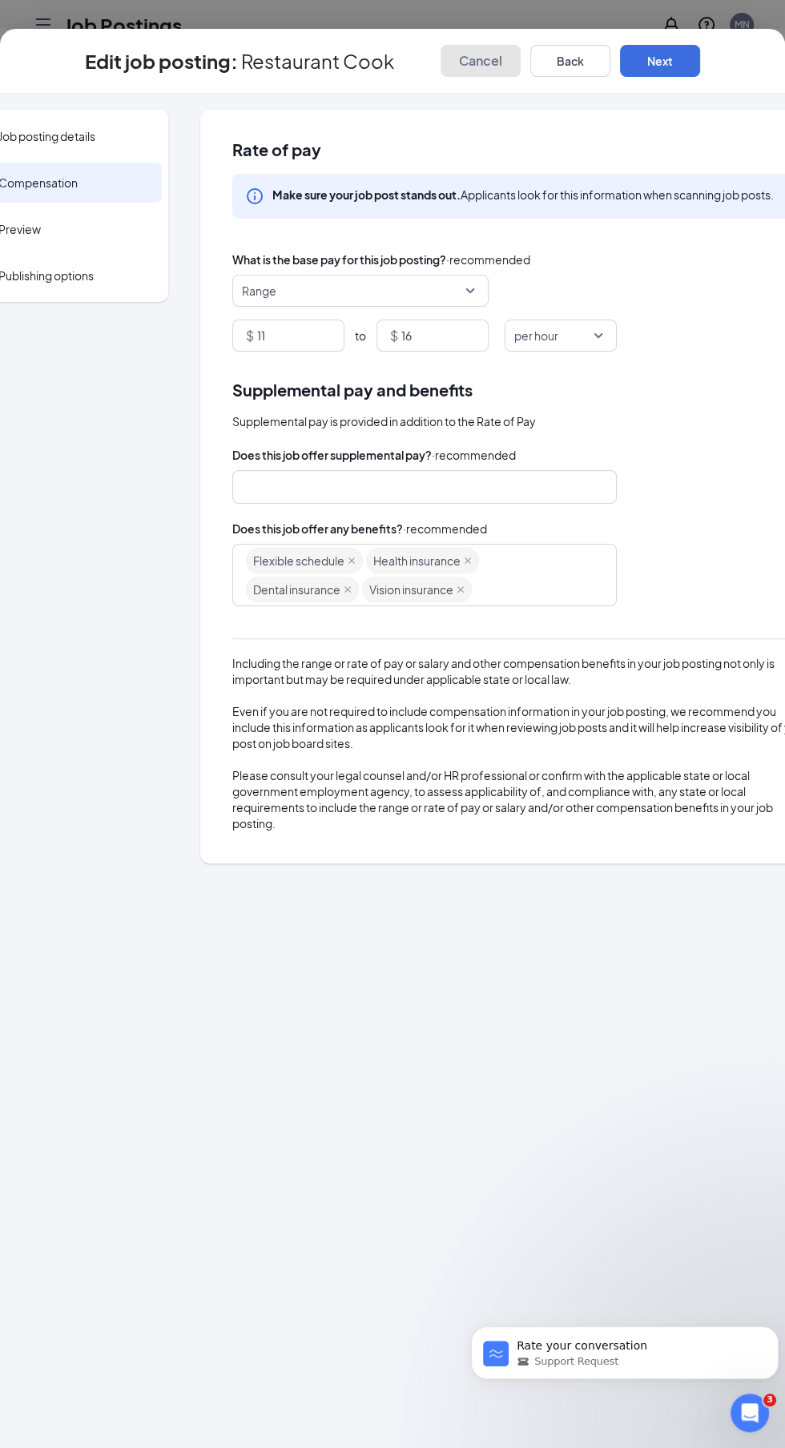
click at [470, 56] on span "Cancel" at bounding box center [480, 61] width 43 height 16
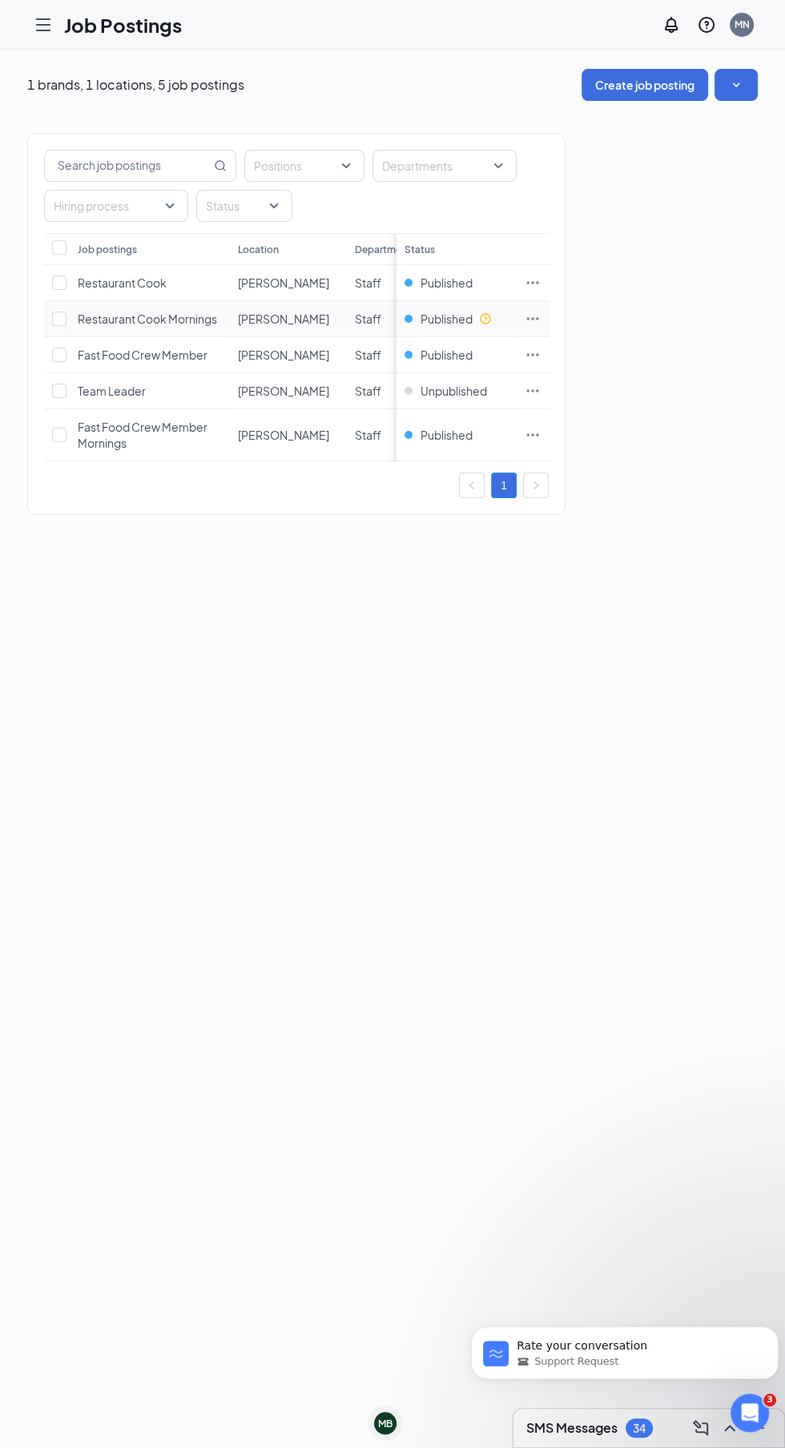
click at [534, 317] on icon "Ellipses" at bounding box center [533, 319] width 16 height 16
click at [549, 343] on span "Edit job posting" at bounding box center [577, 350] width 81 height 14
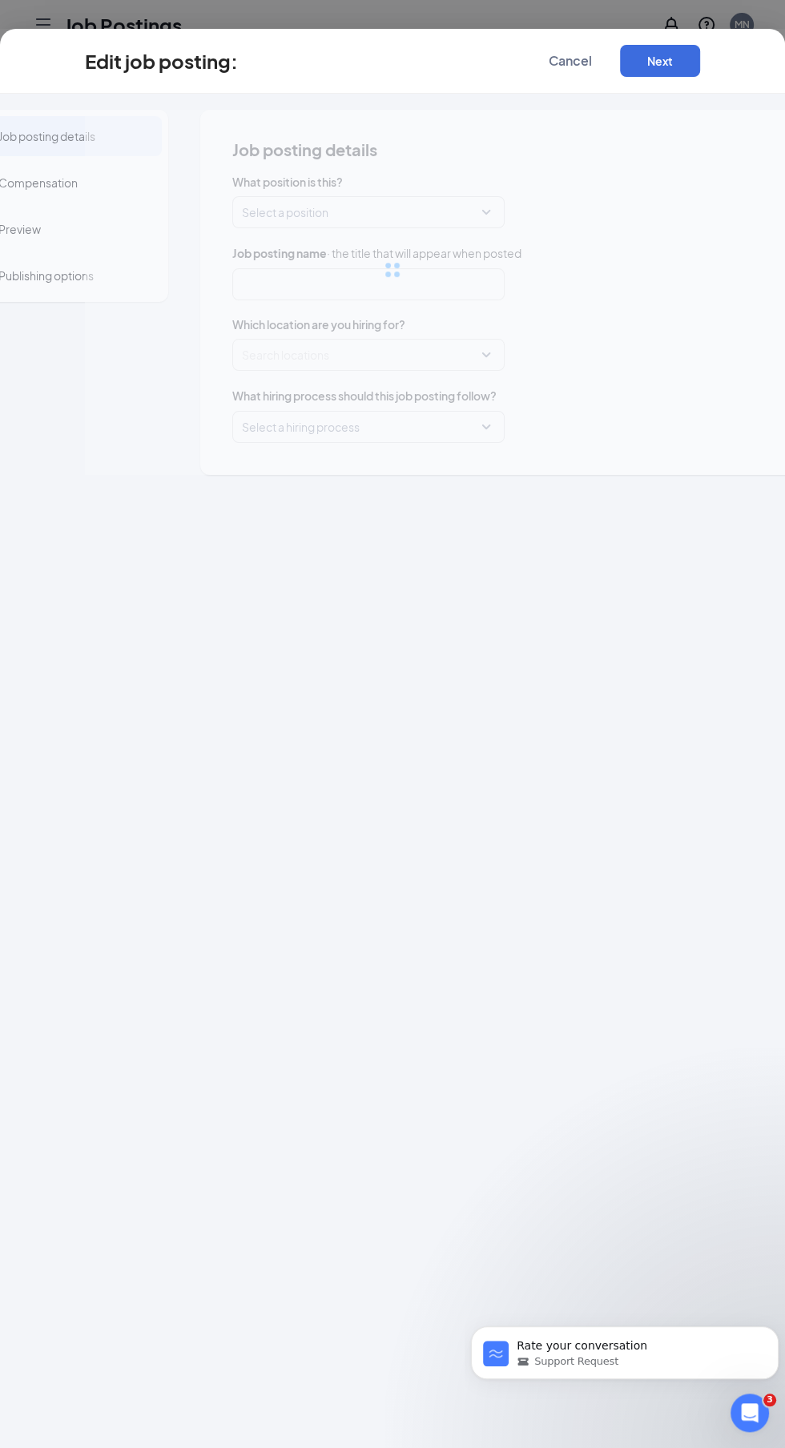
type input "Restaurant Cook Mornings"
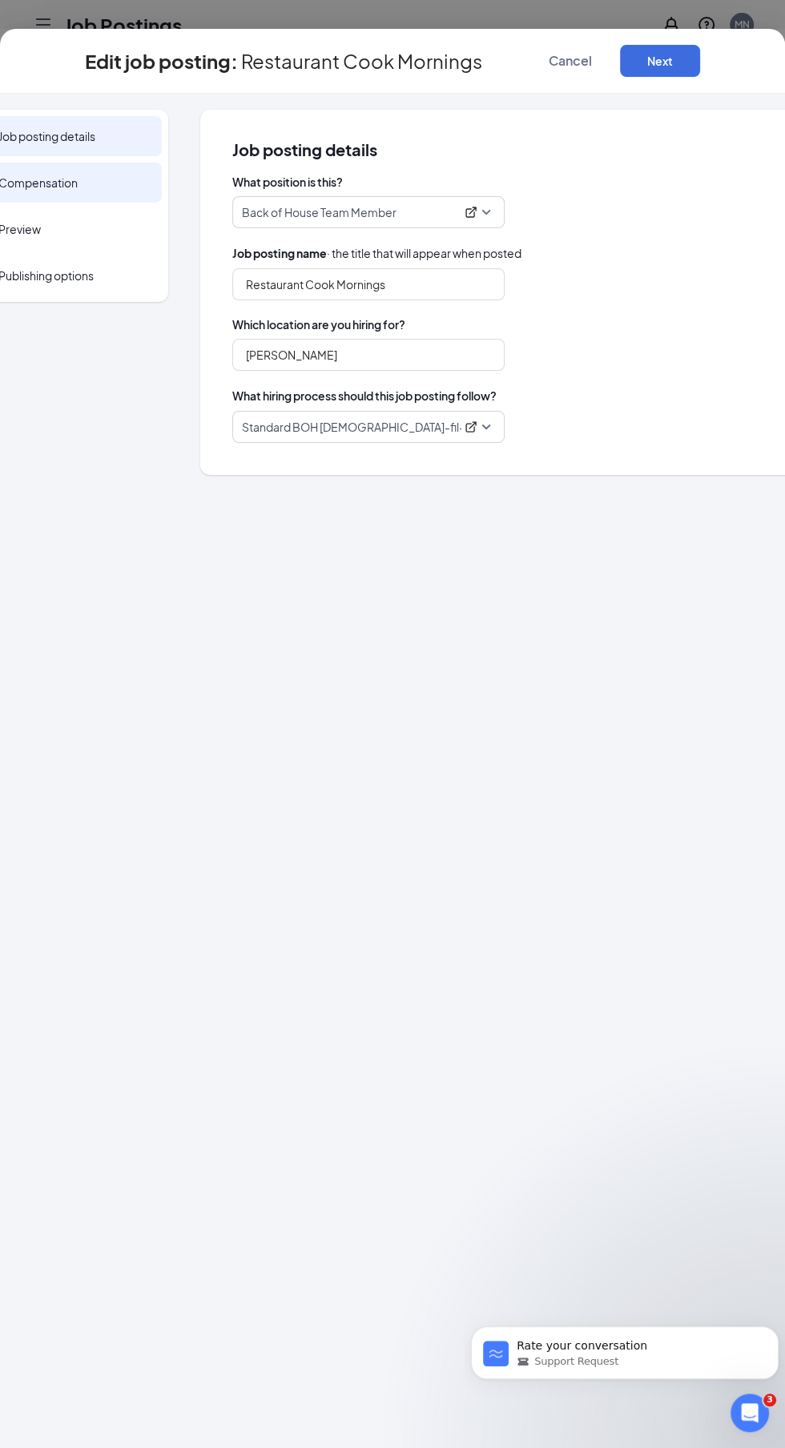
click at [46, 178] on span "Compensation" at bounding box center [71, 183] width 147 height 16
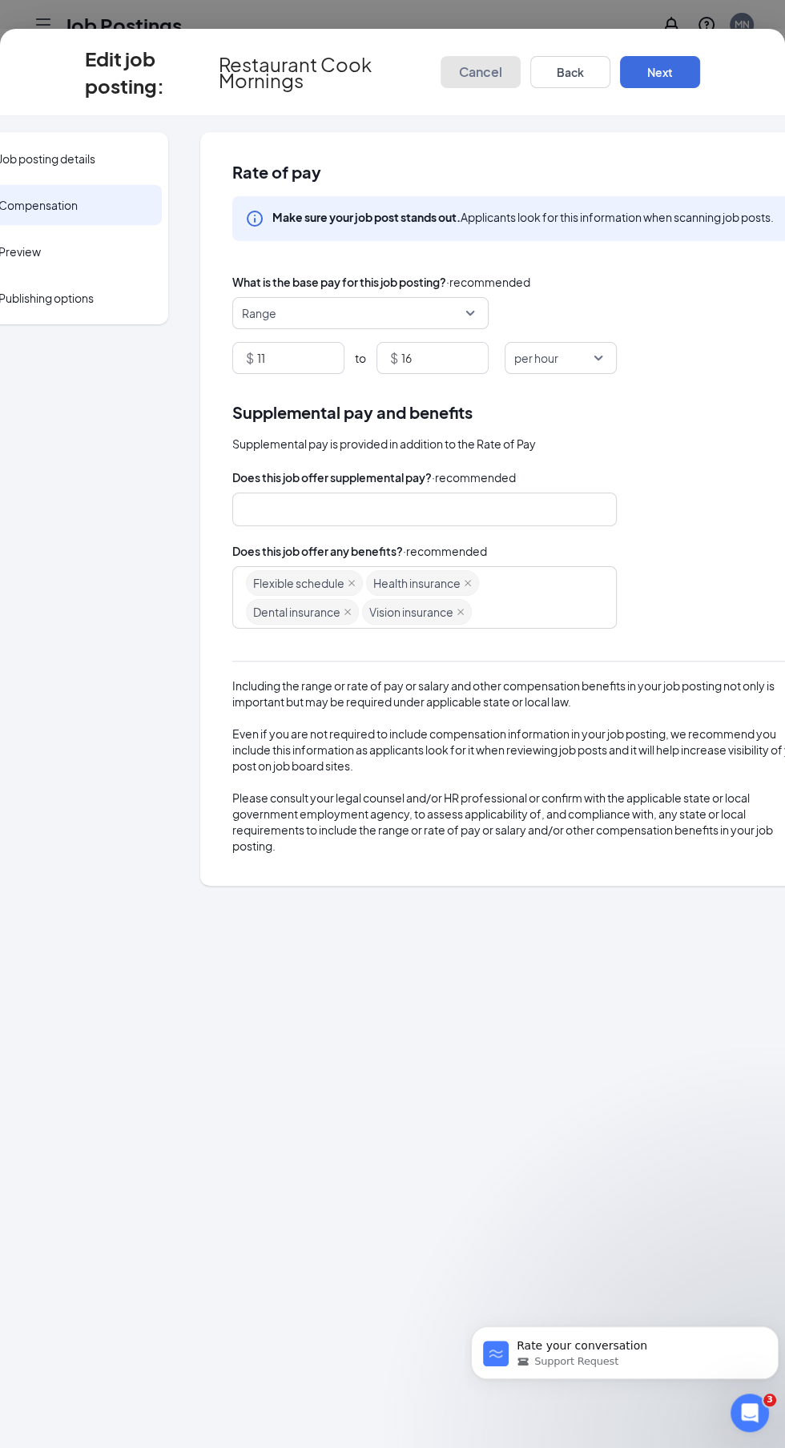
click at [477, 72] on span "Cancel" at bounding box center [480, 72] width 43 height 16
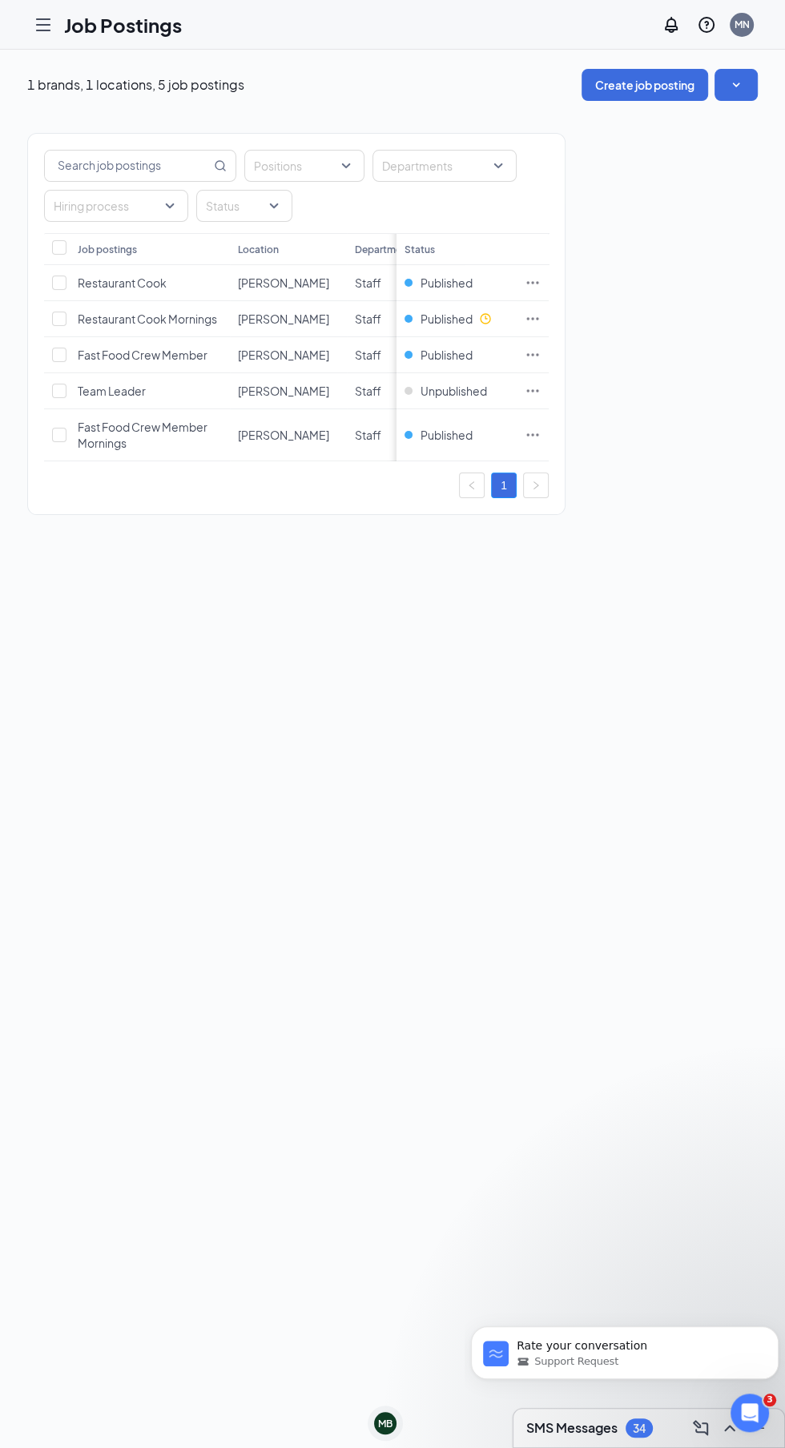
click at [42, 24] on icon "Hamburger" at bounding box center [43, 24] width 13 height 11
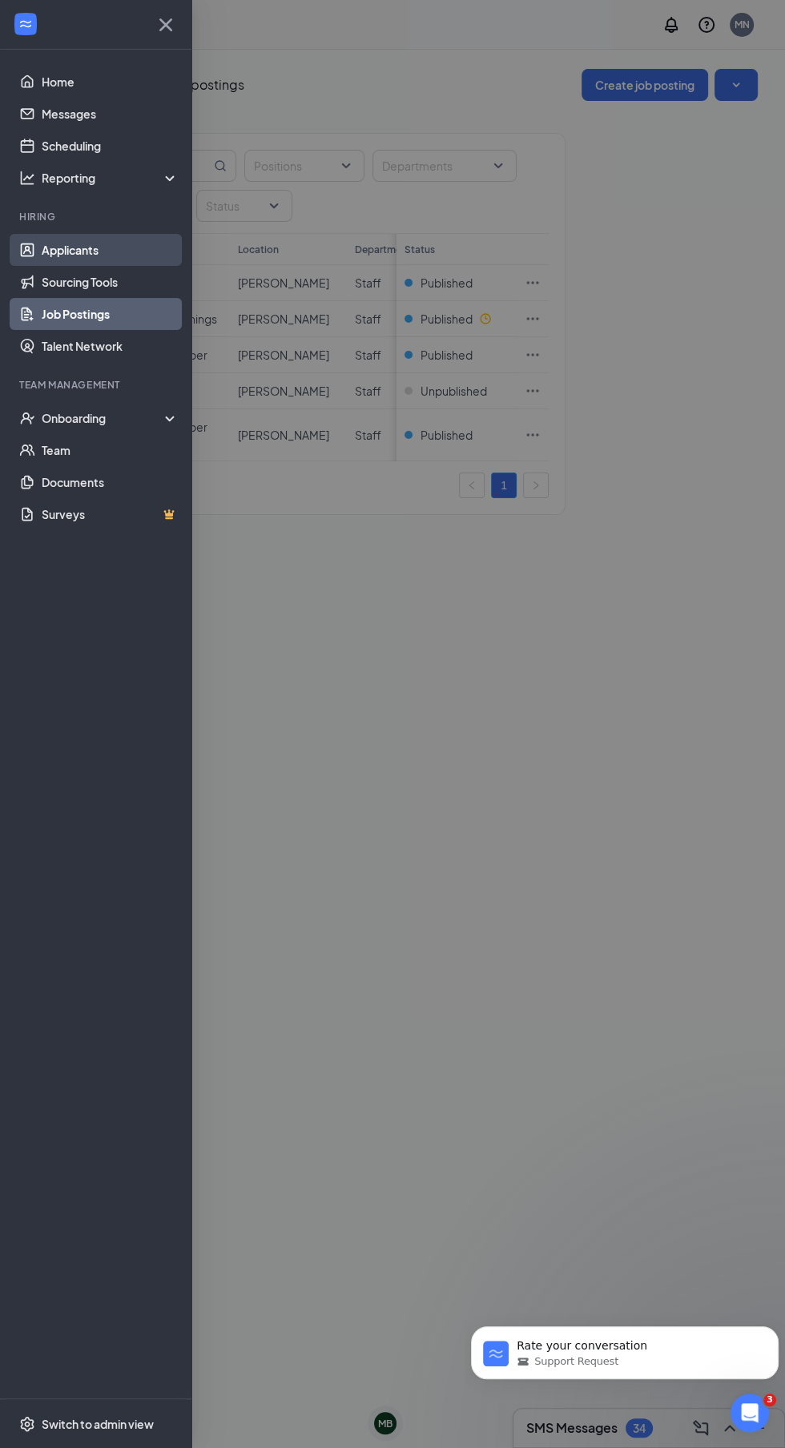
click at [49, 240] on link "Applicants" at bounding box center [110, 250] width 137 height 32
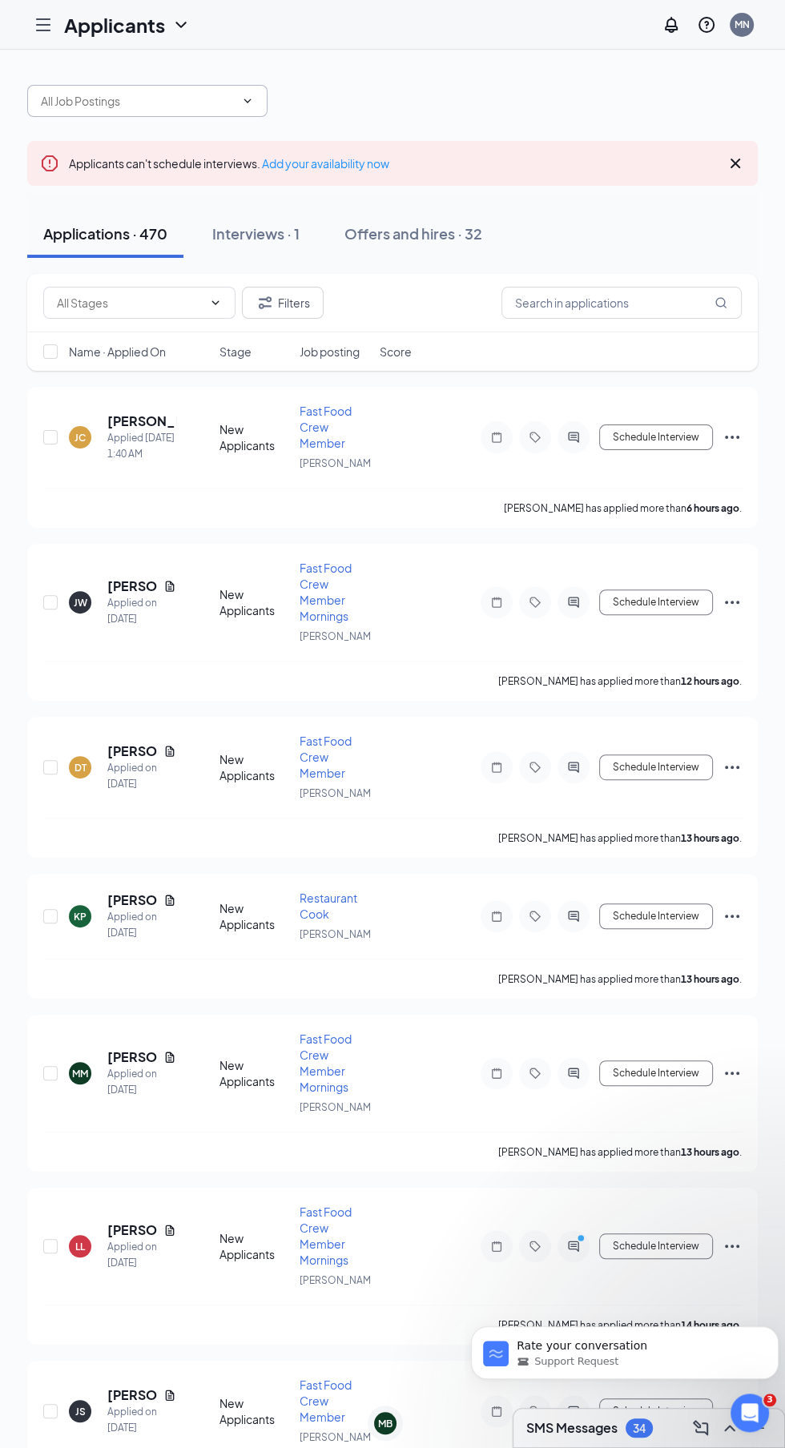
click at [94, 103] on input "text" at bounding box center [138, 101] width 194 height 18
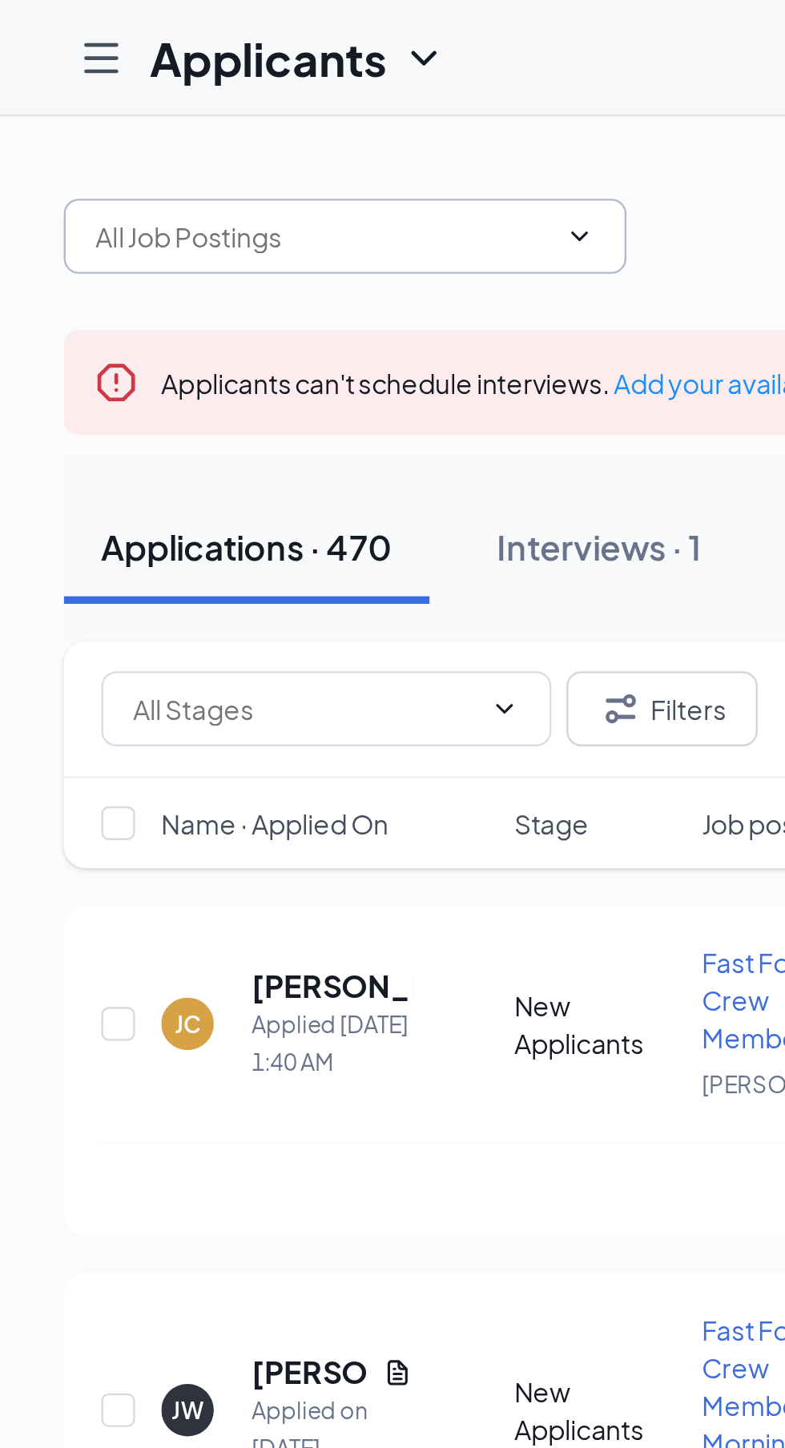
click at [38, 57] on div "Restaurant Cook ([PERSON_NAME]) Restaurant Cook Mornings ([PERSON_NAME]) Fast F…" at bounding box center [392, 1037] width 785 height 1975
click at [96, 306] on input "text" at bounding box center [130, 303] width 146 height 18
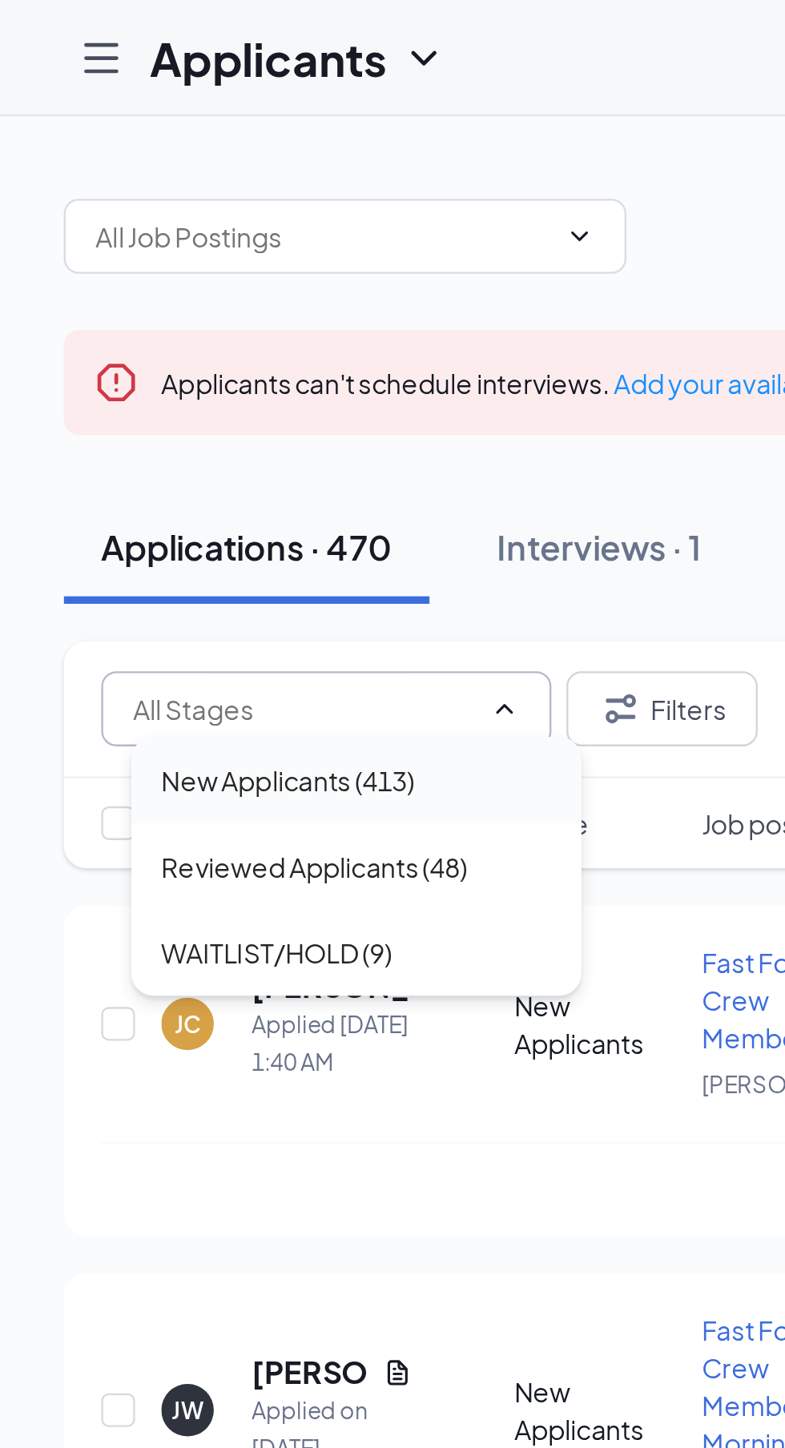
click at [89, 336] on div "New Applicants (413)" at bounding box center [123, 333] width 108 height 18
type input "New Applicants (413)"
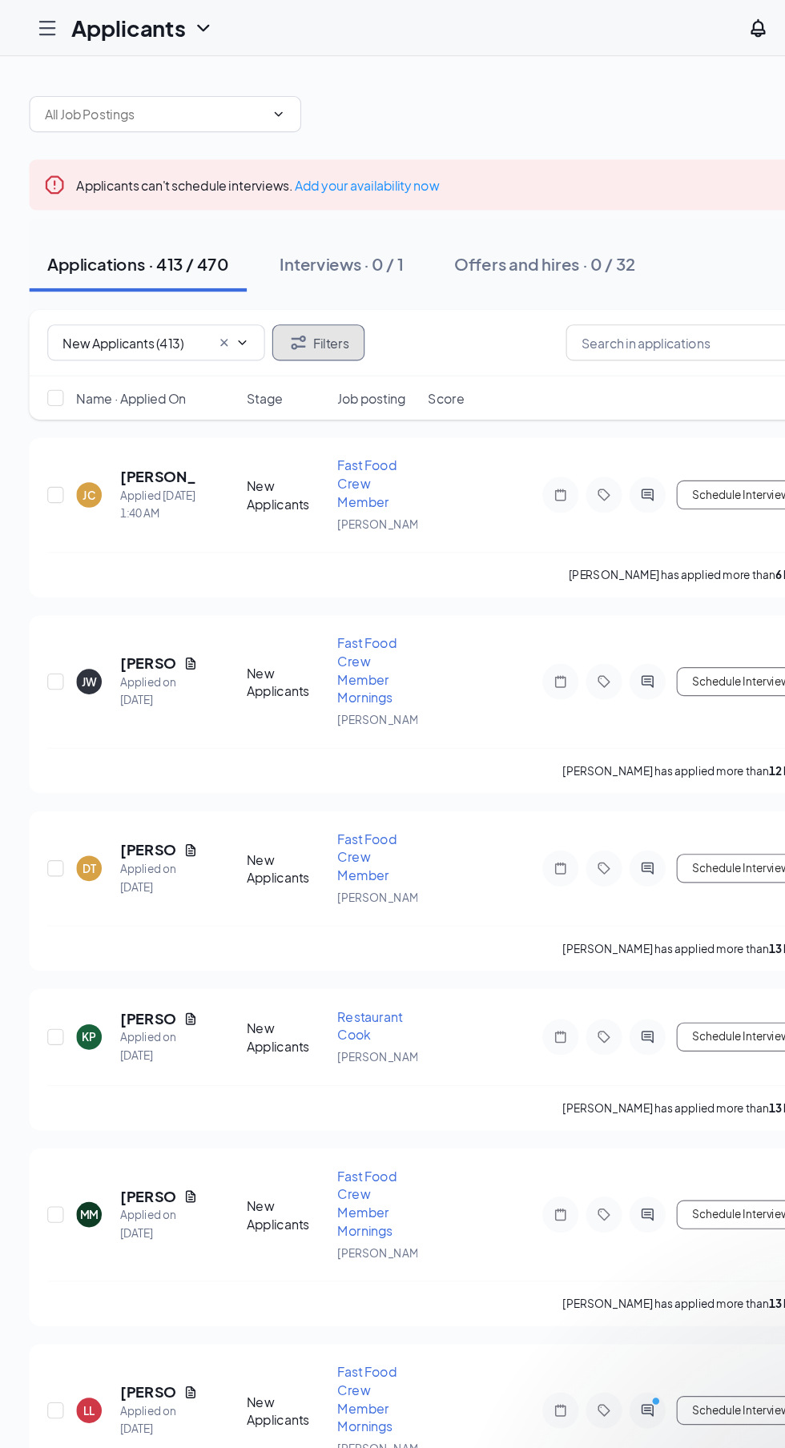
click at [278, 290] on button "Filters" at bounding box center [283, 303] width 82 height 32
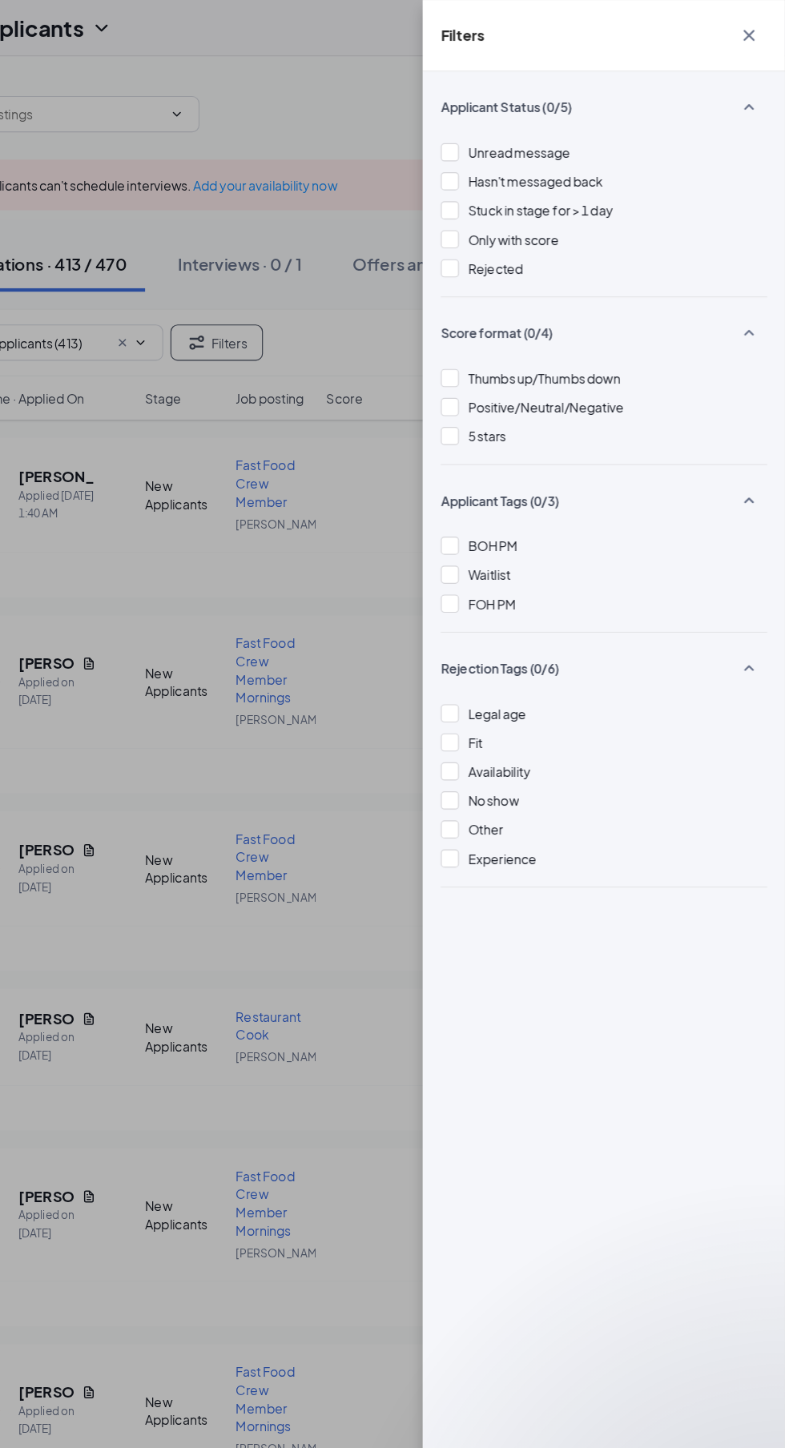
click at [752, 30] on icon "Cross" at bounding box center [753, 31] width 10 height 10
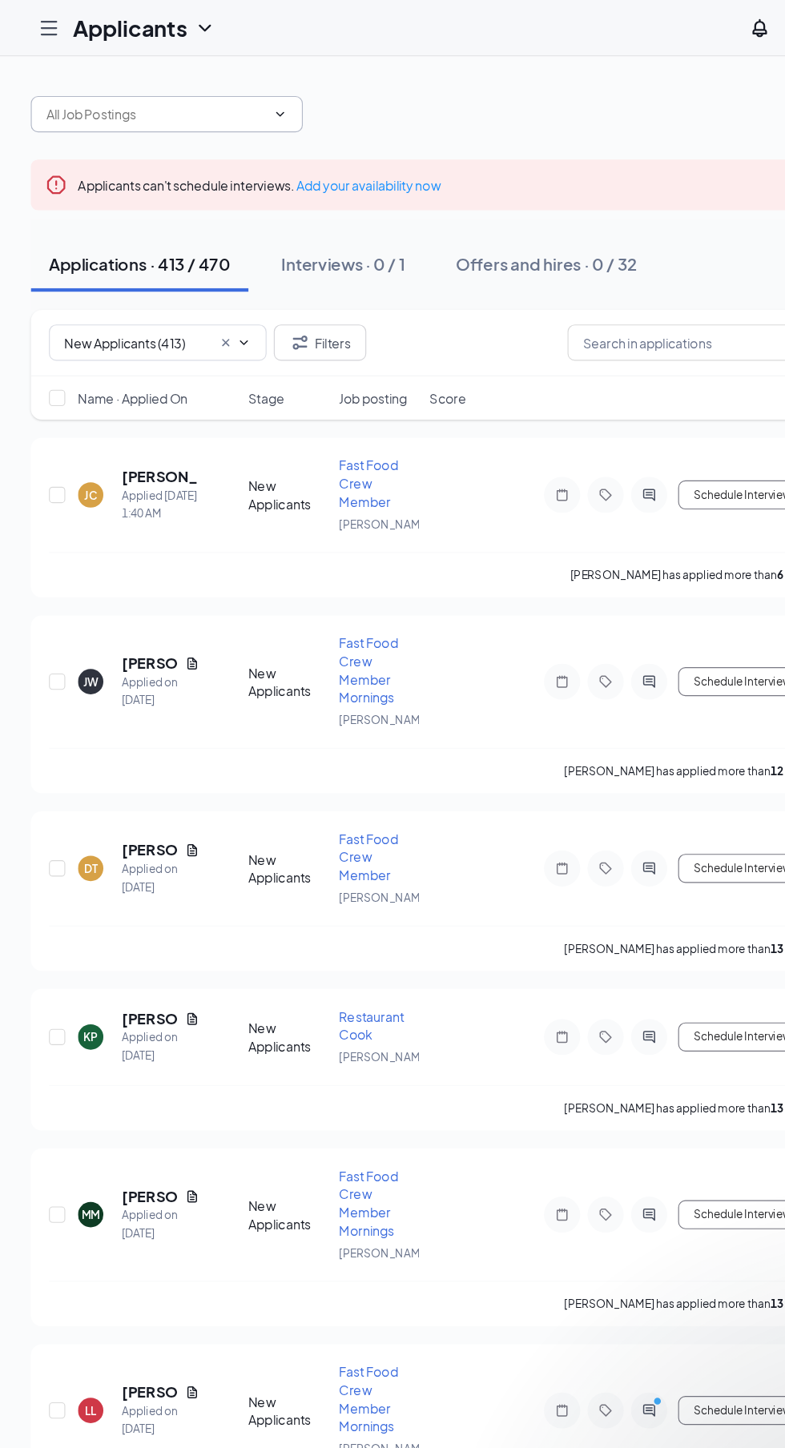
click at [80, 100] on input "text" at bounding box center [138, 101] width 194 height 18
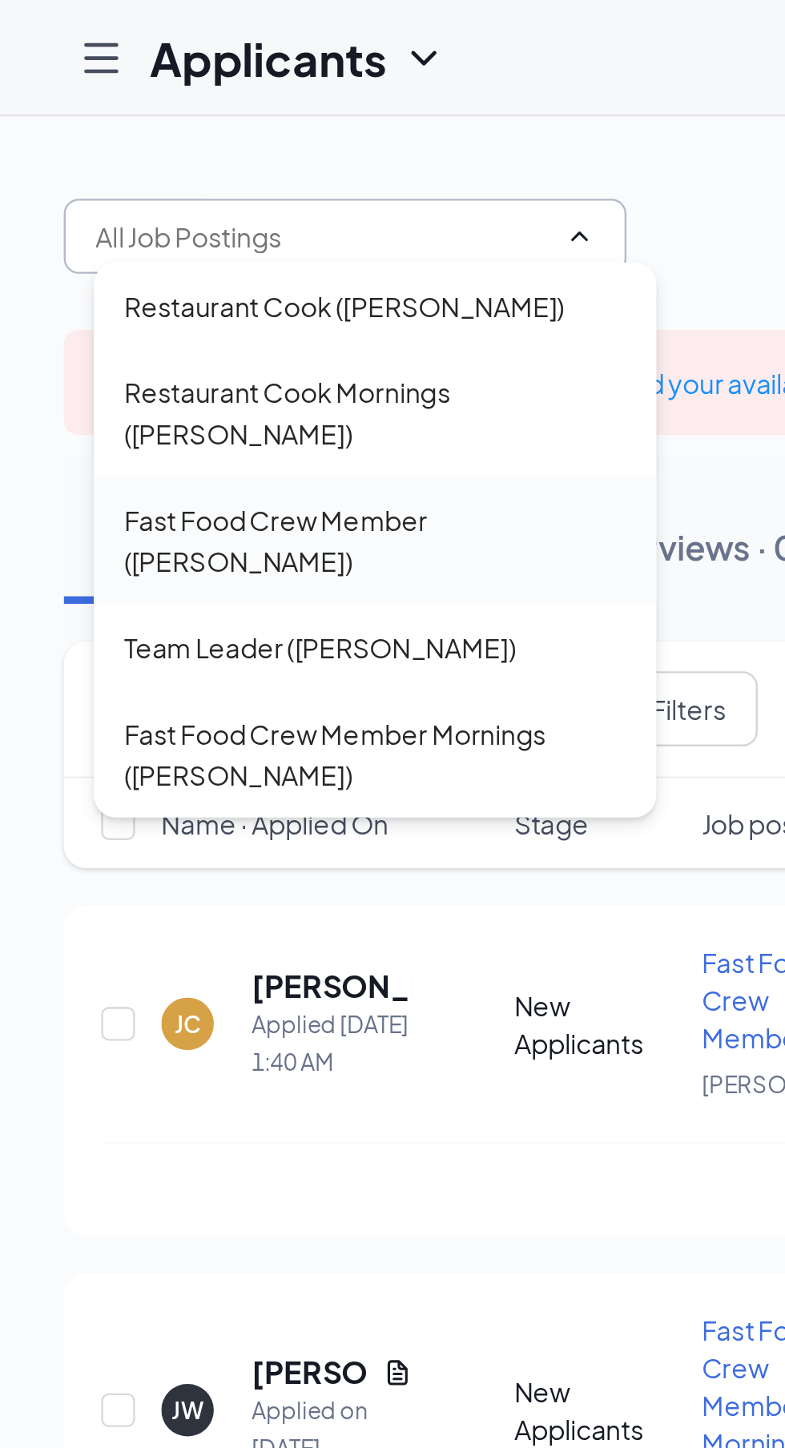
click at [86, 230] on div "Fast Food Crew Member ([PERSON_NAME])" at bounding box center [160, 230] width 215 height 35
type input "Fast Food Crew Member ([PERSON_NAME])"
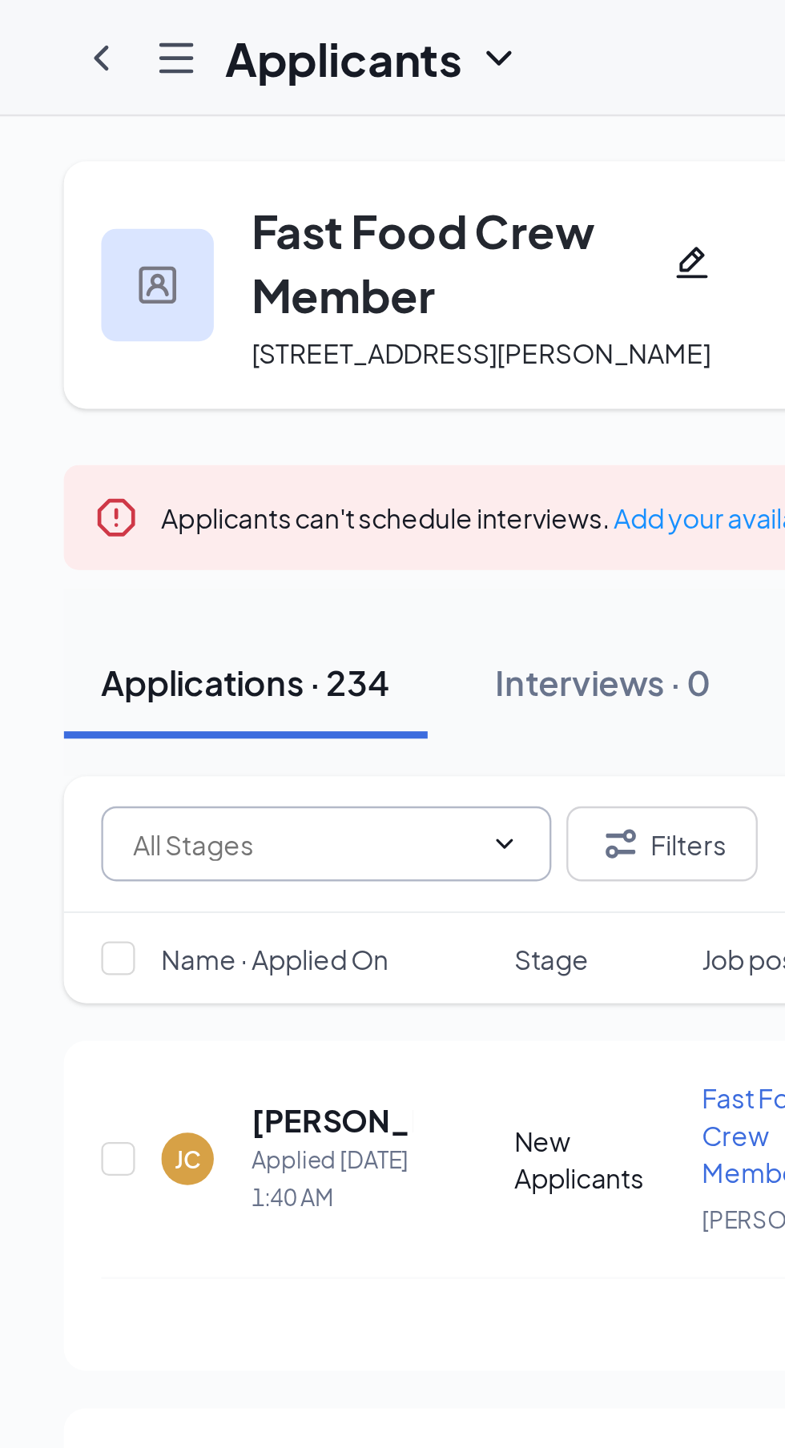
click at [99, 369] on input "text" at bounding box center [130, 361] width 146 height 18
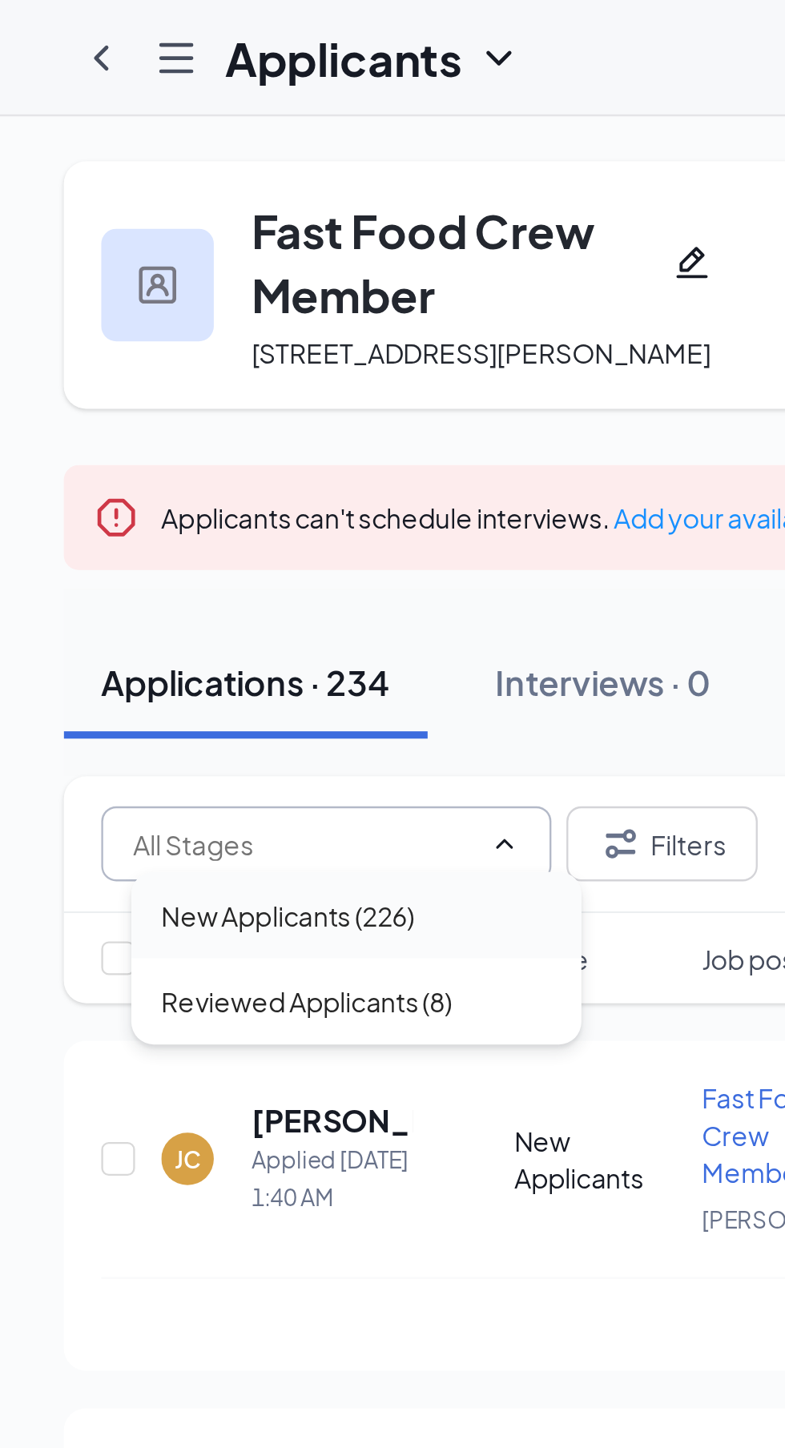
click at [92, 400] on div "New Applicants (226)" at bounding box center [123, 391] width 108 height 18
type input "New Applicants (226)"
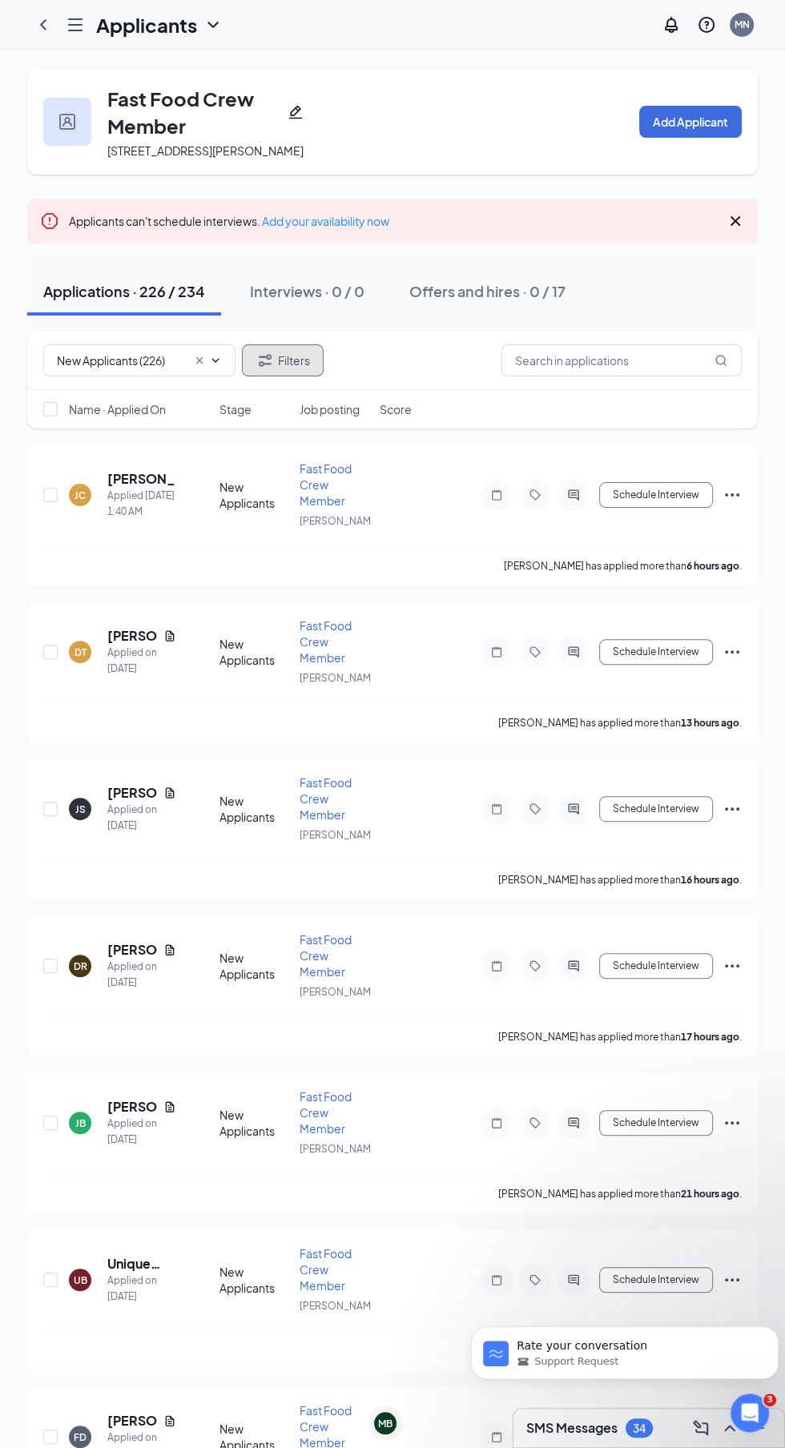
click at [288, 369] on button "Filters" at bounding box center [283, 360] width 82 height 32
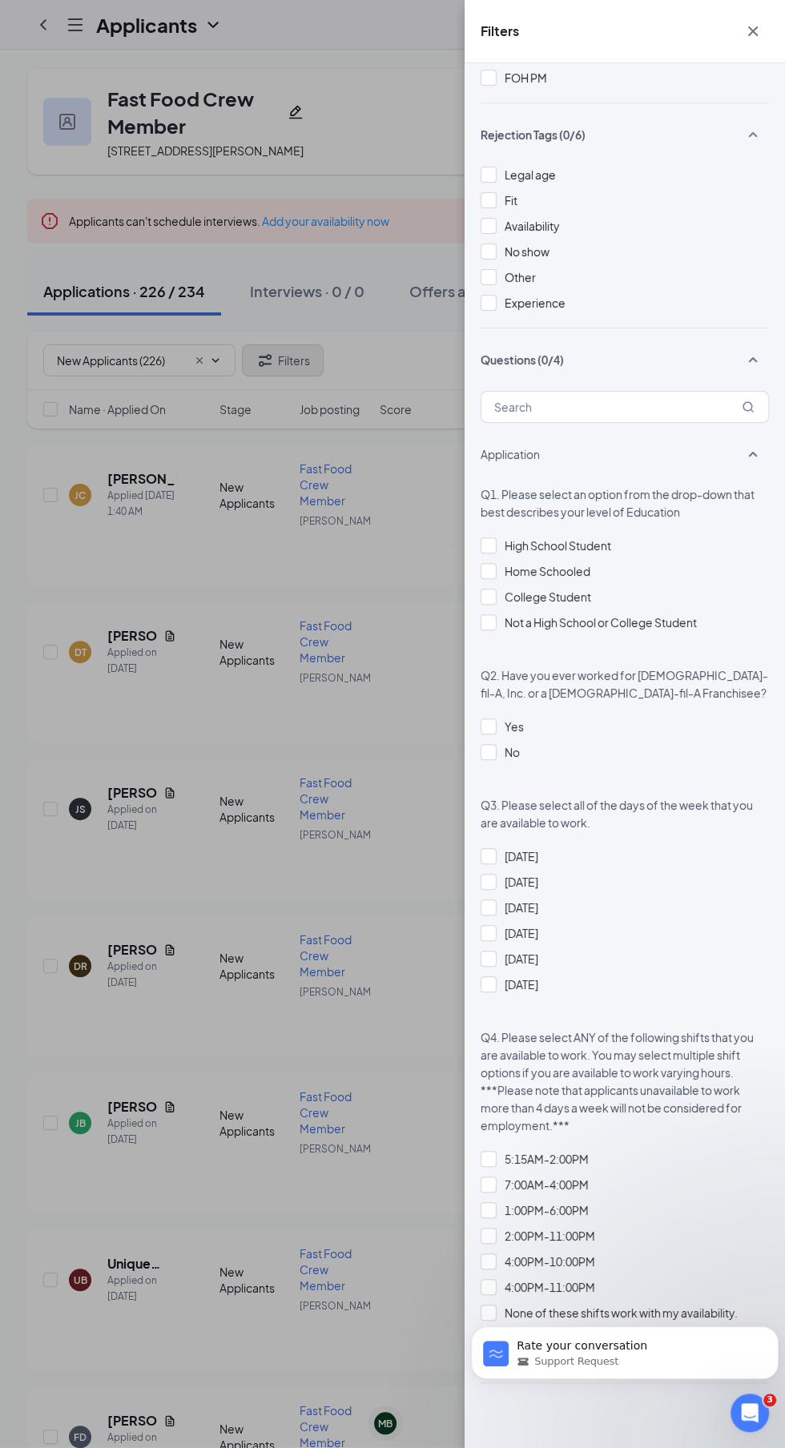
scroll to position [451, 0]
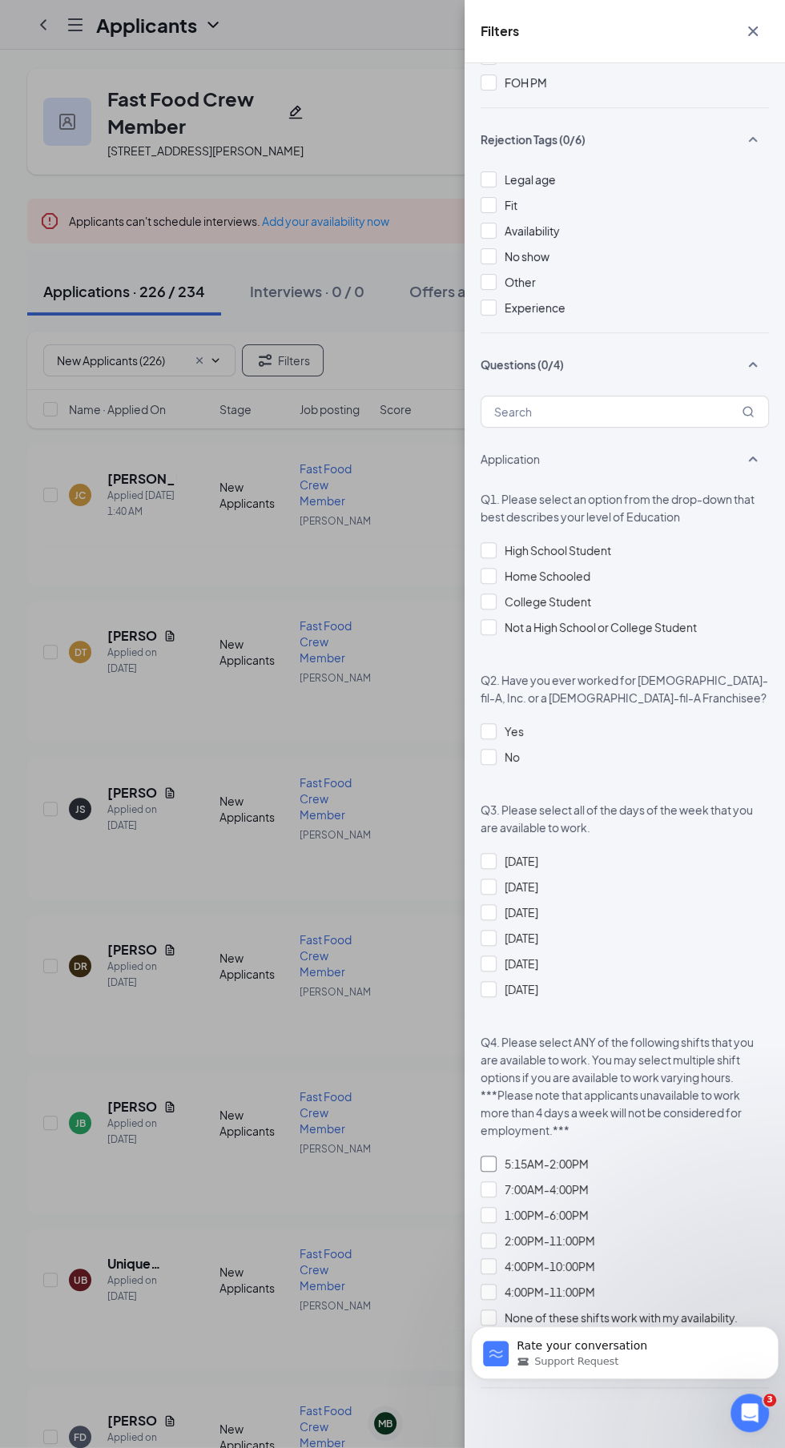
click at [488, 1162] on div at bounding box center [489, 1164] width 16 height 16
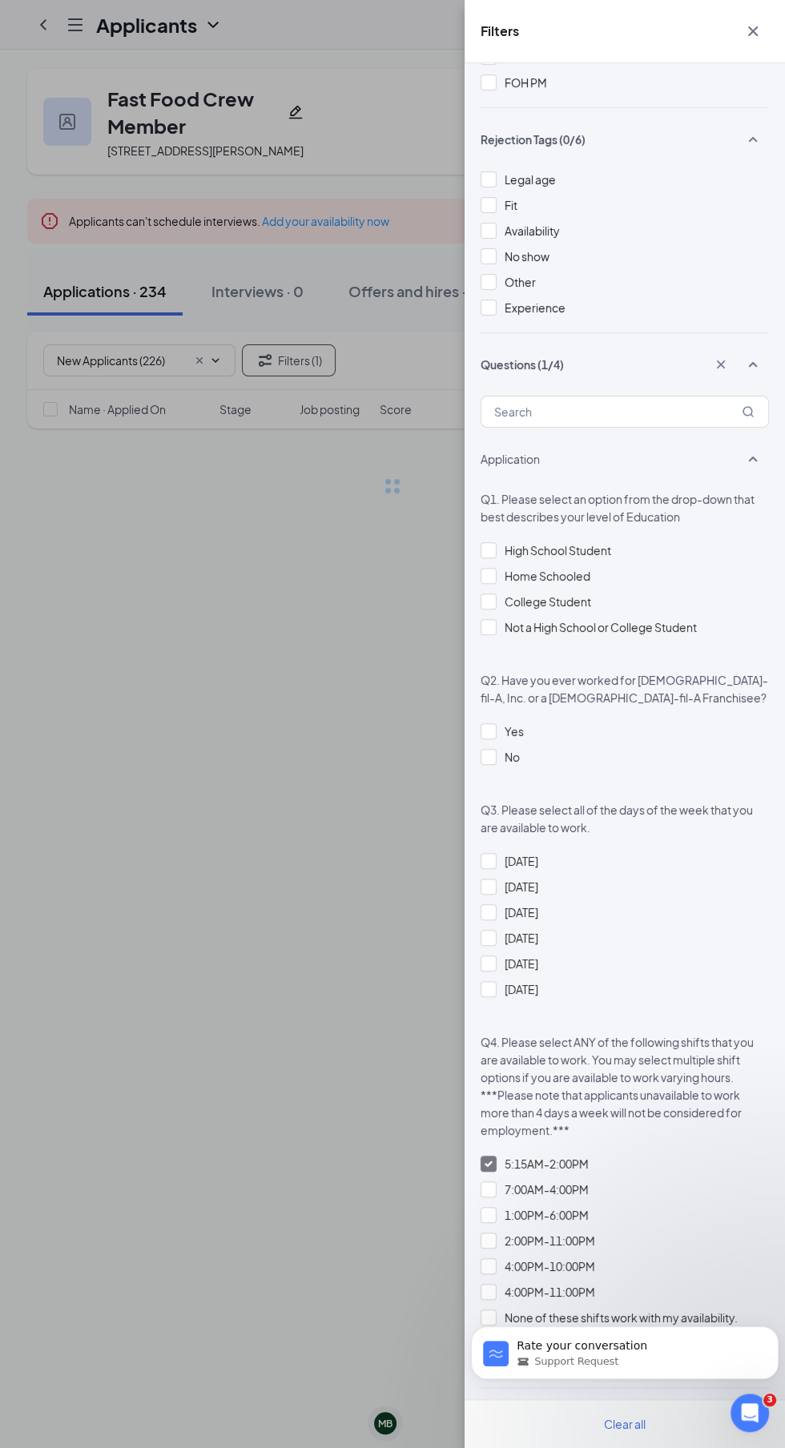
scroll to position [437, 0]
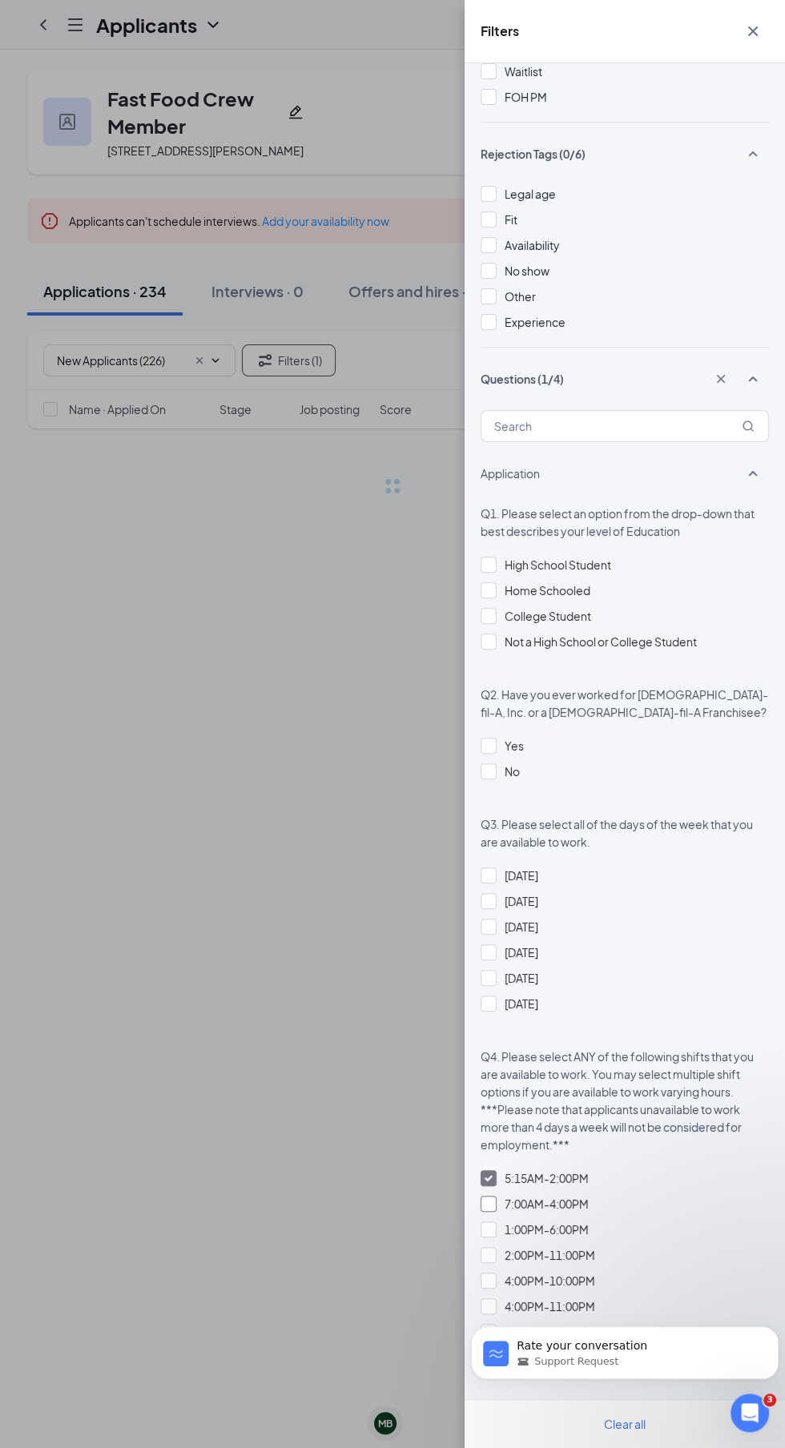
click at [487, 1203] on div at bounding box center [489, 1204] width 16 height 16
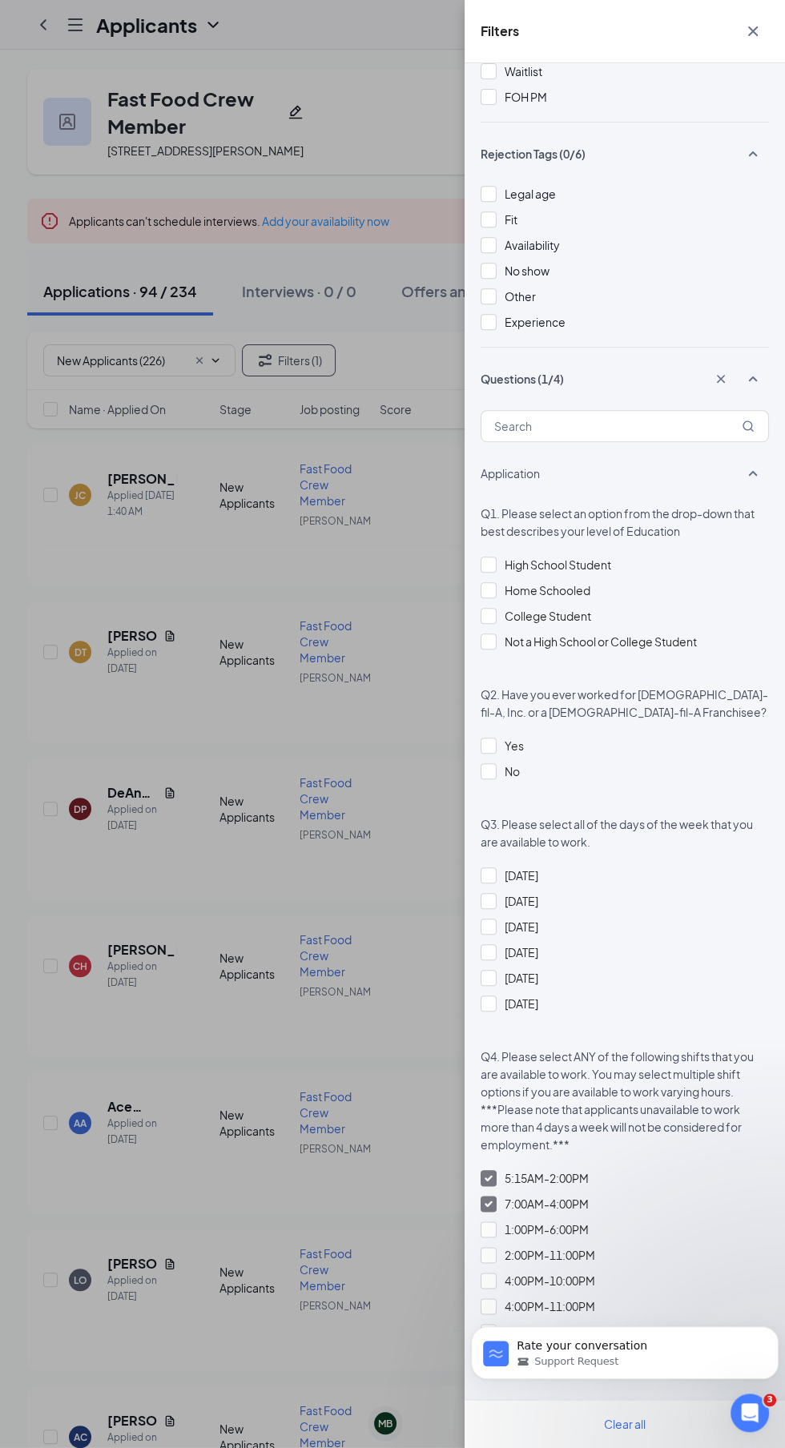
click at [751, 27] on icon "Cross" at bounding box center [753, 31] width 10 height 10
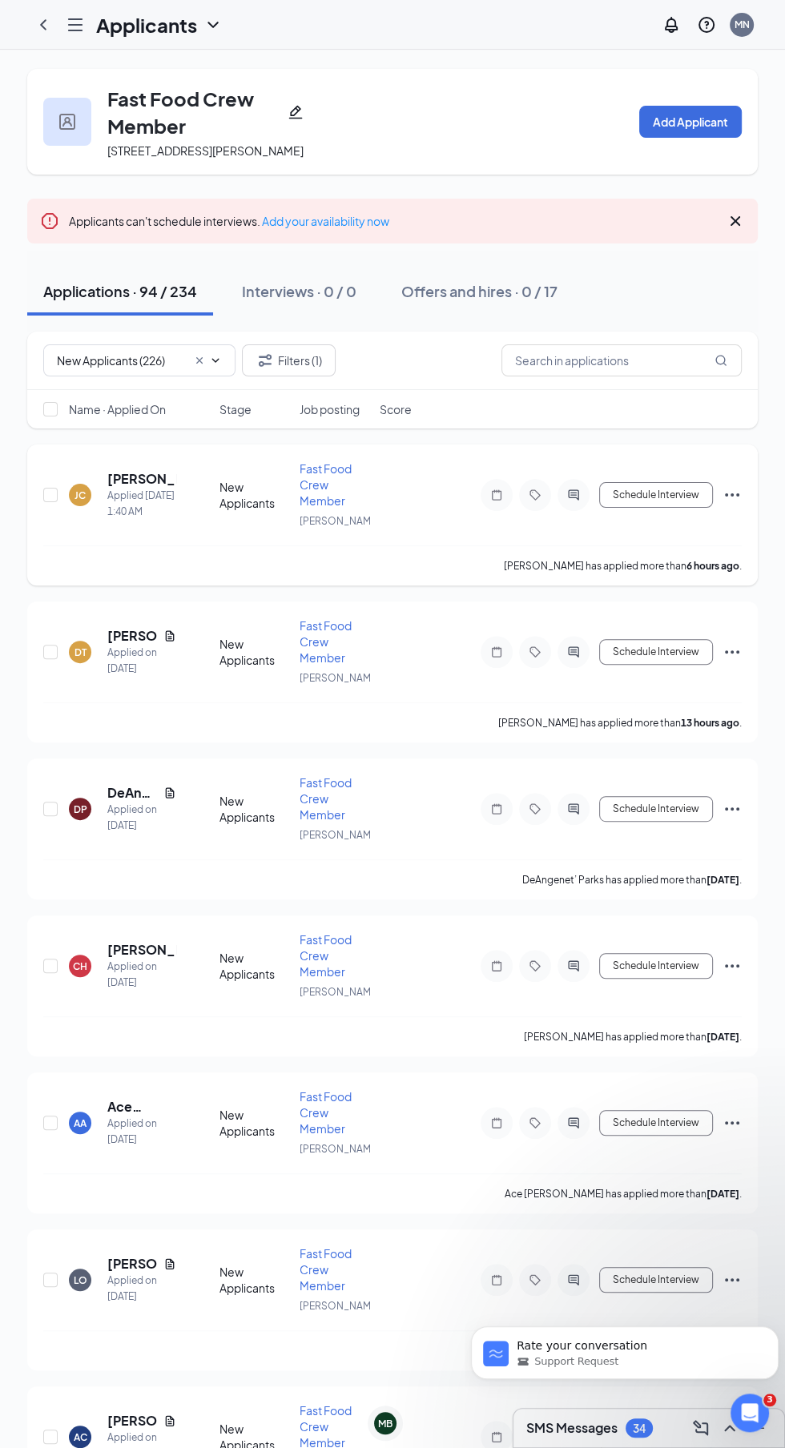
click at [112, 488] on h5 "[PERSON_NAME]" at bounding box center [141, 479] width 69 height 18
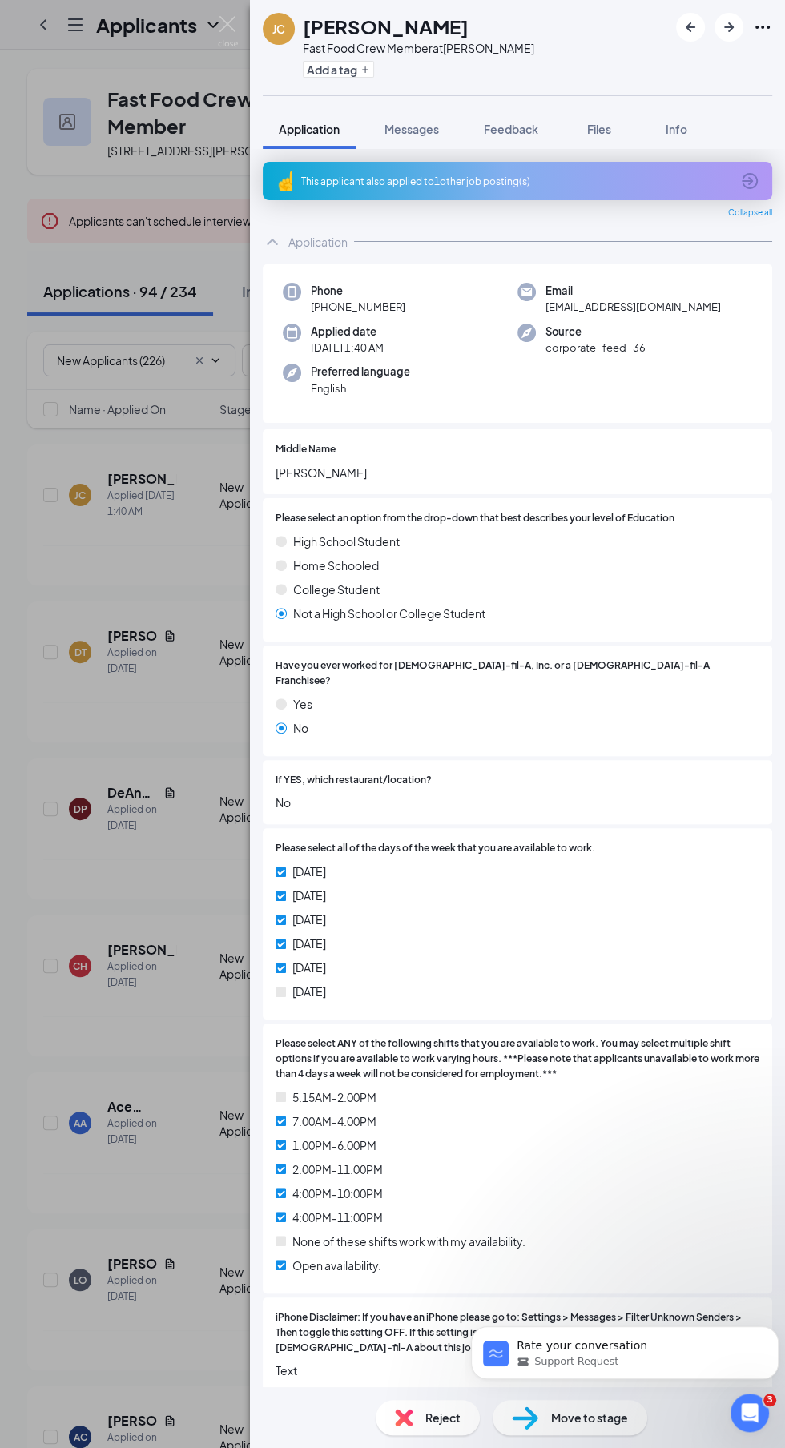
click at [396, 175] on div "This applicant also applied to 1 other job posting(s)" at bounding box center [515, 182] width 429 height 14
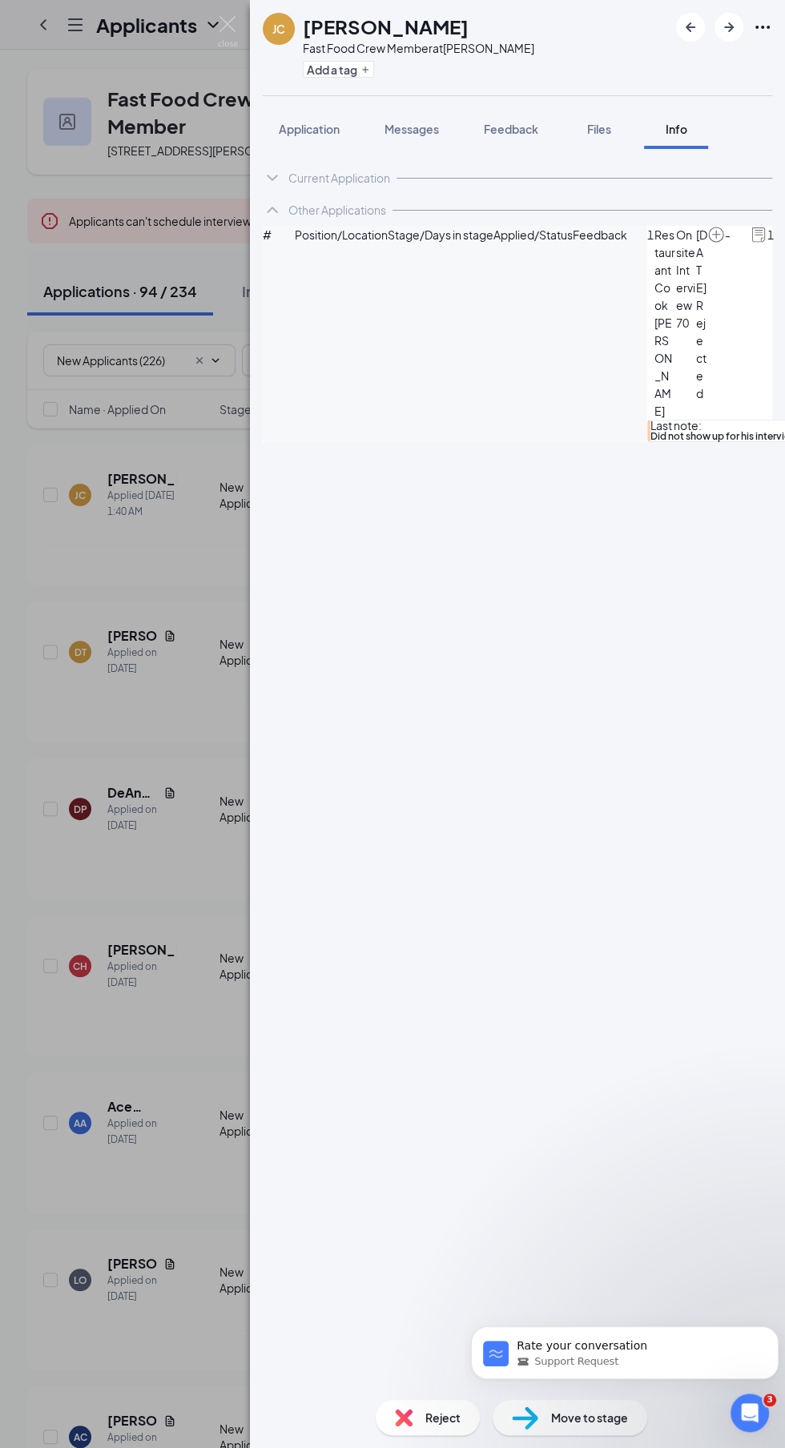
scroll to position [107, 0]
click at [434, 1418] on span "Reject" at bounding box center [442, 1418] width 35 height 18
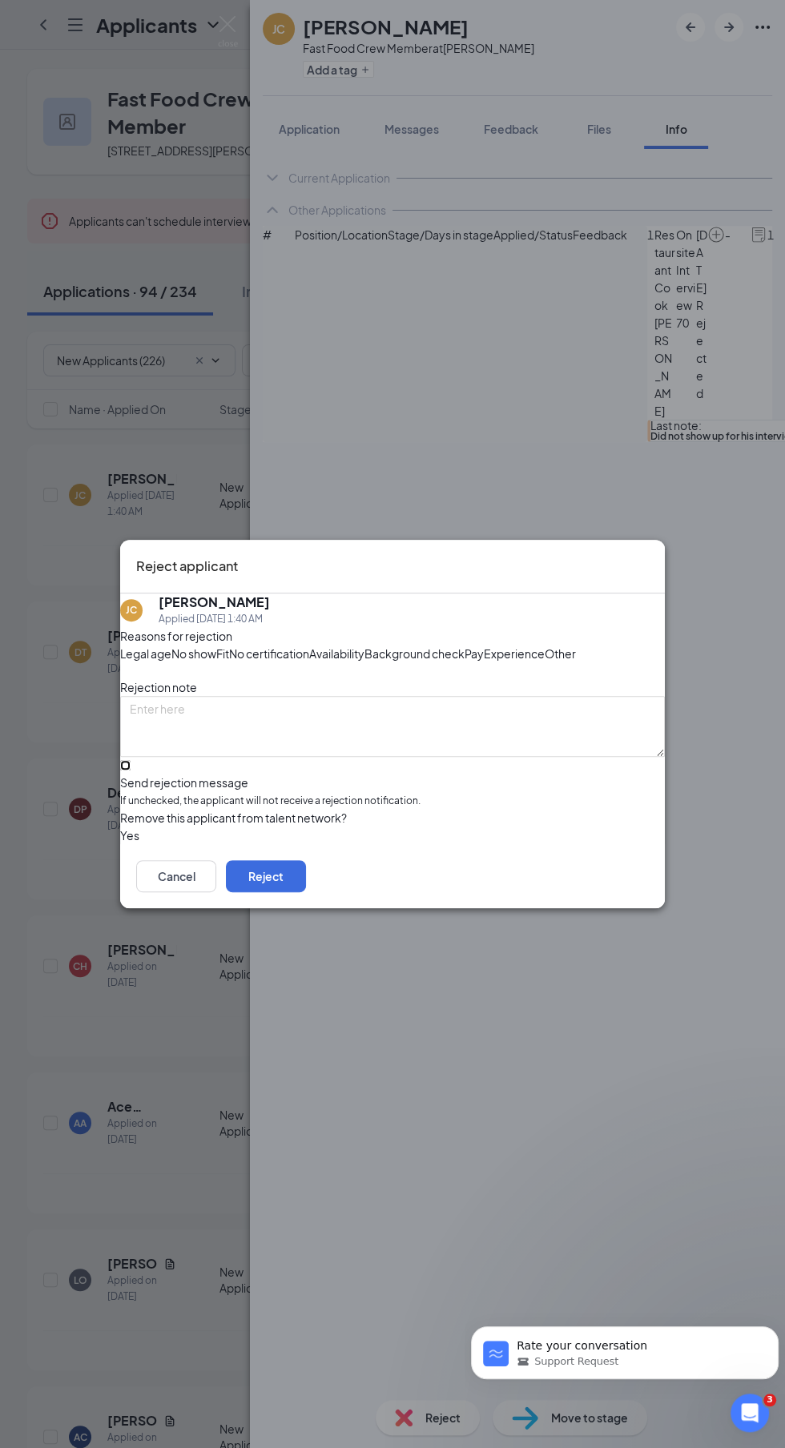
click at [131, 771] on input "Send rejection message If unchecked, the applicant will not receive a rejection…" at bounding box center [125, 765] width 10 height 10
checkbox input "true"
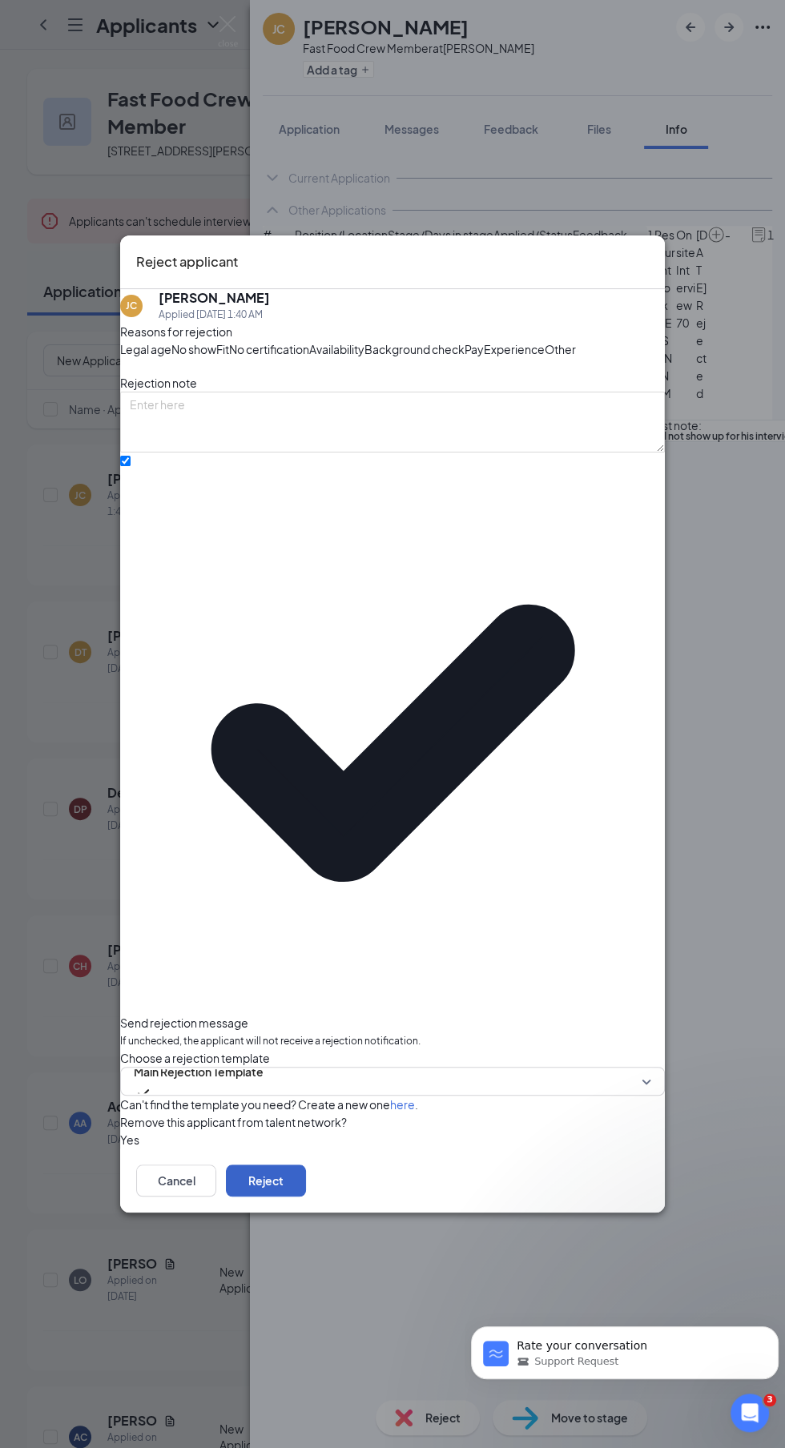
click at [306, 1165] on button "Reject" at bounding box center [266, 1181] width 80 height 32
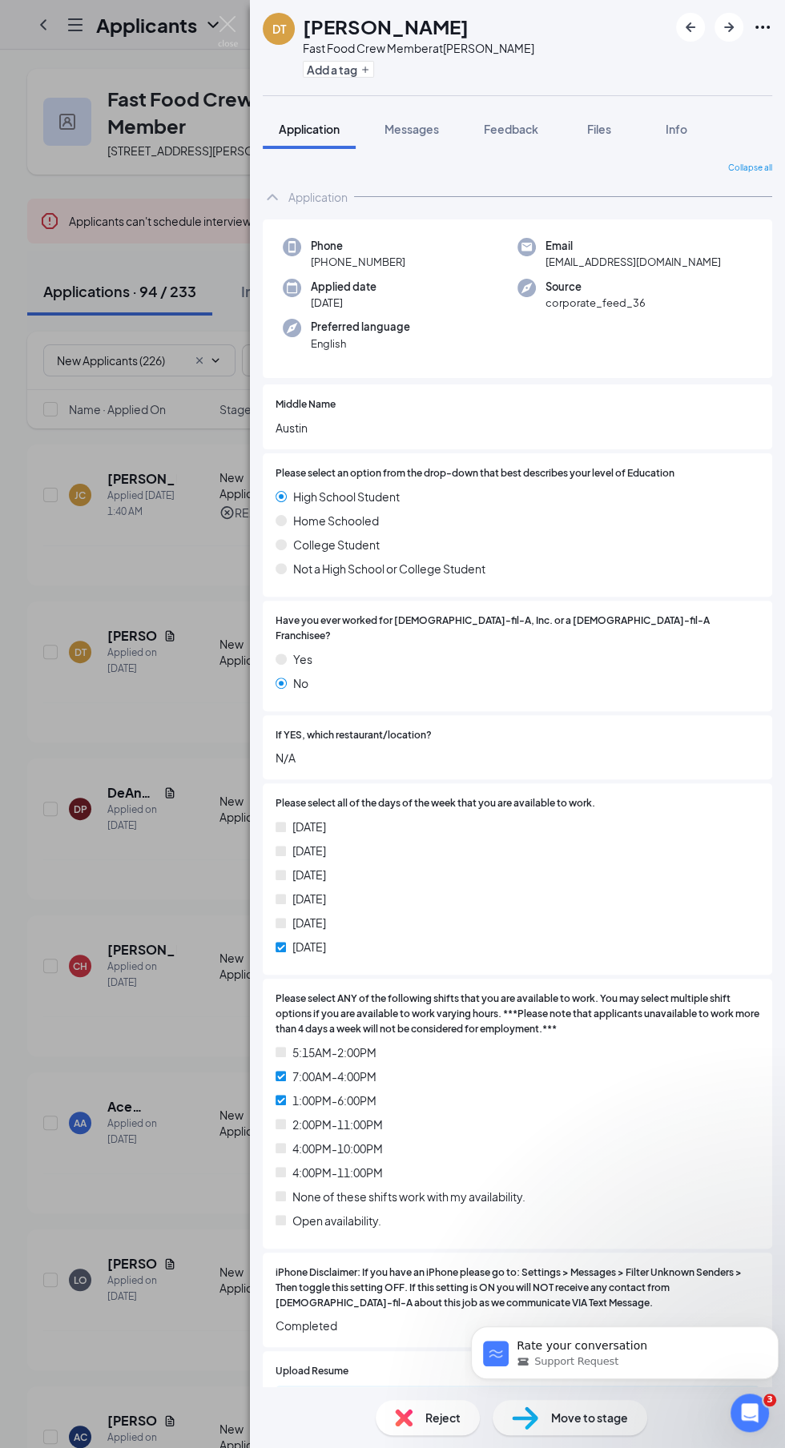
scroll to position [3, 0]
click at [726, 18] on icon "ArrowRight" at bounding box center [728, 27] width 19 height 19
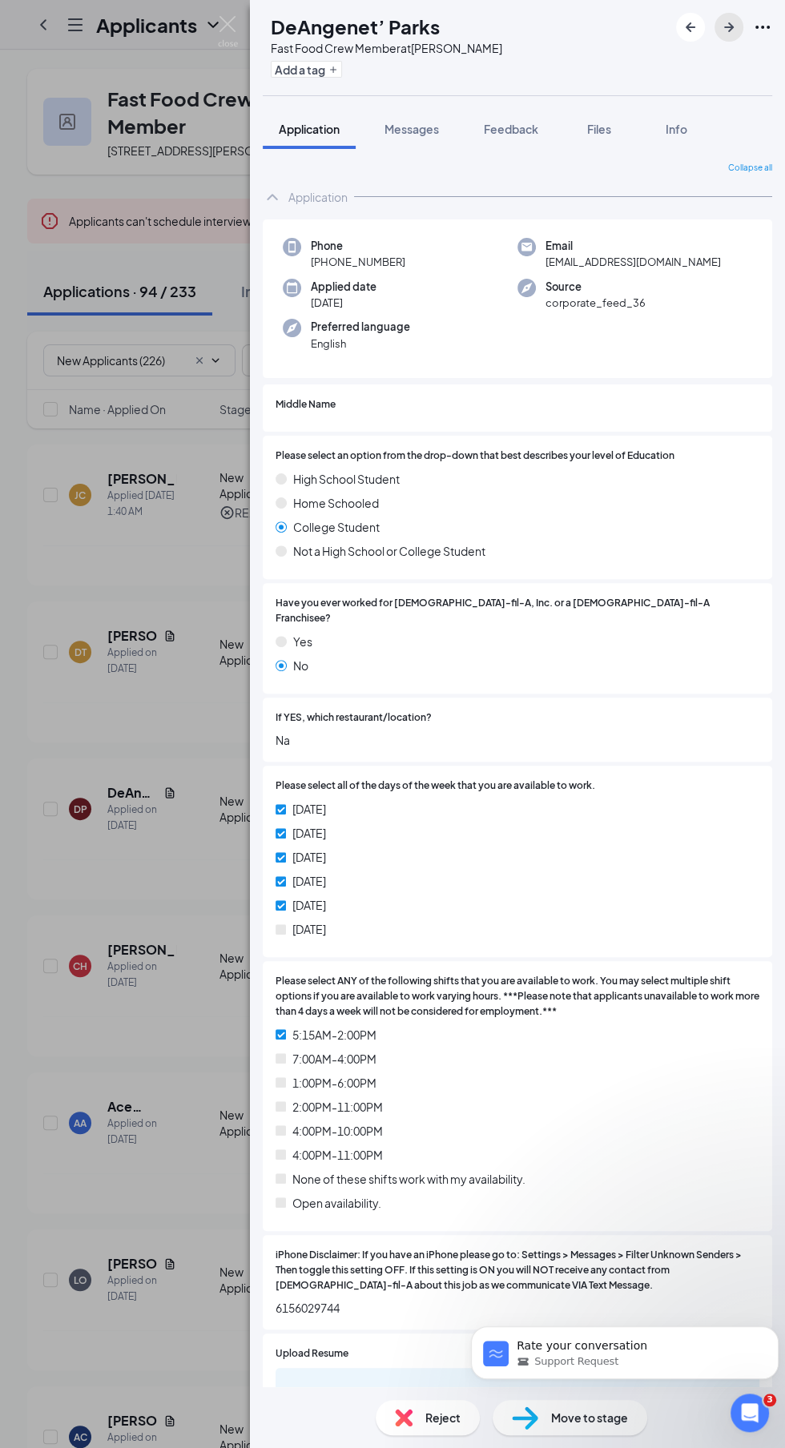
click at [729, 19] on icon "ArrowRight" at bounding box center [728, 27] width 19 height 19
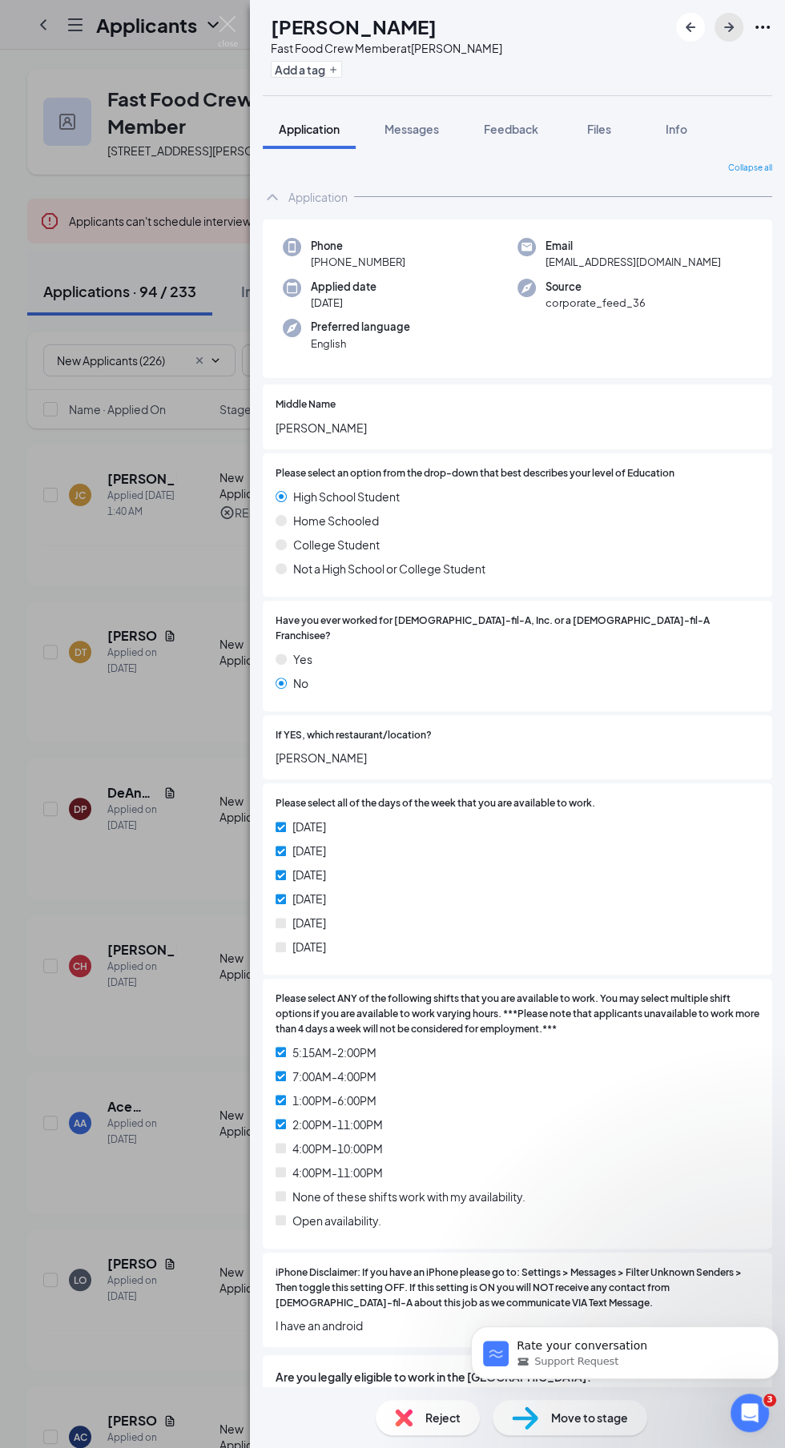
click at [729, 26] on icon "ArrowRight" at bounding box center [729, 27] width 10 height 10
click at [736, 22] on icon "ArrowRight" at bounding box center [728, 27] width 19 height 19
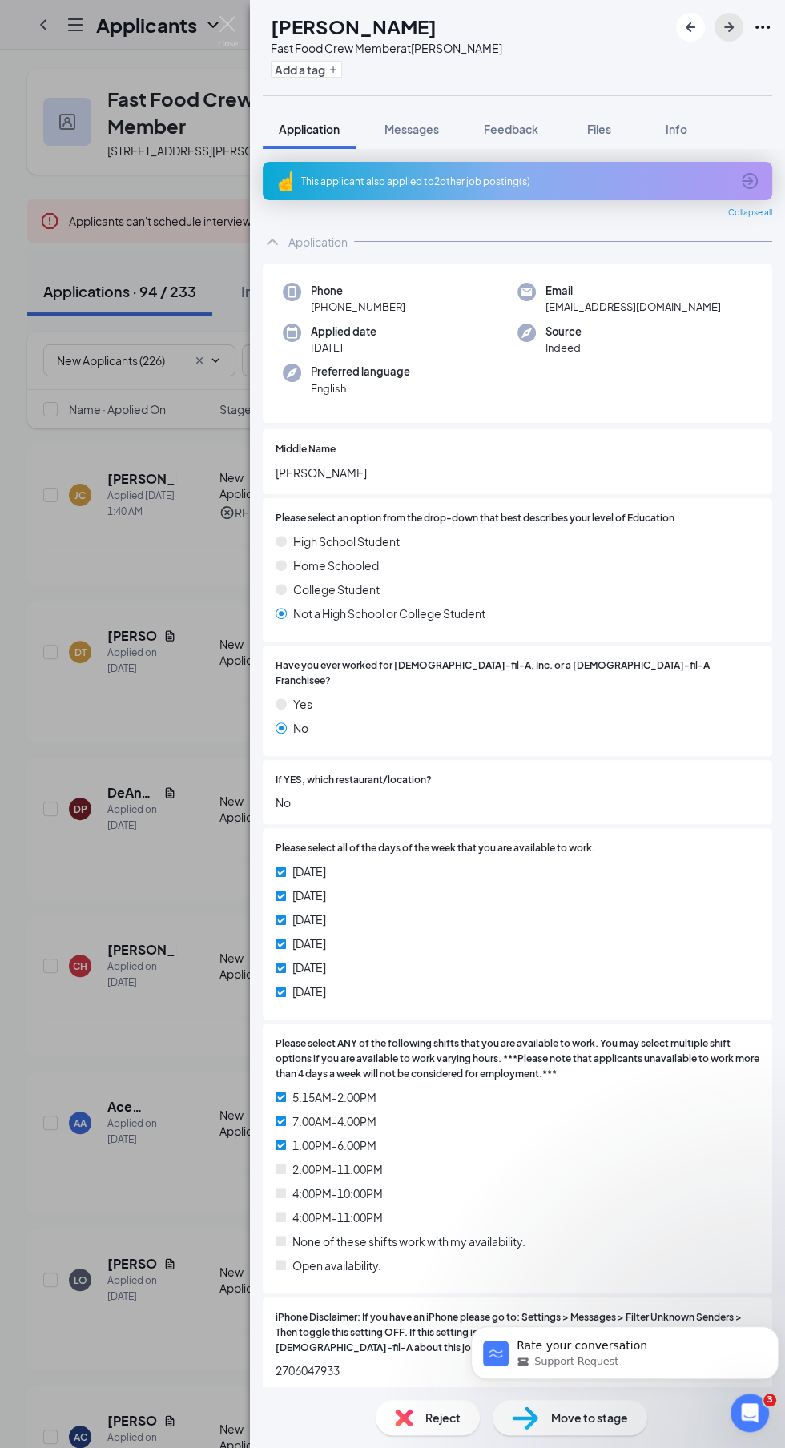
click at [734, 22] on icon "ArrowRight" at bounding box center [728, 27] width 19 height 19
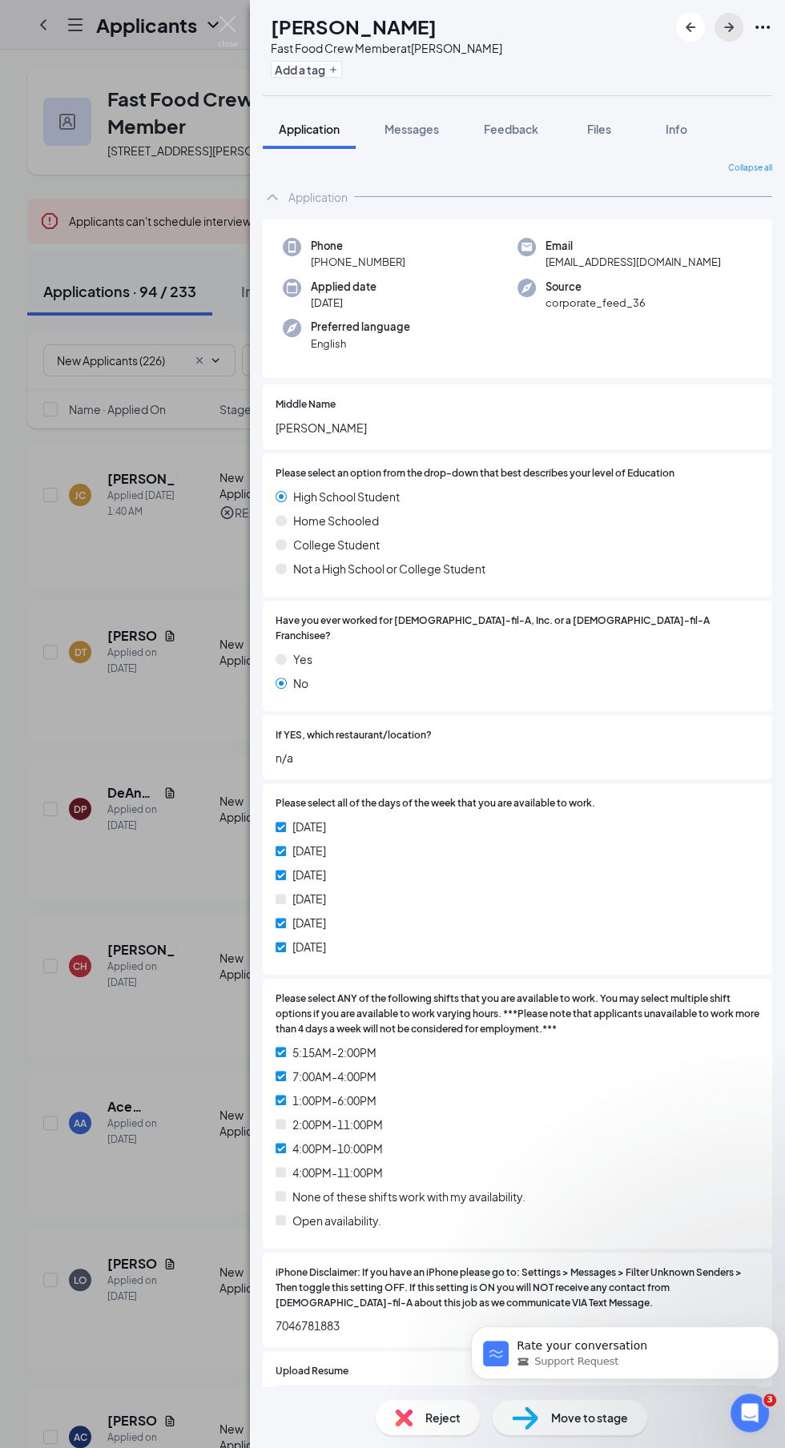
click at [731, 22] on icon "ArrowRight" at bounding box center [728, 27] width 19 height 19
click at [737, 19] on icon "ArrowRight" at bounding box center [728, 27] width 19 height 19
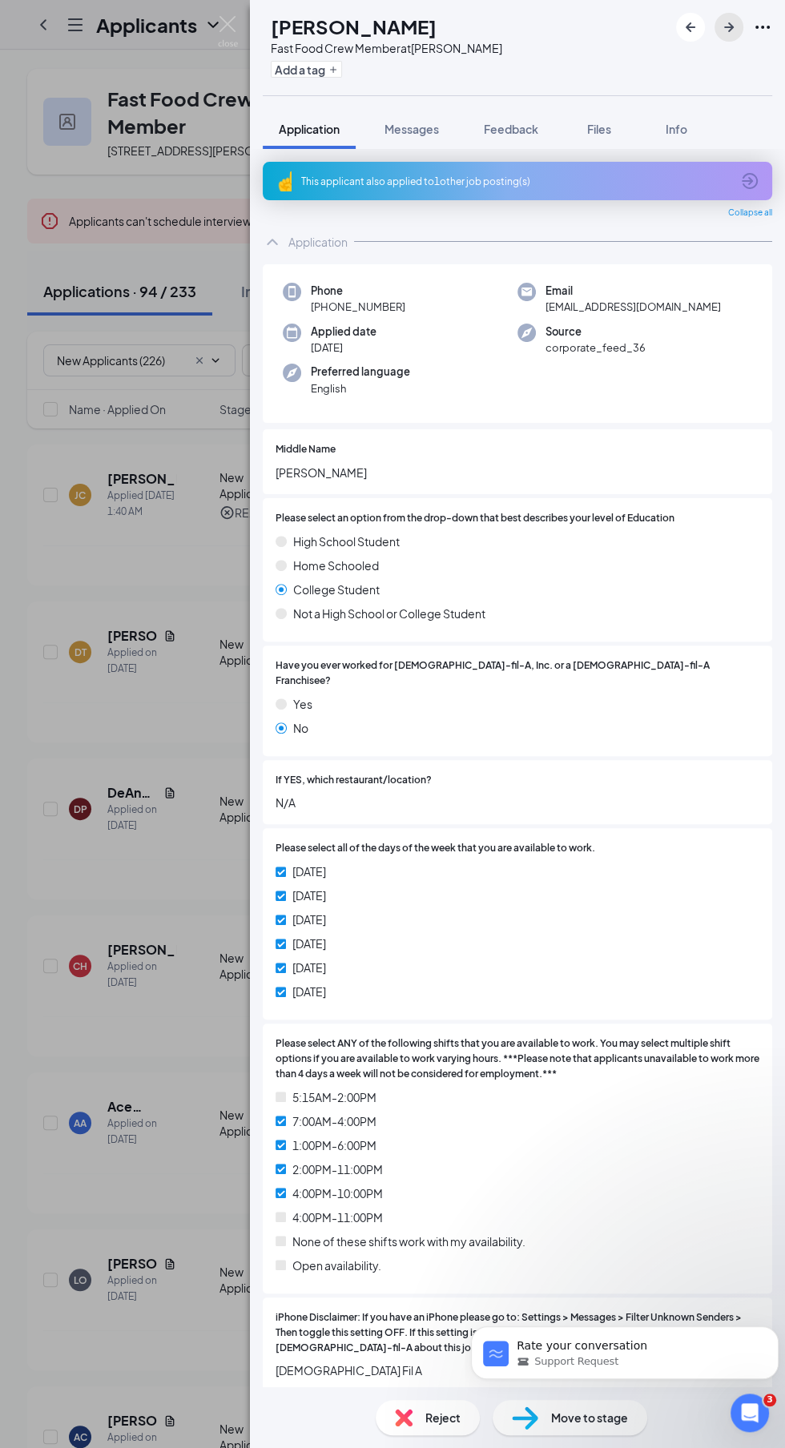
click at [726, 22] on icon "ArrowRight" at bounding box center [728, 27] width 19 height 19
